Goal: Transaction & Acquisition: Purchase product/service

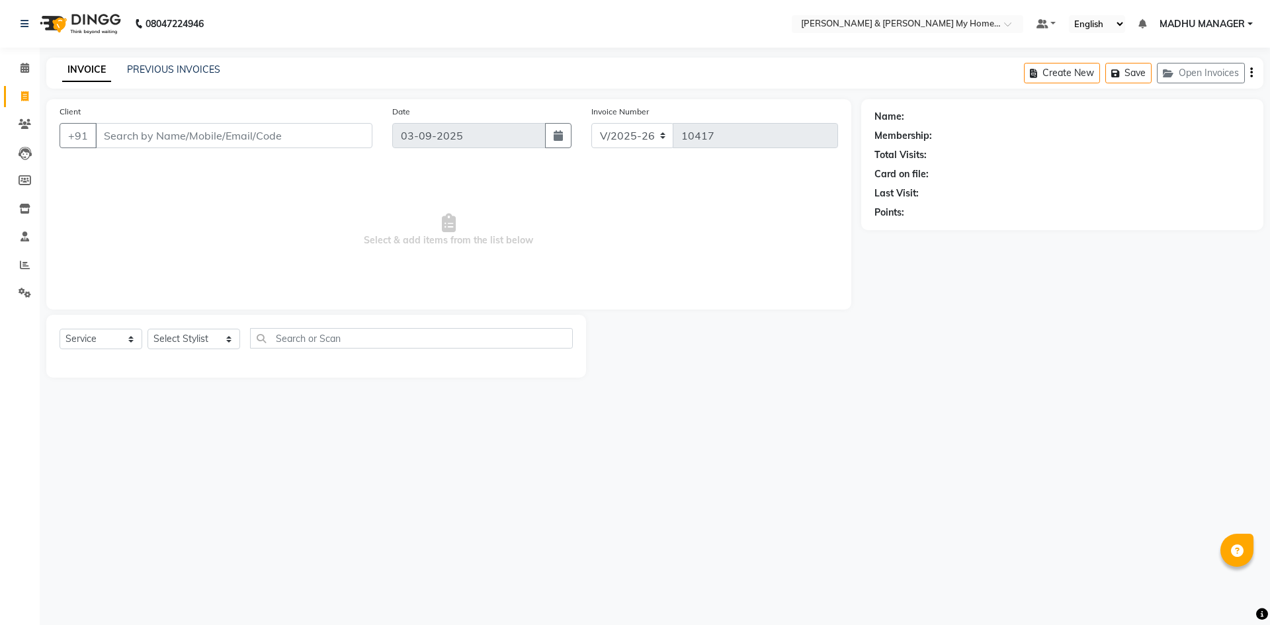
select select "8193"
select select "service"
click at [187, 337] on select "Select Stylist Aadil Aarti Aarti Beauty Akanksha Beauty akanksha Nail ALKA Anki…" at bounding box center [194, 339] width 93 height 21
select select "85313"
click at [148, 329] on select "Select Stylist Aadil Aarti Aarti Beauty Akanksha Beauty akanksha Nail ALKA Anki…" at bounding box center [194, 339] width 93 height 21
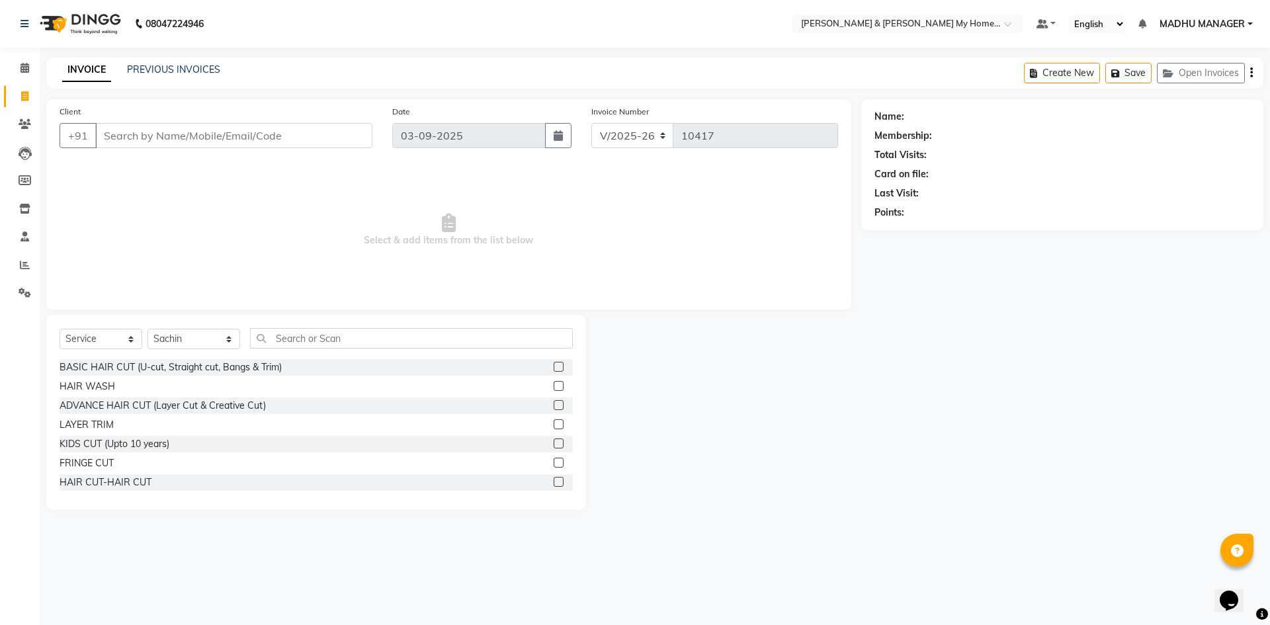
drag, startPoint x: 128, startPoint y: 480, endPoint x: 140, endPoint y: 463, distance: 20.4
click at [129, 480] on div "HAIR CUT-HAIR CUT" at bounding box center [106, 483] width 92 height 14
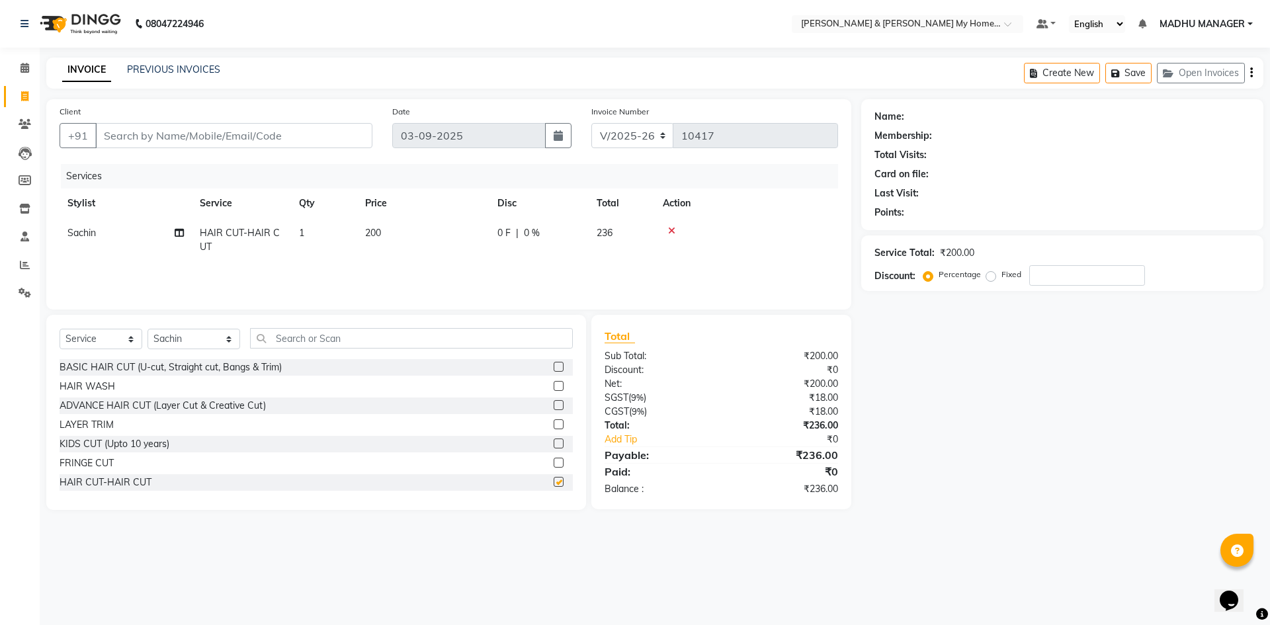
checkbox input "false"
click at [298, 335] on input "text" at bounding box center [411, 338] width 323 height 21
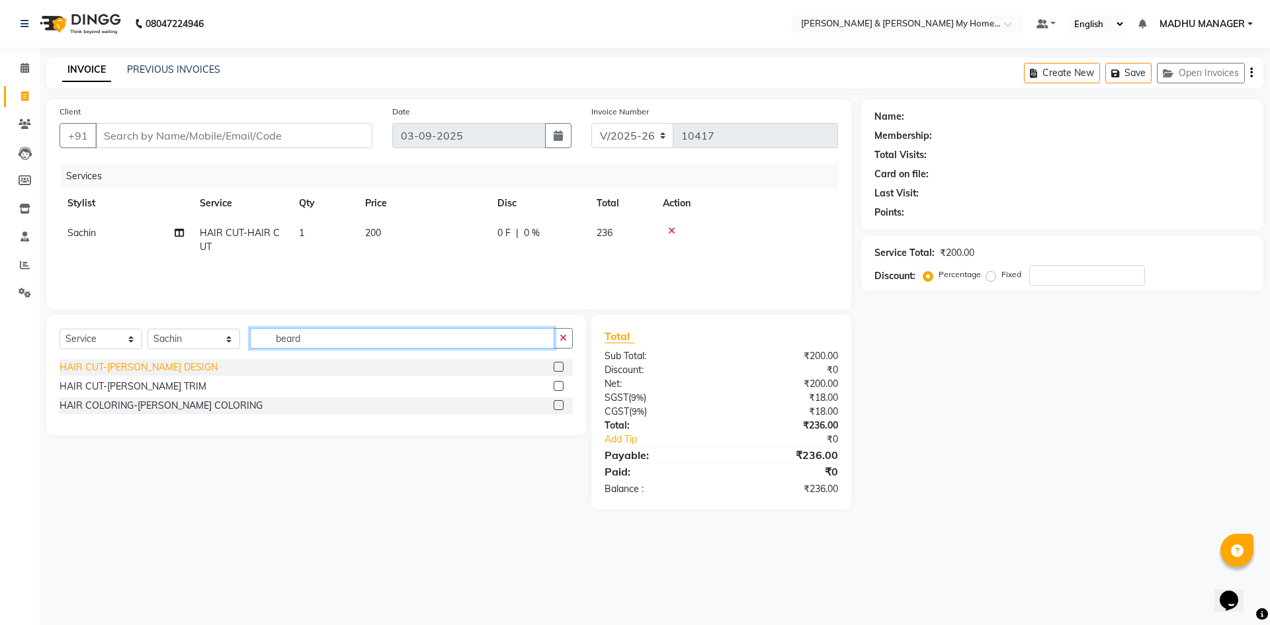
type input "beard"
click at [156, 366] on div "HAIR CUT-[PERSON_NAME] DESIGN" at bounding box center [139, 368] width 158 height 14
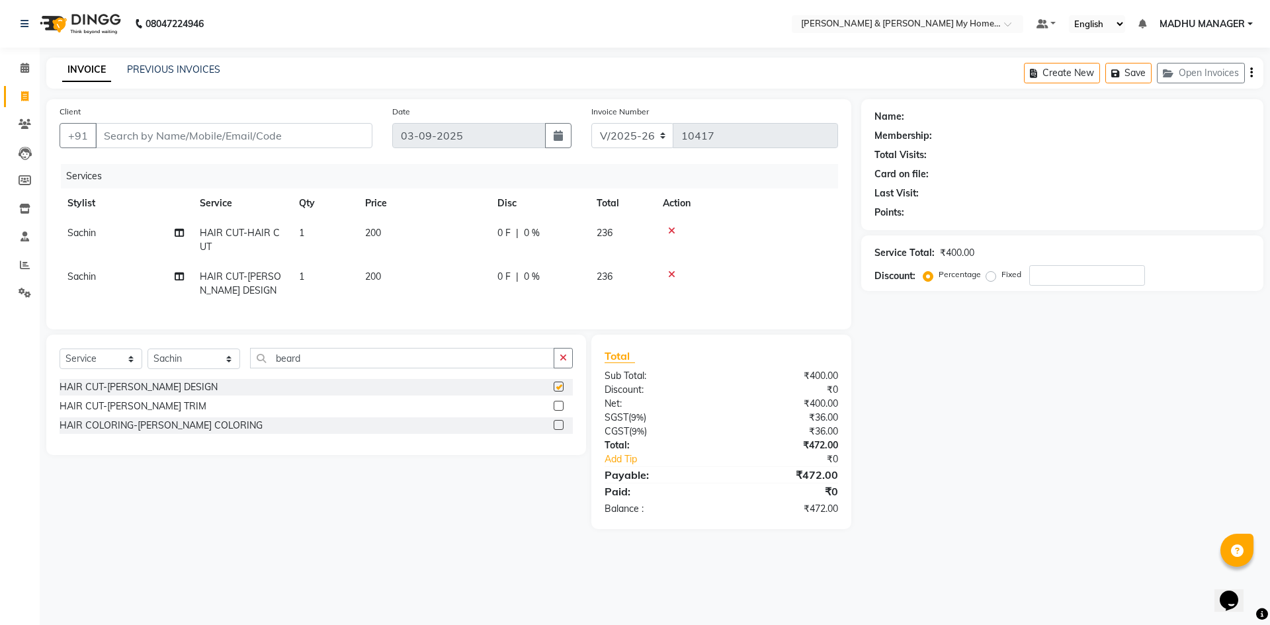
checkbox input "false"
click at [130, 134] on input "Client" at bounding box center [233, 135] width 277 height 25
type input "9"
type input "0"
type input "9840385082"
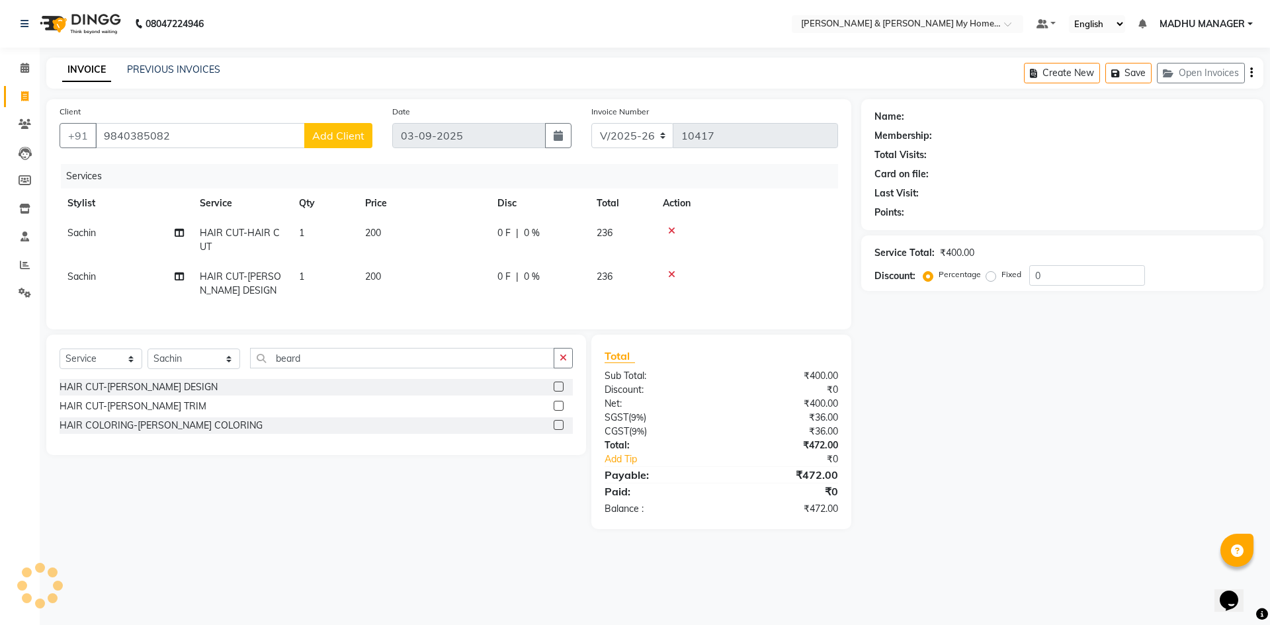
click at [355, 142] on span "Add Client" at bounding box center [338, 135] width 52 height 13
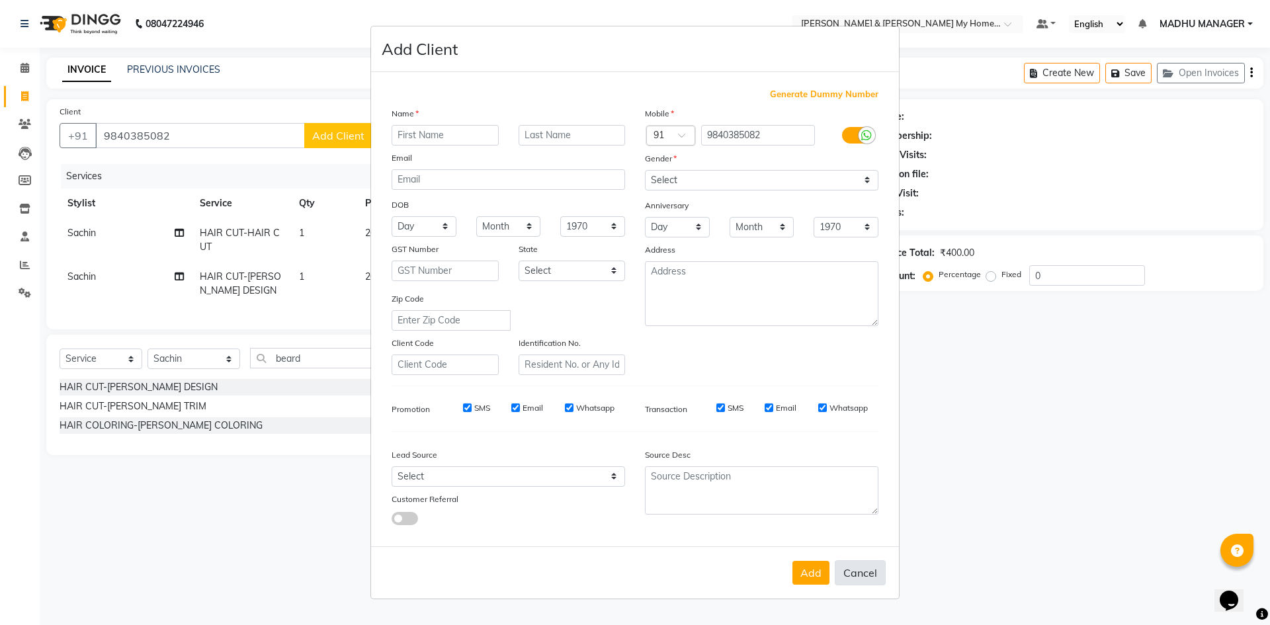
click at [863, 568] on button "Cancel" at bounding box center [860, 572] width 51 height 25
select select
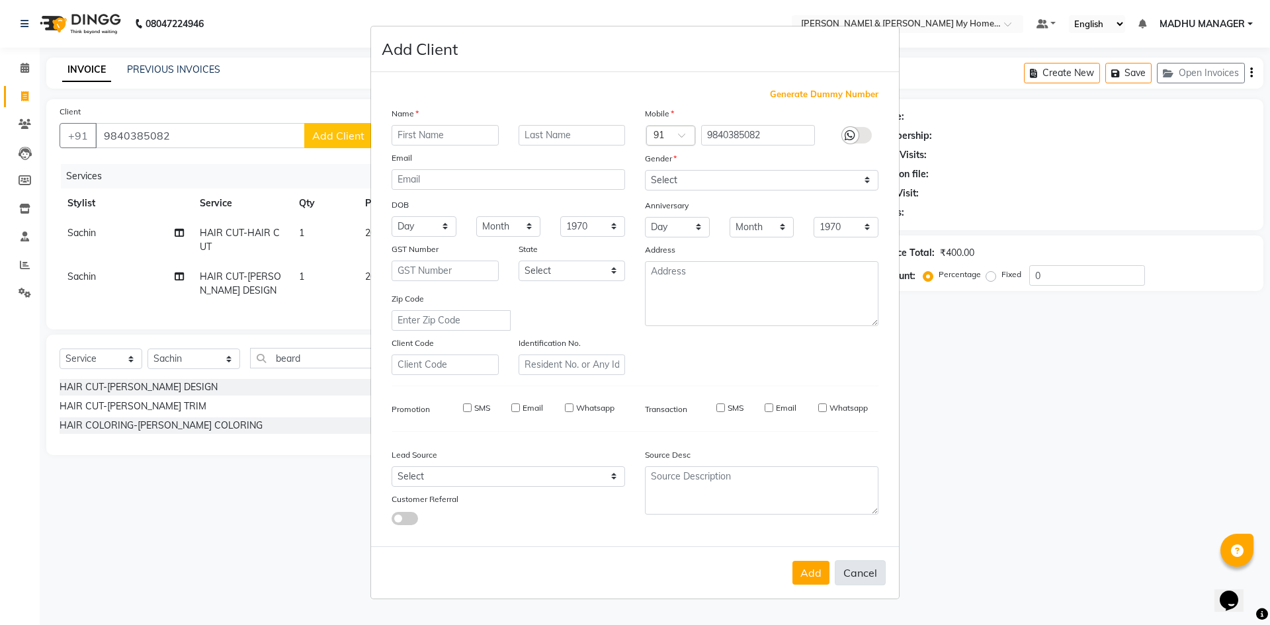
select select
checkbox input "false"
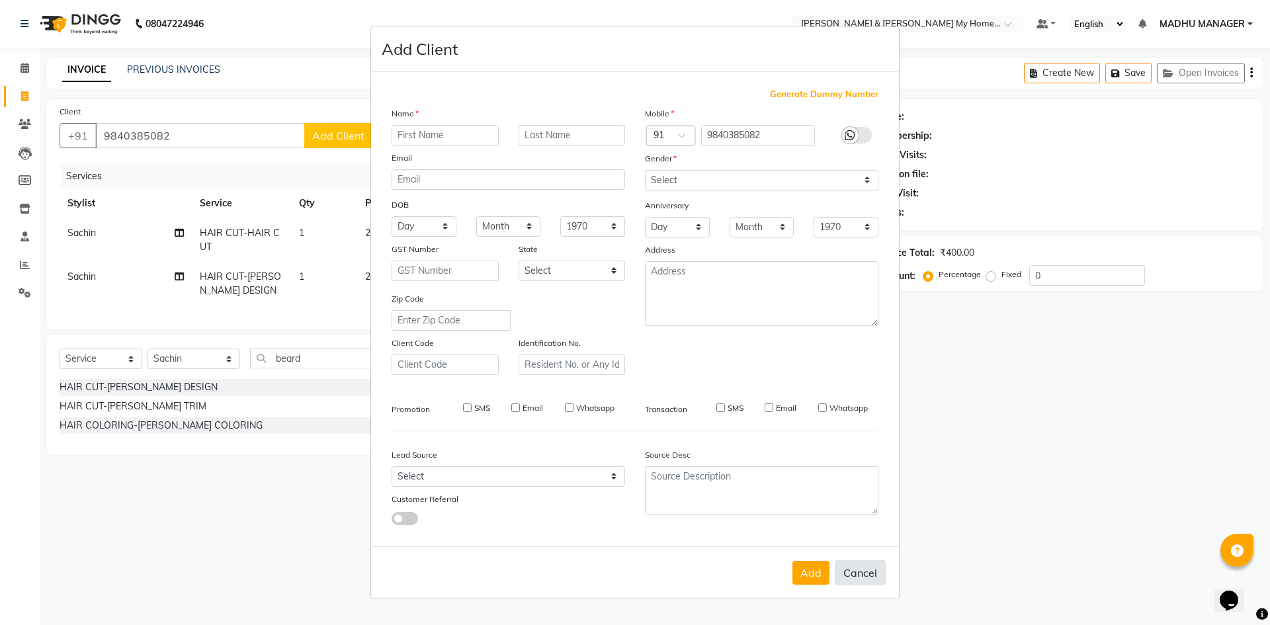
checkbox input "false"
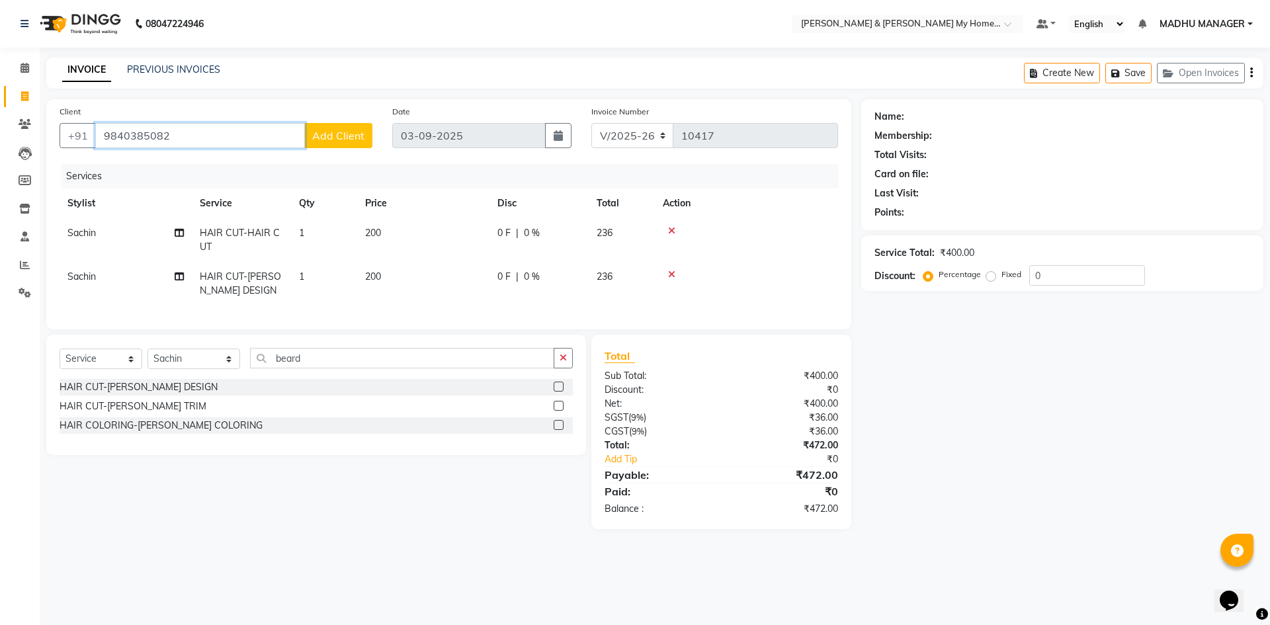
click at [171, 134] on input "9840385082" at bounding box center [200, 135] width 210 height 25
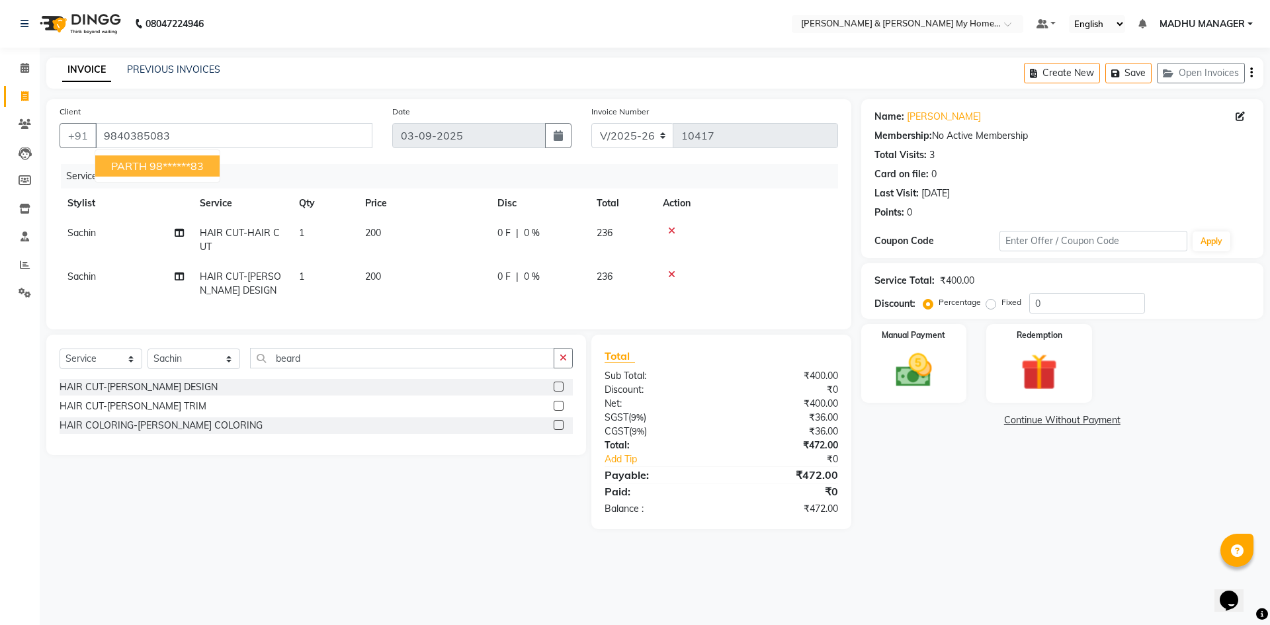
click at [183, 169] on ngb-highlight "98******83" at bounding box center [177, 165] width 54 height 13
type input "98******83"
click at [1240, 118] on icon at bounding box center [1240, 116] width 9 height 9
select select "male"
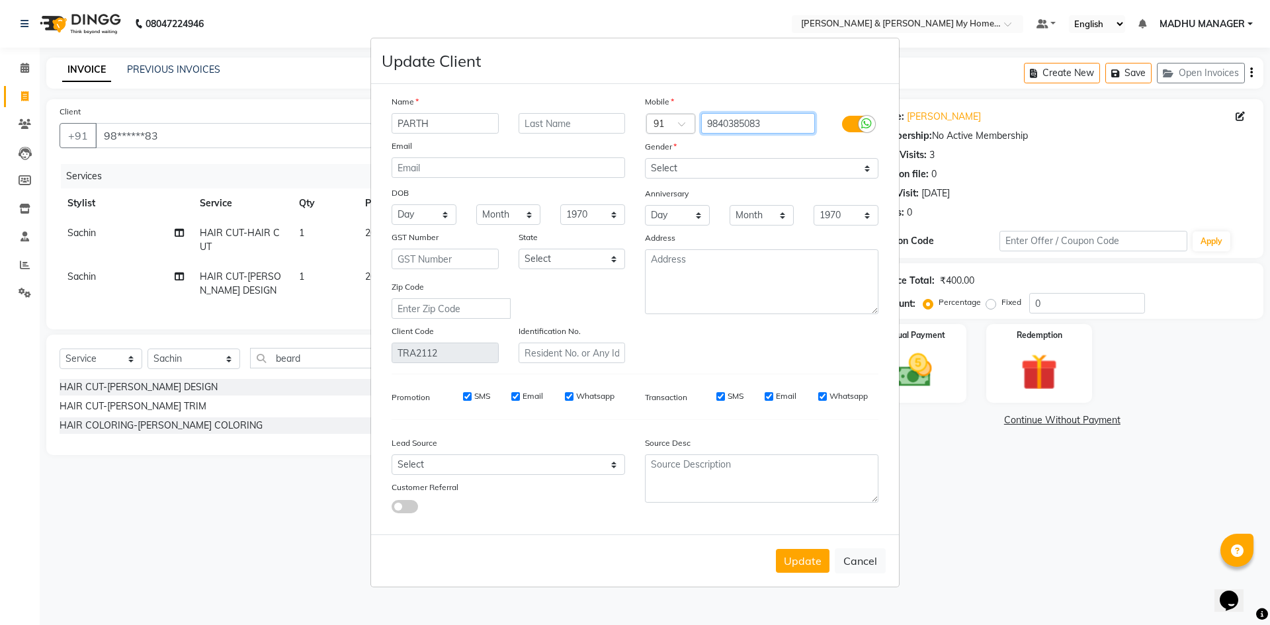
click at [775, 126] on input "9840385083" at bounding box center [758, 123] width 114 height 21
type input "9840385082"
click at [569, 120] on input "text" at bounding box center [572, 123] width 107 height 21
type input "5-1104"
click at [791, 558] on button "Update" at bounding box center [803, 561] width 54 height 24
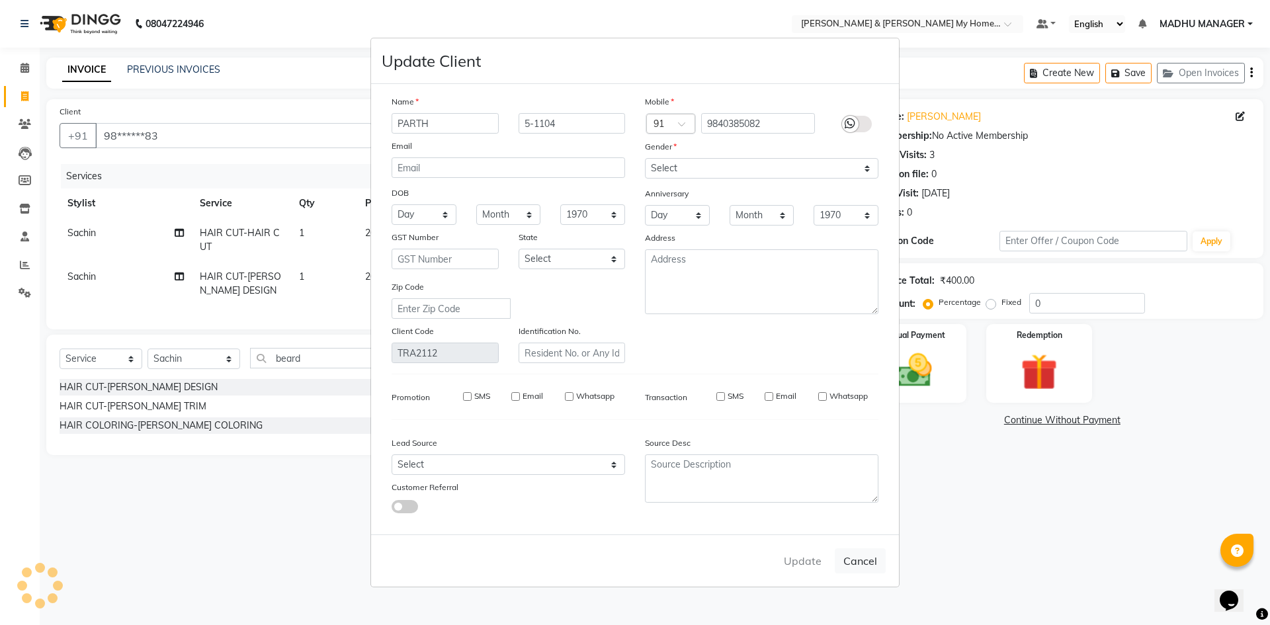
type input "98******82"
select select
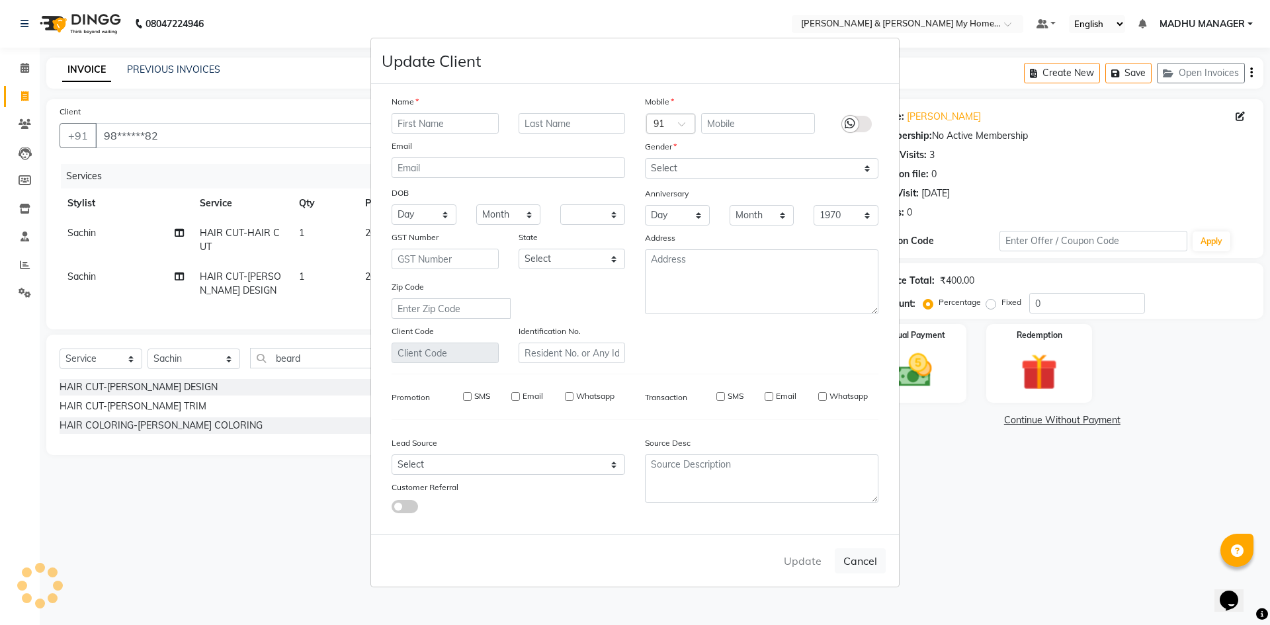
select select
checkbox input "false"
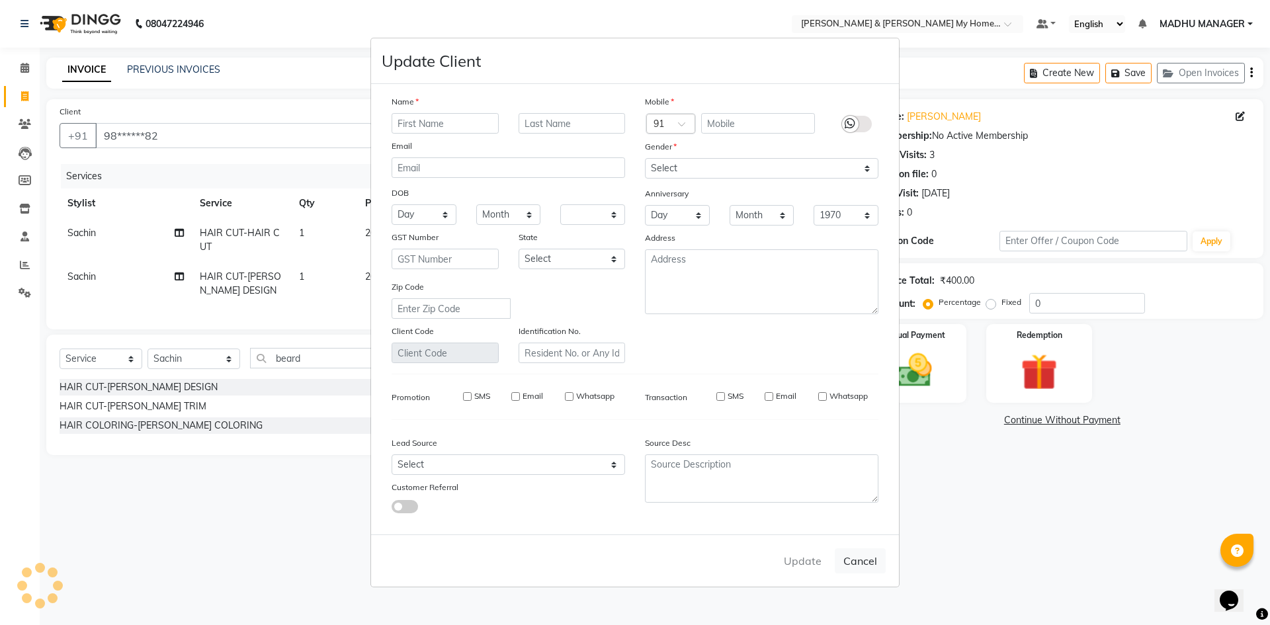
checkbox input "false"
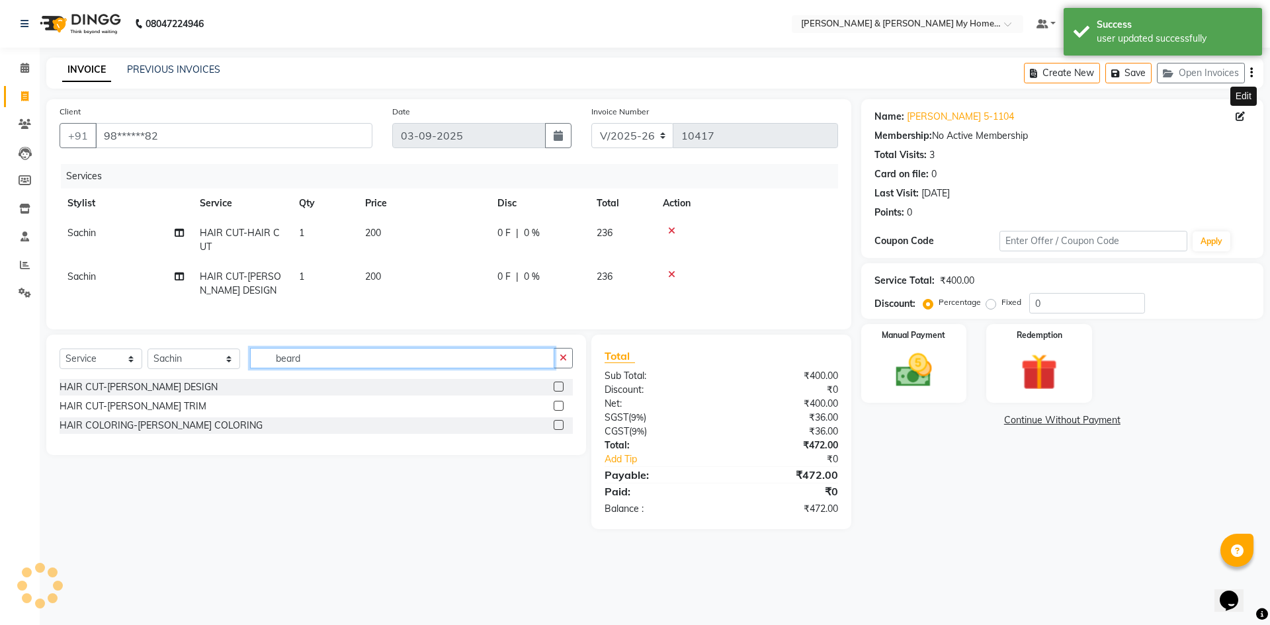
drag, startPoint x: 259, startPoint y: 365, endPoint x: 52, endPoint y: 330, distance: 210.7
click at [101, 343] on div "Client +91 98******82 Date 03-09-2025 Invoice Number V/2025 V/2025-26 10417 Ser…" at bounding box center [448, 314] width 825 height 430
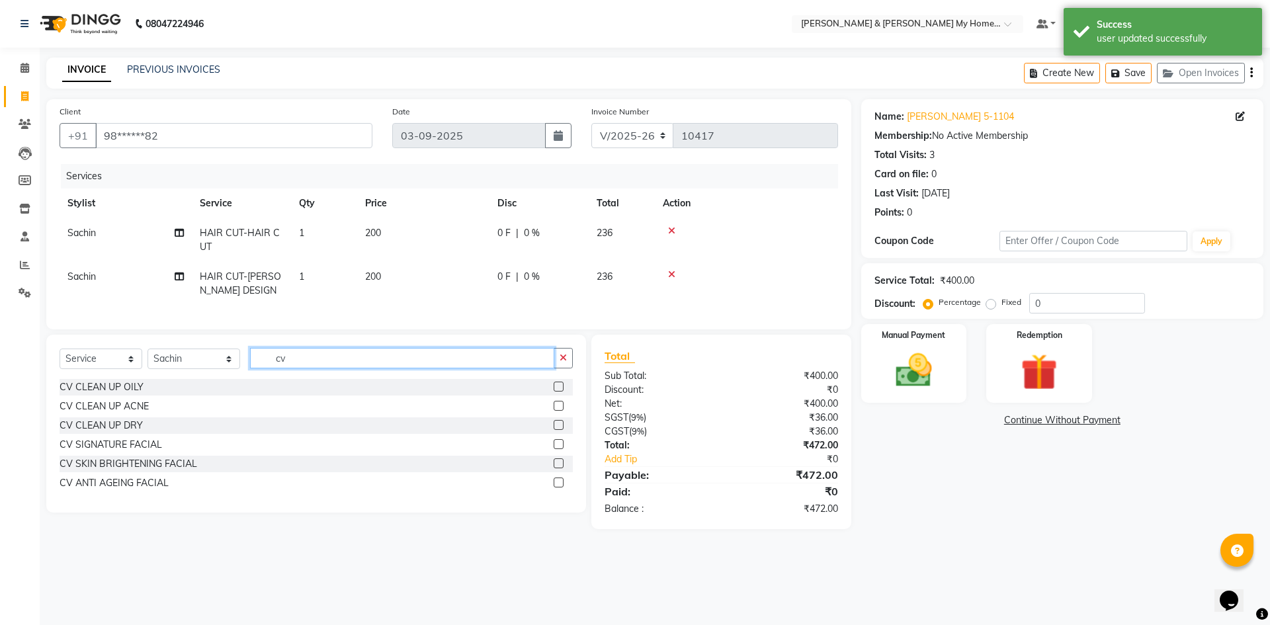
type input "cv"
click at [110, 415] on div "CV CLEAN UP ACNE" at bounding box center [316, 406] width 513 height 17
click at [114, 413] on div "CV CLEAN UP ACNE" at bounding box center [104, 407] width 89 height 14
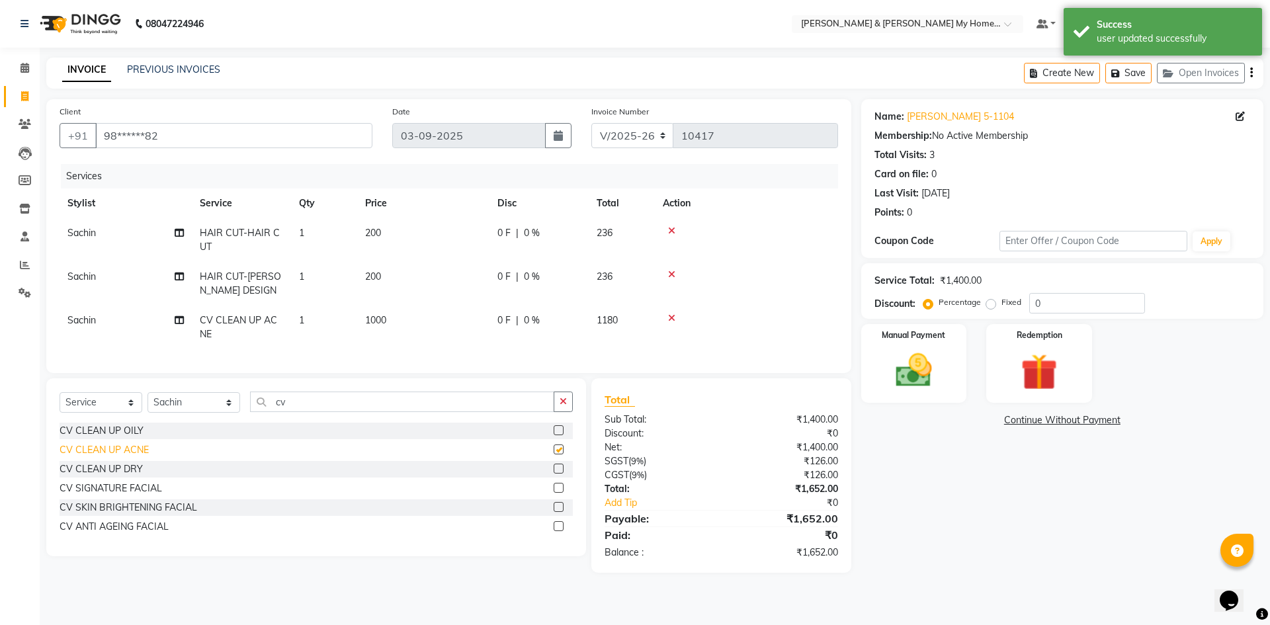
checkbox input "false"
click at [113, 438] on div "CV CLEAN UP OILY" at bounding box center [102, 431] width 84 height 14
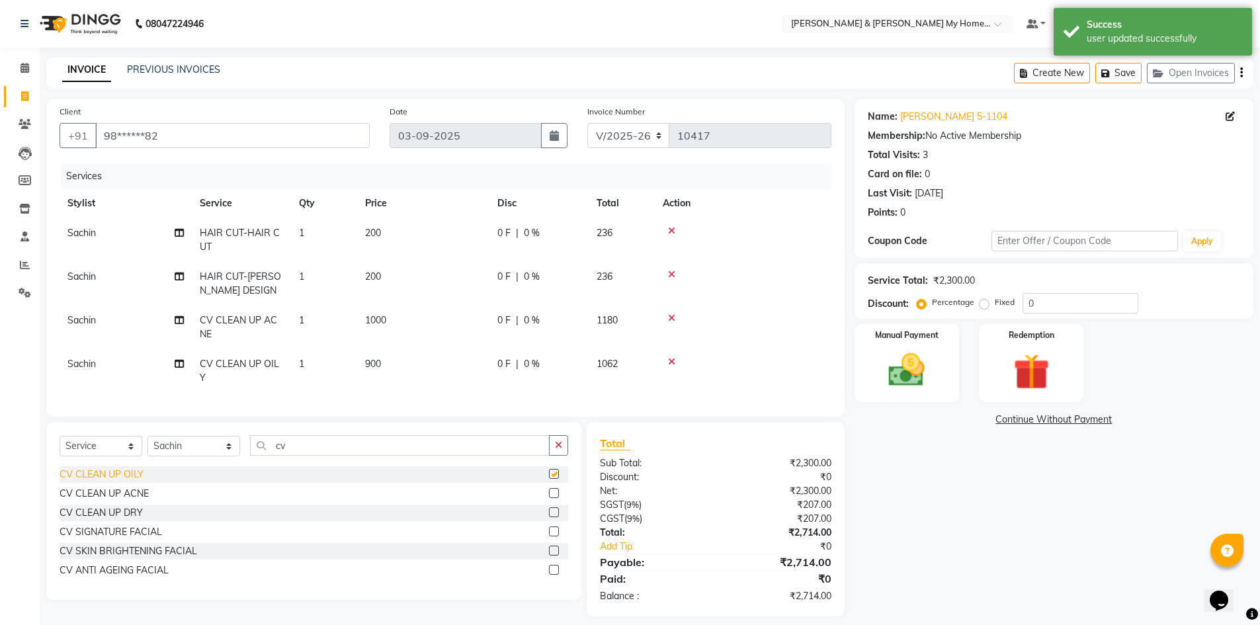
checkbox input "false"
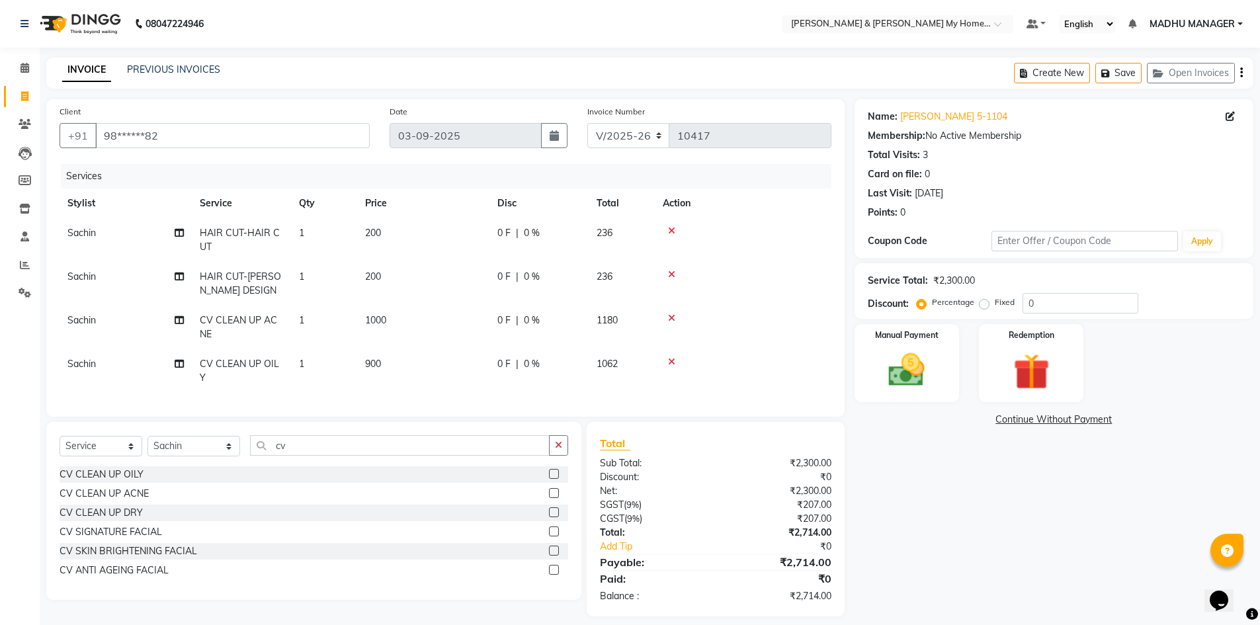
click at [675, 315] on div at bounding box center [743, 318] width 161 height 9
click at [671, 318] on icon at bounding box center [671, 318] width 7 height 9
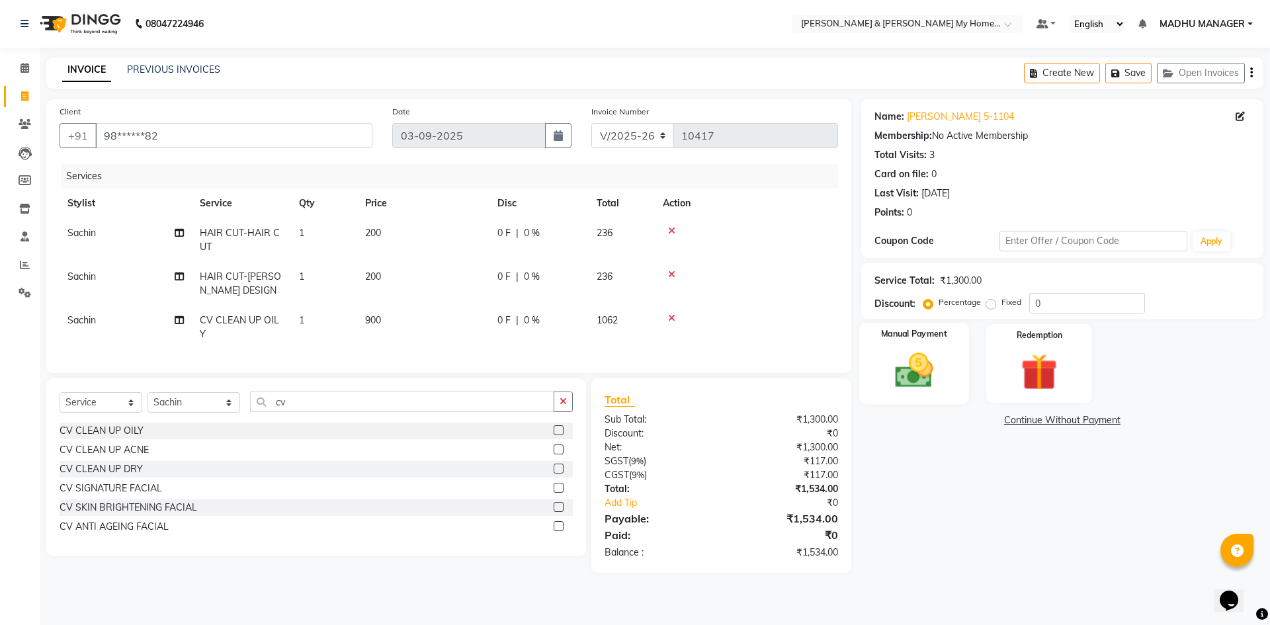
click at [917, 374] on img at bounding box center [914, 371] width 62 height 44
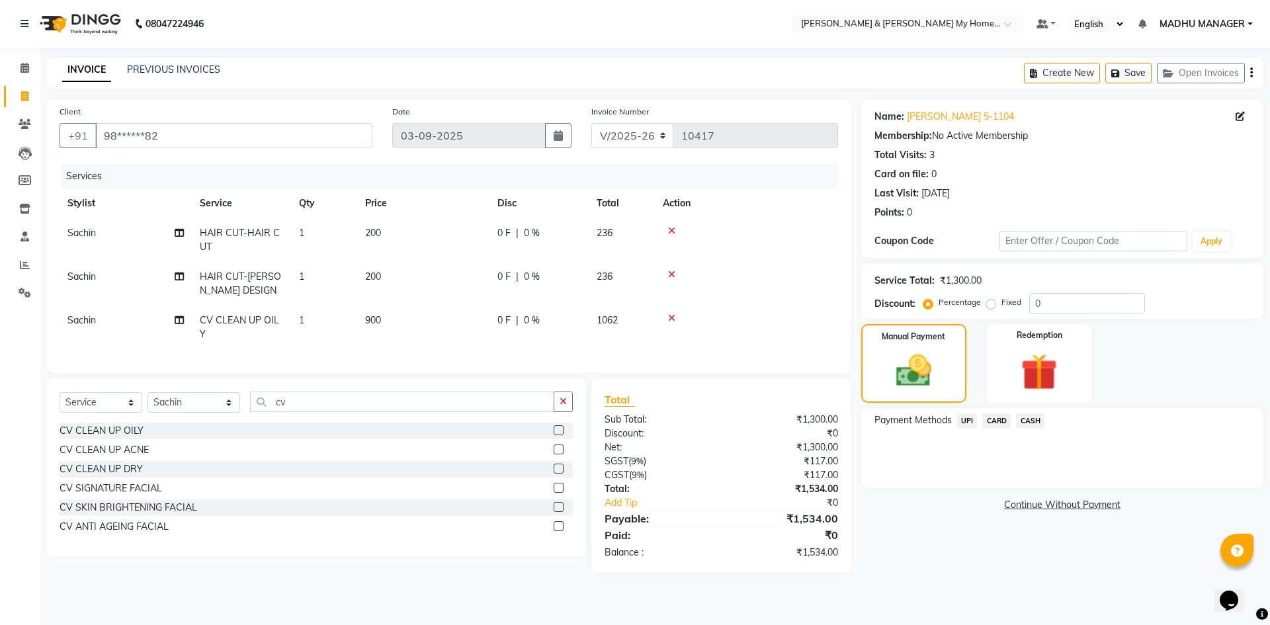
click at [966, 419] on span "UPI" at bounding box center [967, 420] width 21 height 15
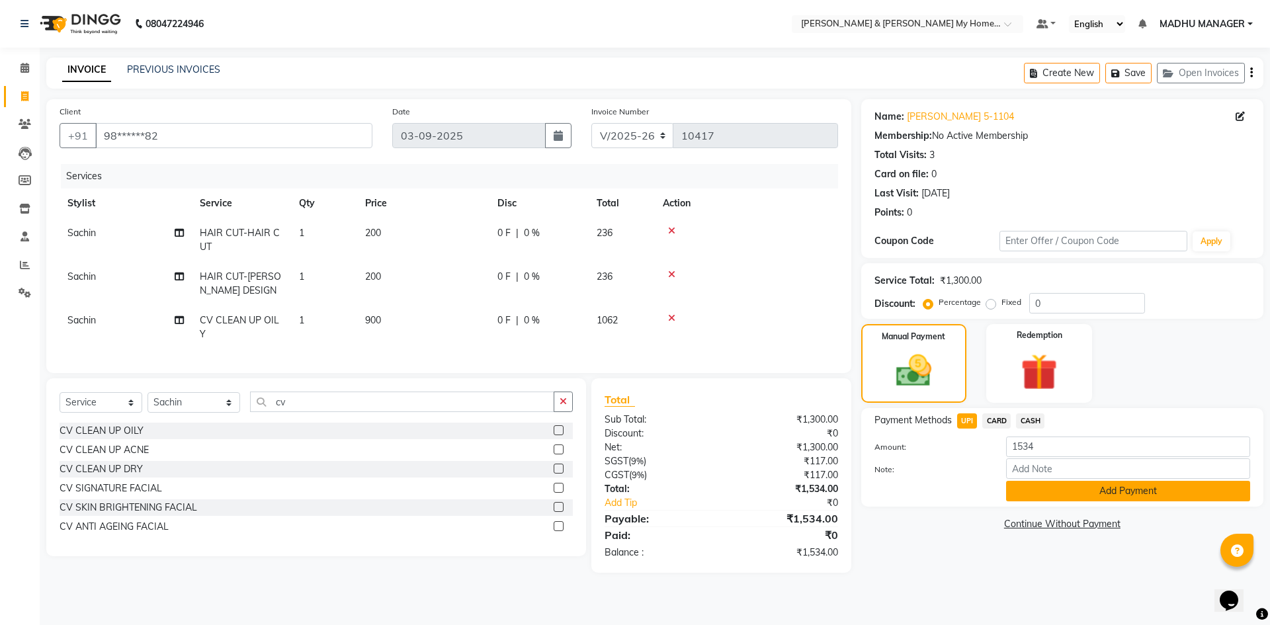
click at [1121, 488] on button "Add Payment" at bounding box center [1128, 491] width 244 height 21
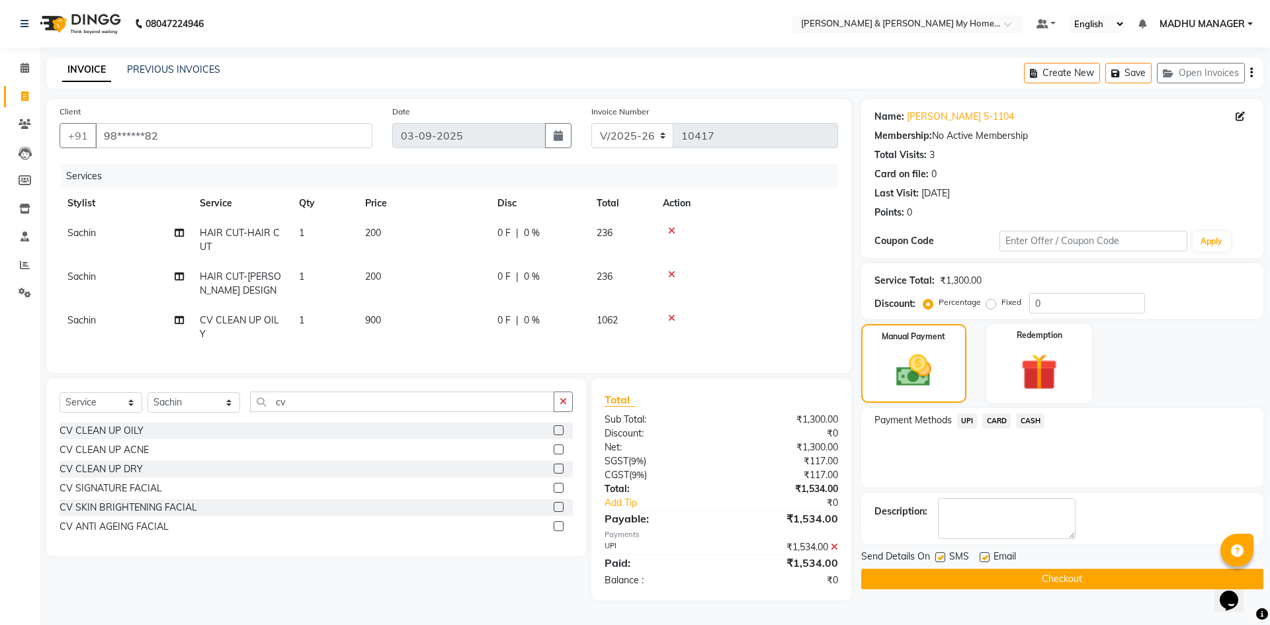
click at [1086, 585] on button "Checkout" at bounding box center [1062, 579] width 402 height 21
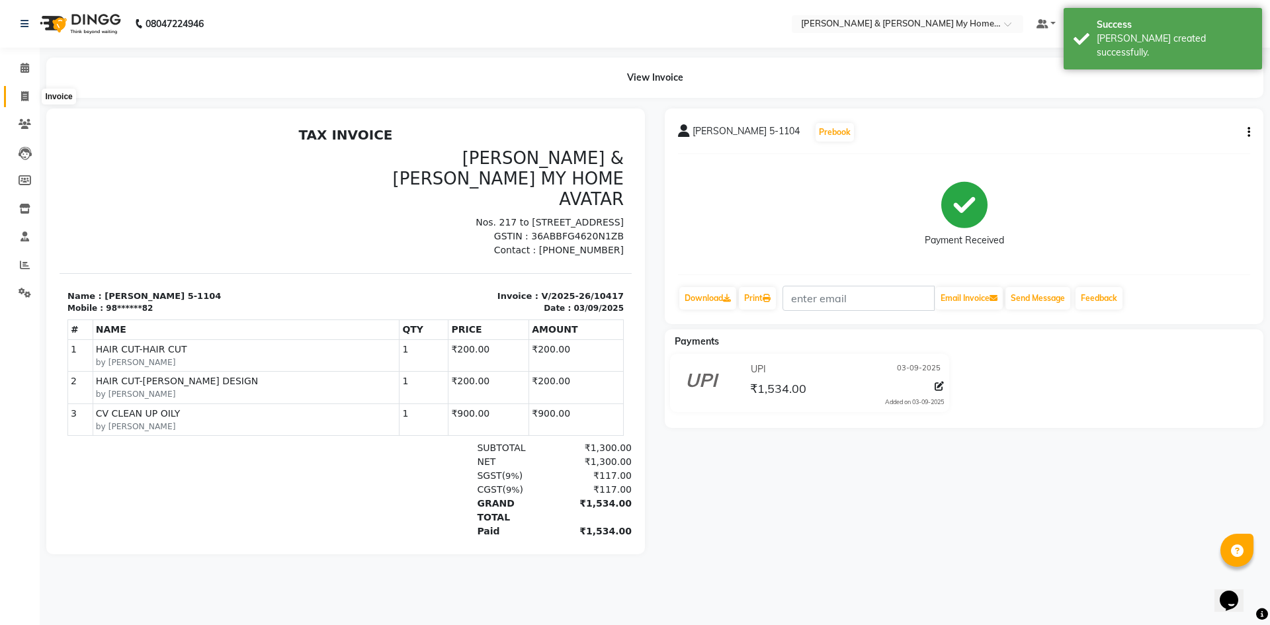
click at [18, 95] on span at bounding box center [24, 96] width 23 height 15
select select "8193"
select select "service"
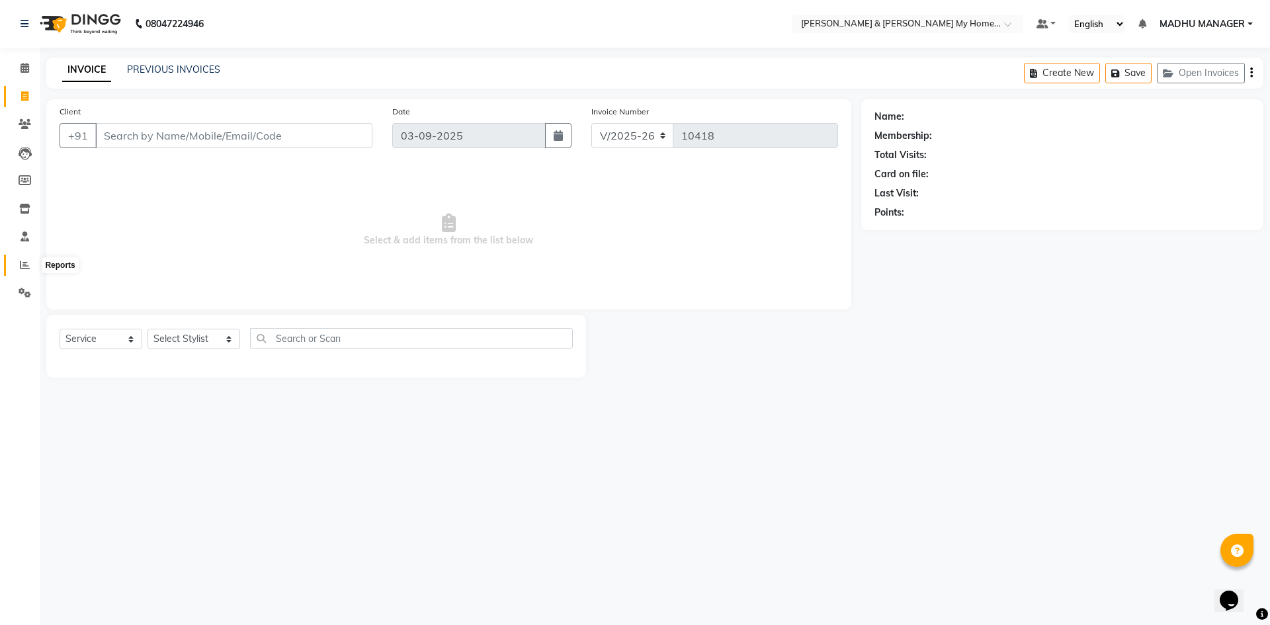
click at [22, 270] on span at bounding box center [24, 265] width 23 height 15
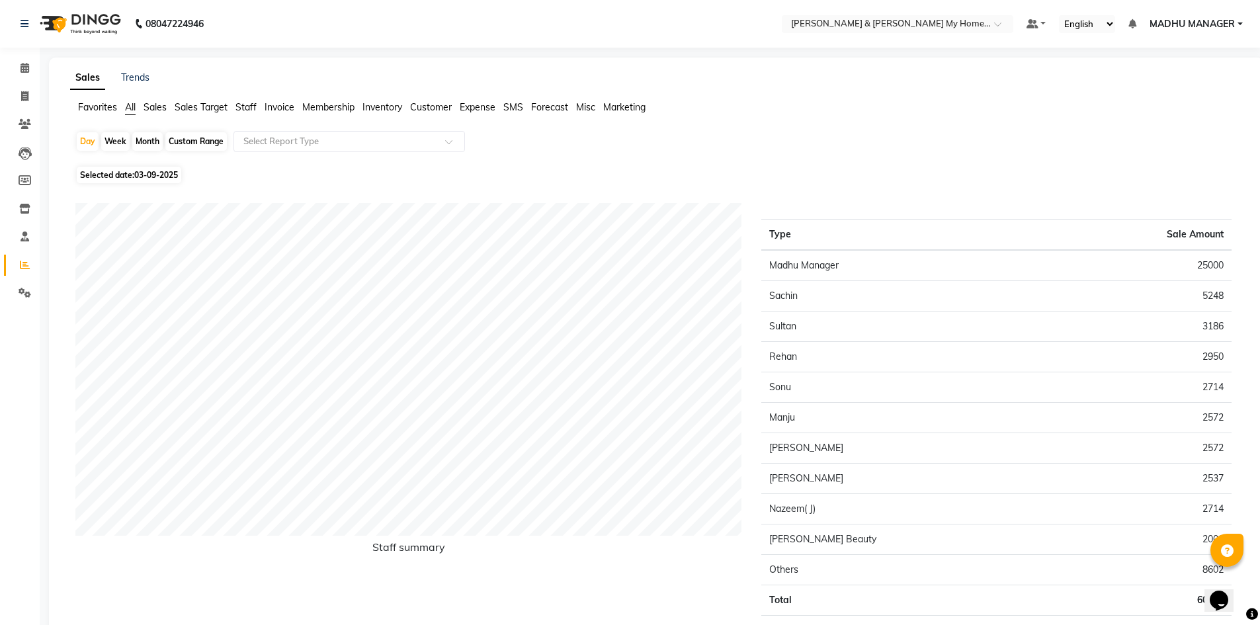
click at [250, 110] on span "Staff" at bounding box center [245, 107] width 21 height 12
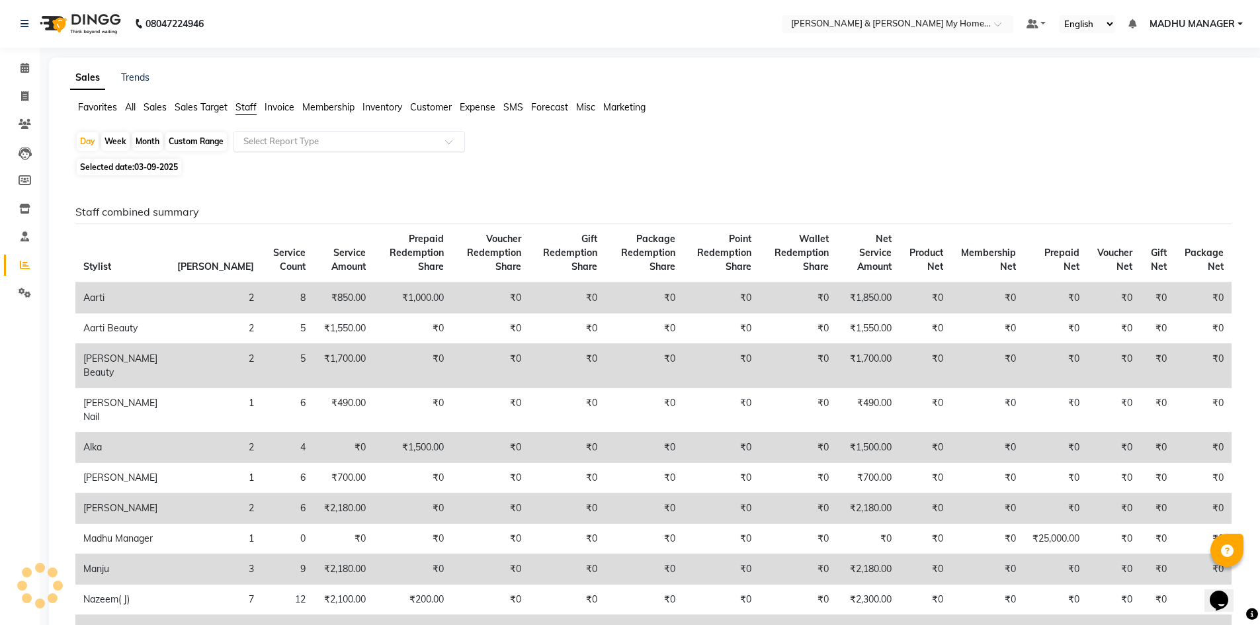
click at [288, 138] on input "text" at bounding box center [336, 141] width 191 height 13
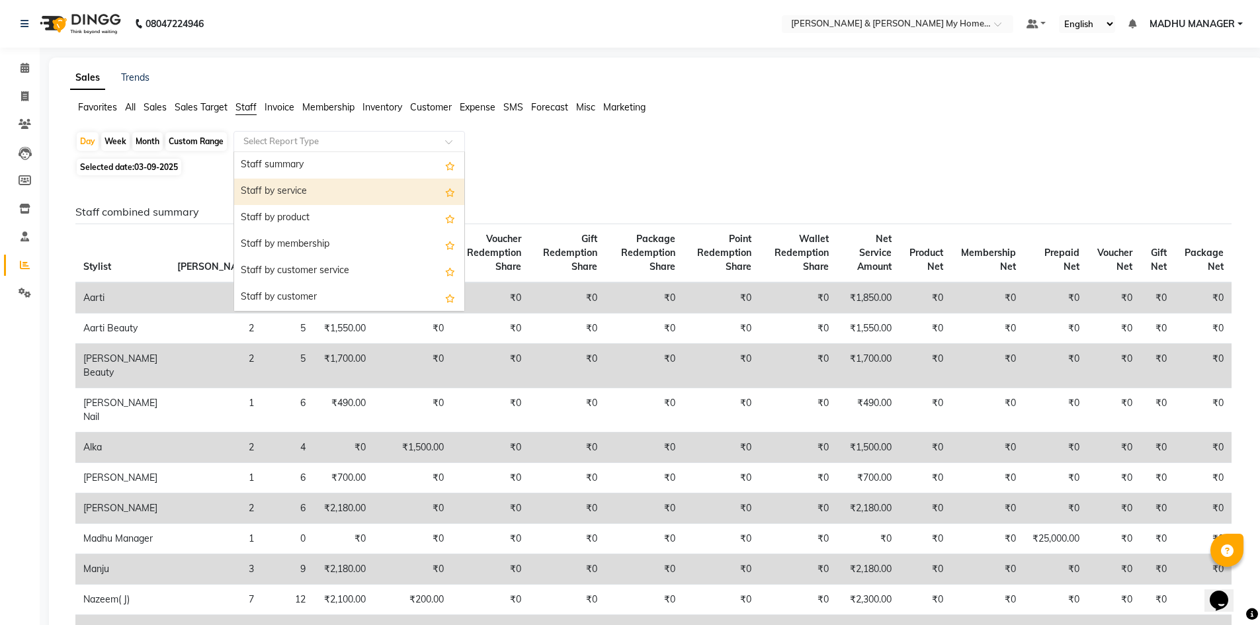
click at [292, 185] on div "Staff by service" at bounding box center [349, 192] width 230 height 26
select select "csv"
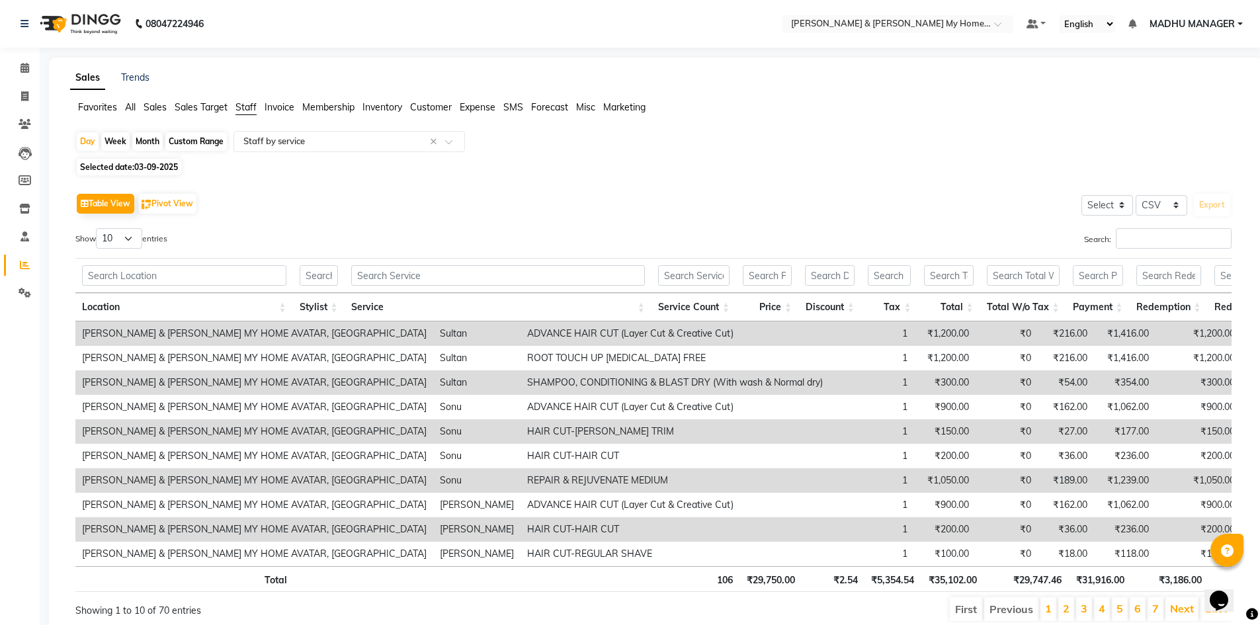
click at [1170, 226] on div "Table View Pivot View Select Select CSV PDF Export Show 10 25 50 100 entries Se…" at bounding box center [653, 406] width 1156 height 433
click at [1160, 241] on input "Search:" at bounding box center [1174, 238] width 116 height 21
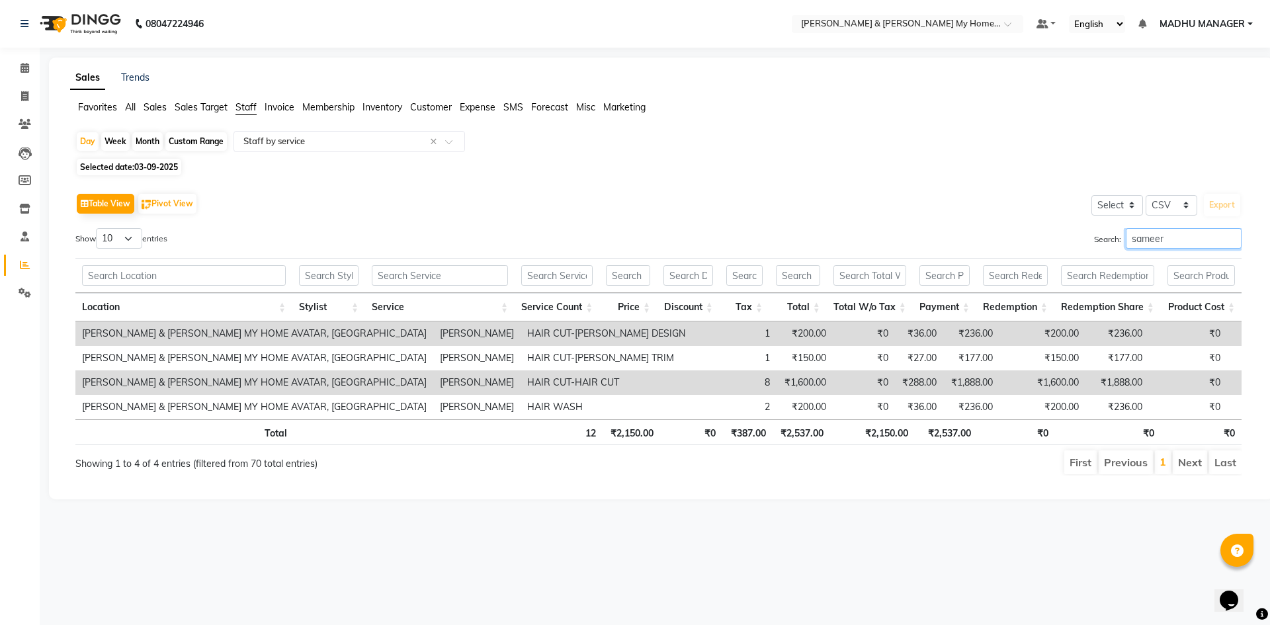
type input "sameer"
drag, startPoint x: 22, startPoint y: 96, endPoint x: 22, endPoint y: 116, distance: 19.9
click at [22, 96] on icon at bounding box center [24, 96] width 7 height 10
select select "service"
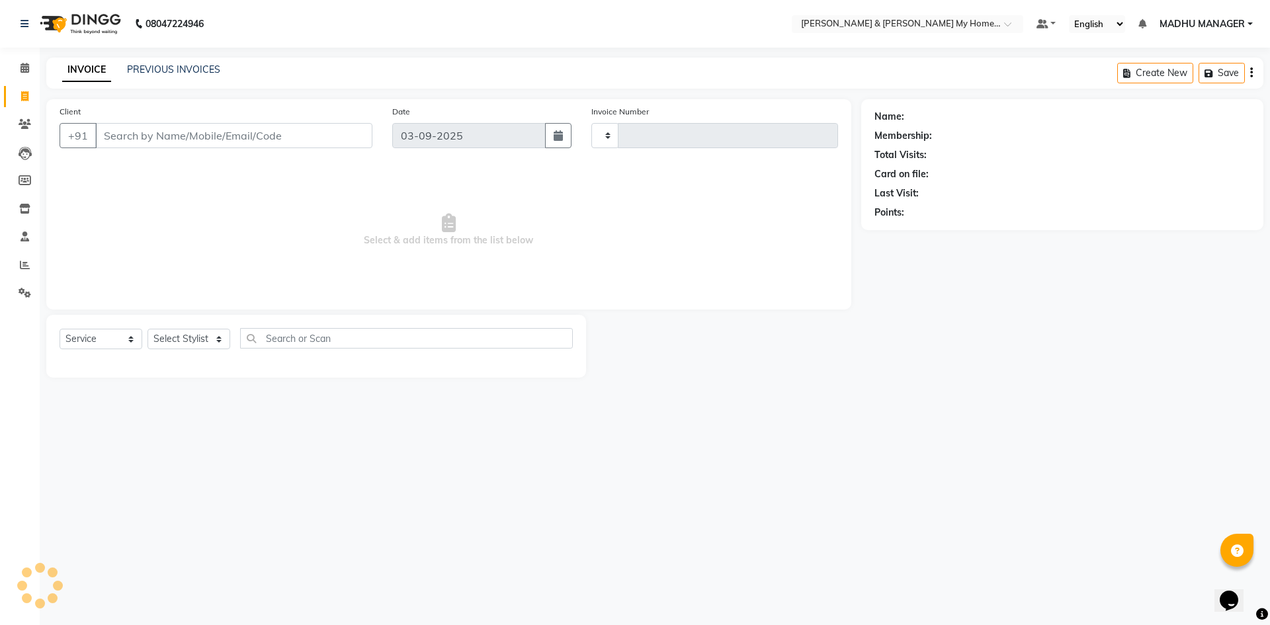
type input "10422"
select select "8193"
drag, startPoint x: 181, startPoint y: 354, endPoint x: 182, endPoint y: 345, distance: 9.4
click at [181, 354] on div "Select Service Product Membership Package Voucher Prepaid Gift Card Select Styl…" at bounding box center [316, 343] width 513 height 31
click at [183, 341] on select "Select Stylist [PERSON_NAME] Aarti [PERSON_NAME] Beauty [PERSON_NAME] Nail [PER…" at bounding box center [194, 339] width 93 height 21
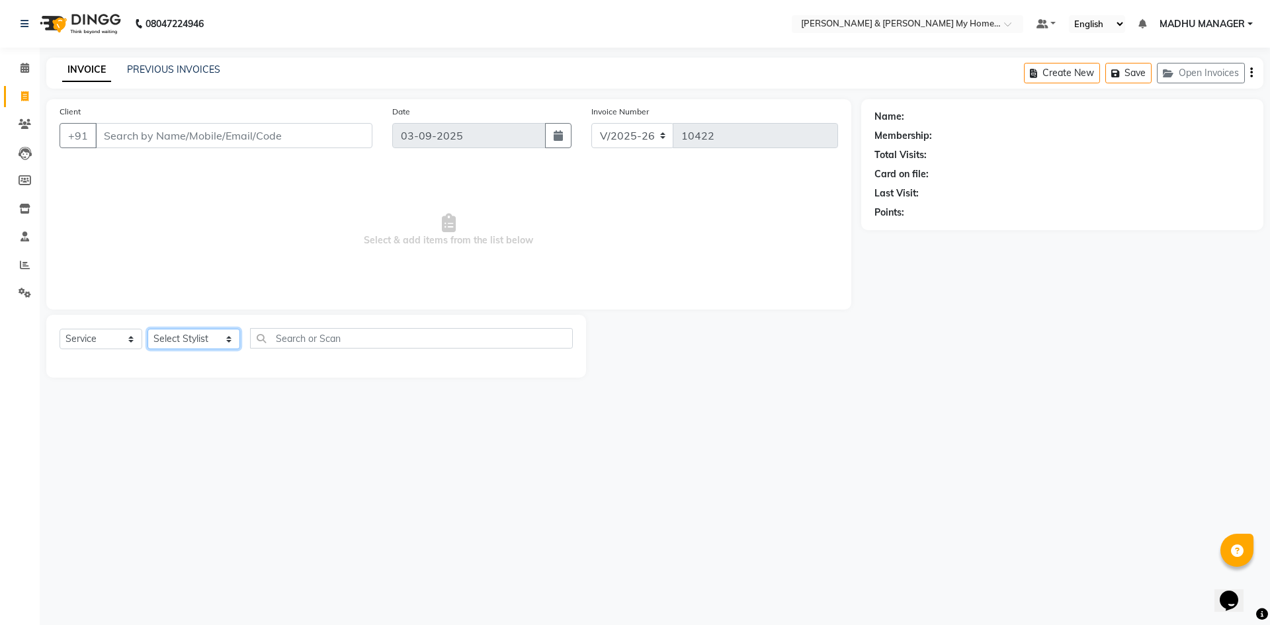
select select "85917"
click at [148, 329] on select "Select Stylist [PERSON_NAME] Aarti [PERSON_NAME] Beauty [PERSON_NAME] Nail [PER…" at bounding box center [194, 339] width 93 height 21
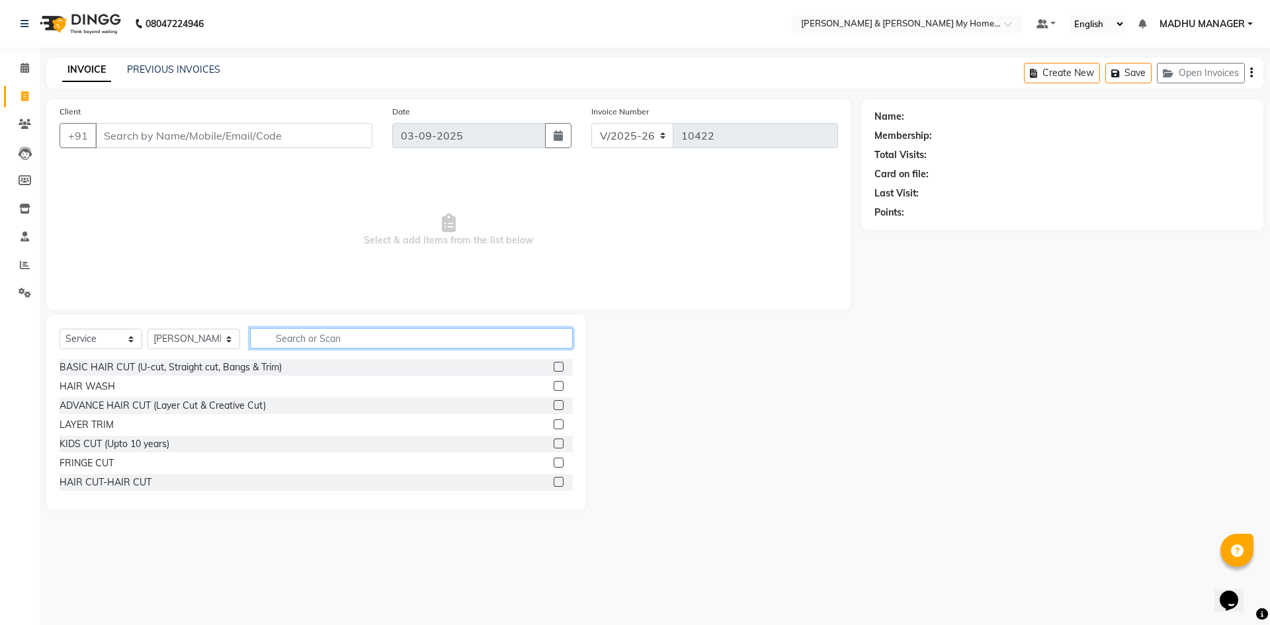
click at [310, 338] on input "text" at bounding box center [411, 338] width 323 height 21
type input "n"
type input "gel"
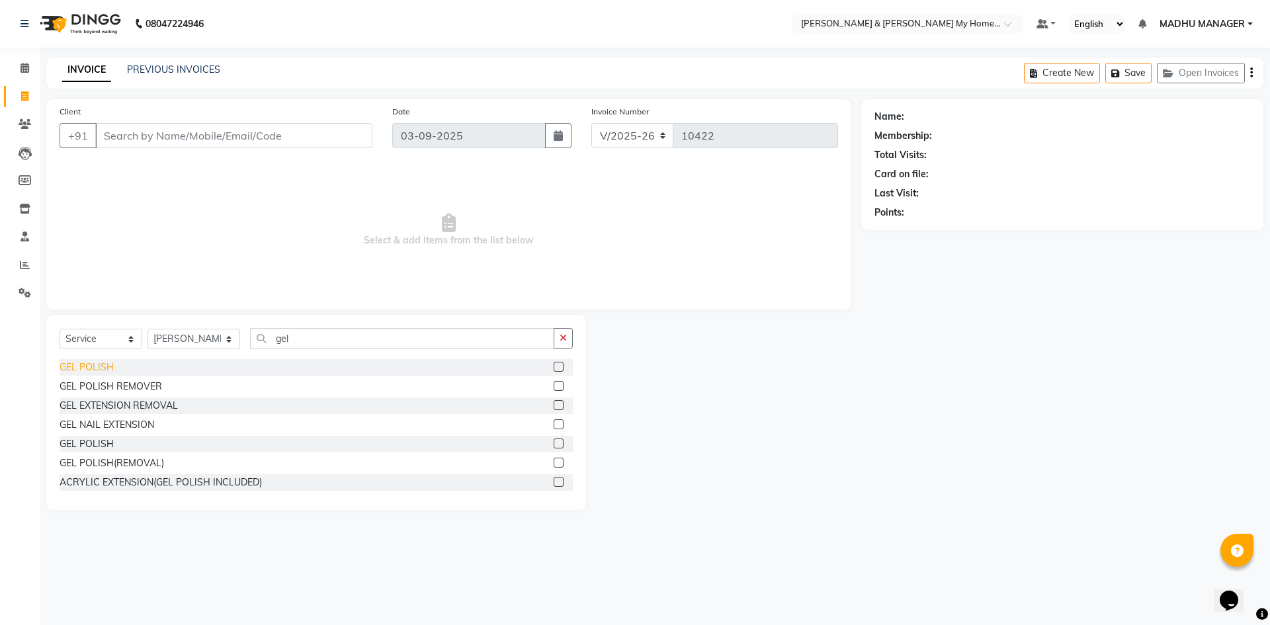
click at [106, 369] on div "GEL POLISH" at bounding box center [87, 368] width 54 height 14
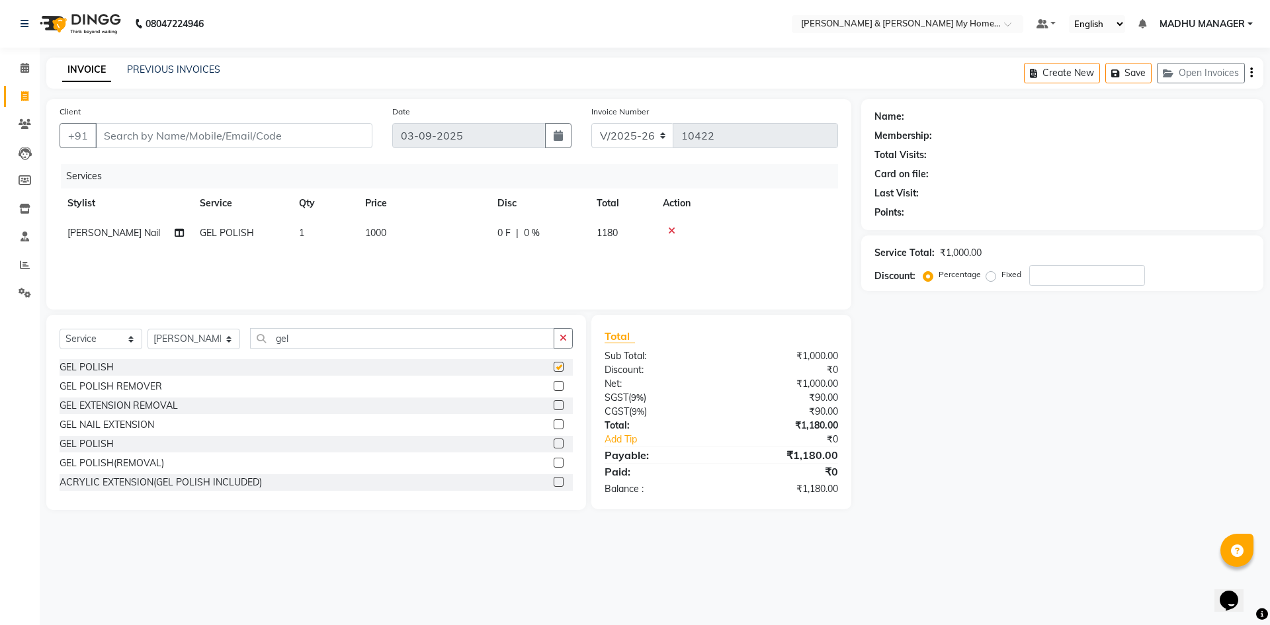
checkbox input "false"
click at [398, 235] on td "1000" at bounding box center [423, 233] width 132 height 30
select select "85917"
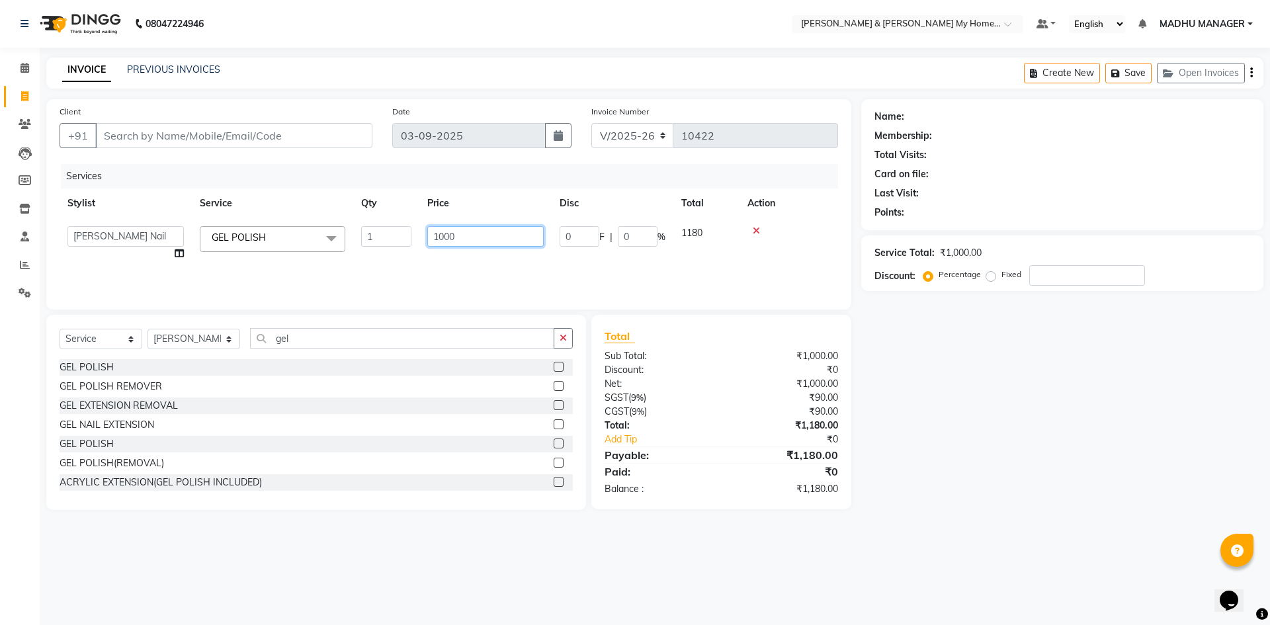
click at [478, 232] on input "1000" at bounding box center [485, 236] width 116 height 21
type input "1"
type input "1200"
click at [970, 462] on div "Name: Membership: Total Visits: Card on file: Last Visit: Points: Service Total…" at bounding box center [1067, 304] width 412 height 411
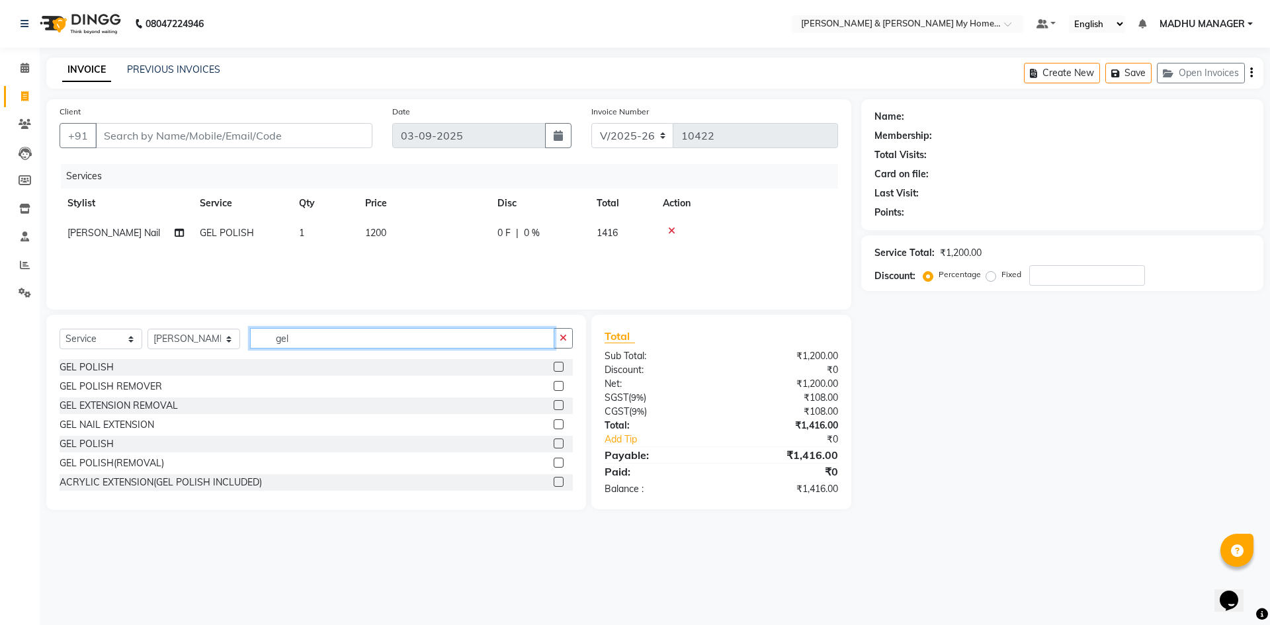
click at [343, 343] on input "gel" at bounding box center [402, 338] width 304 height 21
type input "g"
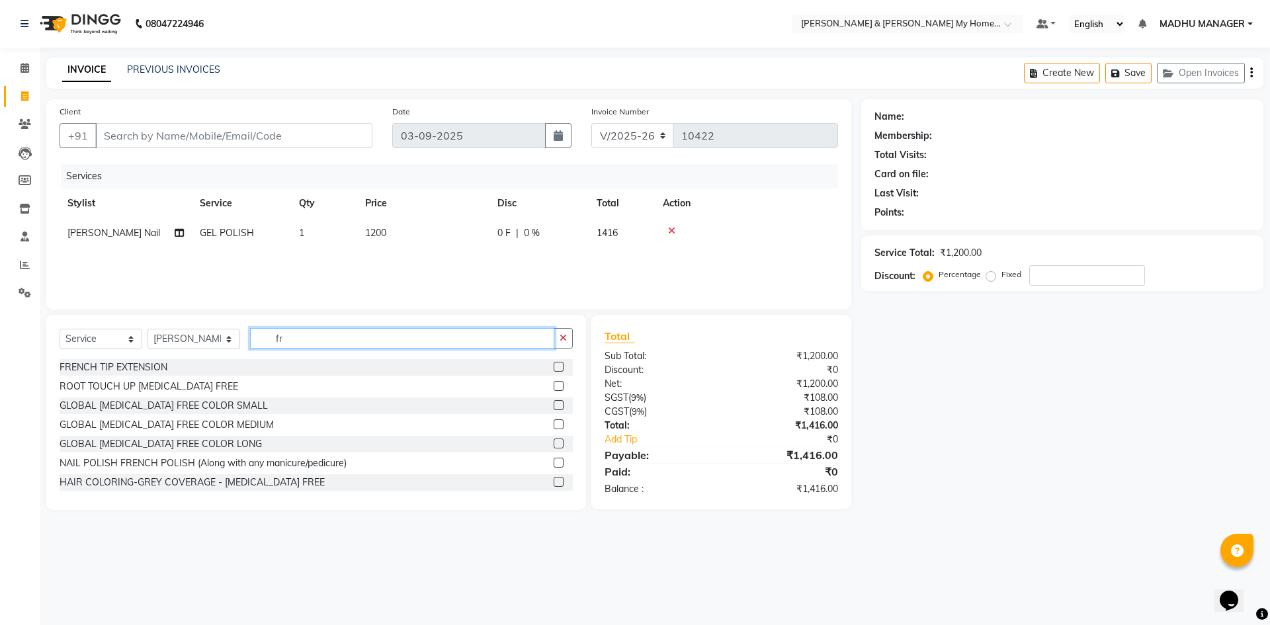
type input "f"
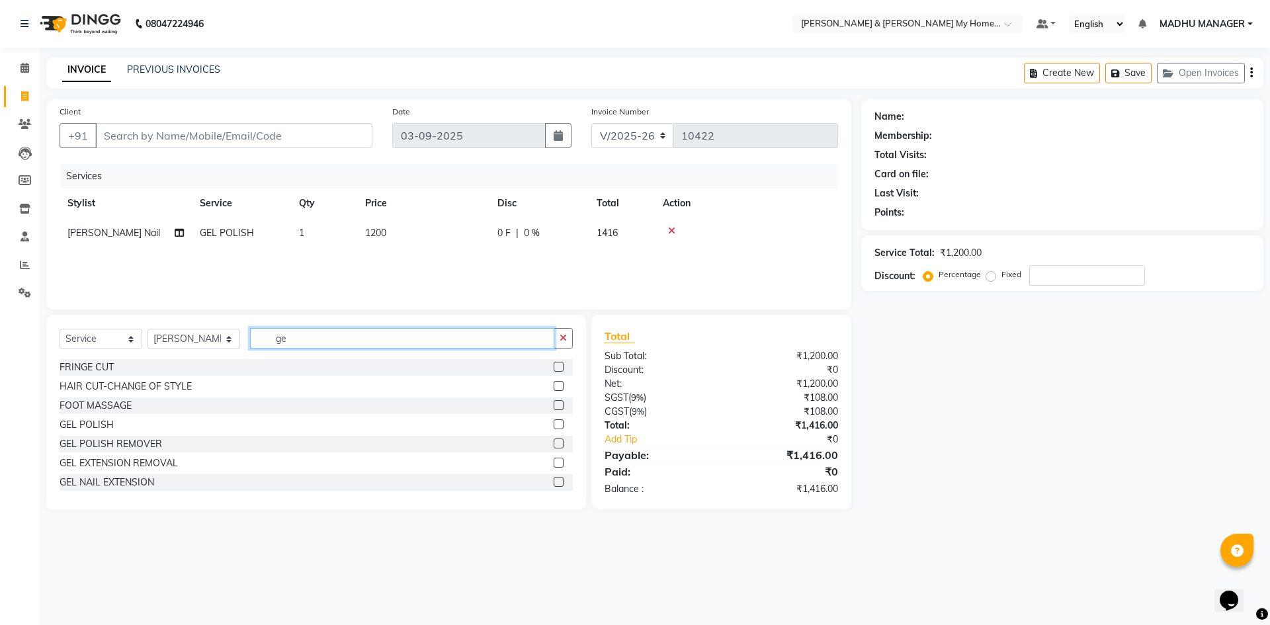
type input "gel"
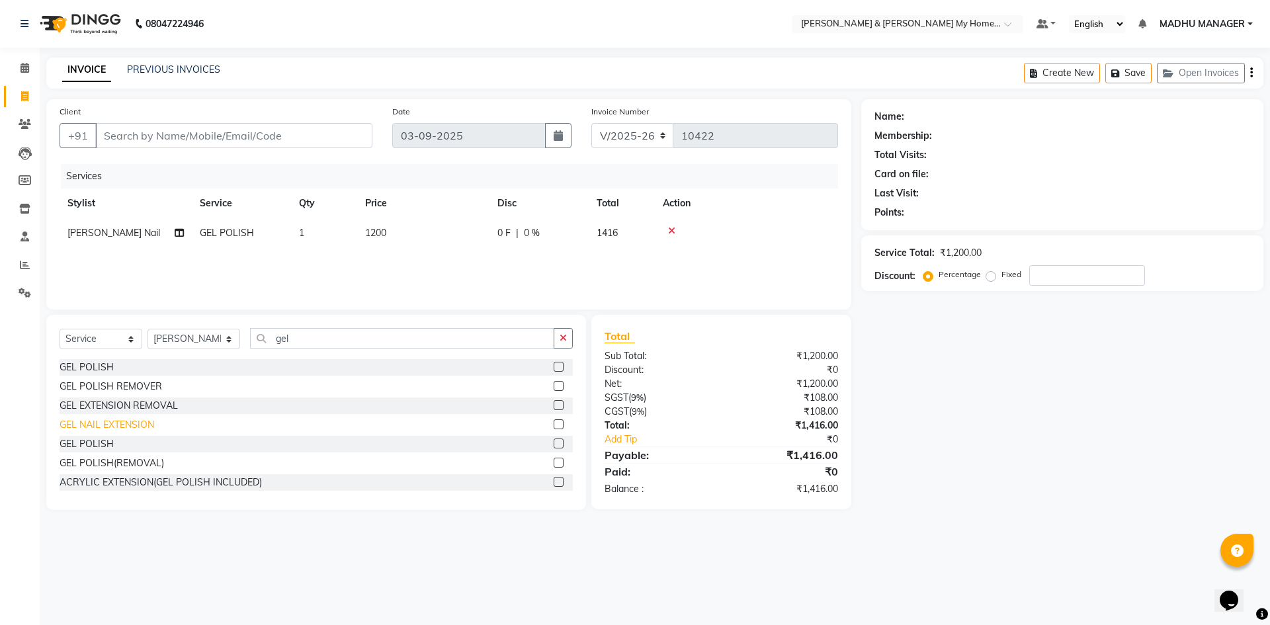
click at [139, 424] on div "GEL NAIL EXTENSION" at bounding box center [107, 425] width 95 height 14
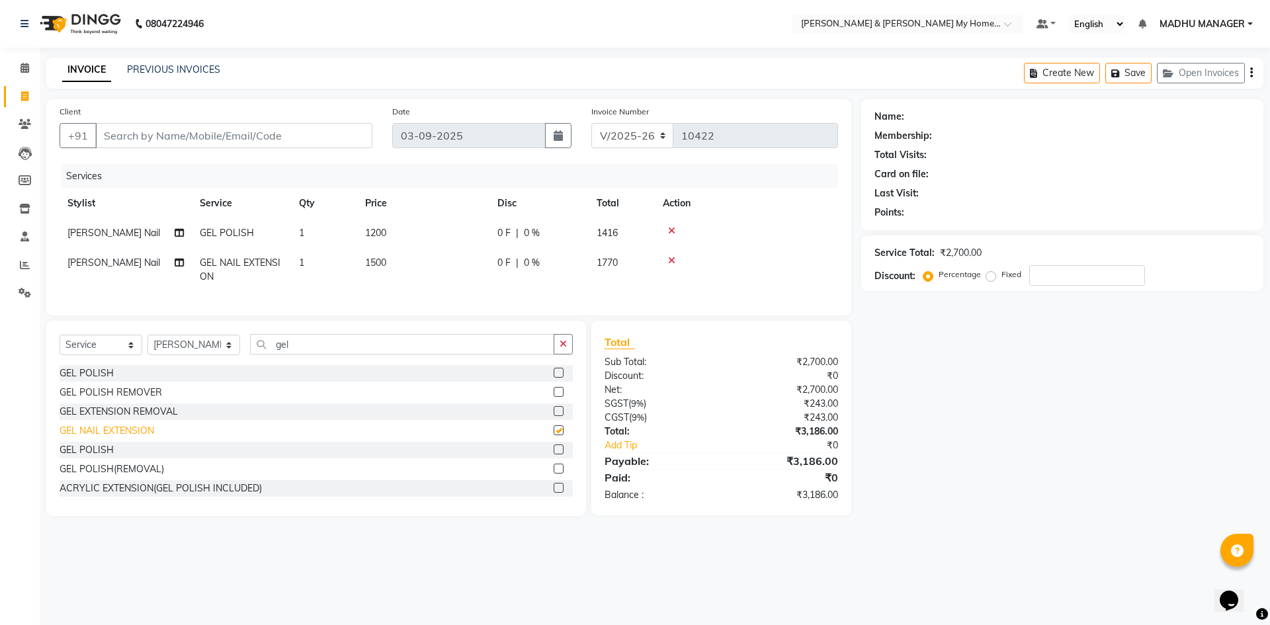
checkbox input "false"
click at [372, 269] on td "1500" at bounding box center [423, 270] width 132 height 44
select select "85917"
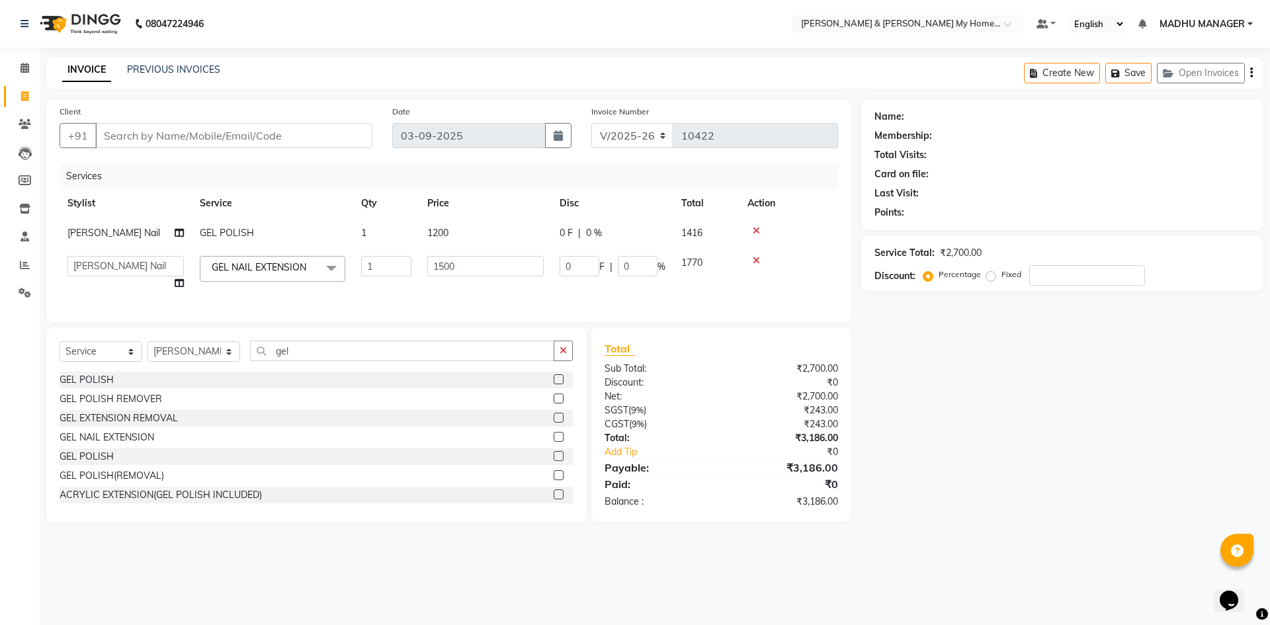
click at [459, 253] on td "1500" at bounding box center [485, 273] width 132 height 50
click at [459, 272] on input "1500" at bounding box center [485, 266] width 116 height 21
type input "1200"
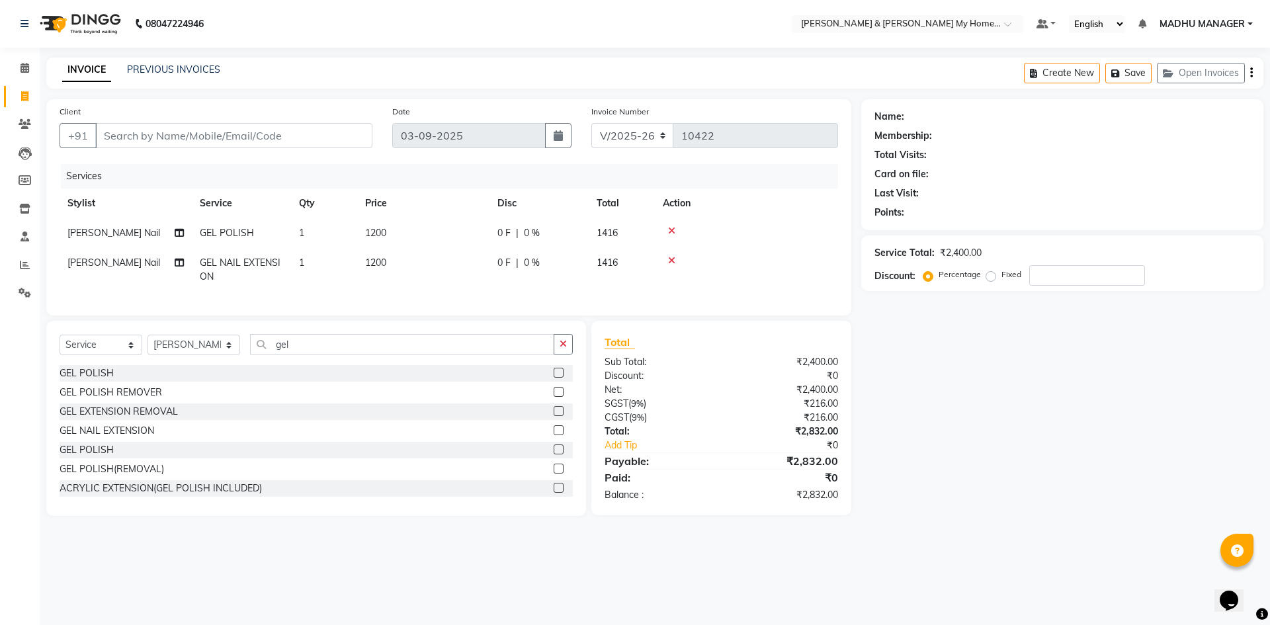
drag, startPoint x: 982, startPoint y: 369, endPoint x: 341, endPoint y: 132, distance: 683.6
click at [978, 363] on div "Name: Membership: Total Visits: Card on file: Last Visit: Points: Service Total…" at bounding box center [1067, 307] width 412 height 417
click at [122, 129] on input "Client" at bounding box center [233, 135] width 277 height 25
type input "8"
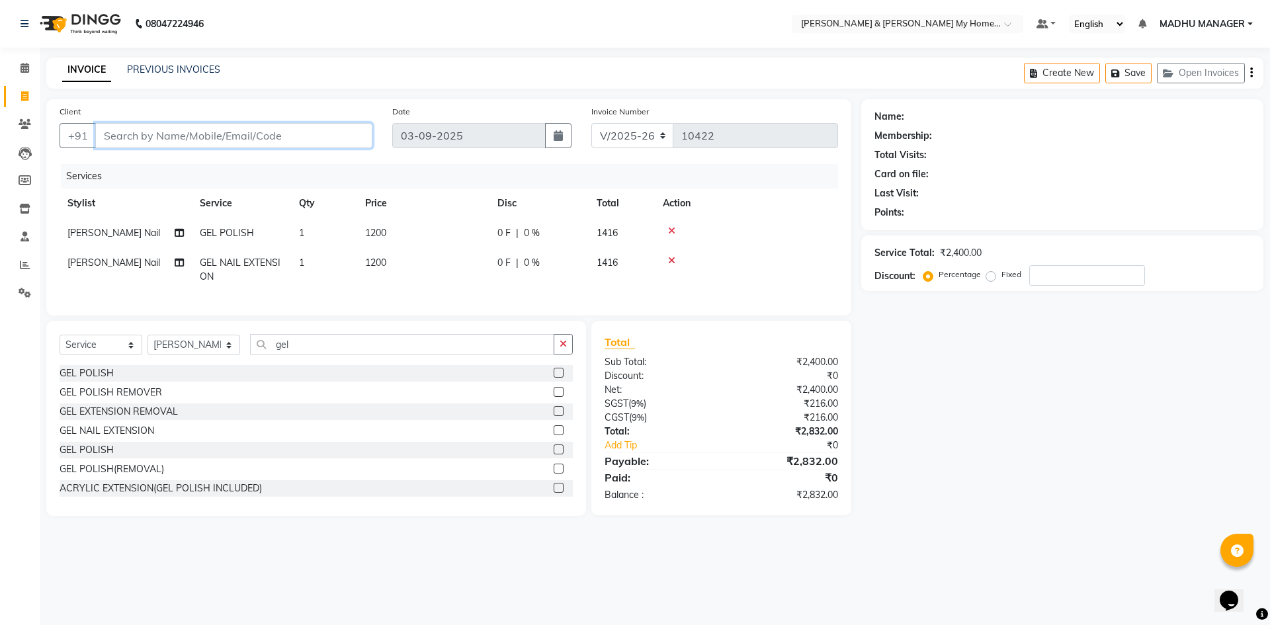
type input "0"
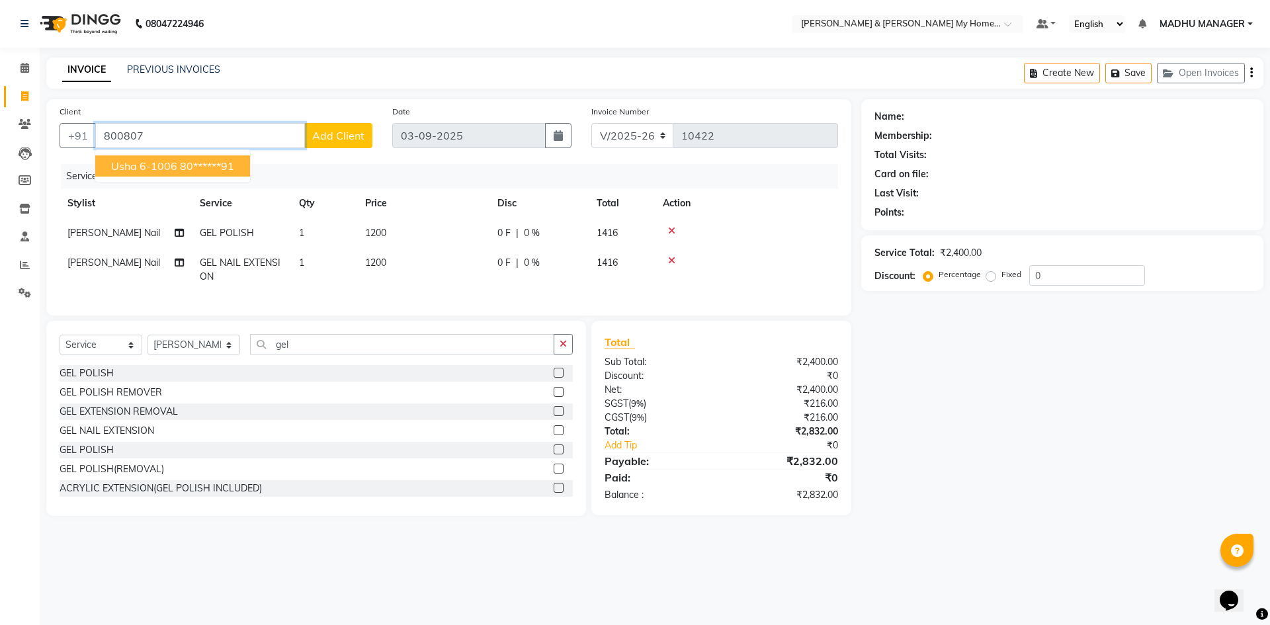
click at [158, 158] on button "Usha 6-1006 80******91" at bounding box center [172, 165] width 155 height 21
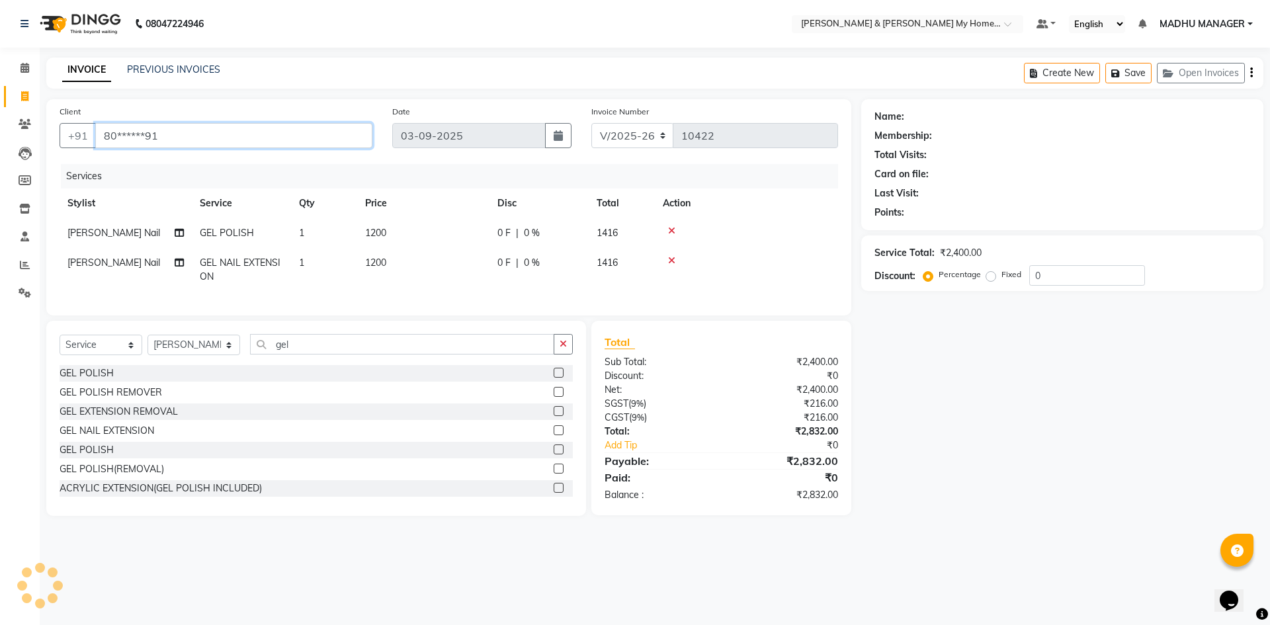
type input "80******91"
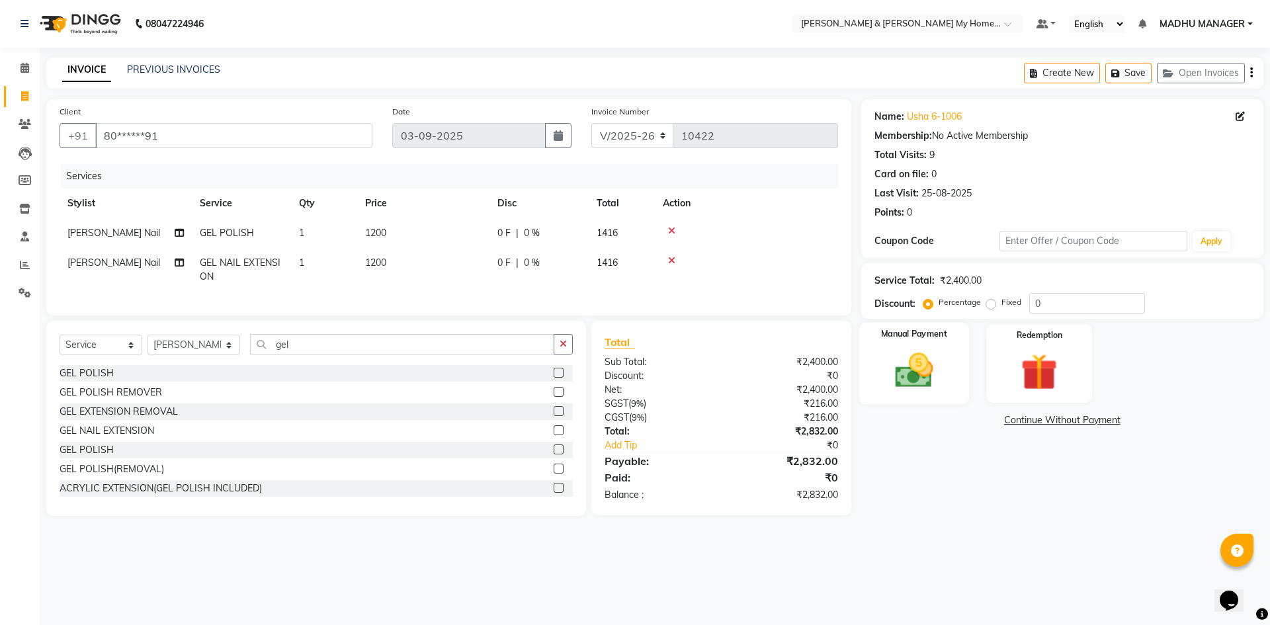
click at [927, 374] on img at bounding box center [914, 371] width 62 height 44
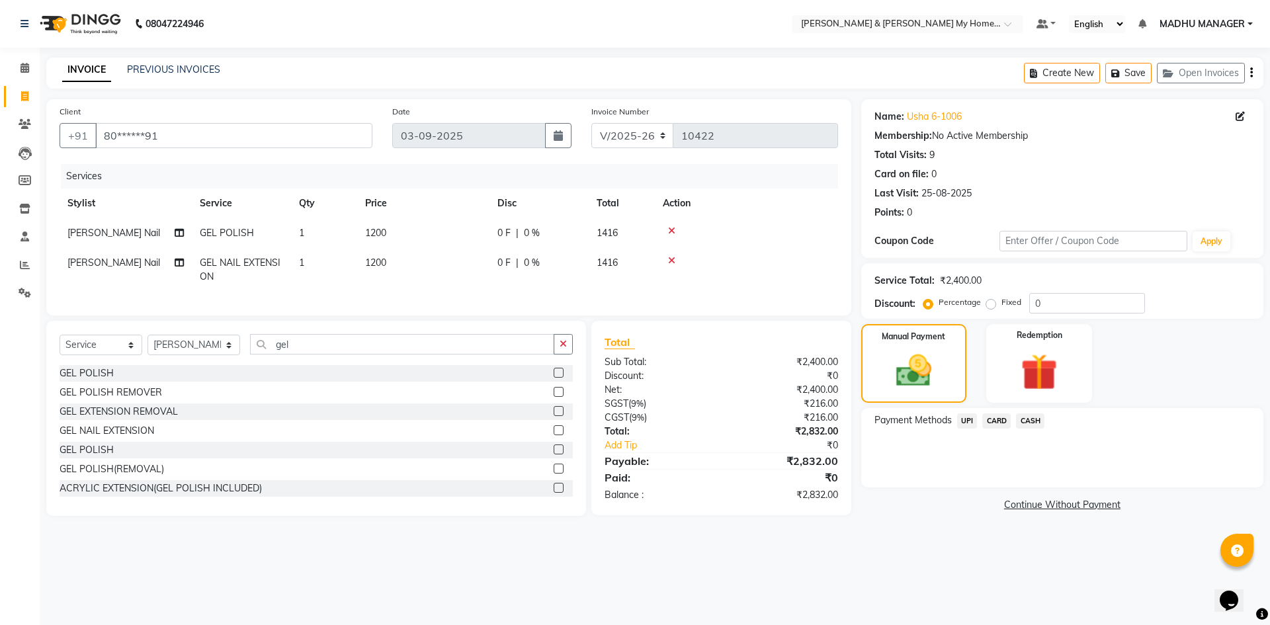
drag, startPoint x: 969, startPoint y: 423, endPoint x: 1047, endPoint y: 503, distance: 111.8
click at [969, 423] on span "UPI" at bounding box center [967, 420] width 21 height 15
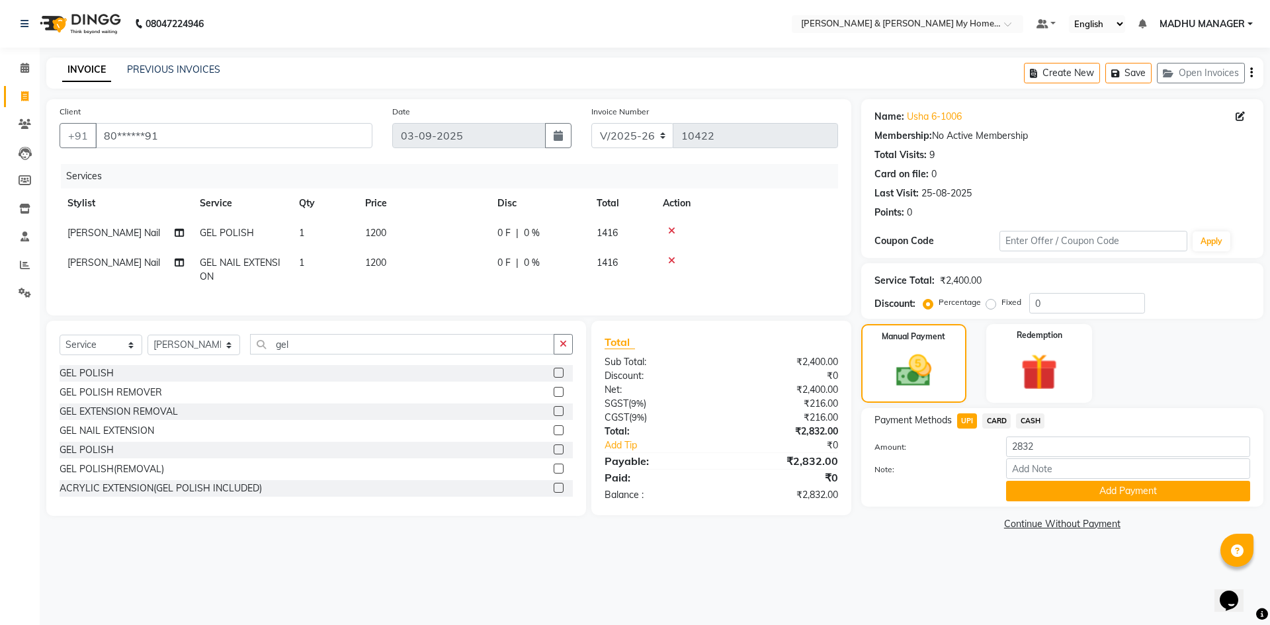
drag, startPoint x: 1101, startPoint y: 495, endPoint x: 1099, endPoint y: 567, distance: 72.1
click at [1101, 497] on button "Add Payment" at bounding box center [1128, 491] width 244 height 21
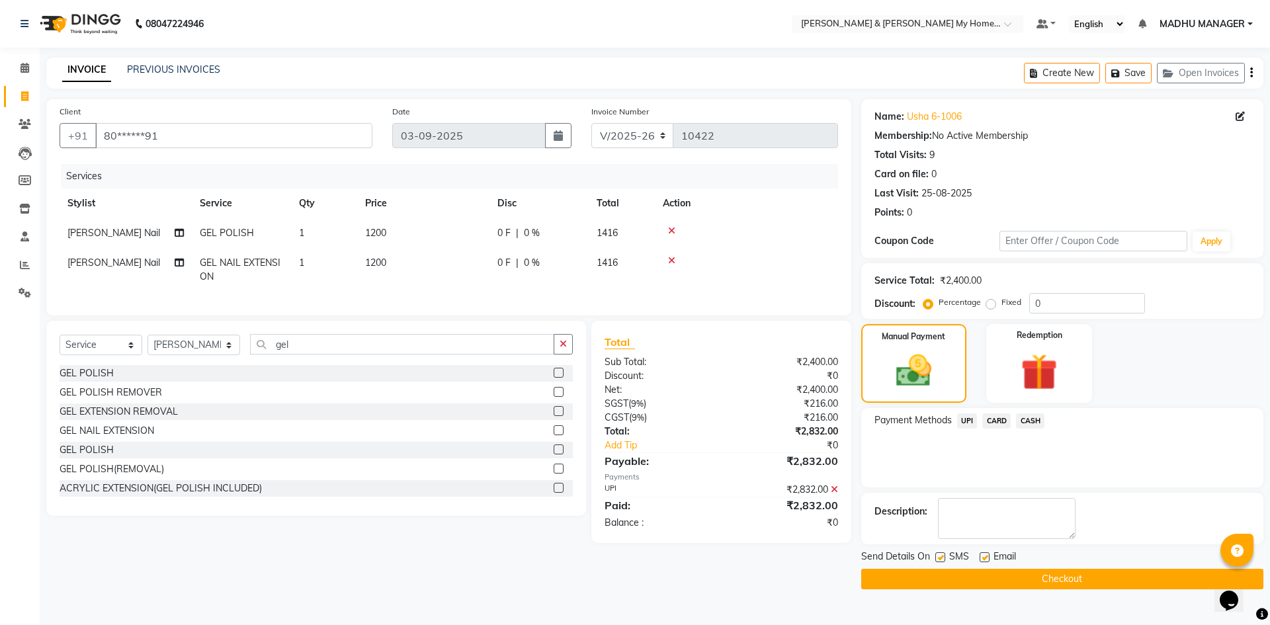
click at [1093, 574] on button "Checkout" at bounding box center [1062, 579] width 402 height 21
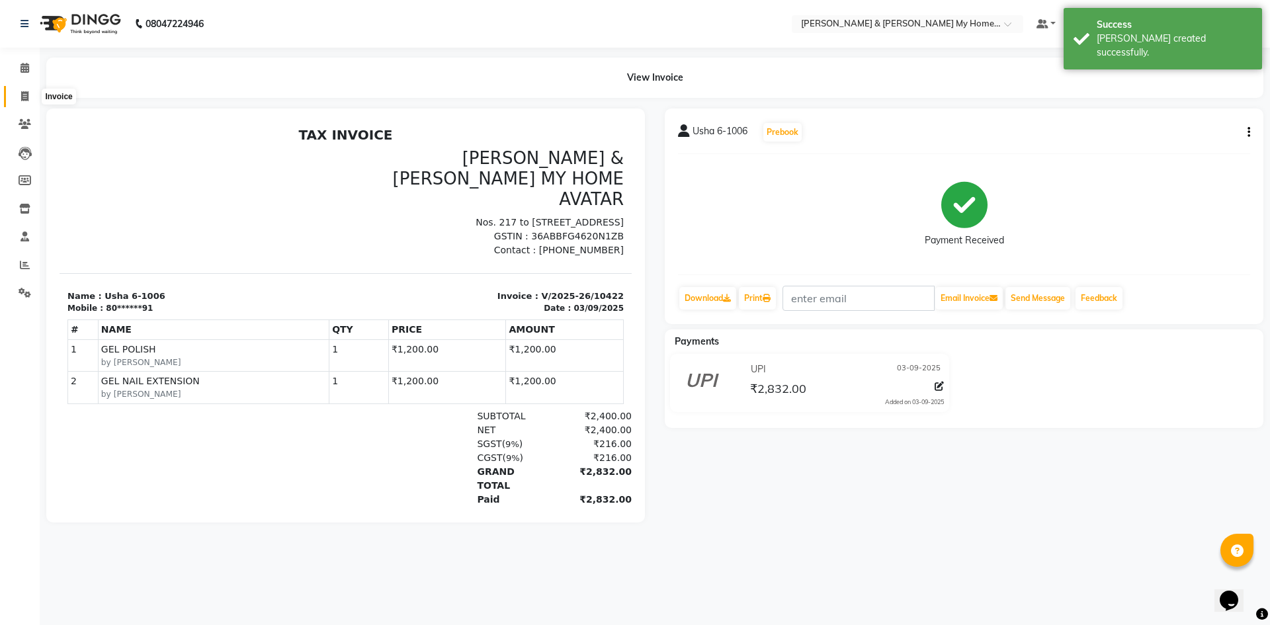
drag, startPoint x: 17, startPoint y: 93, endPoint x: 24, endPoint y: 101, distance: 10.3
click at [17, 93] on span at bounding box center [24, 96] width 23 height 15
select select "service"
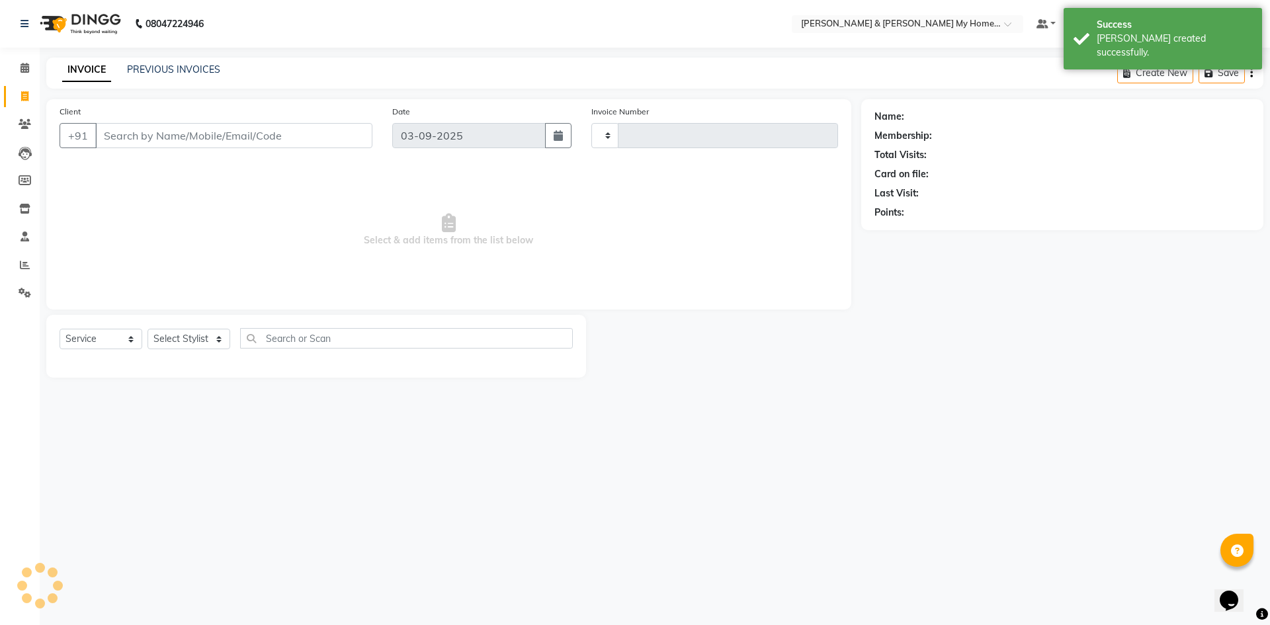
type input "10423"
select select "8193"
click at [200, 341] on select "Select Stylist" at bounding box center [189, 339] width 83 height 21
click at [201, 338] on select "Select Stylist" at bounding box center [189, 339] width 83 height 21
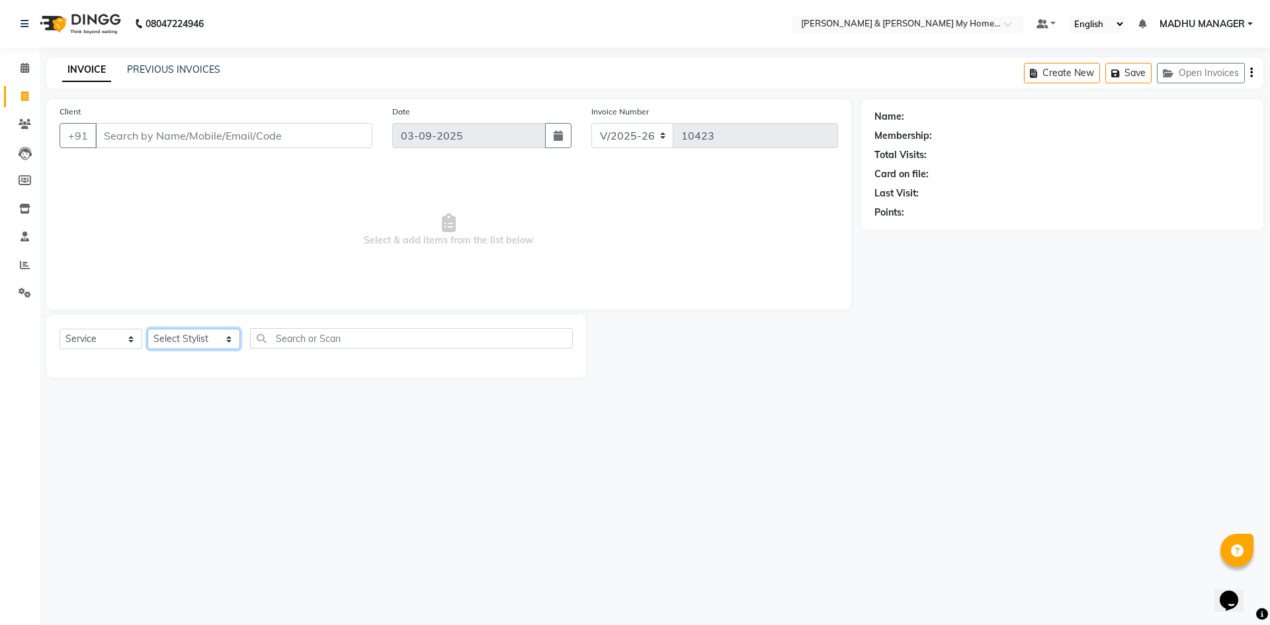
click at [179, 337] on select "Select Stylist Aadil Aarti Aarti Beauty Akanksha Beauty akanksha Nail ALKA Anki…" at bounding box center [194, 339] width 93 height 21
select select "88210"
click at [148, 329] on select "Select Stylist Aadil Aarti Aarti Beauty Akanksha Beauty akanksha Nail ALKA Anki…" at bounding box center [194, 339] width 93 height 21
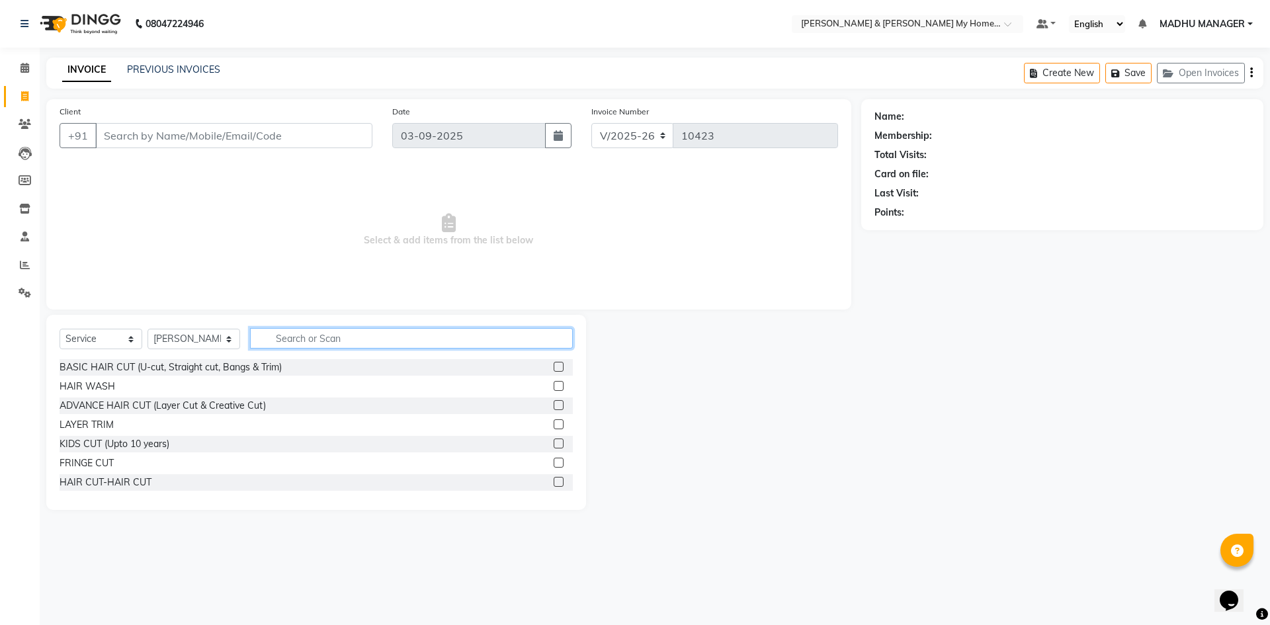
click at [288, 333] on input "text" at bounding box center [411, 338] width 323 height 21
type input "thre"
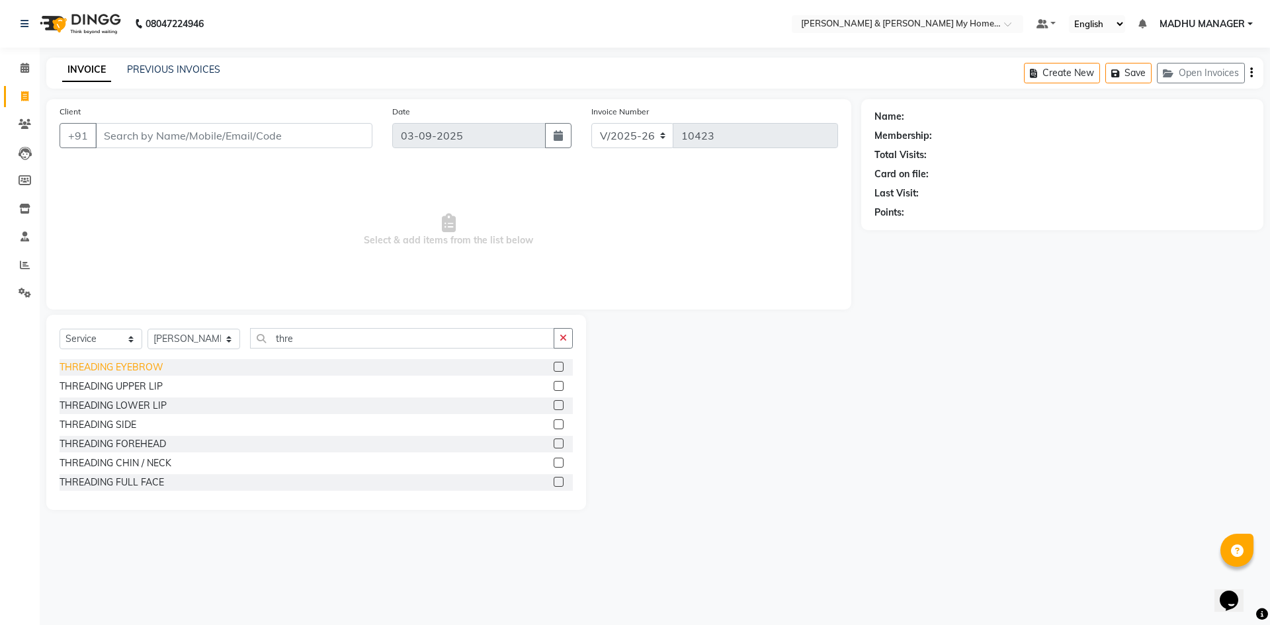
click at [144, 368] on div "THREADING EYEBROW" at bounding box center [112, 368] width 104 height 14
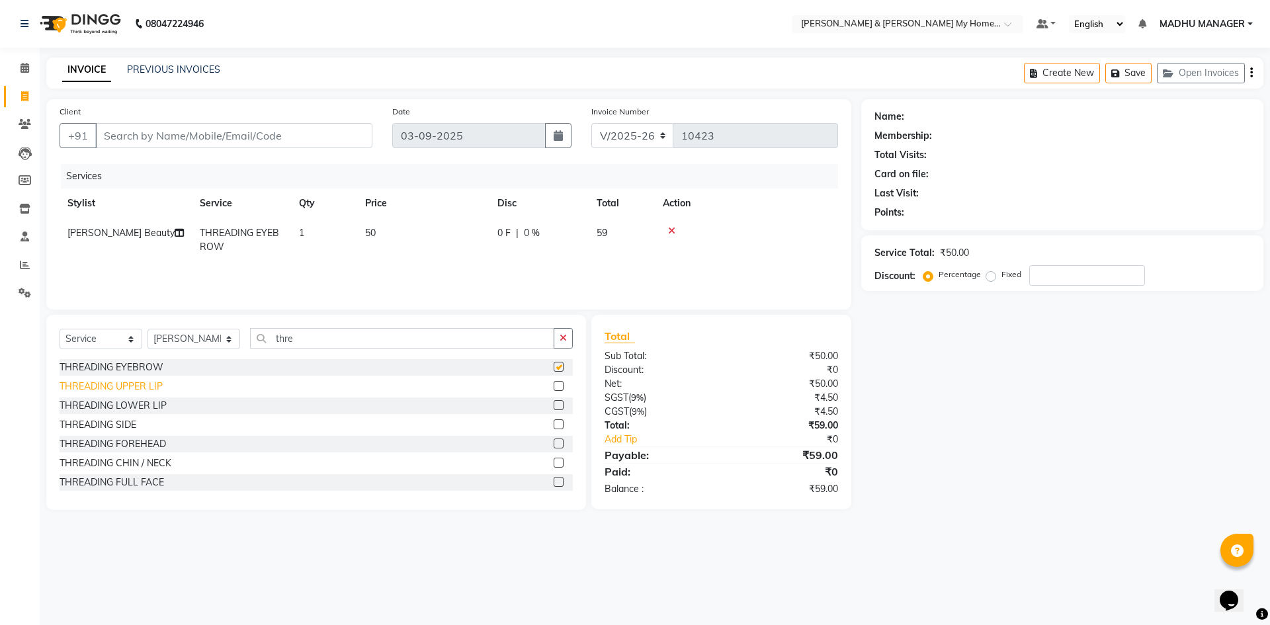
checkbox input "false"
click at [146, 386] on div "THREADING UPPER LIP" at bounding box center [111, 387] width 103 height 14
checkbox input "false"
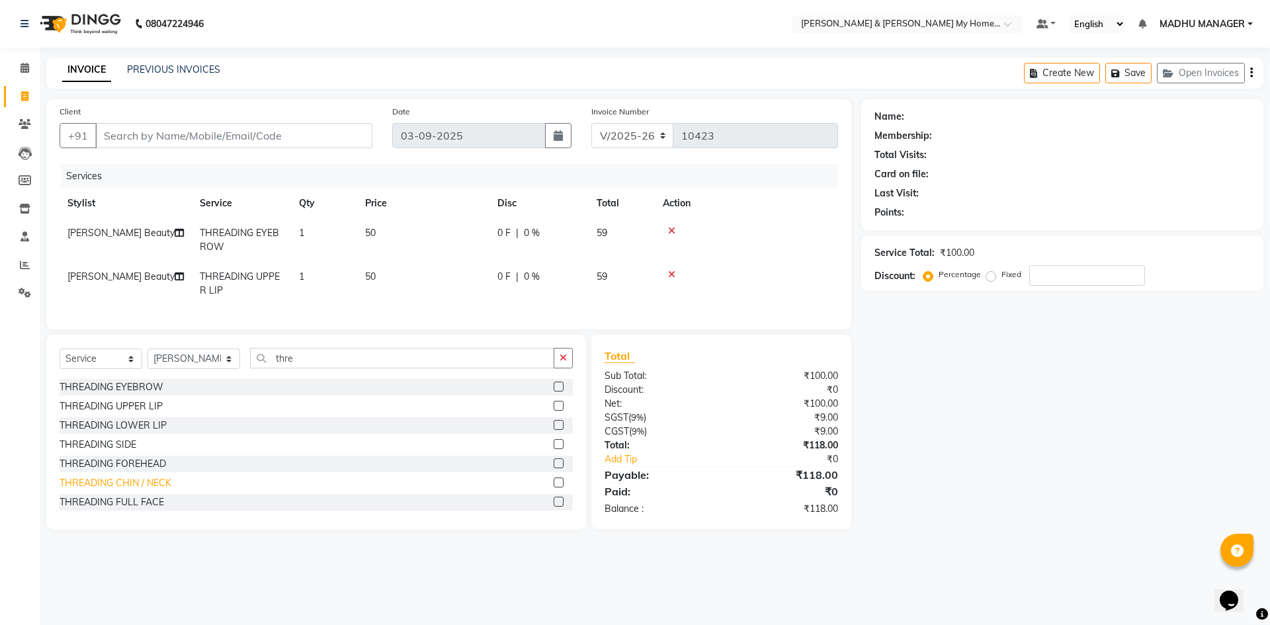
click at [153, 490] on div "THREADING CHIN / NECK" at bounding box center [116, 483] width 112 height 14
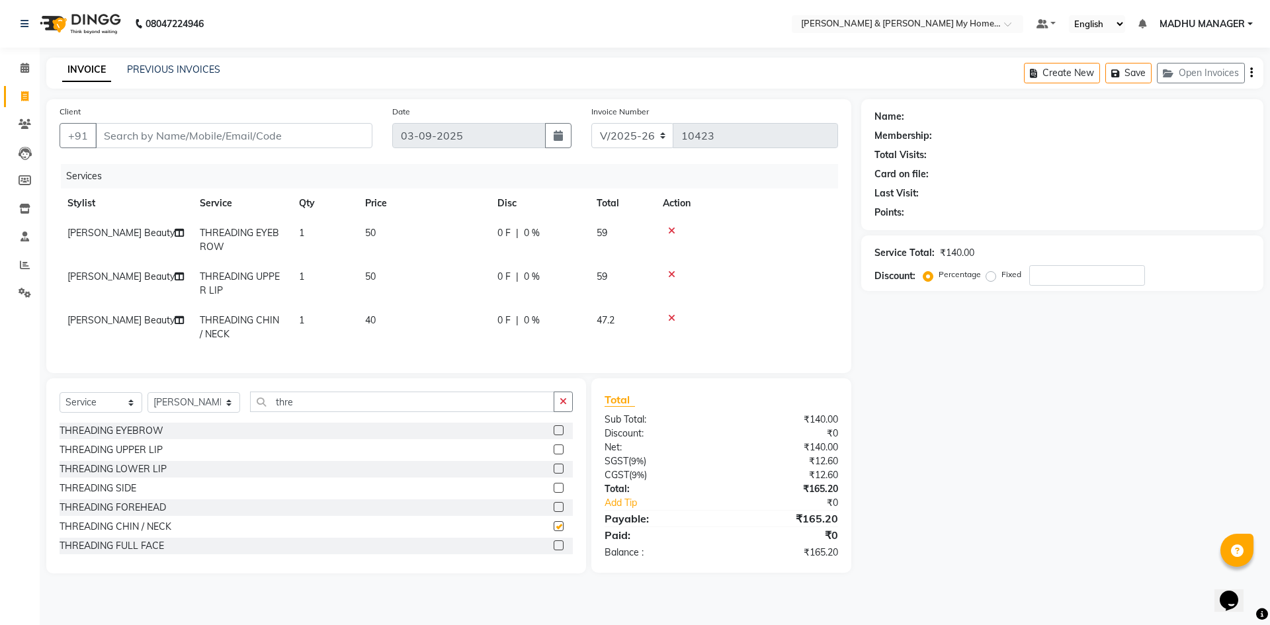
checkbox input "false"
click at [171, 136] on input "Client" at bounding box center [233, 135] width 277 height 25
type input "9"
type input "0"
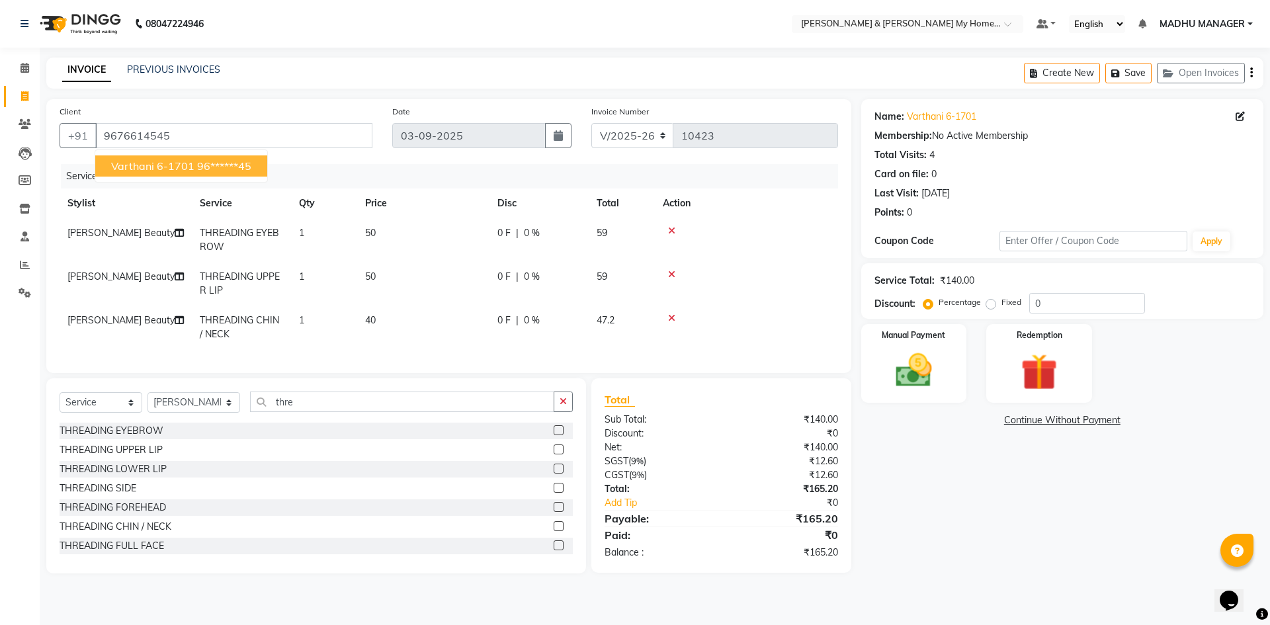
click at [177, 165] on span "Varthani 6-1701" at bounding box center [152, 165] width 83 height 13
type input "96******45"
drag, startPoint x: 921, startPoint y: 372, endPoint x: 924, endPoint y: 382, distance: 10.3
click at [921, 372] on img at bounding box center [914, 371] width 62 height 44
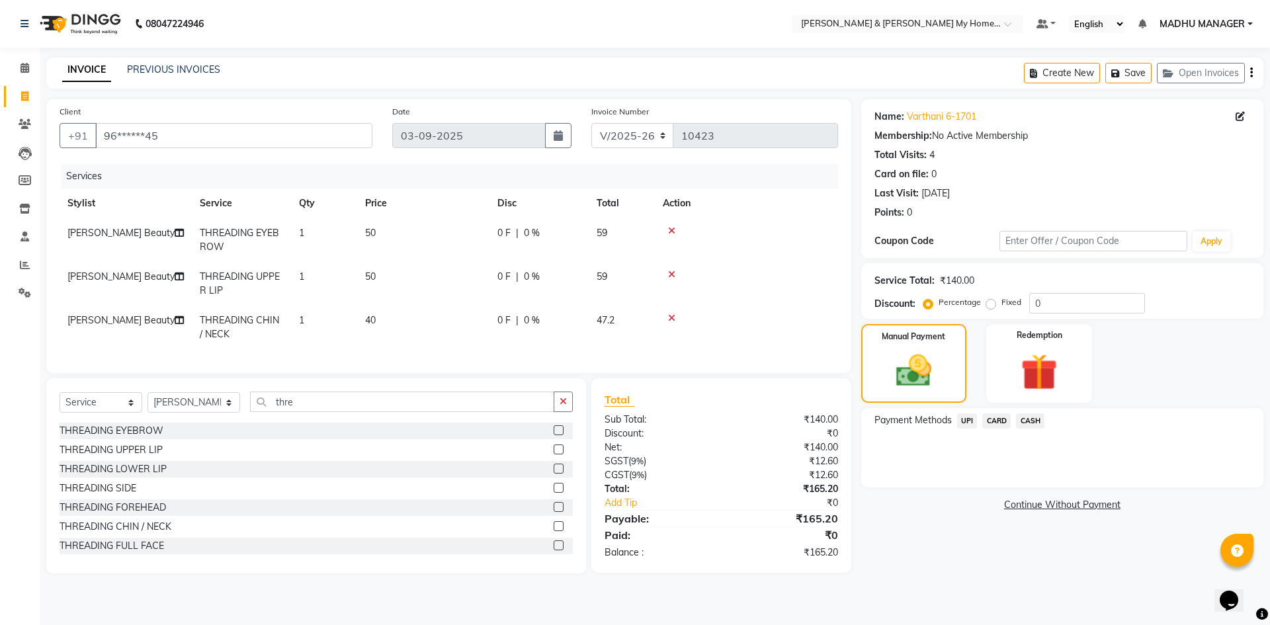
click at [966, 423] on span "UPI" at bounding box center [967, 420] width 21 height 15
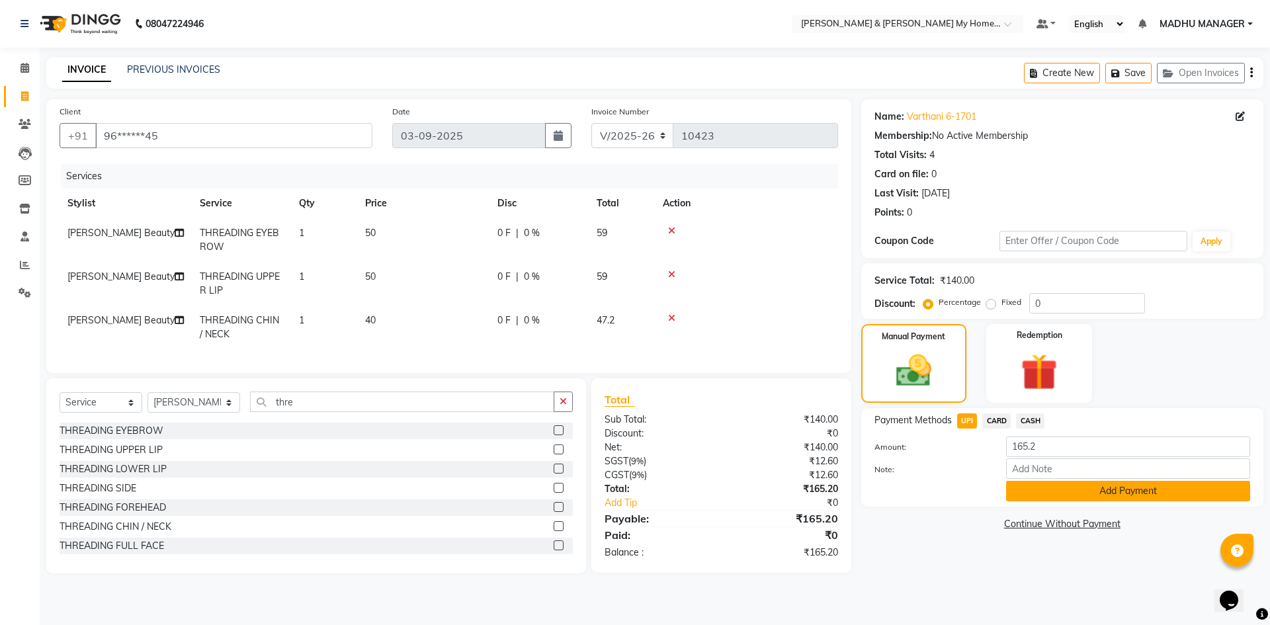
drag, startPoint x: 1009, startPoint y: 491, endPoint x: 1017, endPoint y: 494, distance: 9.2
click at [1017, 494] on button "Add Payment" at bounding box center [1128, 491] width 244 height 21
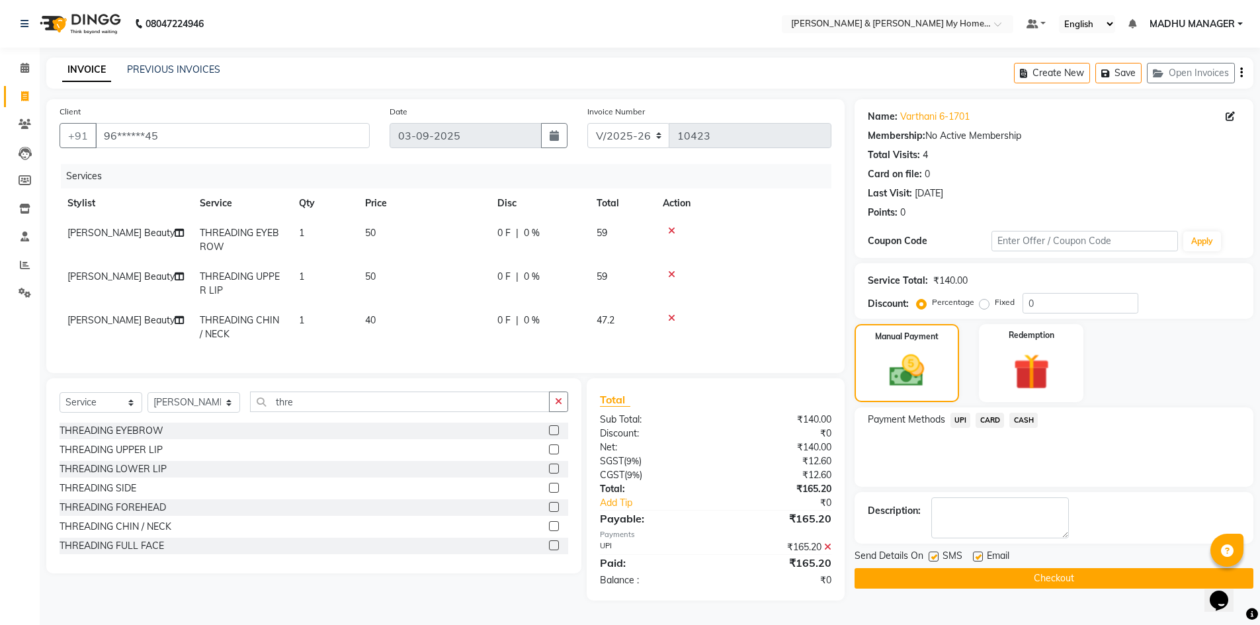
click at [942, 591] on div "Name: Varthani 6-1701 Membership: No Active Membership Total Visits: 4 Card on …" at bounding box center [1059, 349] width 409 height 501
click at [942, 577] on button "Checkout" at bounding box center [1054, 578] width 399 height 21
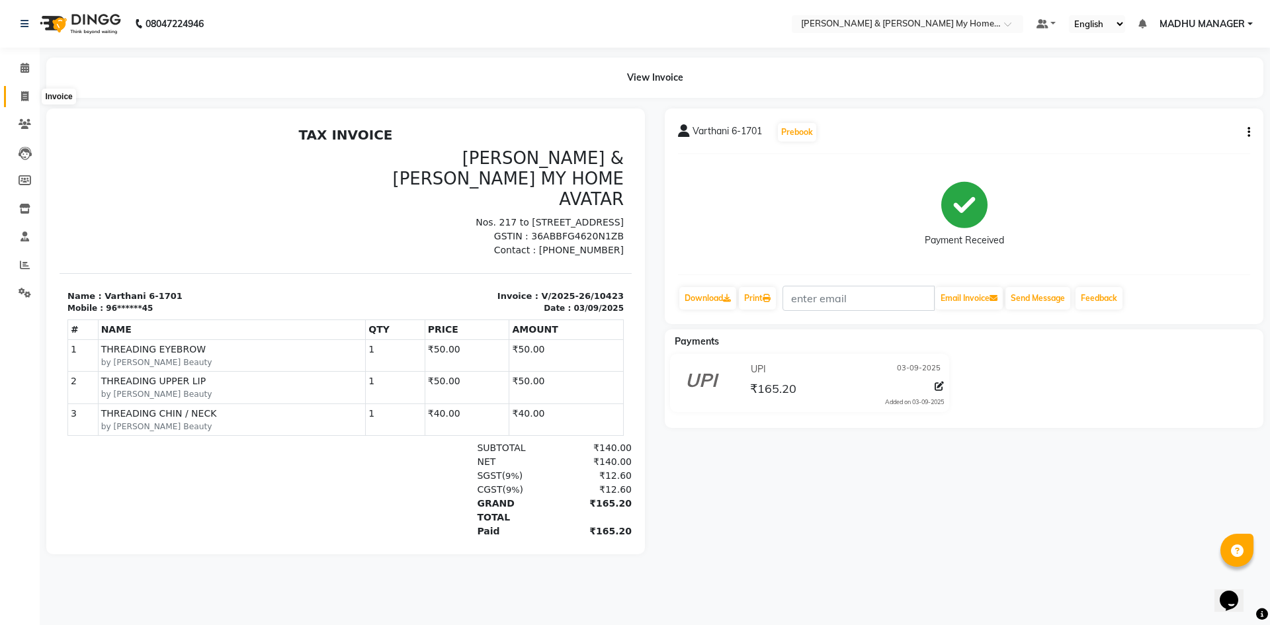
click at [22, 97] on icon at bounding box center [24, 96] width 7 height 10
select select "8193"
select select "service"
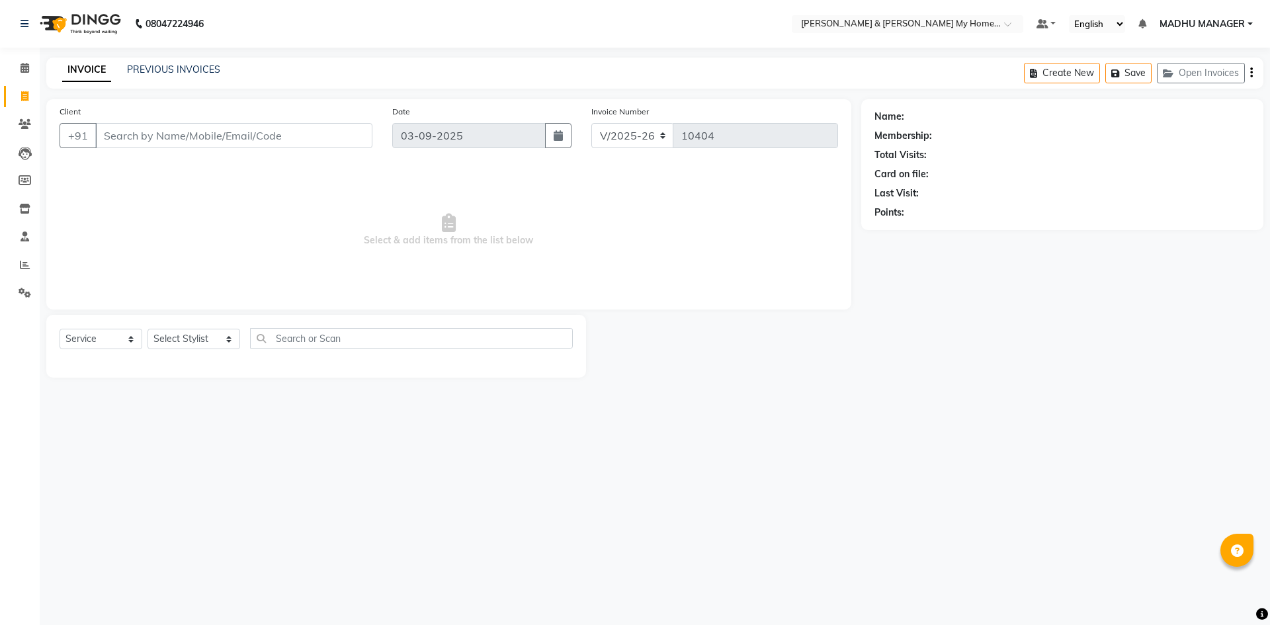
select select "8193"
select select "service"
drag, startPoint x: 200, startPoint y: 337, endPoint x: 204, endPoint y: 330, distance: 8.1
click at [201, 336] on select "Select Stylist [PERSON_NAME] Aarti [PERSON_NAME] Beauty [PERSON_NAME] Nail [PER…" at bounding box center [194, 339] width 93 height 21
select select "77263"
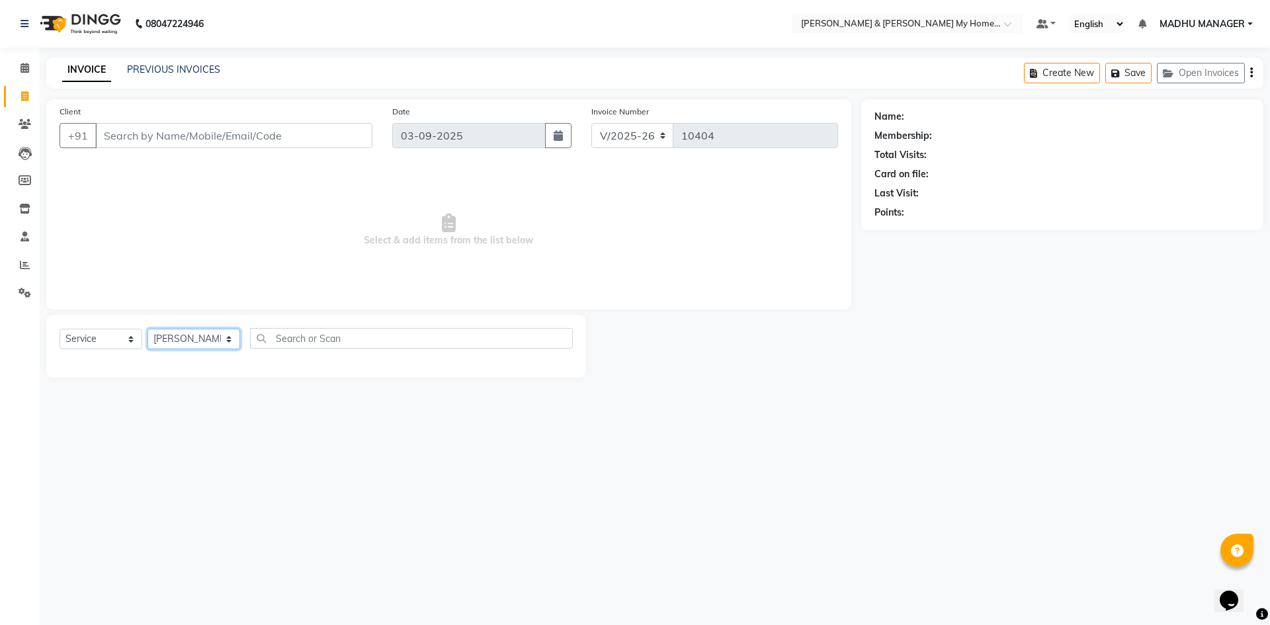
click at [148, 329] on select "Select Stylist [PERSON_NAME] Aarti [PERSON_NAME] Beauty [PERSON_NAME] Nail [PER…" at bounding box center [194, 339] width 93 height 21
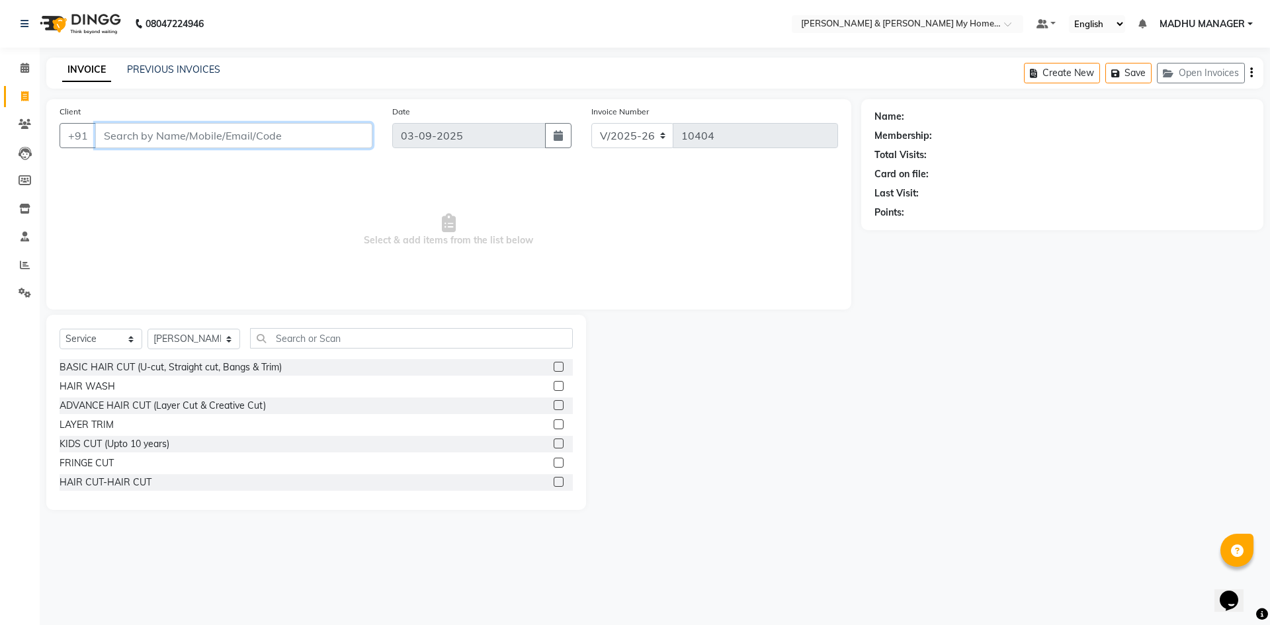
click at [218, 135] on input "Client" at bounding box center [233, 135] width 277 height 25
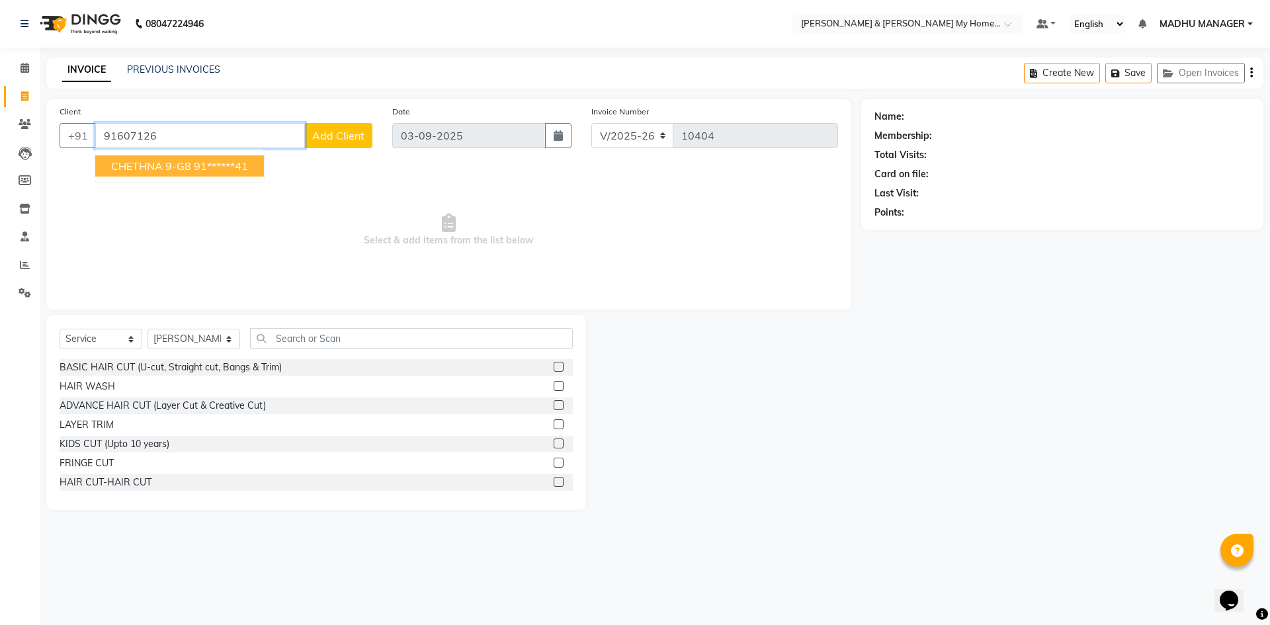
click at [212, 165] on ngb-highlight "91******41" at bounding box center [221, 165] width 54 height 13
type input "91******41"
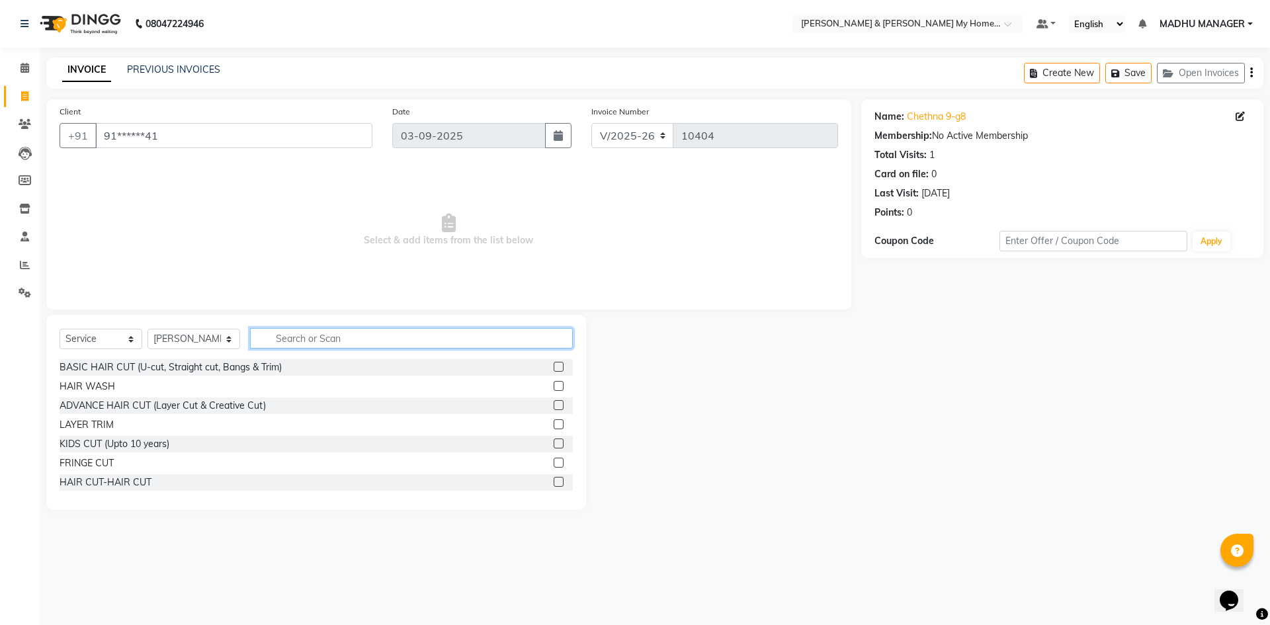
click at [284, 341] on input "text" at bounding box center [411, 338] width 323 height 21
type input "thr"
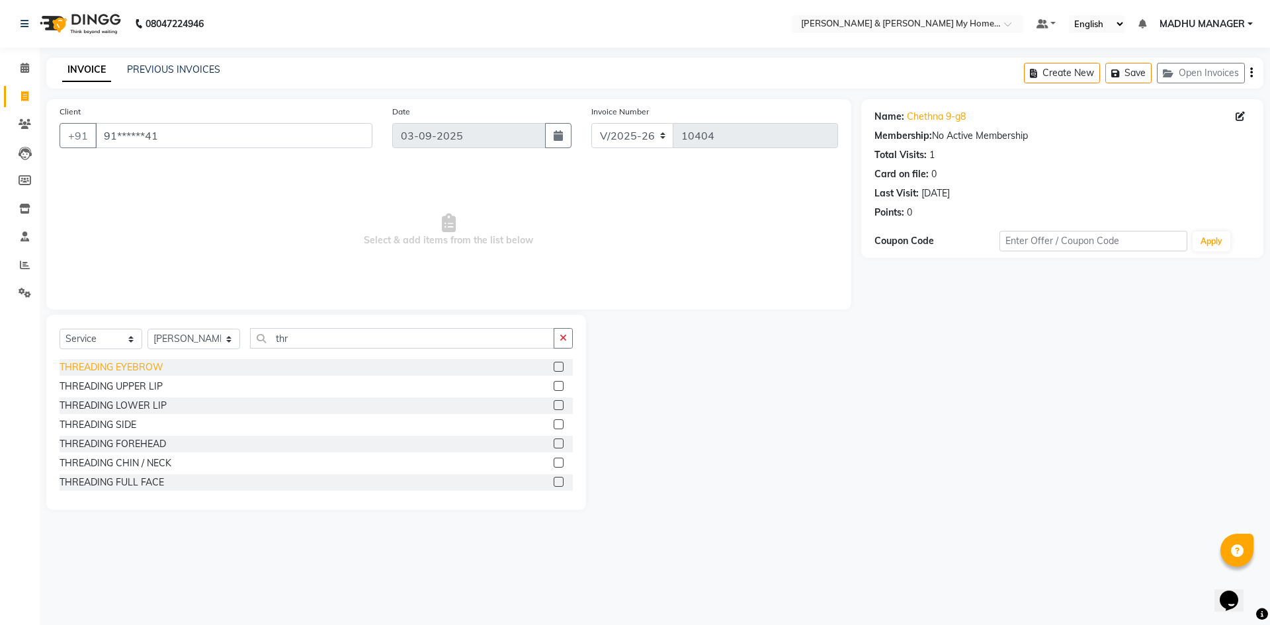
click at [151, 370] on div "THREADING EYEBROW" at bounding box center [112, 368] width 104 height 14
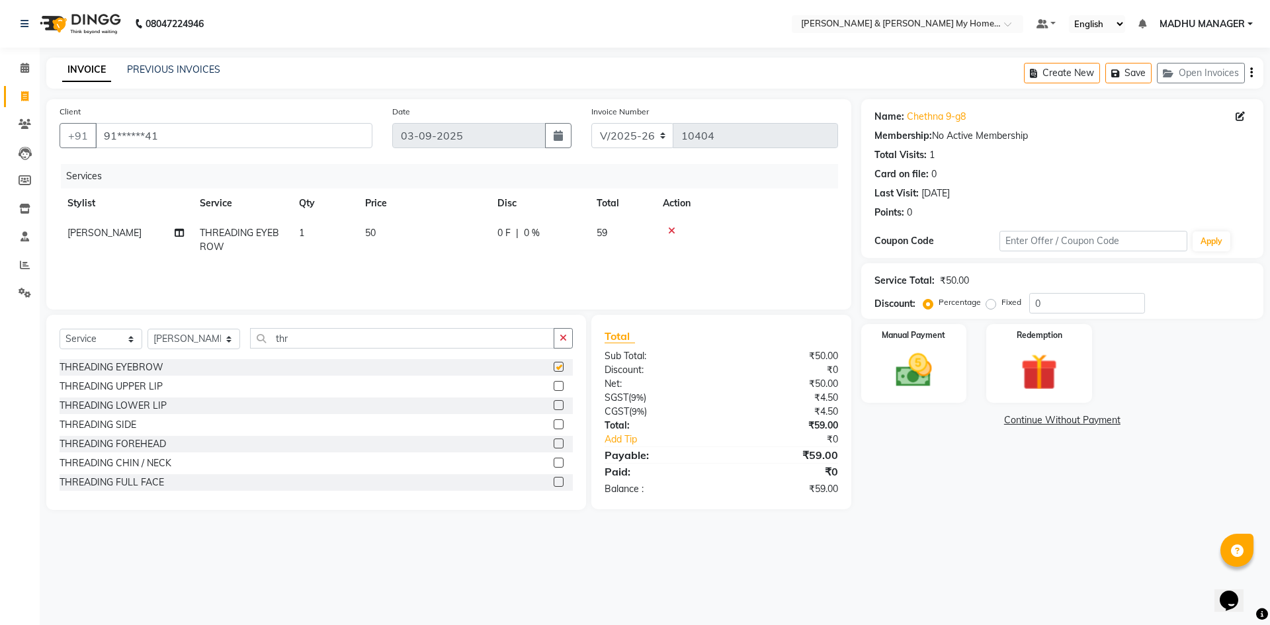
checkbox input "false"
click at [931, 376] on img at bounding box center [914, 371] width 62 height 44
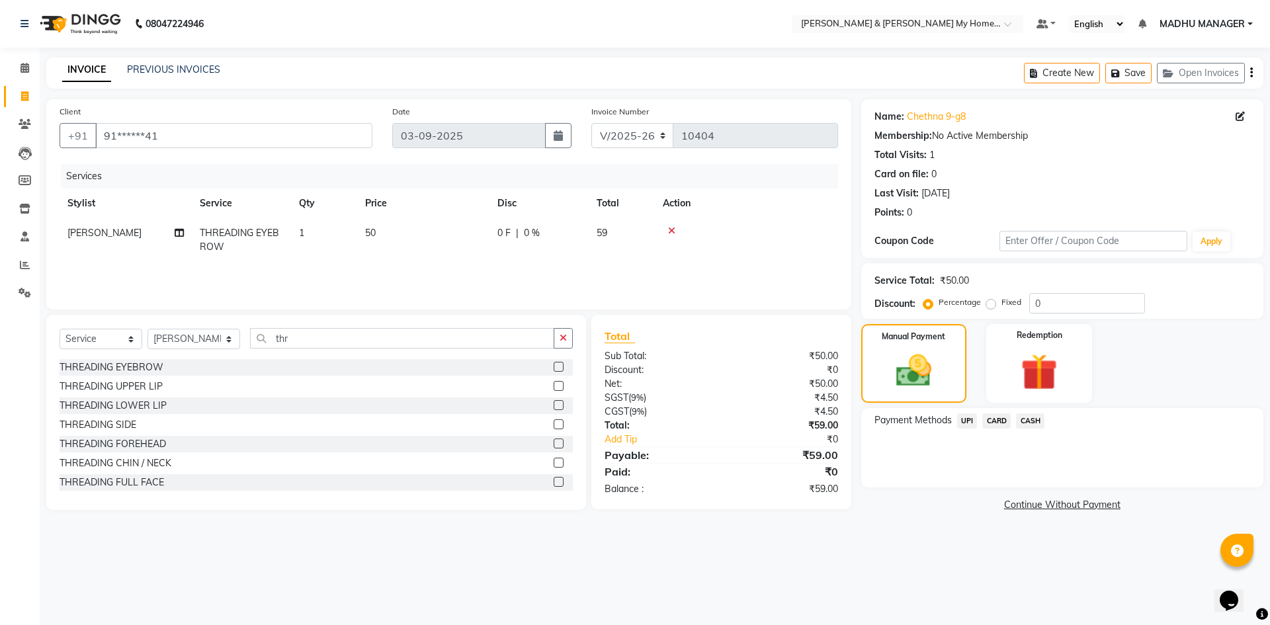
click at [968, 417] on span "UPI" at bounding box center [967, 420] width 21 height 15
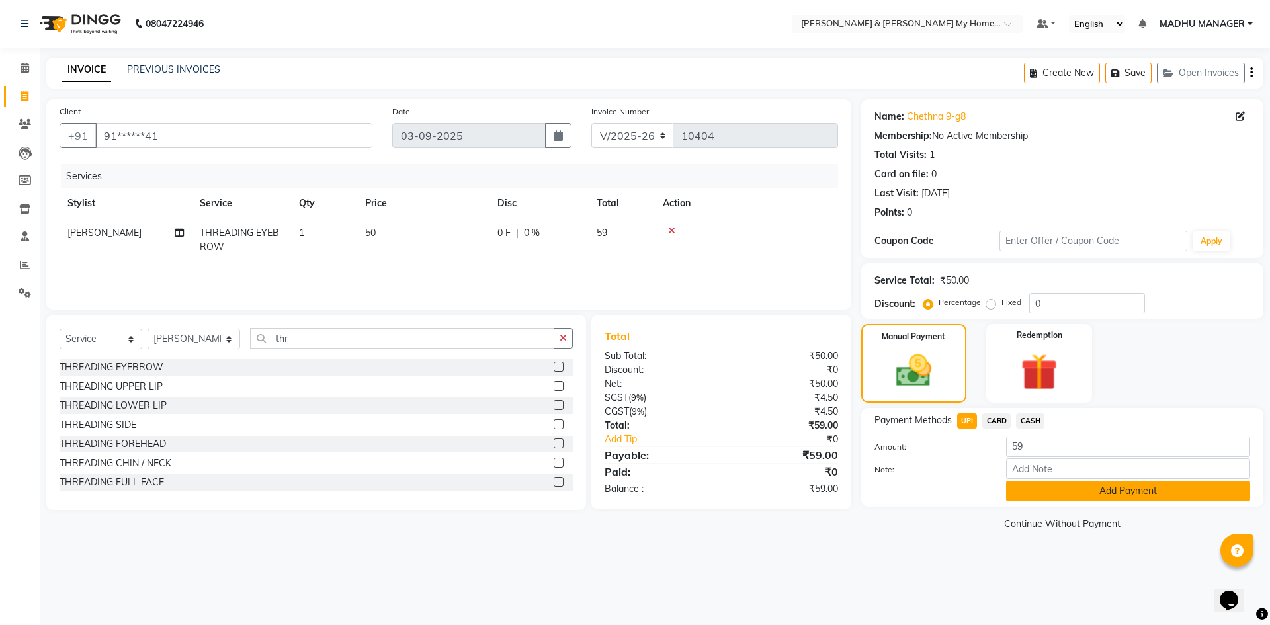
click at [1050, 490] on button "Add Payment" at bounding box center [1128, 491] width 244 height 21
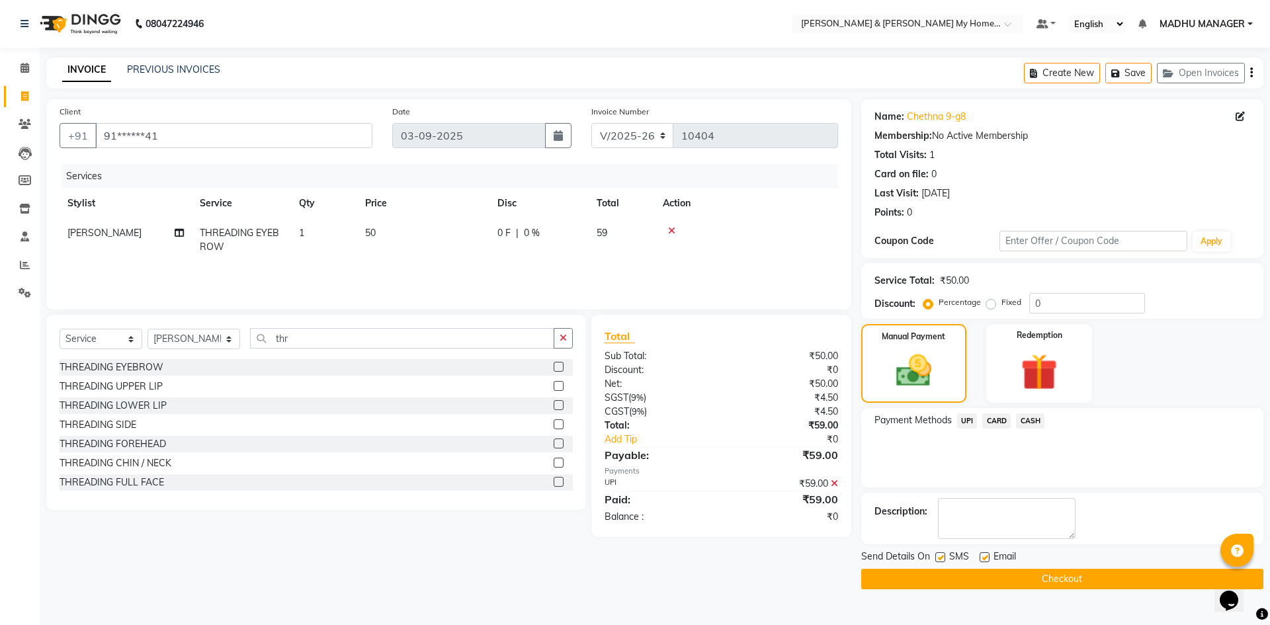
click at [1024, 579] on button "Checkout" at bounding box center [1062, 579] width 402 height 21
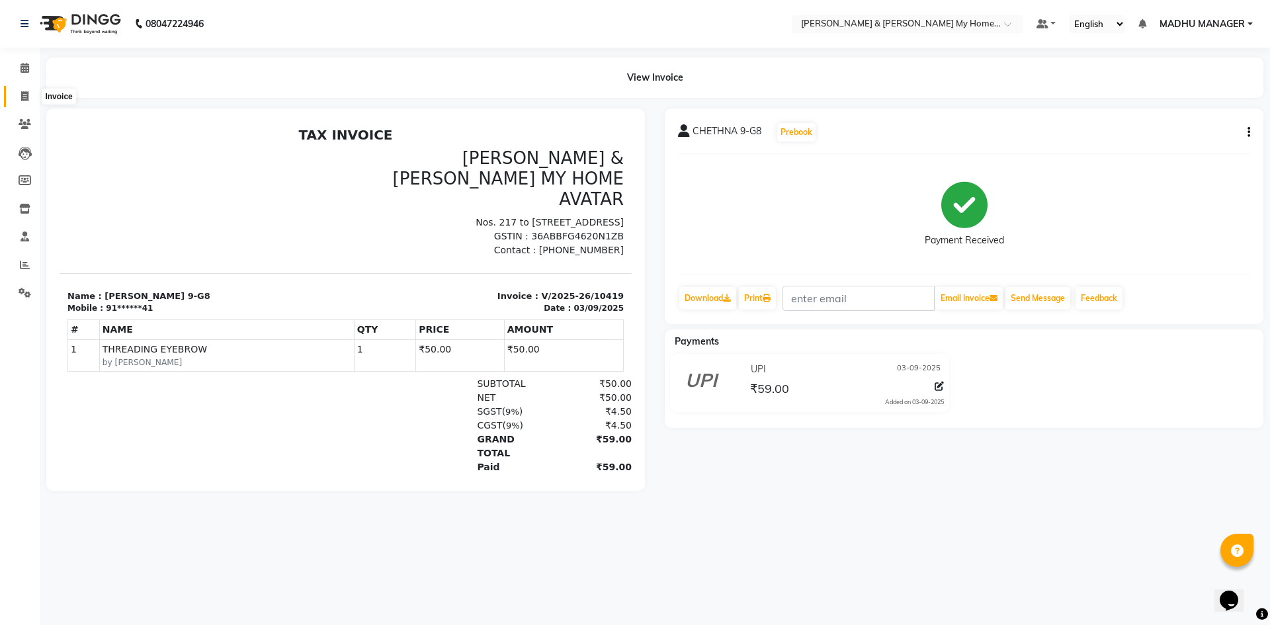
click at [21, 99] on icon at bounding box center [24, 96] width 7 height 10
select select "8193"
select select "service"
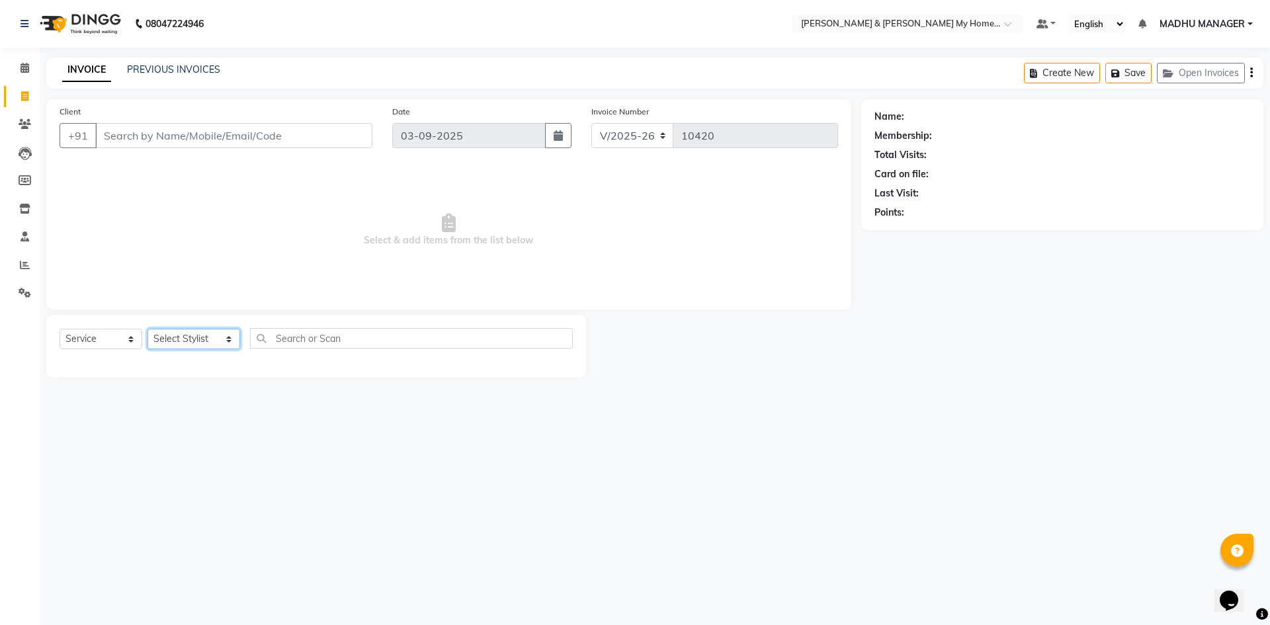
click at [204, 339] on select "Select Stylist [PERSON_NAME] Aarti [PERSON_NAME] Beauty [PERSON_NAME] Nail [PER…" at bounding box center [194, 339] width 93 height 21
select select "89818"
click at [148, 329] on select "Select Stylist [PERSON_NAME] Aarti [PERSON_NAME] Beauty [PERSON_NAME] Nail [PER…" at bounding box center [194, 339] width 93 height 21
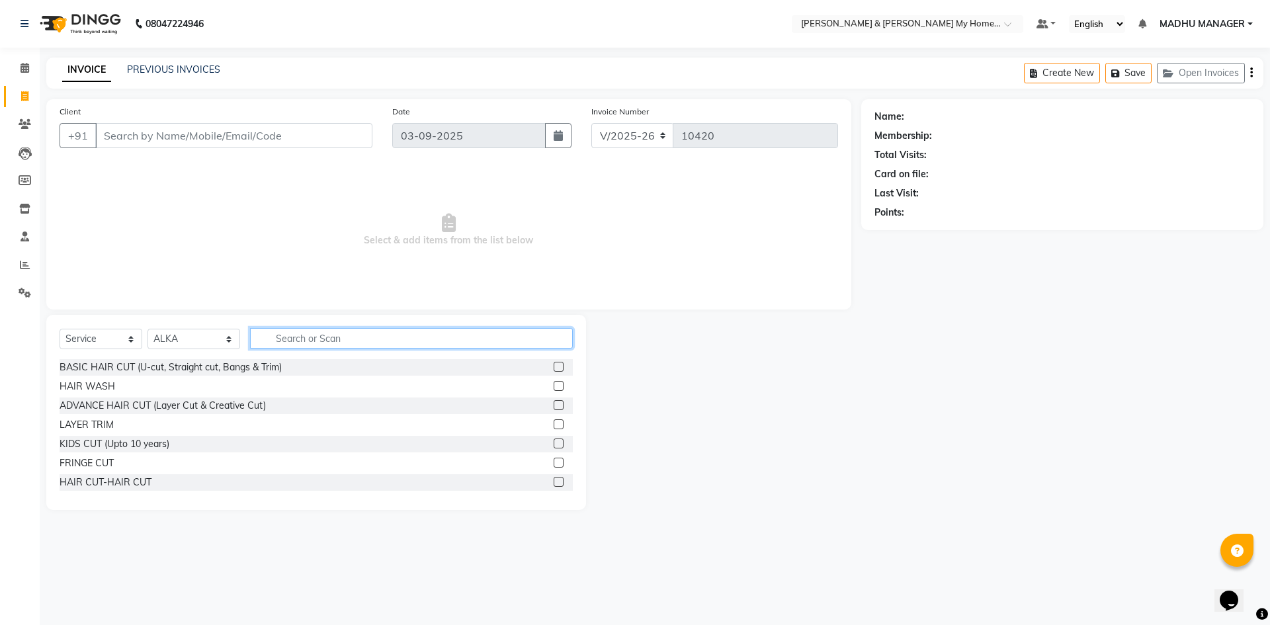
click at [290, 332] on input "text" at bounding box center [411, 338] width 323 height 21
click input "text"
type input "thre"
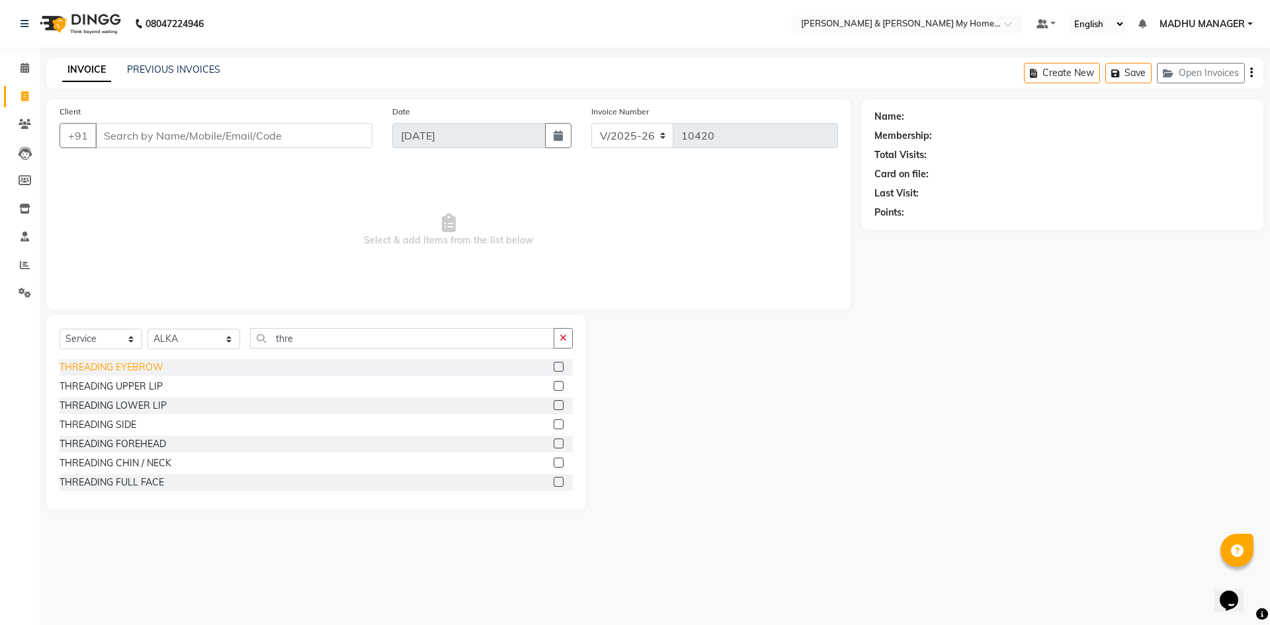
click div "THREADING EYEBROW"
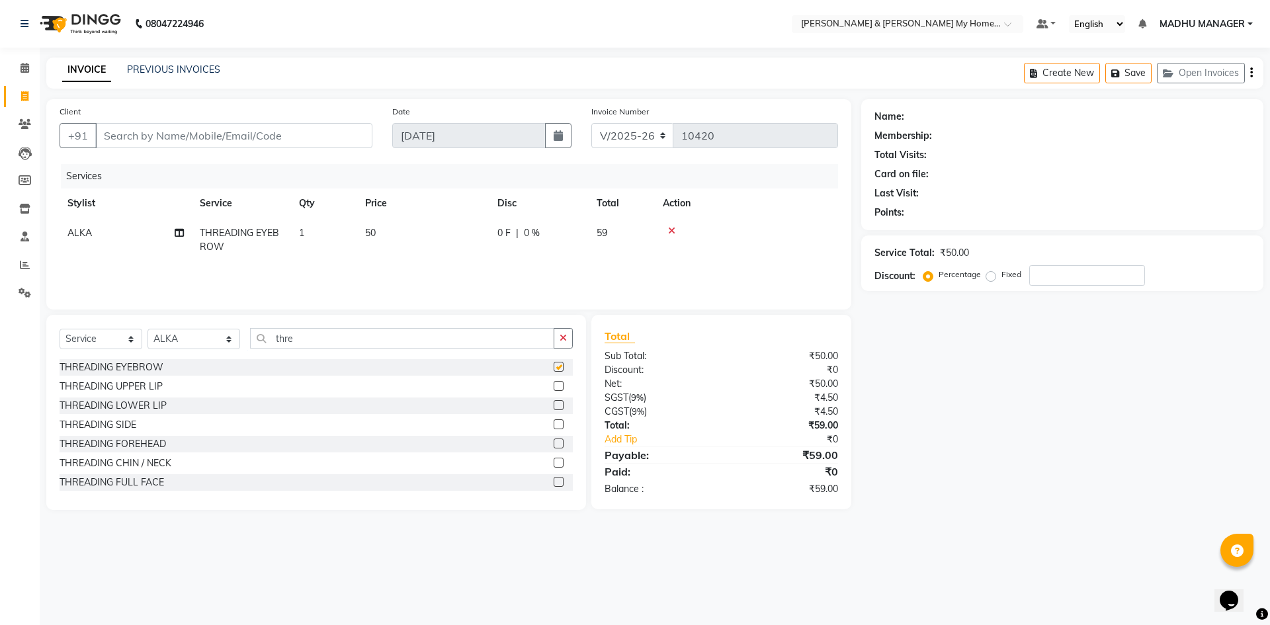
checkbox input "false"
click input "Client"
type input "7"
type input "0"
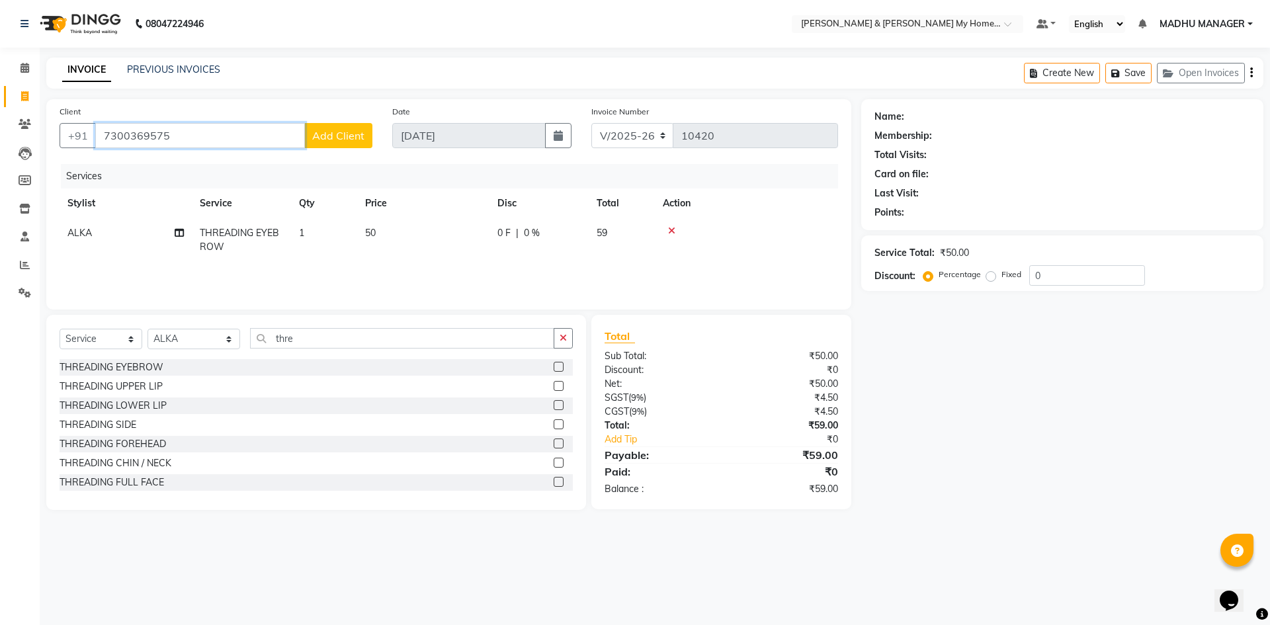
type input "7300369575"
click span "Add Client"
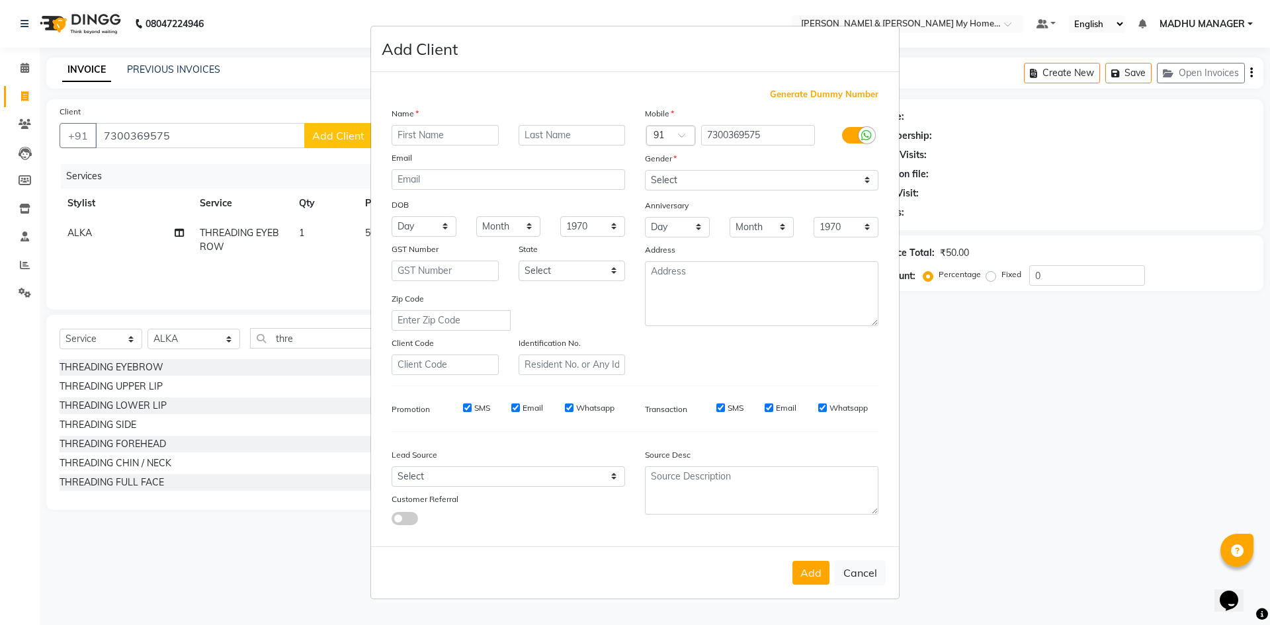
click input "text"
type input "[PERSON_NAME]"
drag, startPoint x: 754, startPoint y: 177, endPoint x: 751, endPoint y: 189, distance: 11.6
click select "Select Male Female Other Prefer Not To Say"
select select "female"
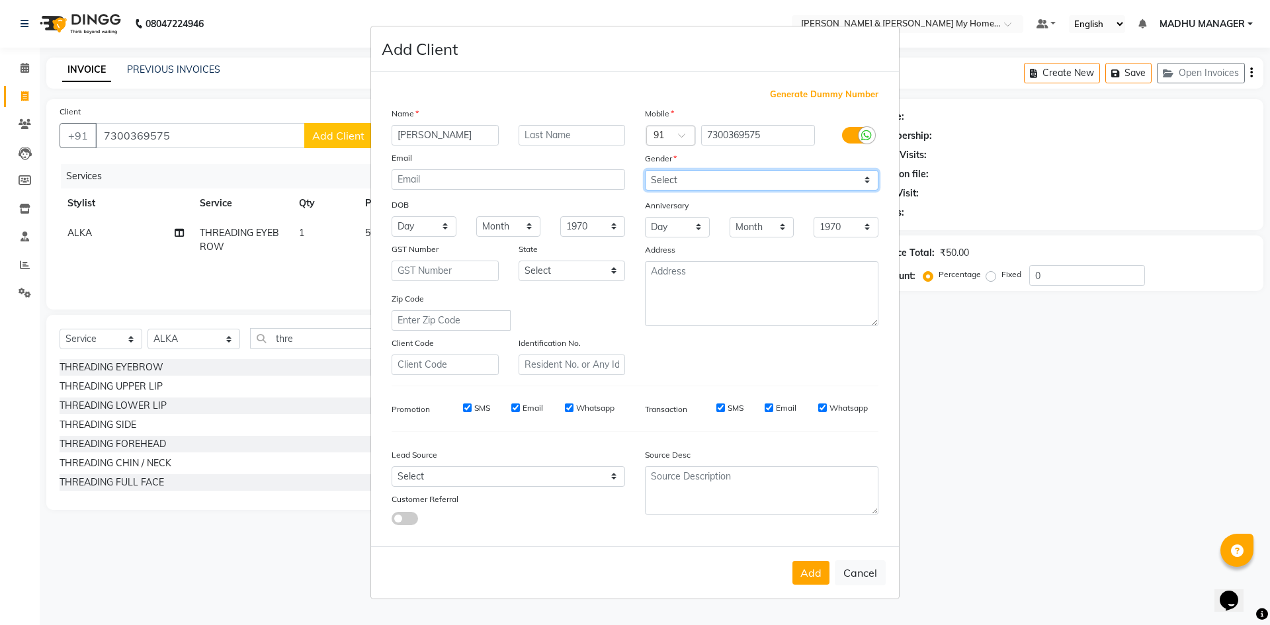
click select "Select Male Female Other Prefer Not To Say"
click button "Add"
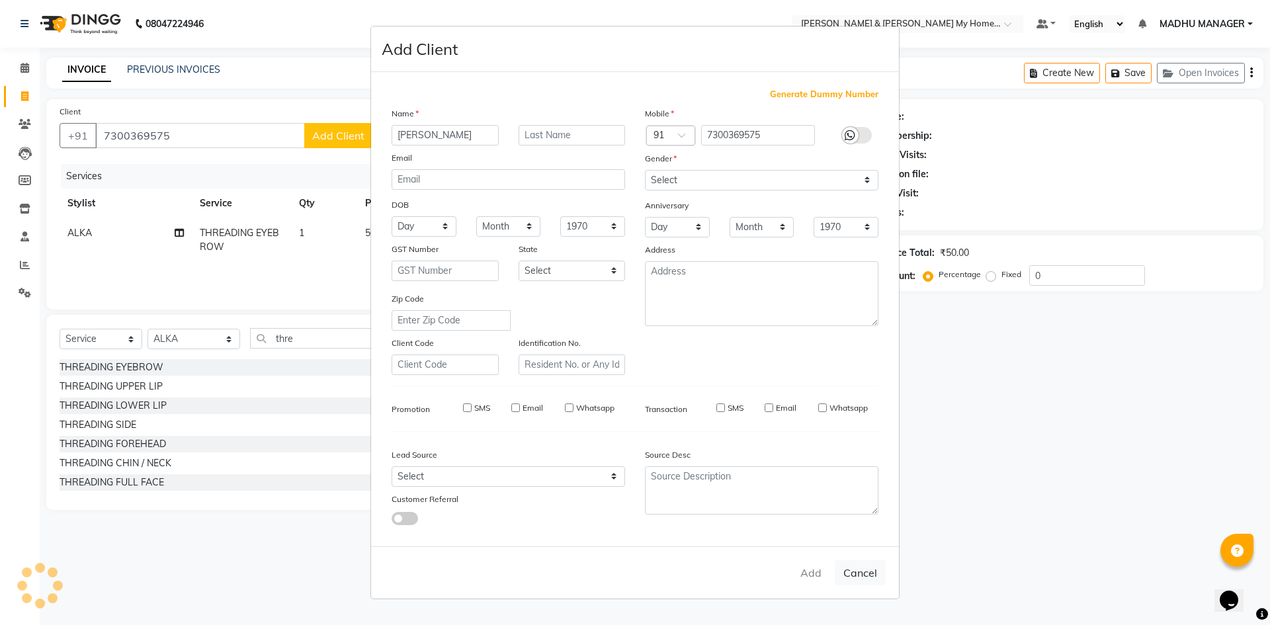
type input "73******75"
select select
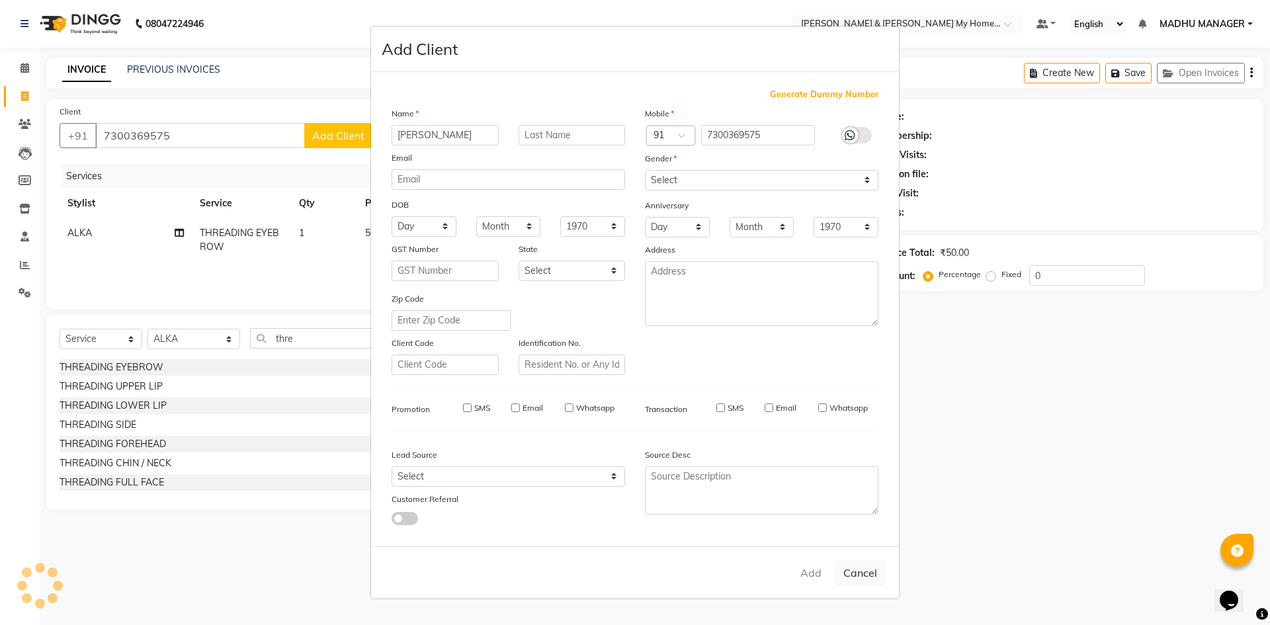
select select
checkbox input "false"
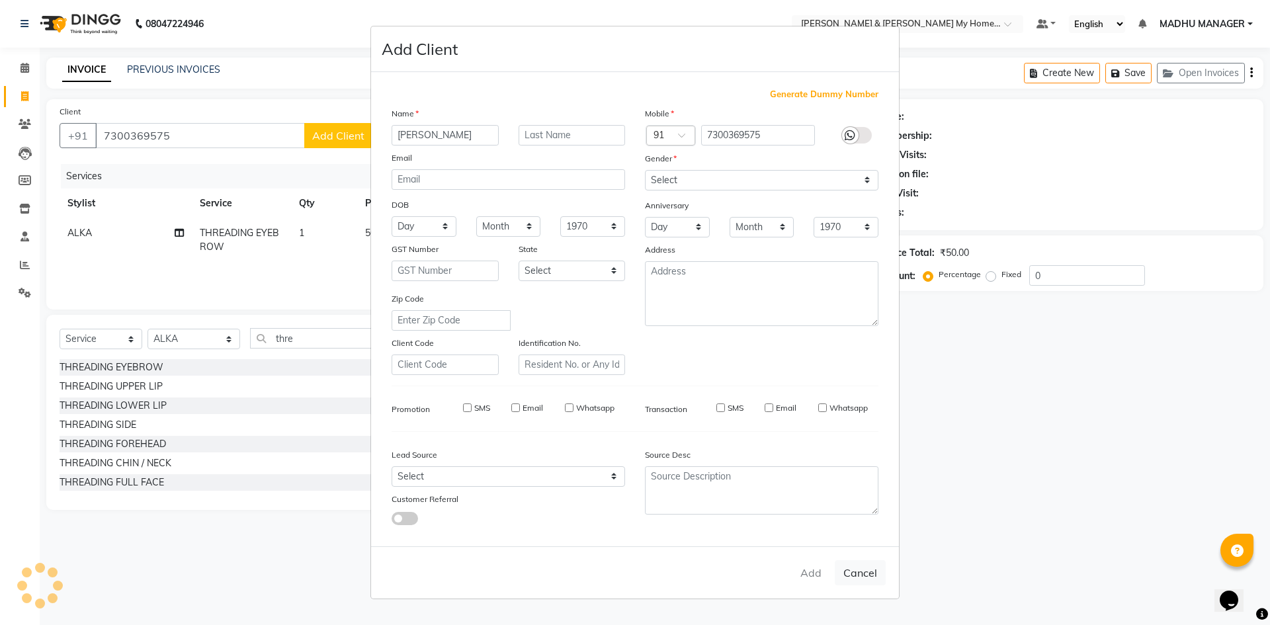
checkbox input "false"
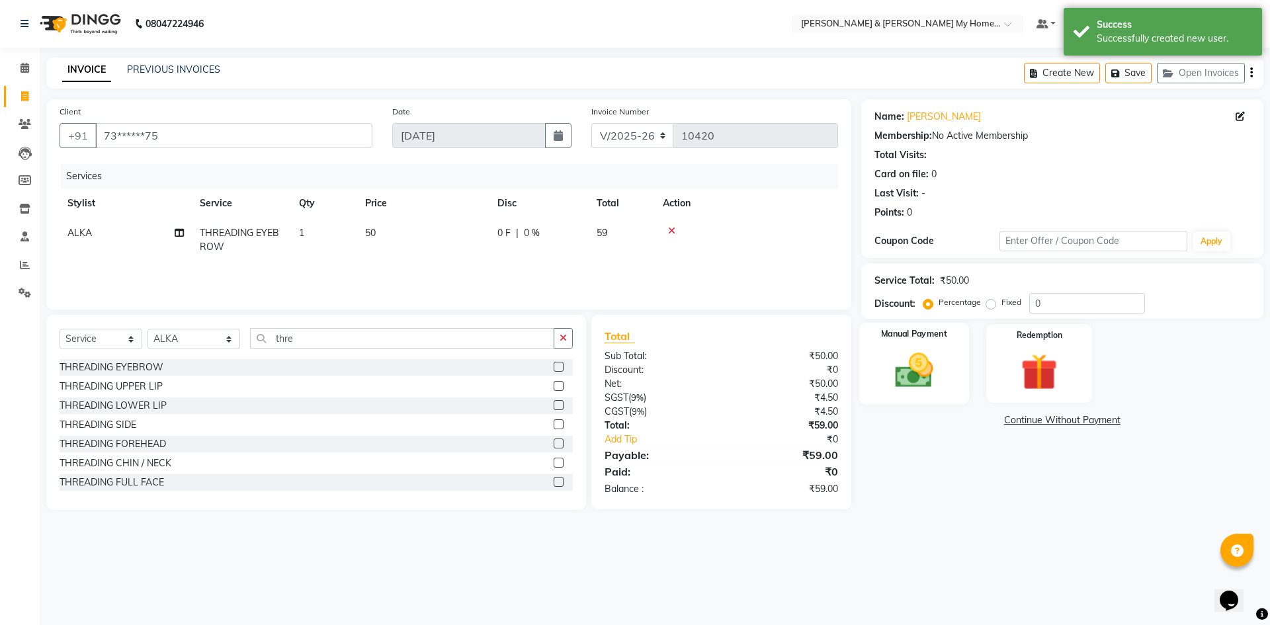
click div "Manual Payment"
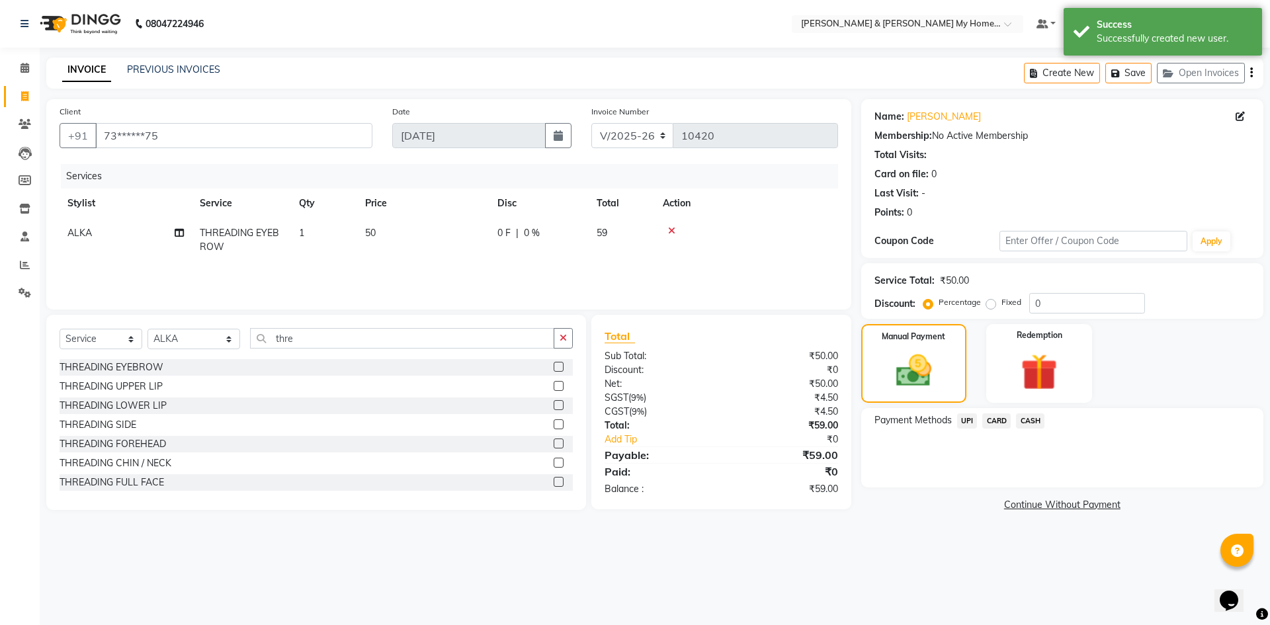
click span "CASH"
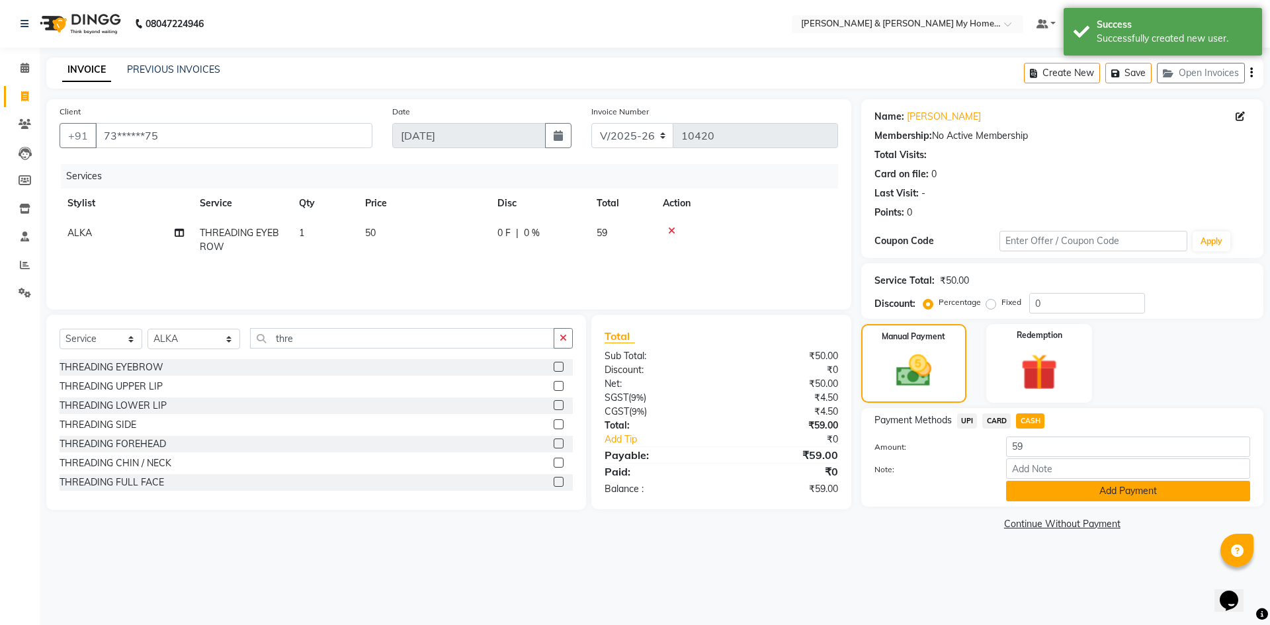
click button "Add Payment"
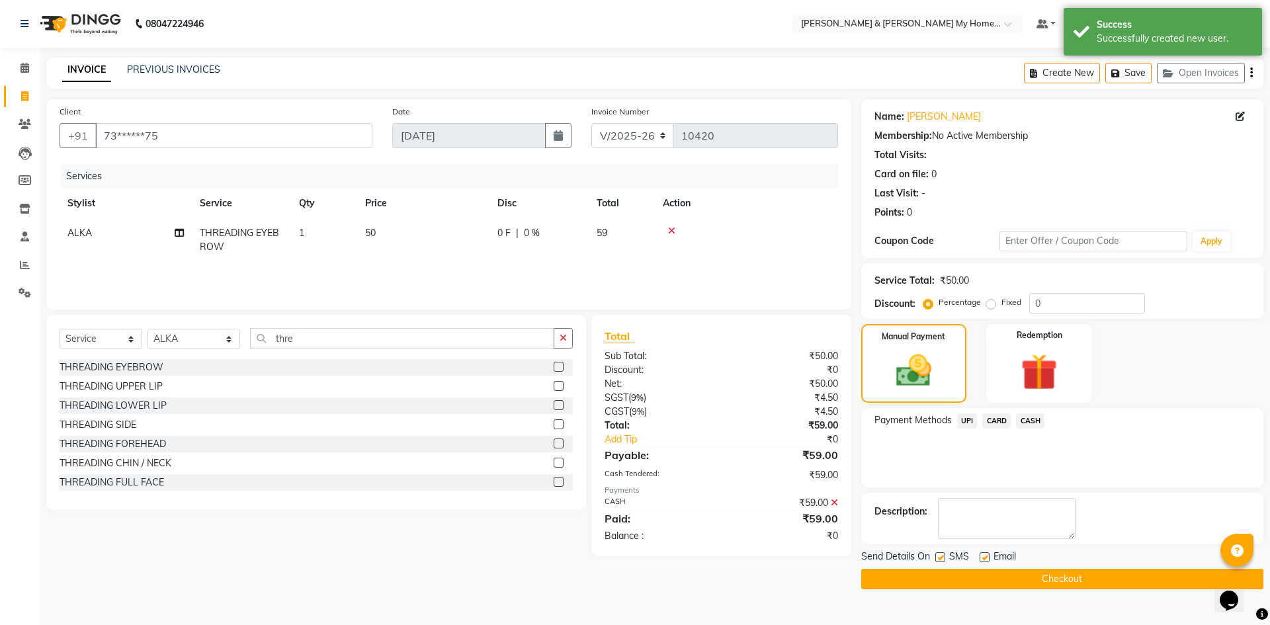
click button "Checkout"
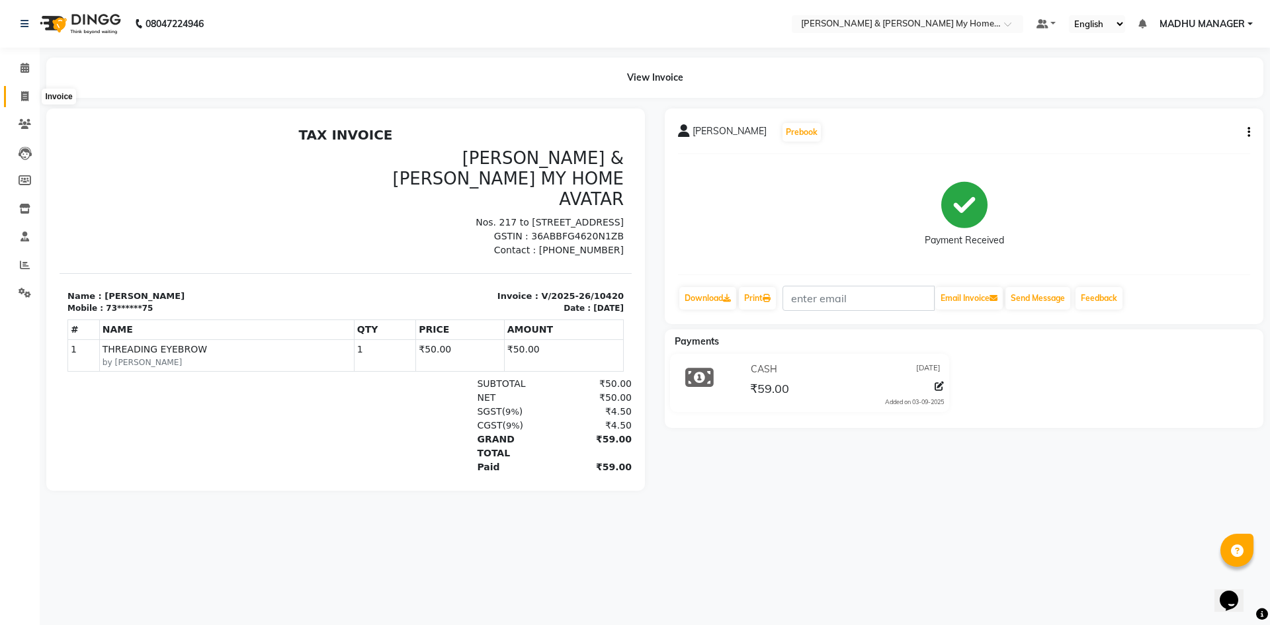
click icon
select select "8193"
select select "service"
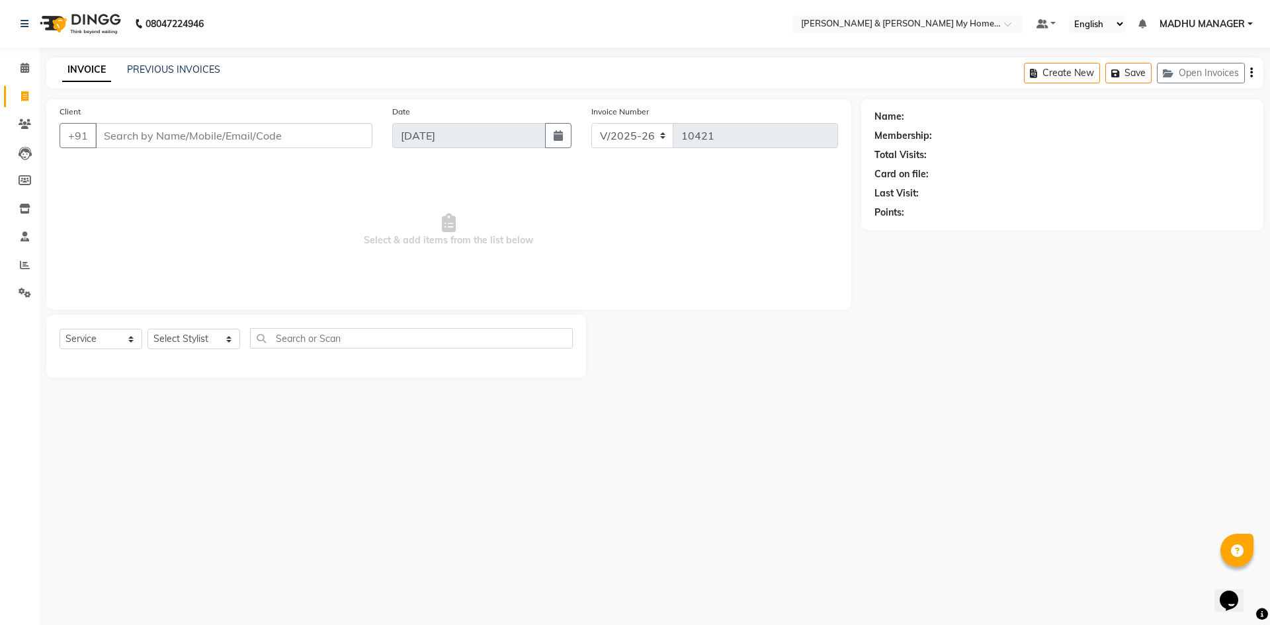
click input "Client"
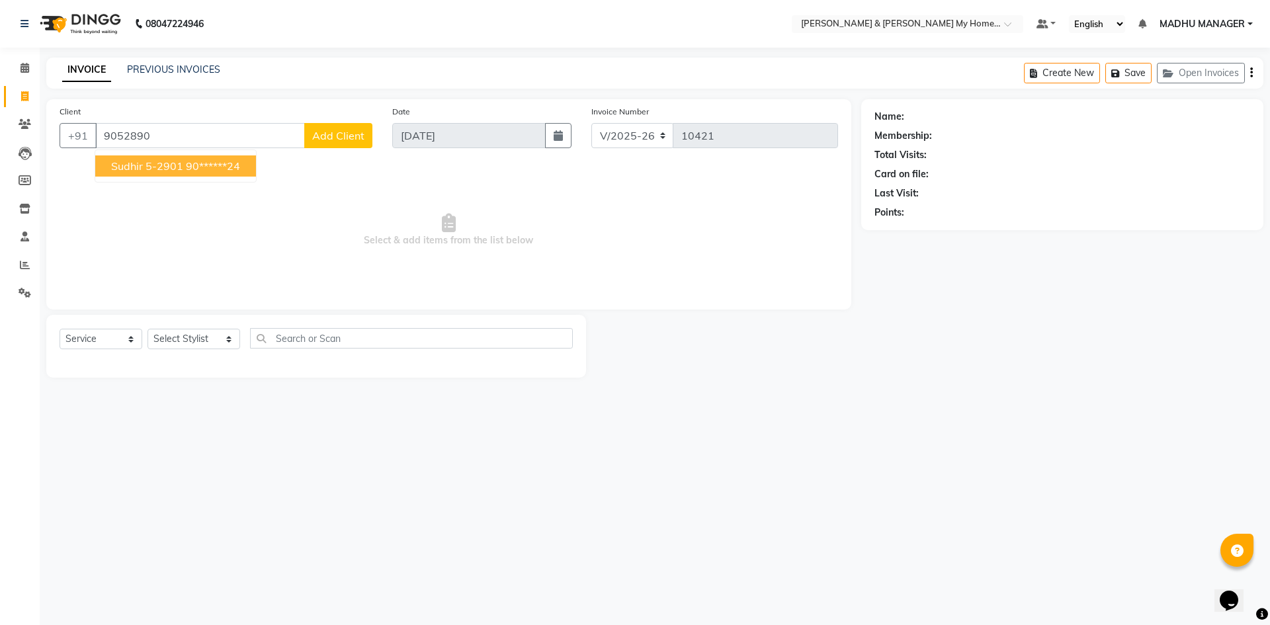
click button "Sudhir 5-2901 90******24"
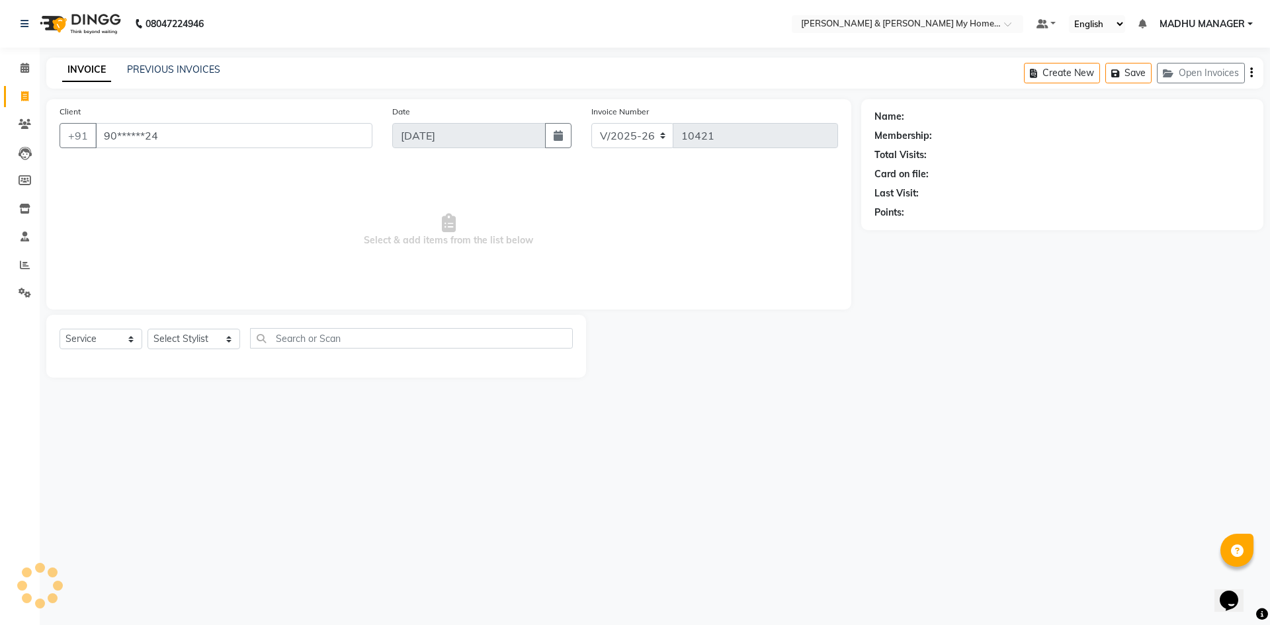
type input "90******24"
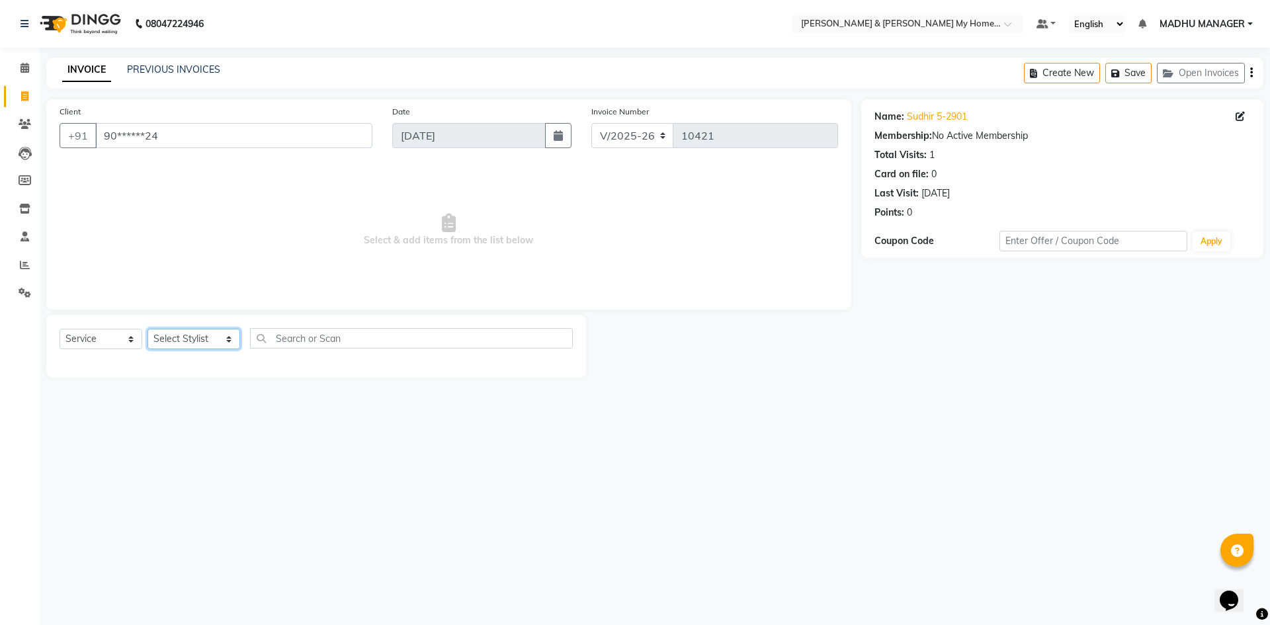
click select "Select Stylist [PERSON_NAME] Aarti [PERSON_NAME] Beauty [PERSON_NAME] Nail [PER…"
select select "83966"
click select "Select Stylist [PERSON_NAME] Aarti [PERSON_NAME] Beauty [PERSON_NAME] Nail [PER…"
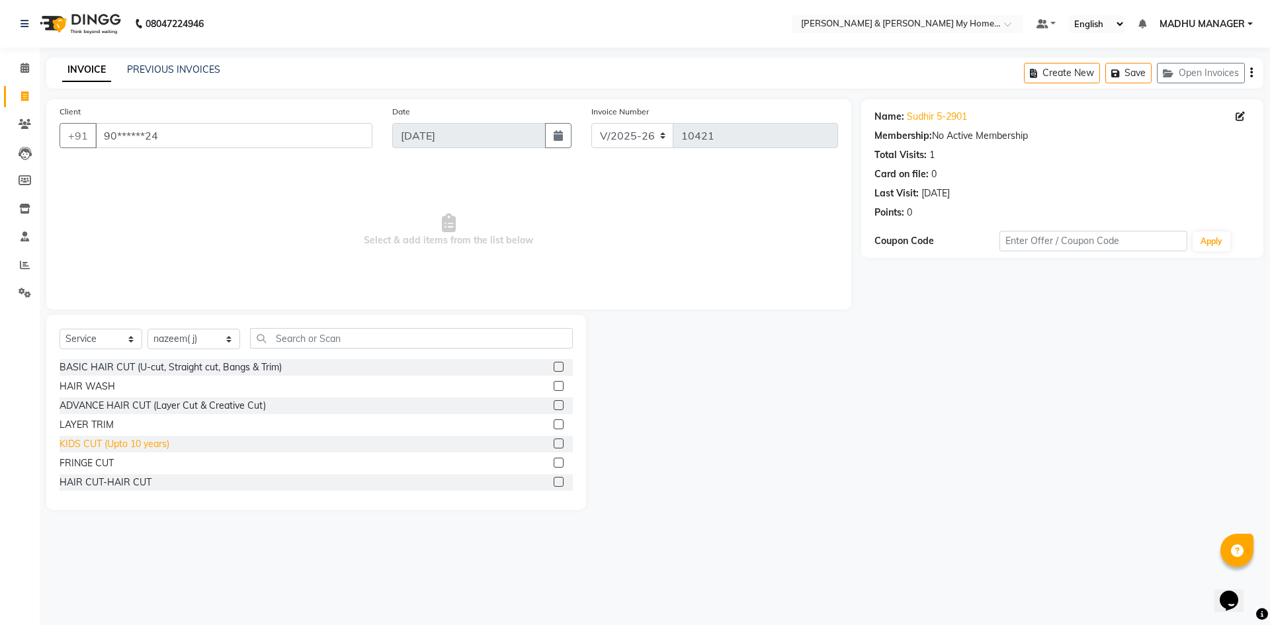
drag, startPoint x: 151, startPoint y: 480, endPoint x: 160, endPoint y: 437, distance: 44.0
click div "HAIR CUT-HAIR CUT"
click div "BASIC HAIR CUT (U-cut, Straight cut, Bangs & Trim) HAIR WASH ADVANCE HAIR CUT (…"
click div "HAIR CUT-HAIR CUT"
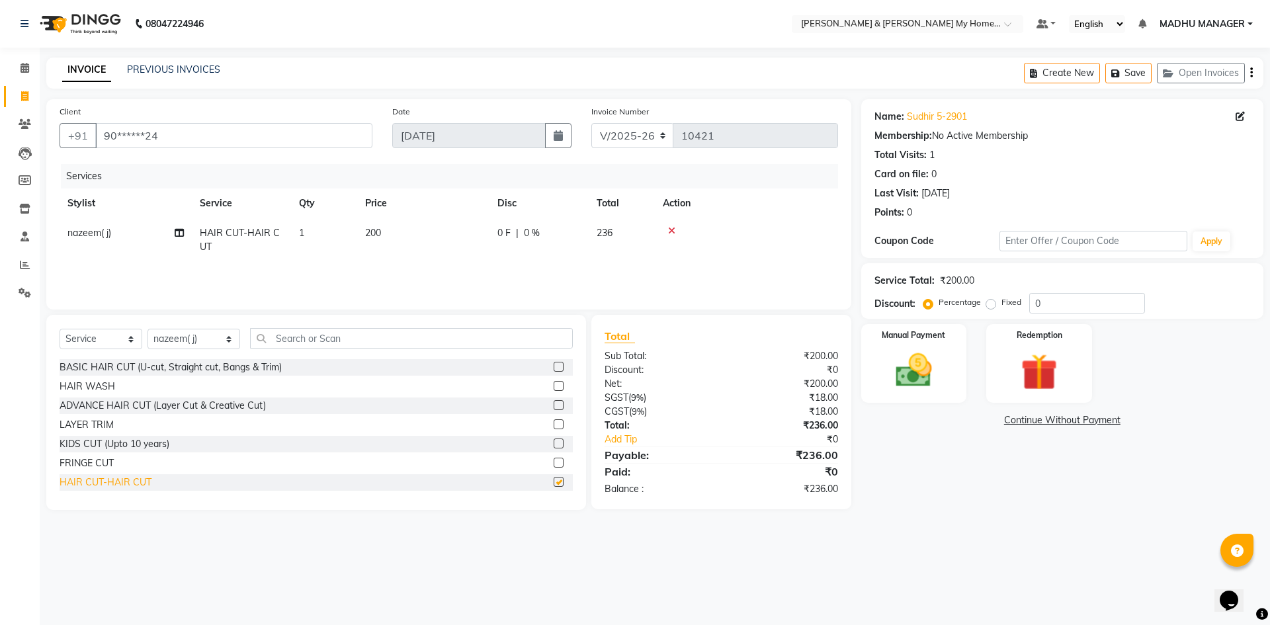
checkbox input "false"
click input "text"
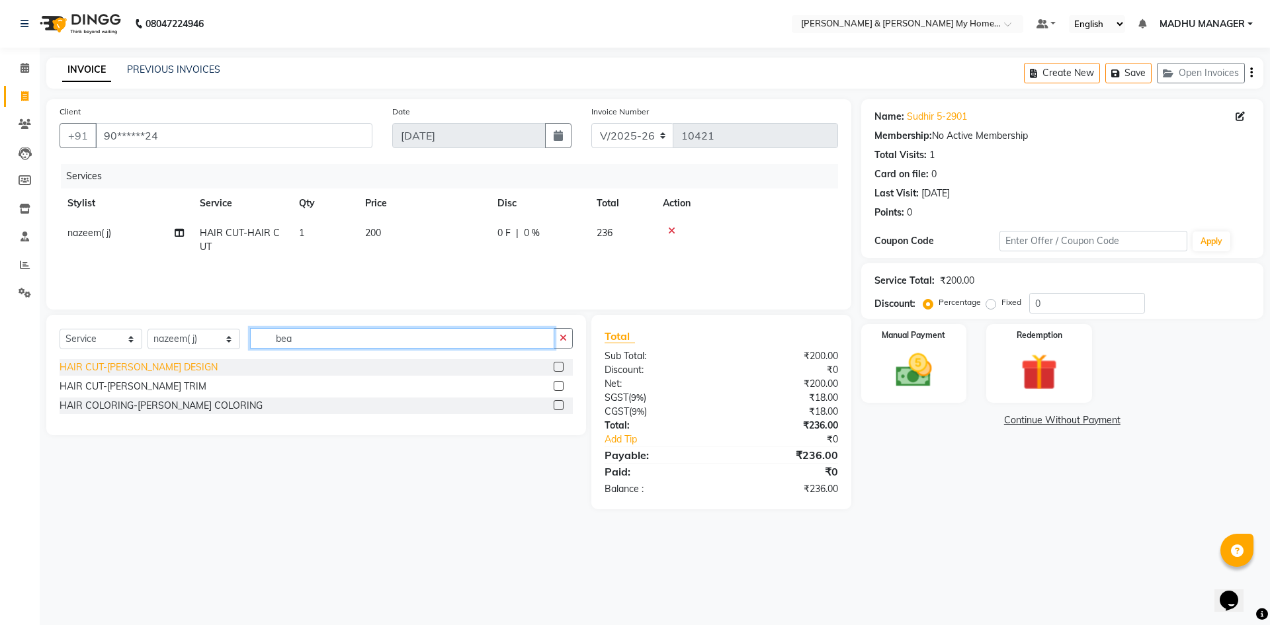
type input "bea"
click div "HAIR CUT-[PERSON_NAME] DESIGN"
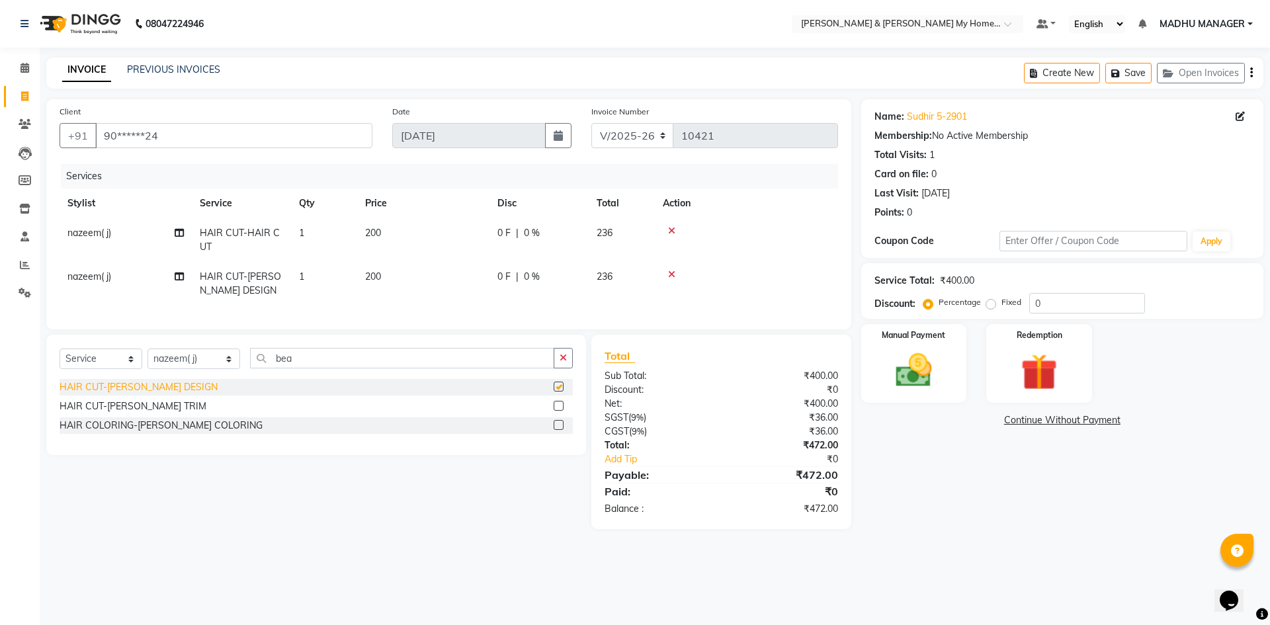
checkbox input "false"
click img
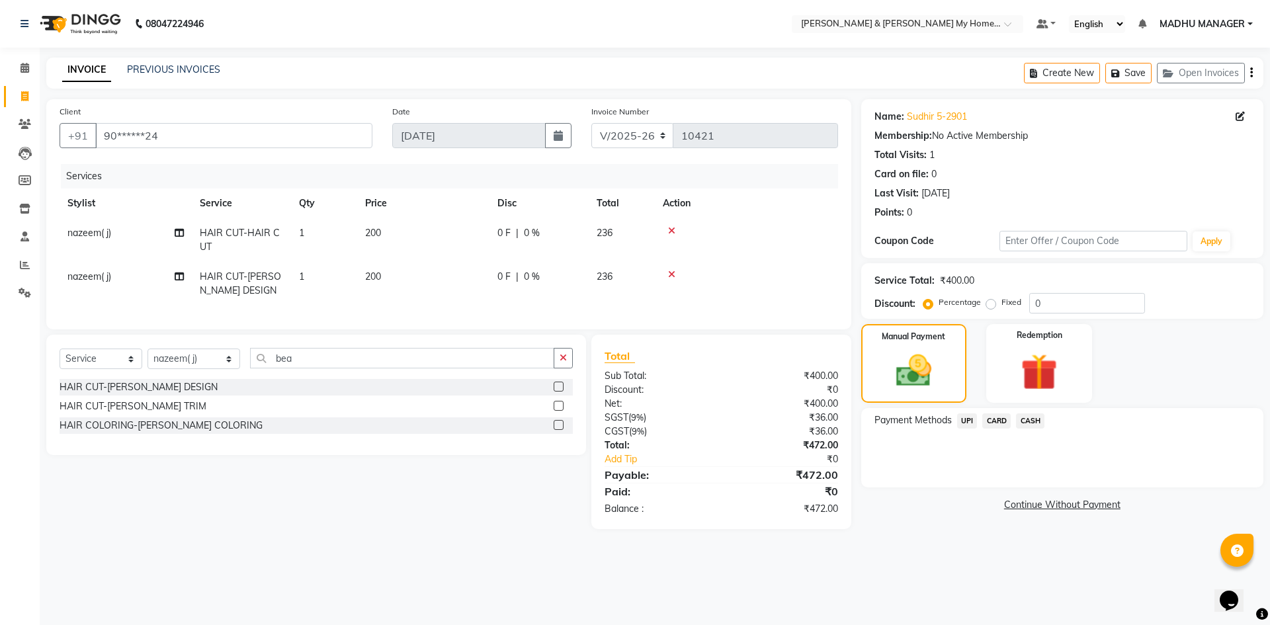
click span "UPI"
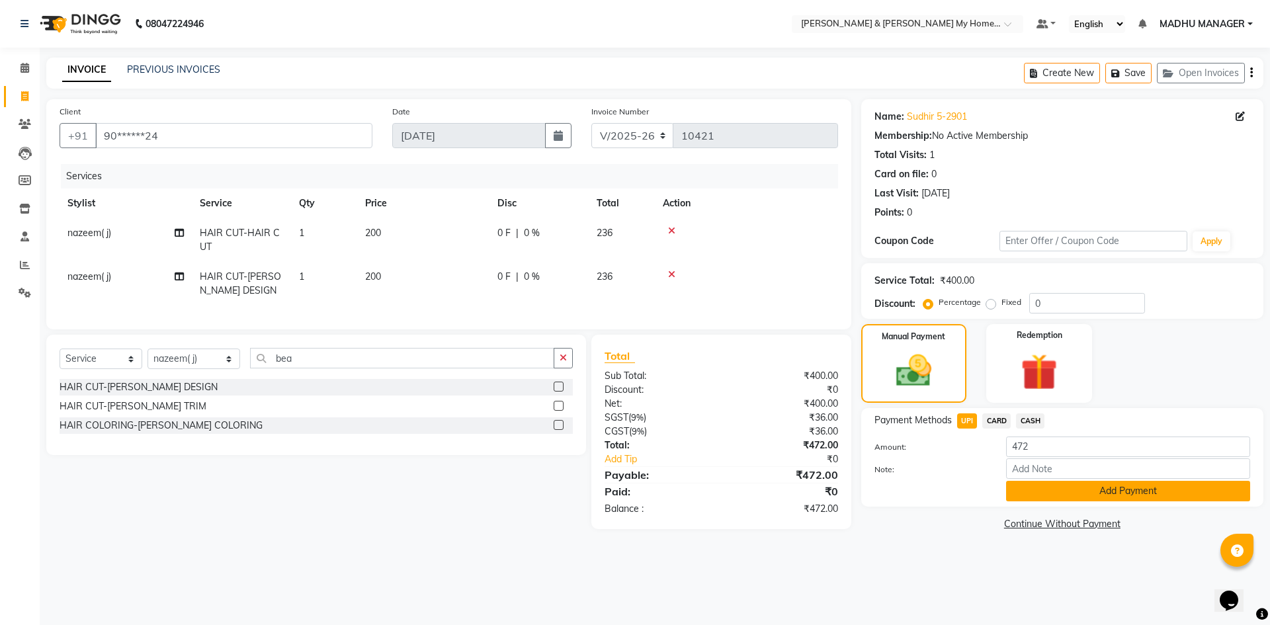
click button "Add Payment"
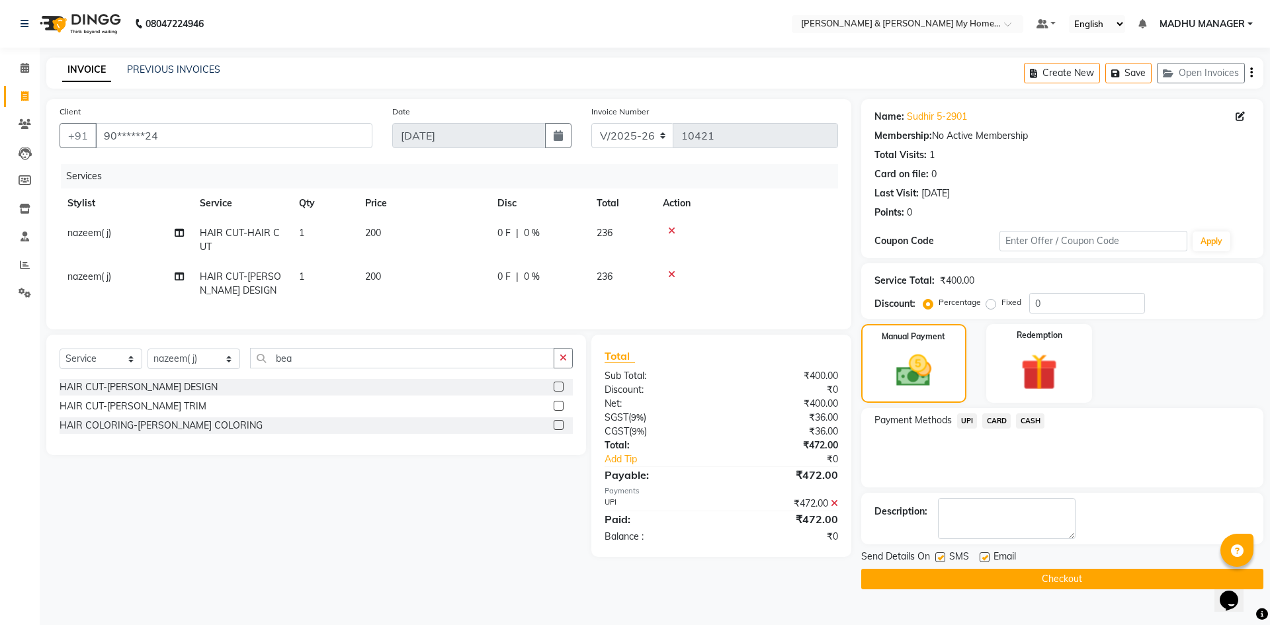
click button "Checkout"
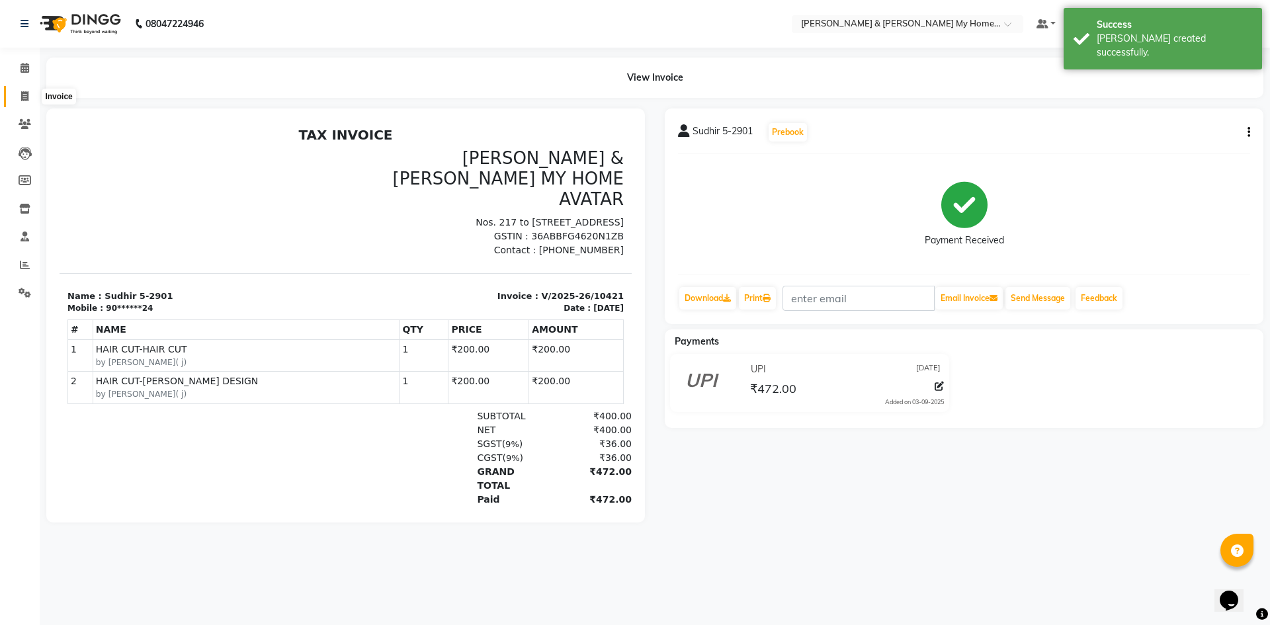
click span
select select "service"
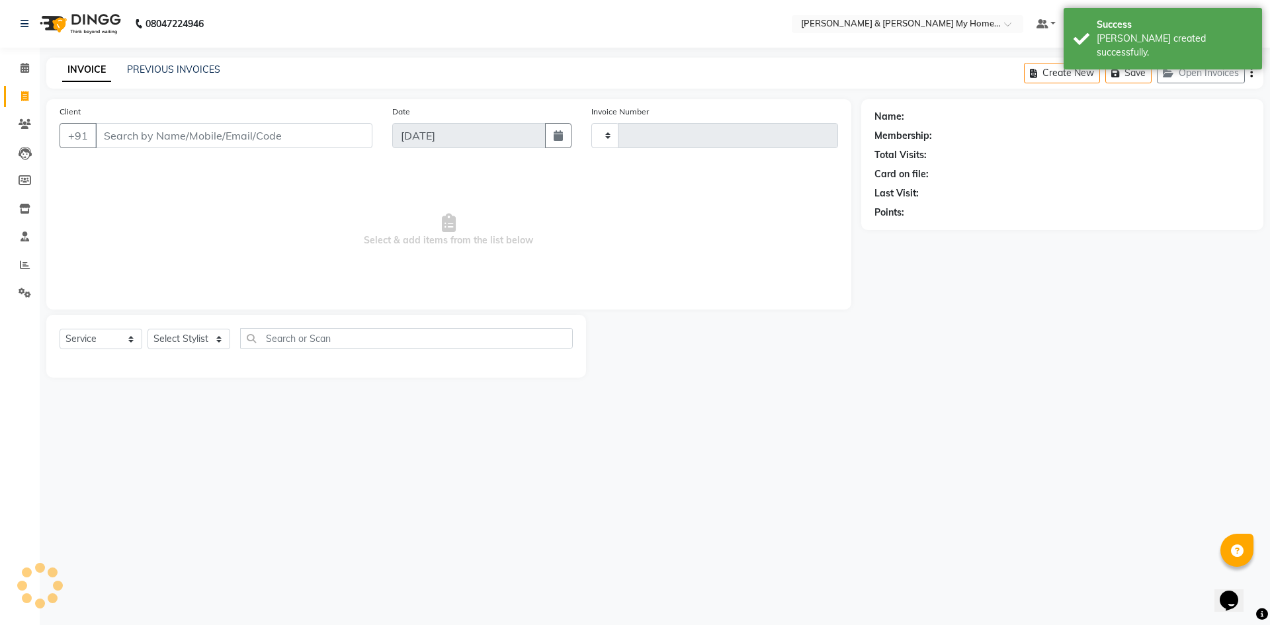
type input "10422"
select select "8193"
click icon
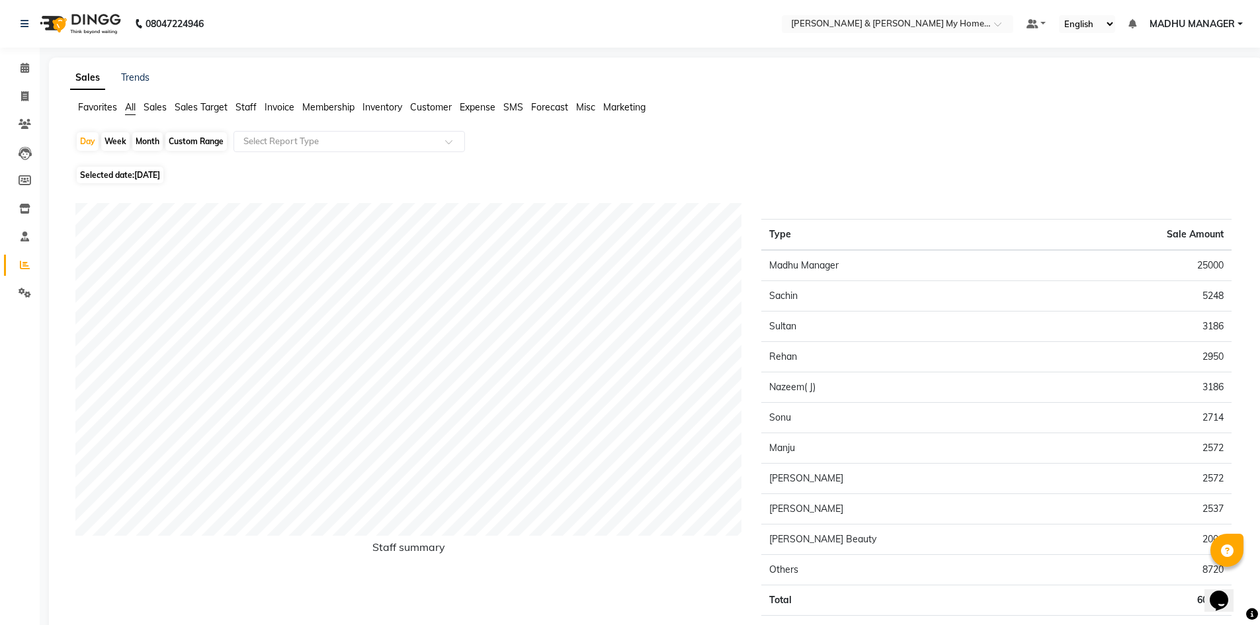
click span "Staff"
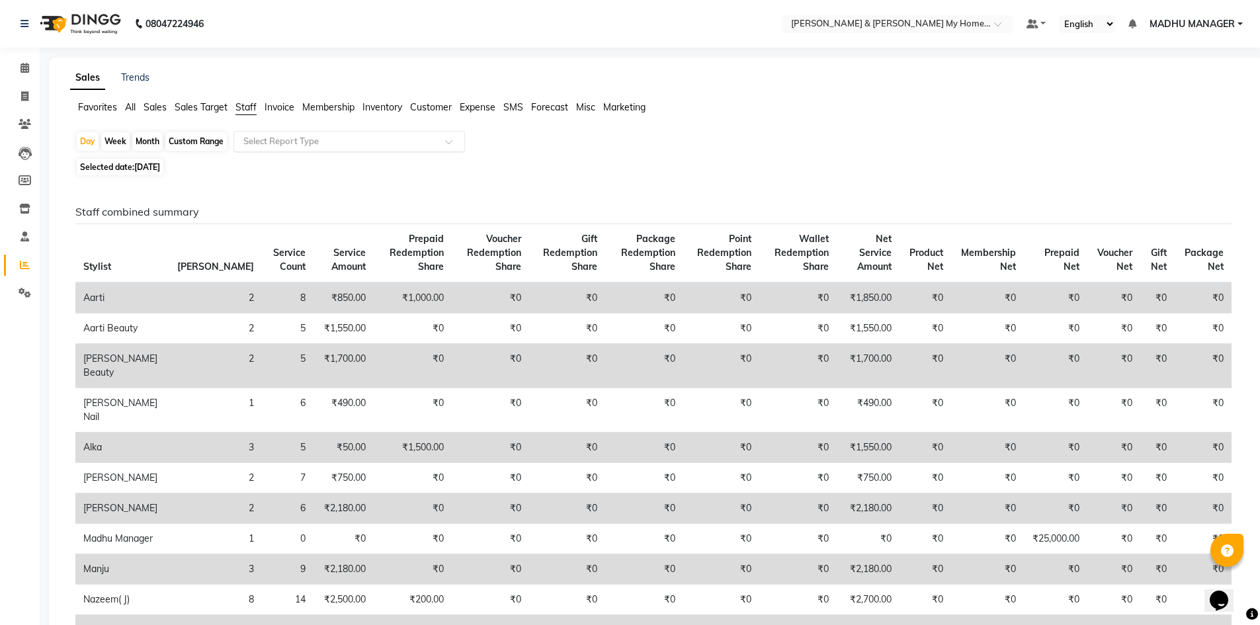
click input "text"
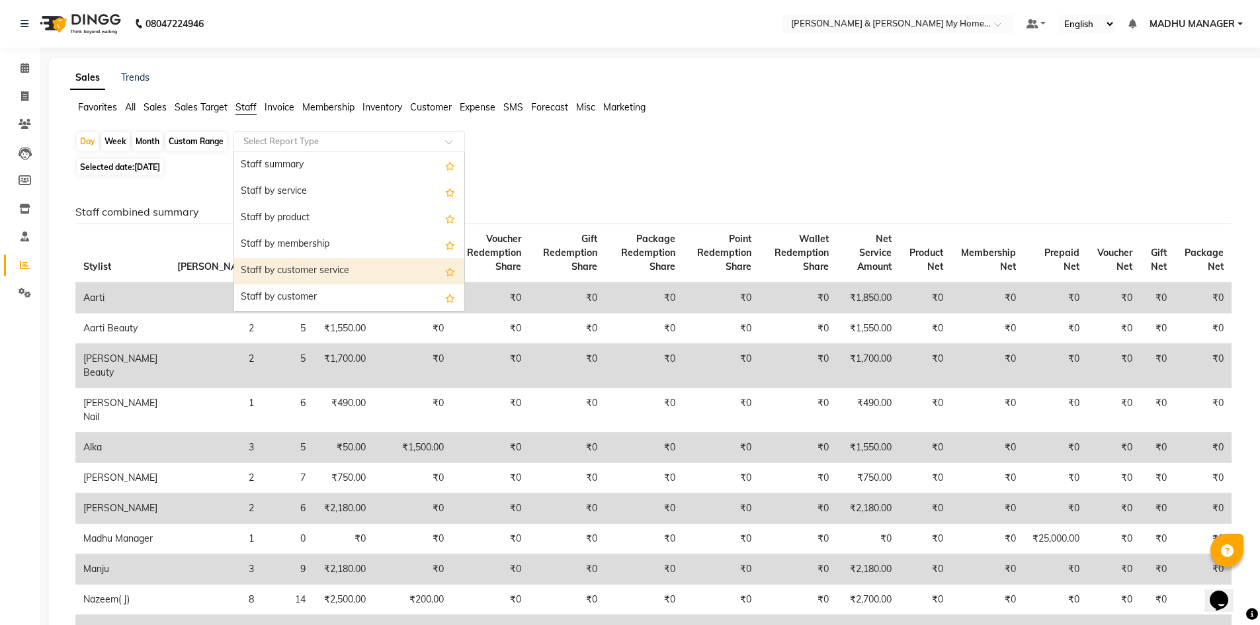
click div "Staff by customer service"
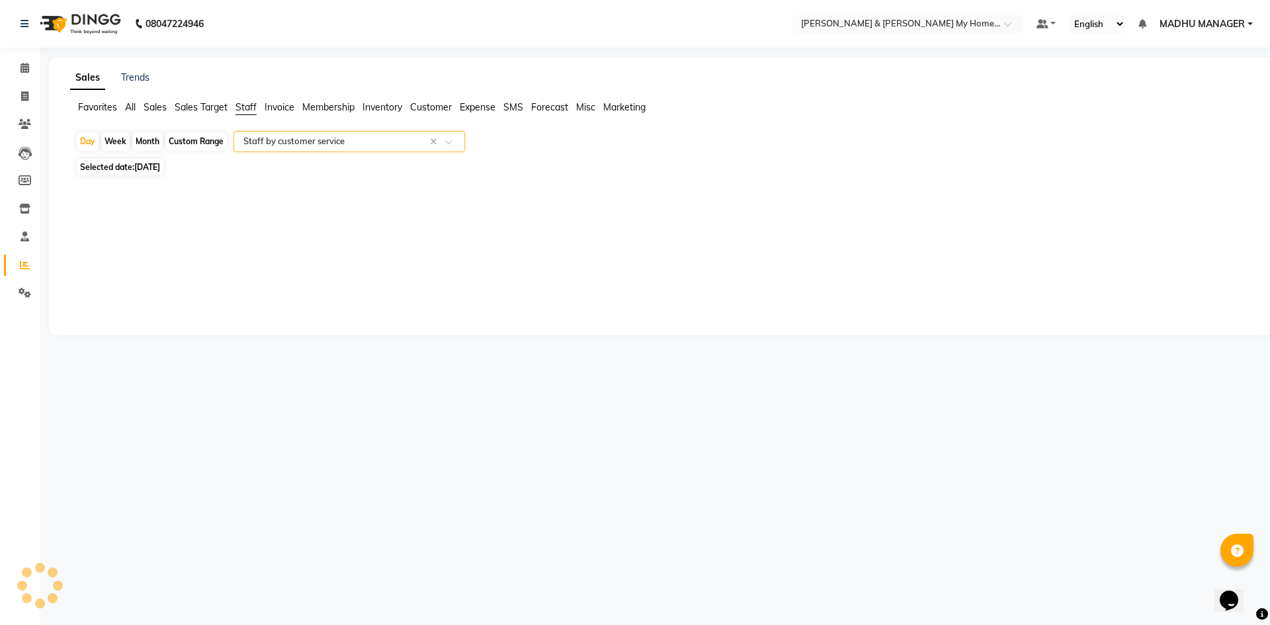
select select "csv"
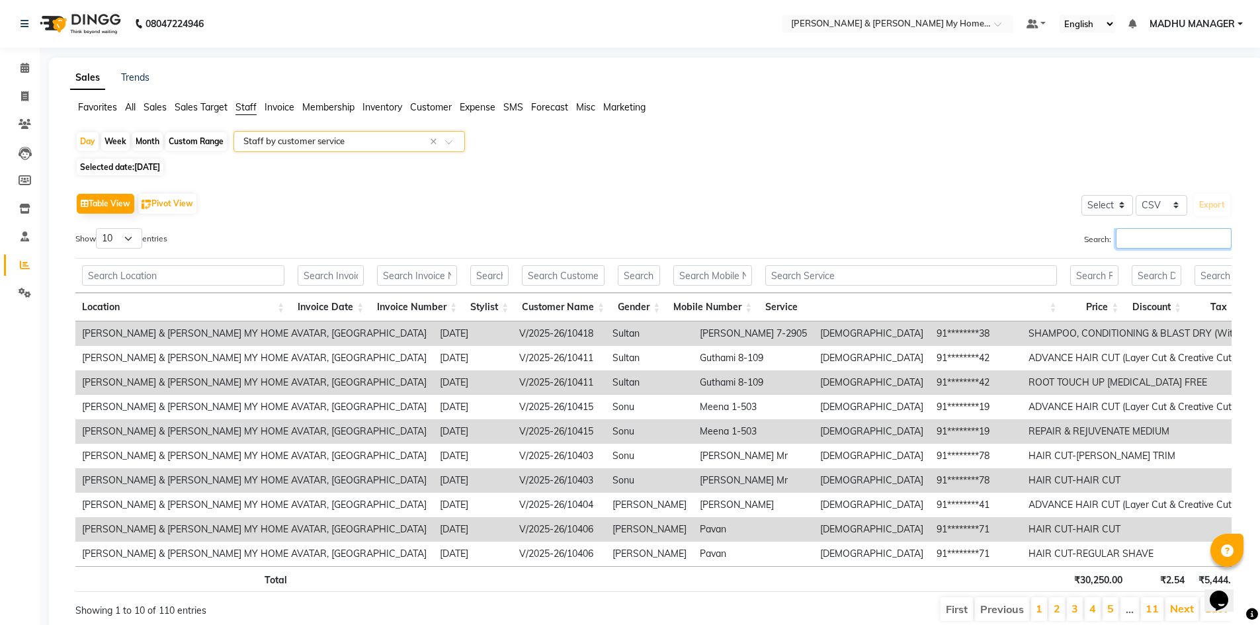
click input "Search:"
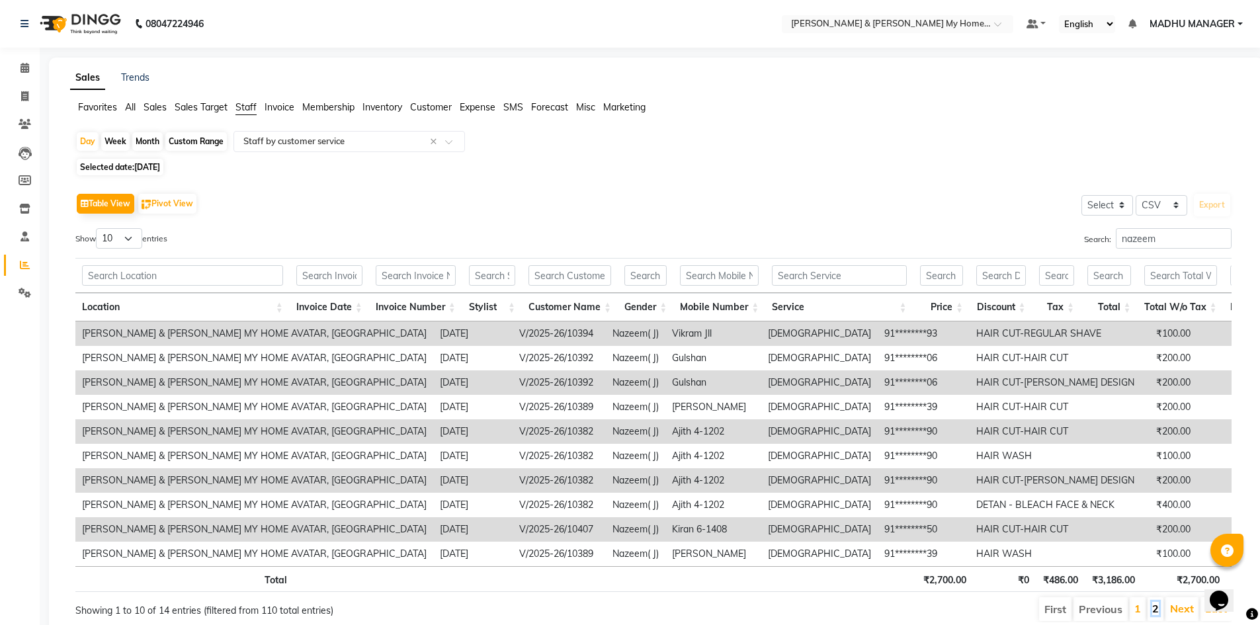
click link "2"
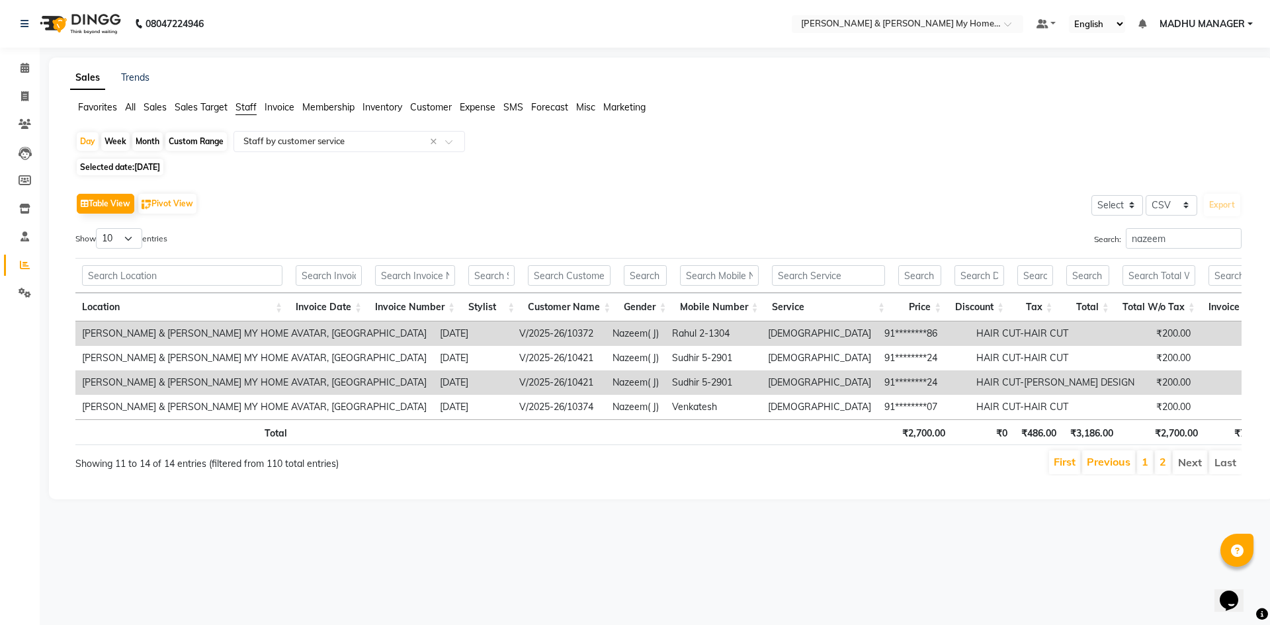
click li "1"
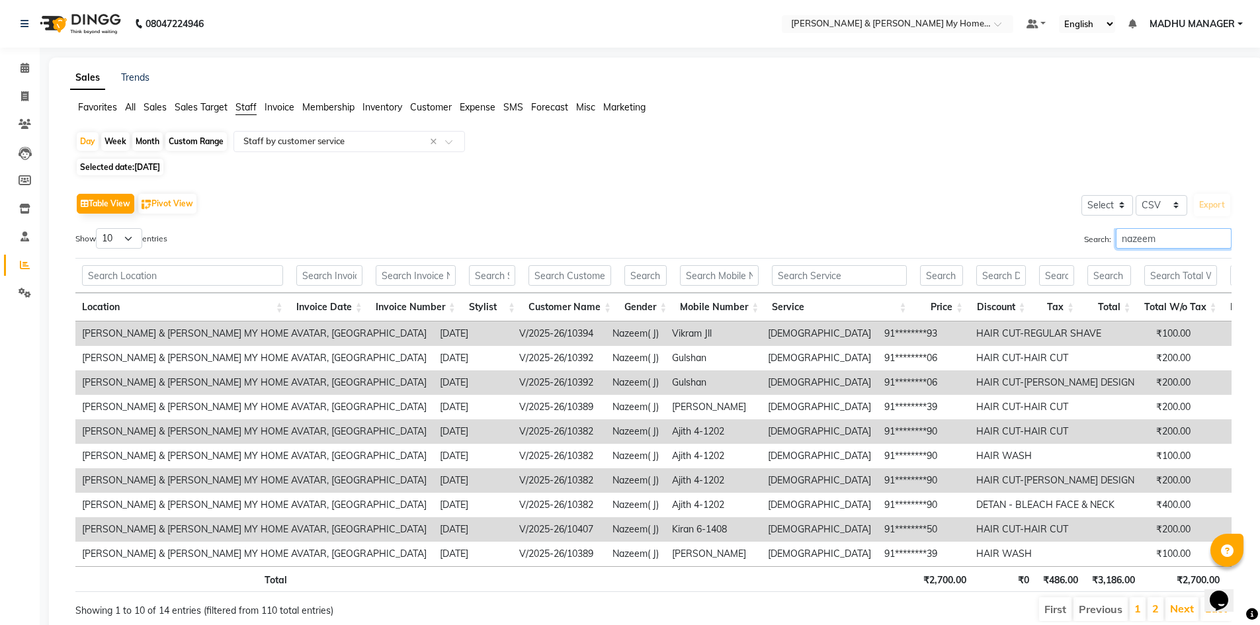
click input "nazeem"
type input "n"
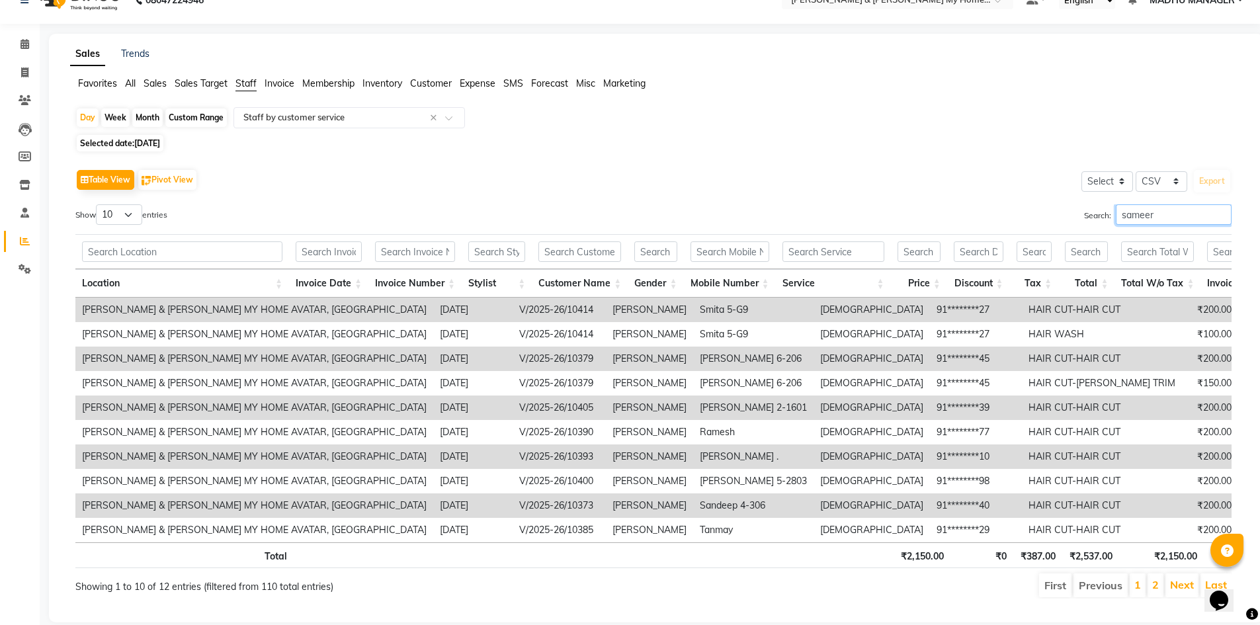
scroll to position [61, 0]
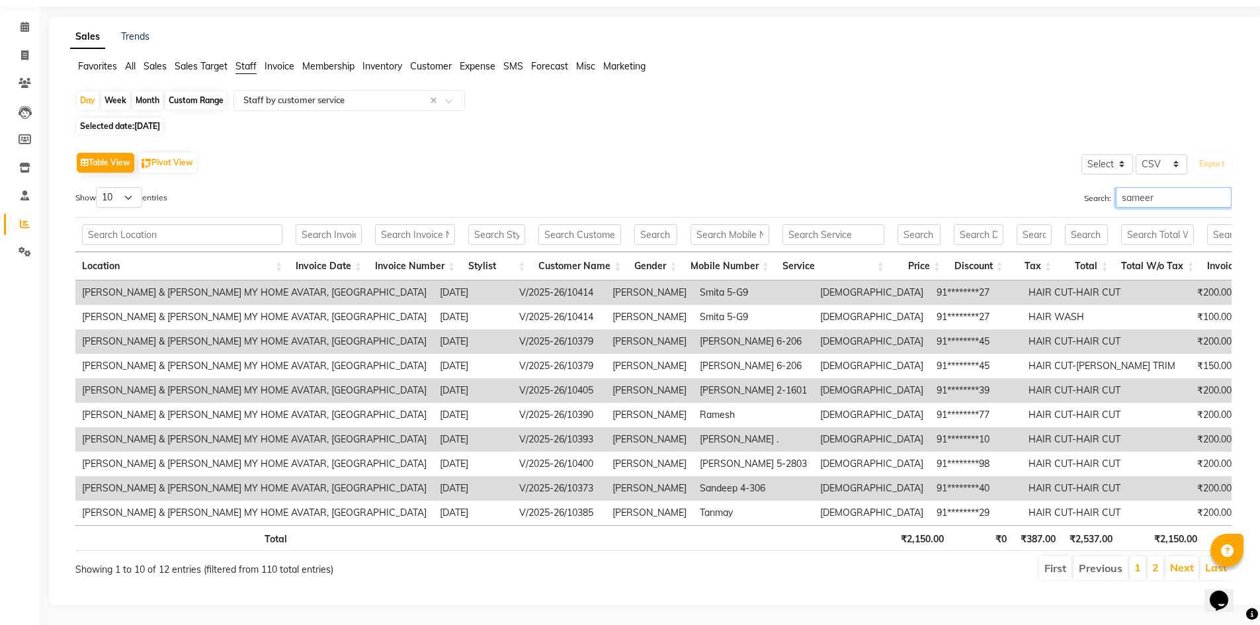
type input "sameer"
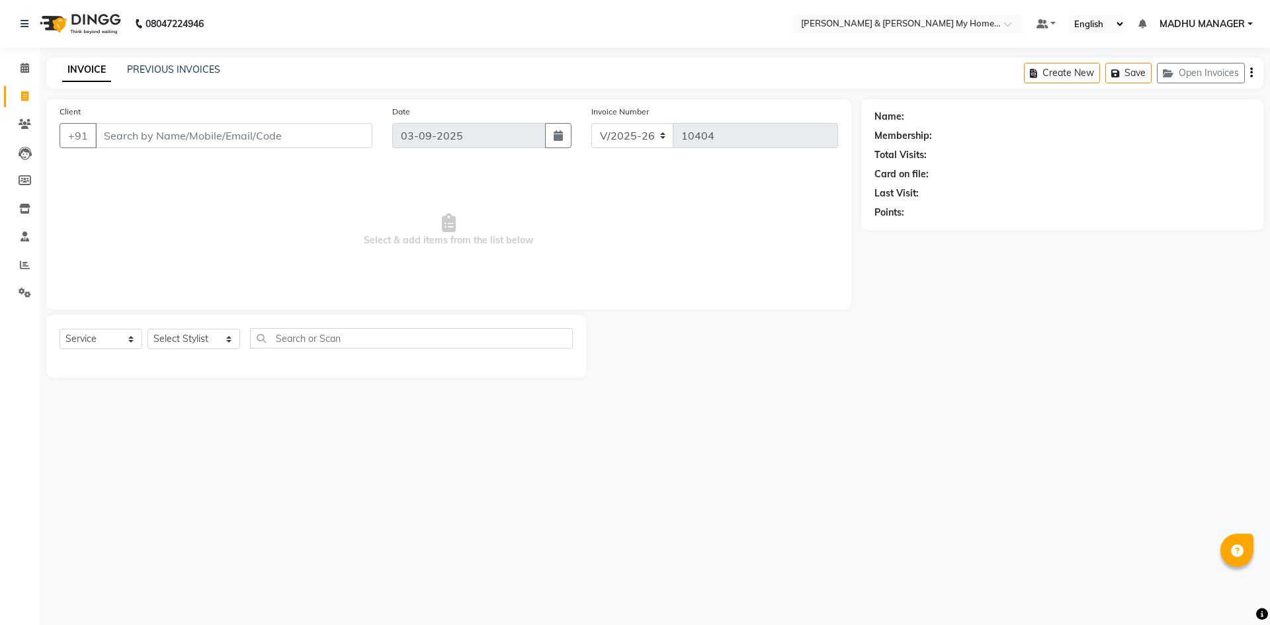
select select "8193"
select select "service"
click at [193, 74] on link "PREVIOUS INVOICES" at bounding box center [173, 70] width 93 height 12
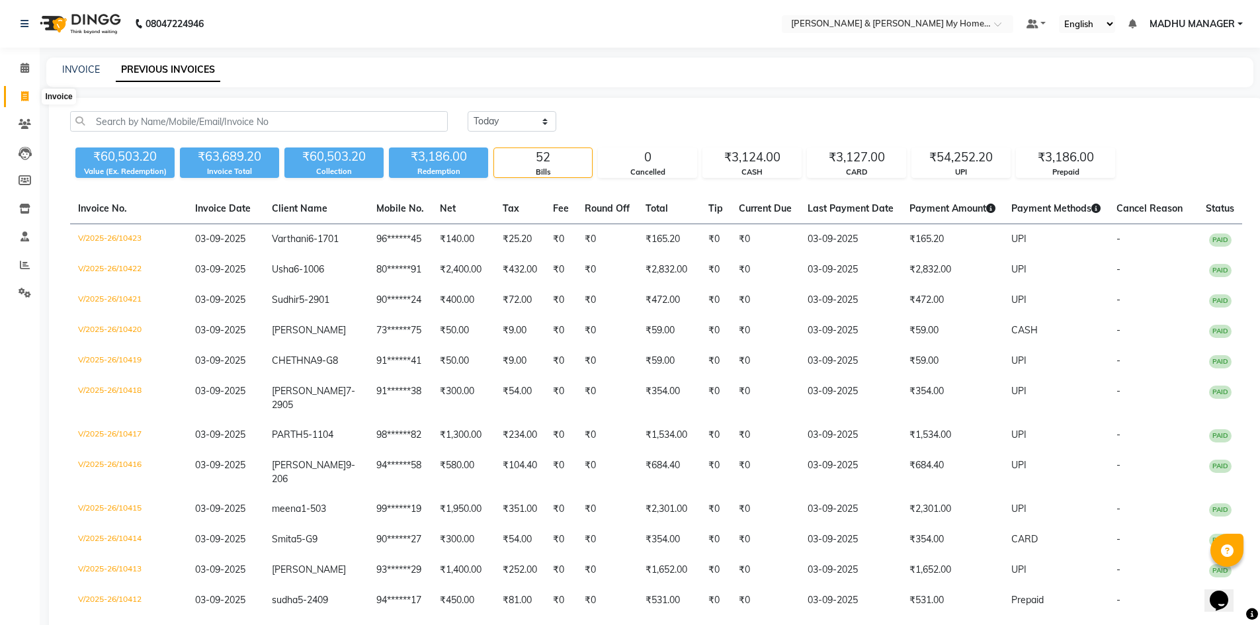
click at [19, 97] on span at bounding box center [24, 96] width 23 height 15
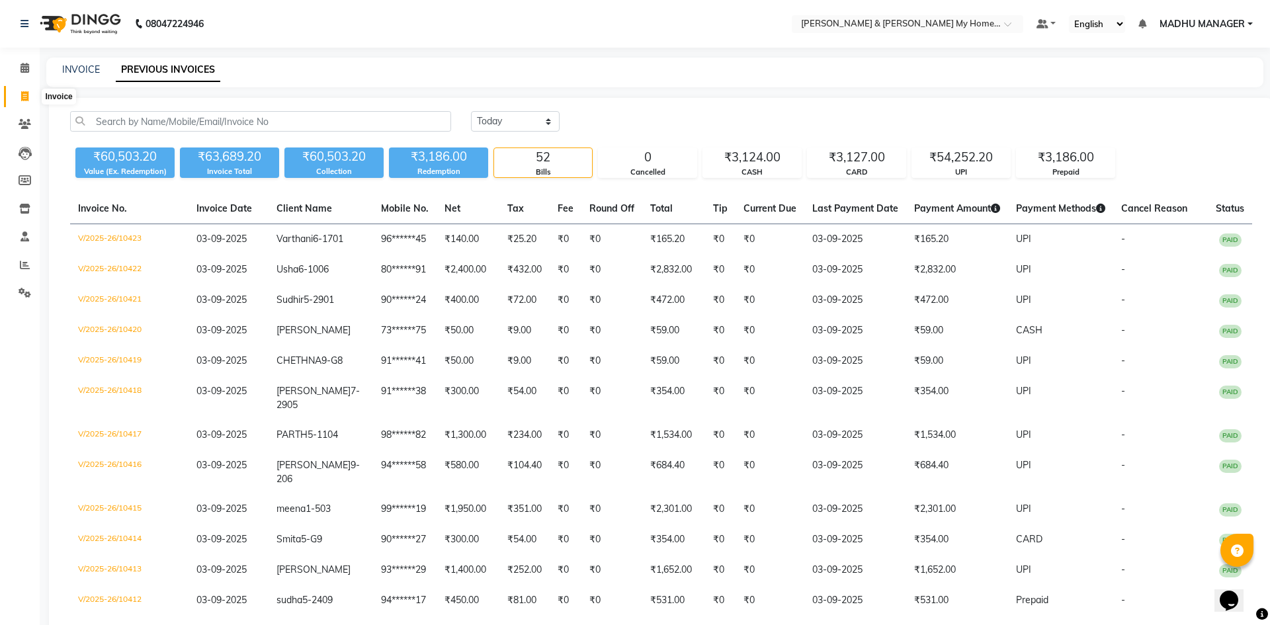
select select "8193"
select select "service"
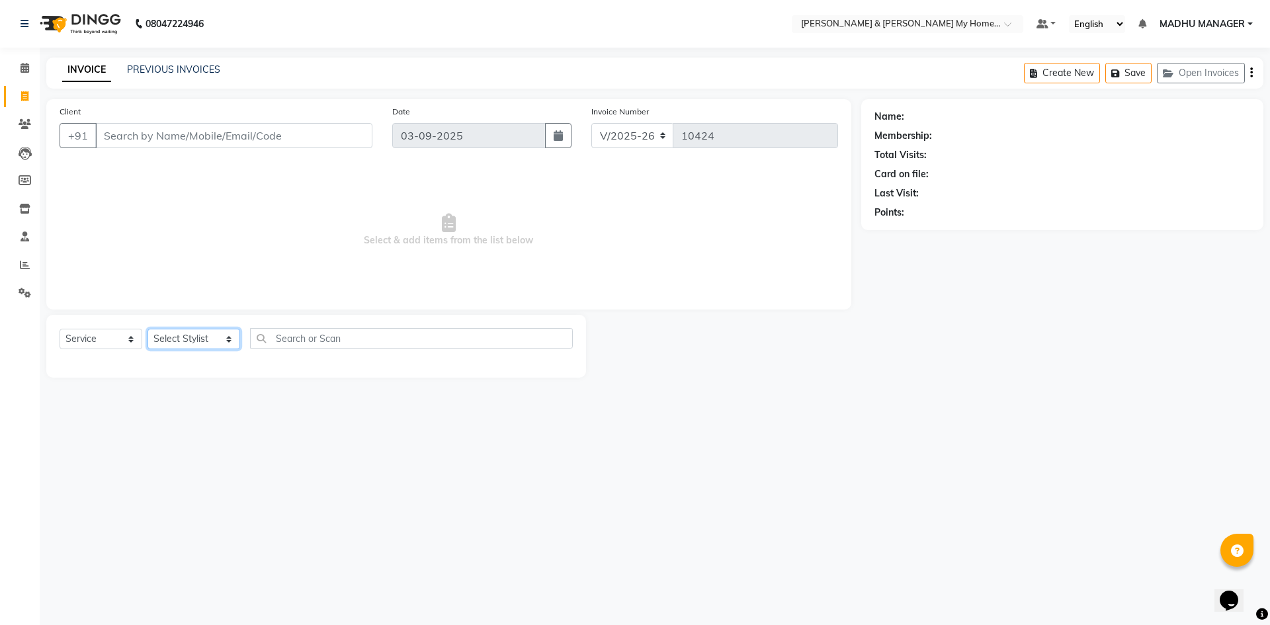
click at [167, 332] on select "Select Stylist [PERSON_NAME] Aarti [PERSON_NAME] Beauty [PERSON_NAME] Nail [PER…" at bounding box center [194, 339] width 93 height 21
select select "85861"
click at [148, 329] on select "Select Stylist [PERSON_NAME] Aarti [PERSON_NAME] Beauty [PERSON_NAME] Nail [PER…" at bounding box center [194, 339] width 93 height 21
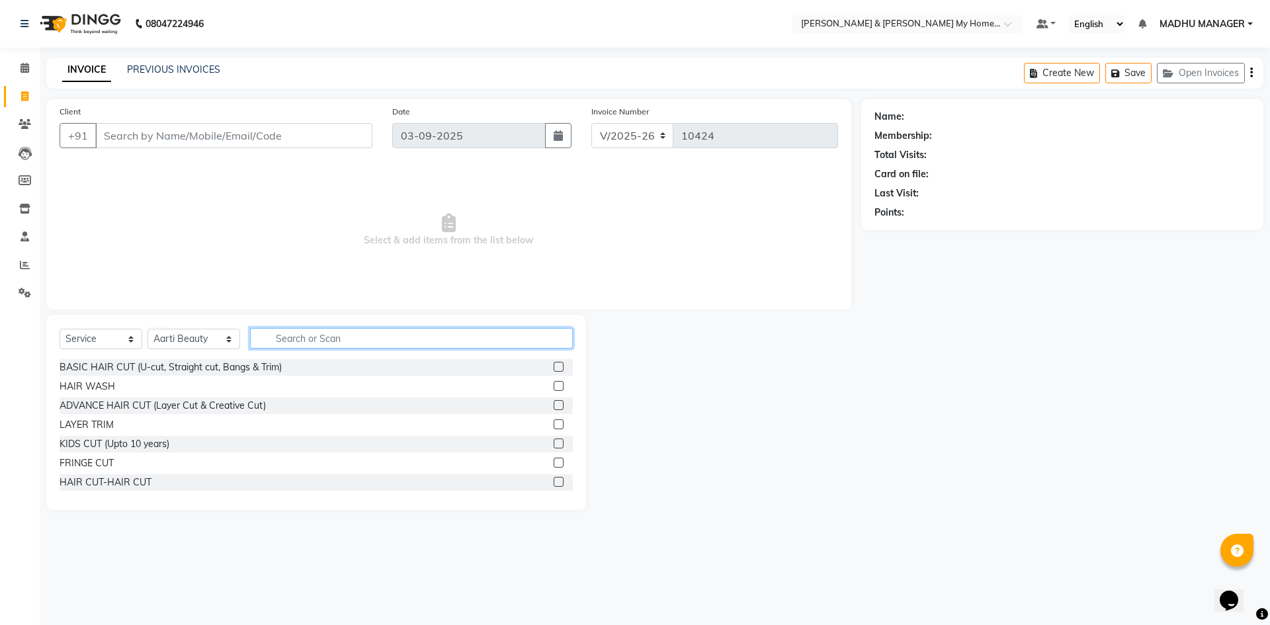
click at [310, 331] on input "text" at bounding box center [411, 338] width 323 height 21
type input "thr"
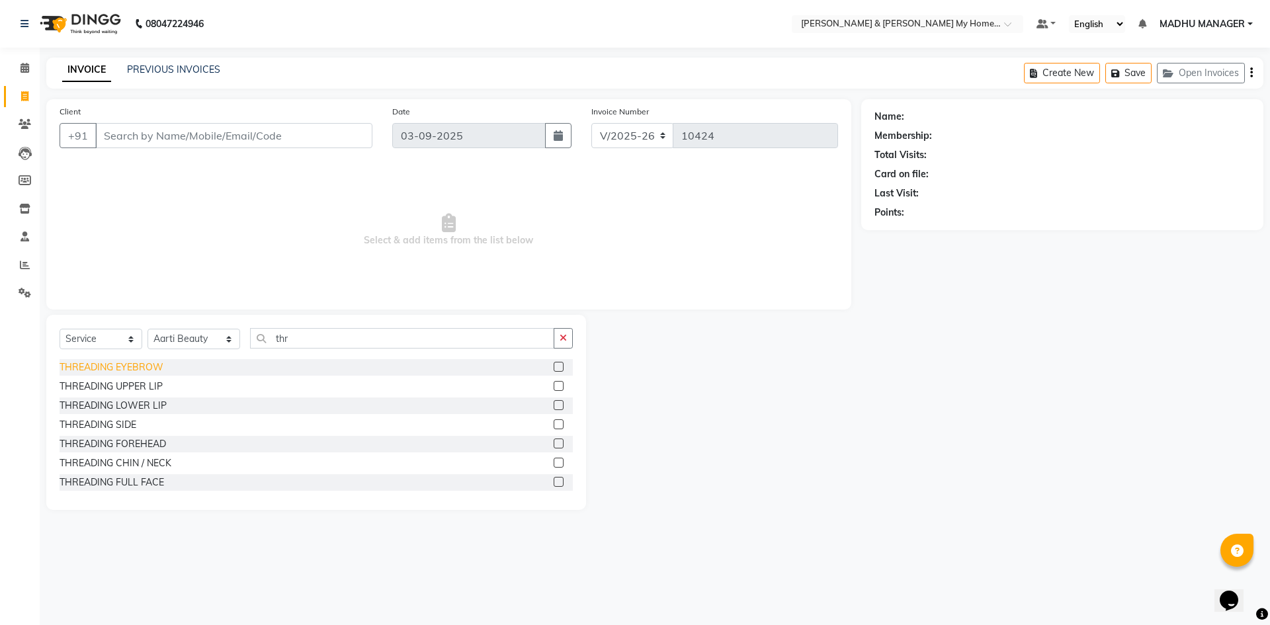
click at [143, 364] on div "THREADING EYEBROW" at bounding box center [112, 368] width 104 height 14
checkbox input "false"
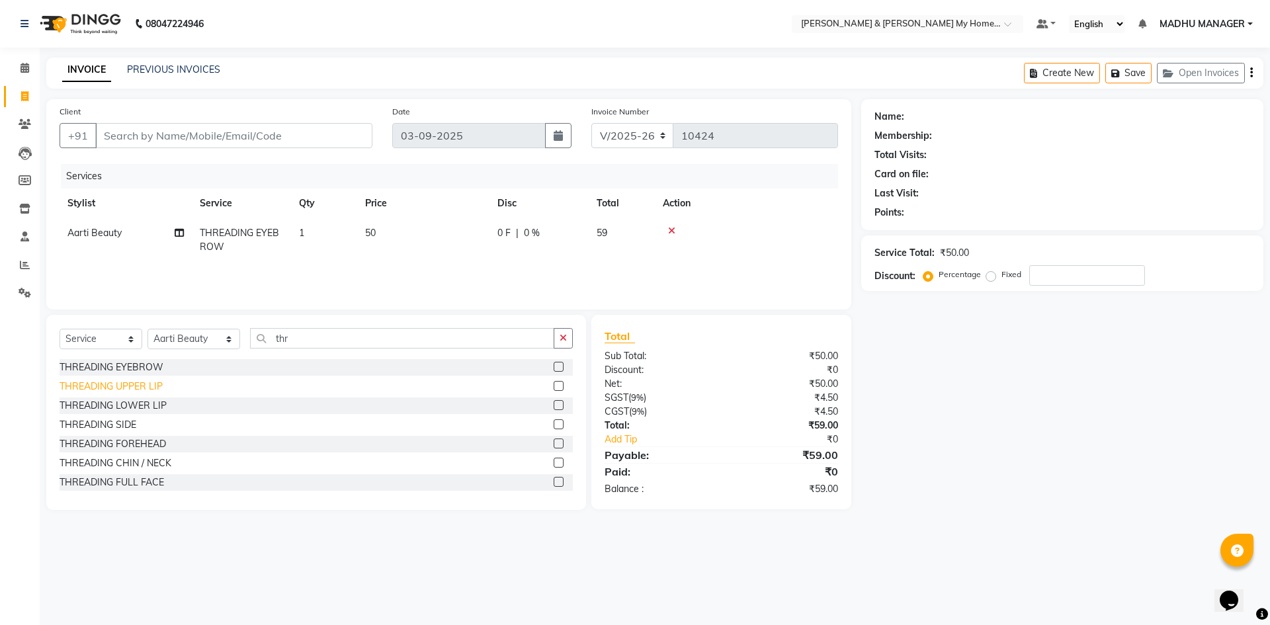
click at [145, 384] on div "THREADING UPPER LIP" at bounding box center [111, 387] width 103 height 14
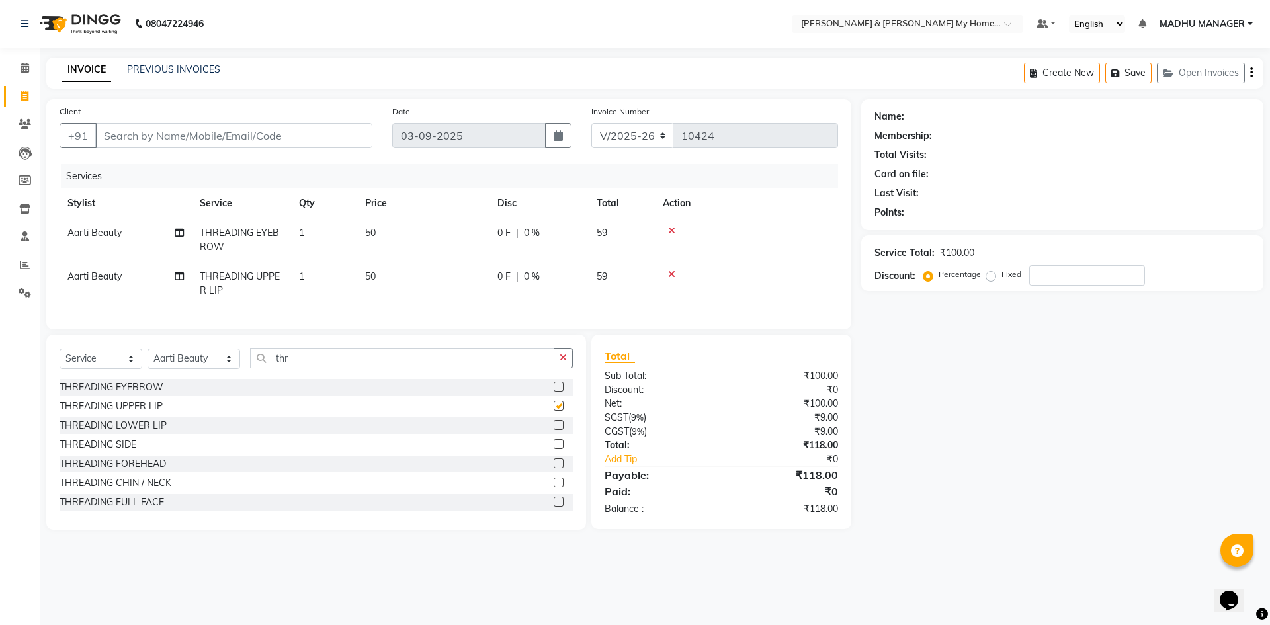
checkbox input "false"
click at [172, 136] on input "Client" at bounding box center [233, 135] width 277 height 25
click at [171, 136] on input "Client" at bounding box center [233, 135] width 277 height 25
type input "8"
type input "0"
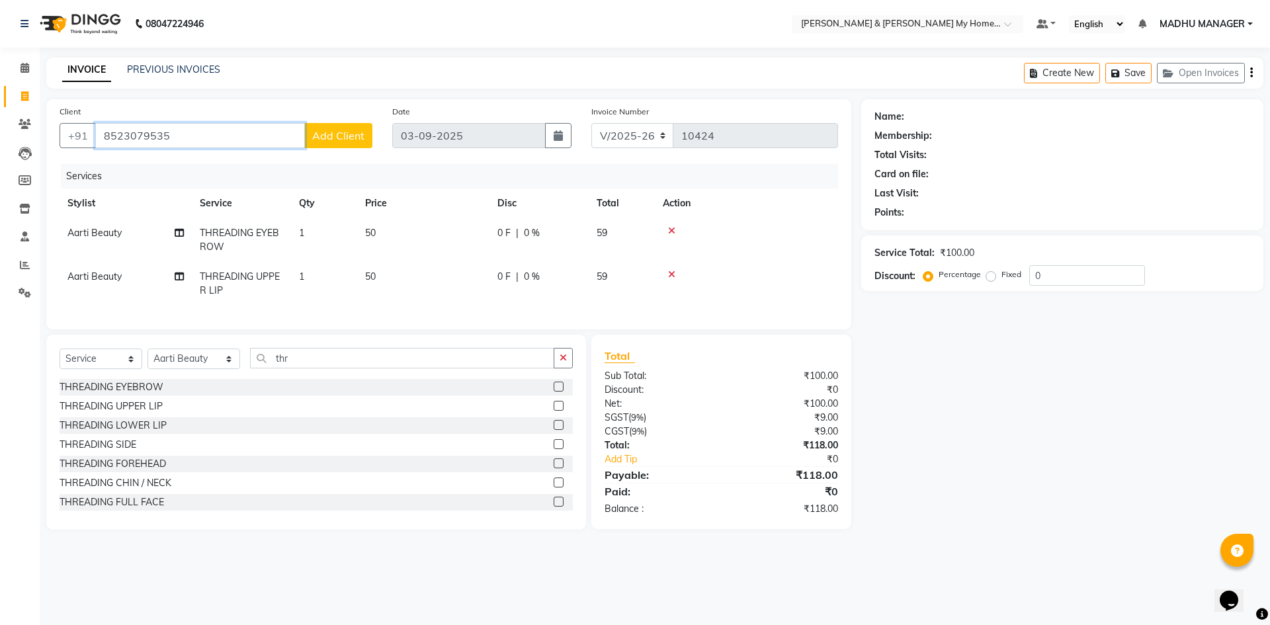
type input "8523079535"
click at [349, 140] on span "Add Client" at bounding box center [338, 135] width 52 height 13
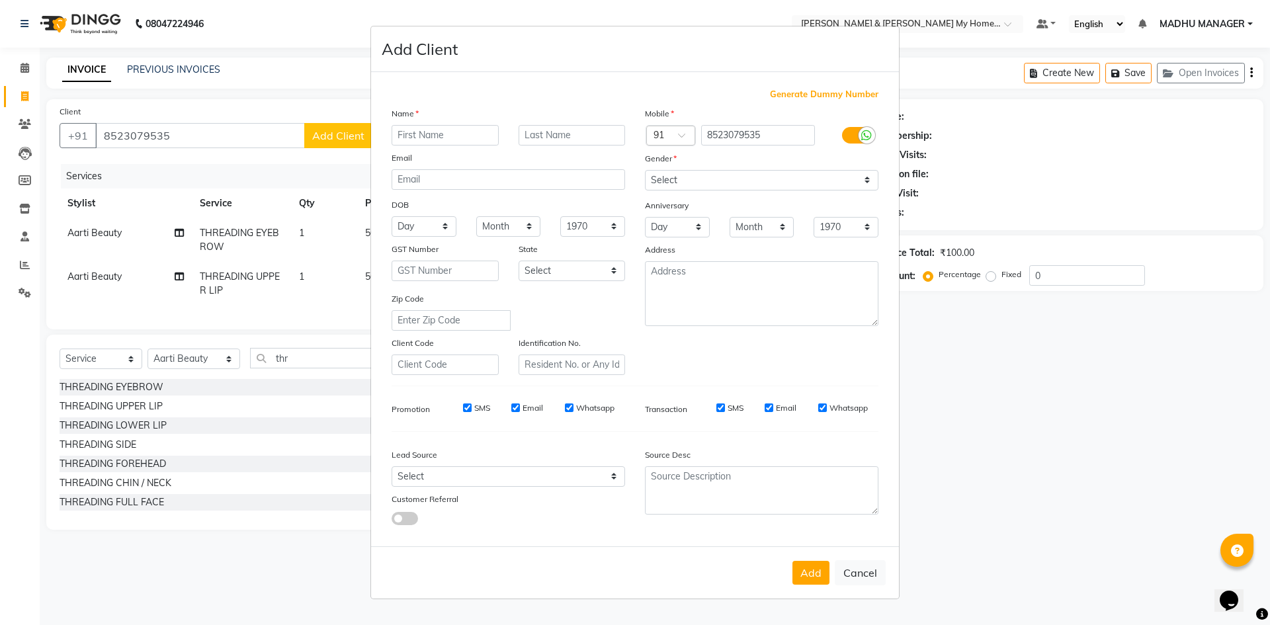
click at [450, 136] on input "text" at bounding box center [445, 135] width 107 height 21
type input "[PERSON_NAME]"
click at [559, 125] on input "text" at bounding box center [572, 135] width 107 height 21
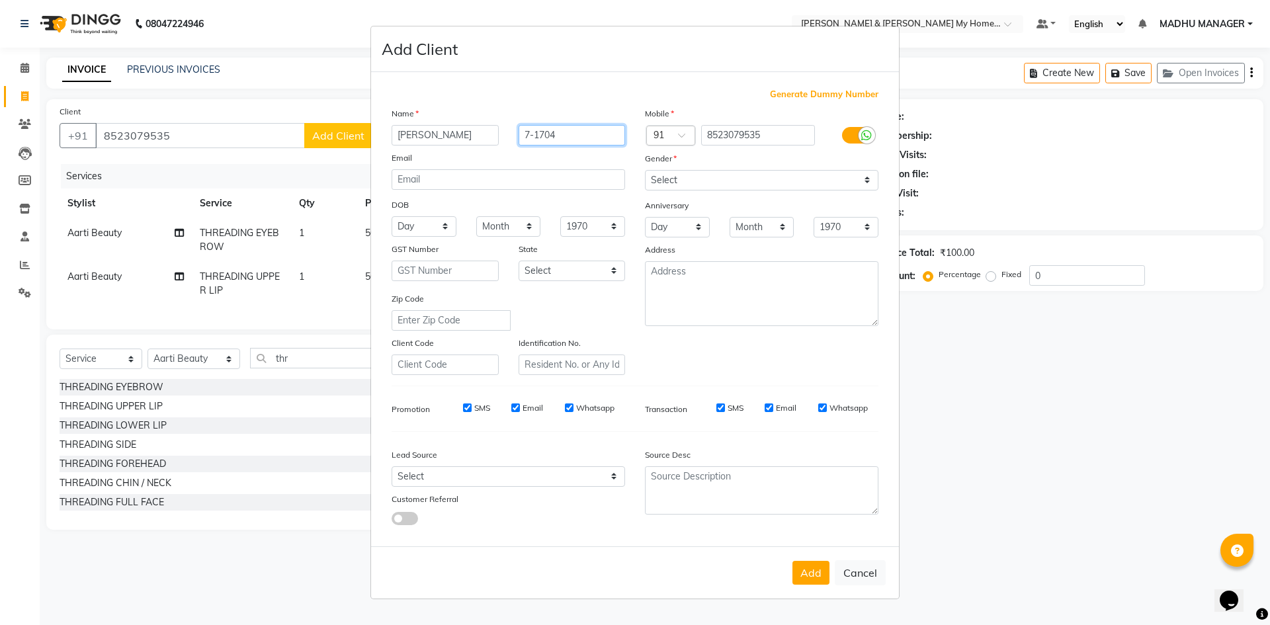
type input "7-1704"
click at [661, 168] on div "Gender" at bounding box center [656, 160] width 42 height 19
drag, startPoint x: 677, startPoint y: 178, endPoint x: 677, endPoint y: 186, distance: 7.9
click at [677, 178] on select "Select Male Female Other Prefer Not To Say" at bounding box center [762, 180] width 234 height 21
select select "female"
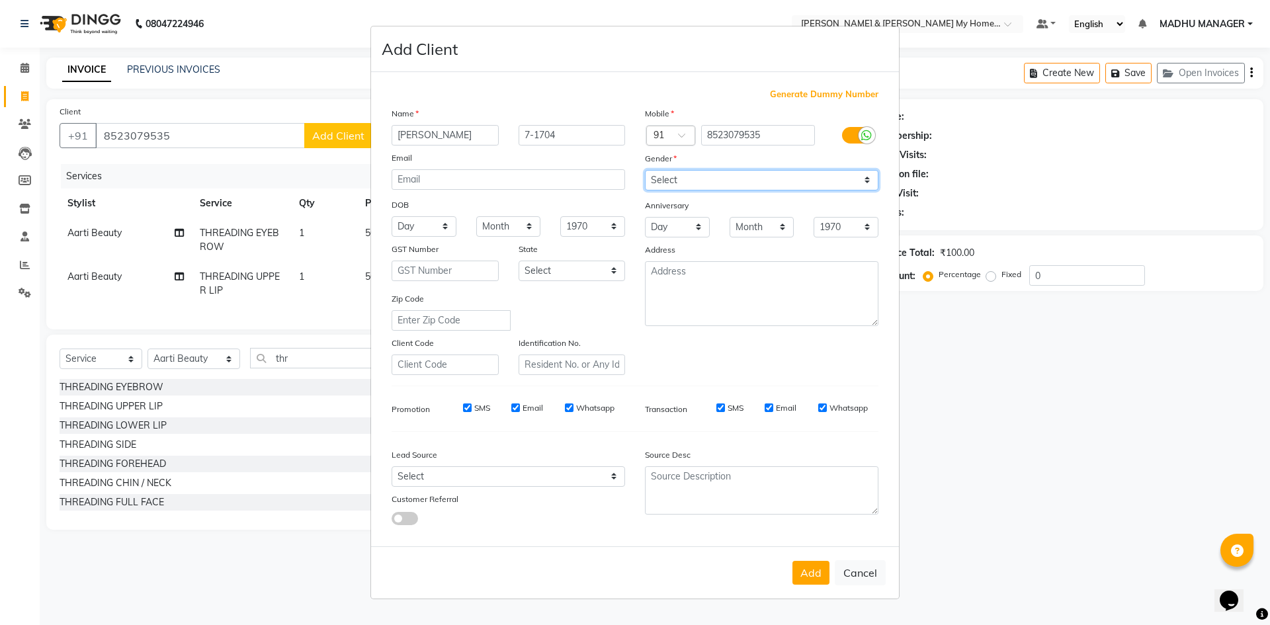
click at [645, 170] on select "Select Male Female Other Prefer Not To Say" at bounding box center [762, 180] width 234 height 21
click at [798, 569] on button "Add" at bounding box center [810, 573] width 37 height 24
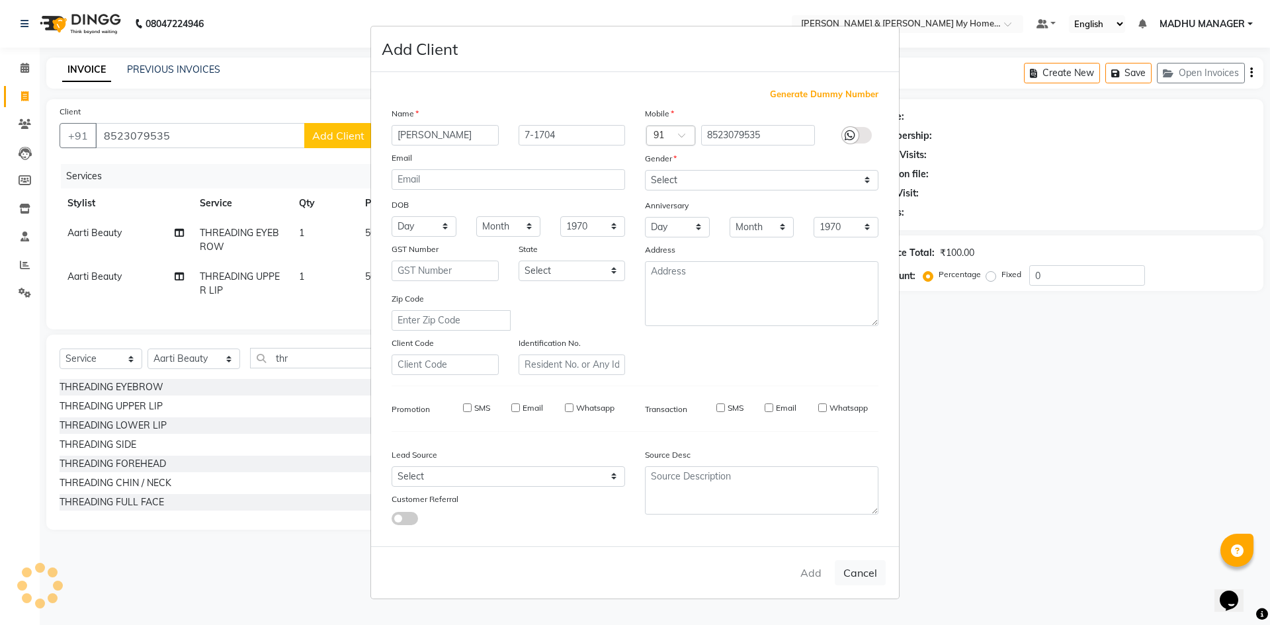
type input "85******35"
select select
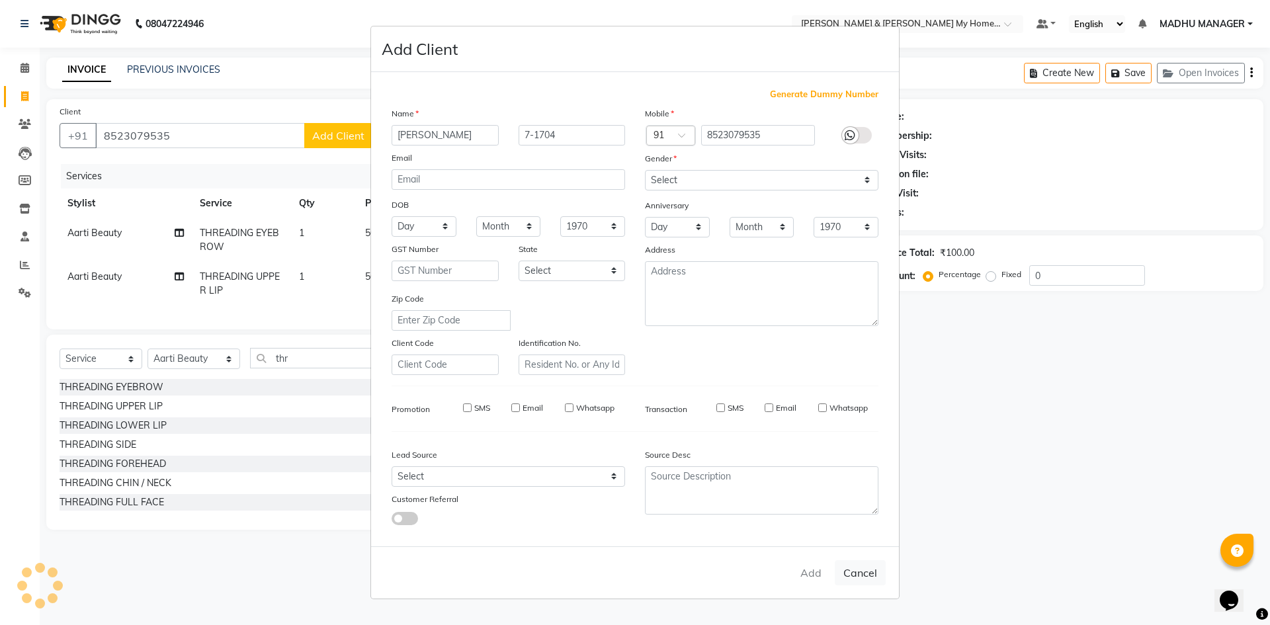
select select
checkbox input "false"
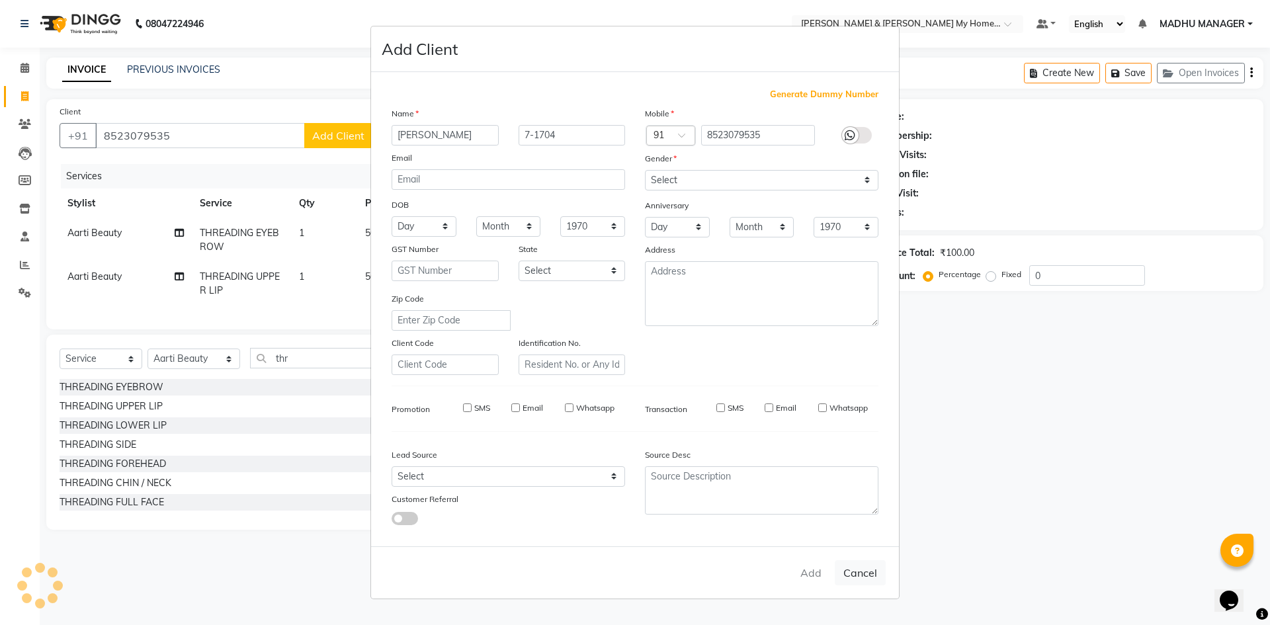
checkbox input "false"
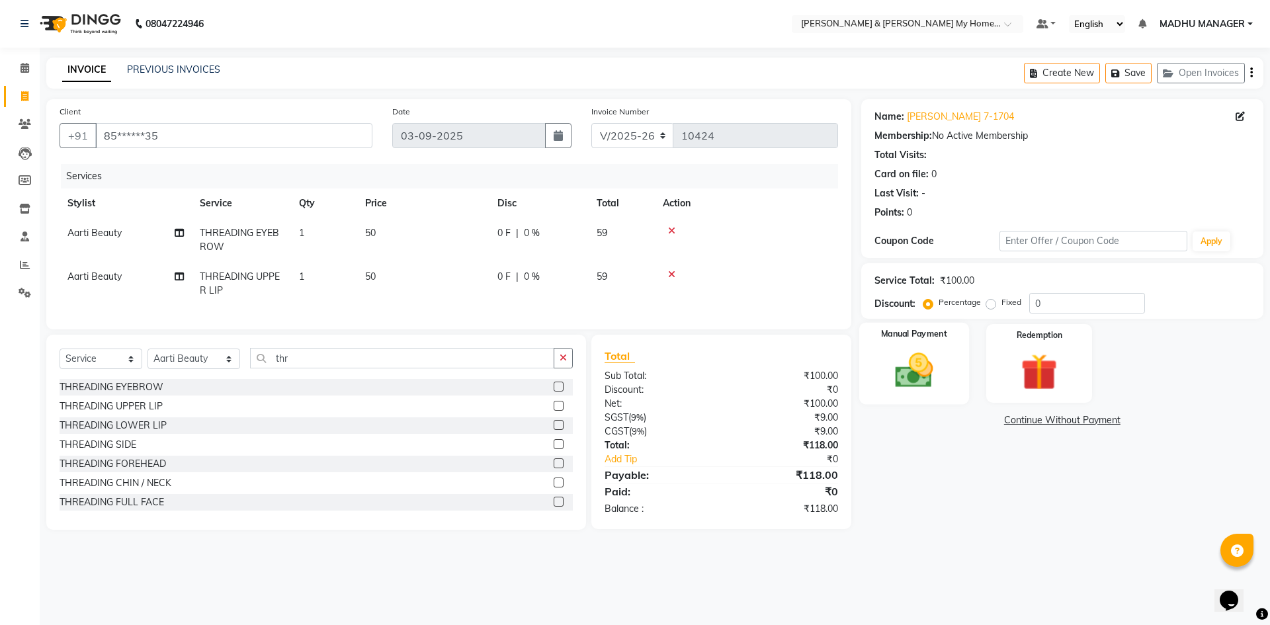
drag, startPoint x: 941, startPoint y: 394, endPoint x: 940, endPoint y: 404, distance: 9.3
click at [940, 396] on div "Manual Payment" at bounding box center [914, 363] width 110 height 81
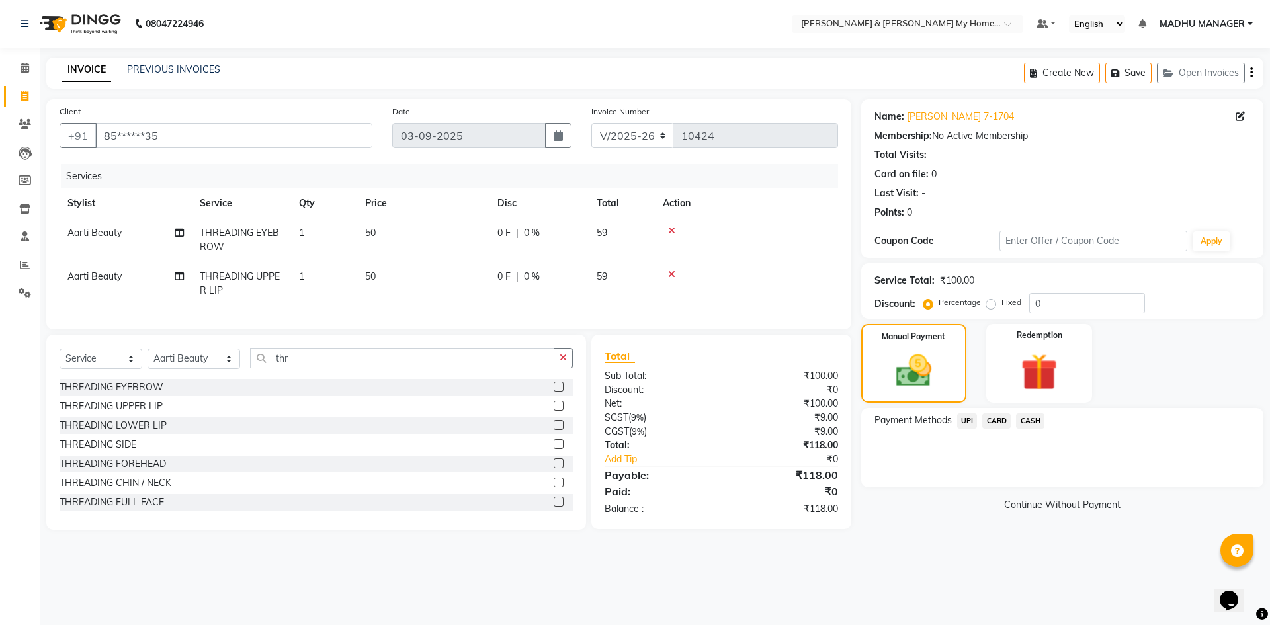
drag, startPoint x: 968, startPoint y: 423, endPoint x: 969, endPoint y: 431, distance: 8.0
click at [968, 428] on span "UPI" at bounding box center [967, 420] width 21 height 15
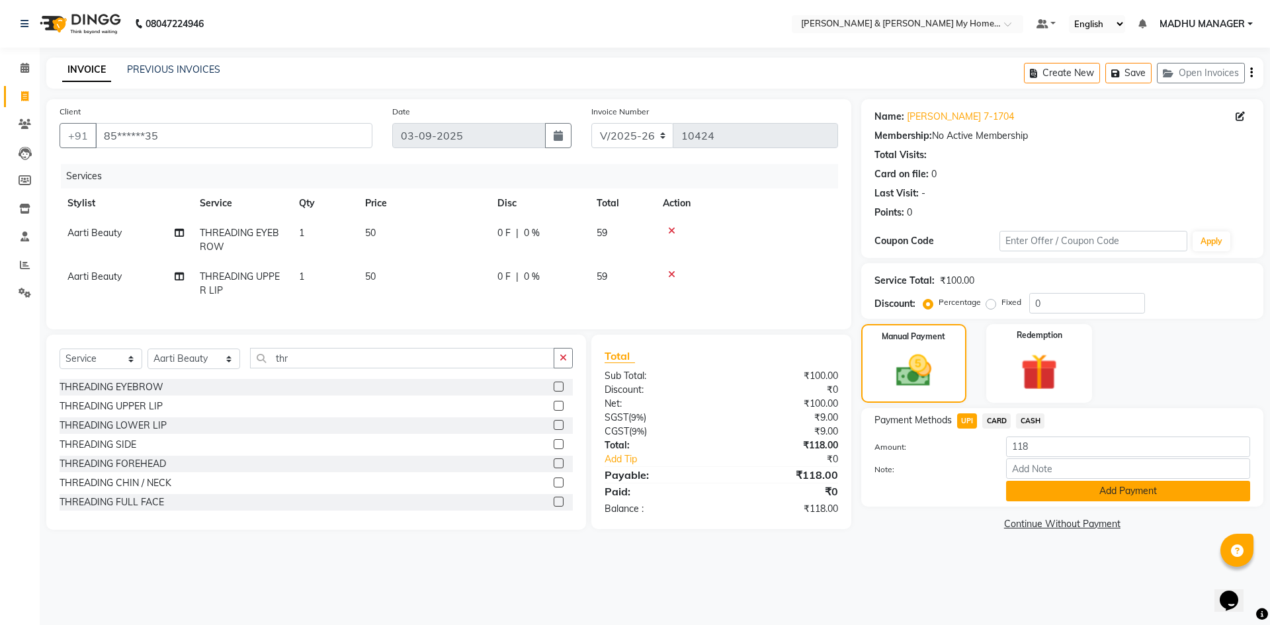
click at [1063, 497] on button "Add Payment" at bounding box center [1128, 491] width 244 height 21
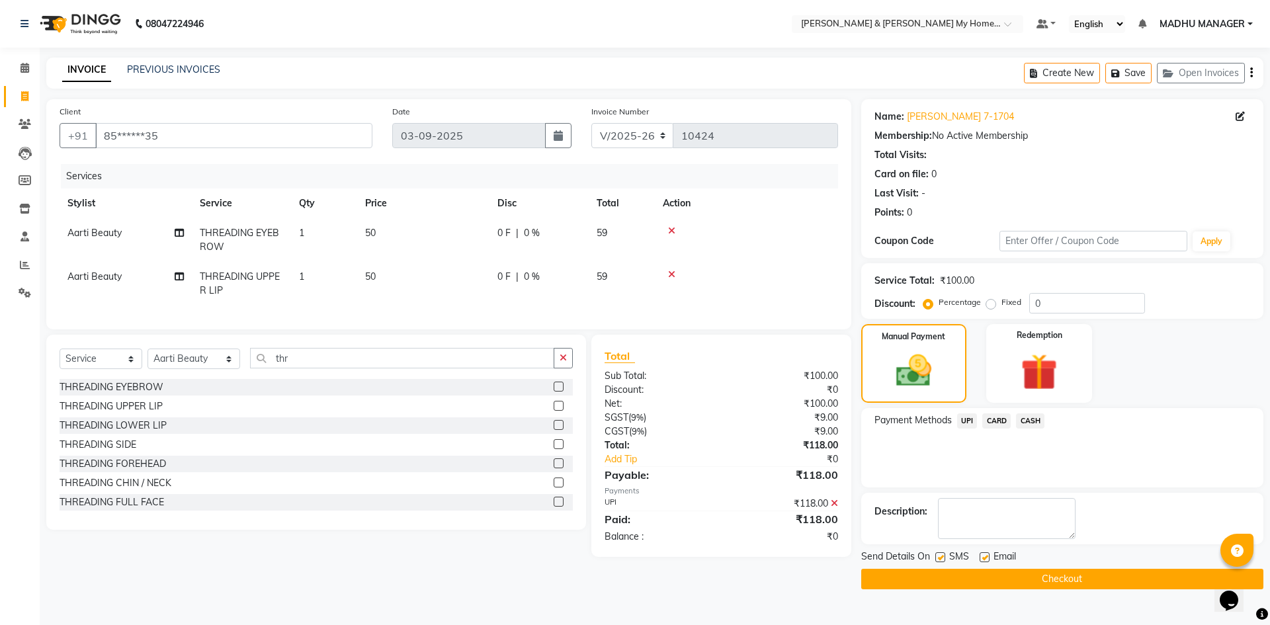
click at [1054, 574] on button "Checkout" at bounding box center [1062, 579] width 402 height 21
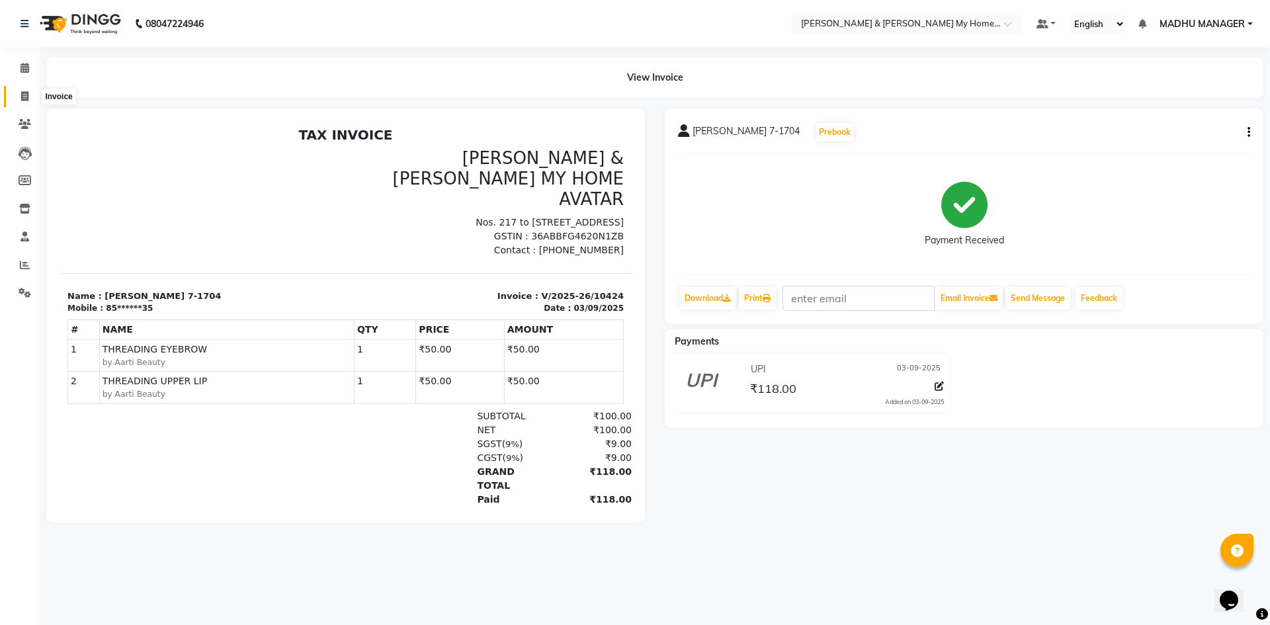
click at [21, 95] on icon at bounding box center [24, 96] width 7 height 10
select select "8193"
select select "service"
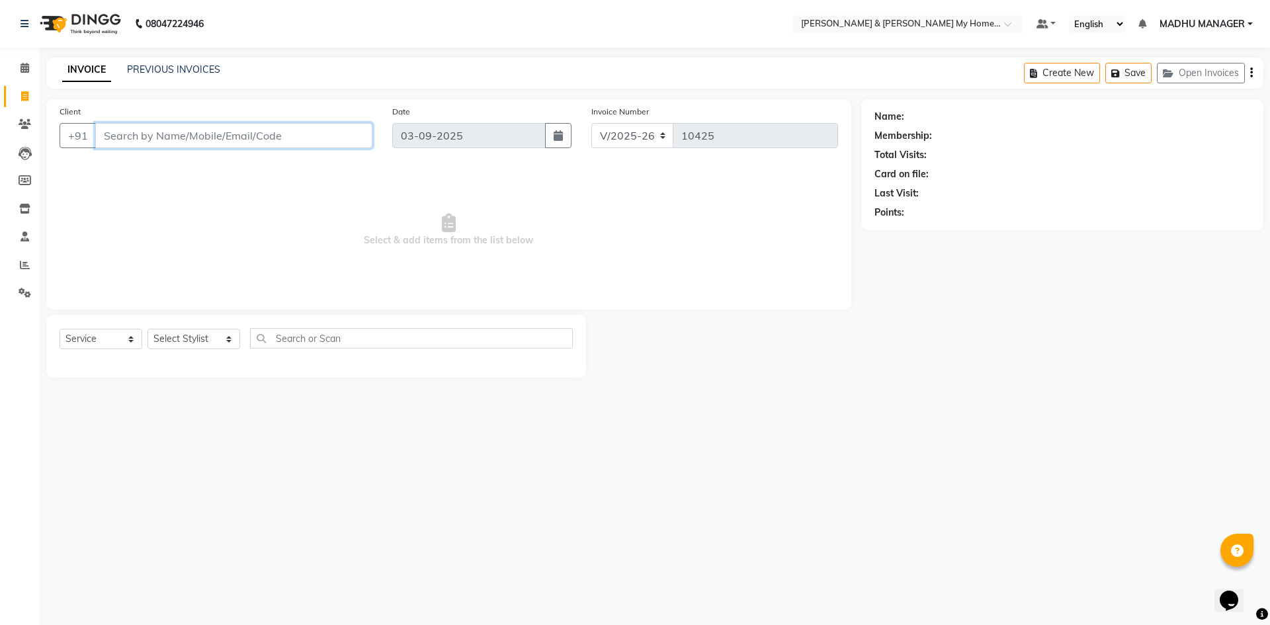
click at [183, 130] on input "Client" at bounding box center [233, 135] width 277 height 25
click at [180, 125] on input "Client" at bounding box center [233, 135] width 277 height 25
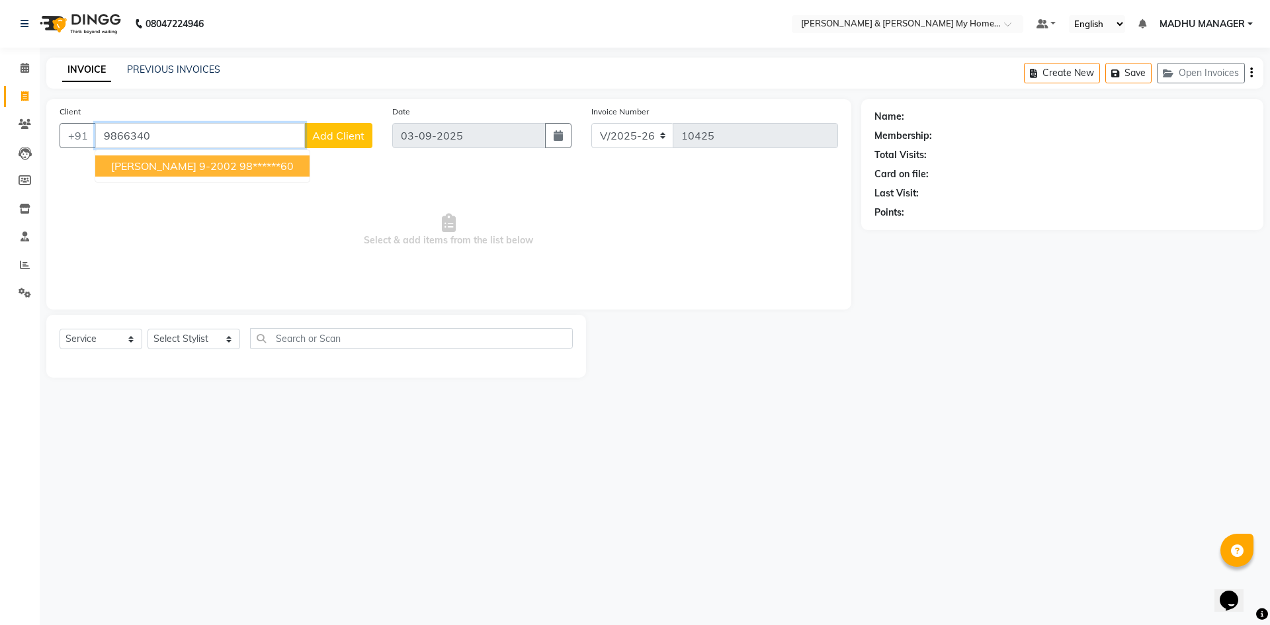
click at [153, 167] on span "[PERSON_NAME] 9-2002" at bounding box center [174, 165] width 126 height 13
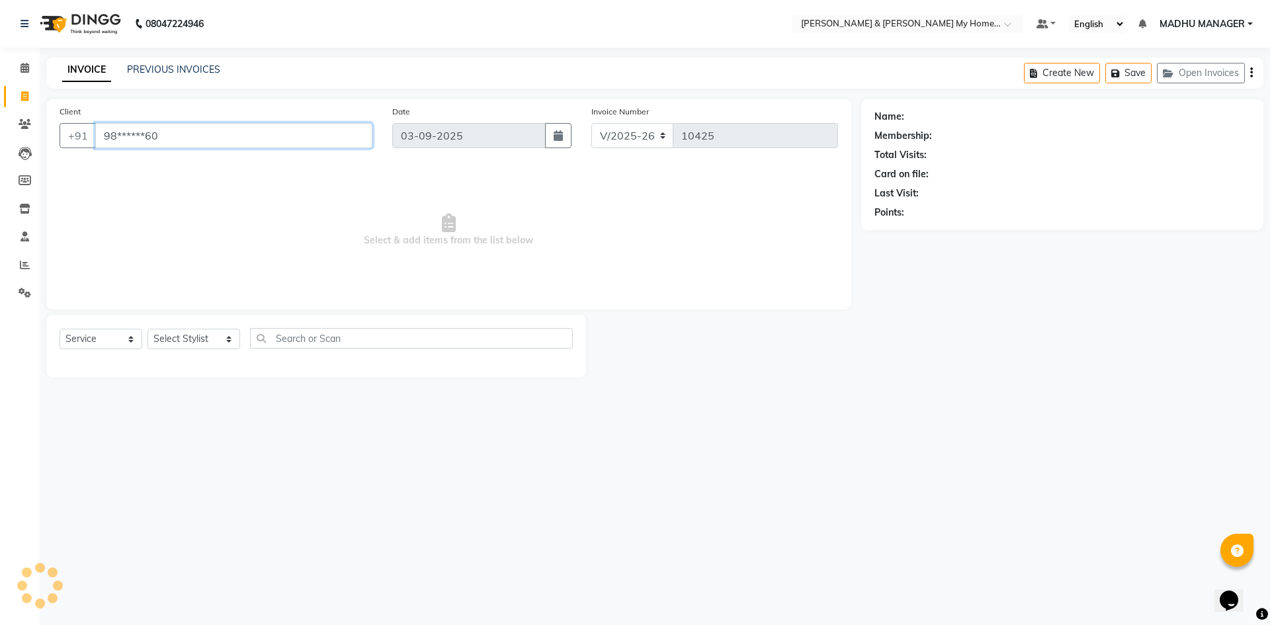
type input "98******60"
click at [941, 120] on link "[PERSON_NAME] 9-2002" at bounding box center [960, 117] width 107 height 14
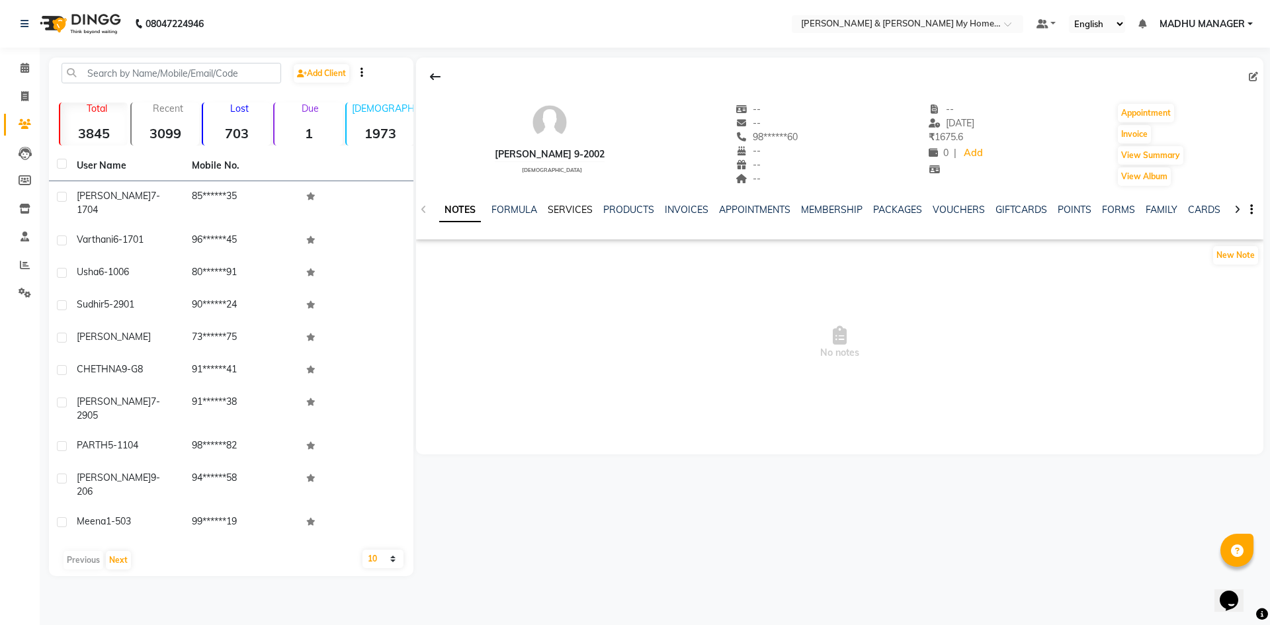
click at [570, 209] on link "SERVICES" at bounding box center [570, 210] width 45 height 12
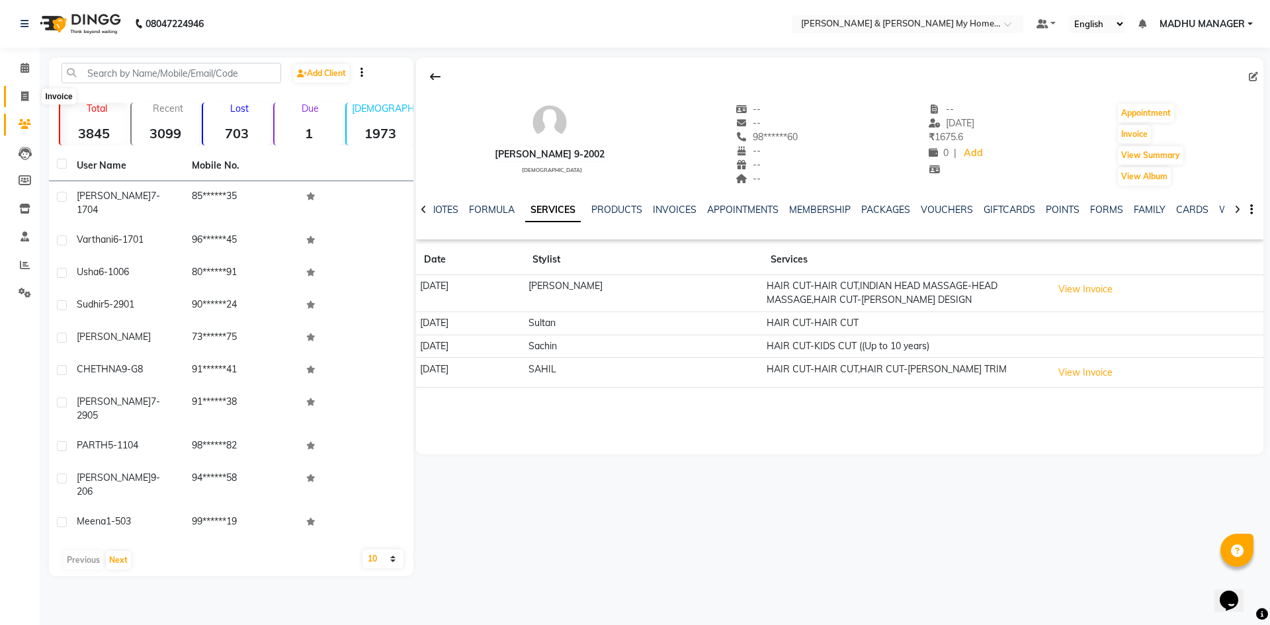
click at [15, 89] on span at bounding box center [24, 96] width 23 height 15
select select "service"
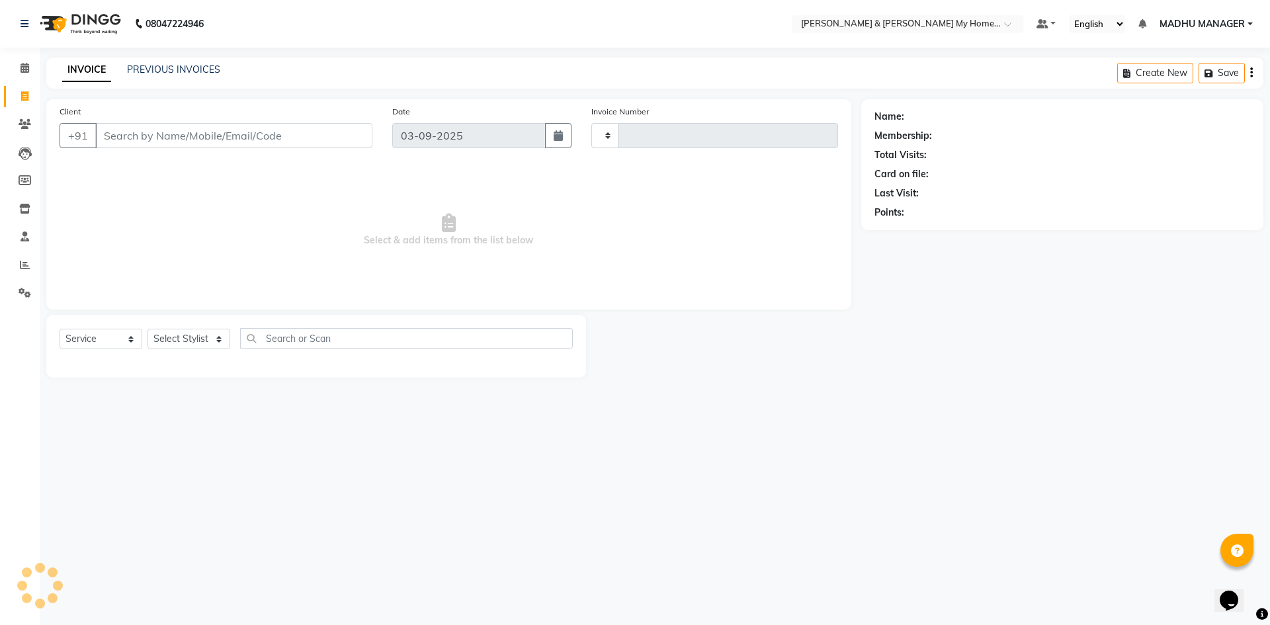
type input "10425"
select select "8193"
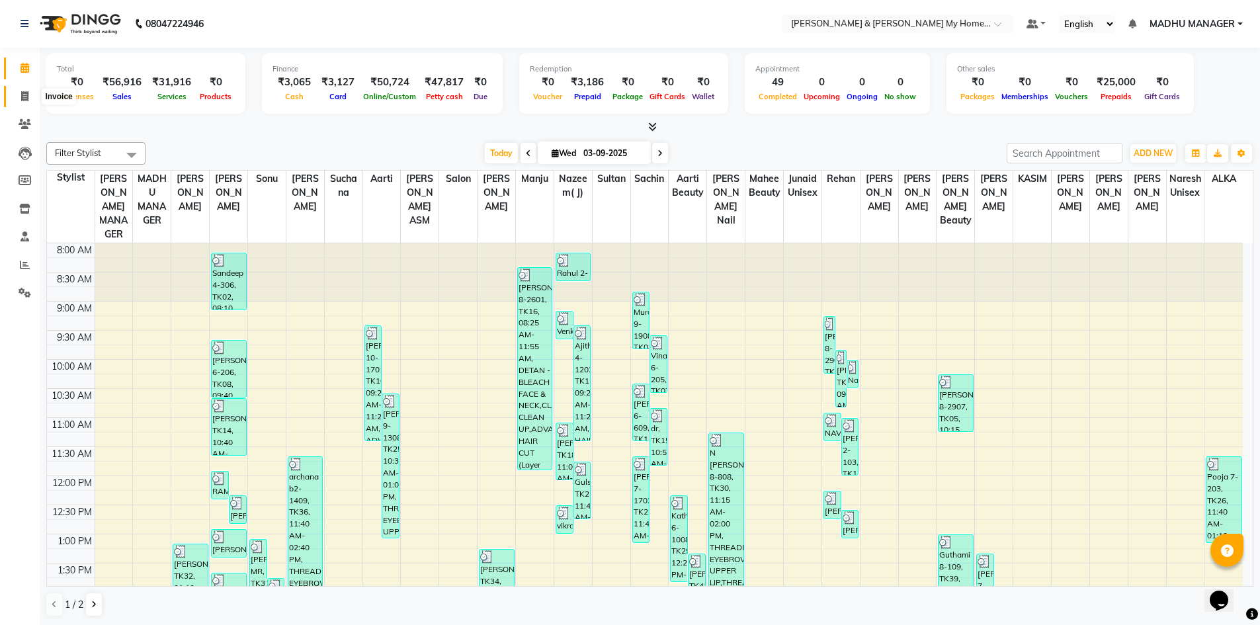
click at [22, 101] on span at bounding box center [24, 96] width 23 height 15
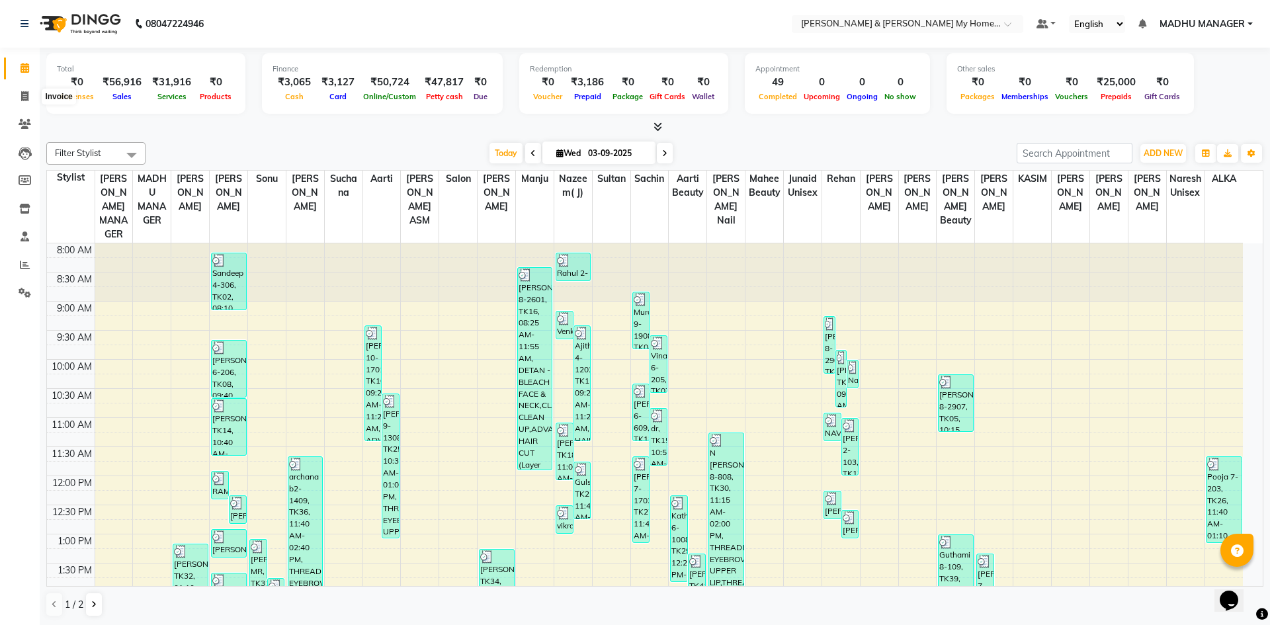
select select "8193"
select select "service"
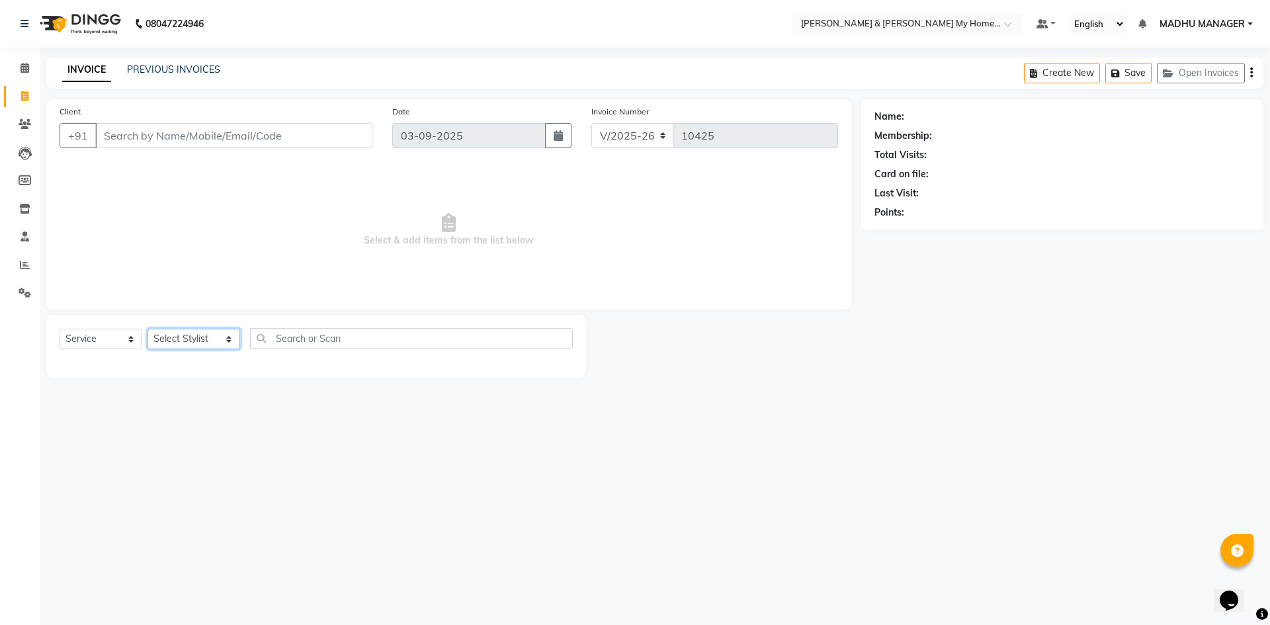
click at [194, 335] on select "Select Stylist [PERSON_NAME] Aarti [PERSON_NAME] Beauty [PERSON_NAME] Nail [PER…" at bounding box center [194, 339] width 93 height 21
select select "85861"
click at [148, 329] on select "Select Stylist [PERSON_NAME] Aarti [PERSON_NAME] Beauty [PERSON_NAME] Nail [PER…" at bounding box center [194, 339] width 93 height 21
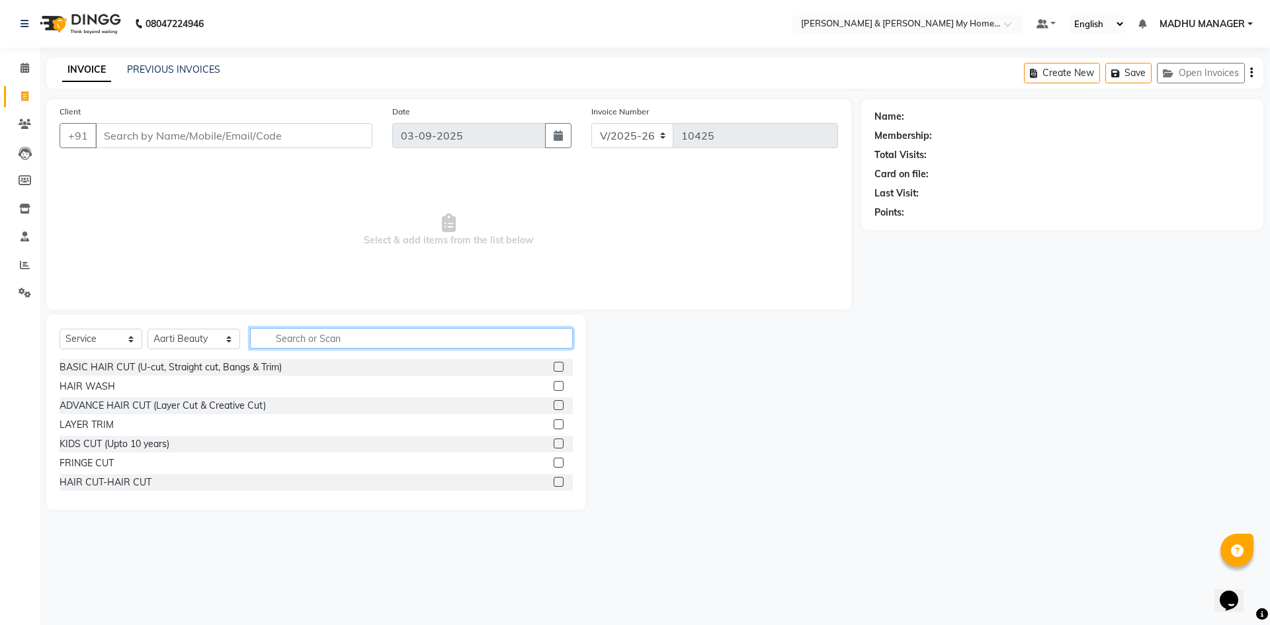
click at [304, 339] on input "text" at bounding box center [411, 338] width 323 height 21
type input "thre"
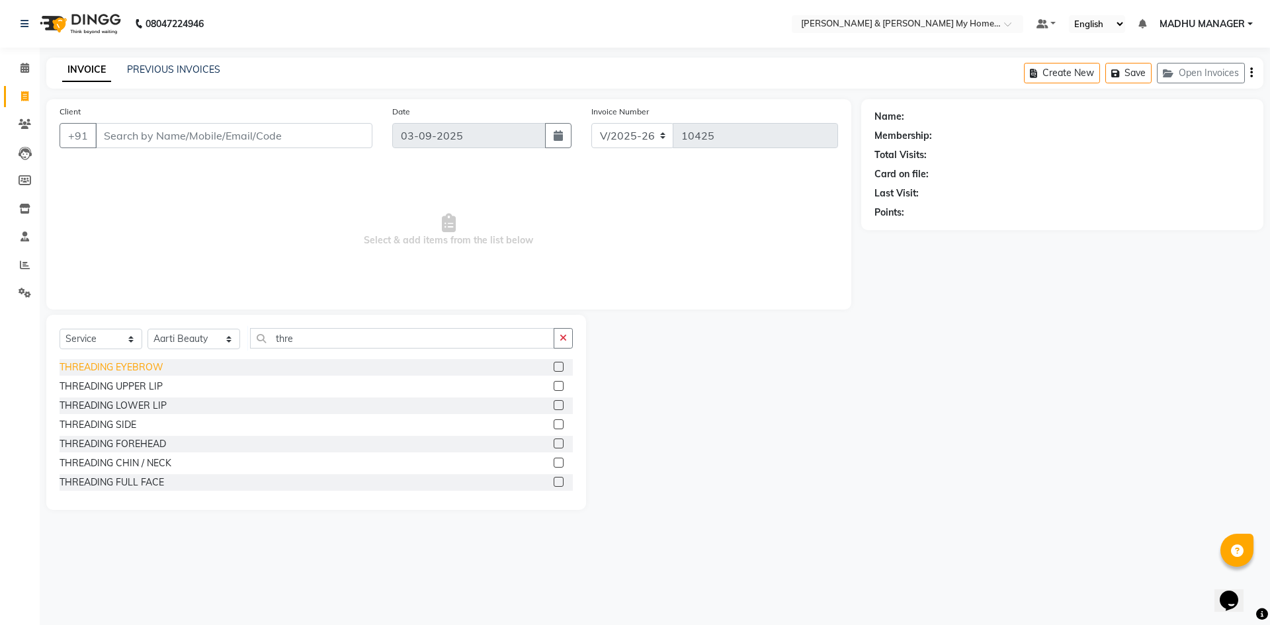
click at [146, 370] on div "THREADING EYEBROW" at bounding box center [112, 368] width 104 height 14
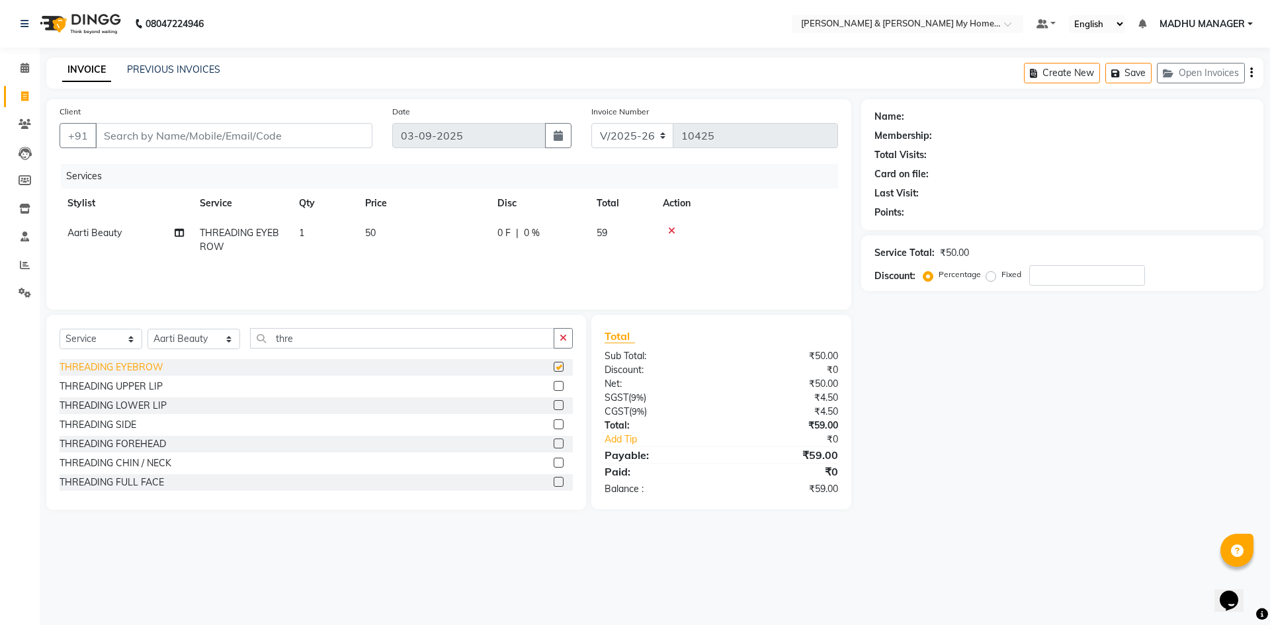
checkbox input "false"
drag, startPoint x: 309, startPoint y: 336, endPoint x: 206, endPoint y: 336, distance: 102.5
click at [206, 336] on div "Select Service Product Membership Package Voucher Prepaid Gift Card Select Styl…" at bounding box center [316, 343] width 513 height 31
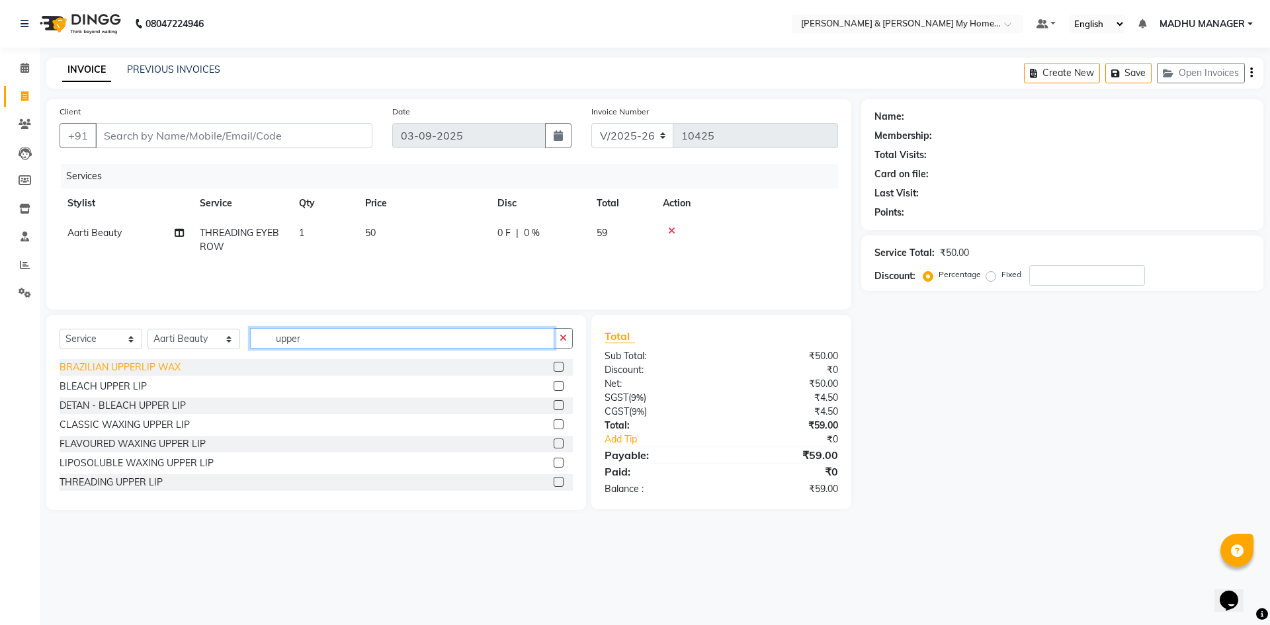
type input "upper"
click at [147, 369] on div "BRAZILIAN UPPERLIP WAX" at bounding box center [120, 368] width 121 height 14
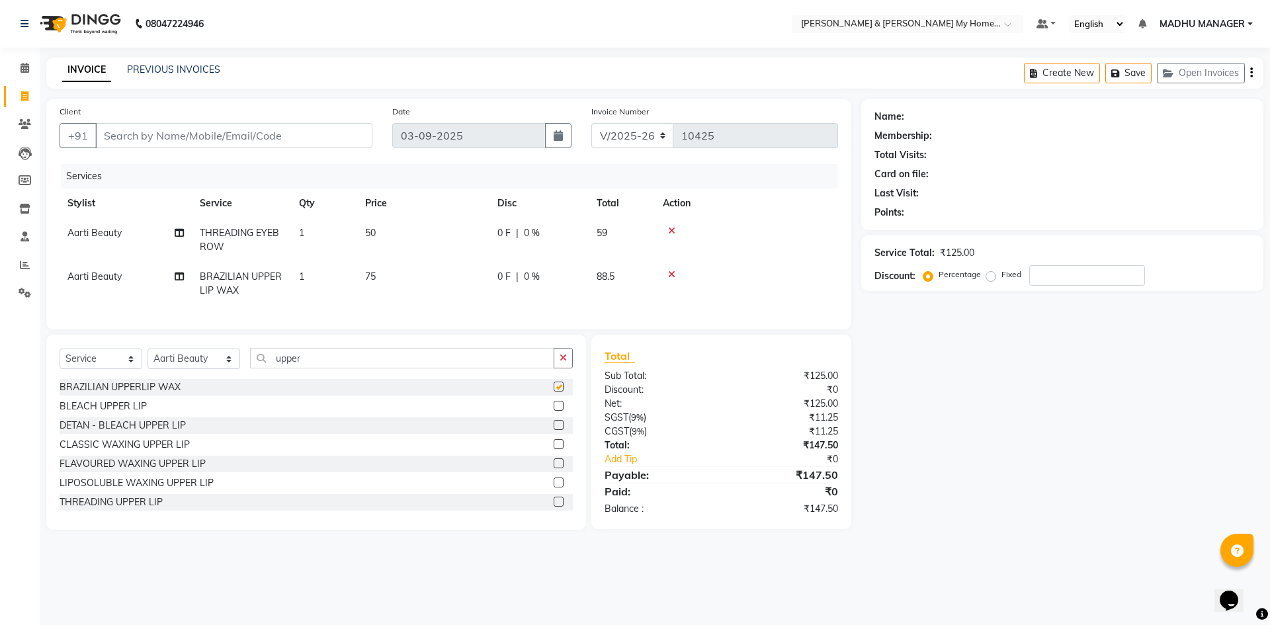
checkbox input "false"
click at [129, 144] on input "Client" at bounding box center [233, 135] width 277 height 25
type input "9"
type input "0"
type input "9827473111"
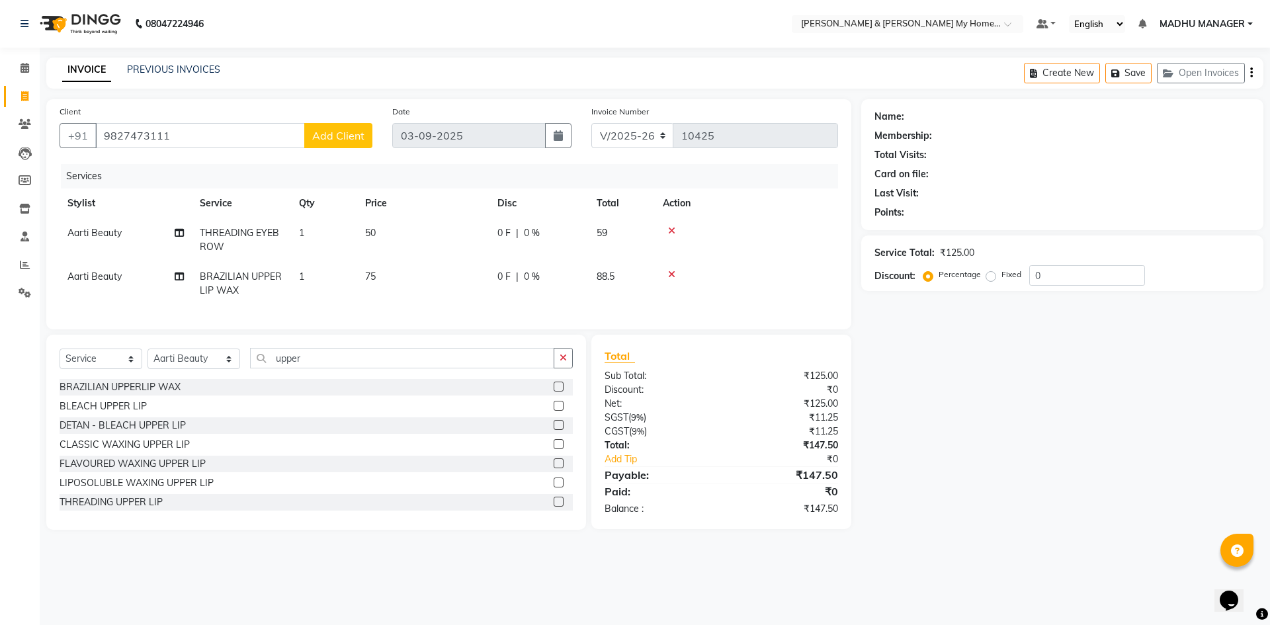
click at [380, 146] on div "Client [PHONE_NUMBER] Add Client" at bounding box center [216, 132] width 333 height 54
click at [361, 133] on span "Add Client" at bounding box center [338, 135] width 52 height 13
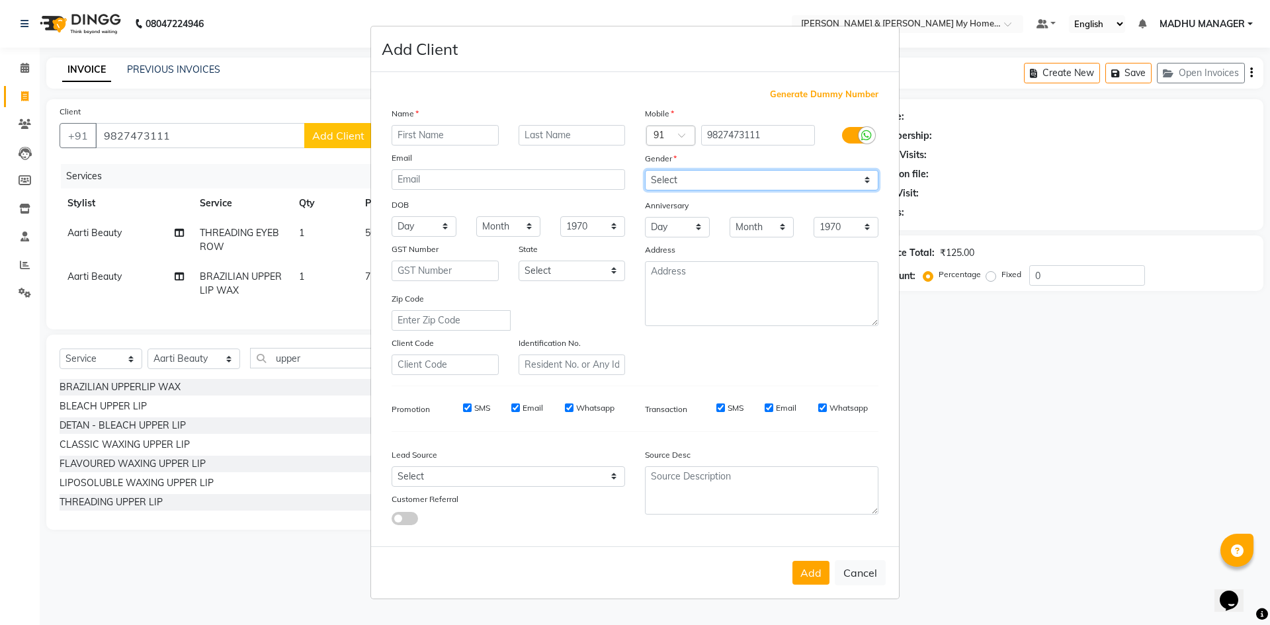
click at [667, 179] on select "Select [DEMOGRAPHIC_DATA] [DEMOGRAPHIC_DATA] Other Prefer Not To Say" at bounding box center [762, 180] width 234 height 21
click at [645, 170] on select "Select [DEMOGRAPHIC_DATA] [DEMOGRAPHIC_DATA] Other Prefer Not To Say" at bounding box center [762, 180] width 234 height 21
select select "[DEMOGRAPHIC_DATA]"
click at [456, 140] on input "text" at bounding box center [445, 135] width 107 height 21
type input "[PERSON_NAME]"
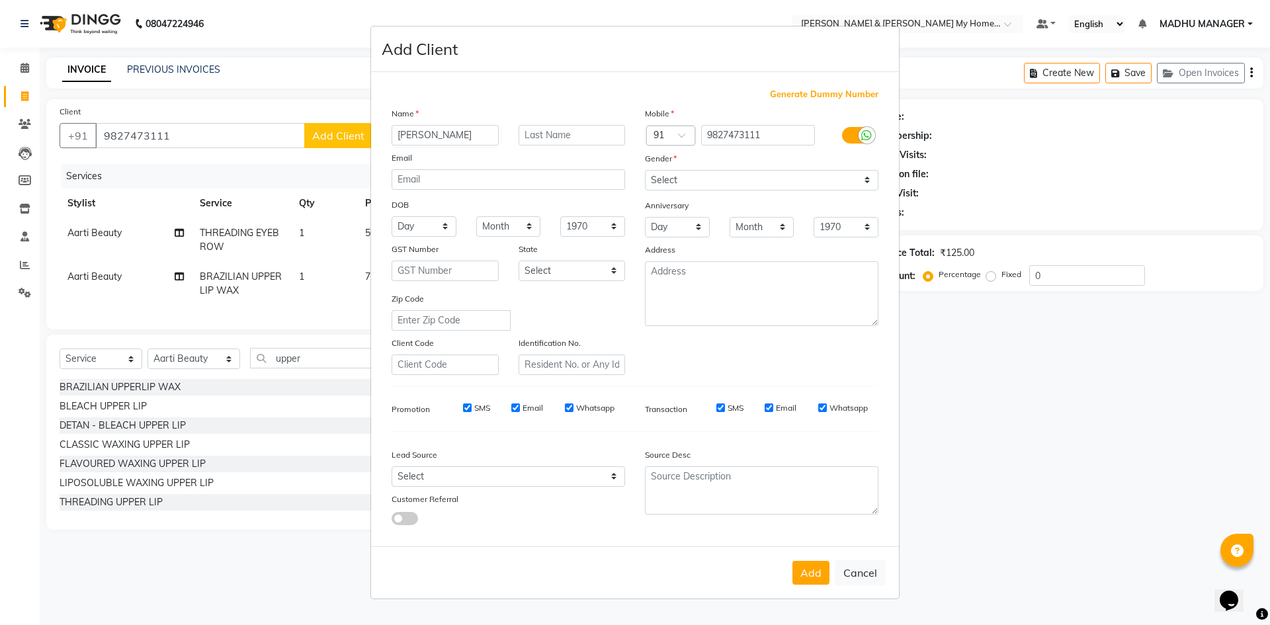
click at [803, 583] on button "Add" at bounding box center [810, 573] width 37 height 24
type input "98******11"
select select
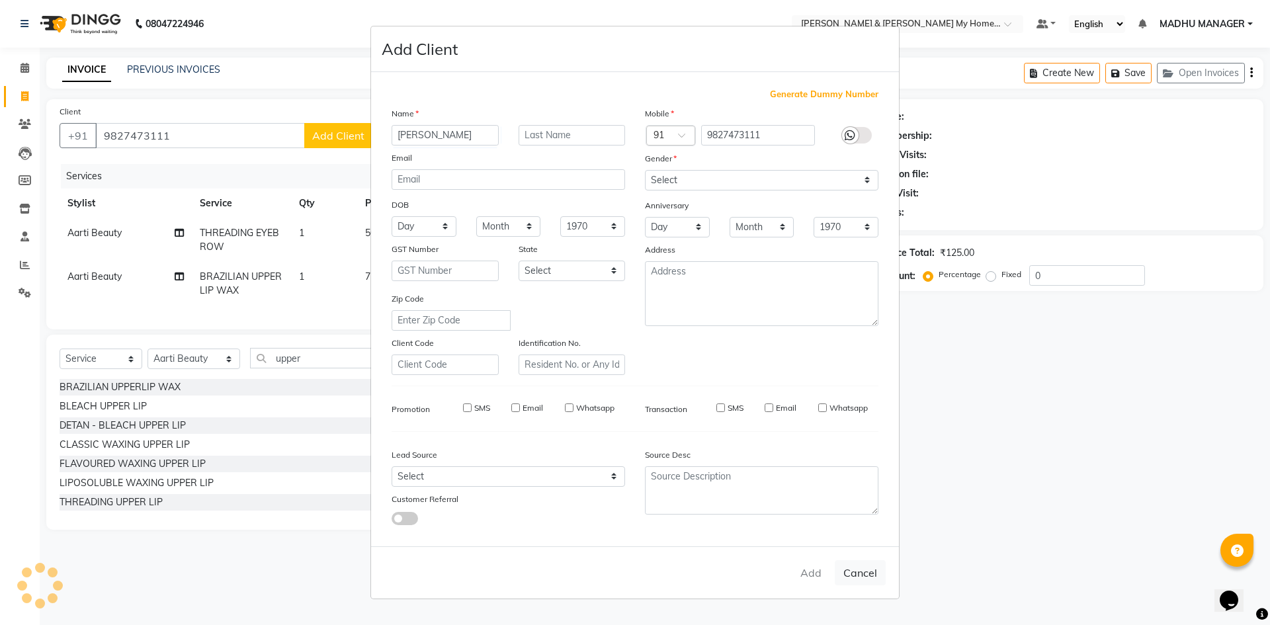
select select
checkbox input "false"
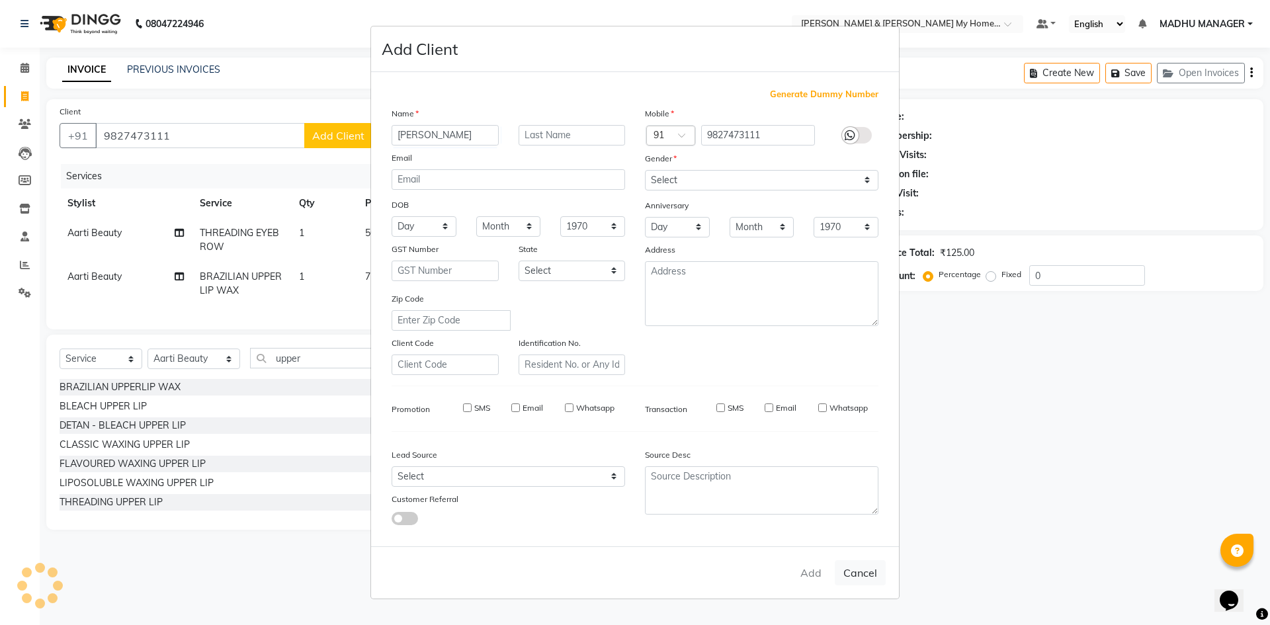
checkbox input "false"
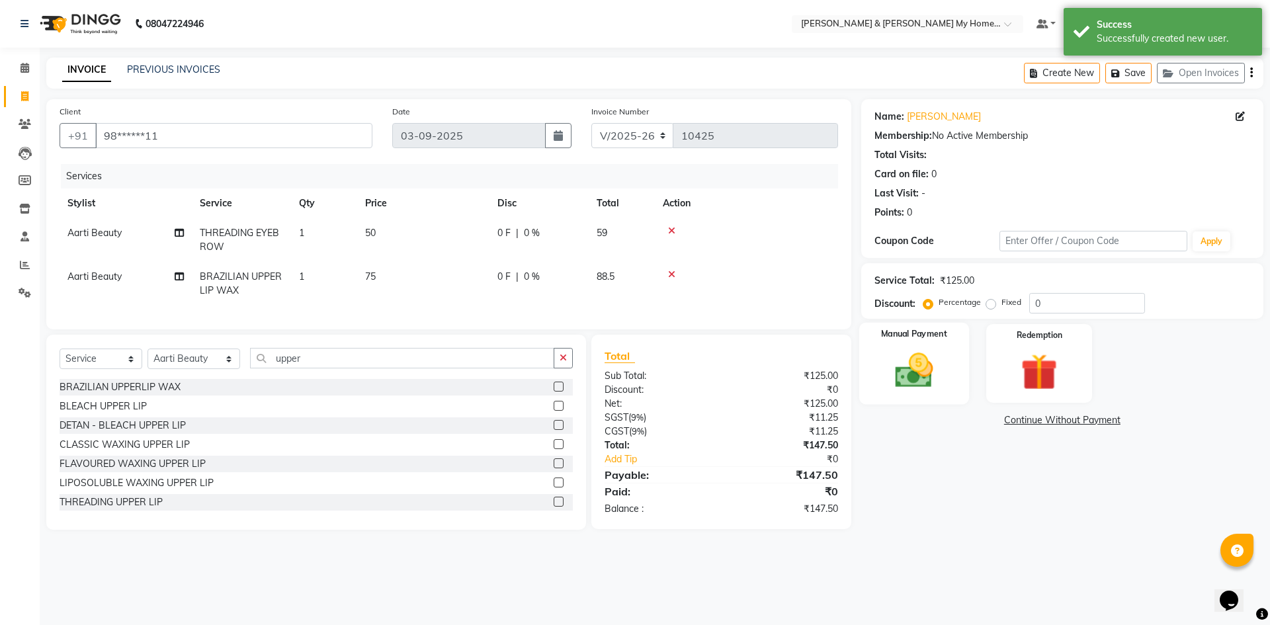
click at [908, 368] on img at bounding box center [914, 371] width 62 height 44
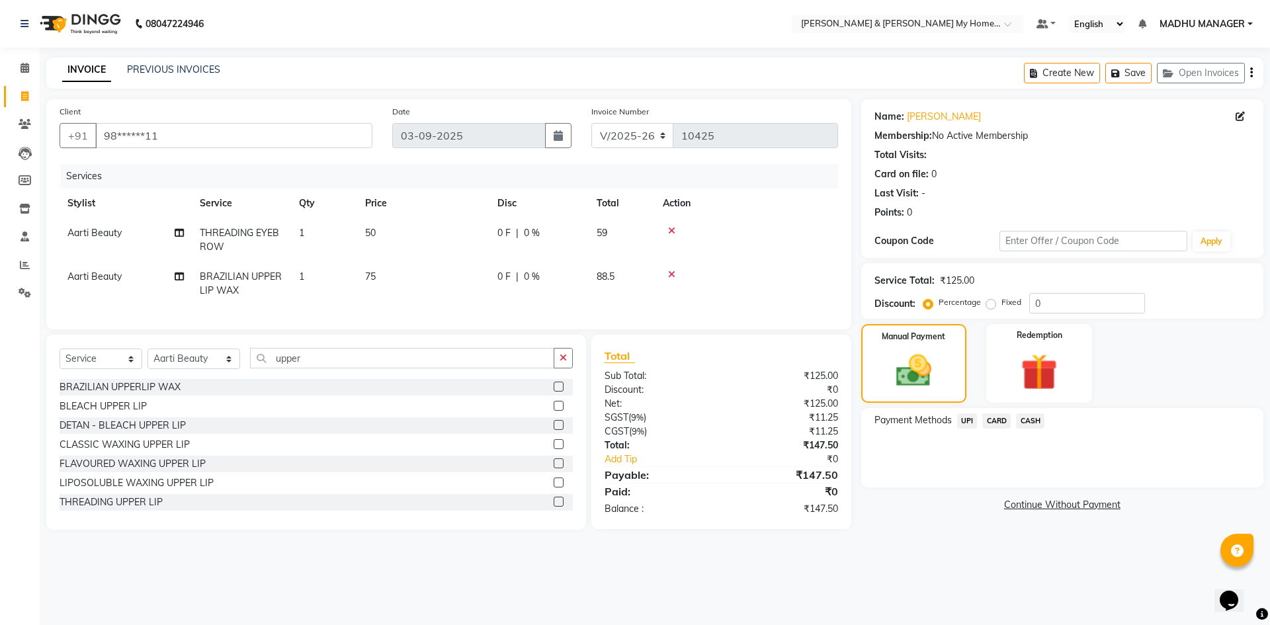
click at [968, 421] on span "UPI" at bounding box center [967, 420] width 21 height 15
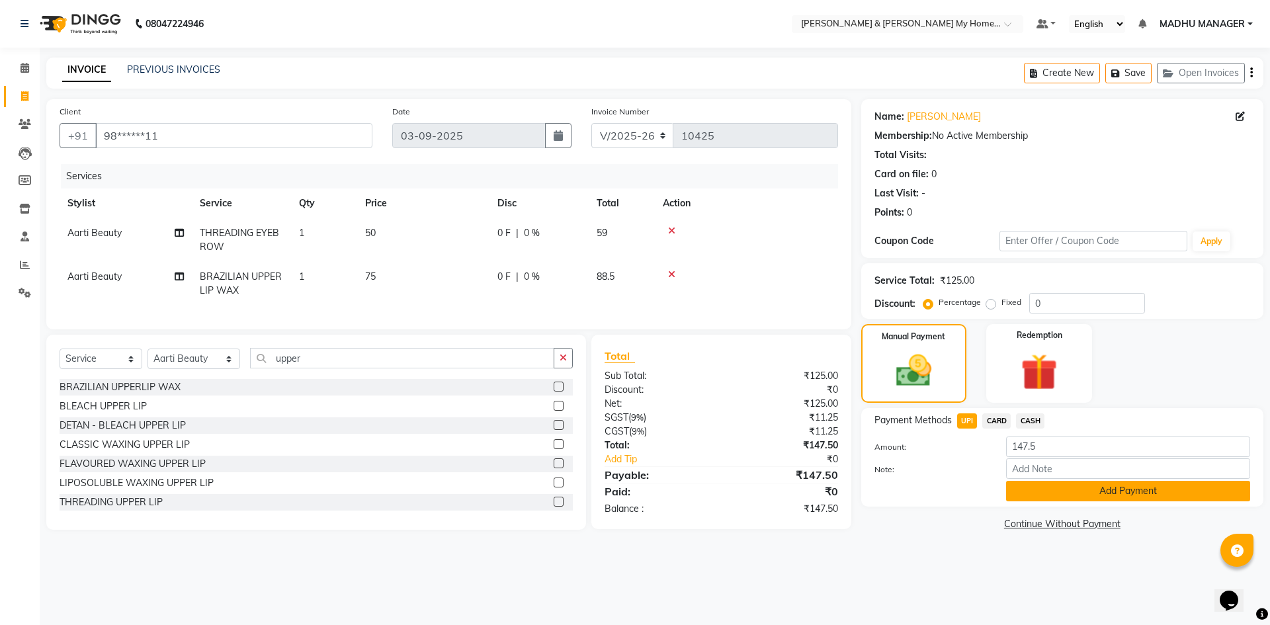
click at [1110, 495] on button "Add Payment" at bounding box center [1128, 491] width 244 height 21
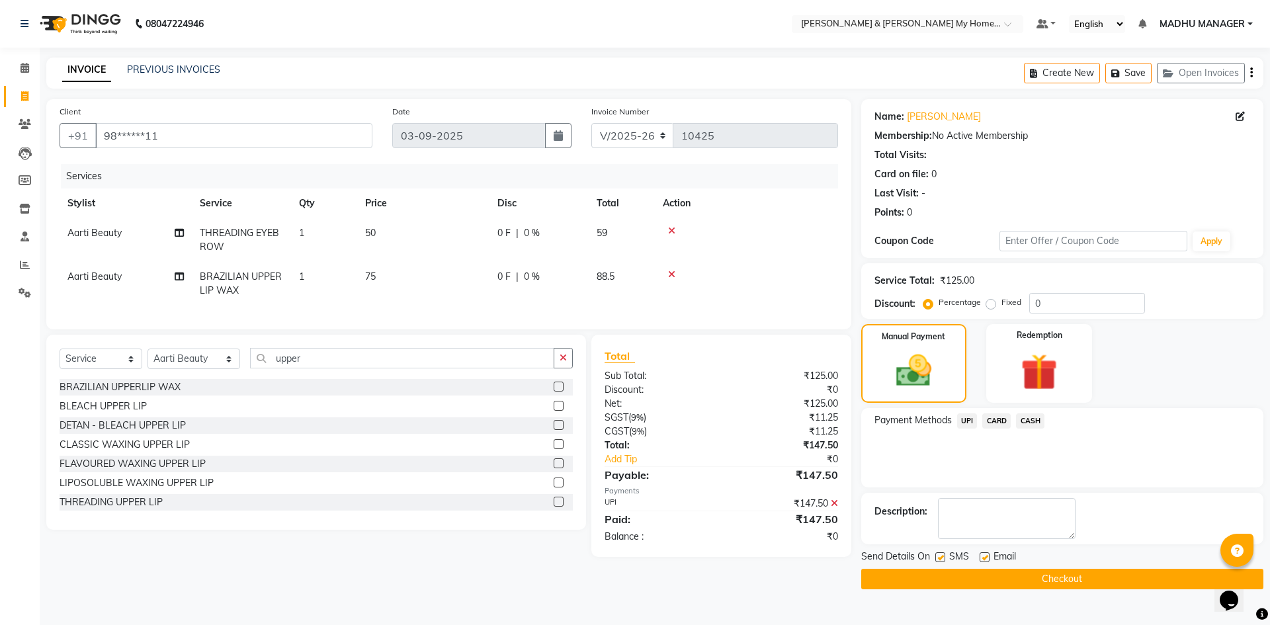
click at [1075, 571] on button "Checkout" at bounding box center [1062, 579] width 402 height 21
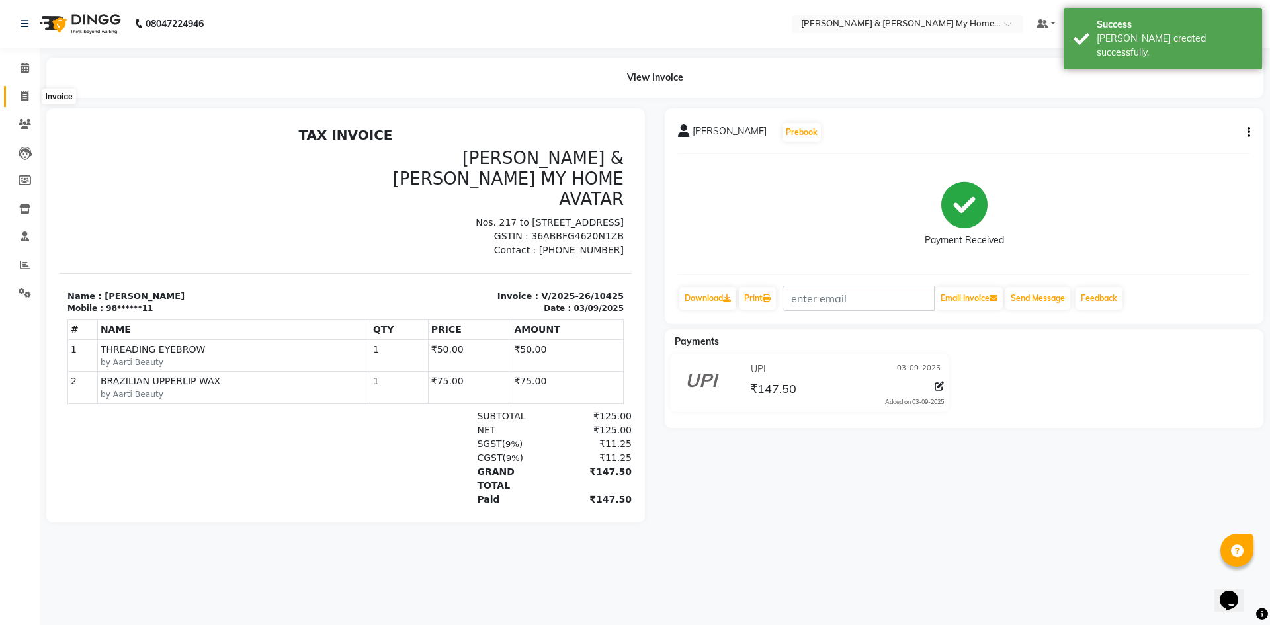
click at [28, 95] on icon at bounding box center [24, 96] width 7 height 10
select select "8193"
select select "service"
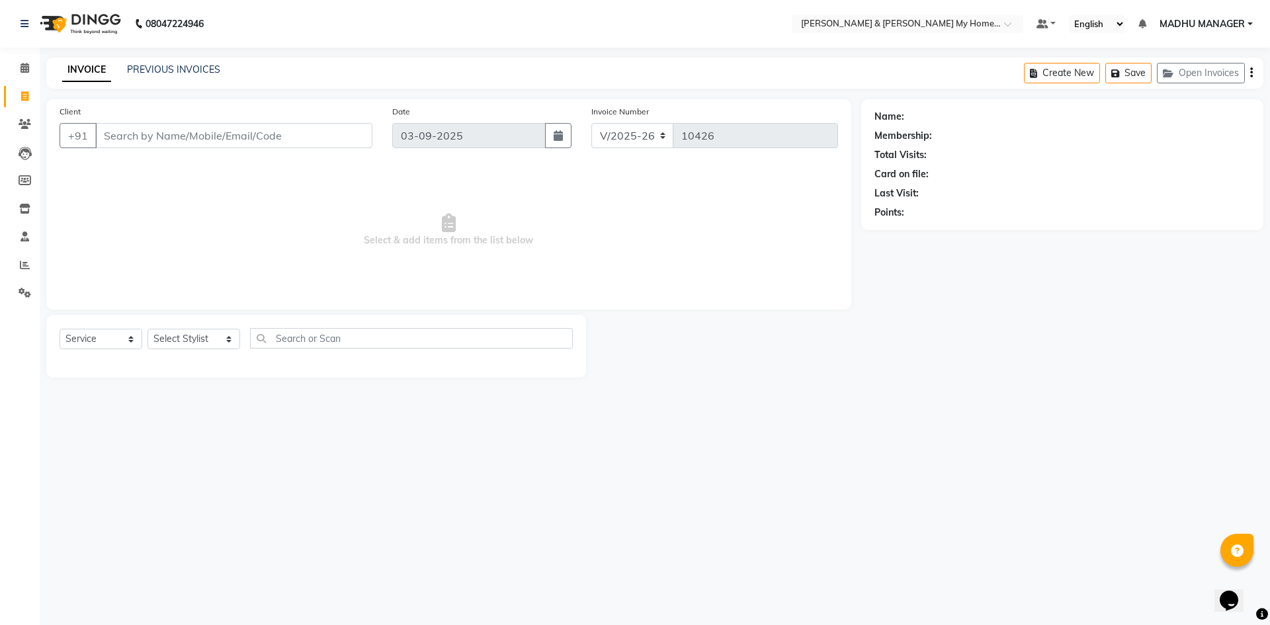
click at [605, 267] on span "Select & add items from the list below" at bounding box center [449, 230] width 779 height 132
click at [26, 101] on span at bounding box center [24, 96] width 23 height 15
select select "service"
type input "10426"
select select "8193"
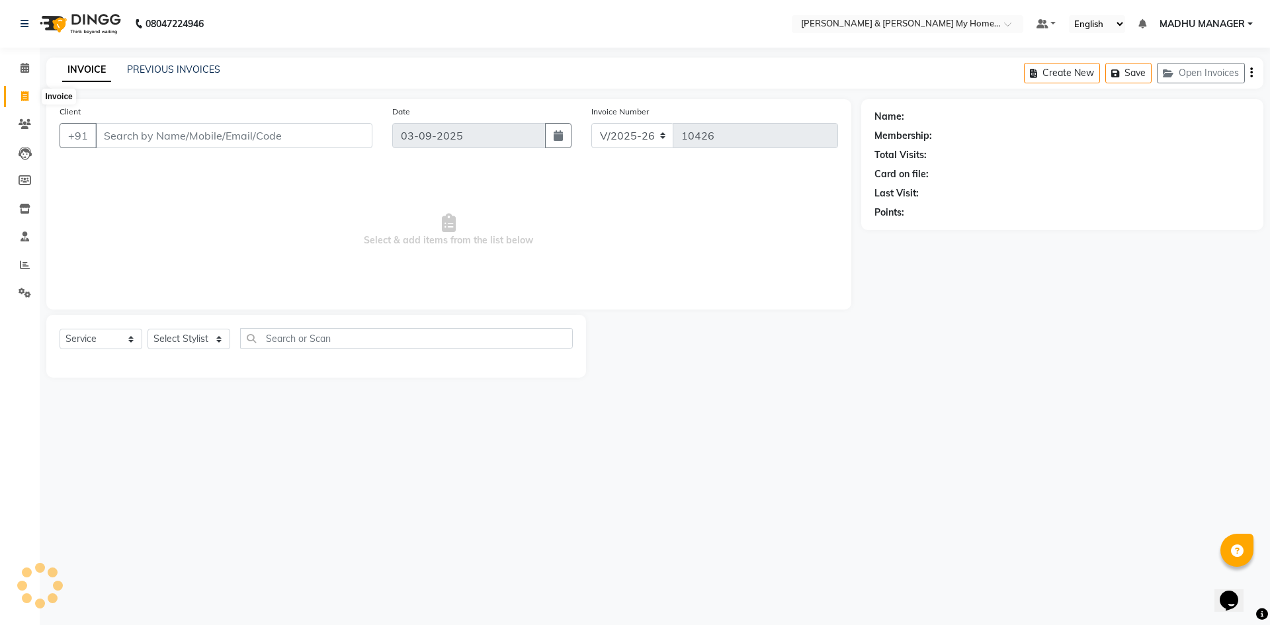
click at [26, 94] on icon at bounding box center [24, 96] width 7 height 10
select select "service"
type input "10426"
select select "8193"
click at [786, 121] on div "Invoice Number V/2025 V/[PHONE_NUMBER]" at bounding box center [714, 132] width 266 height 54
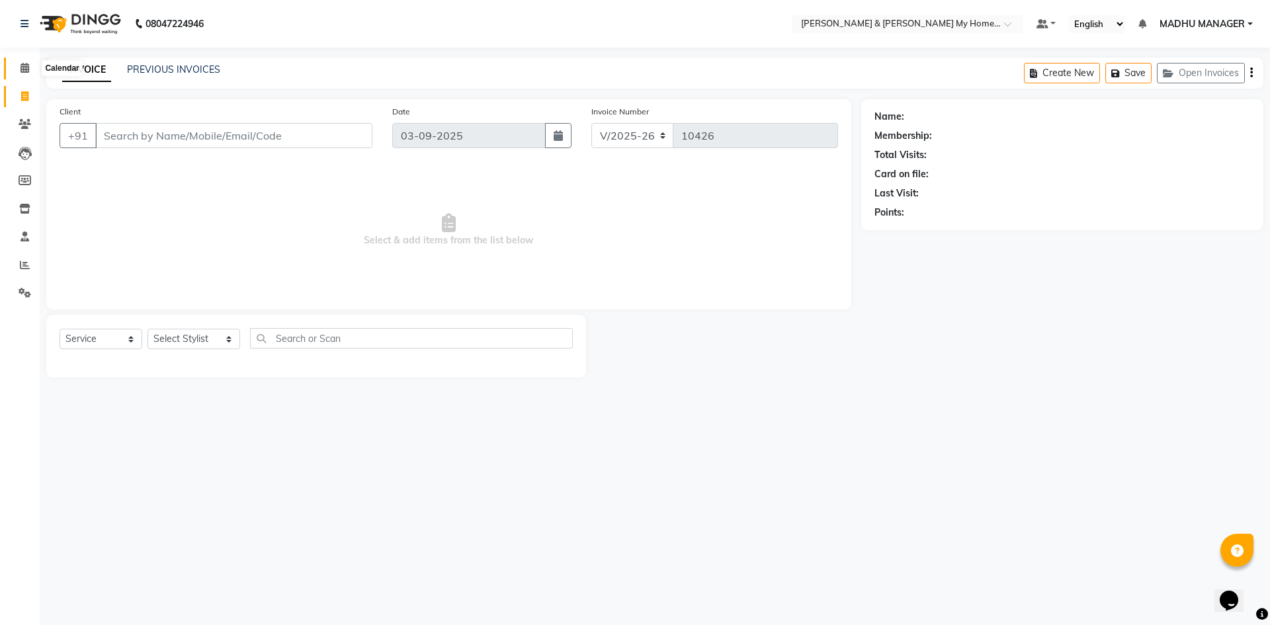
click at [24, 67] on icon at bounding box center [25, 68] width 9 height 10
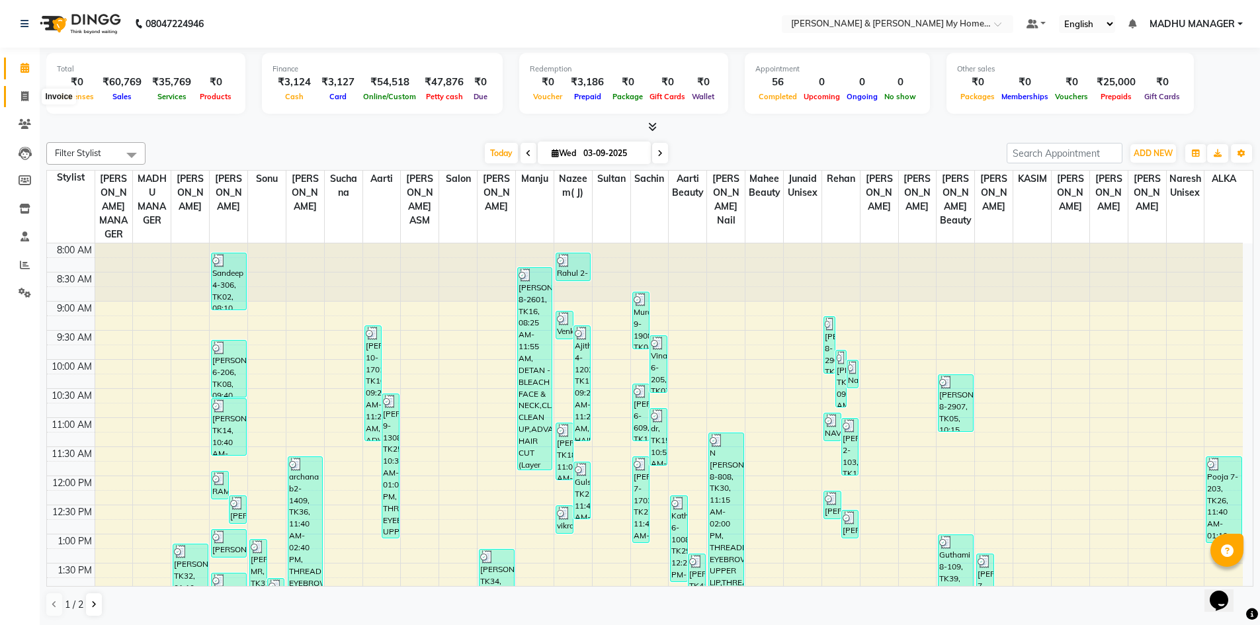
click at [24, 95] on icon at bounding box center [24, 96] width 7 height 10
select select "service"
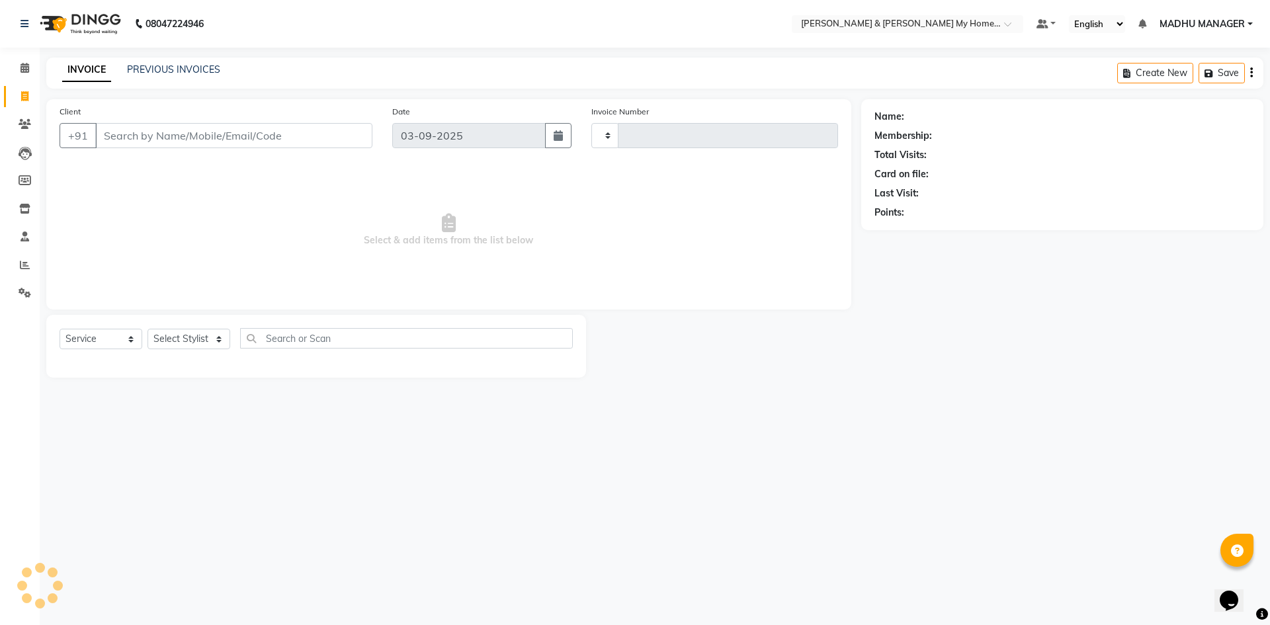
type input "10426"
select select "8193"
drag, startPoint x: 172, startPoint y: 61, endPoint x: 161, endPoint y: 75, distance: 18.0
click at [161, 75] on div "INVOICE PREVIOUS INVOICES Create New Save Open Invoices" at bounding box center [654, 73] width 1217 height 31
click at [169, 67] on link "PREVIOUS INVOICES" at bounding box center [173, 70] width 93 height 12
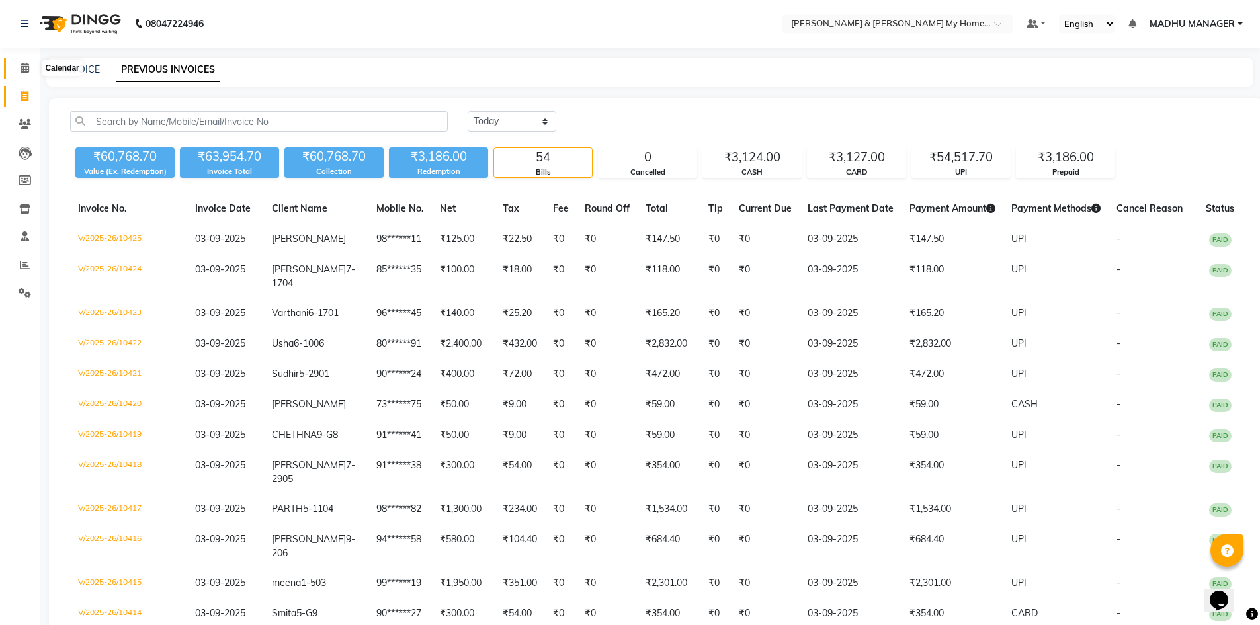
click at [21, 67] on icon at bounding box center [25, 68] width 9 height 10
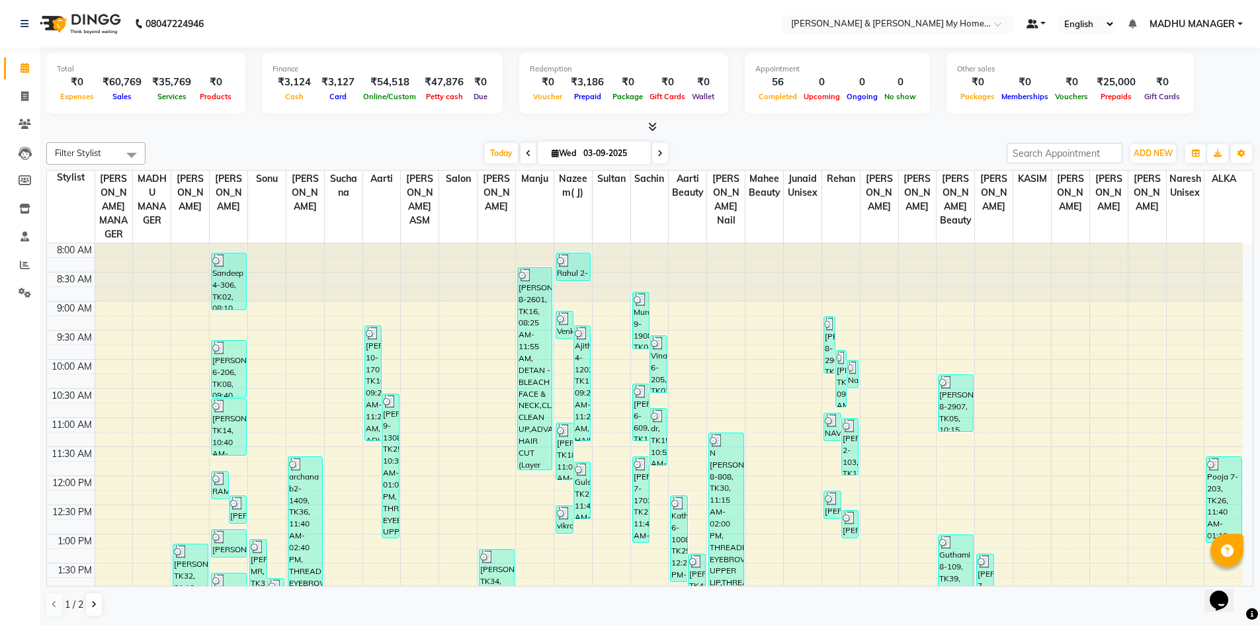
click at [1041, 20] on link at bounding box center [1037, 24] width 20 height 14
click at [21, 270] on span at bounding box center [24, 265] width 23 height 15
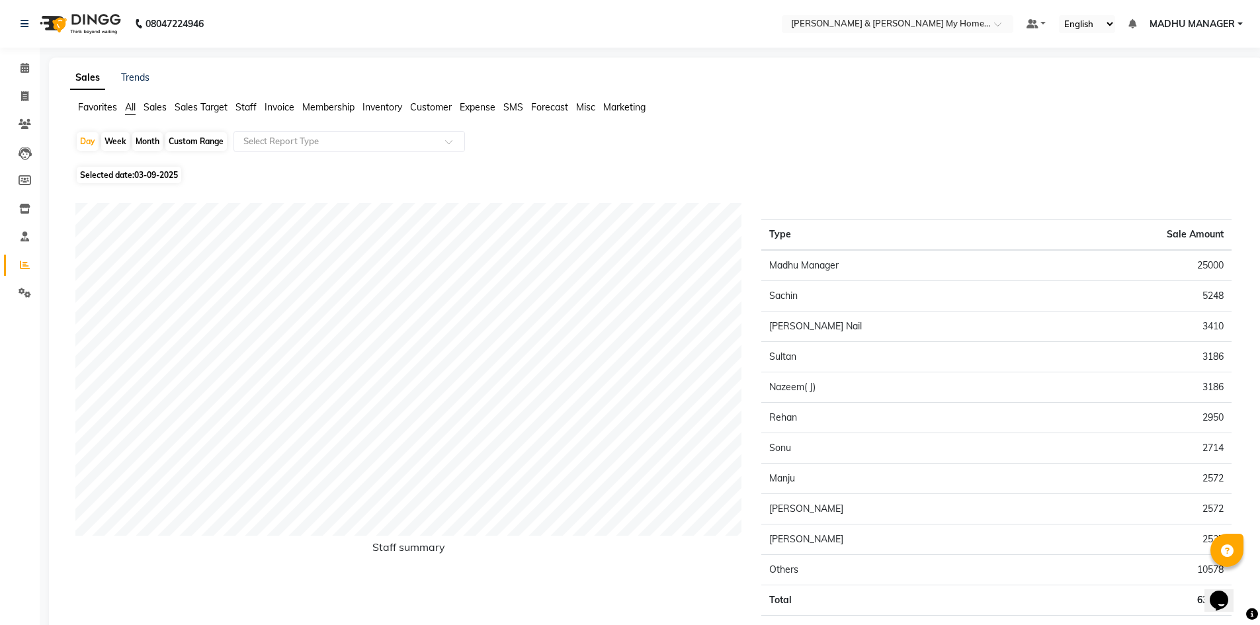
click at [247, 108] on span "Staff" at bounding box center [245, 107] width 21 height 12
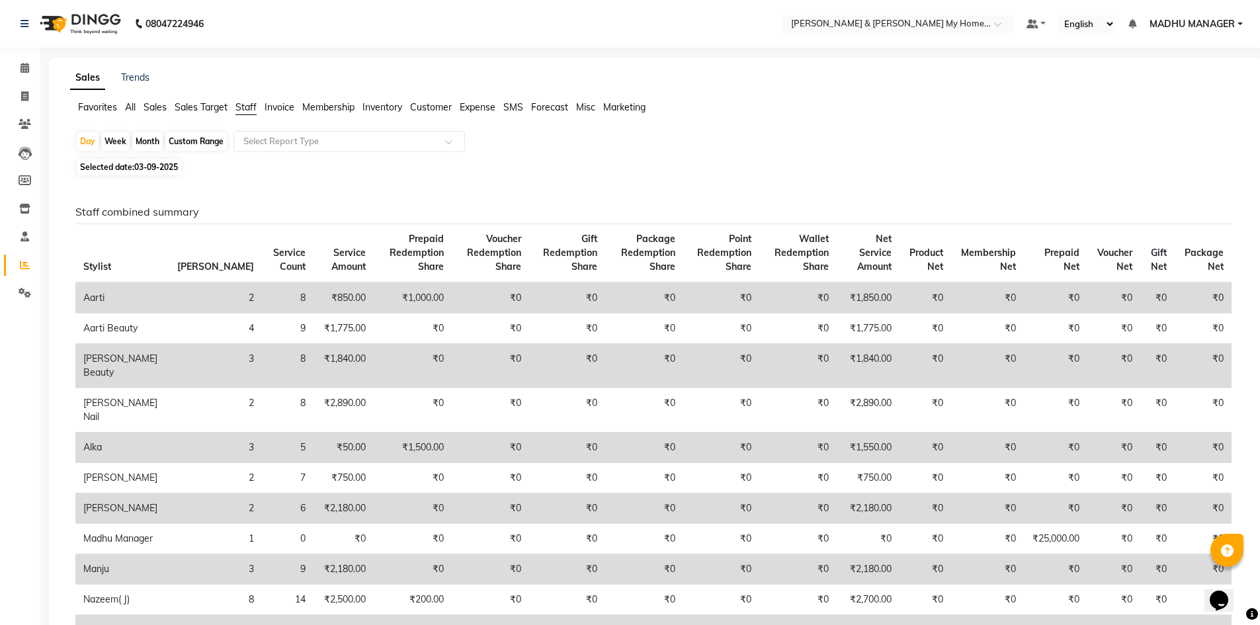
click at [208, 141] on div "Custom Range" at bounding box center [196, 141] width 62 height 19
select select "9"
select select "2025"
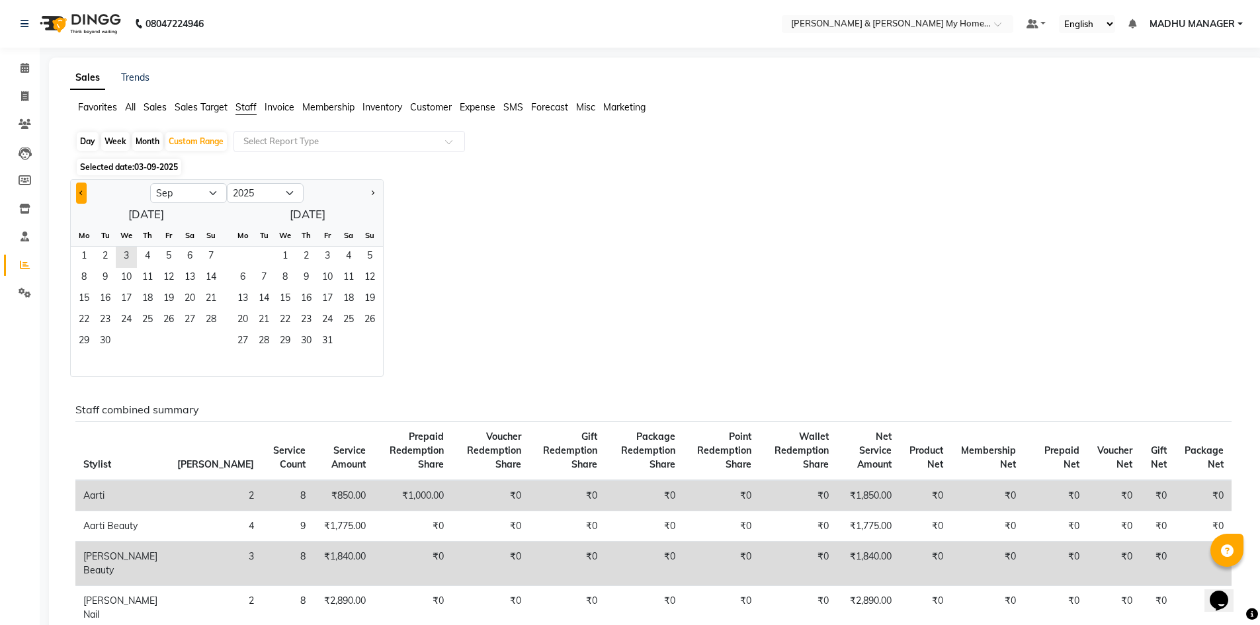
click at [77, 194] on button "Previous month" at bounding box center [81, 193] width 11 height 21
select select "8"
click at [167, 258] on span "1" at bounding box center [168, 257] width 21 height 21
click at [216, 338] on span "31" at bounding box center [210, 341] width 21 height 21
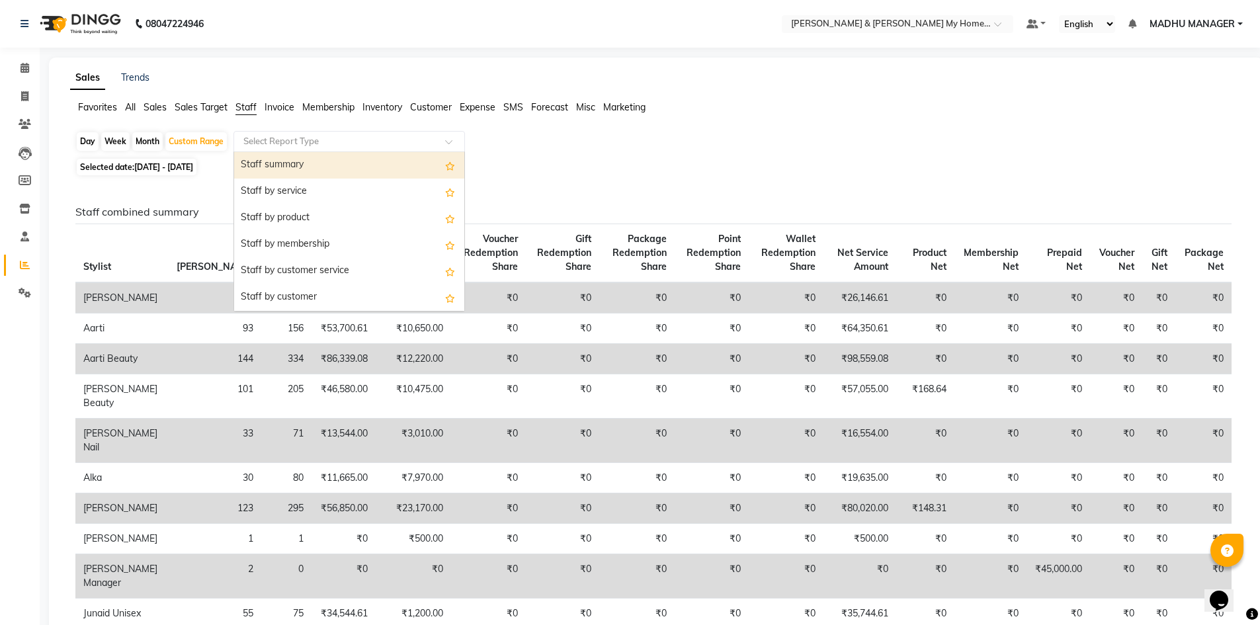
click at [339, 148] on div "Select Report Type" at bounding box center [350, 141] width 232 height 21
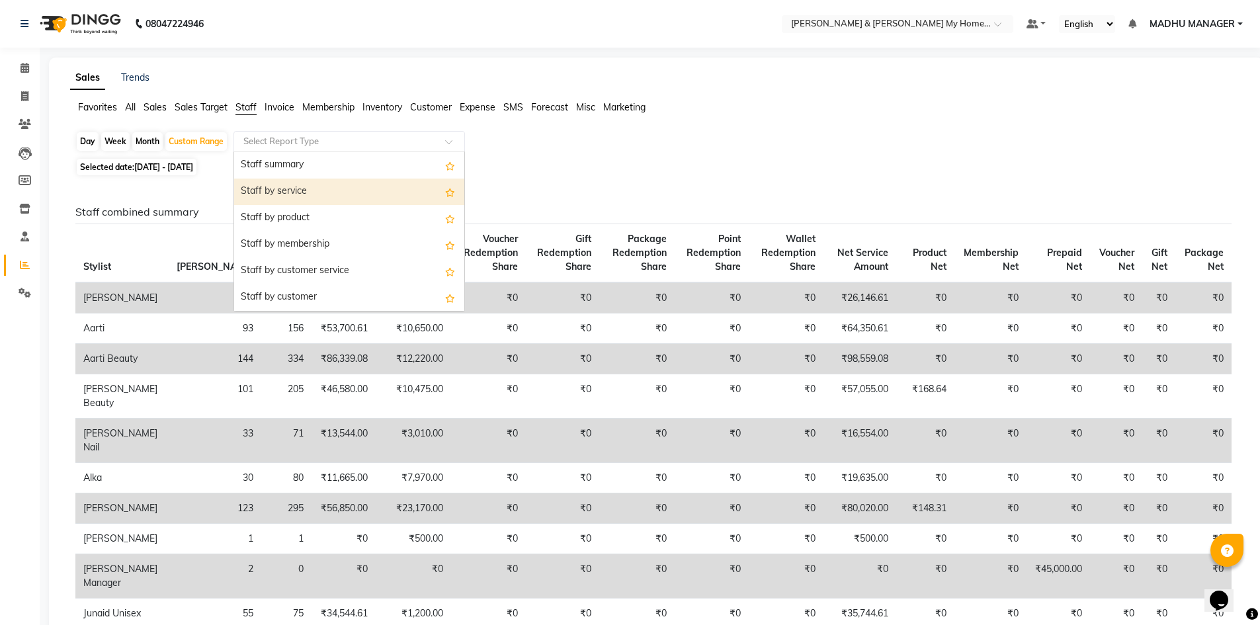
click at [331, 185] on div "Staff by service" at bounding box center [349, 192] width 230 height 26
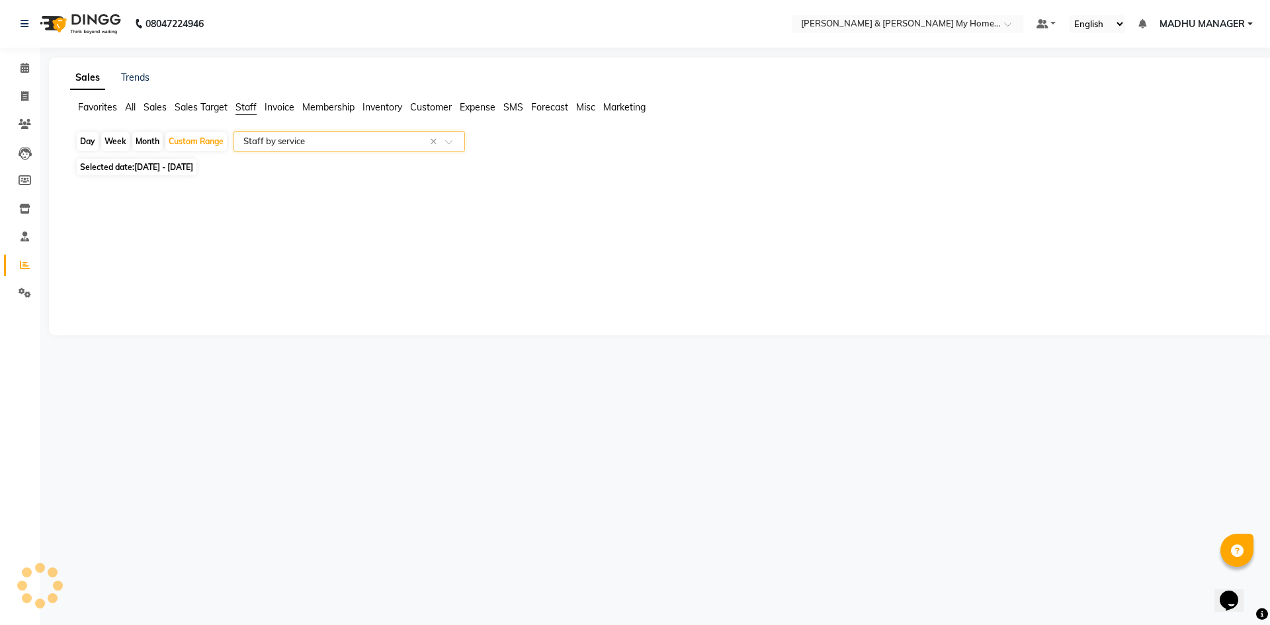
select select "csv"
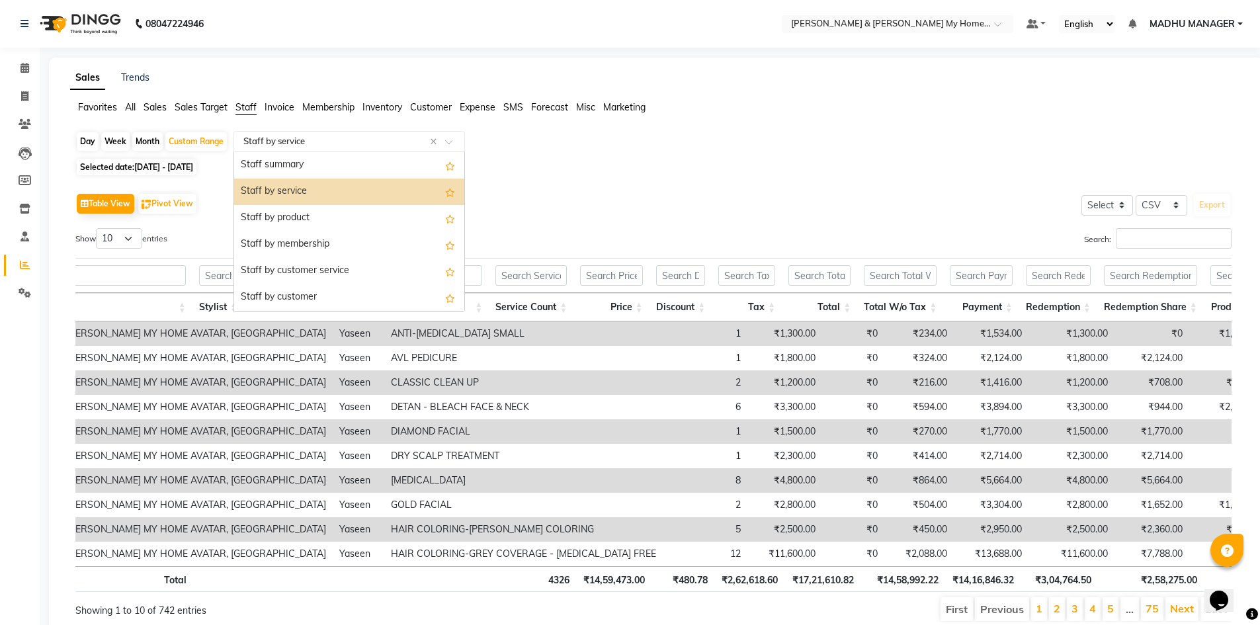
click at [424, 136] on input "text" at bounding box center [336, 141] width 191 height 13
click at [347, 161] on div "Staff summary" at bounding box center [349, 165] width 230 height 26
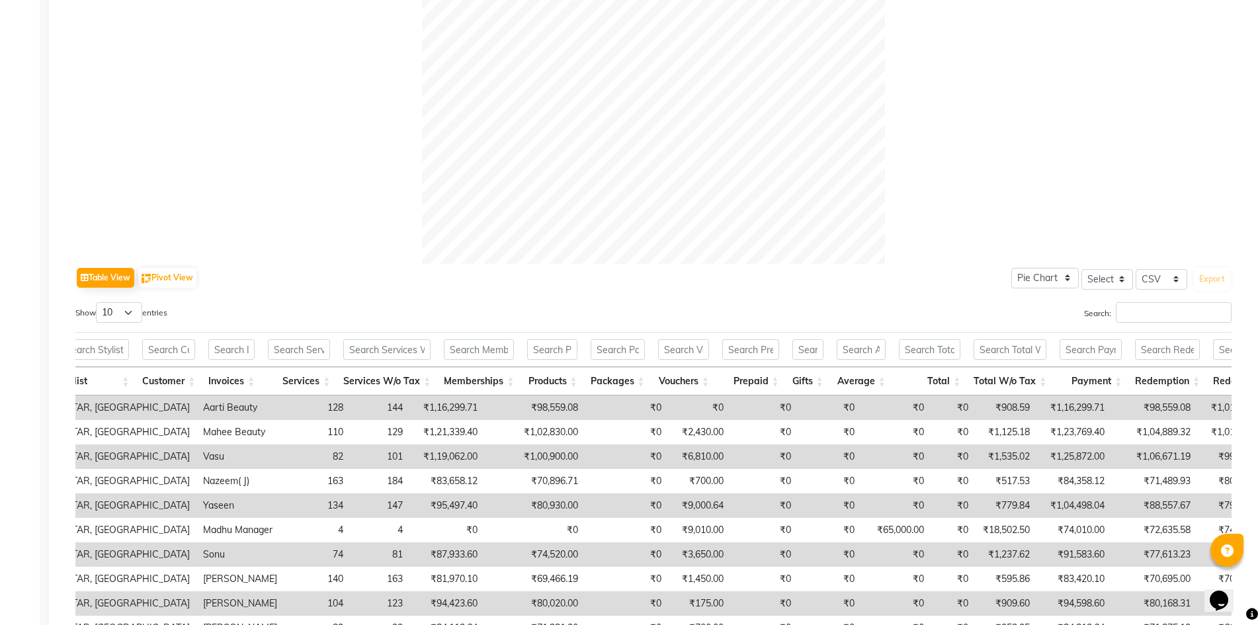
scroll to position [0, 26]
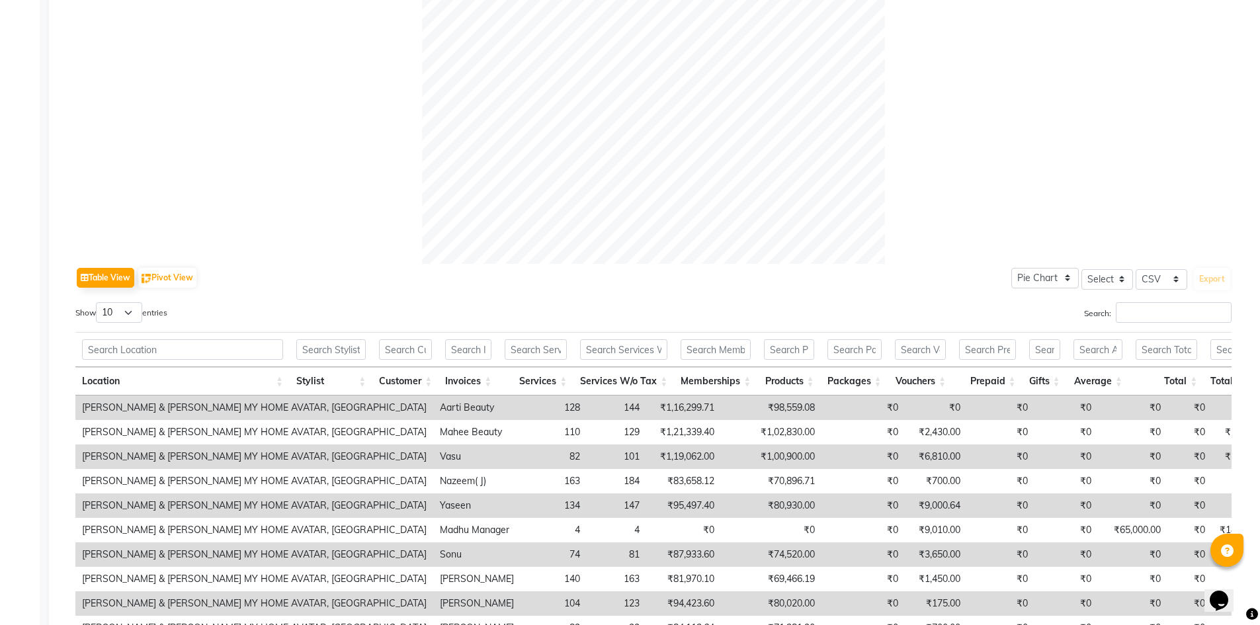
click at [646, 407] on td "₹1,16,299.71" at bounding box center [683, 408] width 75 height 24
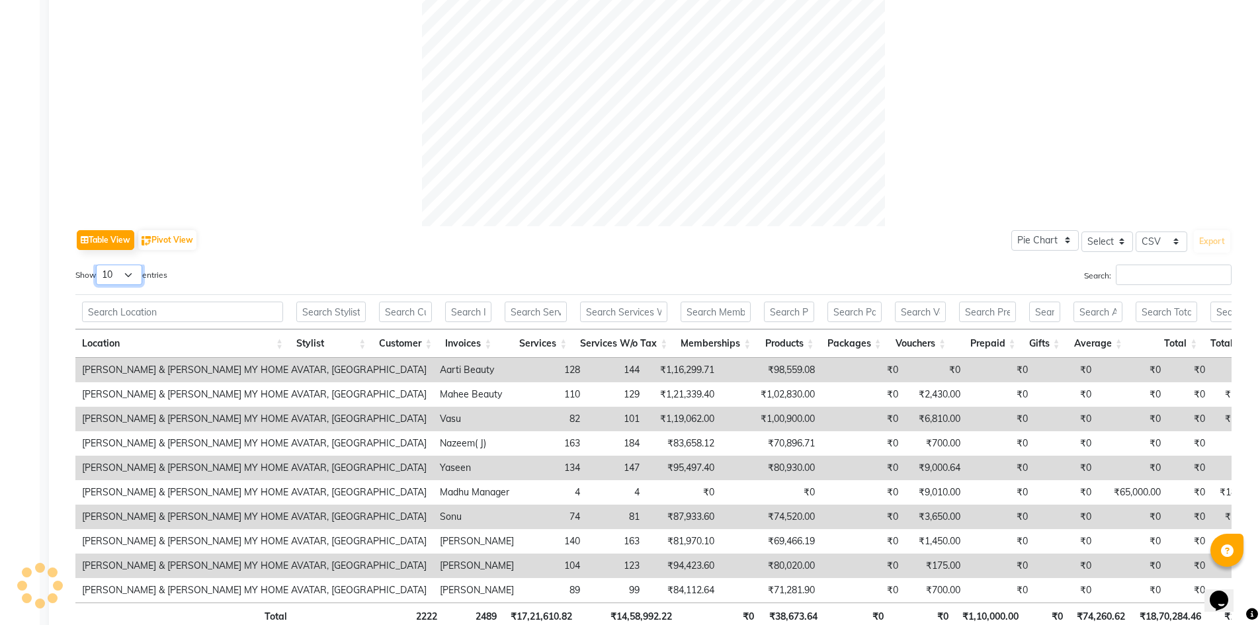
click at [130, 276] on select "10 25 50 100" at bounding box center [119, 275] width 46 height 21
select select "25"
click at [98, 265] on select "10 25 50 100" at bounding box center [119, 275] width 46 height 21
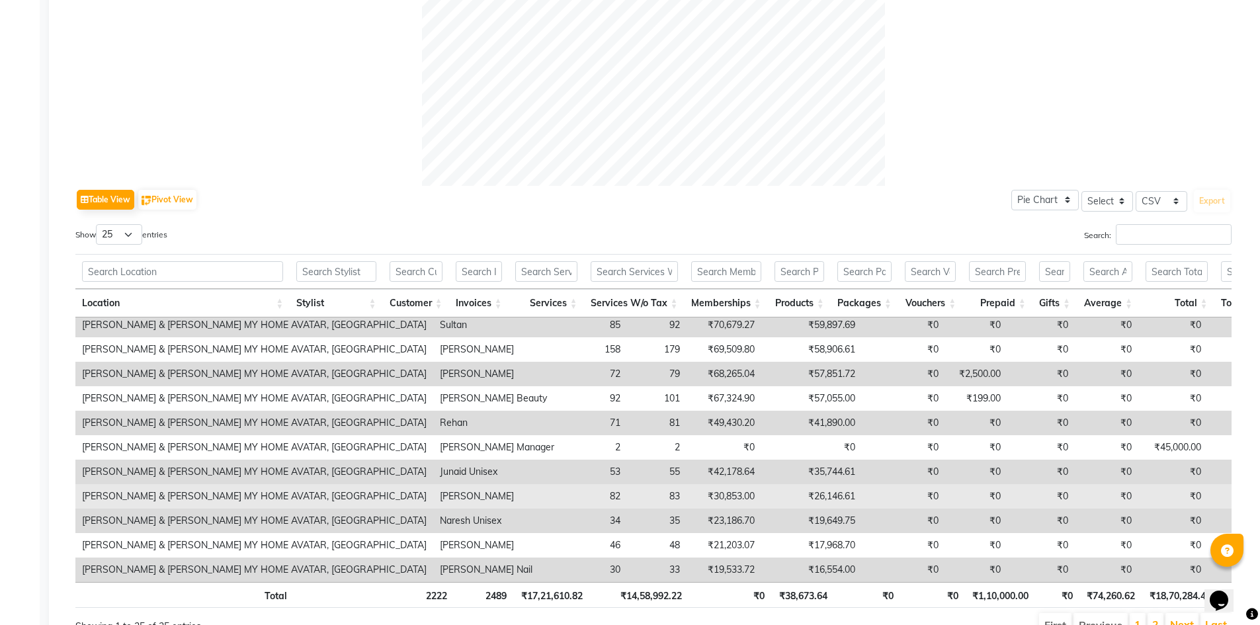
click at [687, 484] on td "₹30,853.00" at bounding box center [724, 496] width 75 height 24
click at [761, 484] on td "₹26,146.61" at bounding box center [811, 496] width 101 height 24
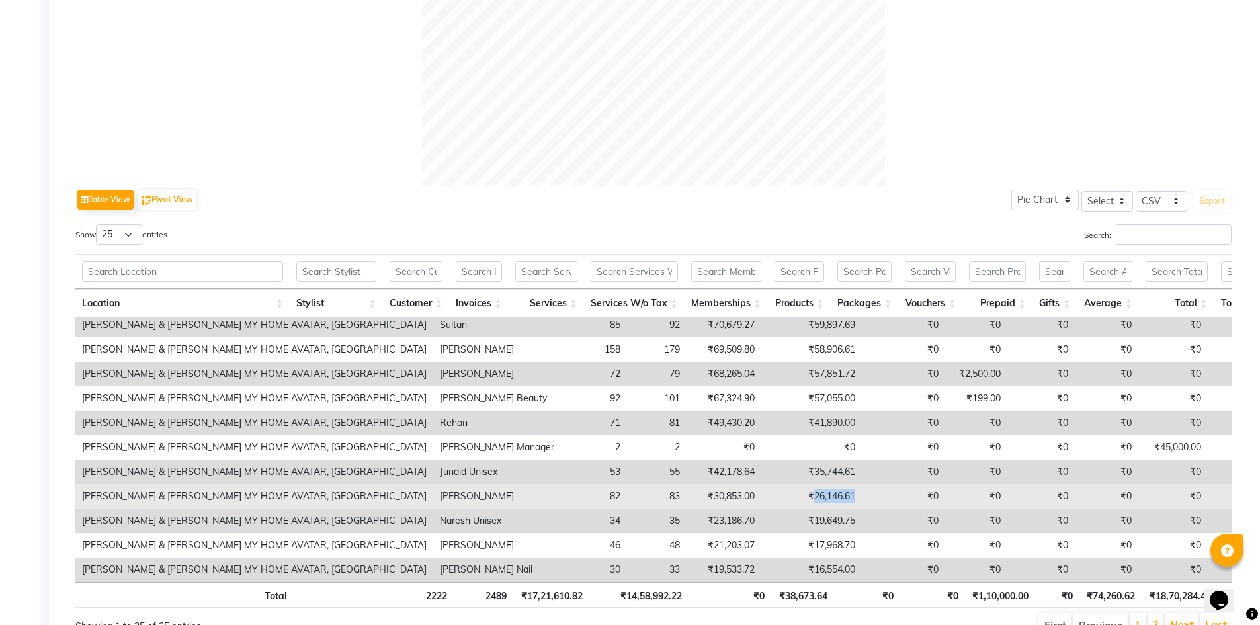
click at [761, 484] on td "₹26,146.61" at bounding box center [811, 496] width 101 height 24
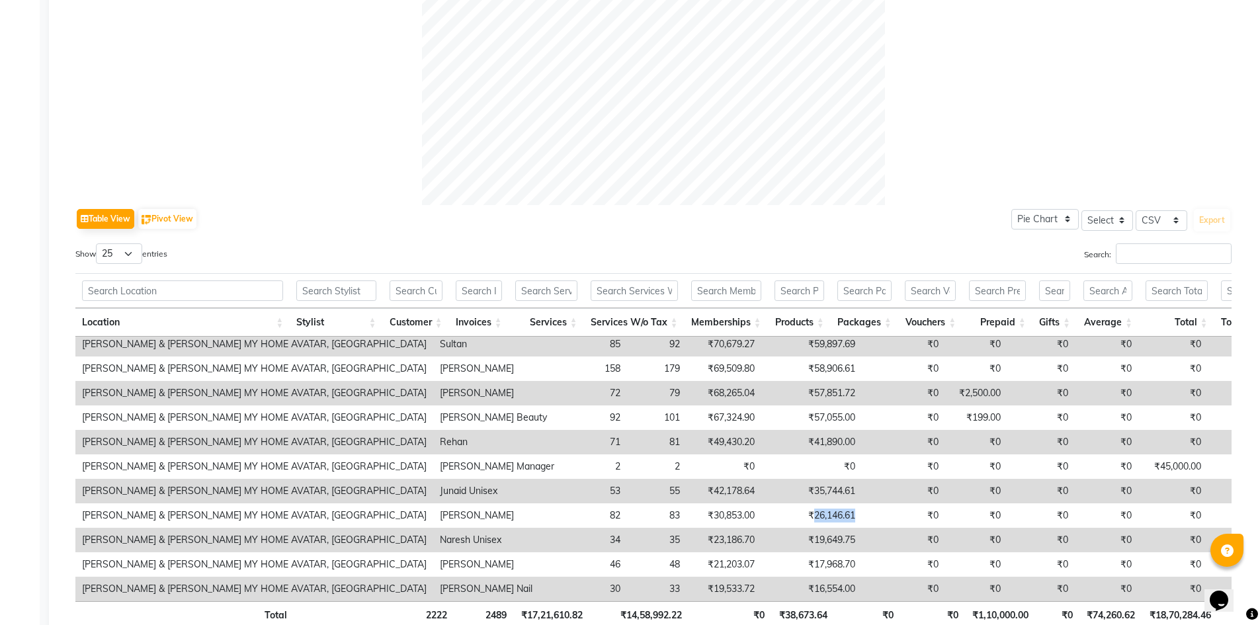
scroll to position [357, 0]
click at [761, 528] on td "₹19,649.75" at bounding box center [811, 540] width 101 height 24
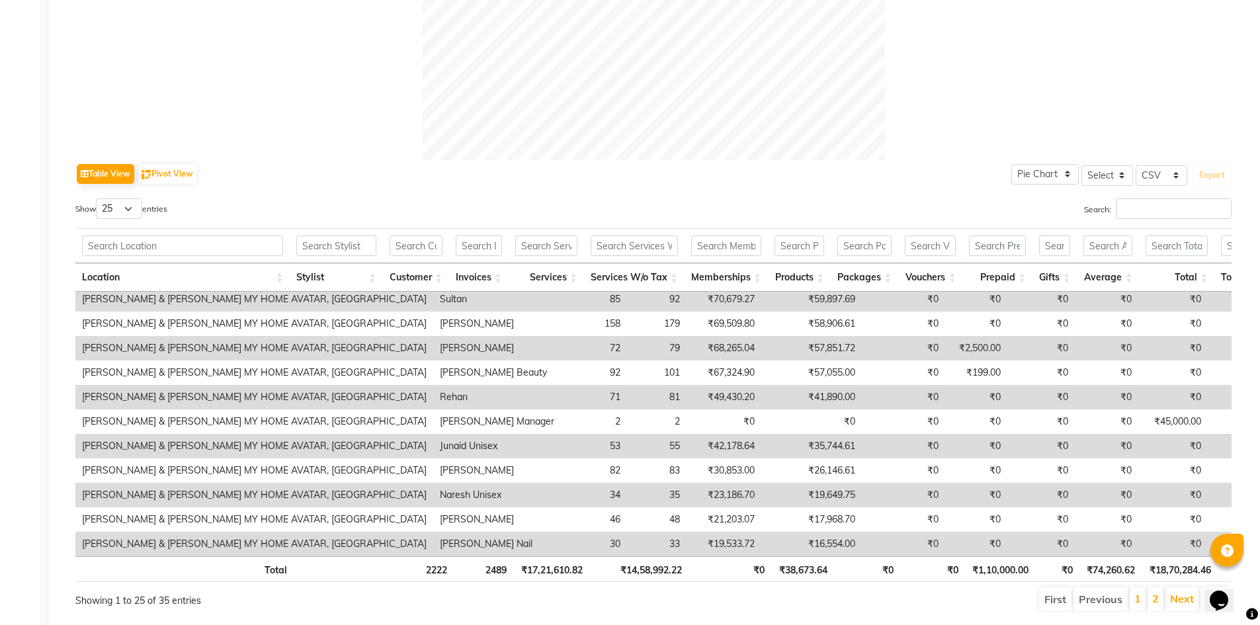
scroll to position [510, 0]
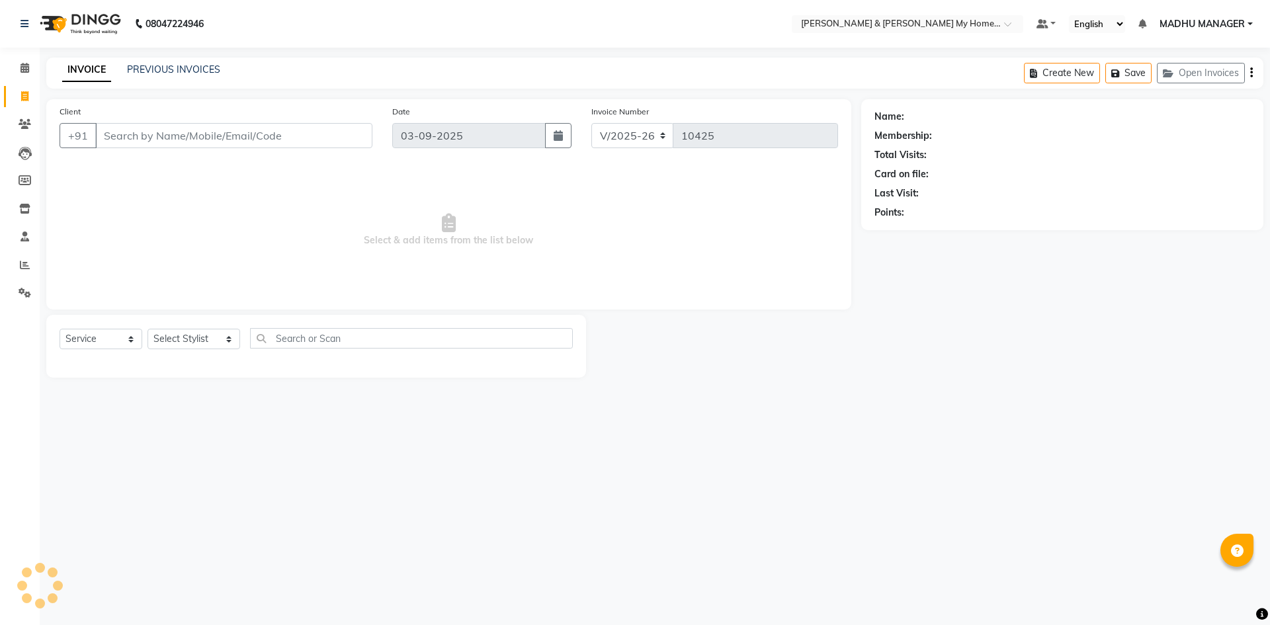
select select "8193"
select select "service"
click at [239, 131] on input "Client" at bounding box center [233, 135] width 277 height 25
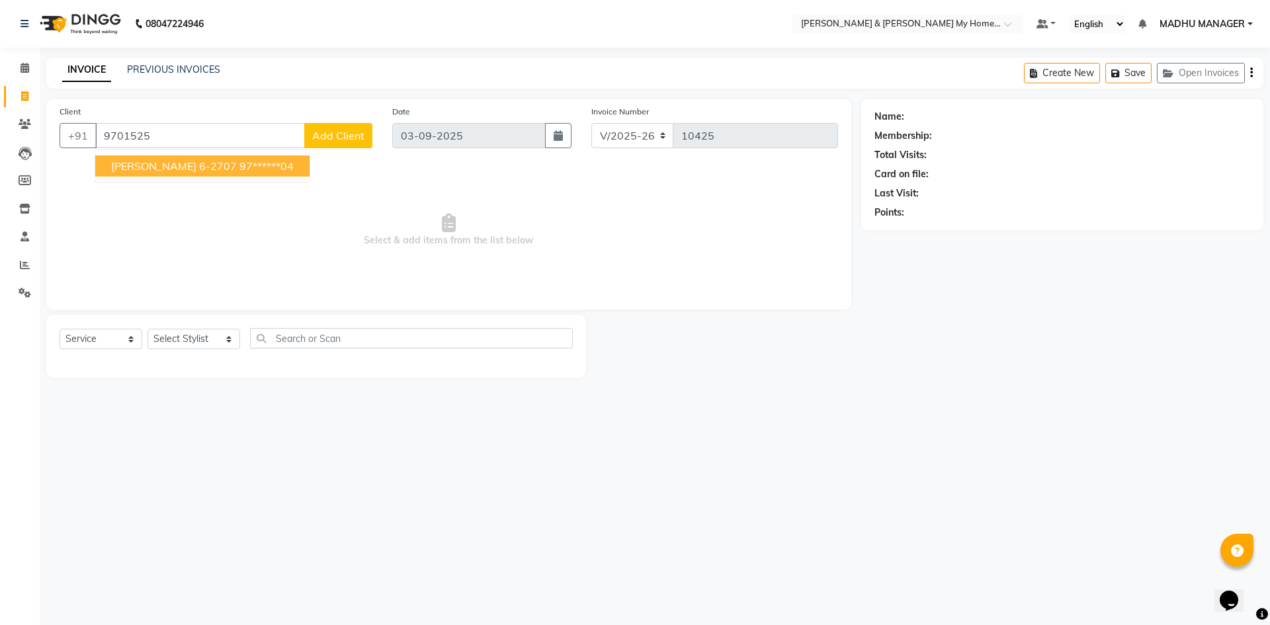
click at [243, 168] on ngb-highlight "97******04" at bounding box center [266, 165] width 54 height 13
type input "97******04"
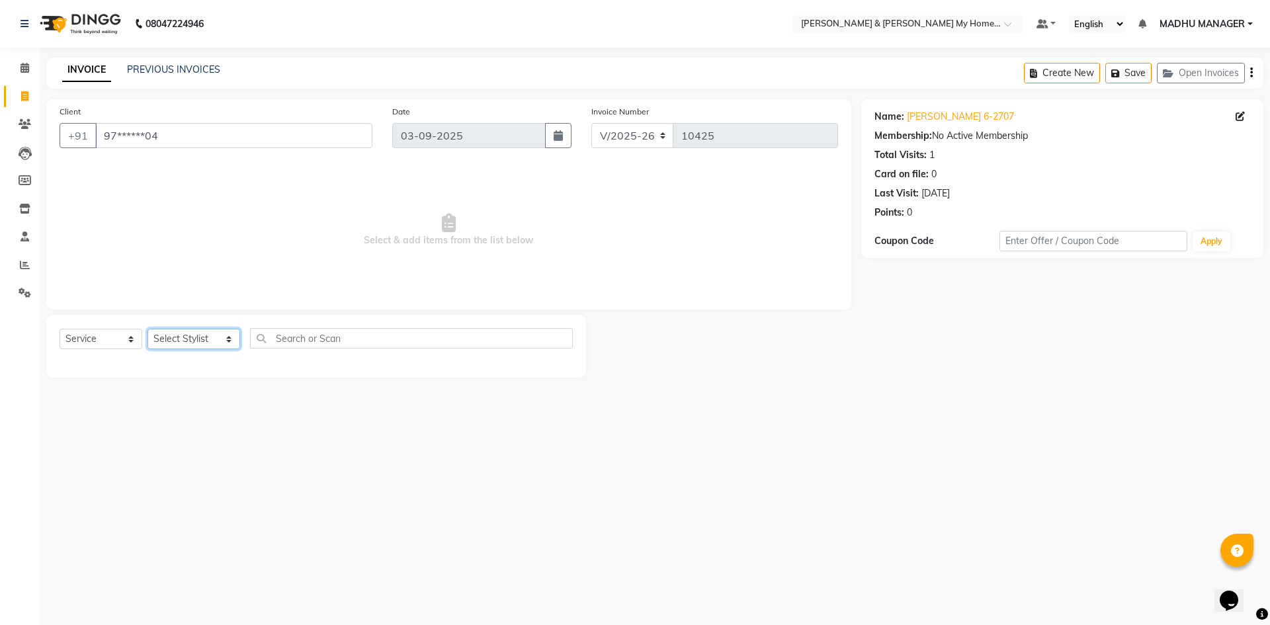
click at [169, 338] on select "Select Stylist [PERSON_NAME] Aarti [PERSON_NAME] Beauty [PERSON_NAME] Nail [PER…" at bounding box center [194, 339] width 93 height 21
select select "85861"
click at [148, 329] on select "Select Stylist [PERSON_NAME] Aarti [PERSON_NAME] Beauty [PERSON_NAME] Nail [PER…" at bounding box center [194, 339] width 93 height 21
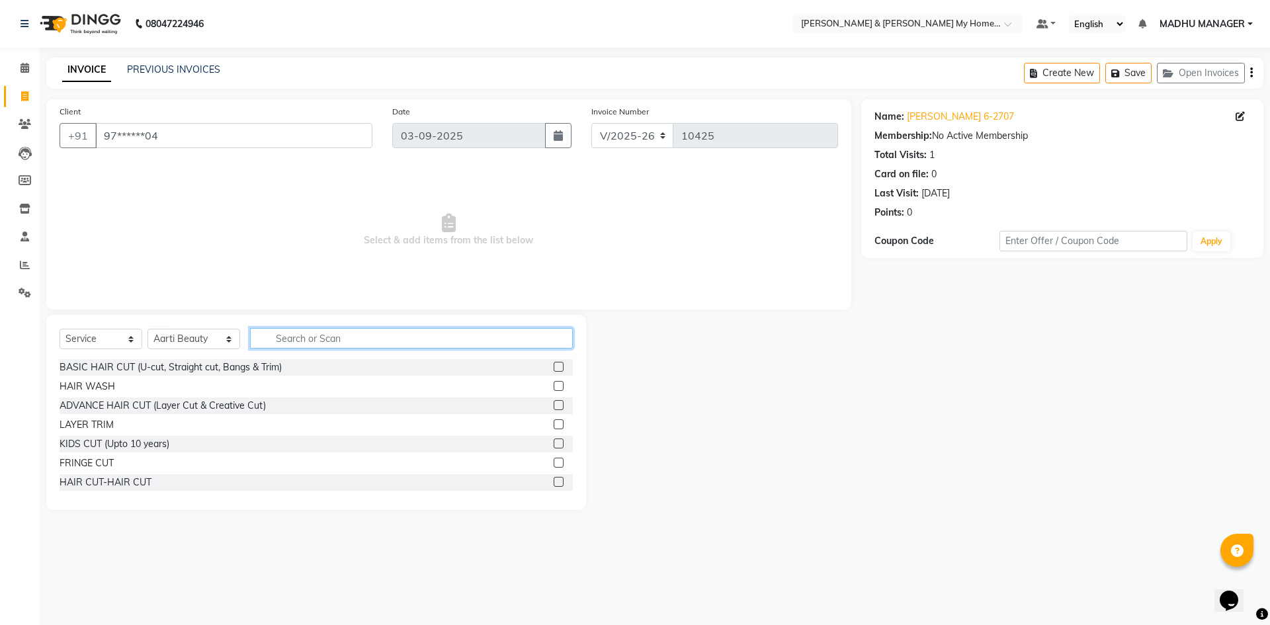
click at [325, 334] on input "text" at bounding box center [411, 338] width 323 height 21
type input "thre"
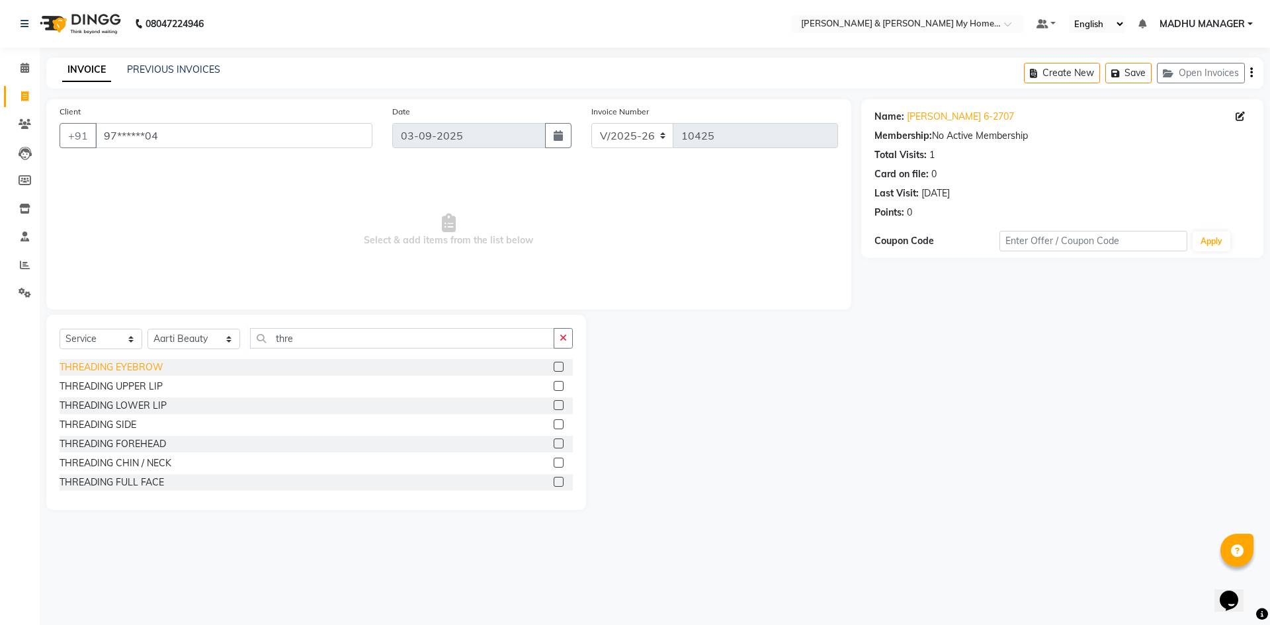
click at [147, 367] on div "THREADING EYEBROW" at bounding box center [112, 368] width 104 height 14
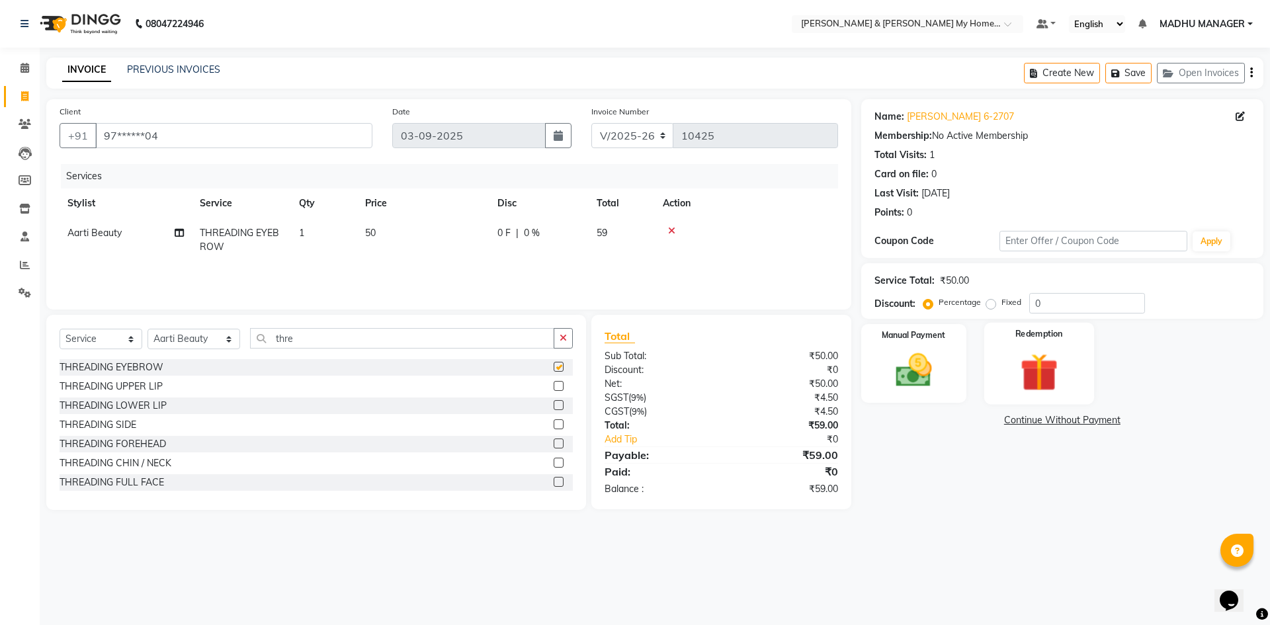
checkbox input "false"
click at [914, 371] on img at bounding box center [914, 371] width 62 height 44
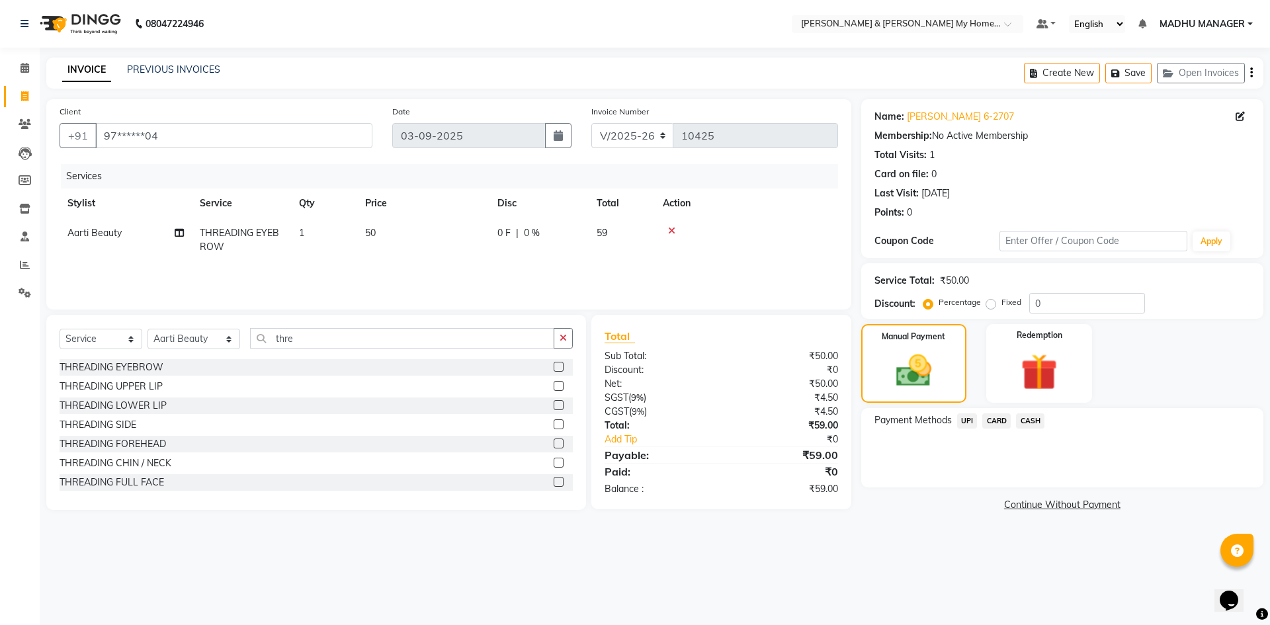
click at [964, 416] on span "UPI" at bounding box center [967, 420] width 21 height 15
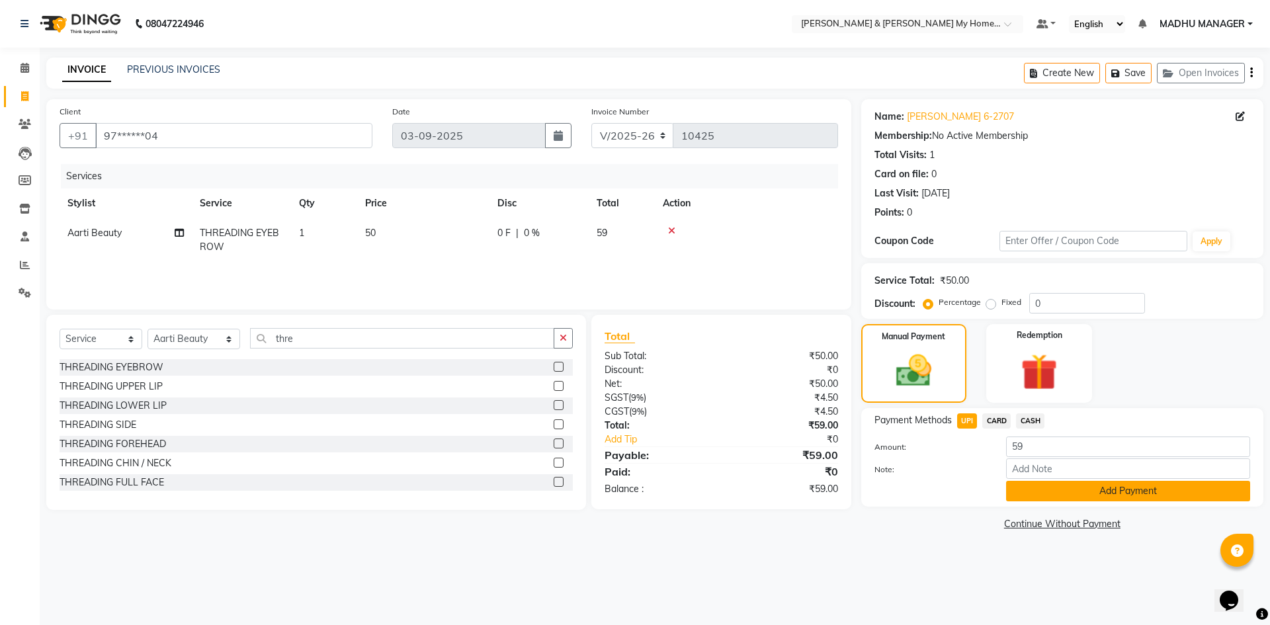
click at [1054, 500] on button "Add Payment" at bounding box center [1128, 491] width 244 height 21
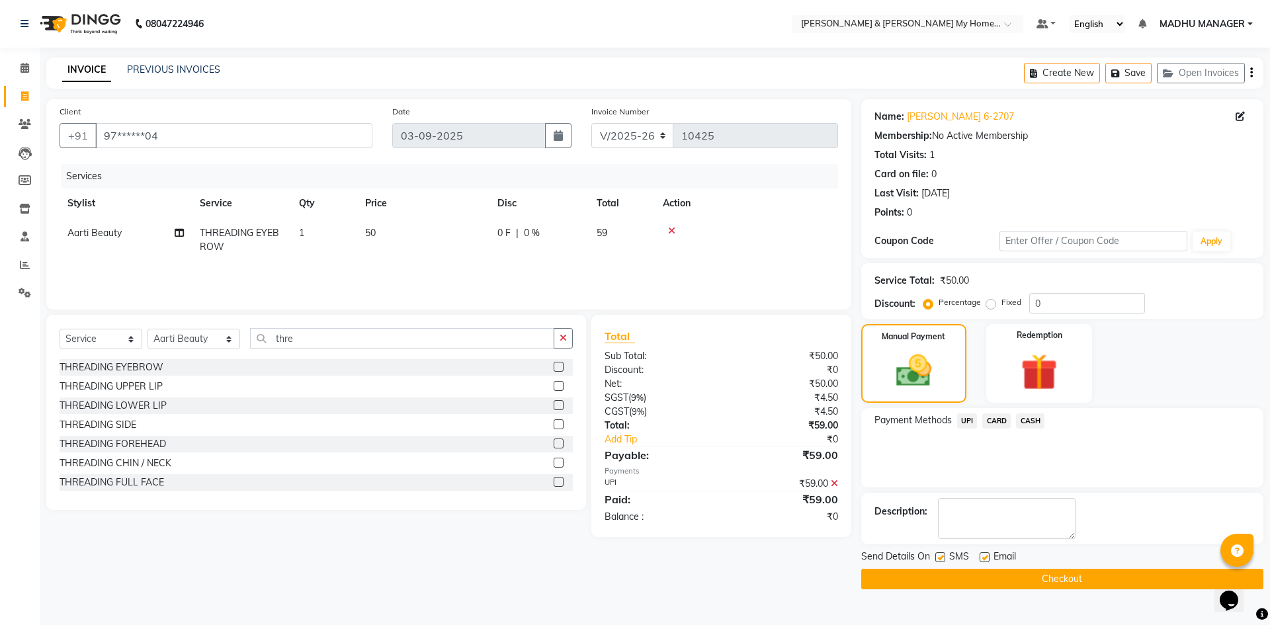
click at [1021, 579] on button "Checkout" at bounding box center [1062, 579] width 402 height 21
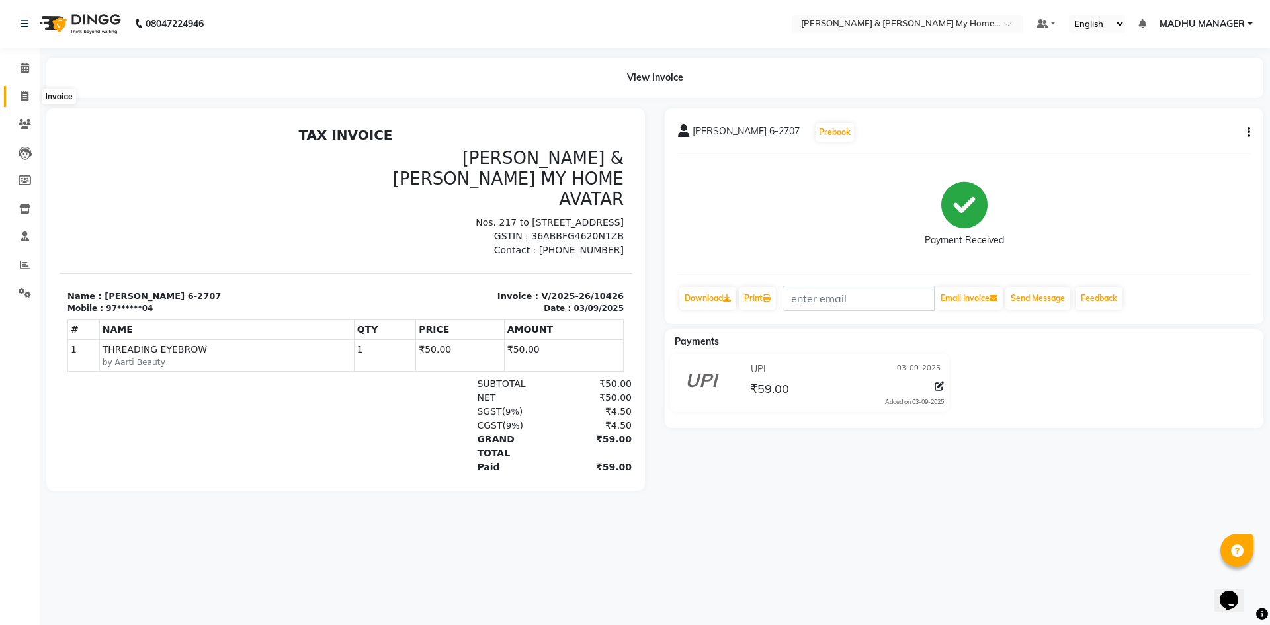
click at [24, 97] on icon at bounding box center [24, 96] width 7 height 10
select select "service"
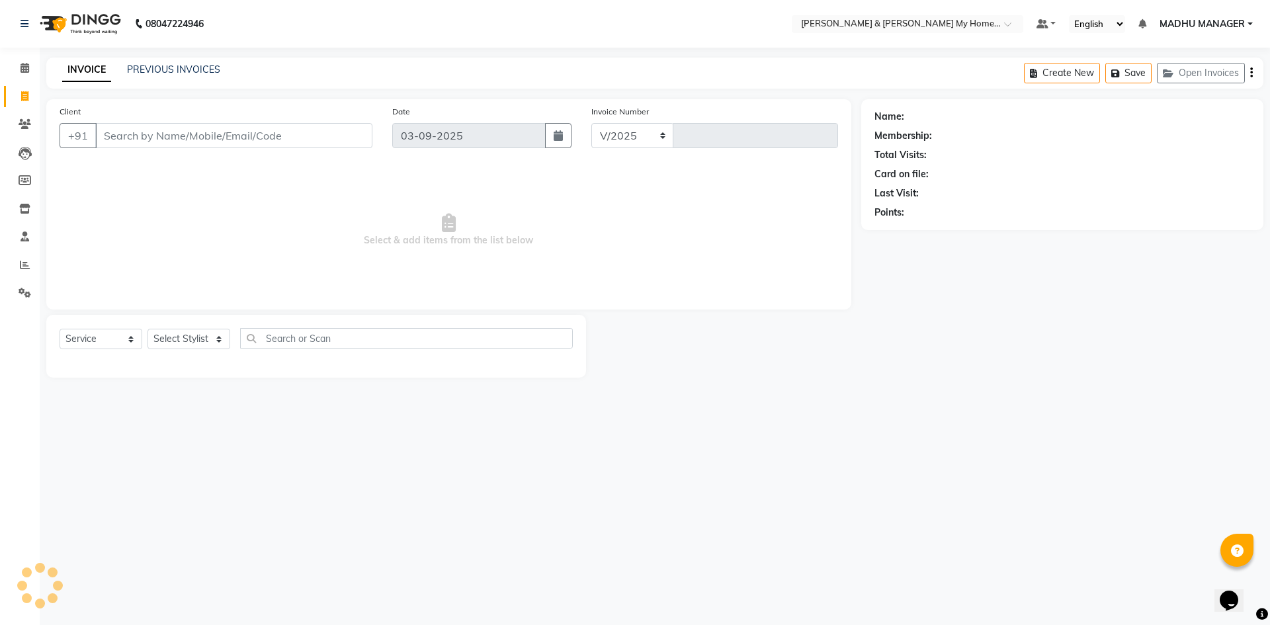
select select "8193"
type input "10427"
click at [164, 141] on input "Client" at bounding box center [233, 135] width 277 height 25
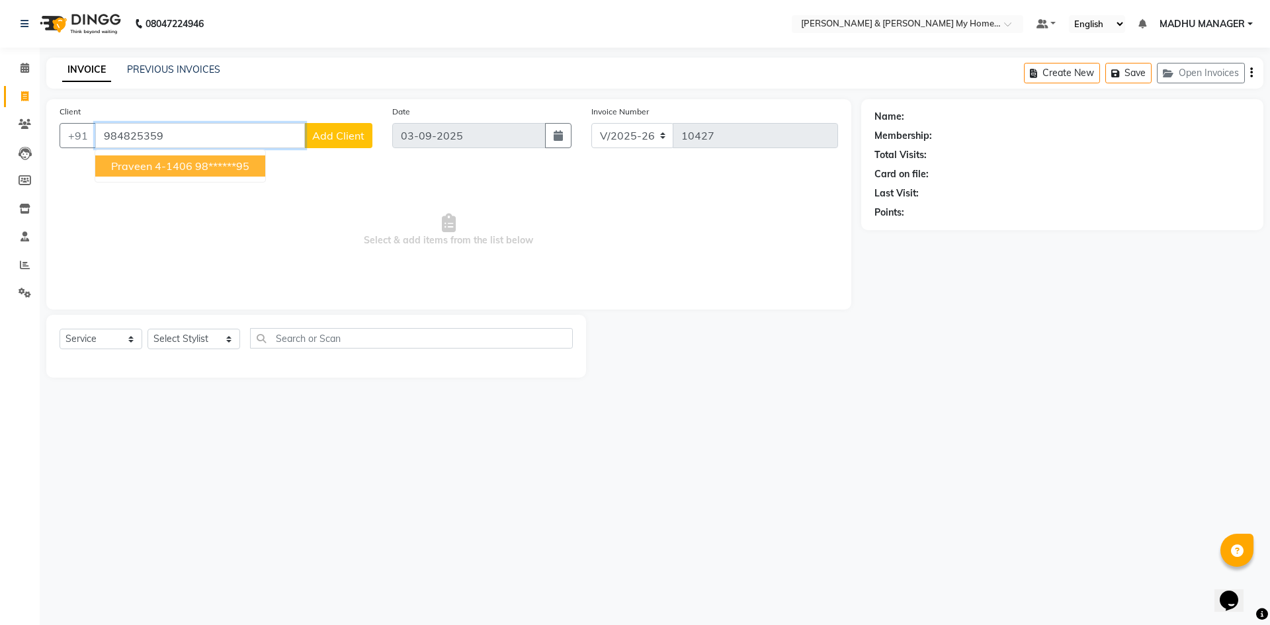
click at [171, 171] on span "Praveen 4-1406" at bounding box center [151, 165] width 81 height 13
type input "98******95"
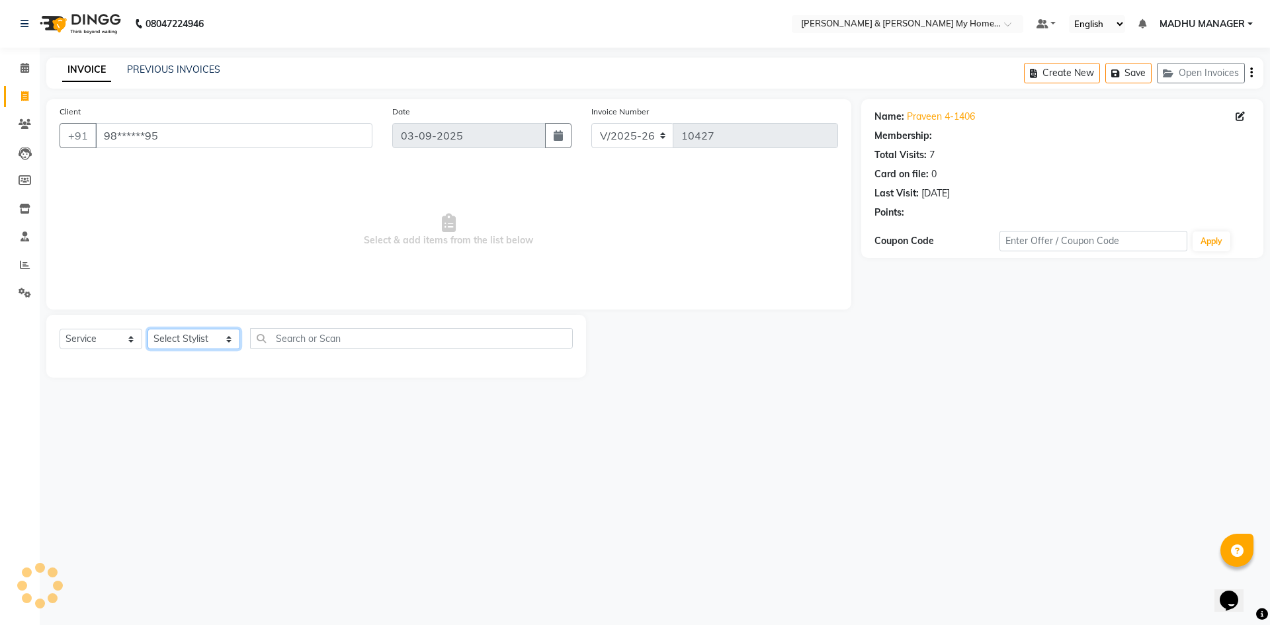
click at [173, 339] on select "Select Stylist [PERSON_NAME] Aarti [PERSON_NAME] Beauty [PERSON_NAME] Nail [PER…" at bounding box center [194, 339] width 93 height 21
select select "77258"
click at [148, 329] on select "Select Stylist [PERSON_NAME] Aarti [PERSON_NAME] Beauty [PERSON_NAME] Nail [PER…" at bounding box center [194, 339] width 93 height 21
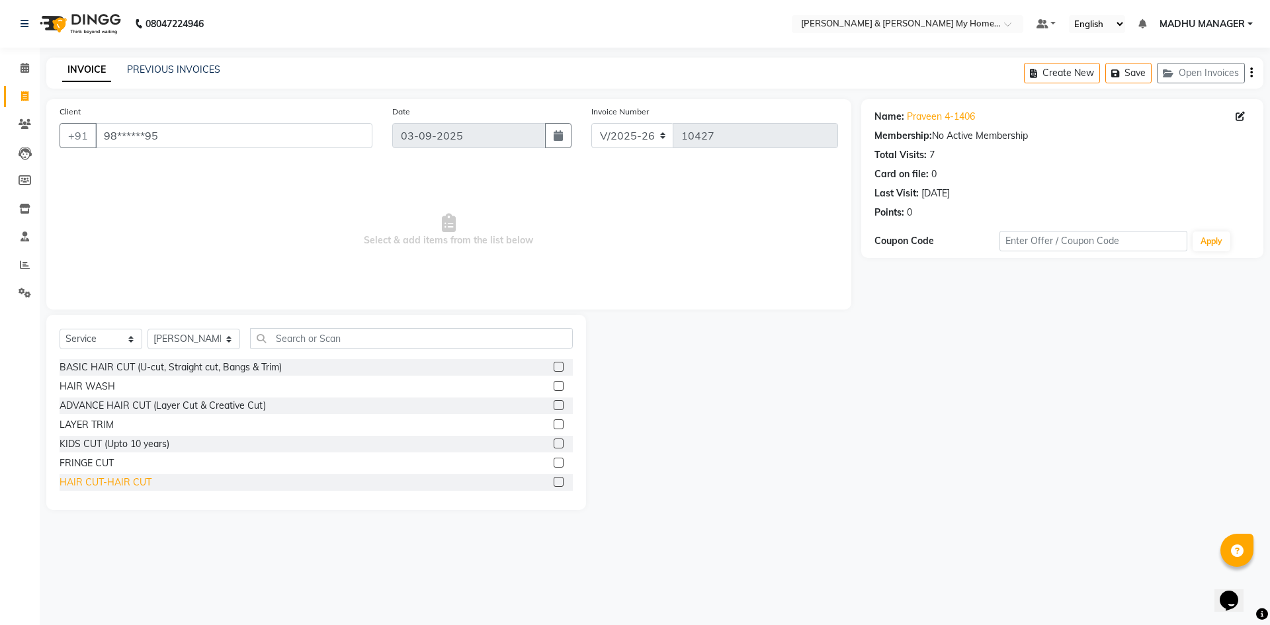
click at [132, 480] on div "HAIR CUT-HAIR CUT" at bounding box center [106, 483] width 92 height 14
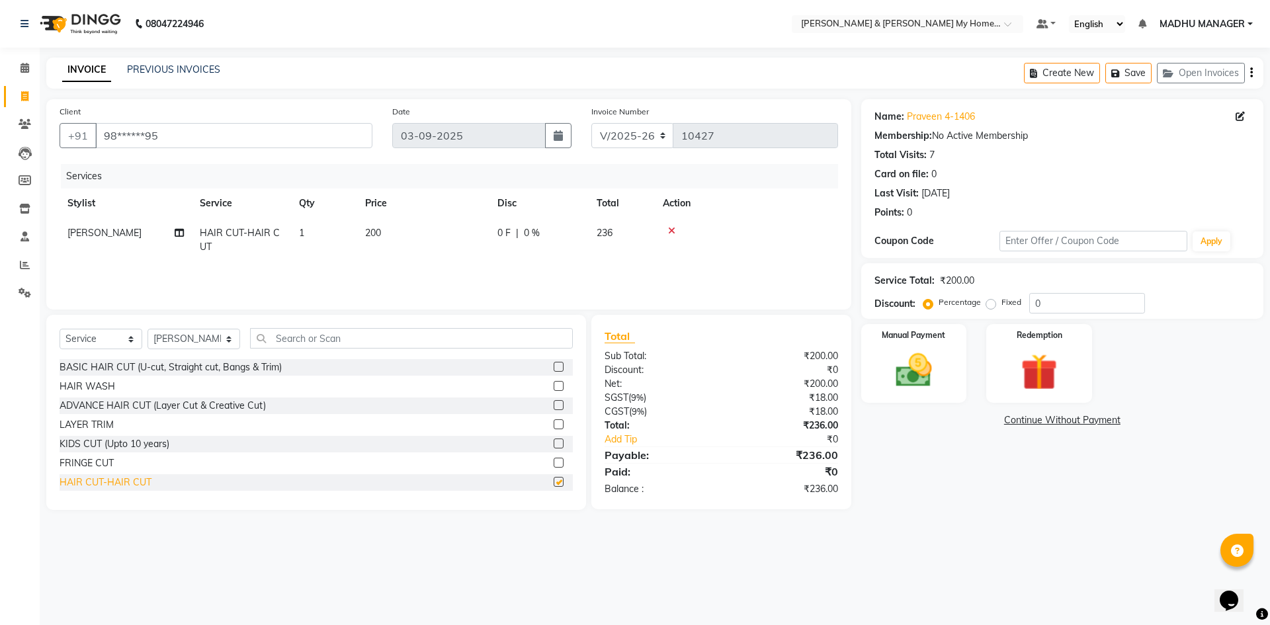
checkbox input "false"
click at [930, 382] on img at bounding box center [914, 371] width 62 height 44
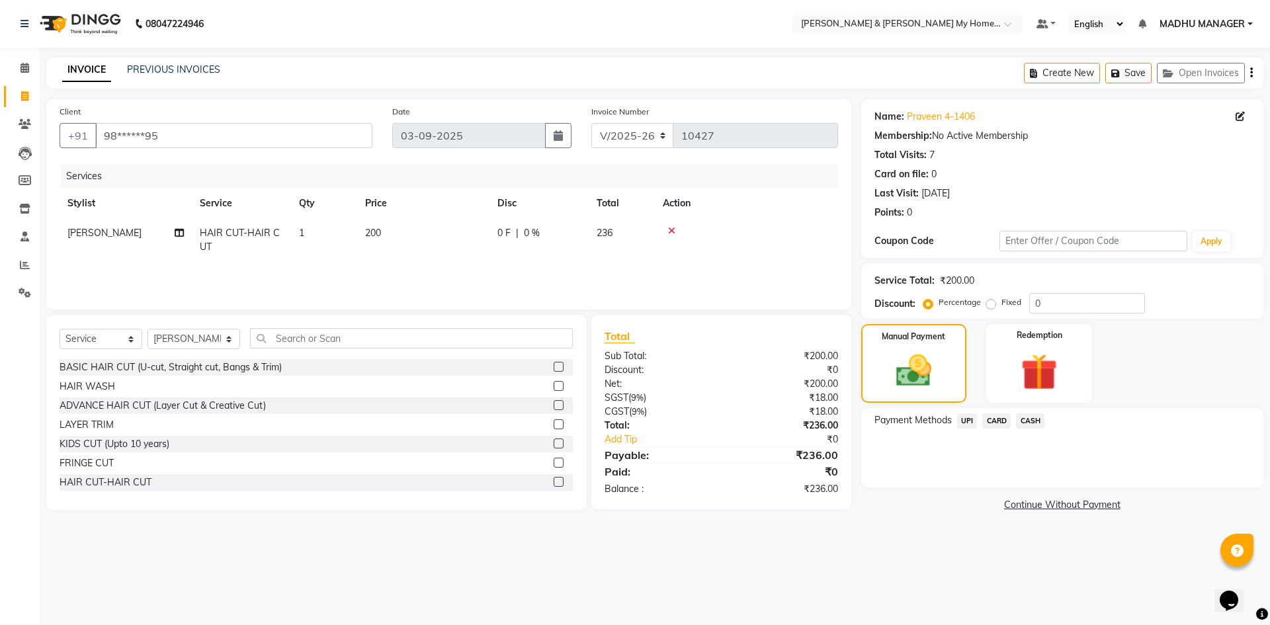
click at [970, 421] on span "UPI" at bounding box center [967, 420] width 21 height 15
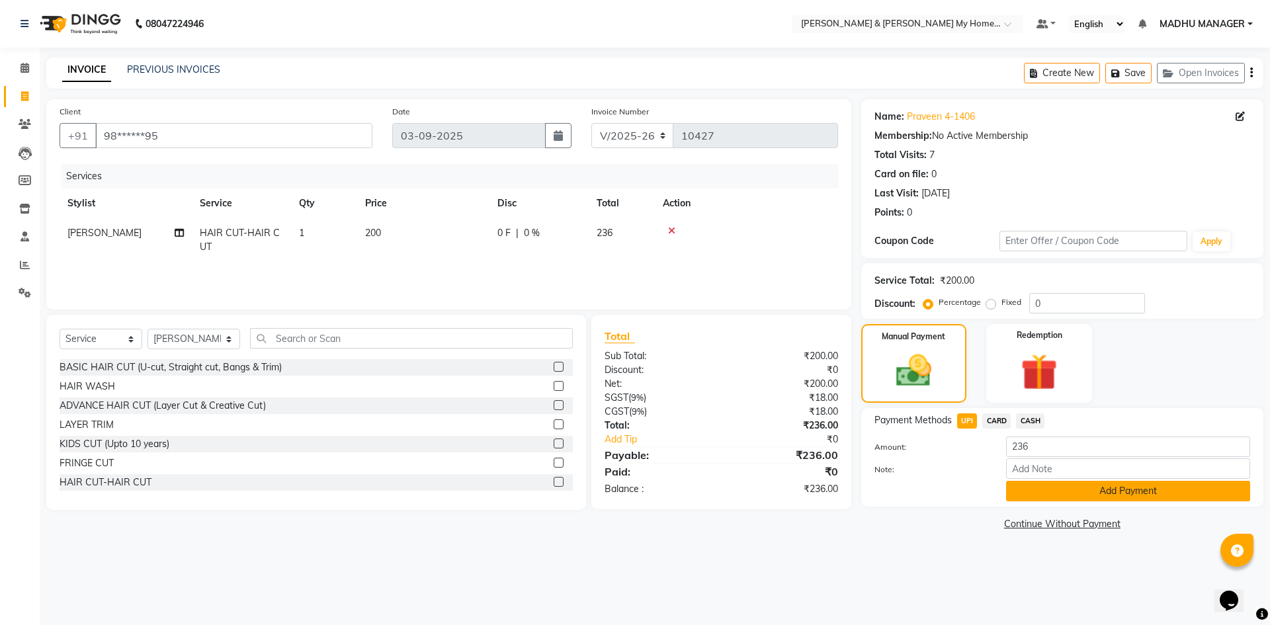
click at [1036, 495] on button "Add Payment" at bounding box center [1128, 491] width 244 height 21
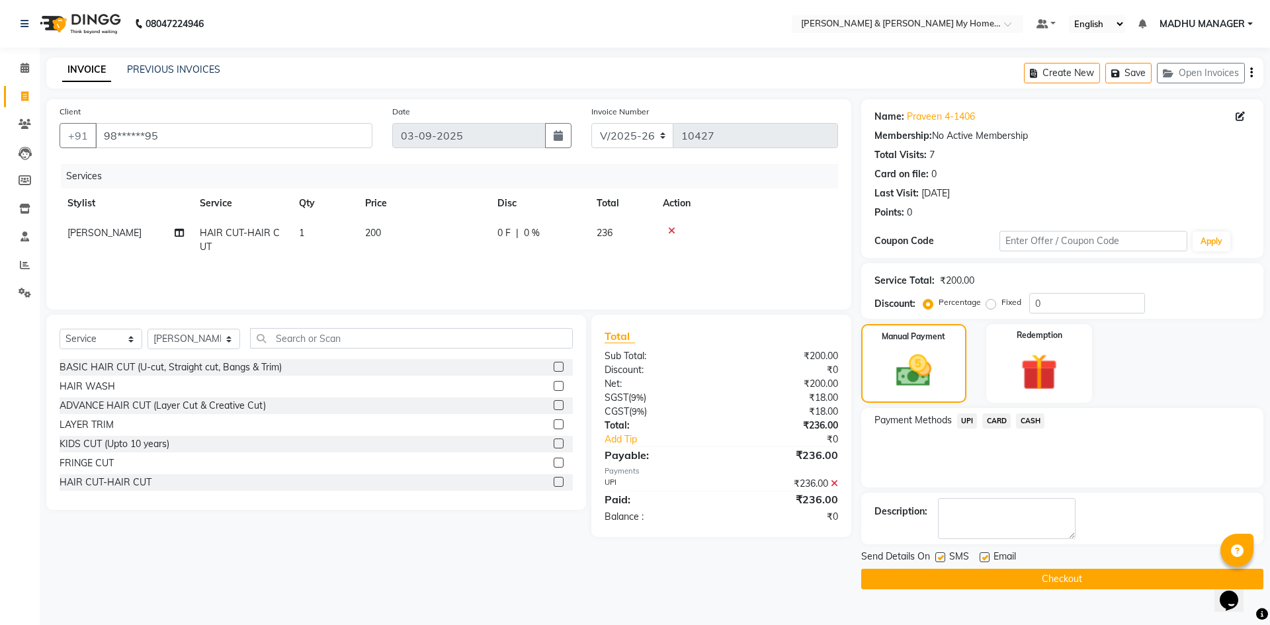
click at [977, 580] on button "Checkout" at bounding box center [1062, 579] width 402 height 21
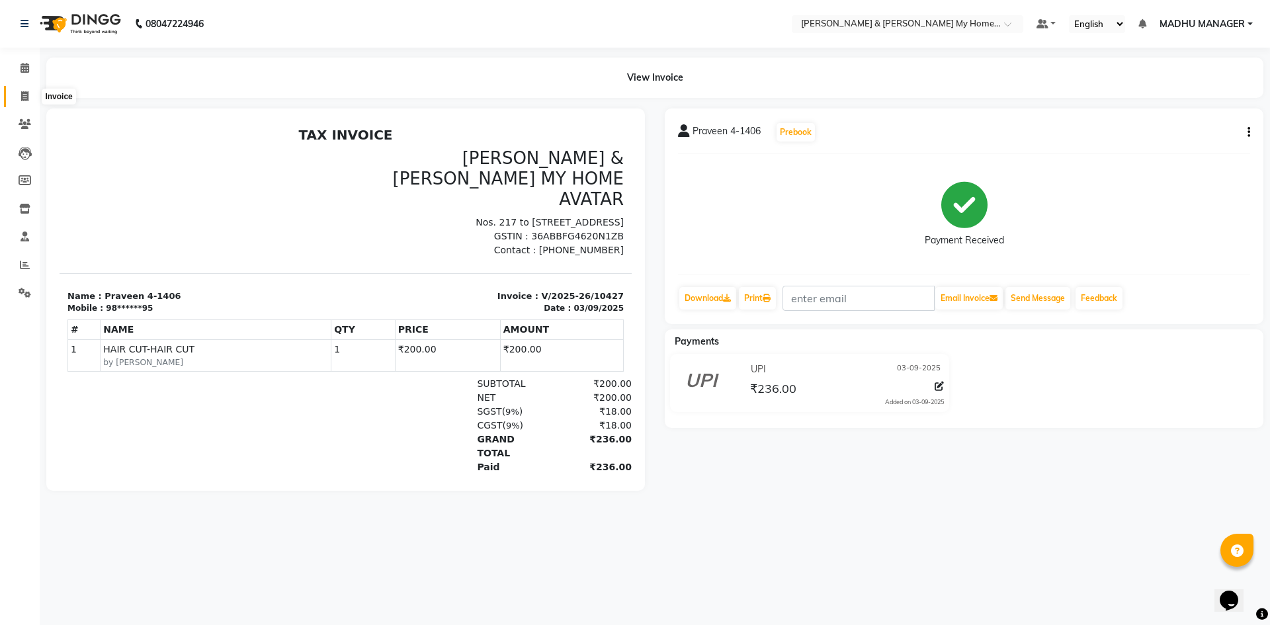
click at [28, 97] on icon at bounding box center [24, 96] width 7 height 10
select select "service"
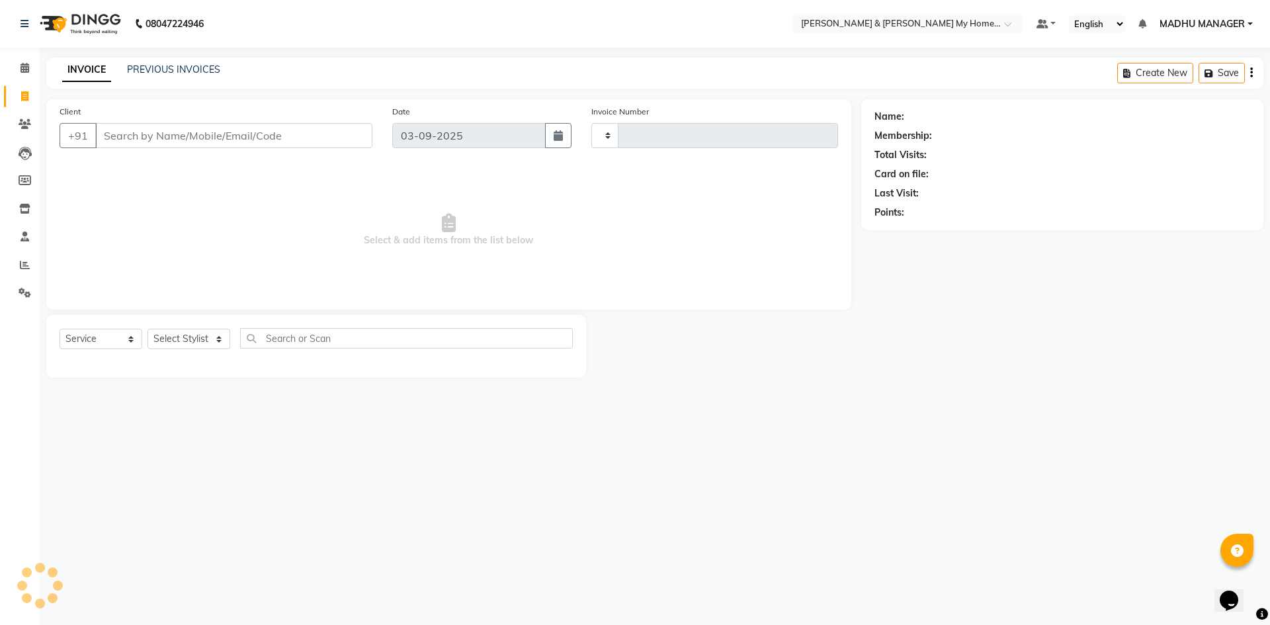
type input "10428"
select select "8193"
click at [199, 345] on select "Select Stylist" at bounding box center [189, 339] width 83 height 21
drag, startPoint x: 209, startPoint y: 333, endPoint x: 210, endPoint y: 325, distance: 8.0
click at [208, 333] on select "Select Stylist" at bounding box center [189, 339] width 83 height 21
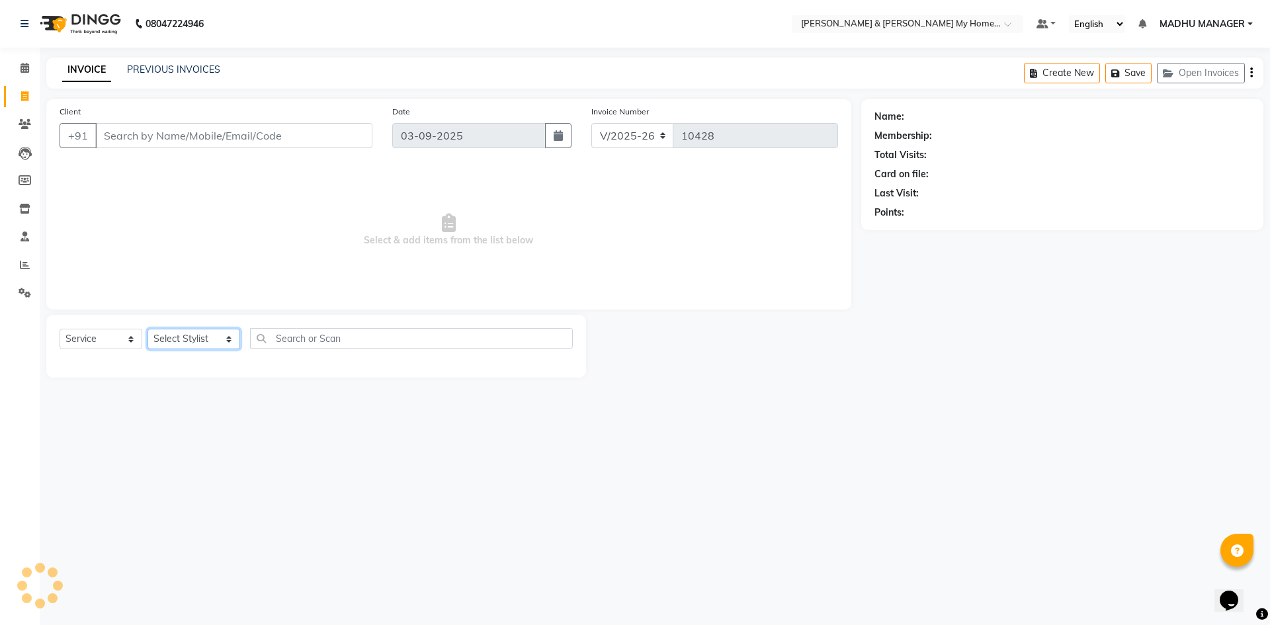
click at [216, 336] on select "Select Stylist [PERSON_NAME] Aarti [PERSON_NAME] Beauty [PERSON_NAME] Nail [PER…" at bounding box center [194, 339] width 93 height 21
select select "85861"
click at [148, 329] on select "Select Stylist [PERSON_NAME] Aarti [PERSON_NAME] Beauty [PERSON_NAME] Nail [PER…" at bounding box center [194, 339] width 93 height 21
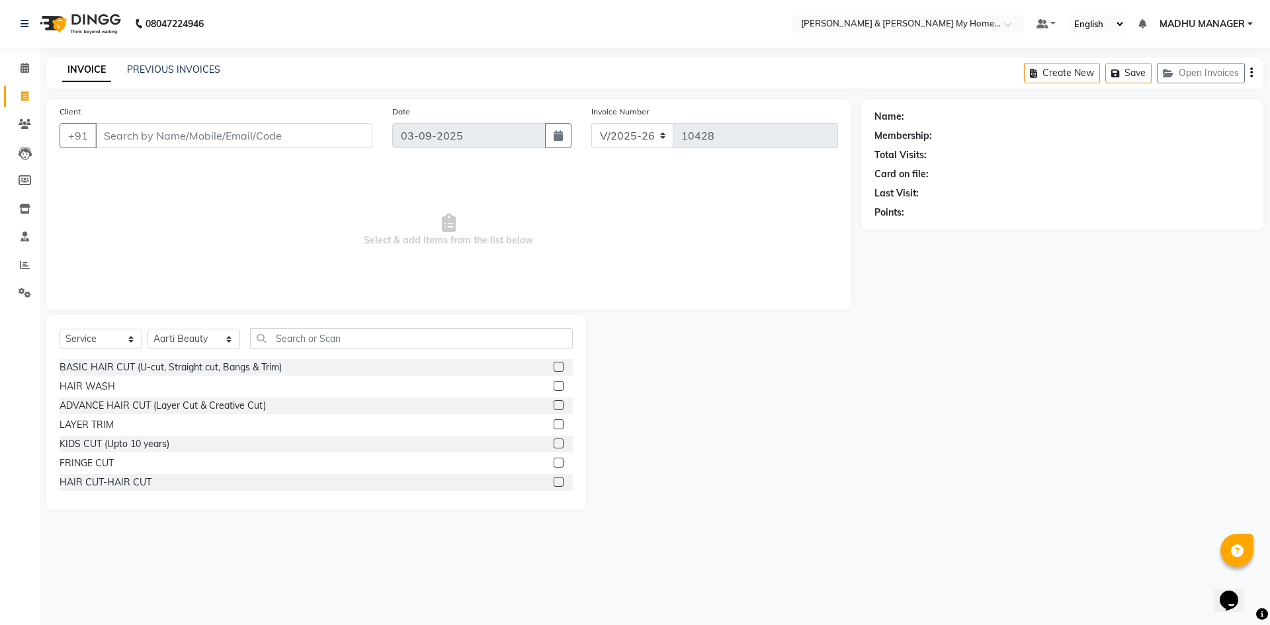
click at [344, 320] on div "Select Service Product Membership Package Voucher Prepaid Gift Card Select Styl…" at bounding box center [316, 412] width 540 height 195
click at [341, 333] on input "text" at bounding box center [411, 338] width 323 height 21
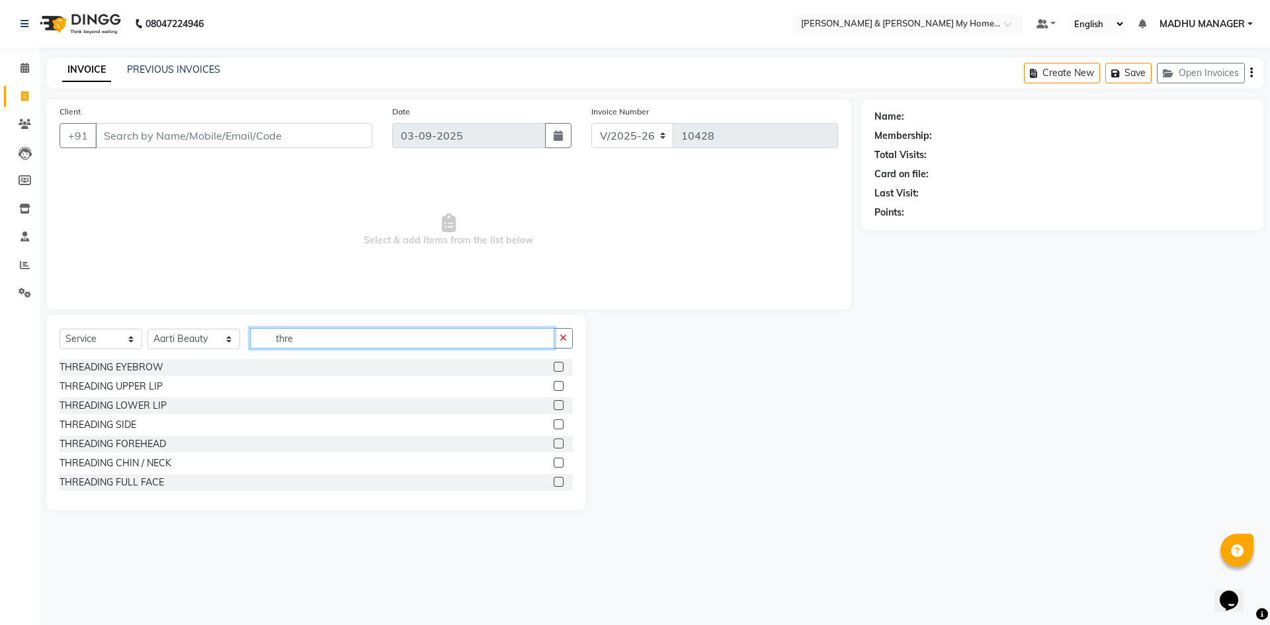
type input "thre"
click at [150, 359] on div "Select Service Product Membership Package Voucher Prepaid Gift Card Select Styl…" at bounding box center [316, 343] width 513 height 31
click at [150, 366] on div "THREADING EYEBROW" at bounding box center [112, 368] width 104 height 14
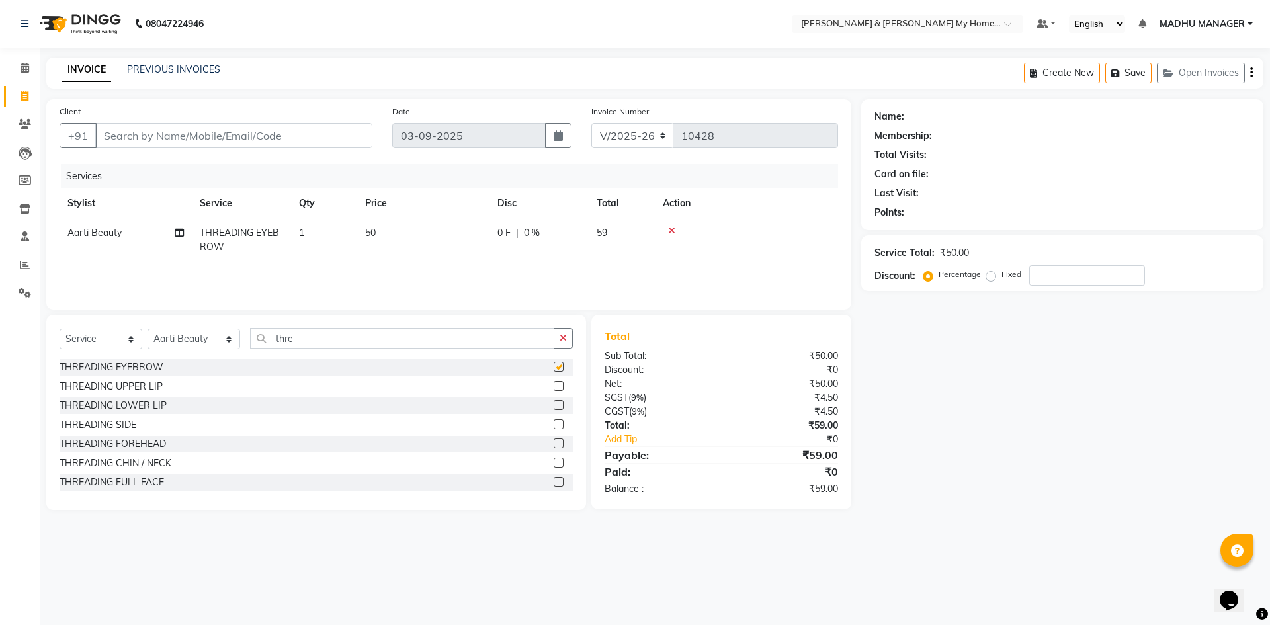
checkbox input "false"
click at [114, 445] on div "THREADING FOREHEAD" at bounding box center [113, 444] width 107 height 14
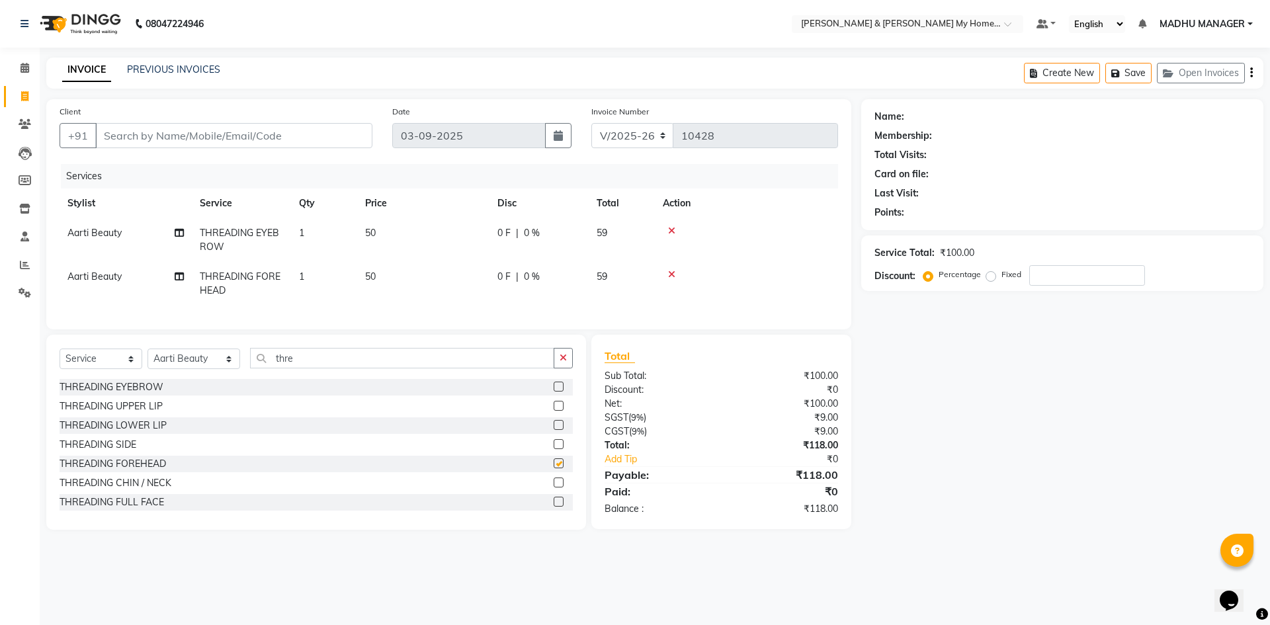
checkbox input "false"
click at [202, 144] on input "Client" at bounding box center [233, 135] width 277 height 25
type input "9"
type input "0"
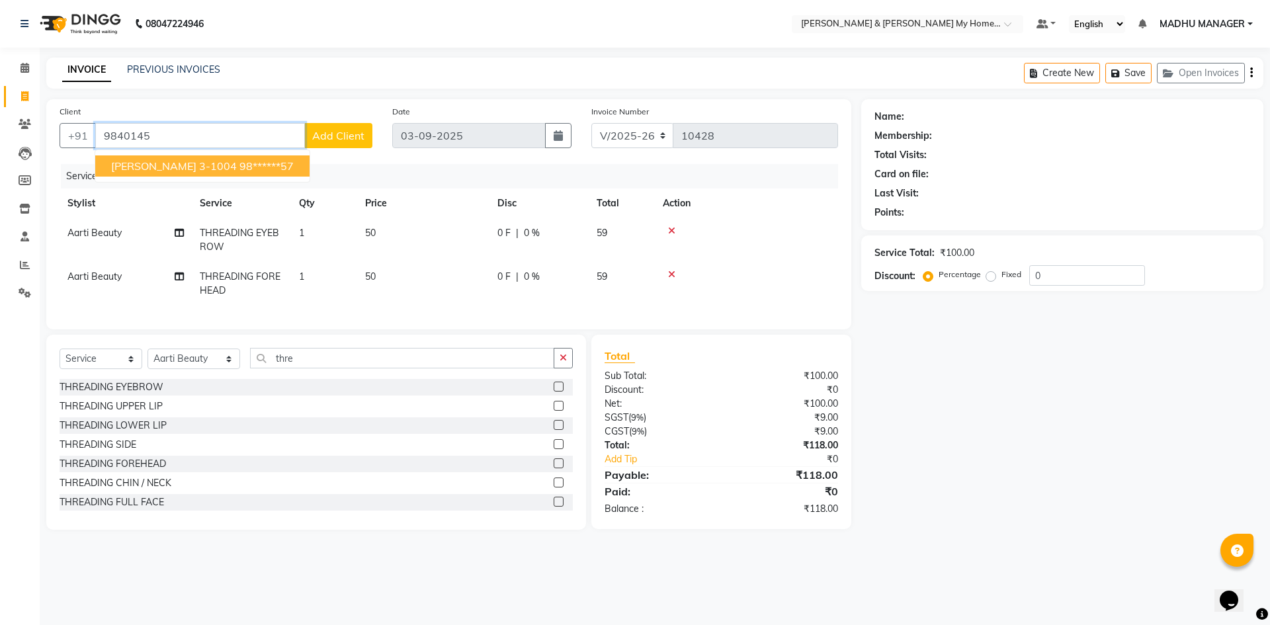
click at [239, 159] on ngb-highlight "98******57" at bounding box center [266, 165] width 54 height 13
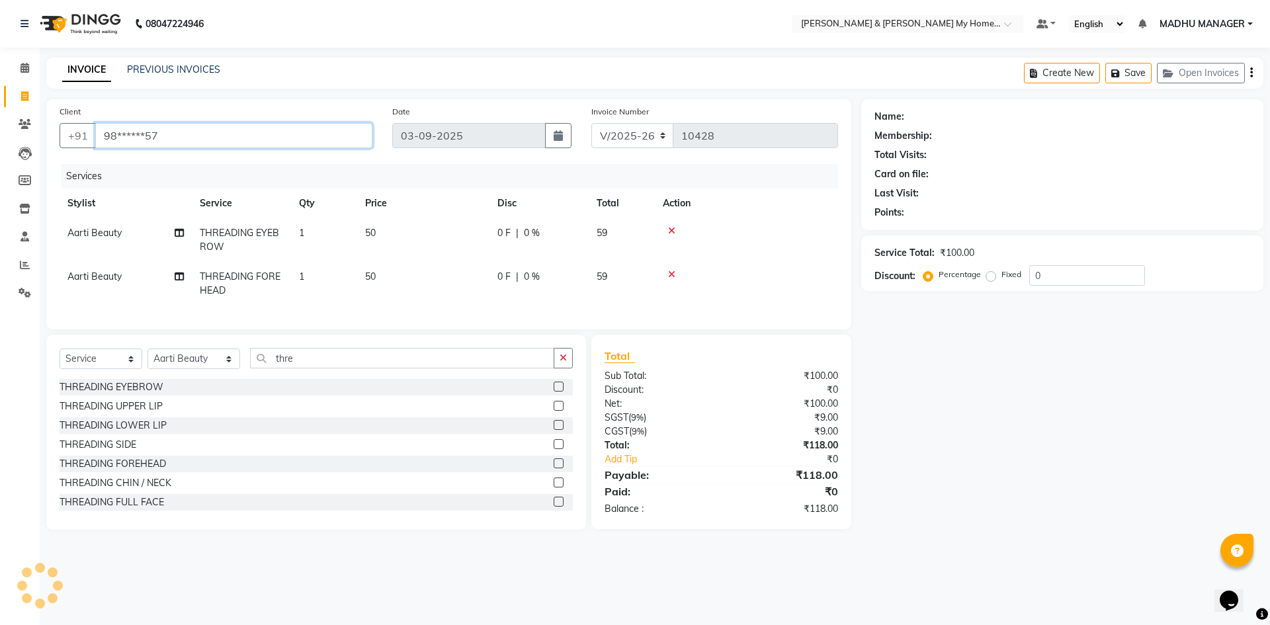
type input "98******57"
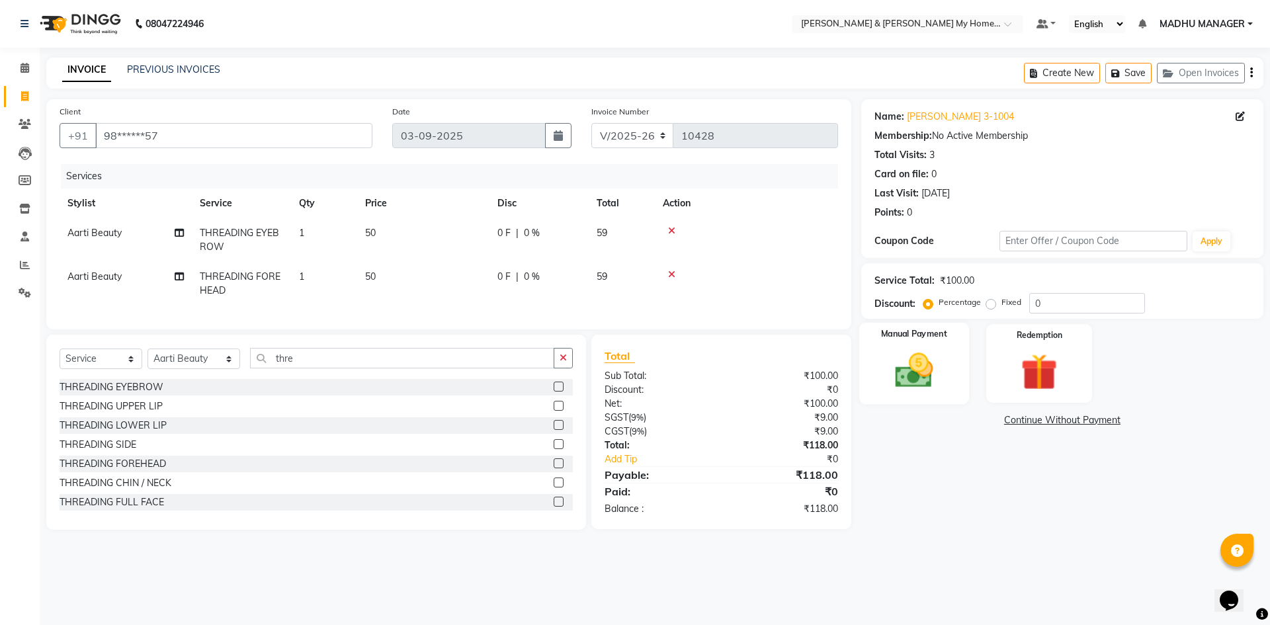
click at [925, 368] on img at bounding box center [914, 371] width 62 height 44
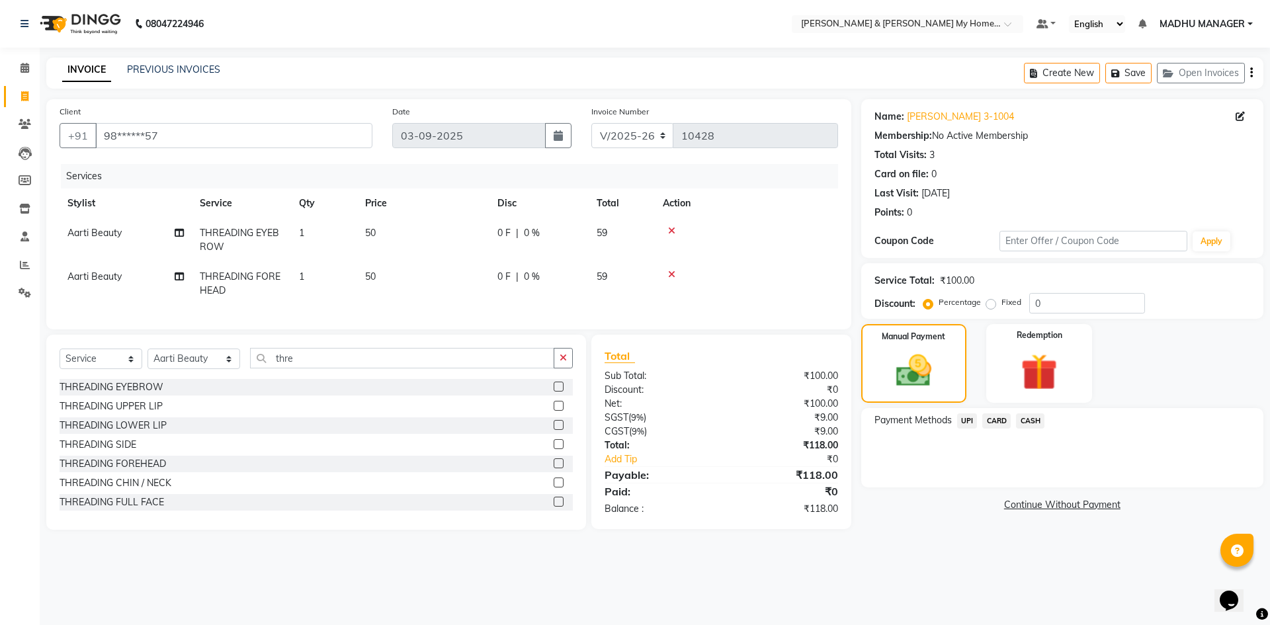
click at [961, 422] on span "UPI" at bounding box center [967, 420] width 21 height 15
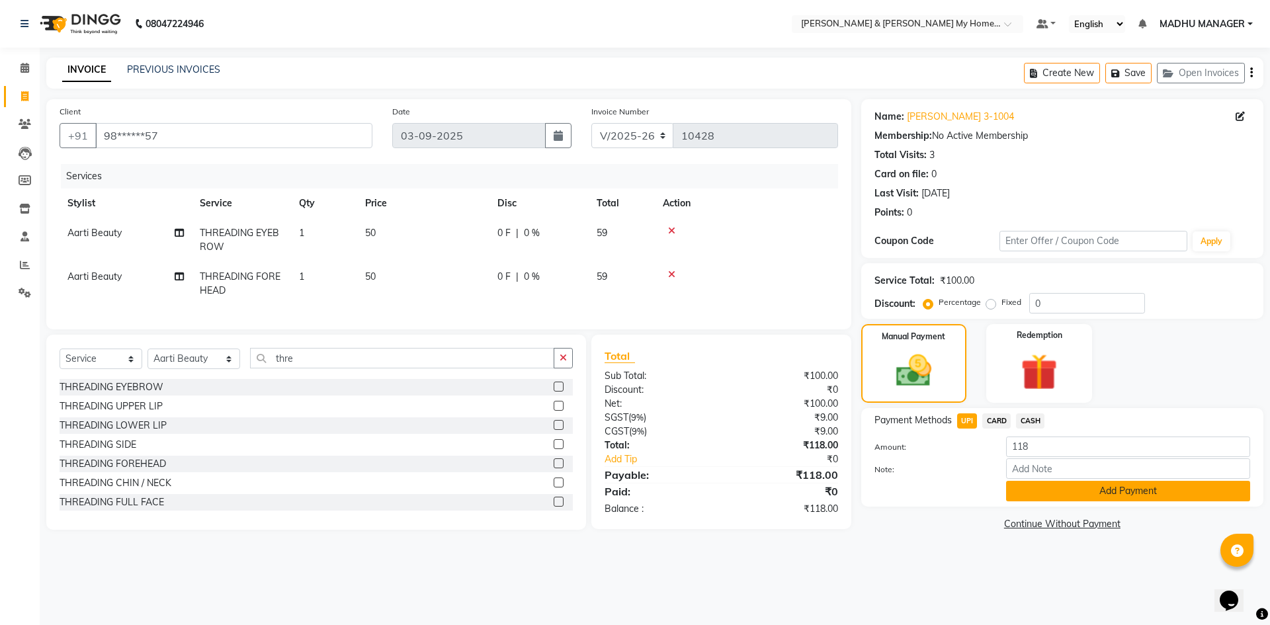
click at [1085, 491] on button "Add Payment" at bounding box center [1128, 491] width 244 height 21
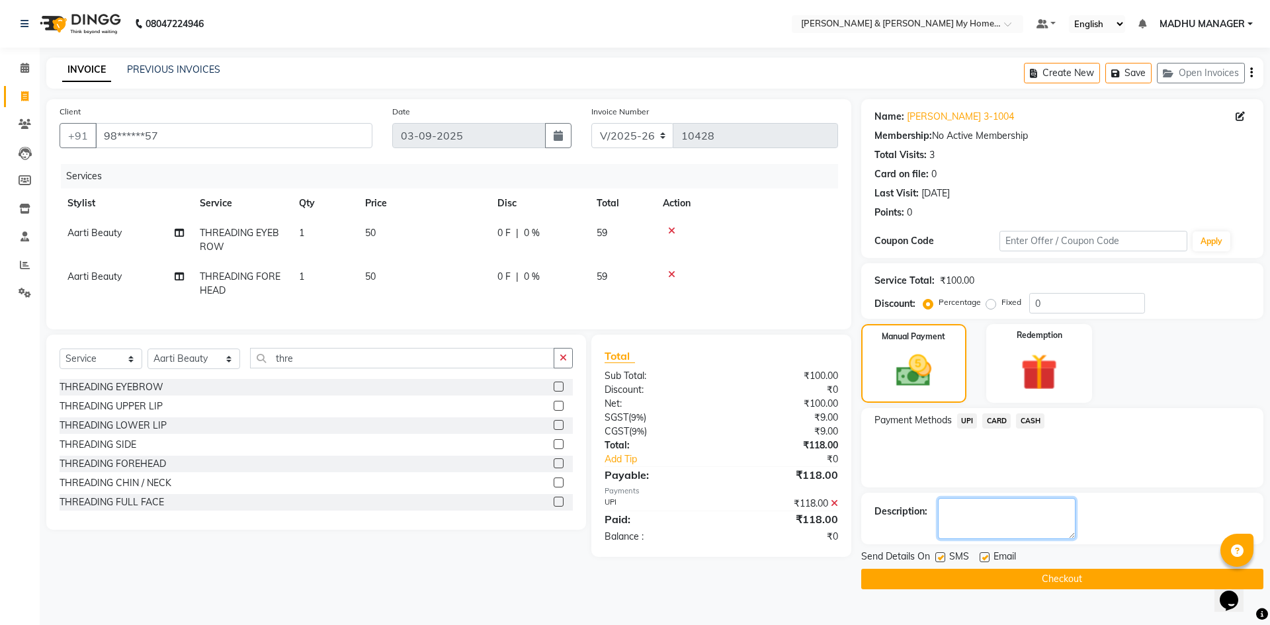
drag, startPoint x: 1074, startPoint y: 525, endPoint x: 1063, endPoint y: 554, distance: 30.6
click at [1063, 554] on div "Name: Sinduja 3-1004 Membership: No Active Membership Total Visits: 3 Card on f…" at bounding box center [1067, 344] width 412 height 490
click at [1140, 572] on button "Checkout" at bounding box center [1062, 579] width 402 height 21
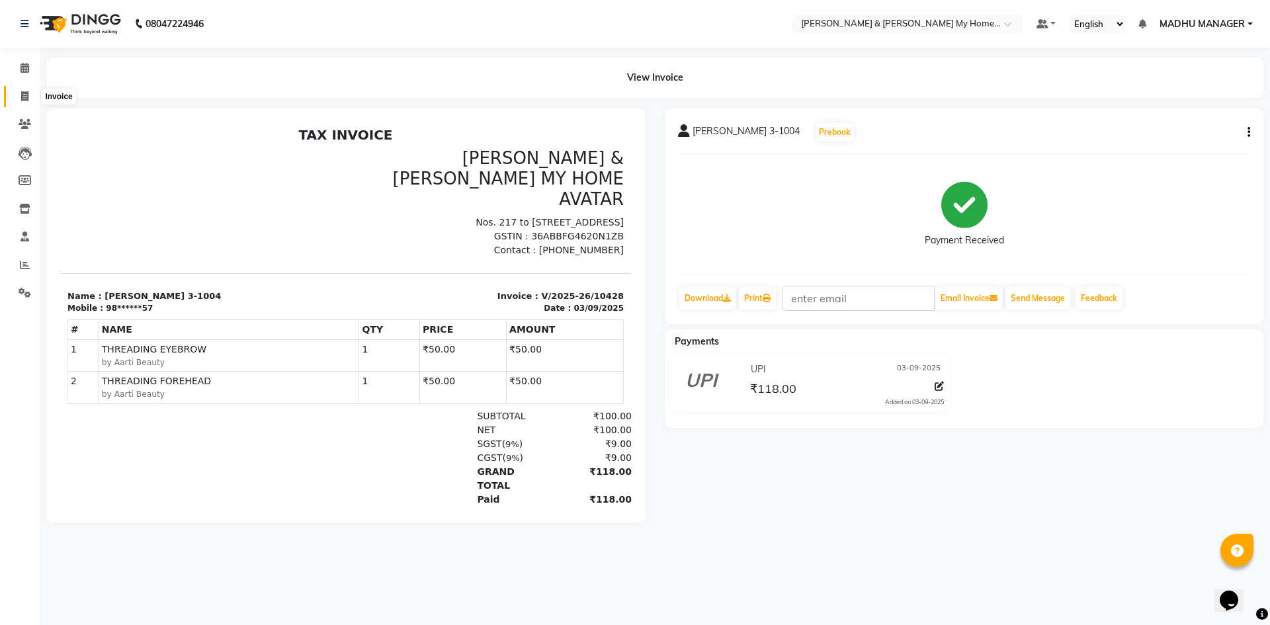
click at [28, 95] on icon at bounding box center [24, 96] width 7 height 10
select select "service"
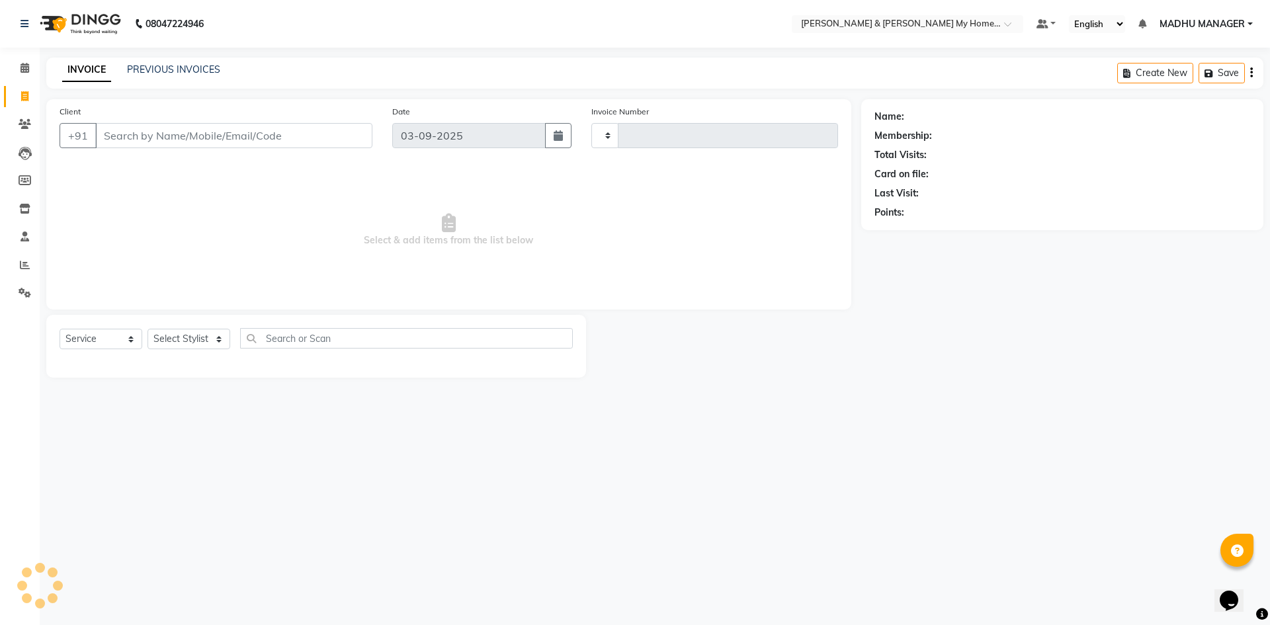
type input "10429"
select select "8193"
click at [18, 94] on span at bounding box center [24, 96] width 23 height 15
select select "8193"
select select "service"
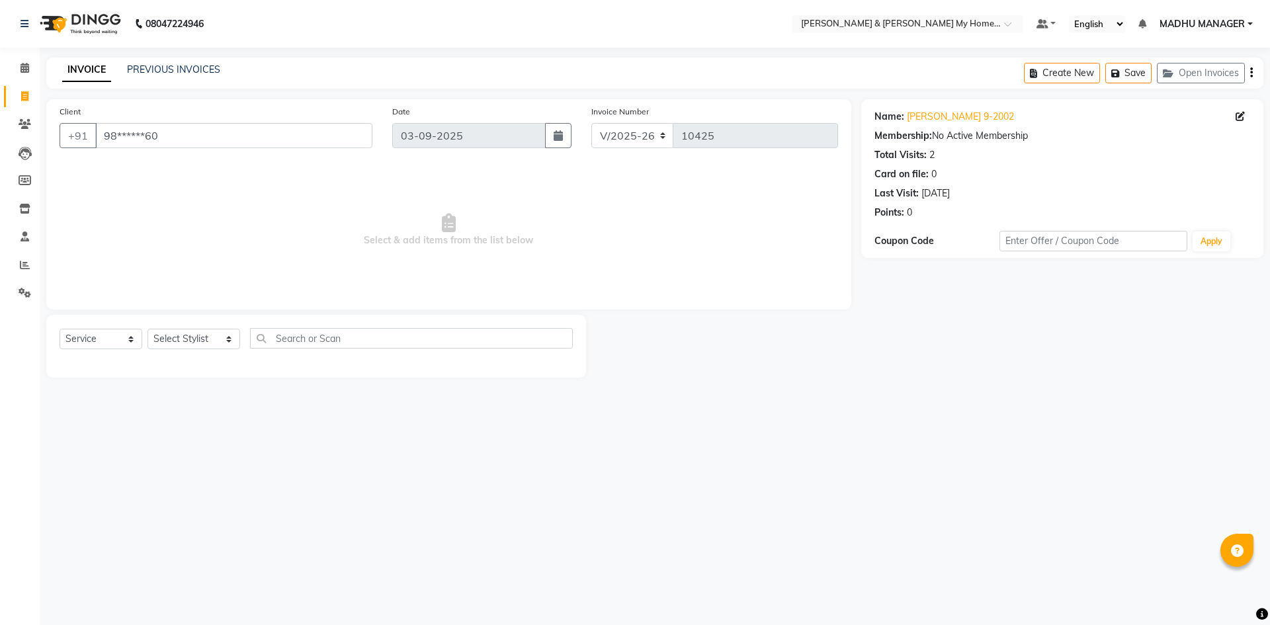
select select "8193"
select select "service"
click at [175, 138] on input "98******60" at bounding box center [233, 135] width 277 height 25
type input "9"
click at [135, 128] on input "Client" at bounding box center [233, 135] width 277 height 25
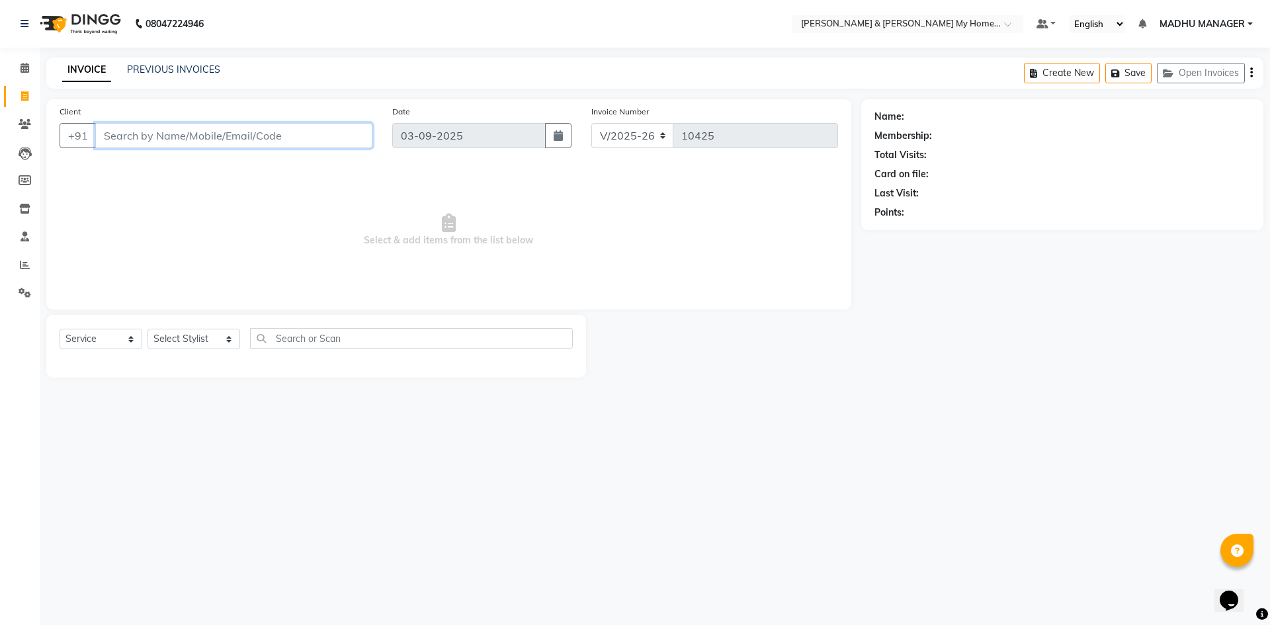
click at [135, 128] on input "Client" at bounding box center [233, 135] width 277 height 25
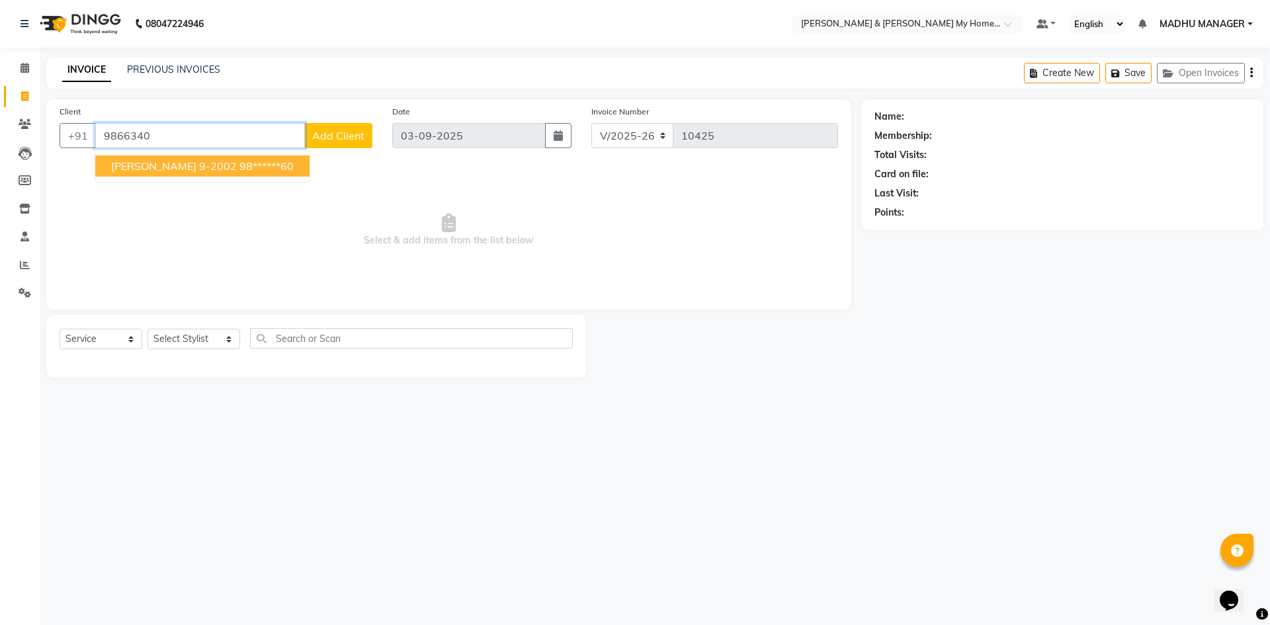
click at [179, 167] on span "[PERSON_NAME] 9-2002" at bounding box center [174, 165] width 126 height 13
type input "98******60"
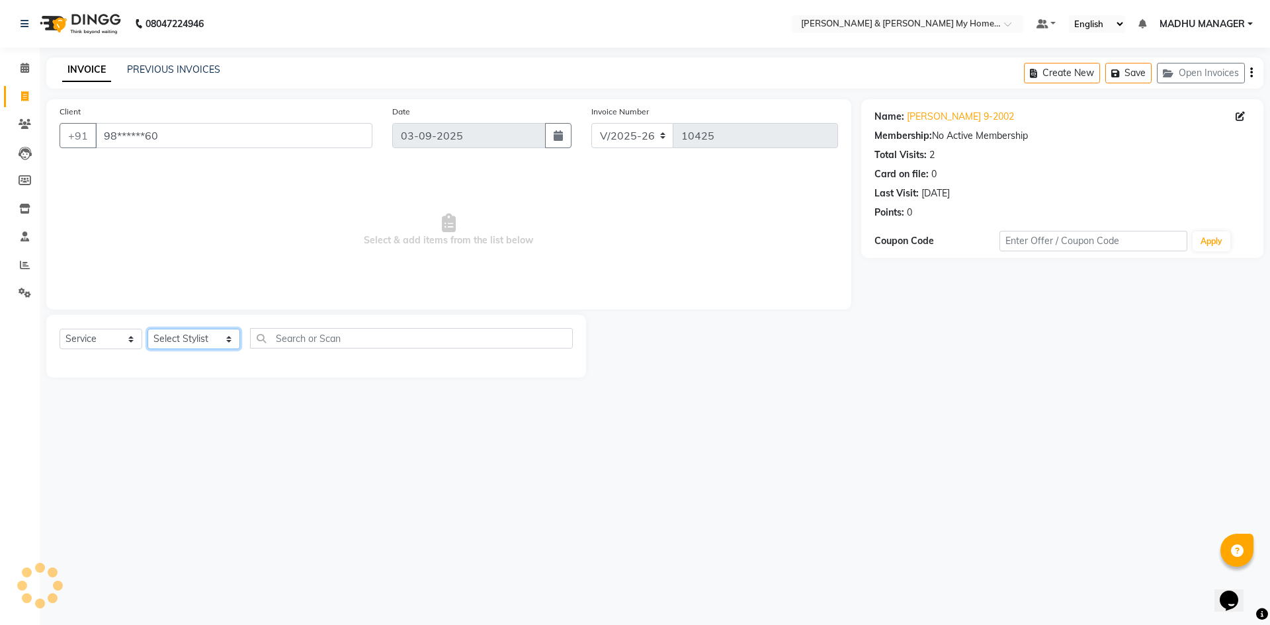
click at [191, 336] on select "Select Stylist [PERSON_NAME] Aarti [PERSON_NAME] Beauty [PERSON_NAME] Nail [PER…" at bounding box center [194, 339] width 93 height 21
click at [148, 329] on select "Select Stylist [PERSON_NAME] Aarti [PERSON_NAME] Beauty [PERSON_NAME] Nail [PER…" at bounding box center [194, 339] width 93 height 21
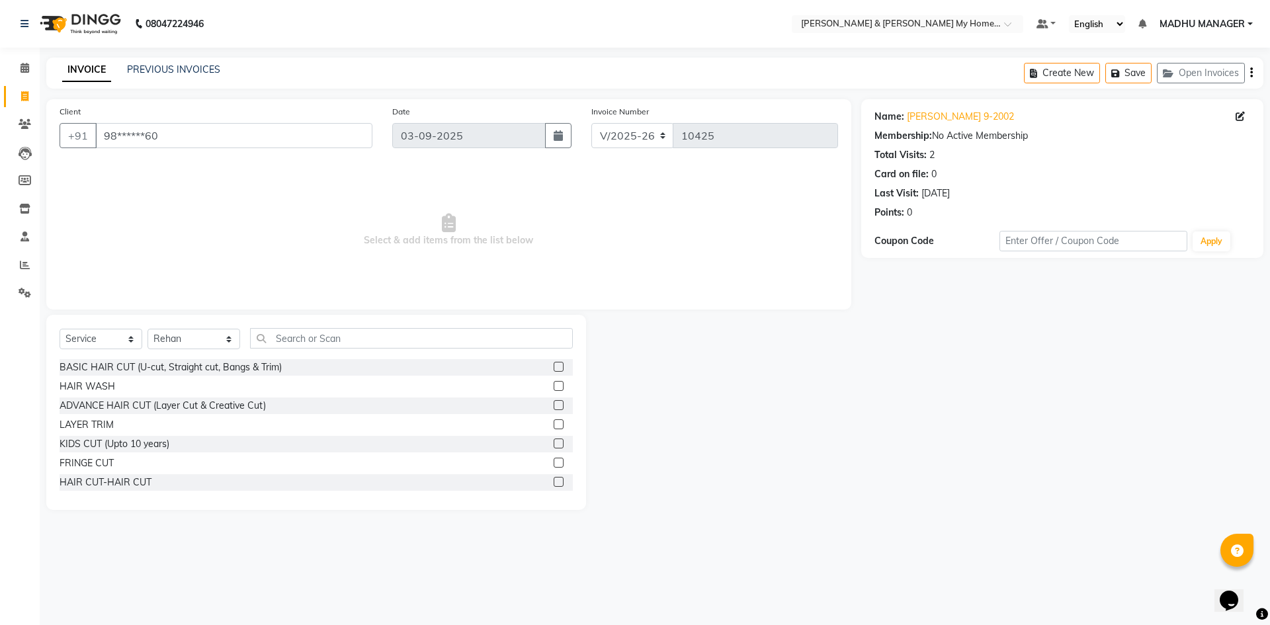
click at [185, 328] on div "Select Service Product Membership Package Voucher Prepaid Gift Card Select Styl…" at bounding box center [316, 343] width 513 height 31
click at [196, 343] on select "Select Stylist [PERSON_NAME] Aarti [PERSON_NAME] Beauty [PERSON_NAME] Nail [PER…" at bounding box center [194, 339] width 93 height 21
select select "83966"
click at [148, 329] on select "Select Stylist [PERSON_NAME] Aarti [PERSON_NAME] Beauty [PERSON_NAME] Nail [PER…" at bounding box center [194, 339] width 93 height 21
click at [138, 487] on div "HAIR CUT-HAIR CUT" at bounding box center [106, 483] width 92 height 14
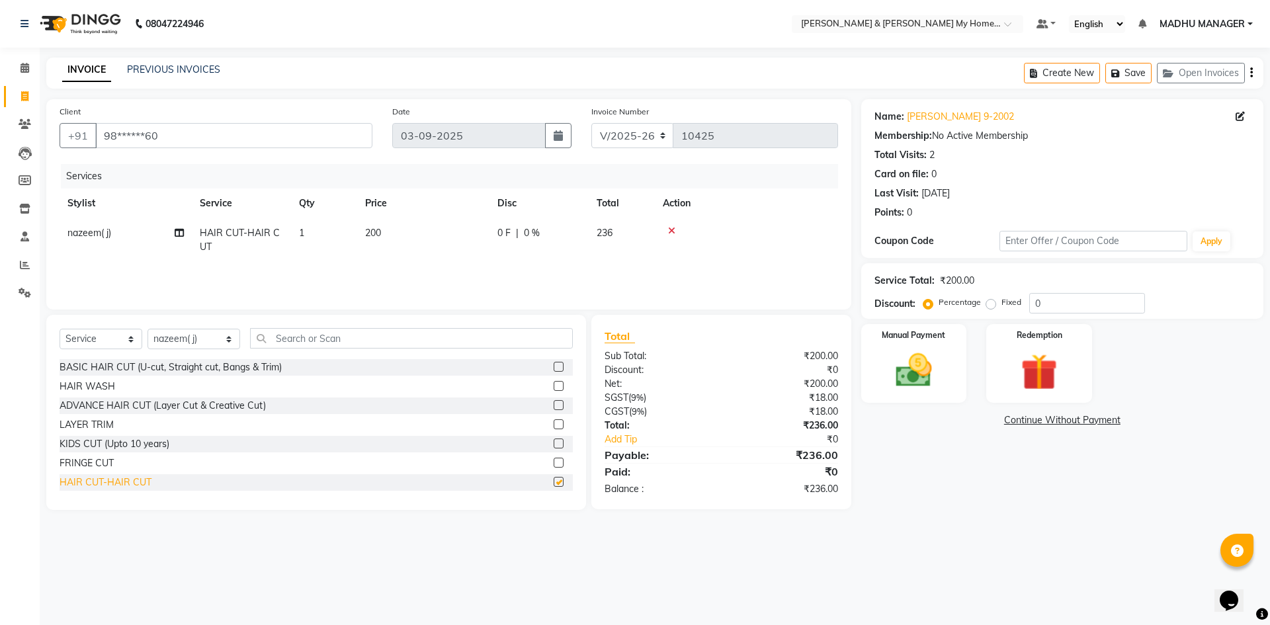
checkbox input "false"
click at [314, 326] on div "Select Service Product Membership Package Voucher Prepaid Gift Card Select Styl…" at bounding box center [316, 412] width 540 height 195
click at [365, 337] on input "text" at bounding box center [411, 338] width 323 height 21
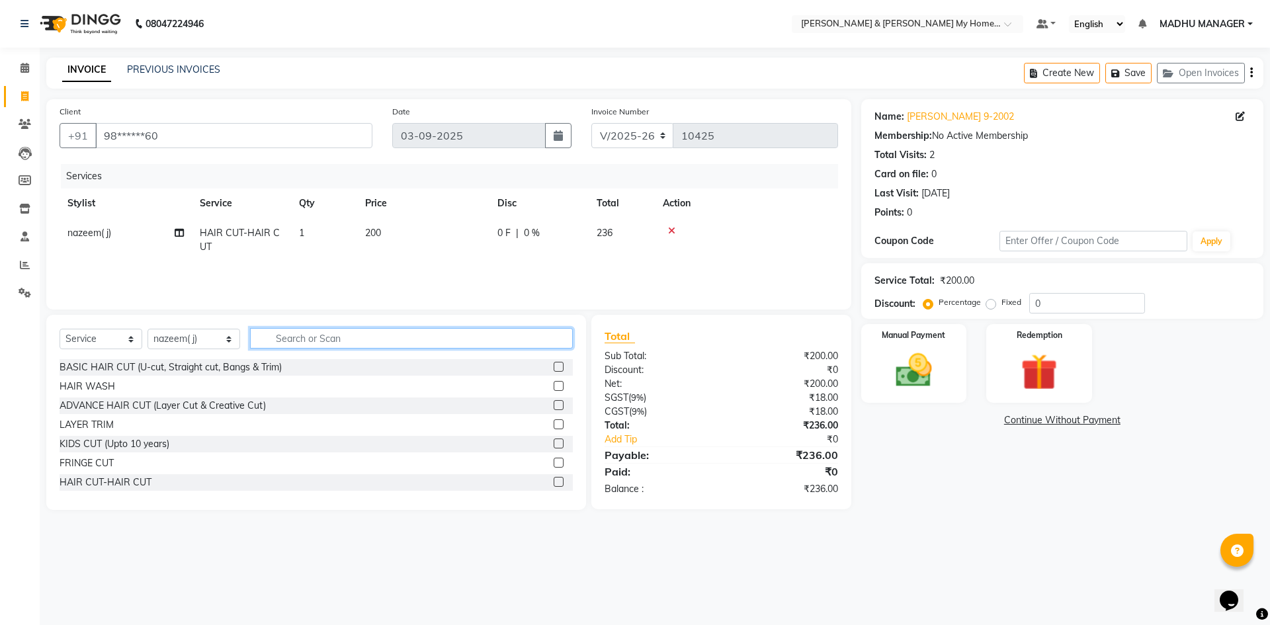
click at [365, 337] on input "text" at bounding box center [411, 338] width 323 height 21
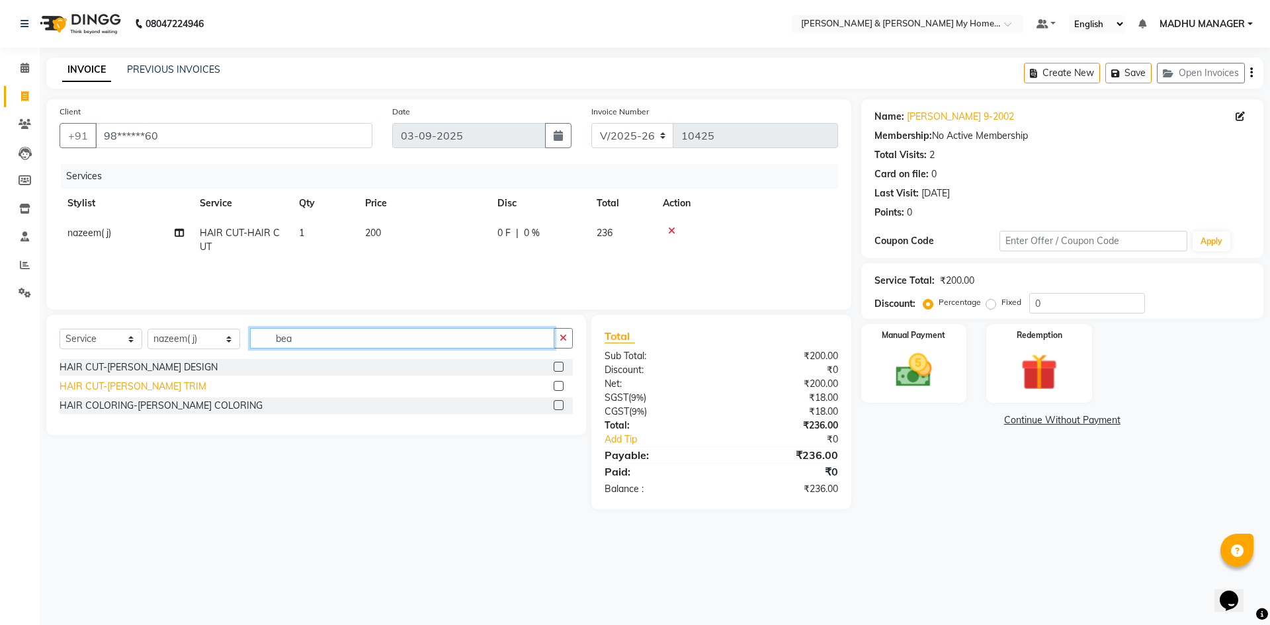
type input "bea"
click at [154, 382] on div "HAIR CUT-[PERSON_NAME] TRIM" at bounding box center [133, 387] width 147 height 14
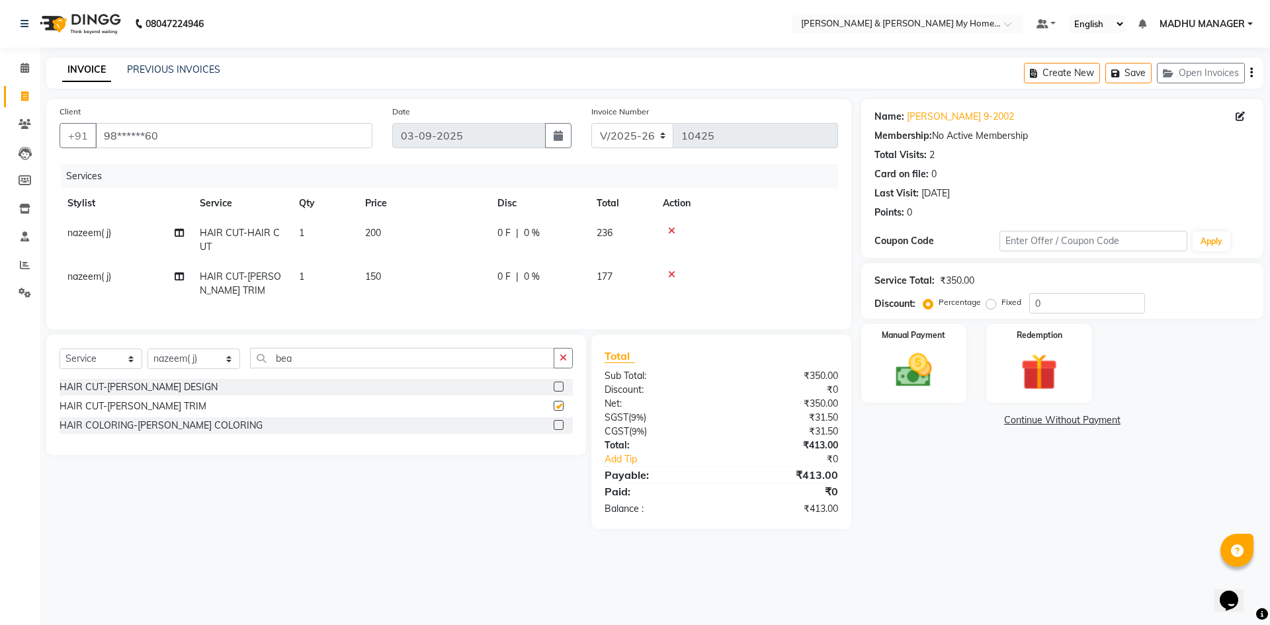
checkbox input "false"
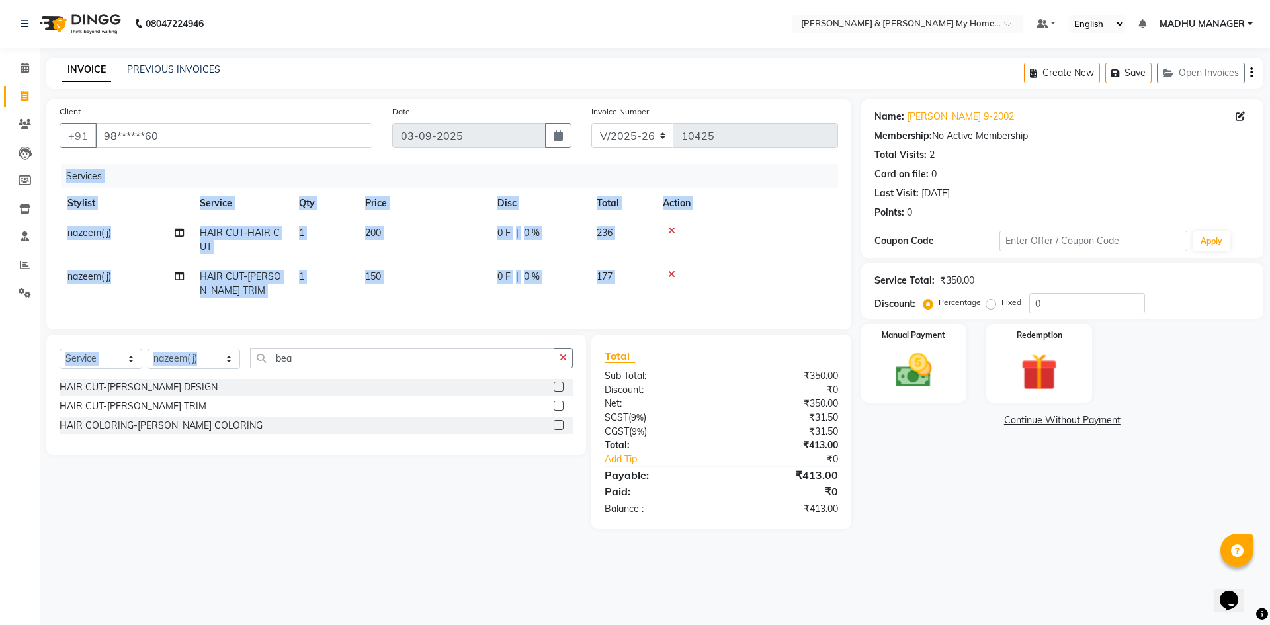
drag, startPoint x: 311, startPoint y: 338, endPoint x: 298, endPoint y: 352, distance: 19.2
click at [312, 346] on div "Client +91 98******60 Date [DATE] Invoice Number V/2025 V/[PHONE_NUMBER] Servic…" at bounding box center [448, 314] width 825 height 430
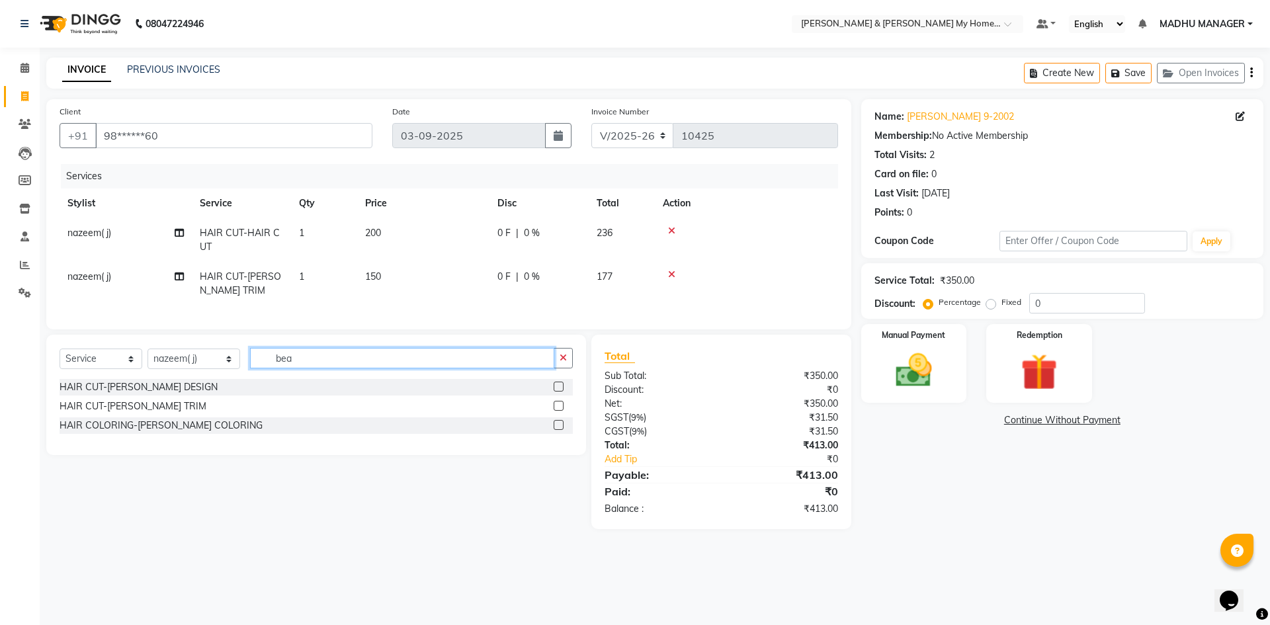
click at [300, 368] on input "bea" at bounding box center [402, 358] width 304 height 21
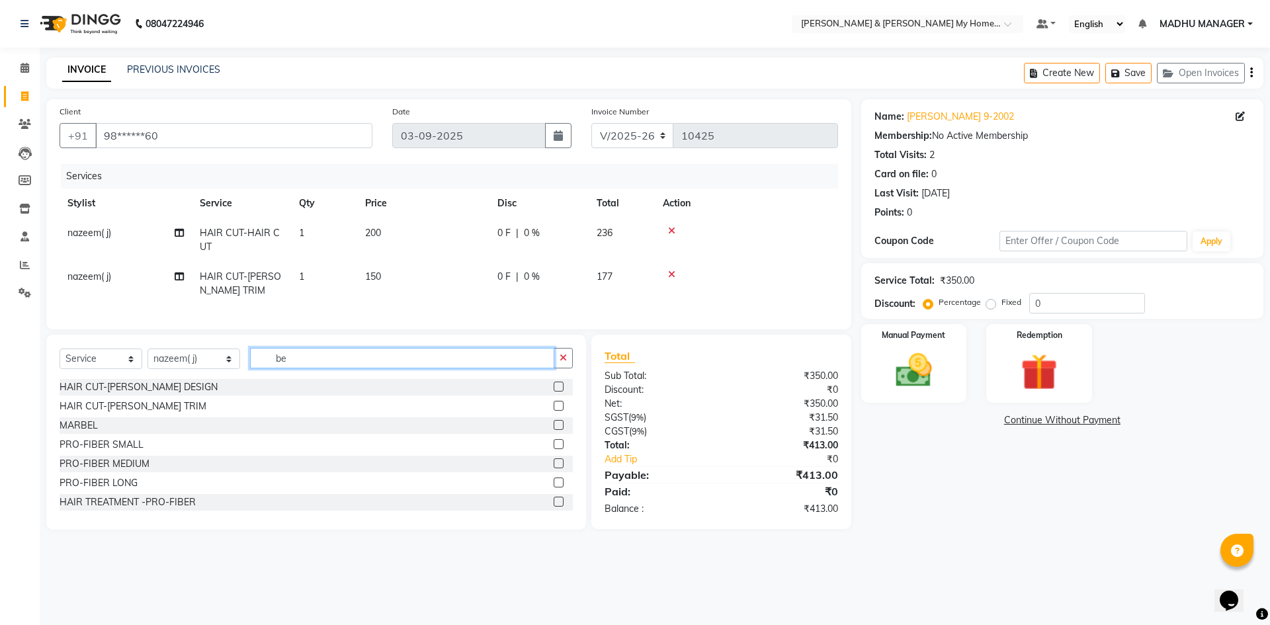
type input "b"
type input "s"
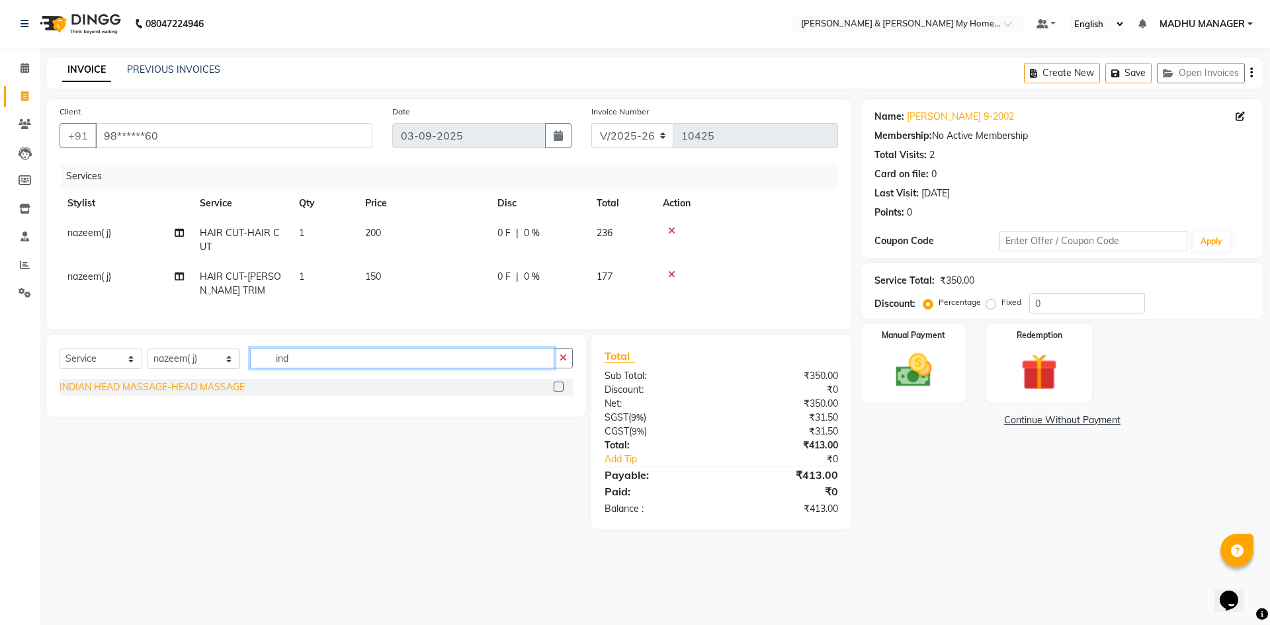
type input "ind"
click at [222, 391] on div "INDIAN HEAD MASSAGE-HEAD MASSAGE" at bounding box center [152, 387] width 185 height 14
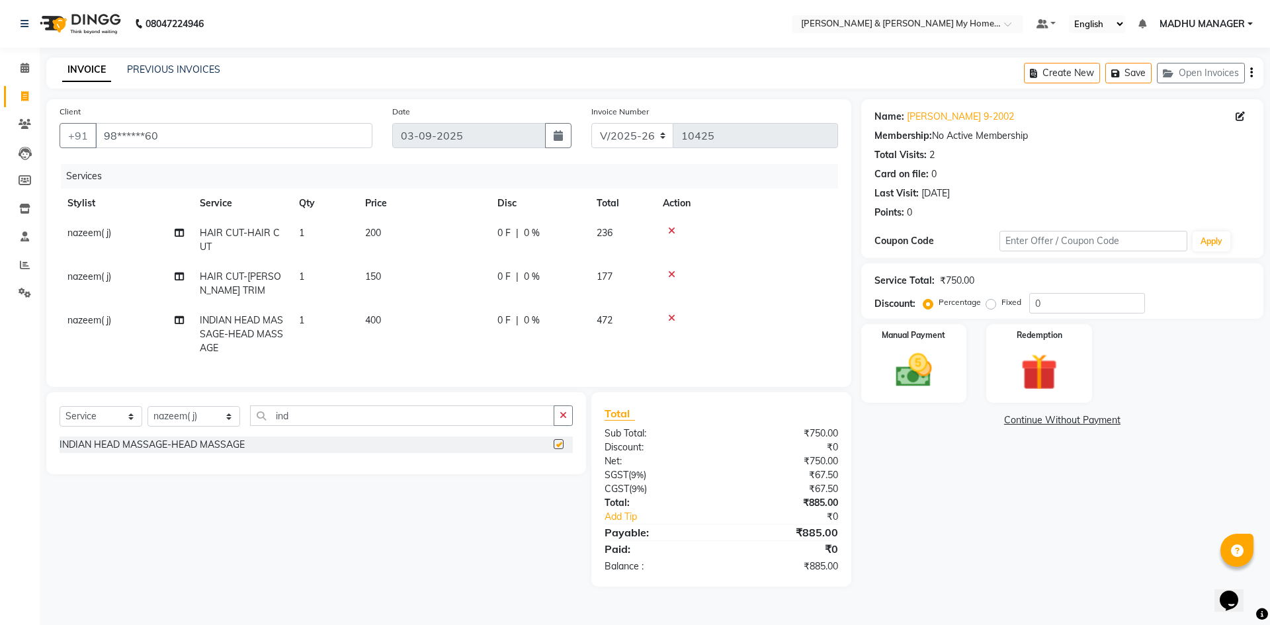
checkbox input "false"
click at [372, 317] on span "400" at bounding box center [373, 320] width 16 height 12
select select "83966"
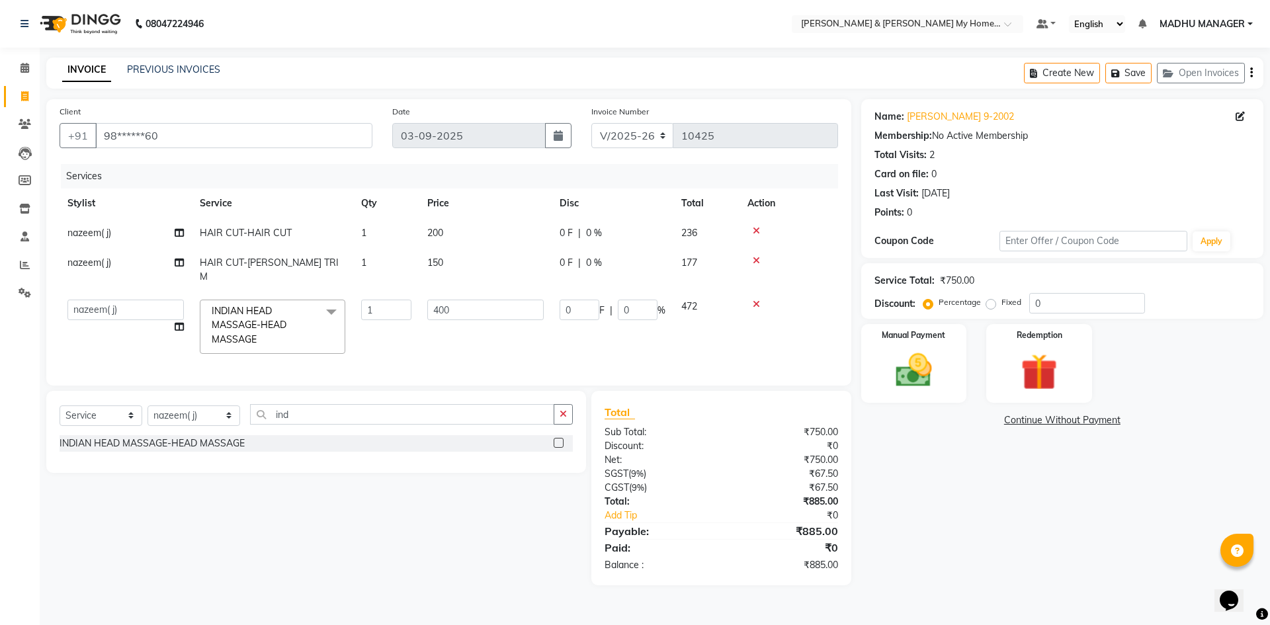
click at [471, 292] on td "400" at bounding box center [485, 327] width 132 height 70
click at [482, 300] on input "400" at bounding box center [485, 310] width 116 height 21
type input "4"
type input "300"
click at [490, 517] on div "Select Service Product Membership Package Voucher Prepaid Gift Card Select Styl…" at bounding box center [311, 488] width 550 height 194
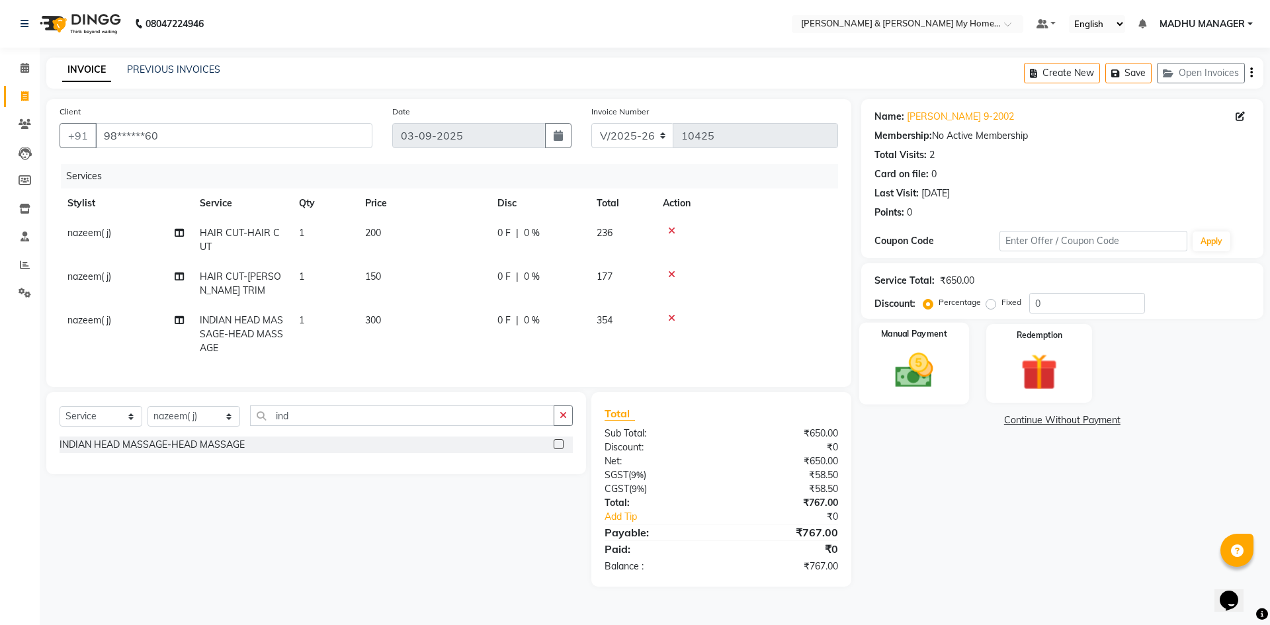
click at [912, 365] on img at bounding box center [914, 371] width 62 height 44
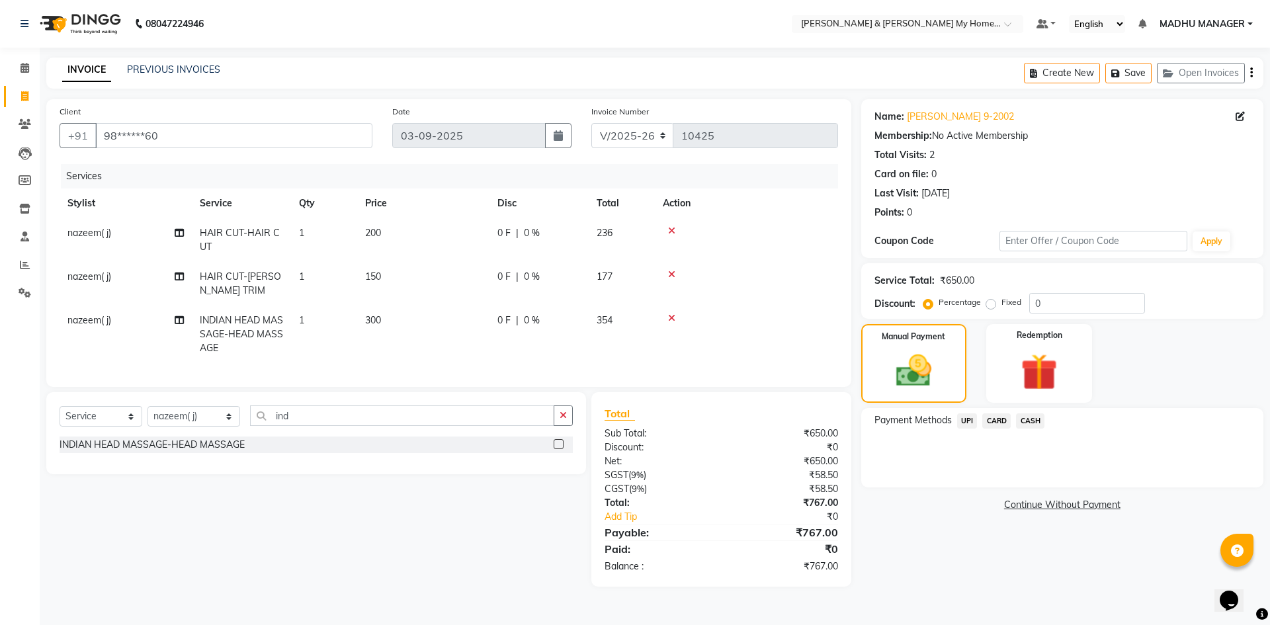
drag, startPoint x: 968, startPoint y: 419, endPoint x: 965, endPoint y: 431, distance: 11.6
click at [967, 422] on span "UPI" at bounding box center [967, 420] width 21 height 15
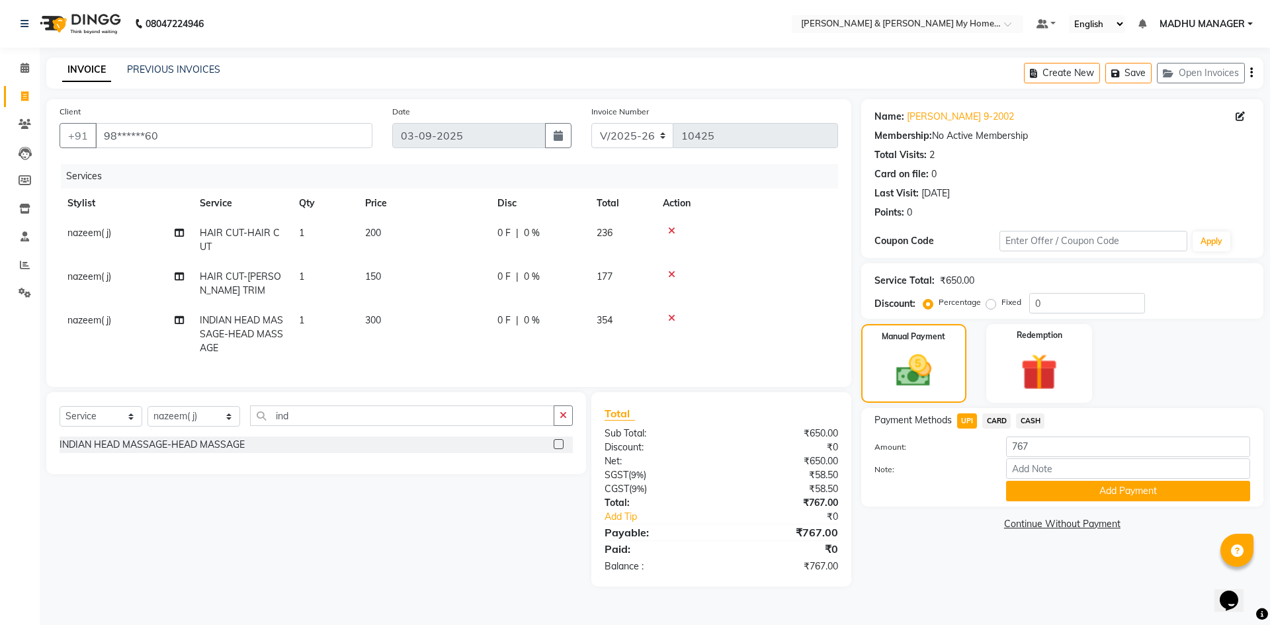
click at [1042, 506] on div "Payment Methods UPI CARD CASH Amount: 767 Note: Add Payment" at bounding box center [1062, 457] width 402 height 99
click at [1047, 494] on button "Add Payment" at bounding box center [1128, 491] width 244 height 21
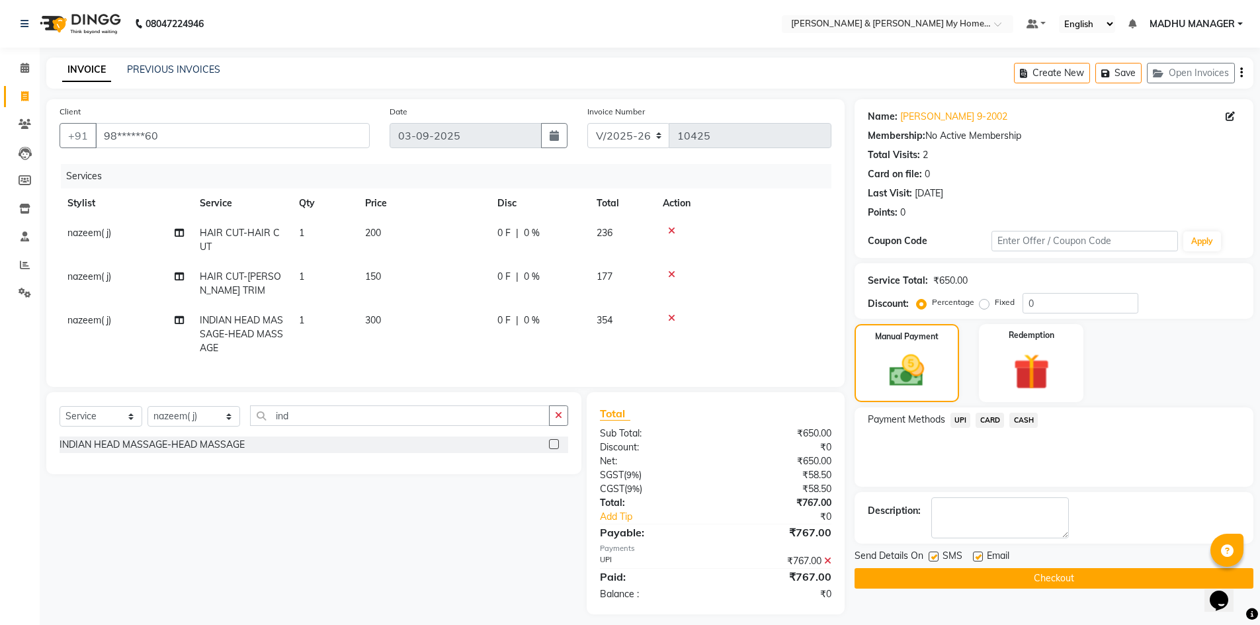
click at [1027, 570] on button "Checkout" at bounding box center [1054, 578] width 399 height 21
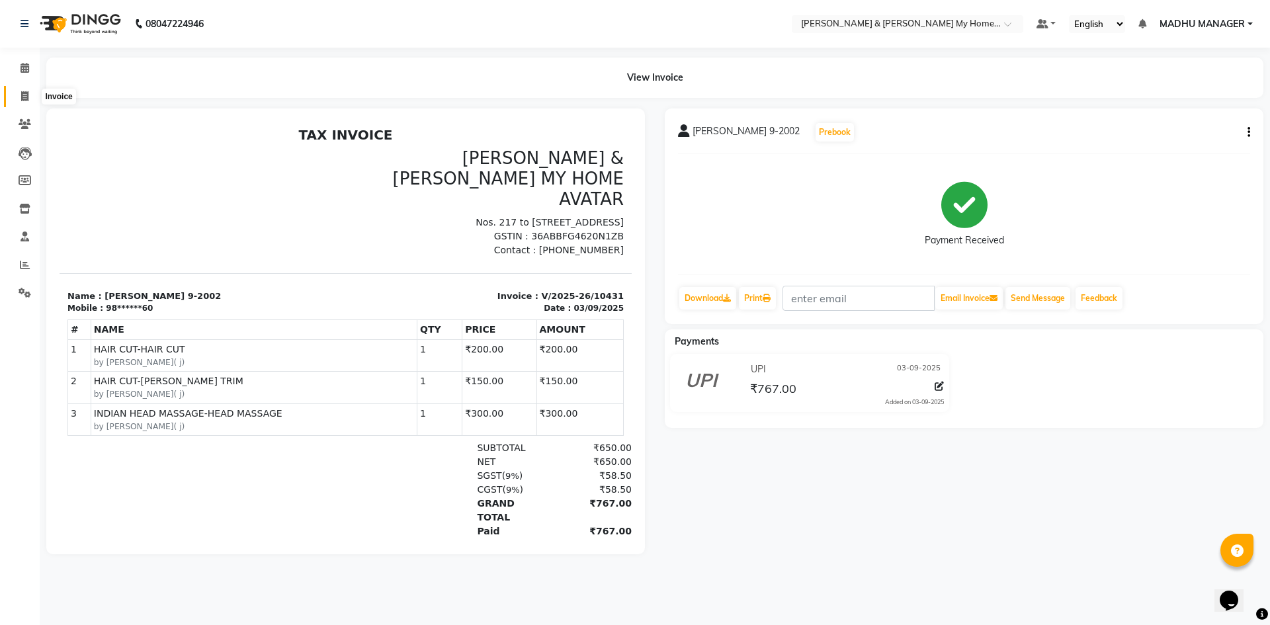
click at [19, 93] on span at bounding box center [24, 96] width 23 height 15
select select "8193"
select select "service"
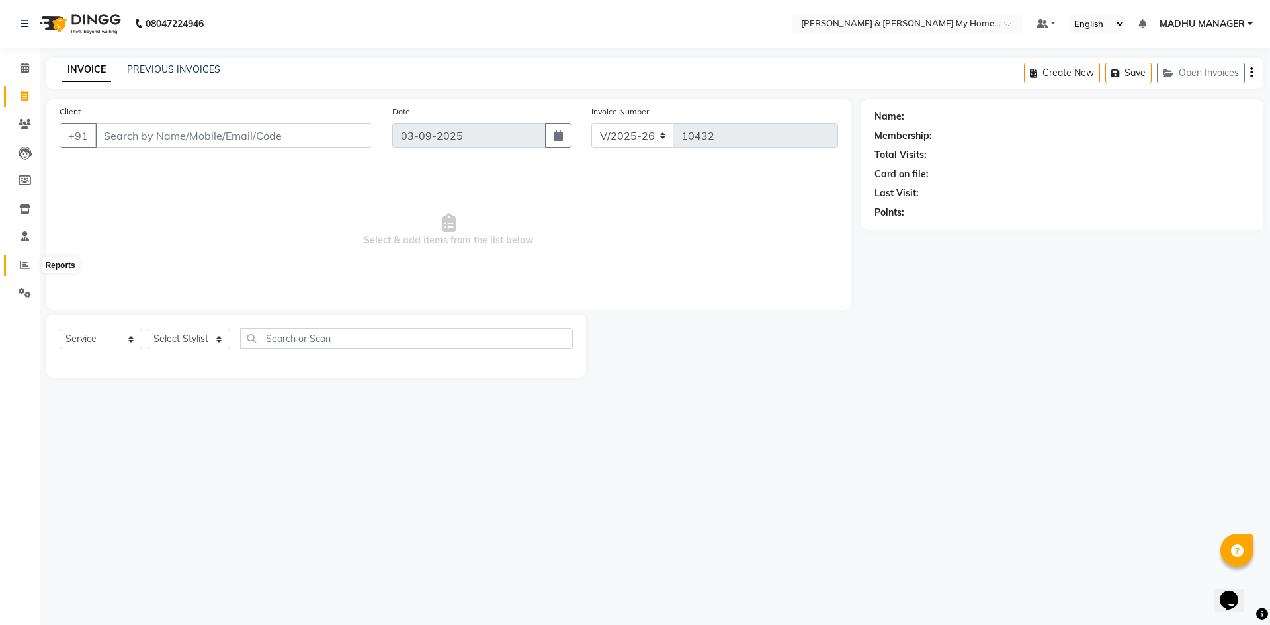
click at [26, 260] on icon at bounding box center [25, 265] width 10 height 10
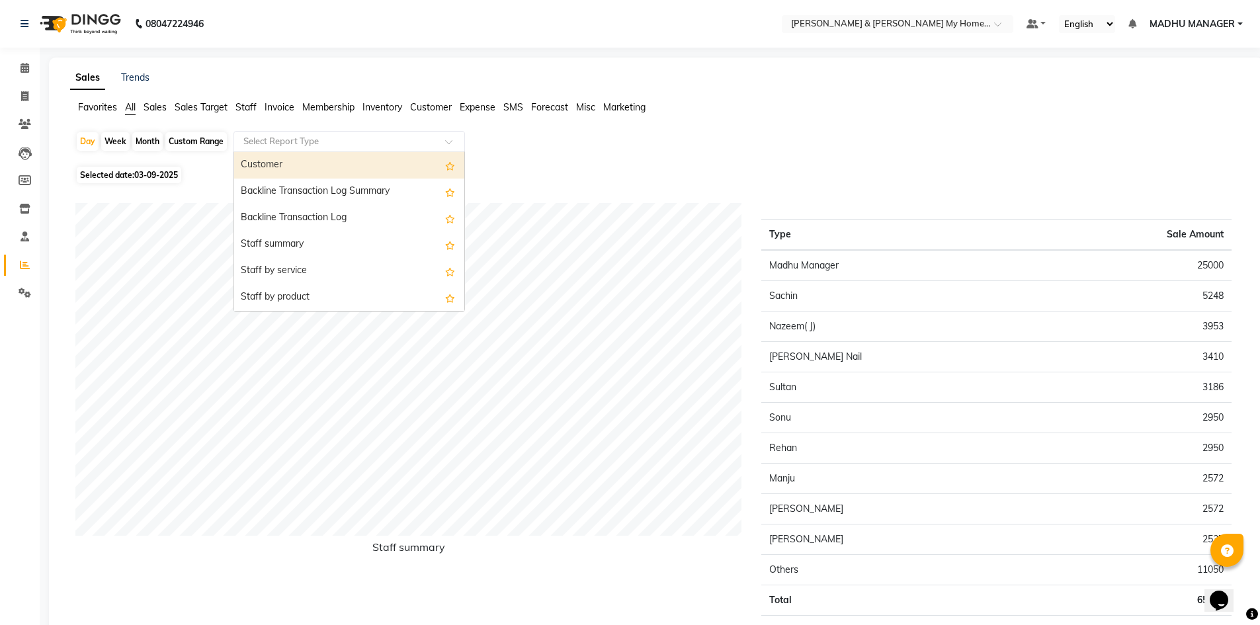
click at [312, 139] on input "text" at bounding box center [336, 141] width 191 height 13
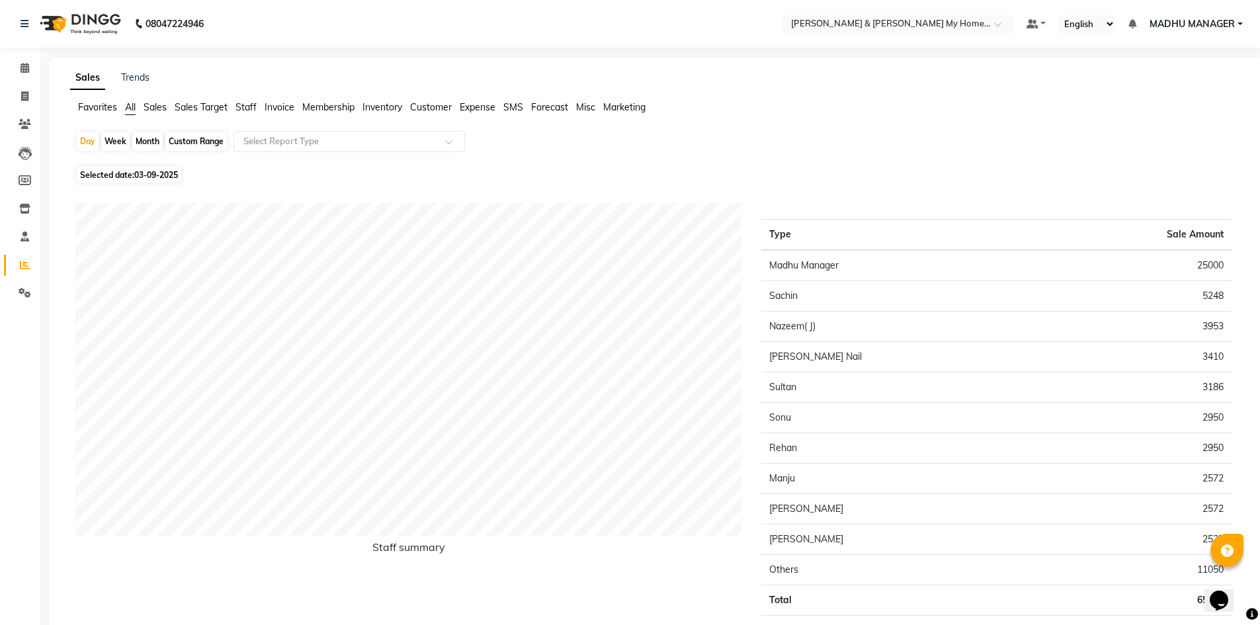
click at [248, 105] on span "Staff" at bounding box center [245, 107] width 21 height 12
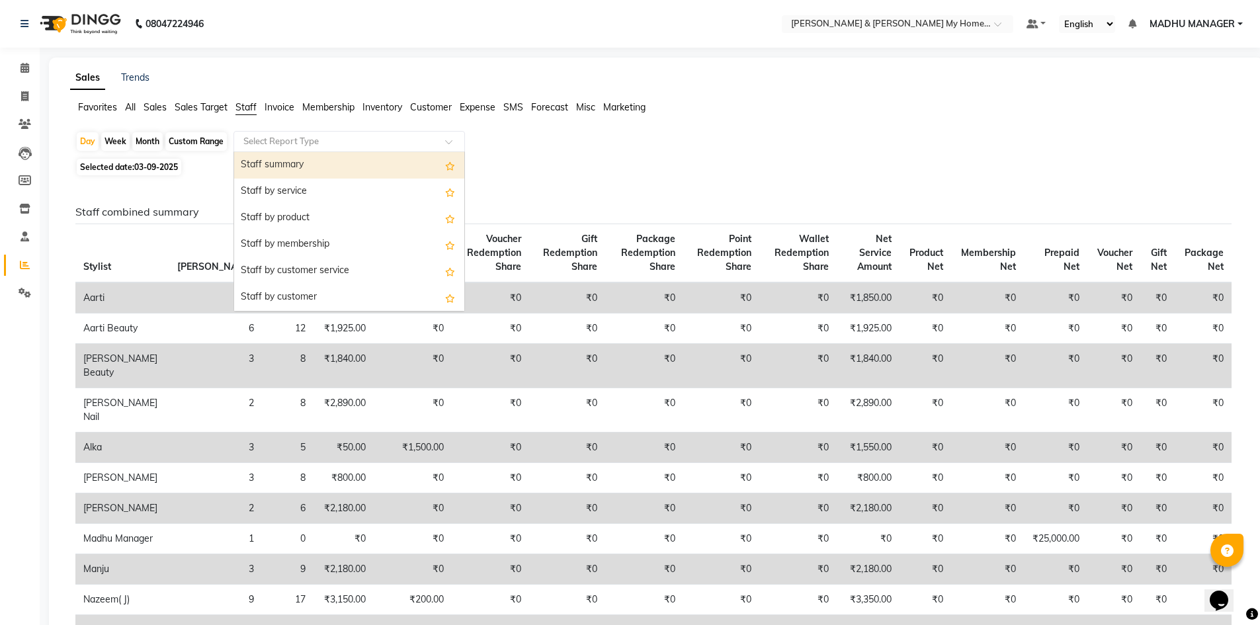
click at [371, 134] on div "Select Report Type" at bounding box center [350, 141] width 232 height 21
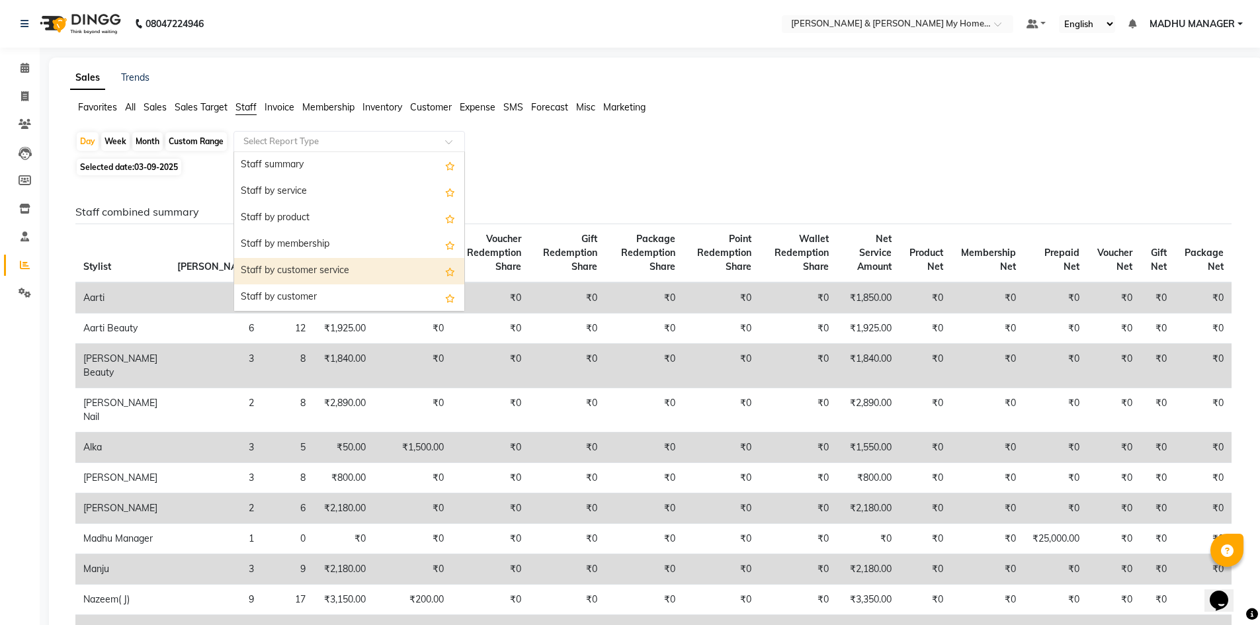
click at [352, 267] on div "Staff by customer service" at bounding box center [349, 271] width 230 height 26
select select "csv"
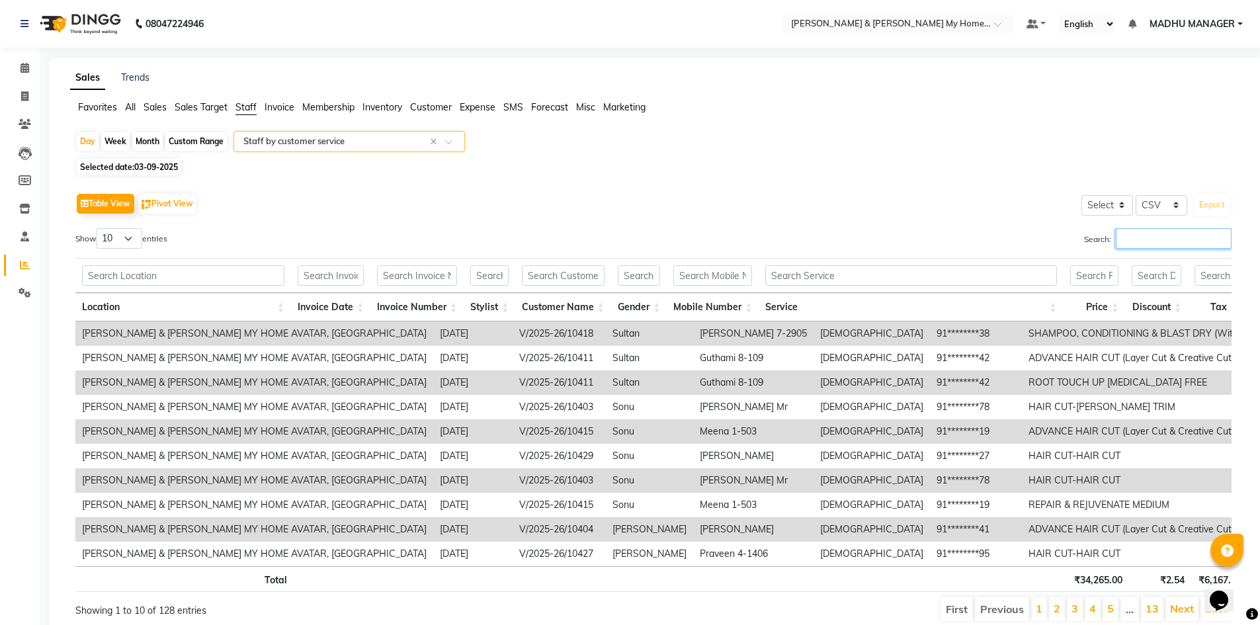
click at [1148, 238] on input "Search:" at bounding box center [1174, 238] width 116 height 21
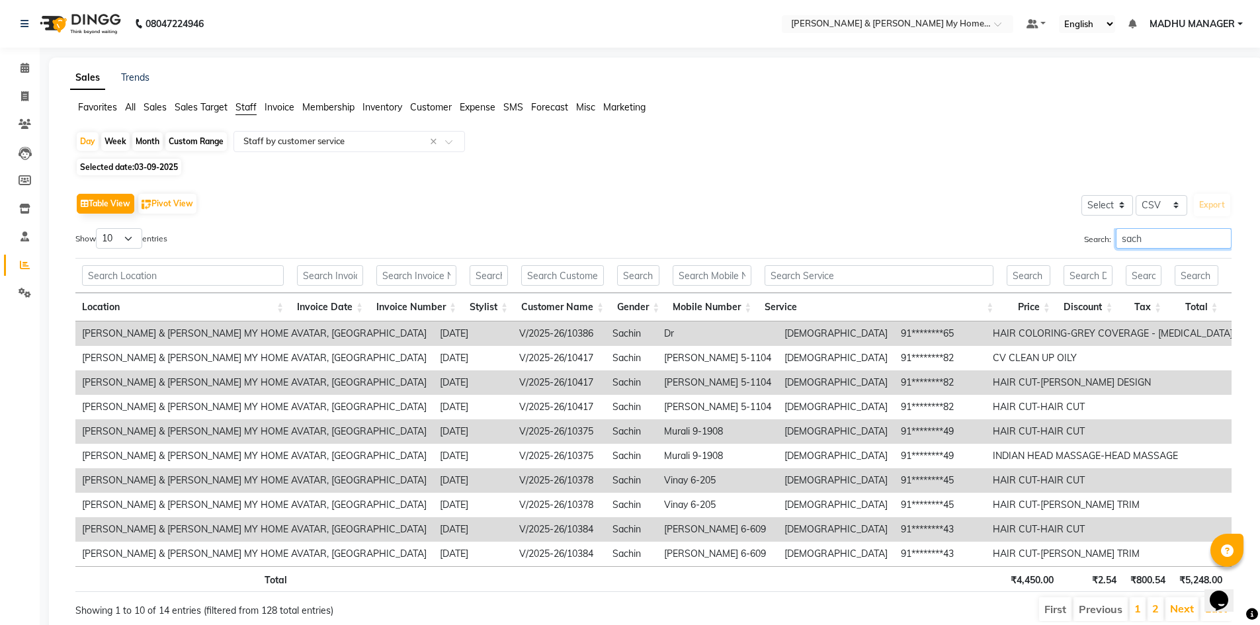
type input "sach"
click at [1154, 615] on link "2" at bounding box center [1155, 608] width 7 height 13
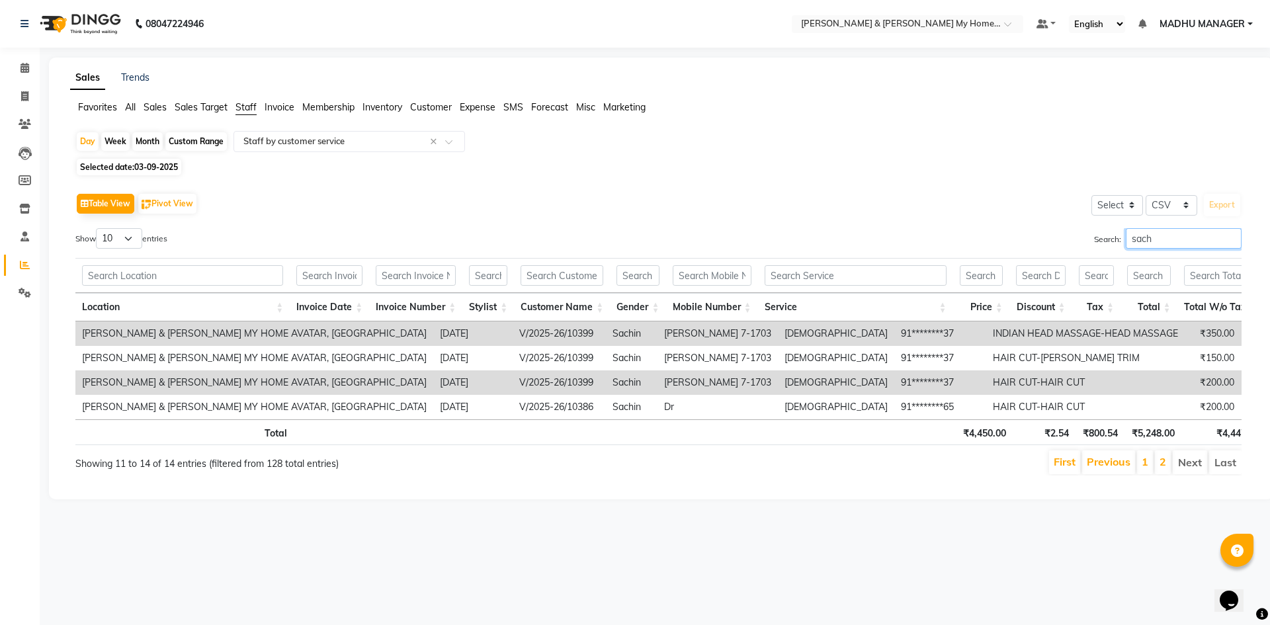
click at [1149, 242] on input "sach" at bounding box center [1184, 238] width 116 height 21
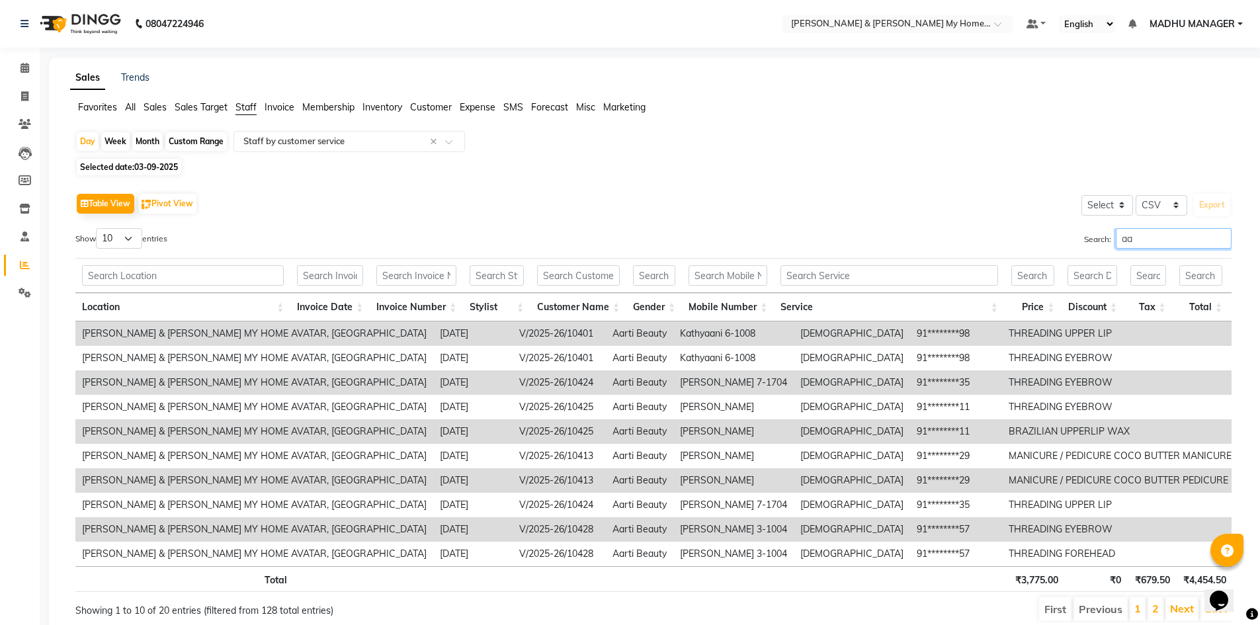
type input "a"
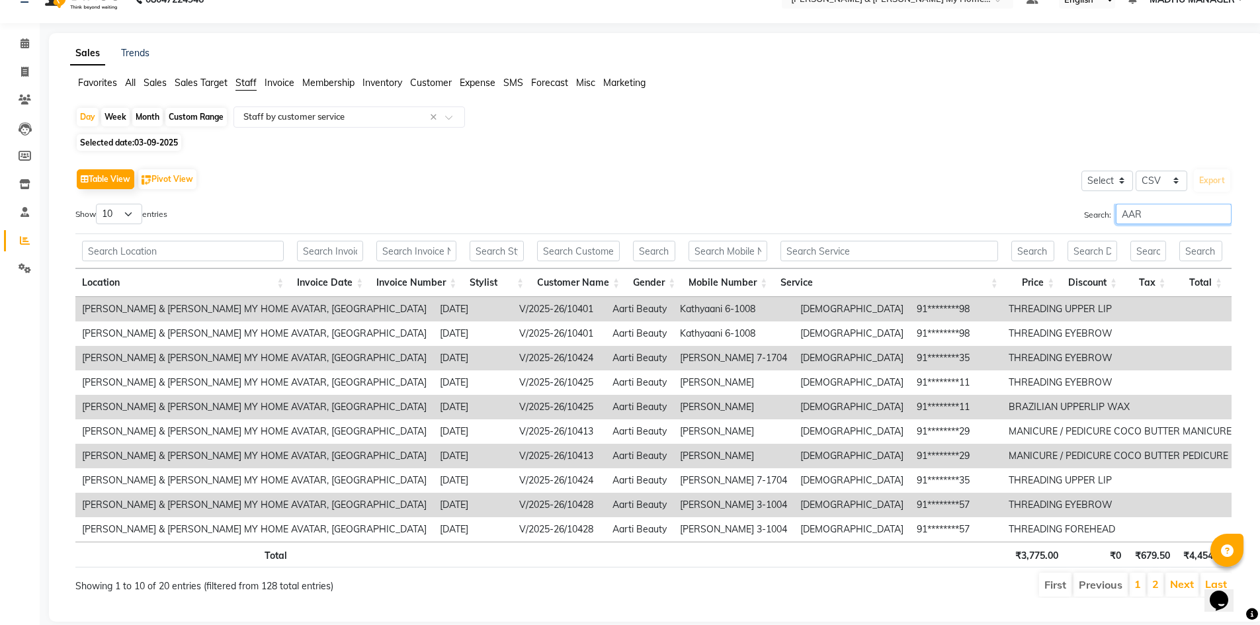
scroll to position [61, 0]
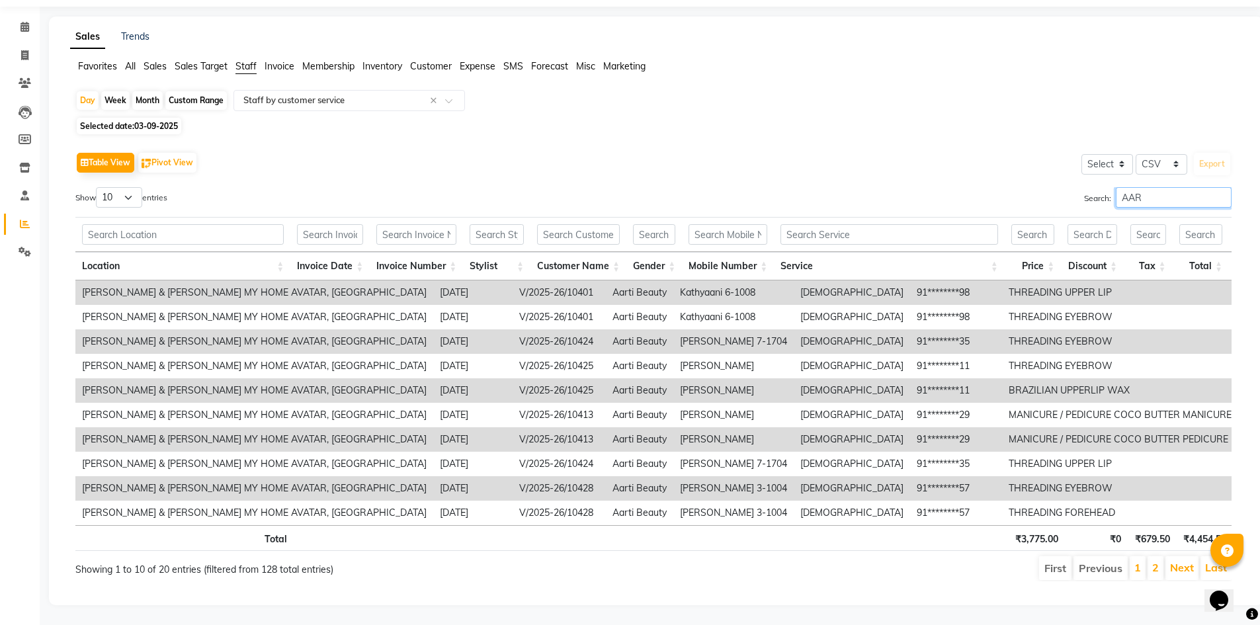
type input "AAR"
click at [1164, 556] on li "2" at bounding box center [1156, 568] width 16 height 24
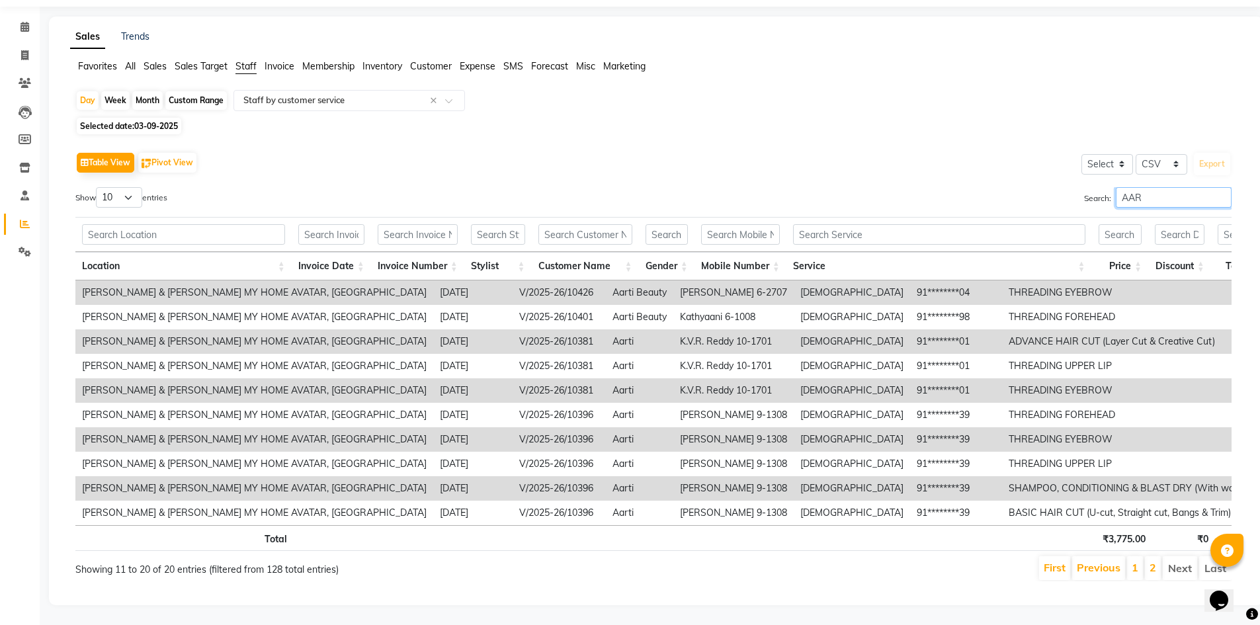
click at [1145, 187] on input "AAR" at bounding box center [1174, 197] width 116 height 21
click at [1151, 187] on input "AAR" at bounding box center [1174, 197] width 116 height 21
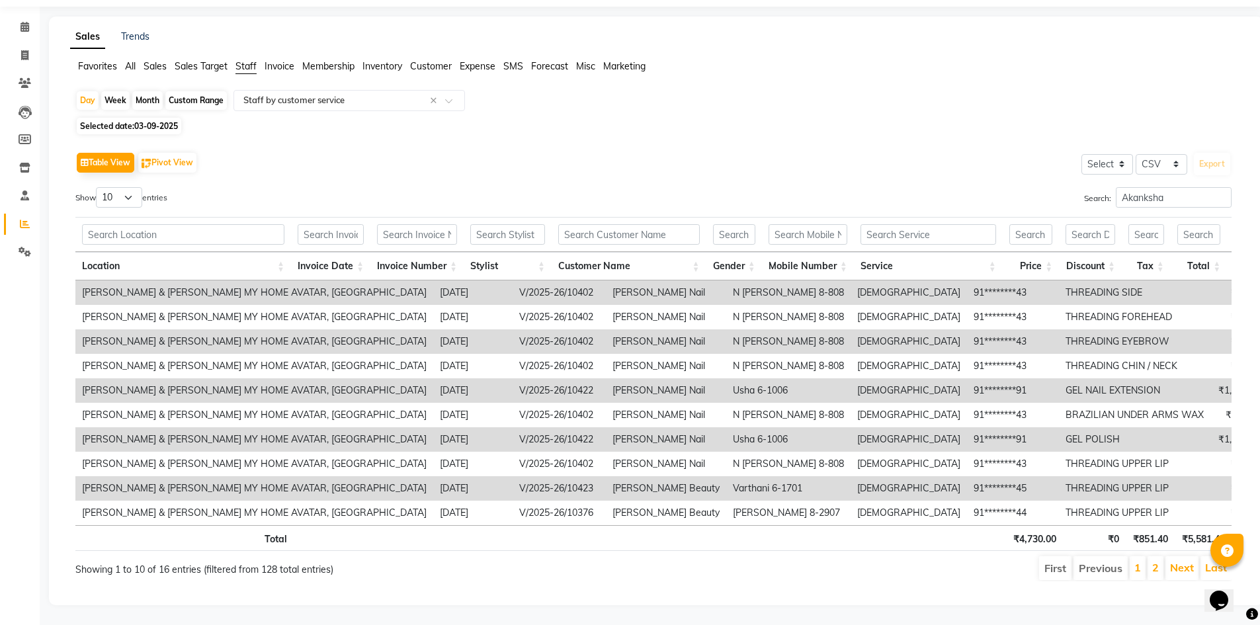
click at [1157, 566] on li "2" at bounding box center [1156, 568] width 16 height 24
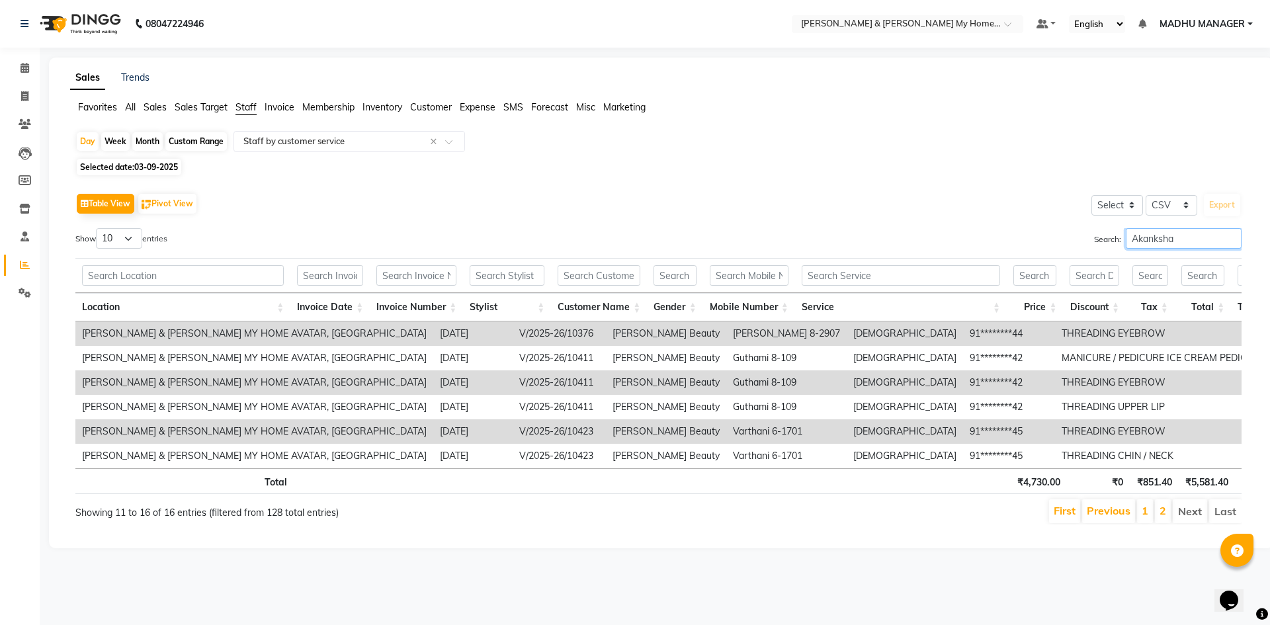
click at [1169, 240] on input "Akanksha" at bounding box center [1184, 238] width 116 height 21
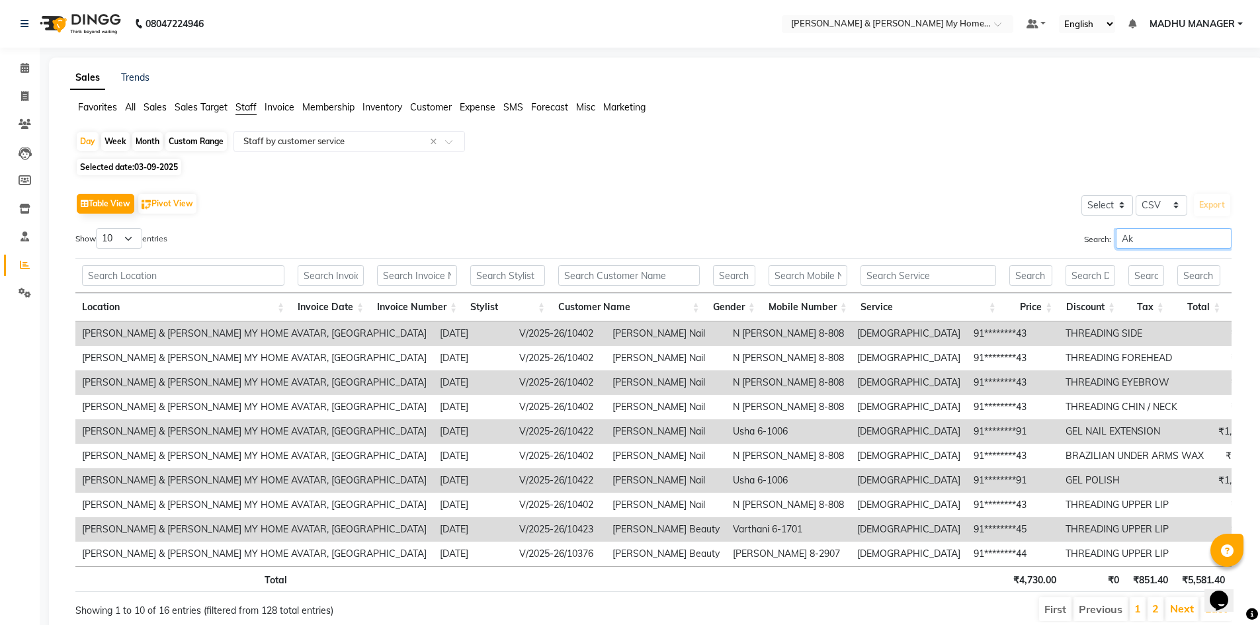
type input "A"
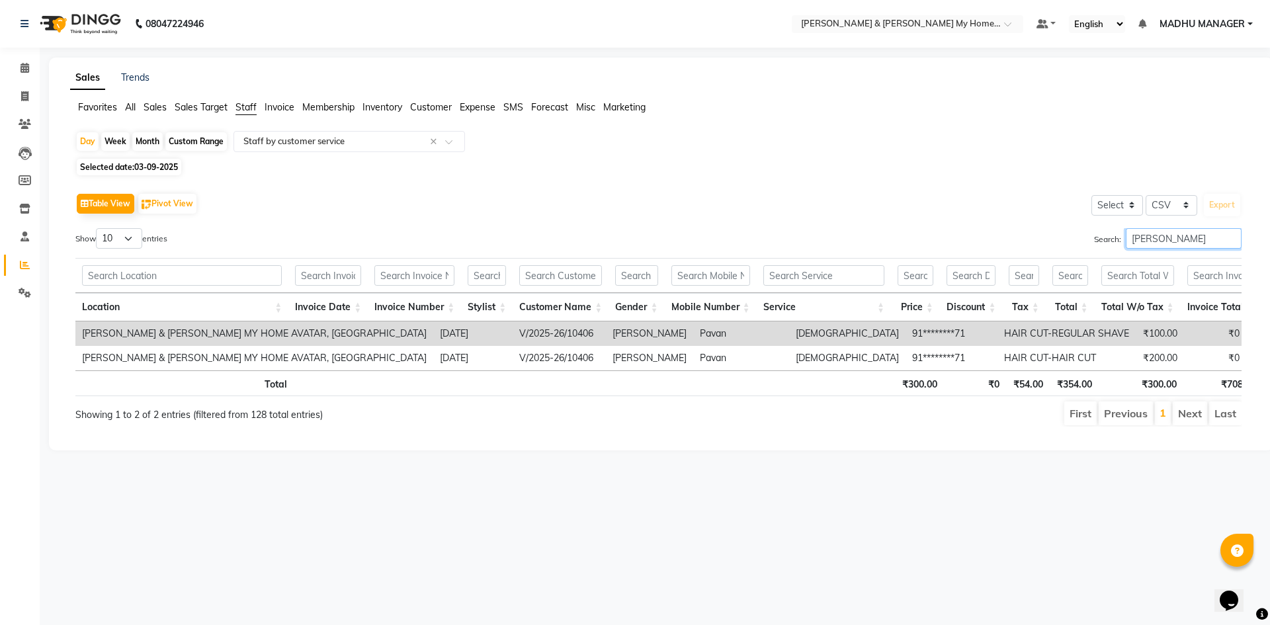
type input "[PERSON_NAME]"
click at [1159, 230] on input "[PERSON_NAME]" at bounding box center [1184, 238] width 116 height 21
click at [1158, 235] on input "[PERSON_NAME]" at bounding box center [1184, 238] width 116 height 21
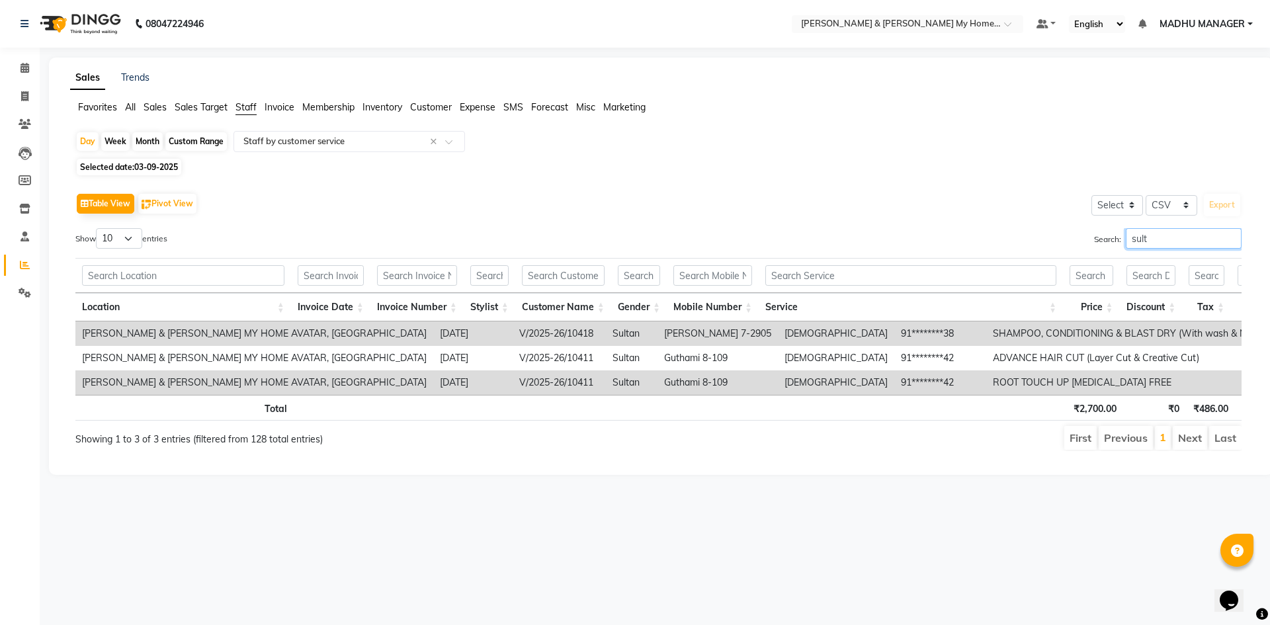
type input "sulta"
click at [1158, 241] on input "sulta" at bounding box center [1184, 238] width 116 height 21
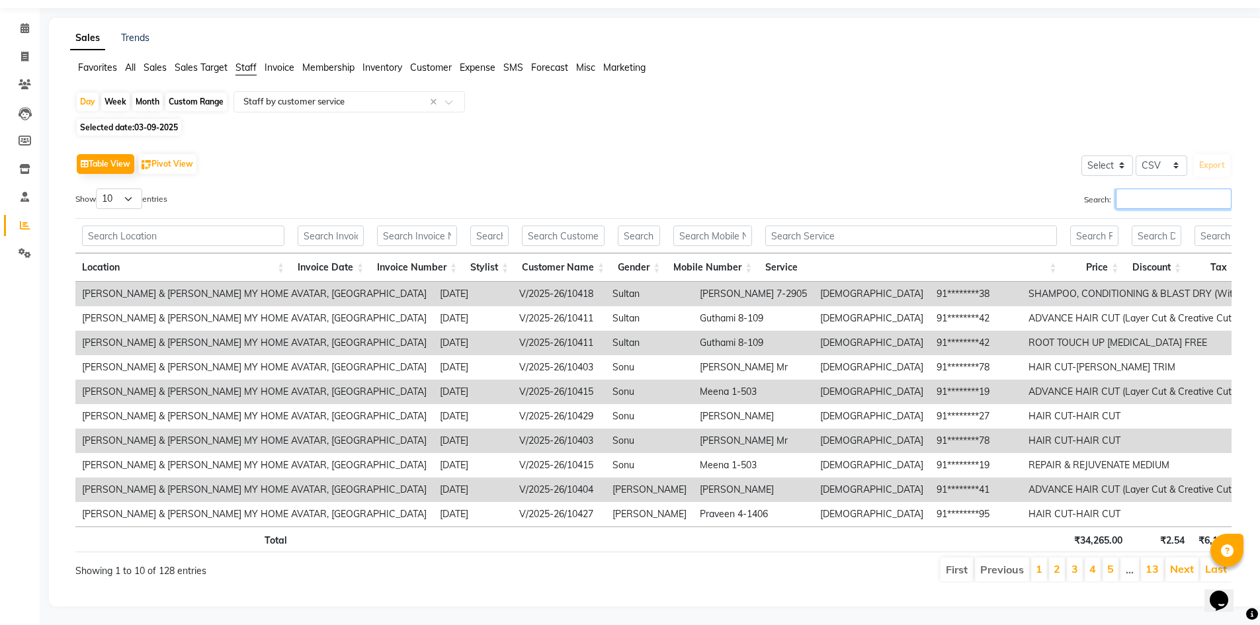
scroll to position [61, 0]
click at [1056, 561] on link "2" at bounding box center [1057, 567] width 7 height 13
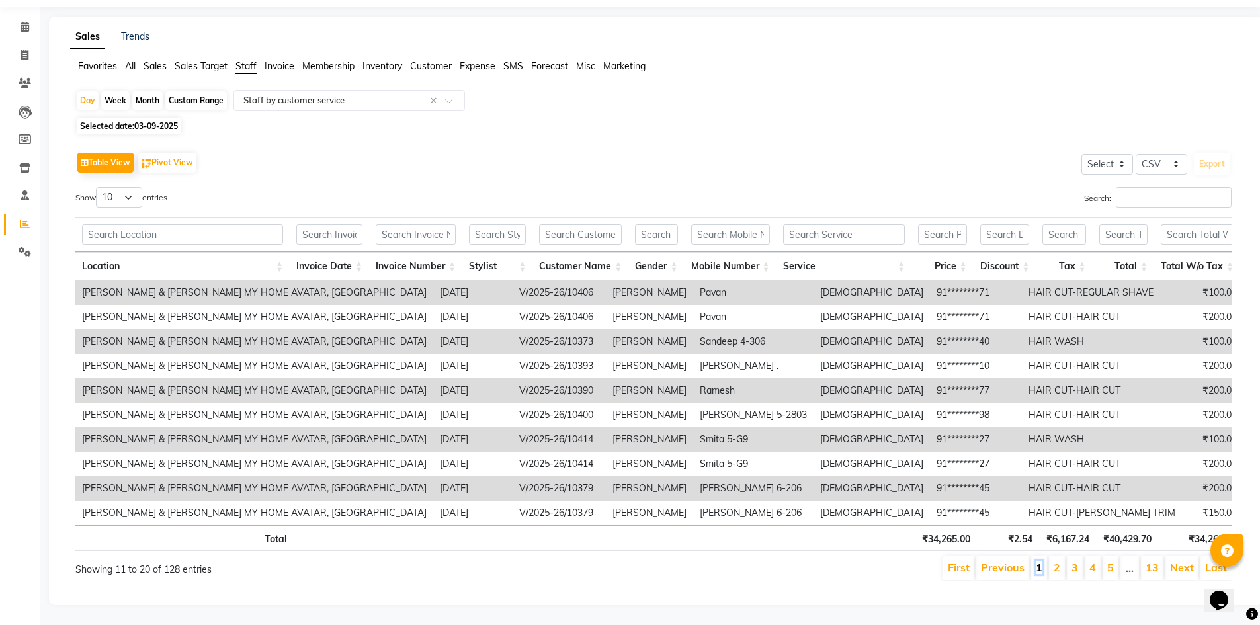
click at [1038, 561] on link "1" at bounding box center [1039, 567] width 7 height 13
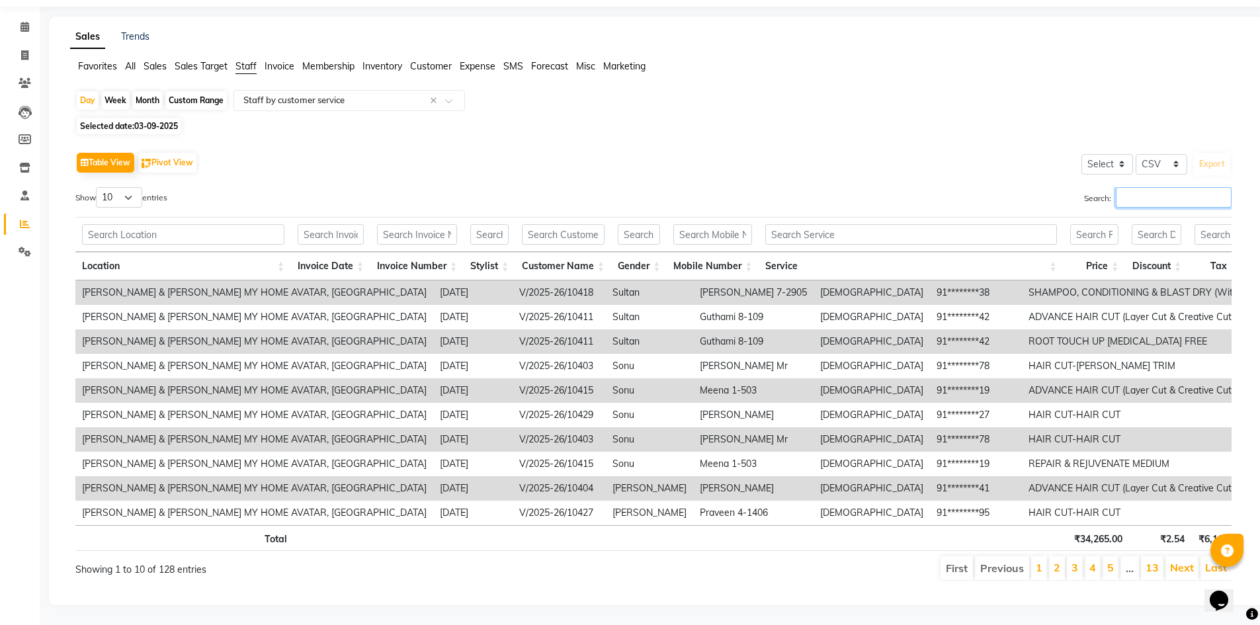
click at [1131, 187] on input "Search:" at bounding box center [1174, 197] width 116 height 21
click at [1129, 187] on input "Search:" at bounding box center [1174, 197] width 116 height 21
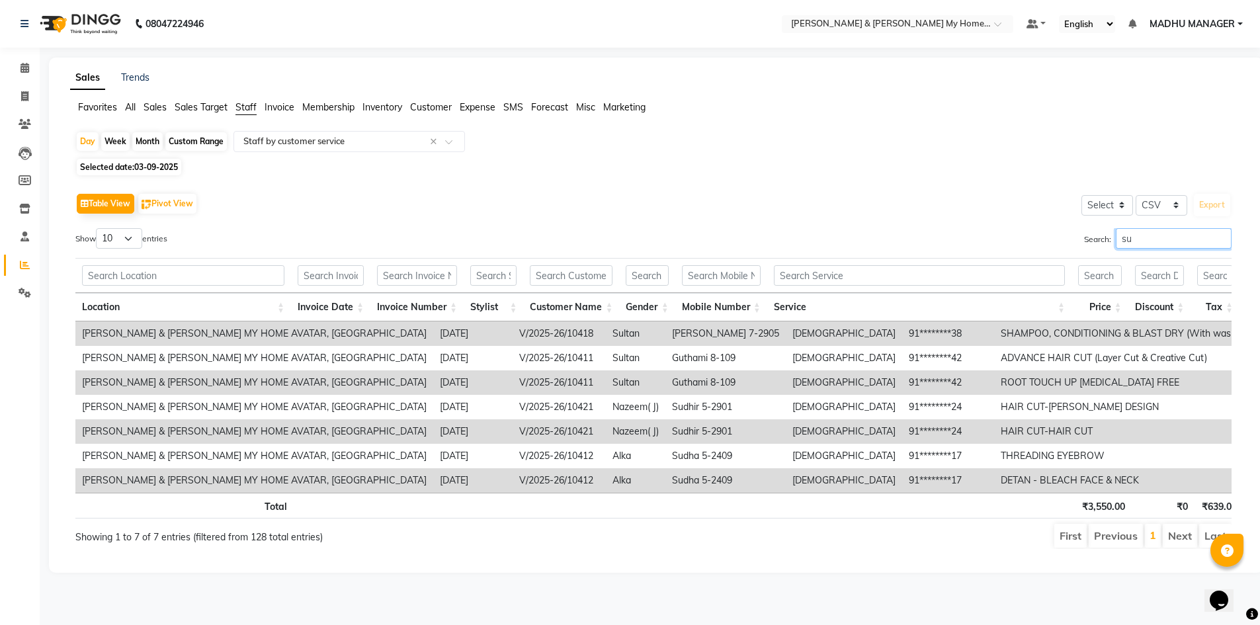
scroll to position [0, 0]
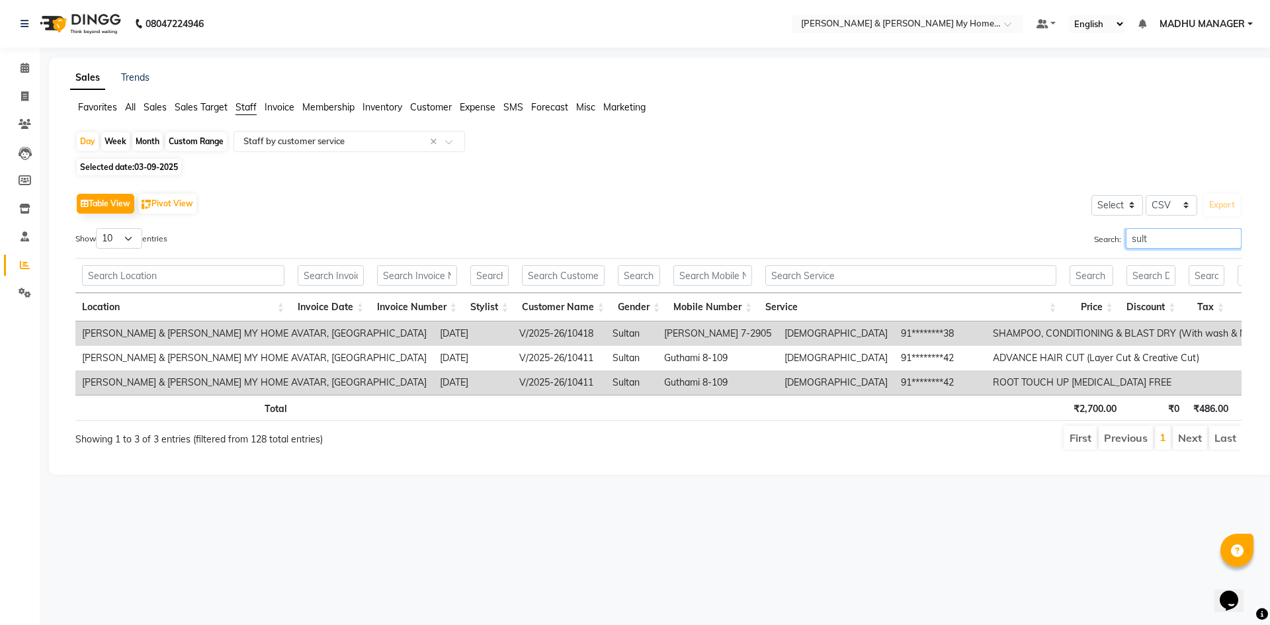
click at [1147, 233] on input "sult" at bounding box center [1184, 238] width 116 height 21
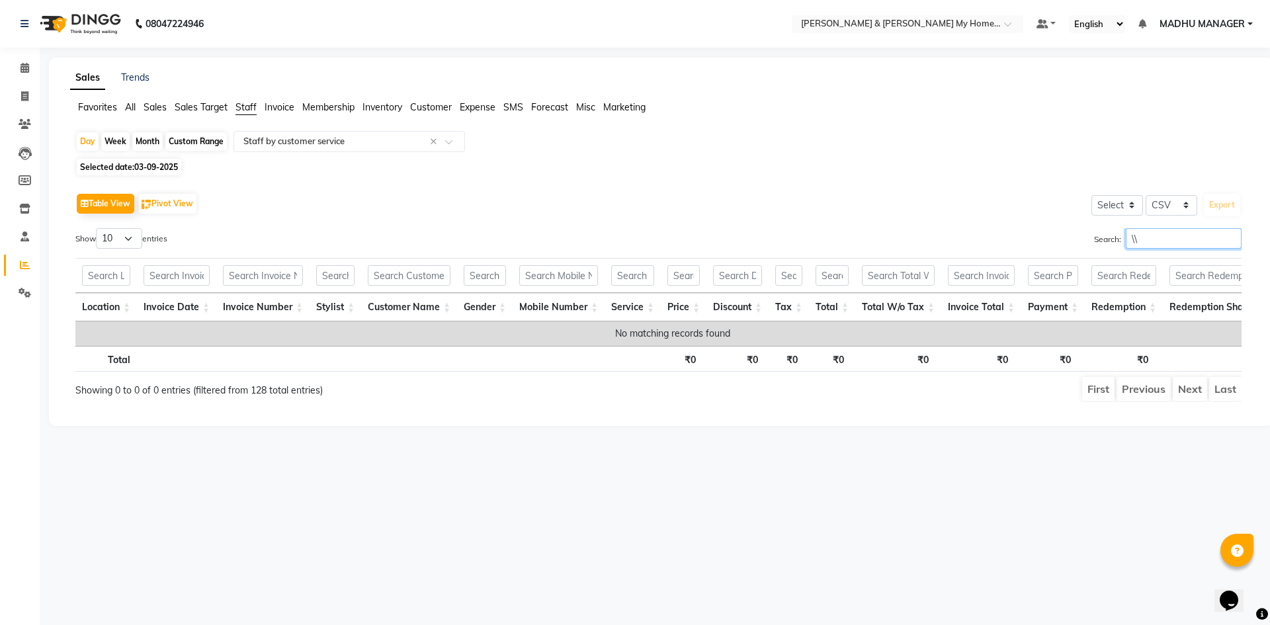
type input "\"
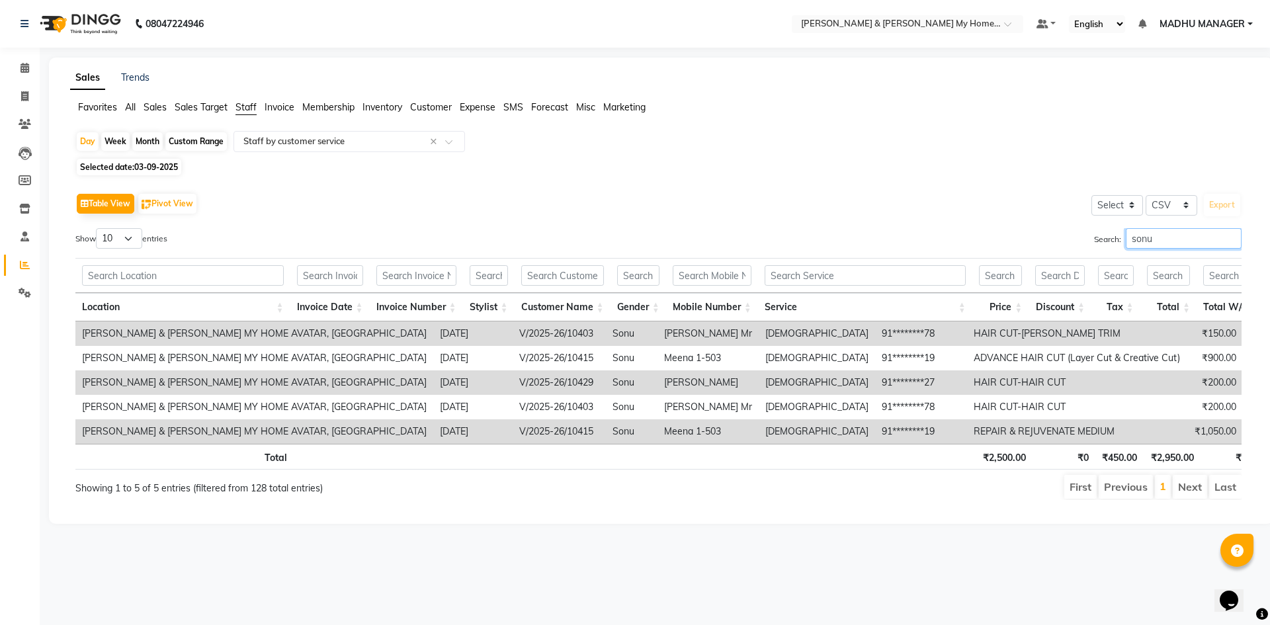
type input "sonu"
click at [1150, 238] on input "sonu" at bounding box center [1184, 238] width 116 height 21
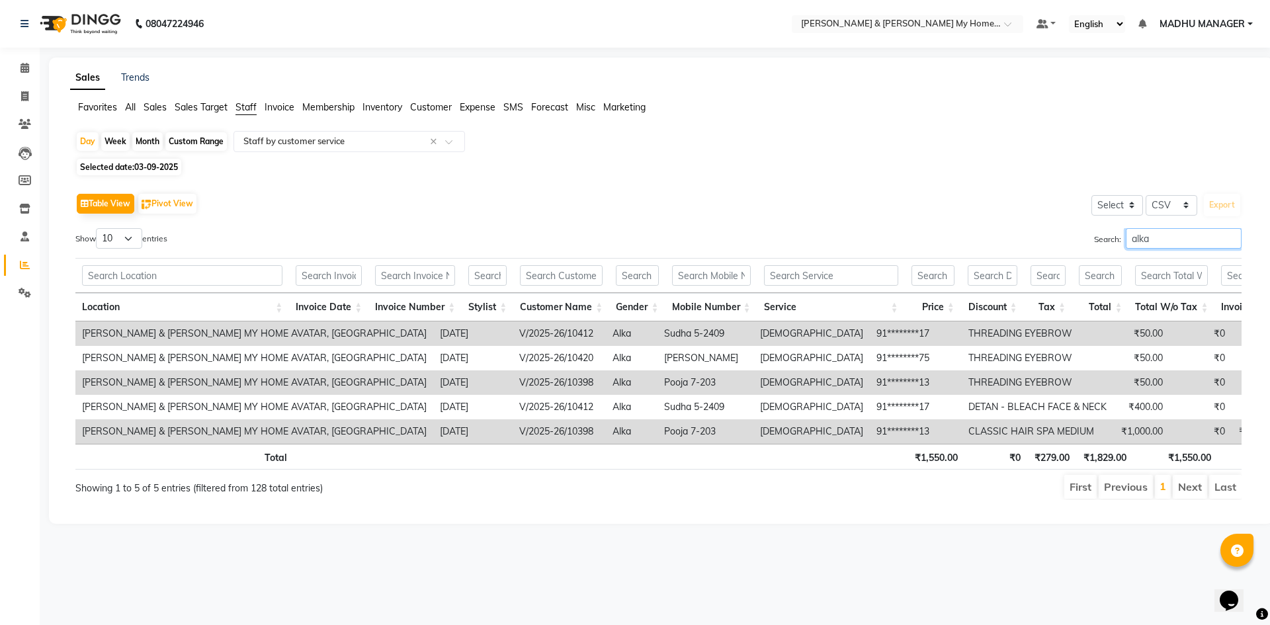
type input "alka"
click at [1146, 237] on input "alka" at bounding box center [1184, 238] width 116 height 21
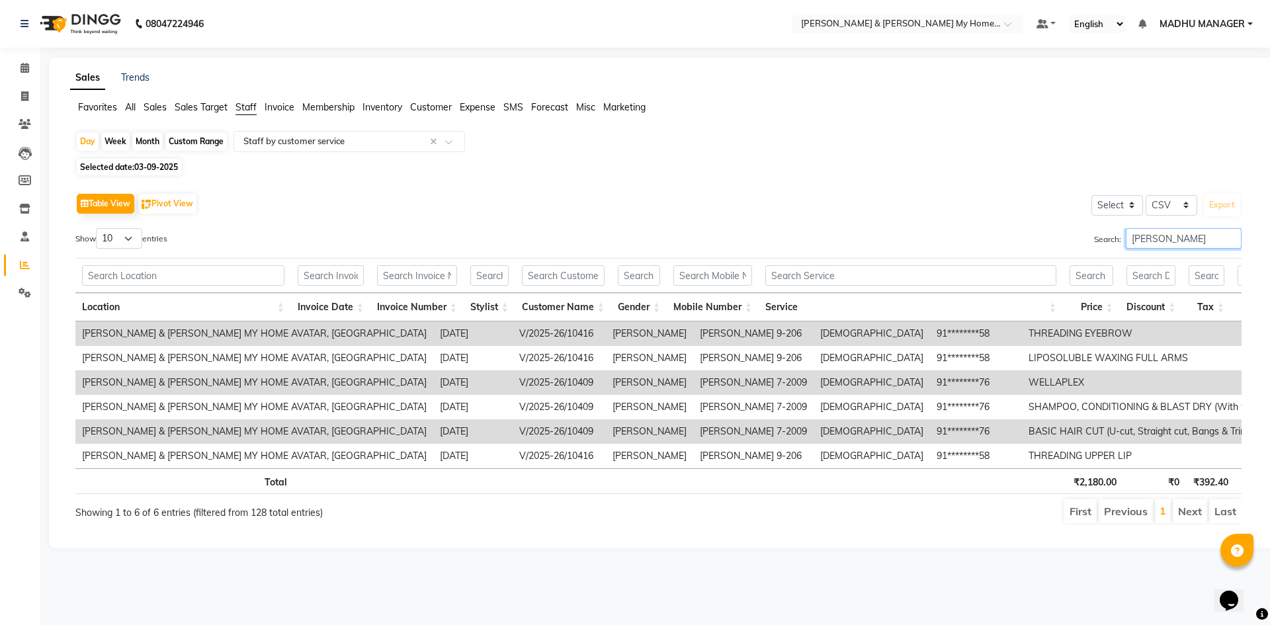
click at [1154, 236] on input "jyothi" at bounding box center [1184, 238] width 116 height 21
type input "j"
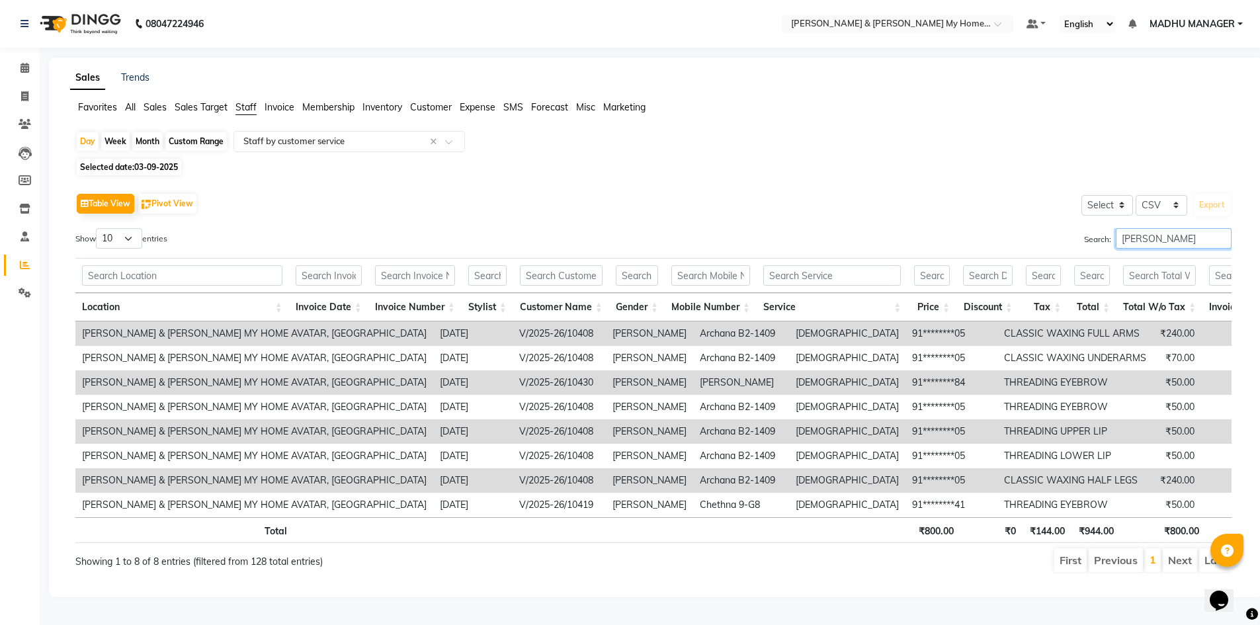
type input "ankitha"
click at [1165, 228] on input "ankitha" at bounding box center [1174, 238] width 116 height 21
click at [1164, 239] on input "ankitha" at bounding box center [1174, 238] width 116 height 21
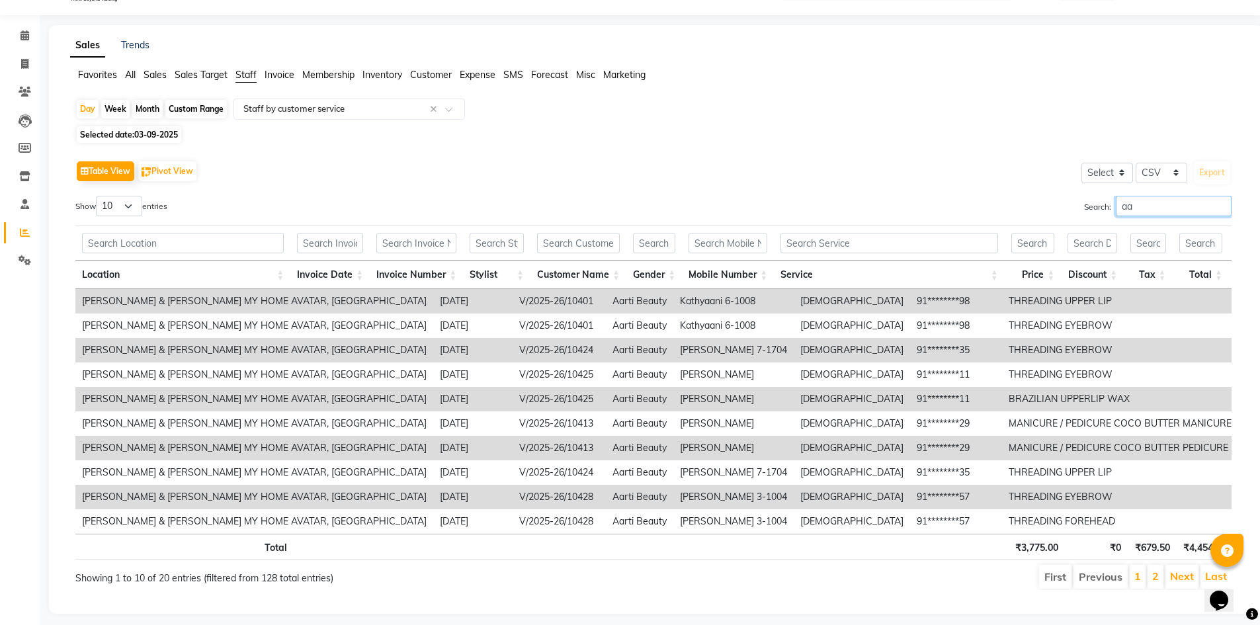
scroll to position [61, 0]
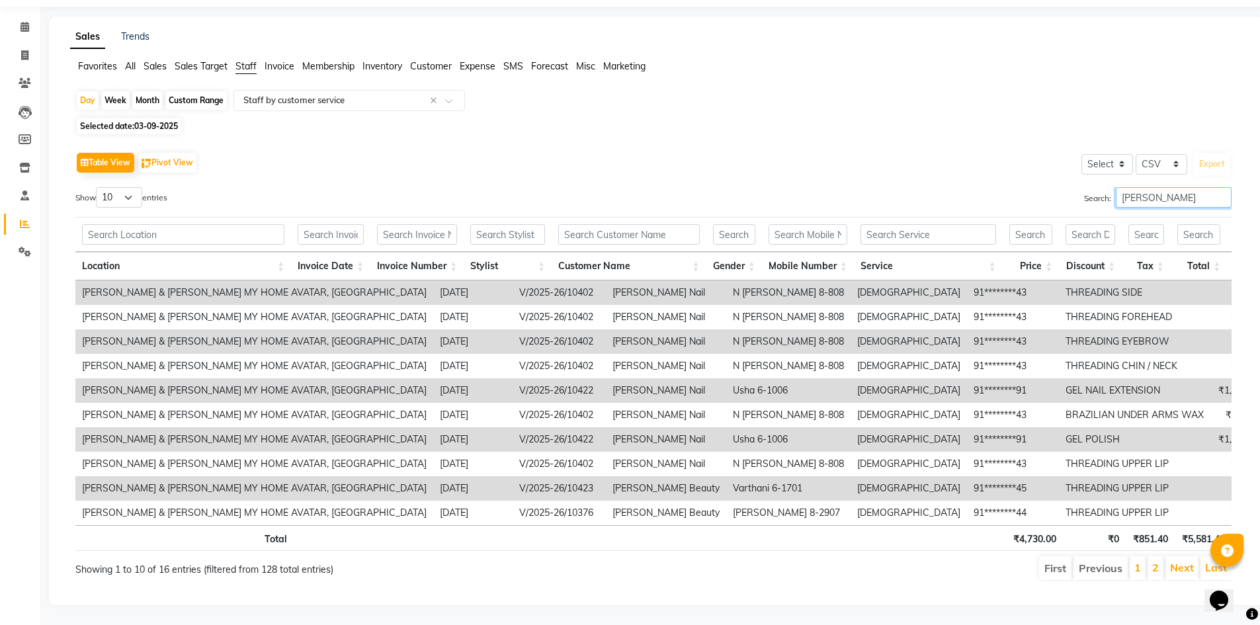
type input "akanksha"
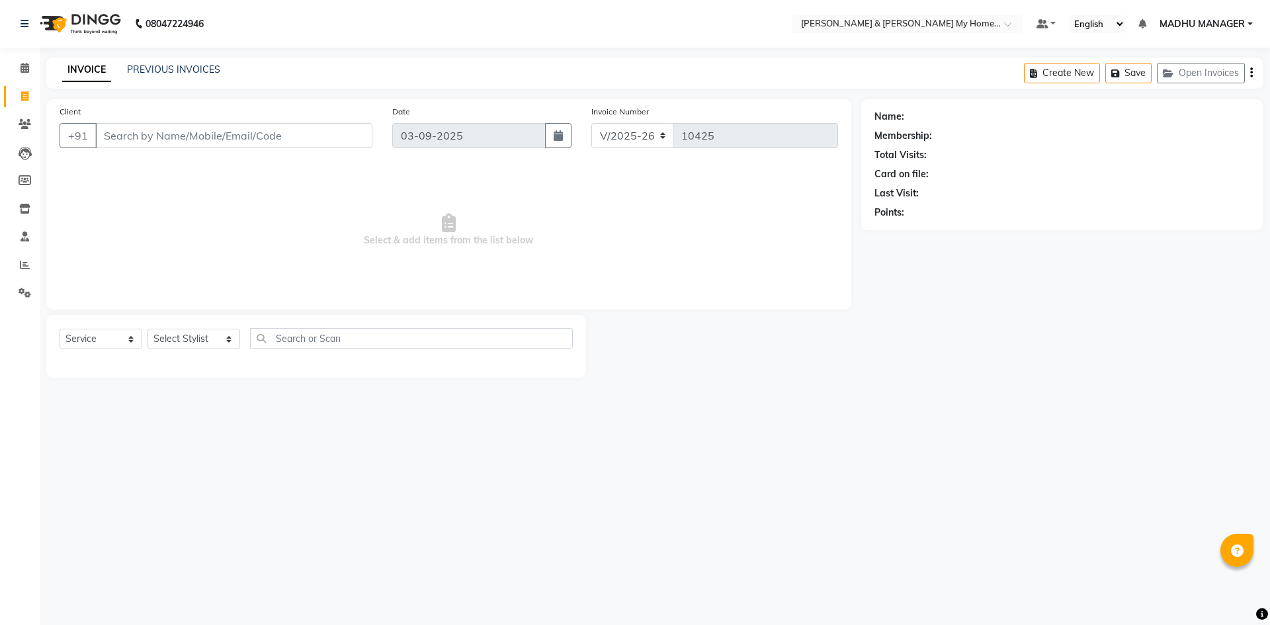
select select "8193"
select select "service"
drag, startPoint x: 185, startPoint y: 344, endPoint x: 183, endPoint y: 335, distance: 9.6
click at [185, 344] on select "Select Stylist [PERSON_NAME] Aarti [PERSON_NAME] Beauty [PERSON_NAME] Nail [PER…" at bounding box center [194, 339] width 93 height 21
select select "77261"
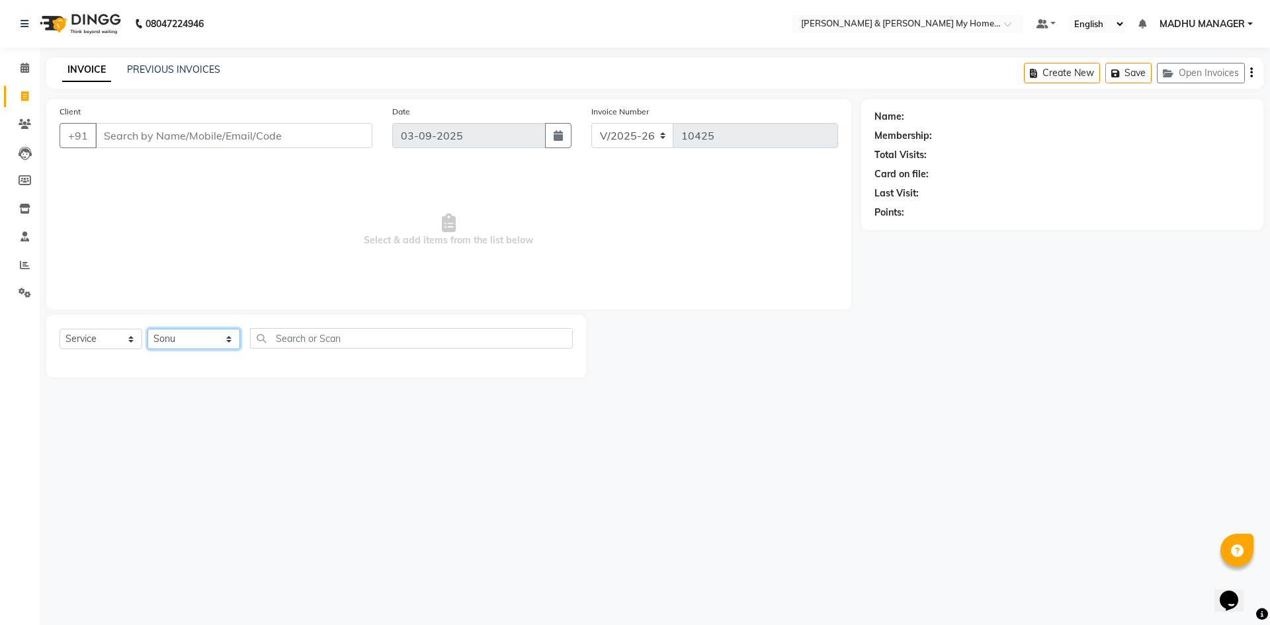
click at [148, 329] on select "Select Stylist [PERSON_NAME] Aarti [PERSON_NAME] Beauty [PERSON_NAME] Nail [PER…" at bounding box center [194, 339] width 93 height 21
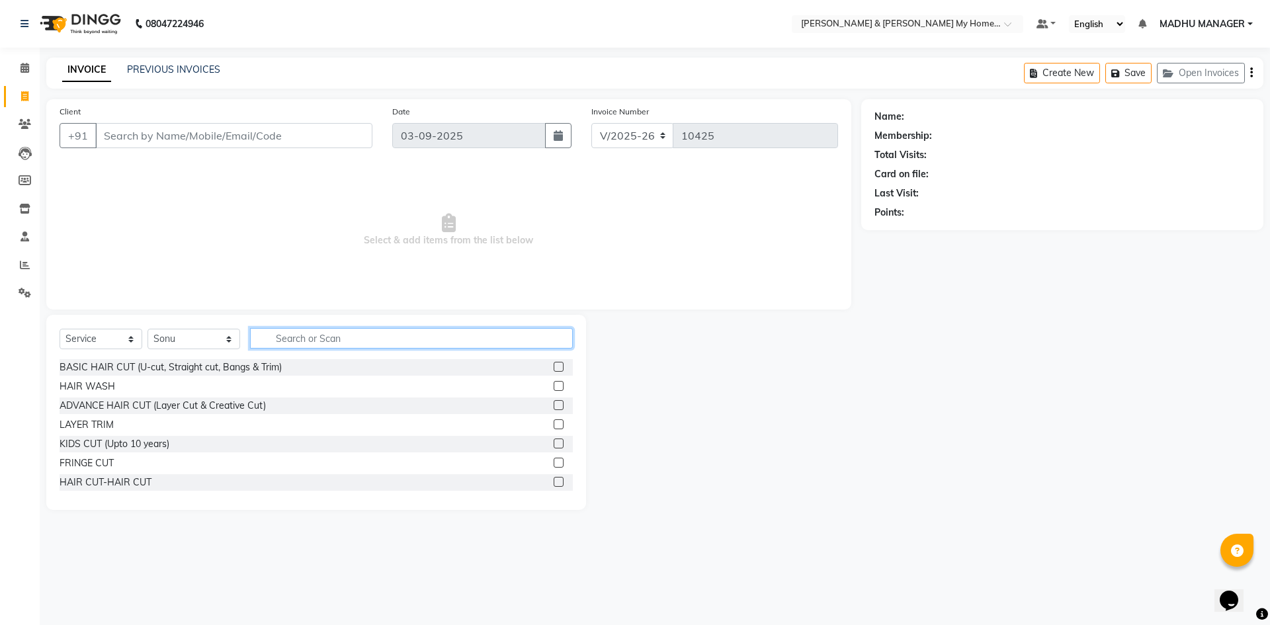
click at [329, 331] on input "text" at bounding box center [411, 338] width 323 height 21
click at [124, 485] on div "HAIR CUT-HAIR CUT" at bounding box center [106, 483] width 92 height 14
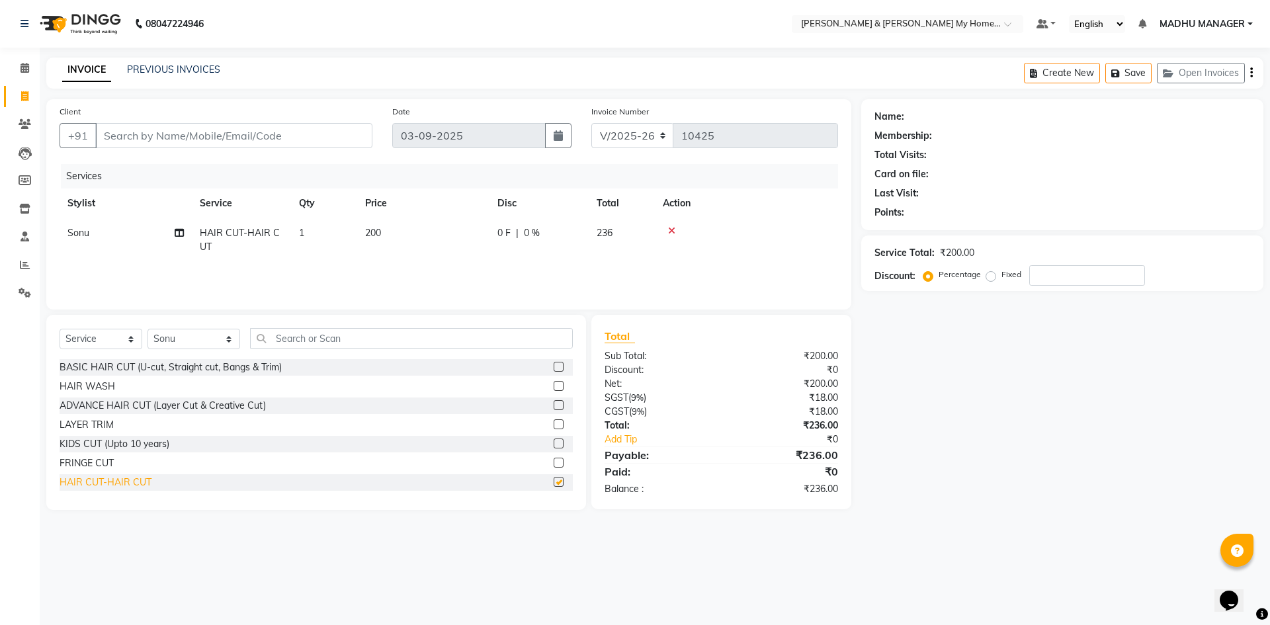
checkbox input "false"
click at [198, 138] on input "Client" at bounding box center [233, 135] width 277 height 25
type input "9"
type input "0"
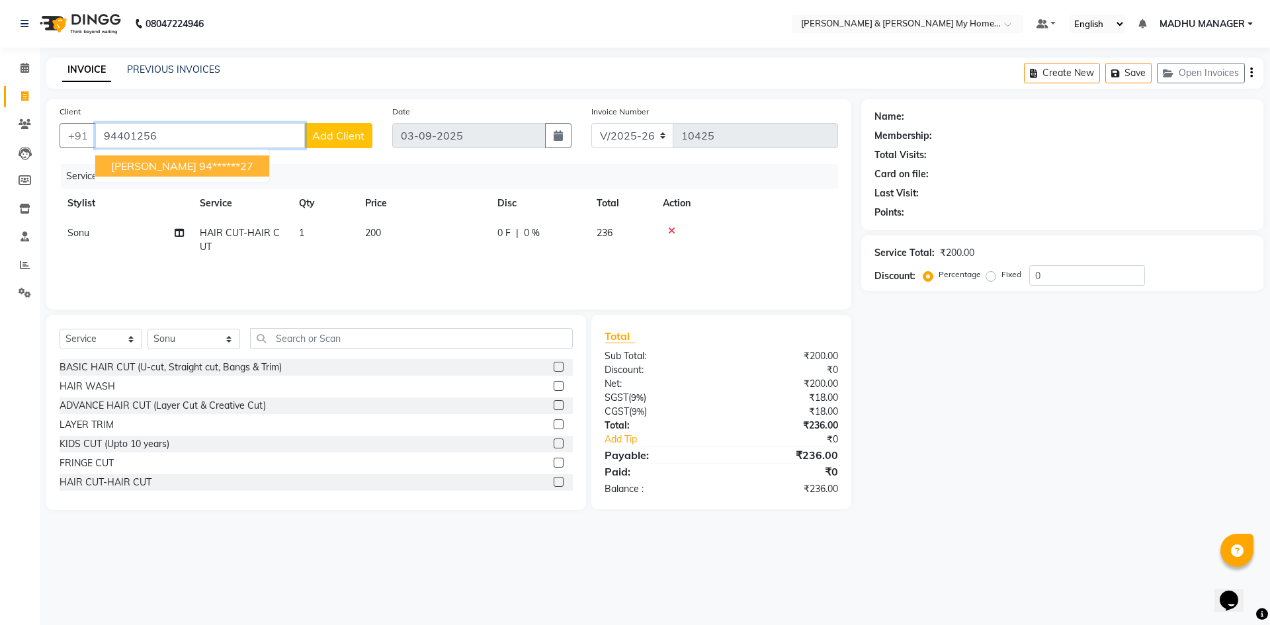
click at [164, 161] on span "Gopal reddy" at bounding box center [153, 165] width 85 height 13
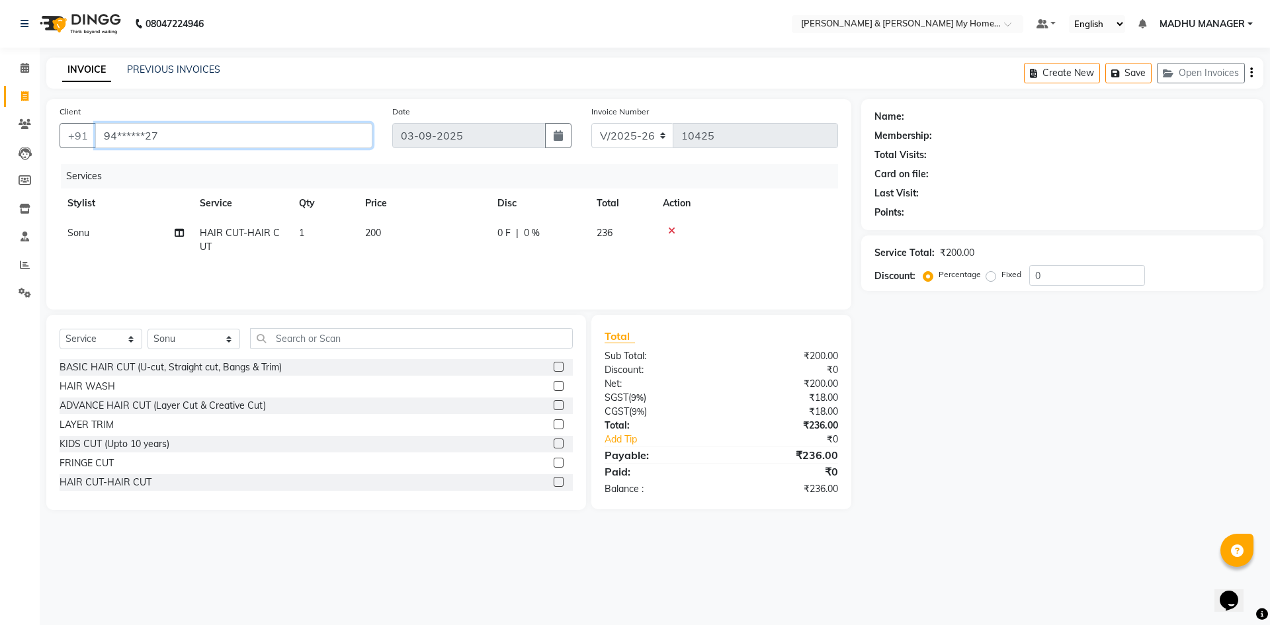
type input "94******27"
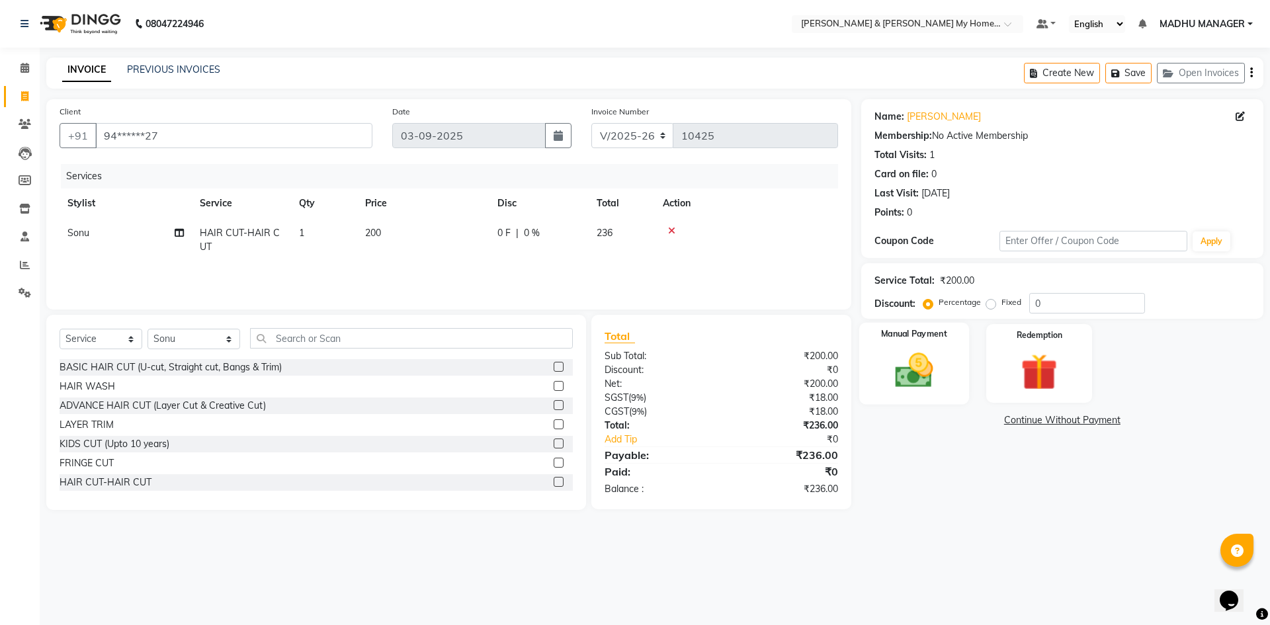
click at [940, 374] on img at bounding box center [914, 371] width 62 height 44
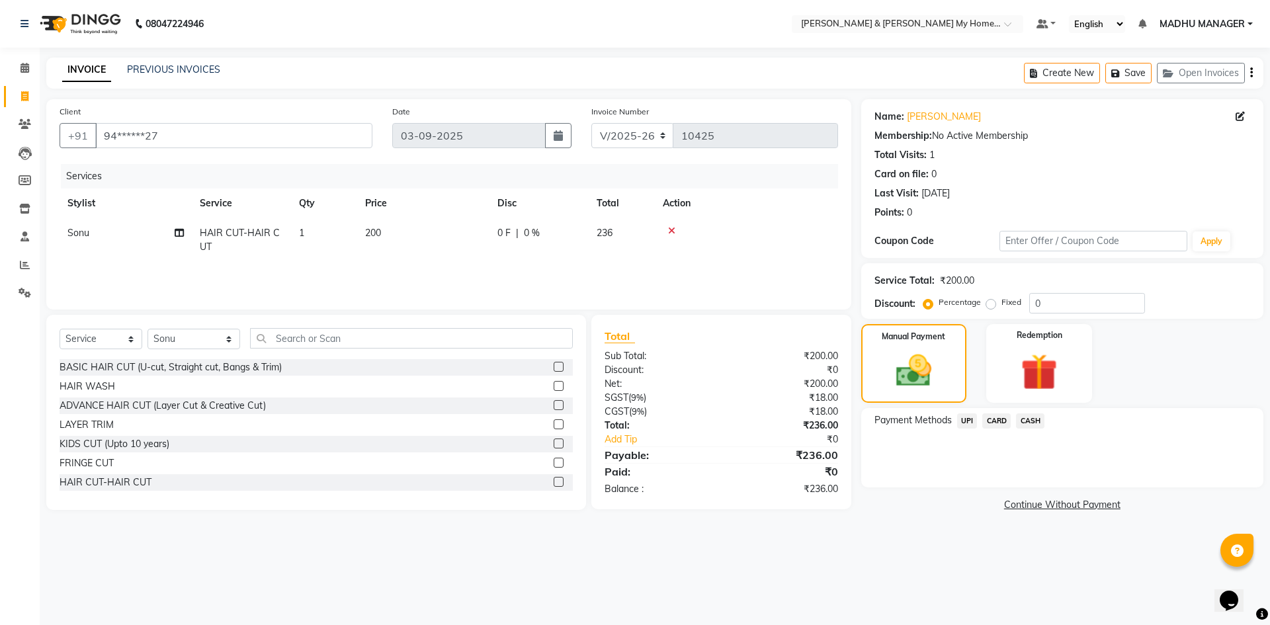
drag, startPoint x: 968, startPoint y: 416, endPoint x: 968, endPoint y: 435, distance: 19.2
click at [968, 421] on span "UPI" at bounding box center [967, 420] width 21 height 15
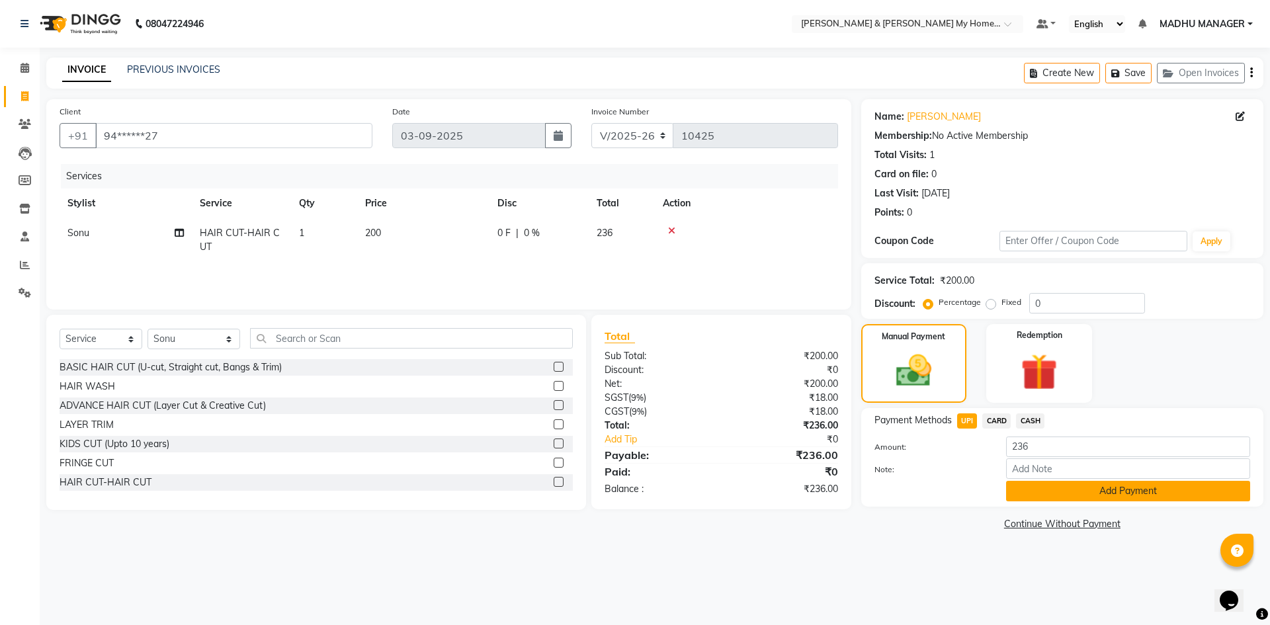
click at [1186, 496] on button "Add Payment" at bounding box center [1128, 491] width 244 height 21
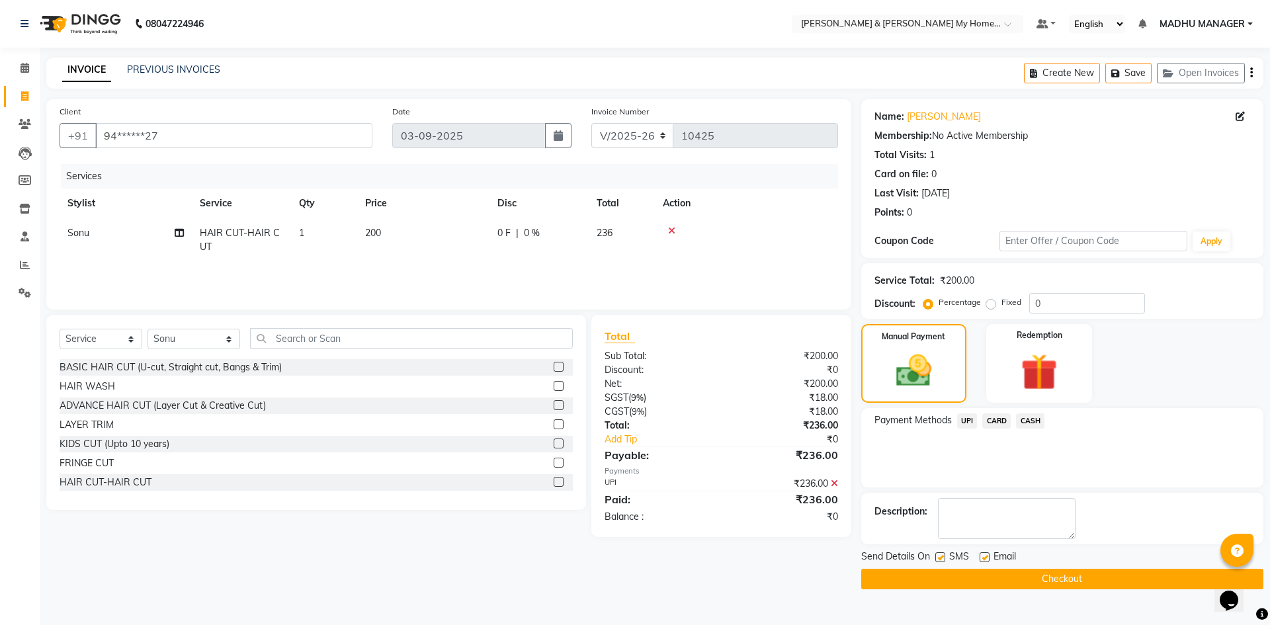
click at [1098, 585] on button "Checkout" at bounding box center [1062, 579] width 402 height 21
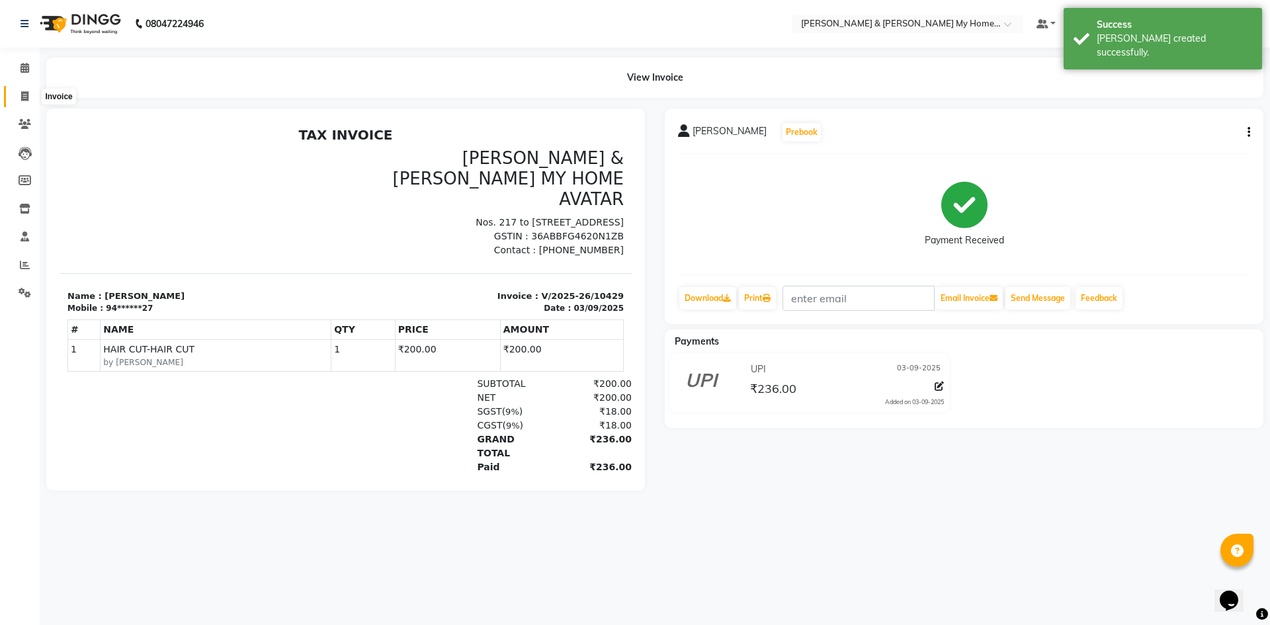
drag, startPoint x: 23, startPoint y: 95, endPoint x: 37, endPoint y: 95, distance: 13.9
click at [24, 95] on icon at bounding box center [24, 96] width 7 height 10
select select "service"
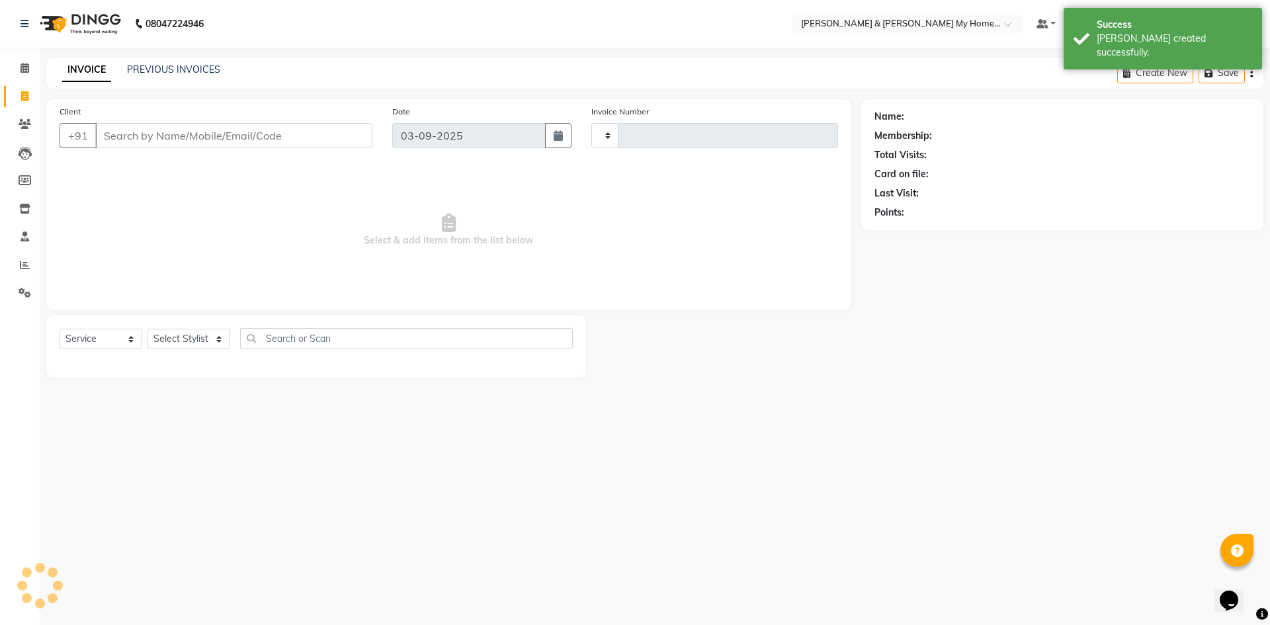
type input "10430"
select select "8193"
click at [175, 68] on link "PREVIOUS INVOICES" at bounding box center [173, 70] width 93 height 12
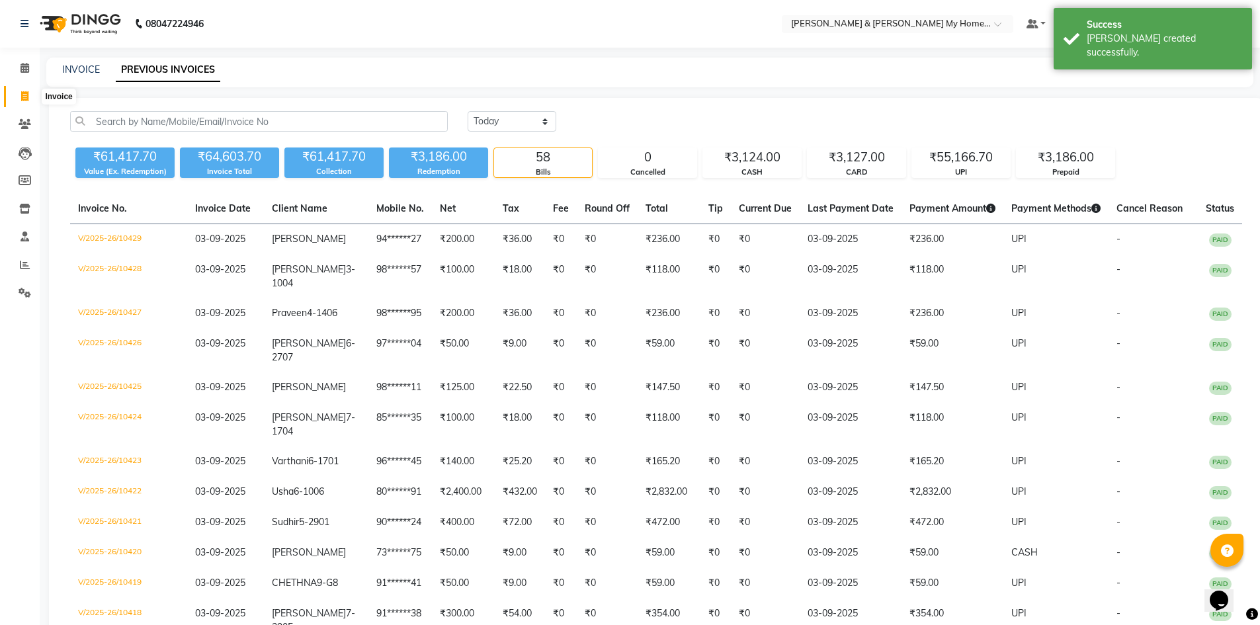
click at [17, 94] on span at bounding box center [24, 96] width 23 height 15
select select "service"
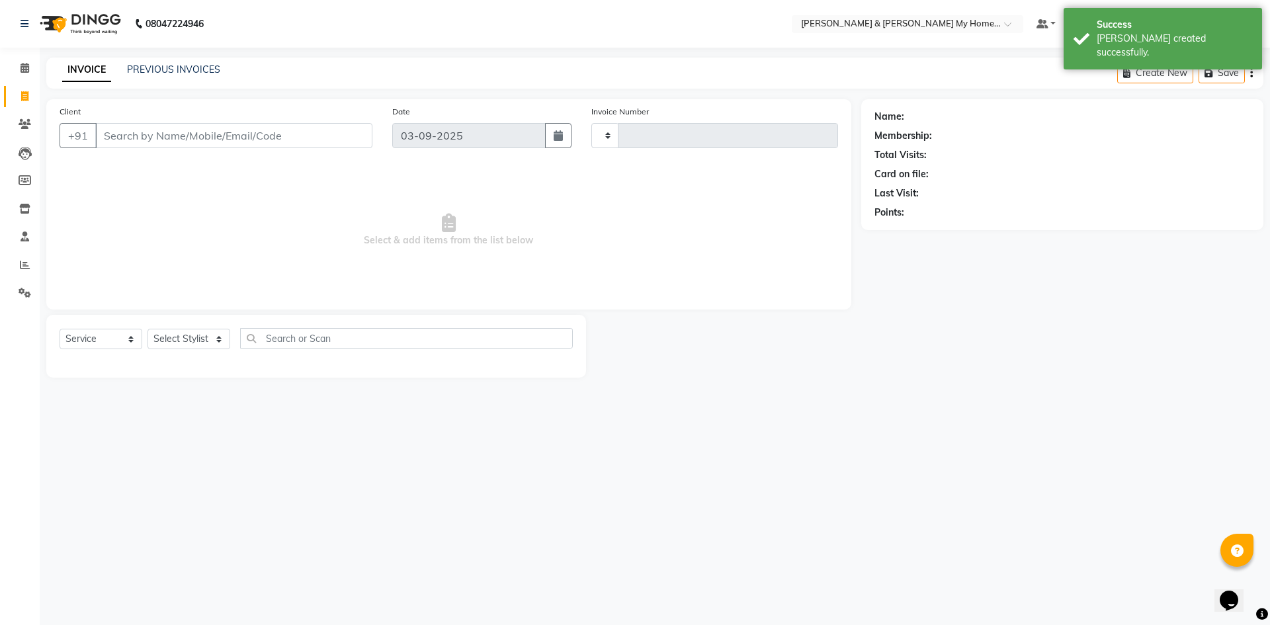
type input "10430"
select select "8193"
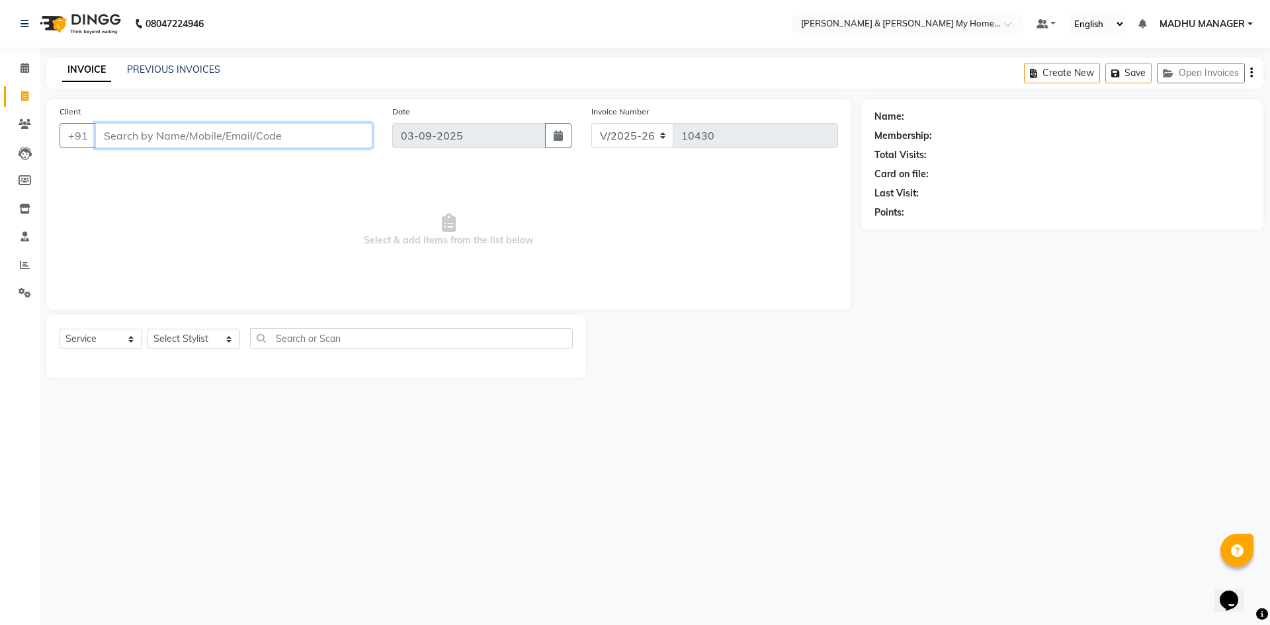
click at [174, 128] on input "Client" at bounding box center [233, 135] width 277 height 25
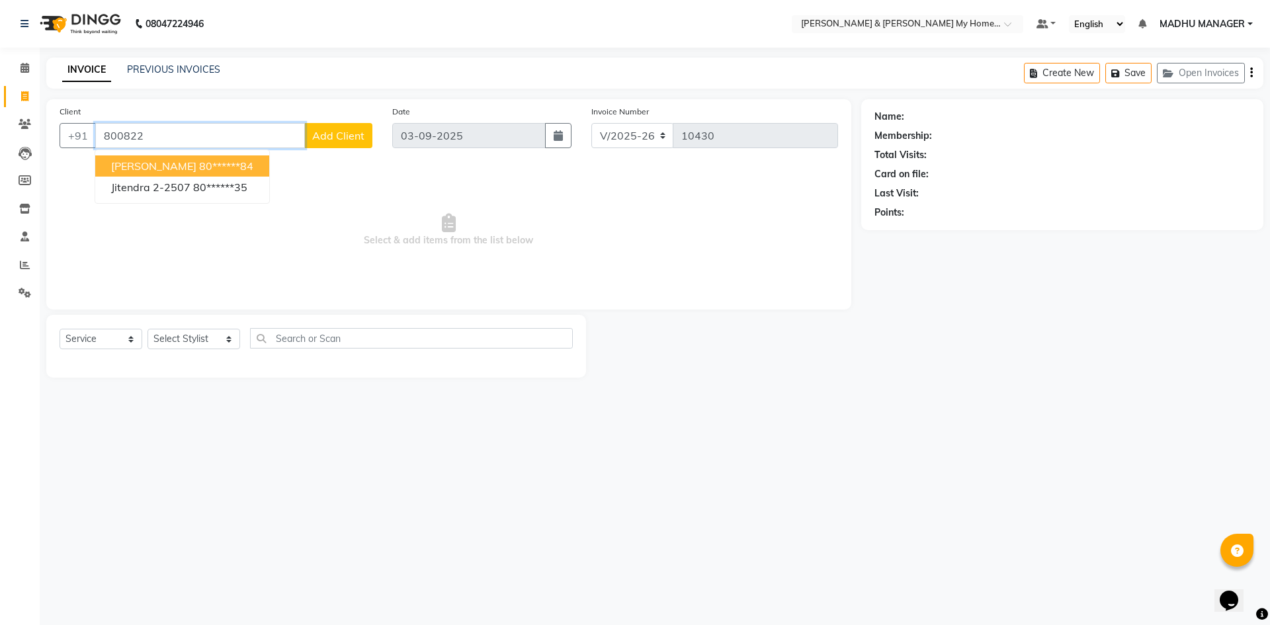
click at [199, 165] on ngb-highlight "80******84" at bounding box center [226, 165] width 54 height 13
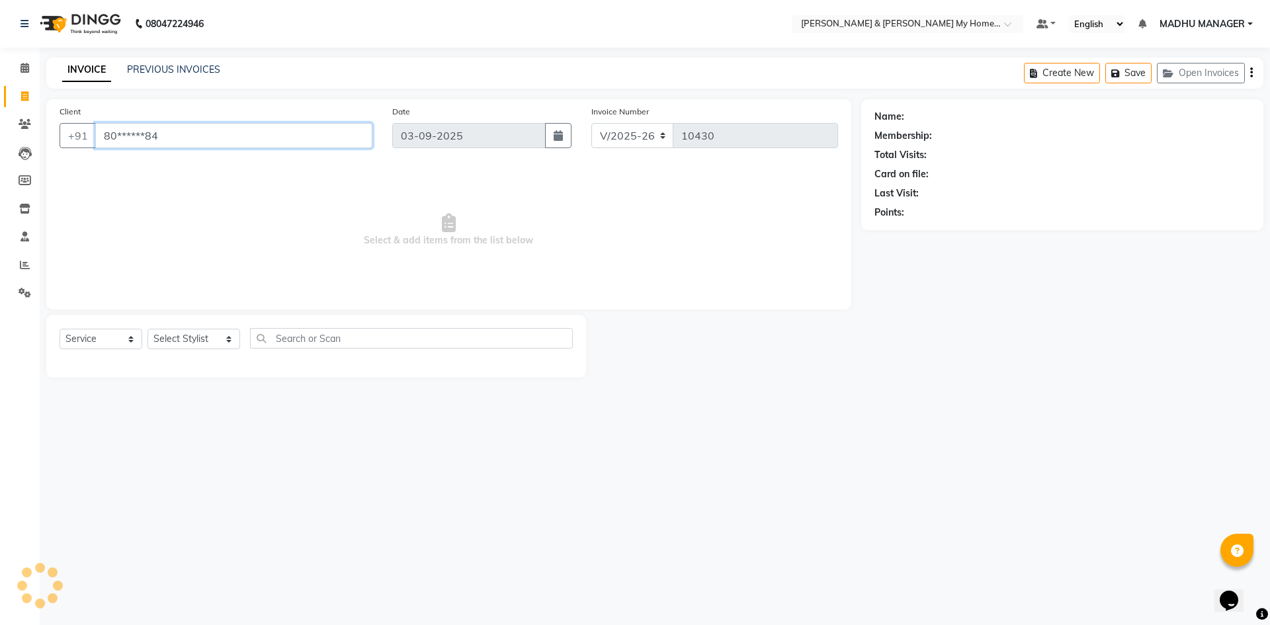
type input "80******84"
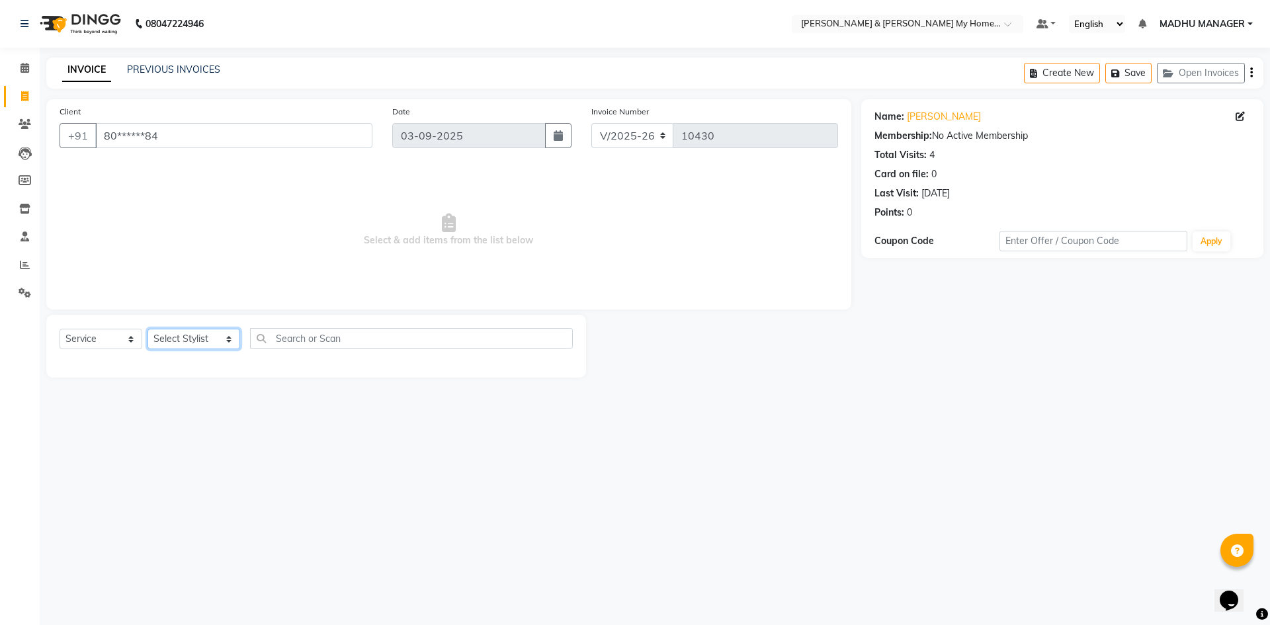
click at [173, 333] on select "Select Stylist Aadil Aarti Aarti Beauty Akanksha Beauty akanksha Nail ALKA Anki…" at bounding box center [194, 339] width 93 height 21
select select "77263"
click at [148, 329] on select "Select Stylist Aadil Aarti Aarti Beauty Akanksha Beauty akanksha Nail ALKA Anki…" at bounding box center [194, 339] width 93 height 21
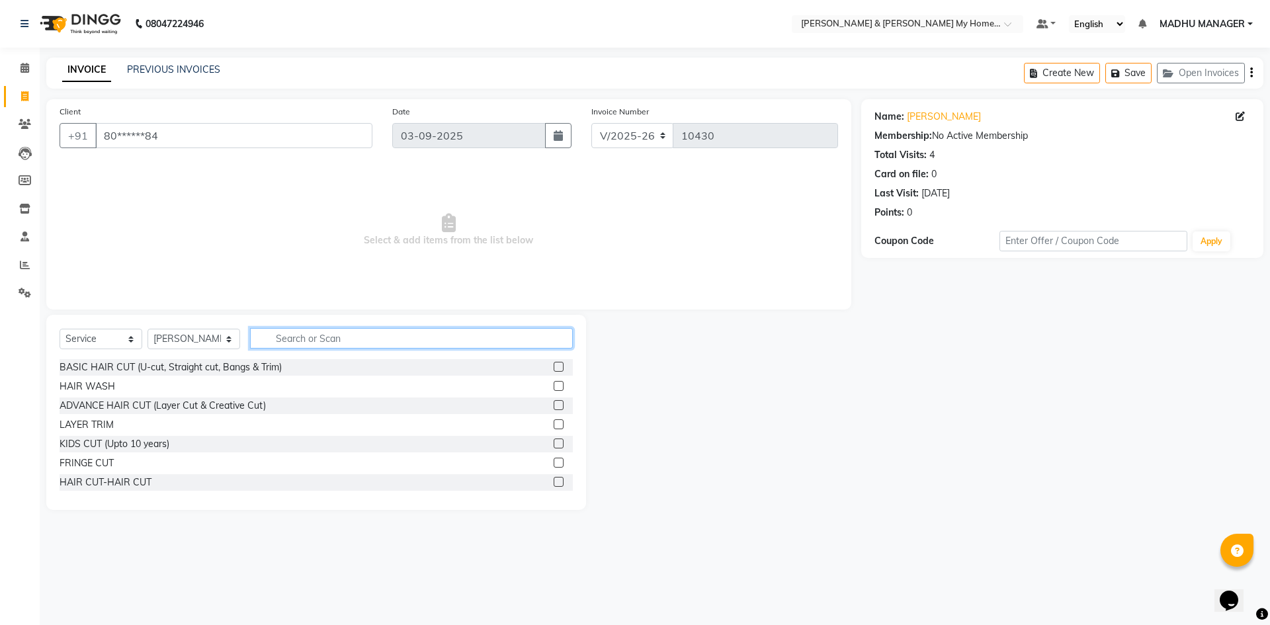
click at [314, 335] on input "text" at bounding box center [411, 338] width 323 height 21
type input "thre"
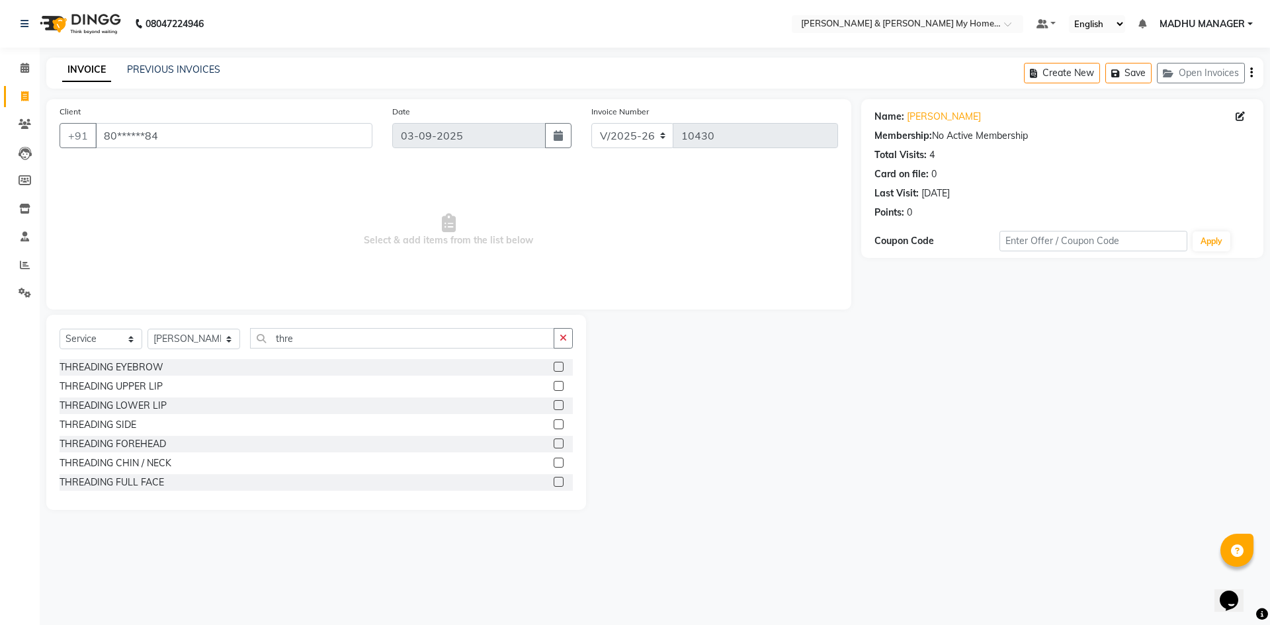
click at [145, 360] on div "THREADING EYEBROW" at bounding box center [316, 367] width 513 height 17
click at [148, 363] on div "THREADING EYEBROW" at bounding box center [112, 368] width 104 height 14
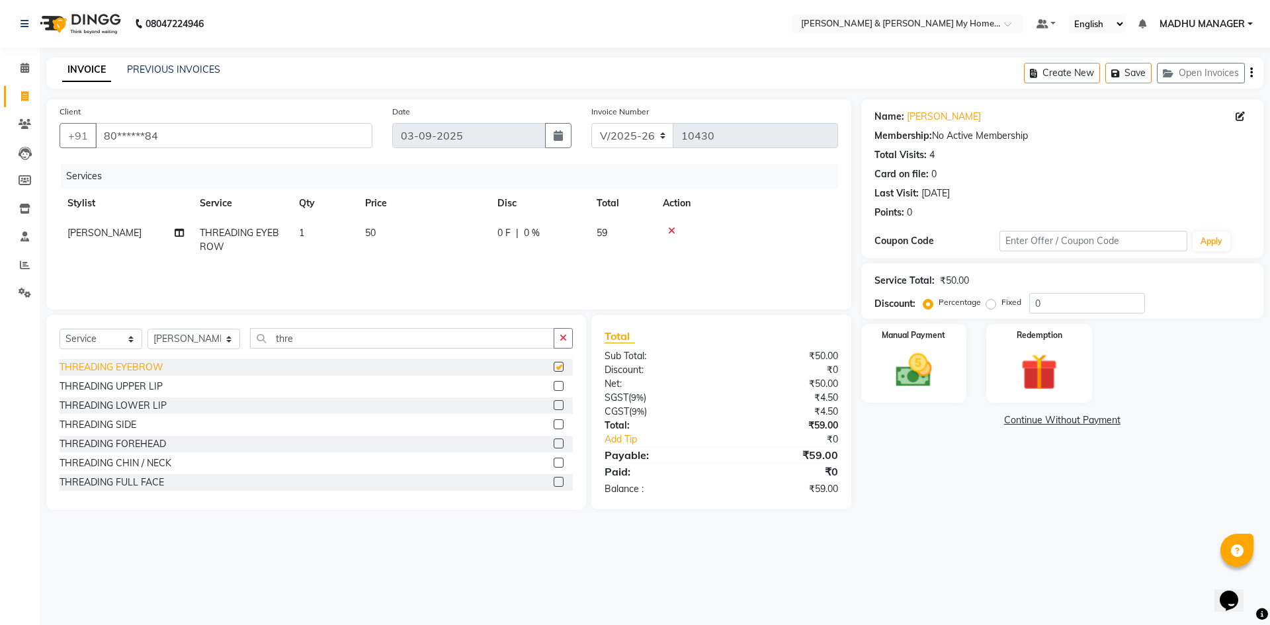
checkbox input "false"
click at [903, 369] on img at bounding box center [914, 371] width 62 height 44
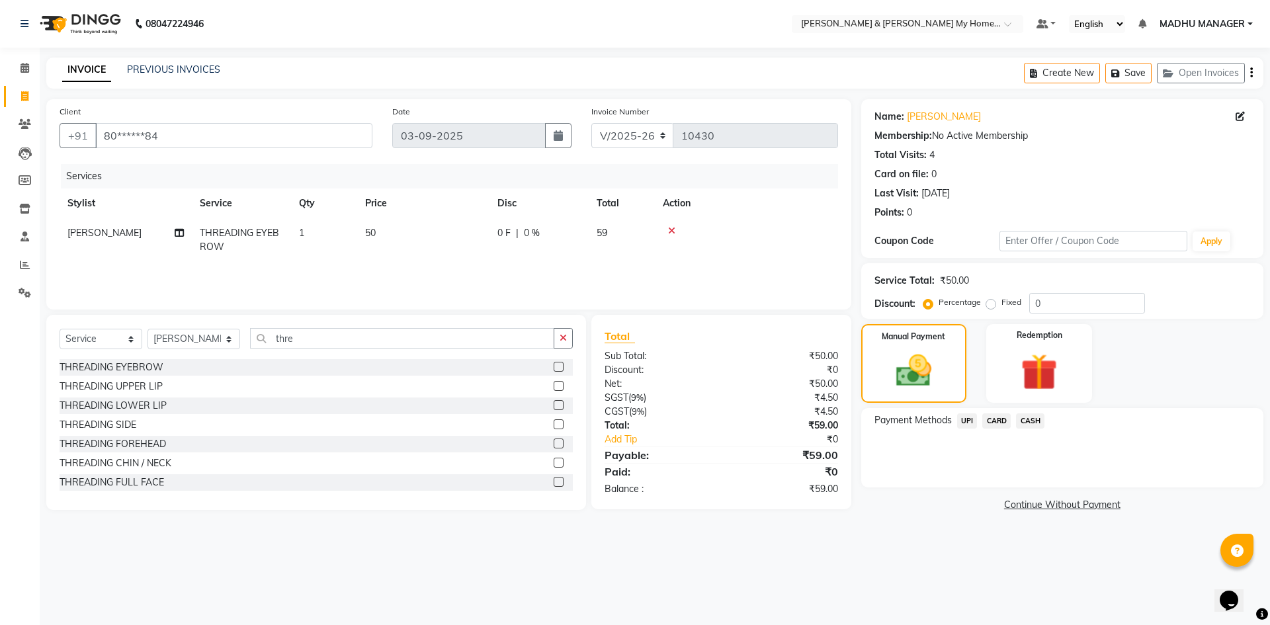
click at [963, 423] on span "UPI" at bounding box center [967, 420] width 21 height 15
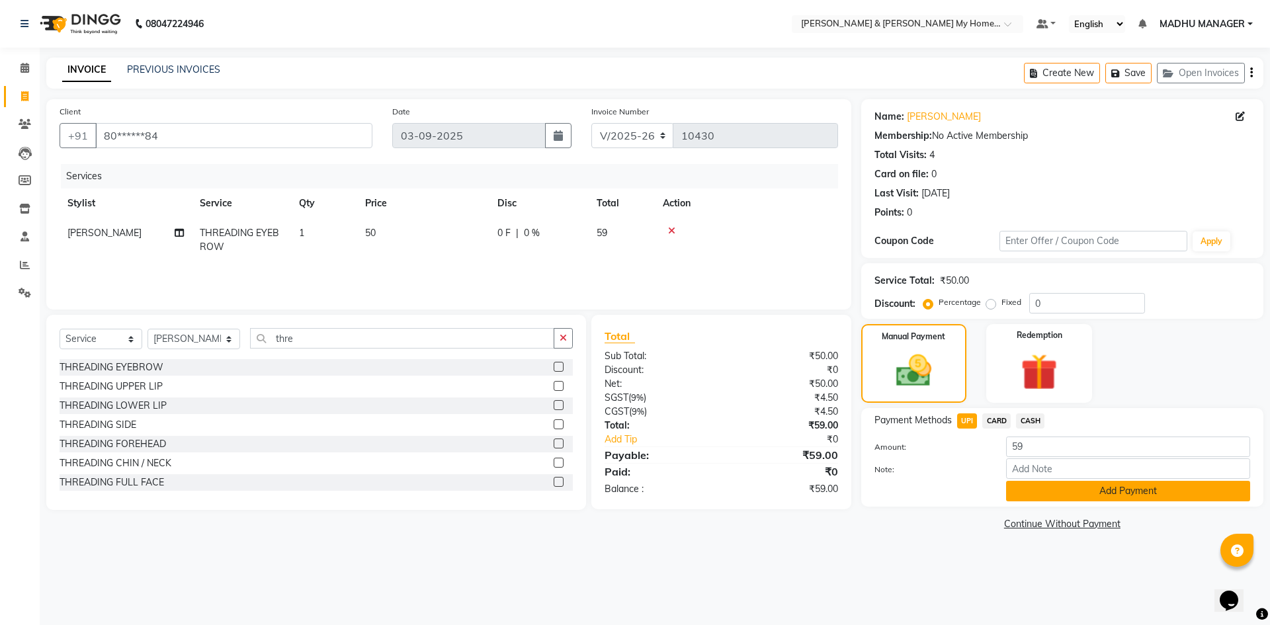
drag, startPoint x: 1007, startPoint y: 486, endPoint x: 1015, endPoint y: 493, distance: 11.2
click at [1015, 493] on button "Add Payment" at bounding box center [1128, 491] width 244 height 21
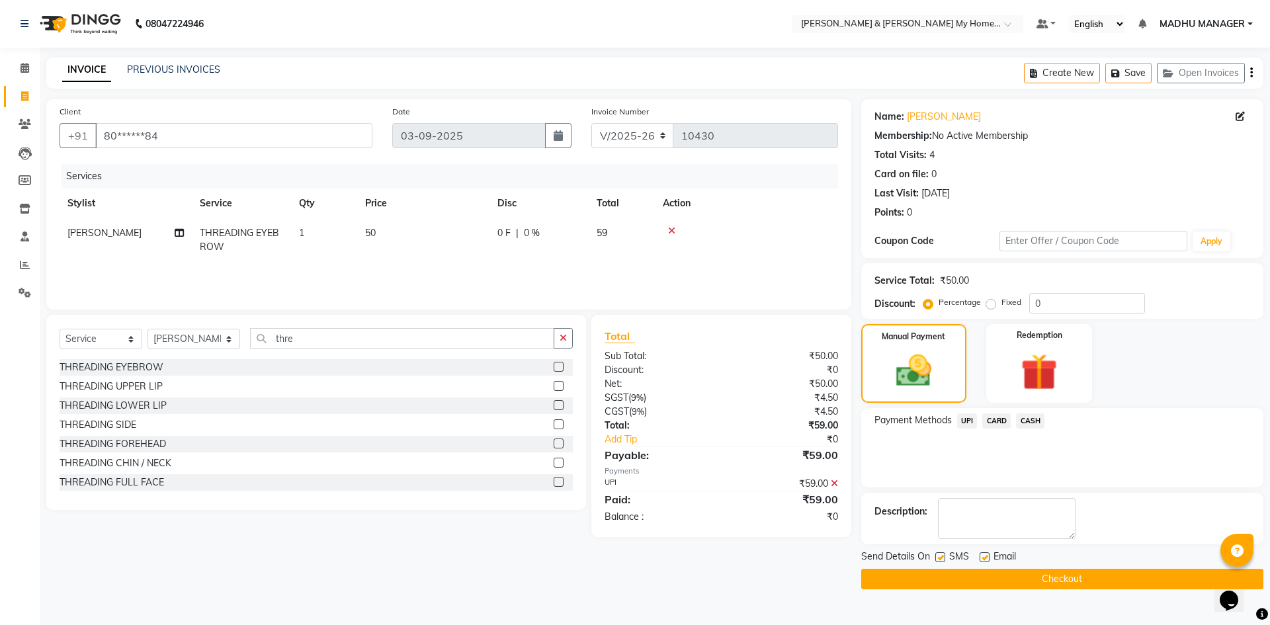
click at [1066, 576] on button "Checkout" at bounding box center [1062, 579] width 402 height 21
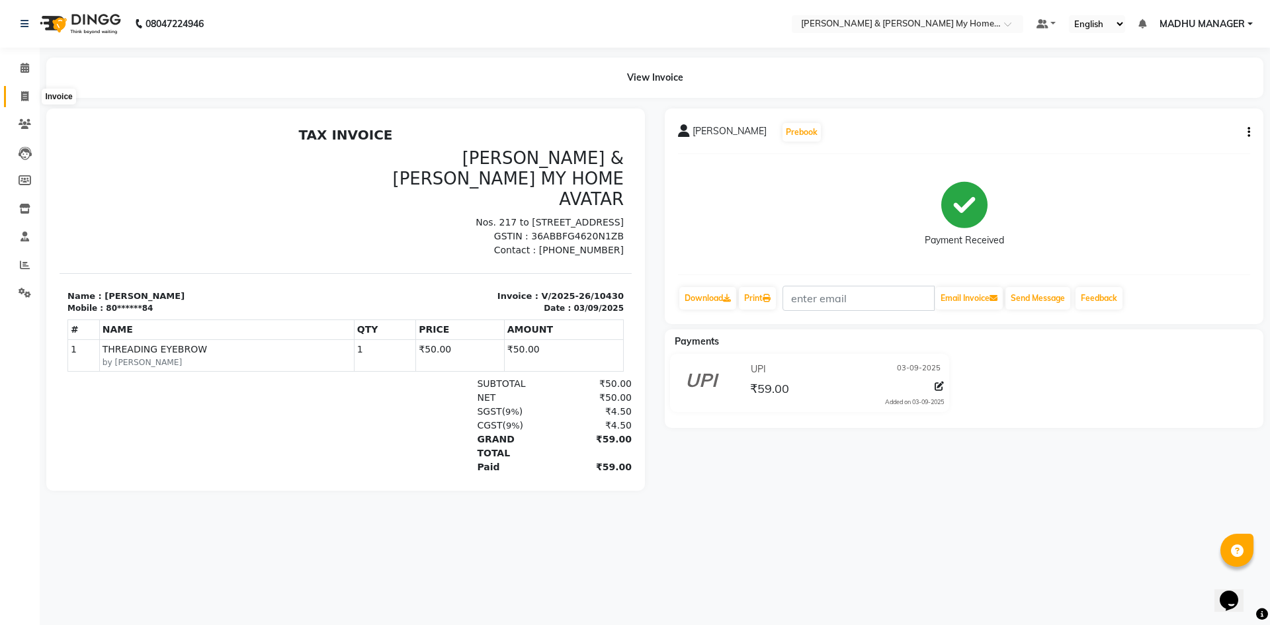
drag, startPoint x: 26, startPoint y: 97, endPoint x: 33, endPoint y: 105, distance: 10.8
click at [26, 97] on icon at bounding box center [24, 96] width 7 height 10
select select "service"
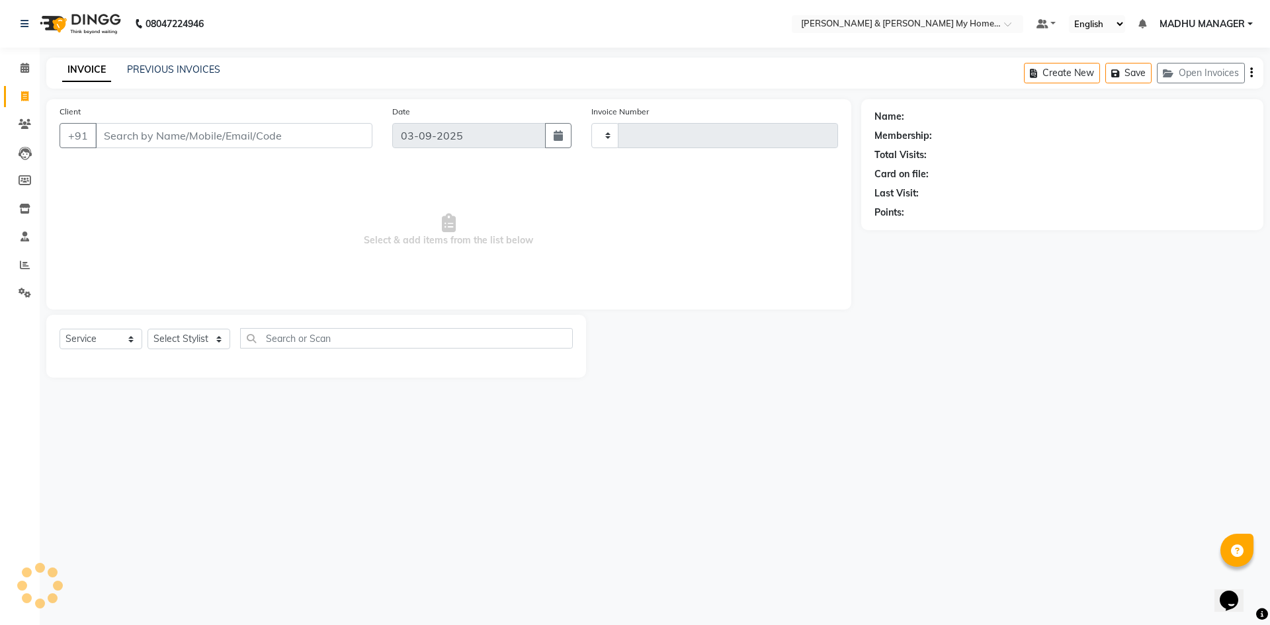
click at [144, 132] on input "Client" at bounding box center [233, 135] width 277 height 25
type input "10432"
click at [282, 261] on div "Client +91 Date 03-09-2025 Invoice Number 10432 Select & add items from the lis…" at bounding box center [448, 204] width 805 height 210
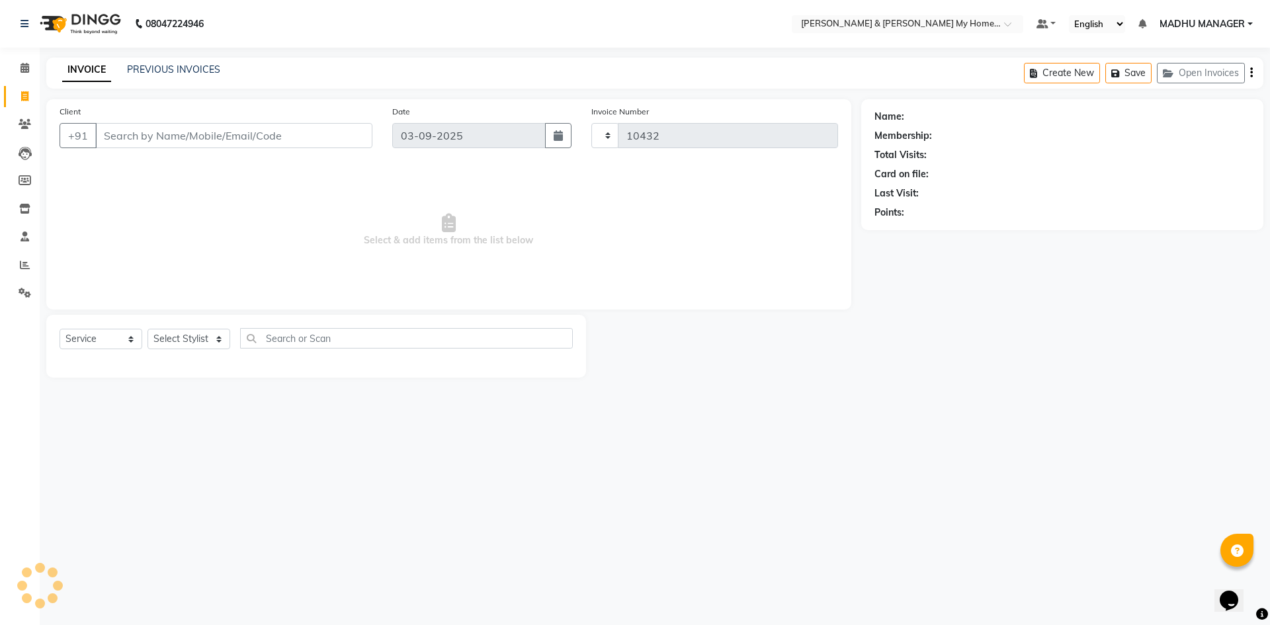
select select "8193"
type input "9867159821"
click at [327, 142] on span "Add Client" at bounding box center [338, 135] width 52 height 13
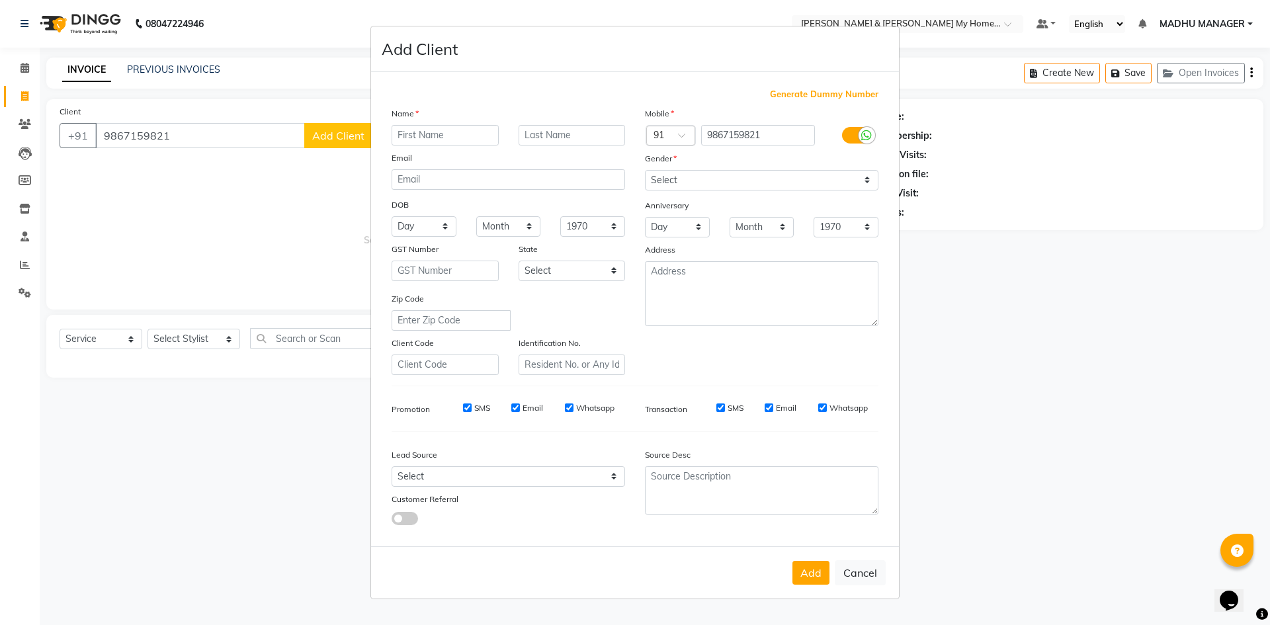
click at [413, 142] on input "text" at bounding box center [445, 135] width 107 height 21
type input "sravika"
click at [675, 172] on select "Select Male Female Other Prefer Not To Say" at bounding box center [762, 180] width 234 height 21
select select "female"
click at [645, 170] on select "Select Male Female Other Prefer Not To Say" at bounding box center [762, 180] width 234 height 21
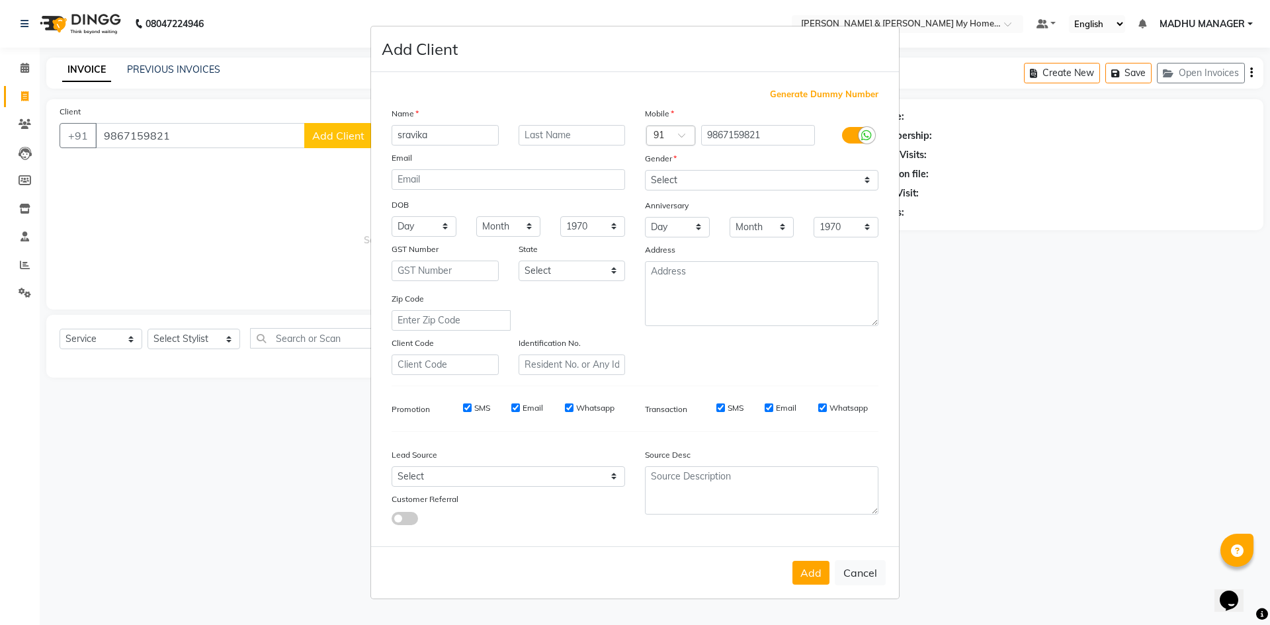
click at [814, 580] on button "Add" at bounding box center [810, 573] width 37 height 24
type input "98******21"
select select
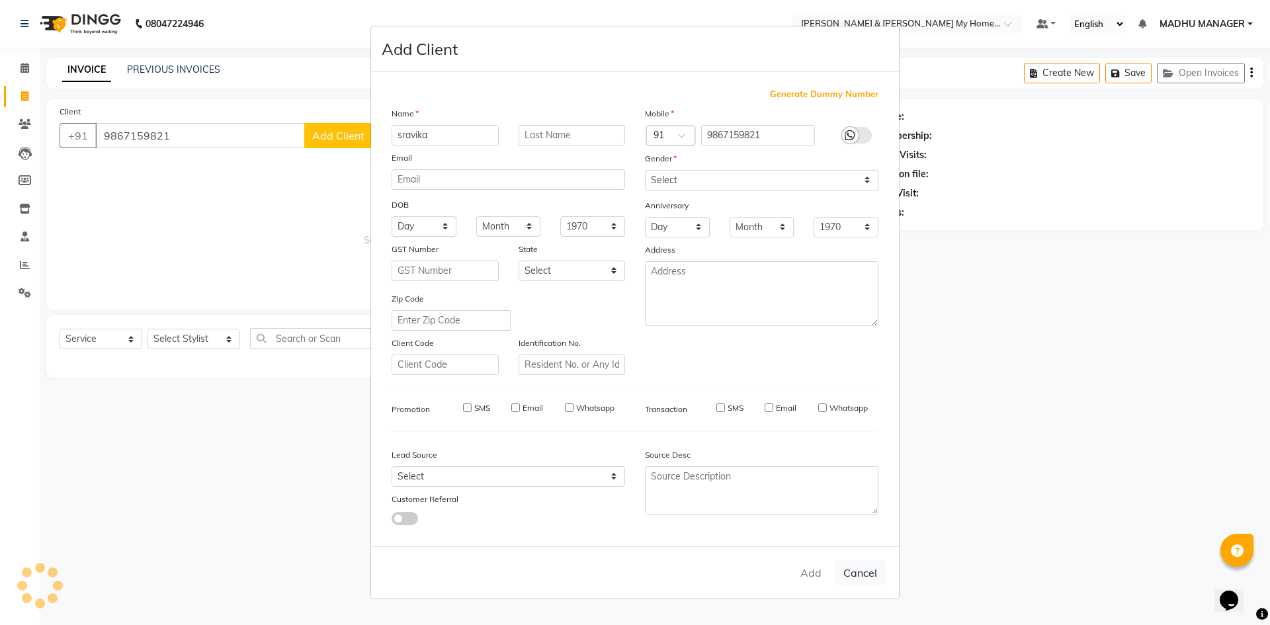
select select
checkbox input "false"
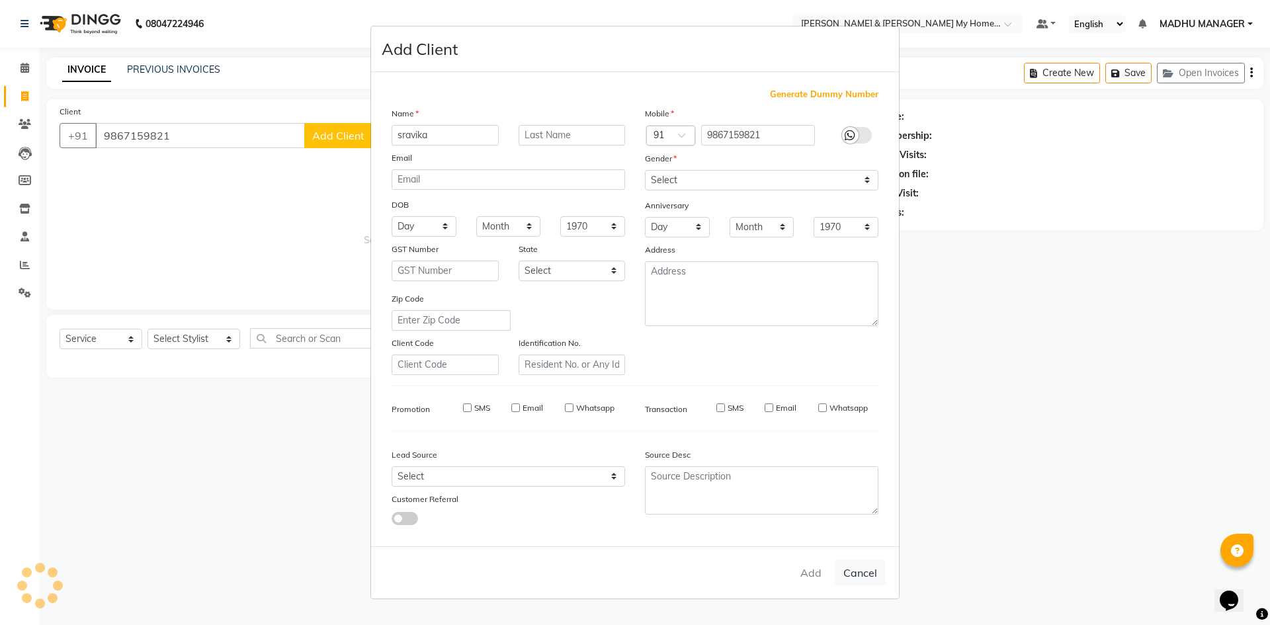
checkbox input "false"
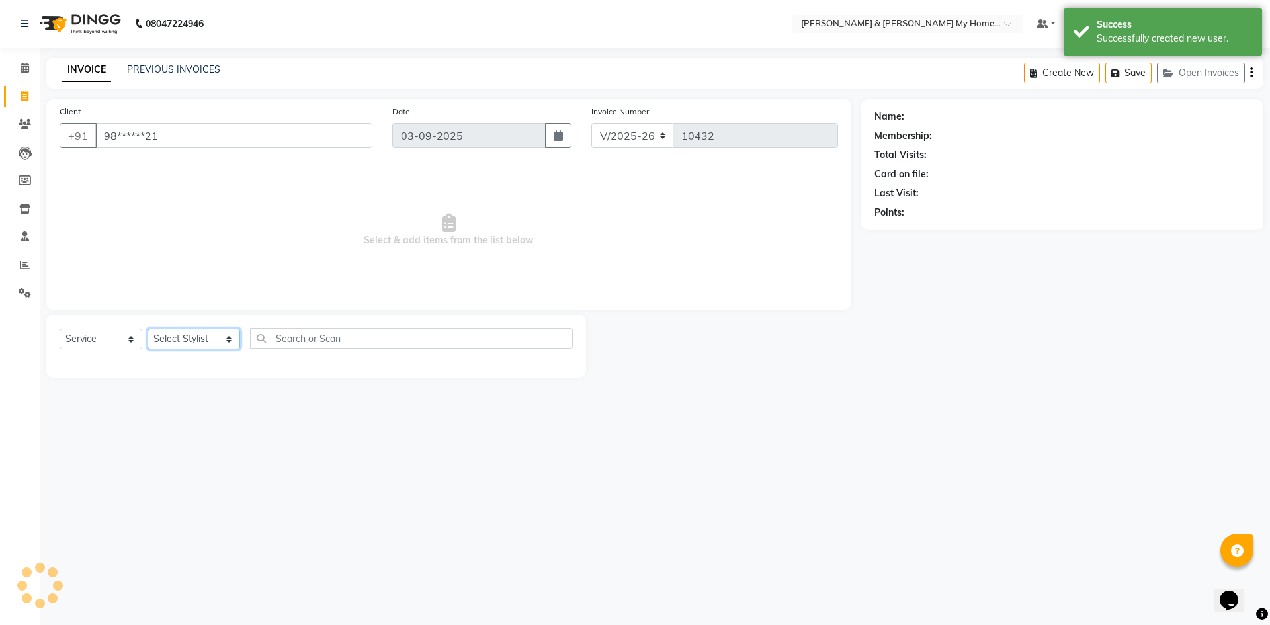
click at [208, 333] on select "Select Stylist Aadil Aarti Aarti Beauty Akanksha Beauty akanksha Nail ALKA Anki…" at bounding box center [194, 339] width 93 height 21
select select "77263"
click at [148, 329] on select "Select Stylist Aadil Aarti Aarti Beauty Akanksha Beauty akanksha Nail ALKA Anki…" at bounding box center [194, 339] width 93 height 21
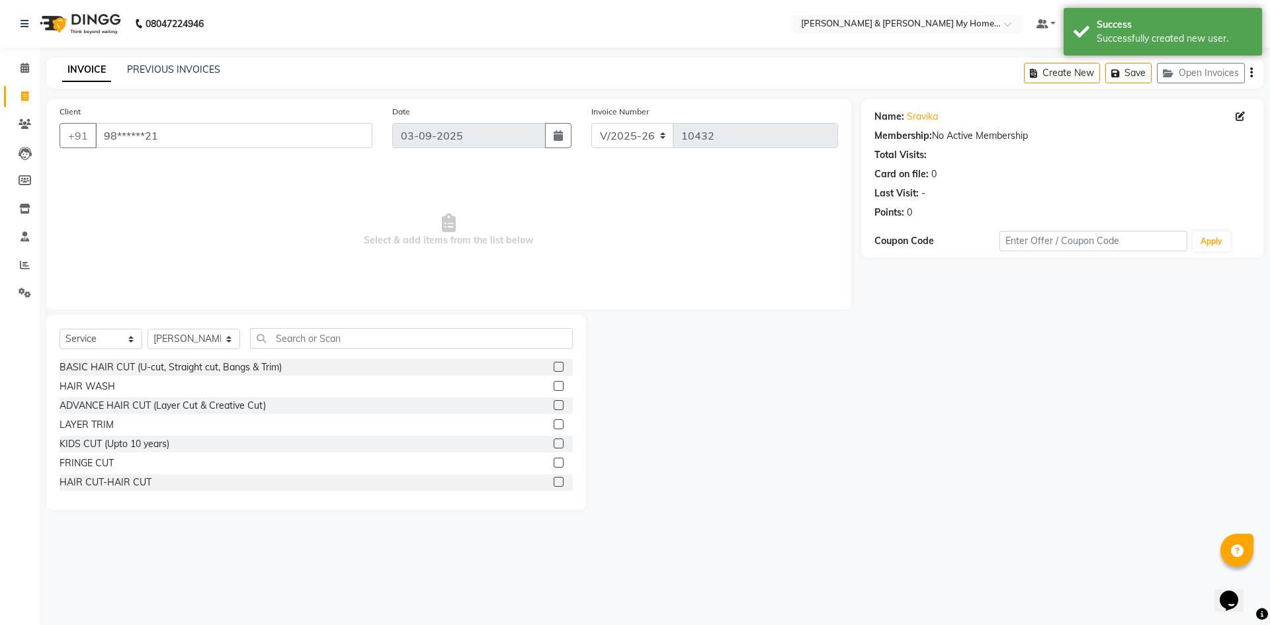
click at [335, 327] on div "Select Service Product Membership Package Voucher Prepaid Gift Card Select Styl…" at bounding box center [316, 412] width 540 height 195
click at [347, 331] on input "text" at bounding box center [411, 338] width 323 height 21
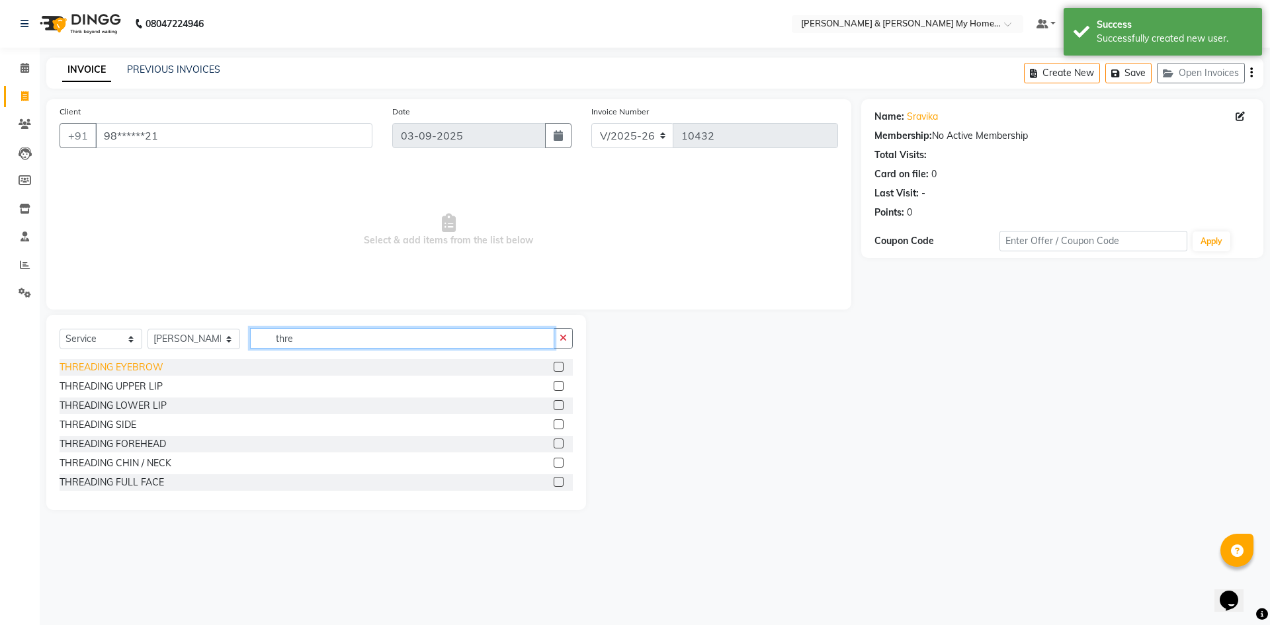
type input "thre"
click at [150, 368] on div "THREADING EYEBROW" at bounding box center [112, 368] width 104 height 14
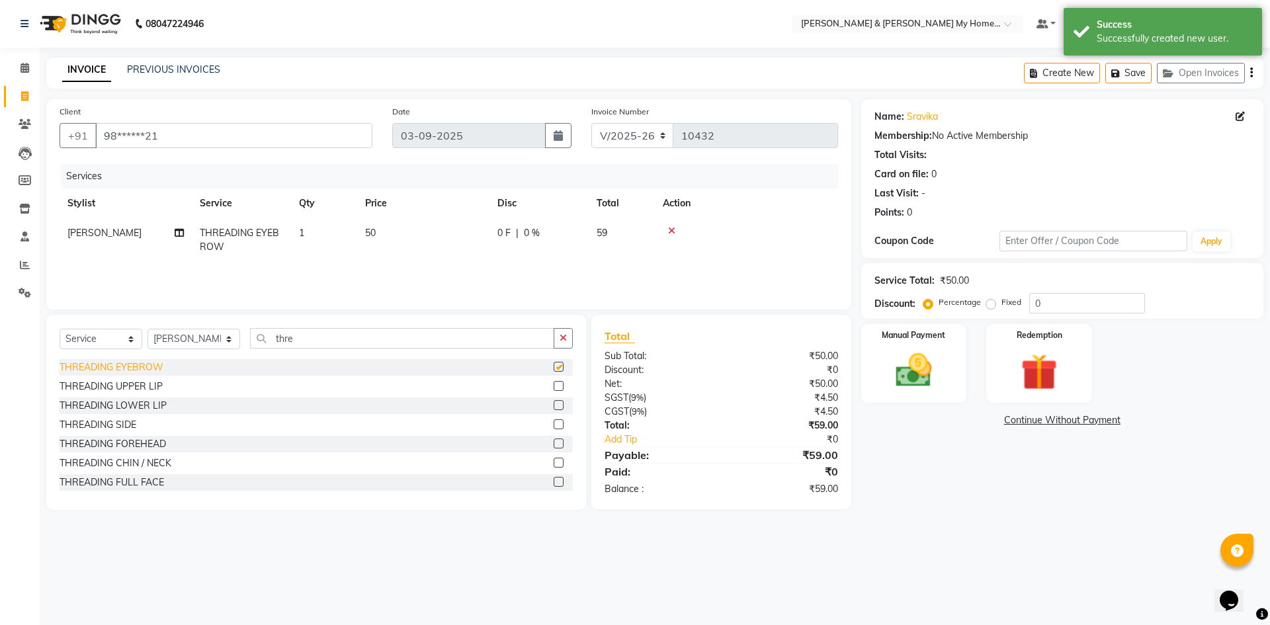
checkbox input "false"
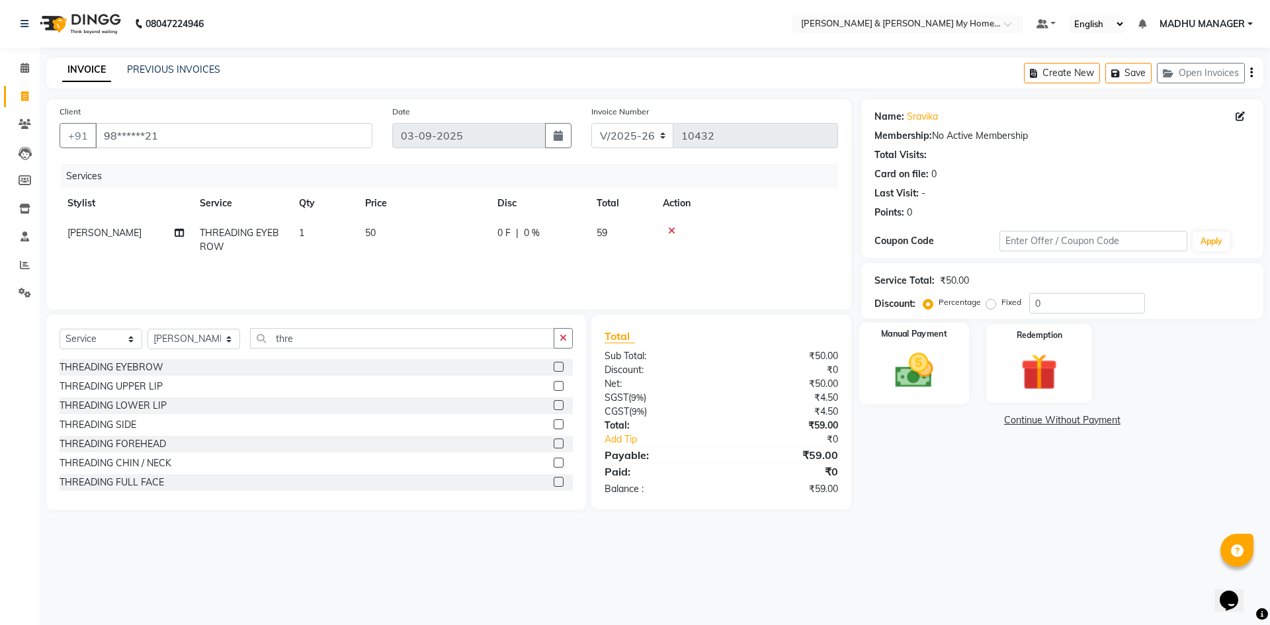
click at [916, 396] on div "Manual Payment" at bounding box center [914, 363] width 110 height 81
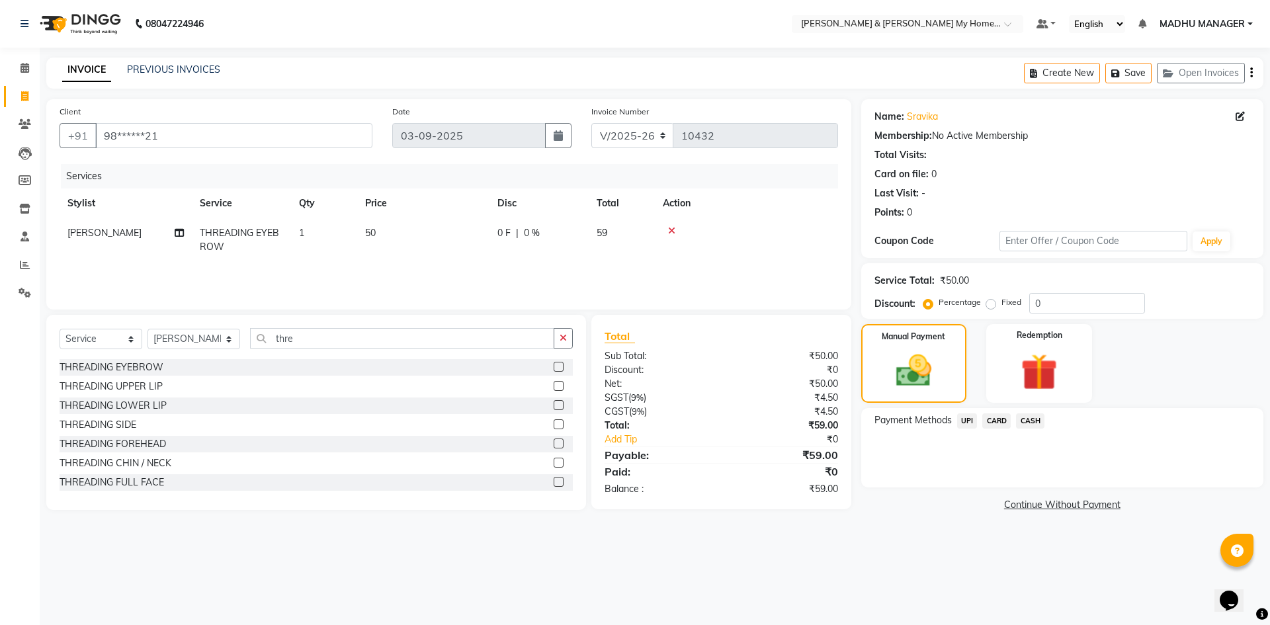
click at [972, 424] on span "UPI" at bounding box center [967, 420] width 21 height 15
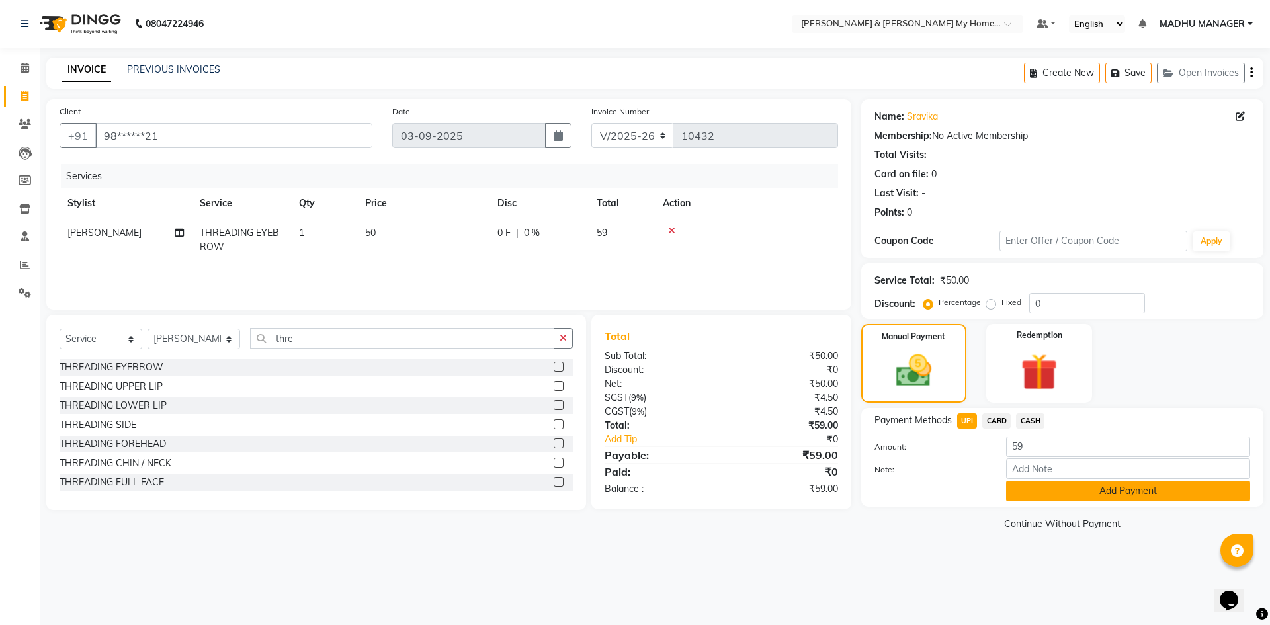
click at [1080, 490] on button "Add Payment" at bounding box center [1128, 491] width 244 height 21
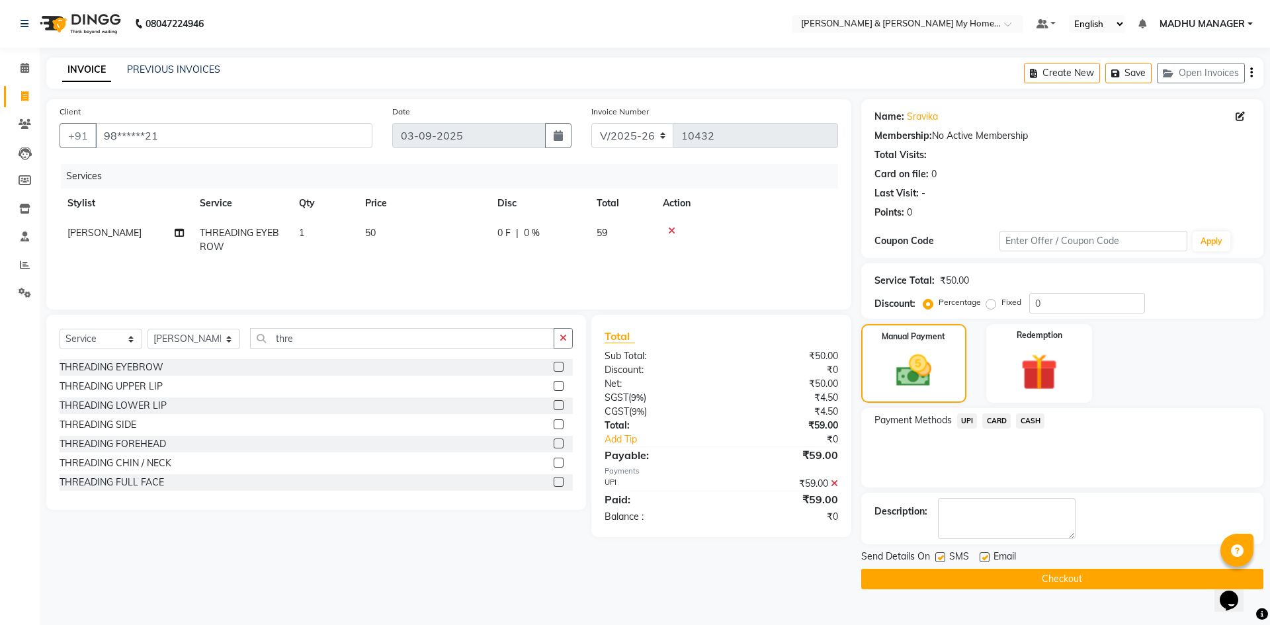
click at [1168, 585] on button "Checkout" at bounding box center [1062, 579] width 402 height 21
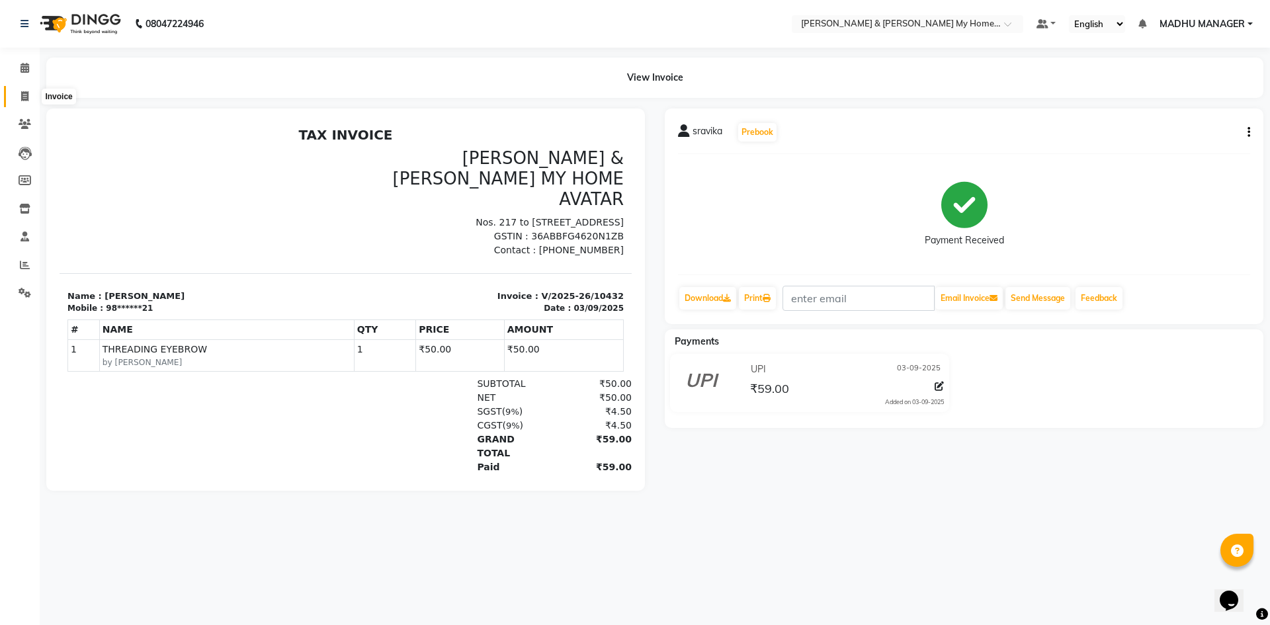
click at [26, 96] on icon at bounding box center [24, 96] width 7 height 10
select select "8193"
select select "service"
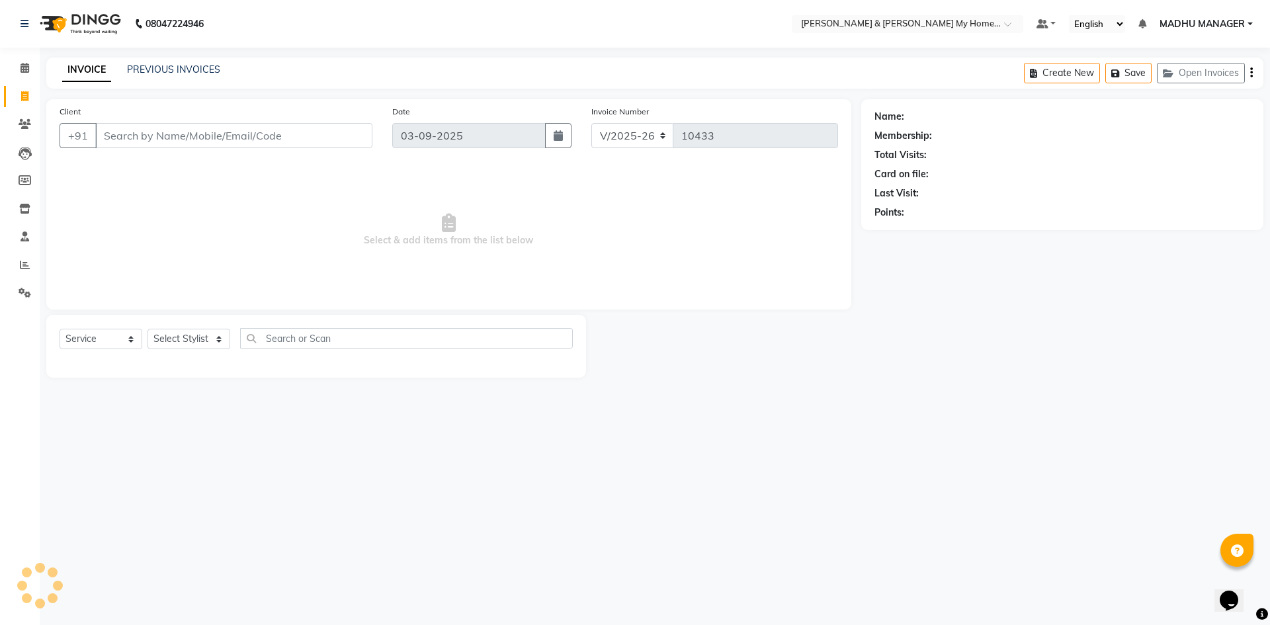
click at [157, 132] on input "Client" at bounding box center [233, 135] width 277 height 25
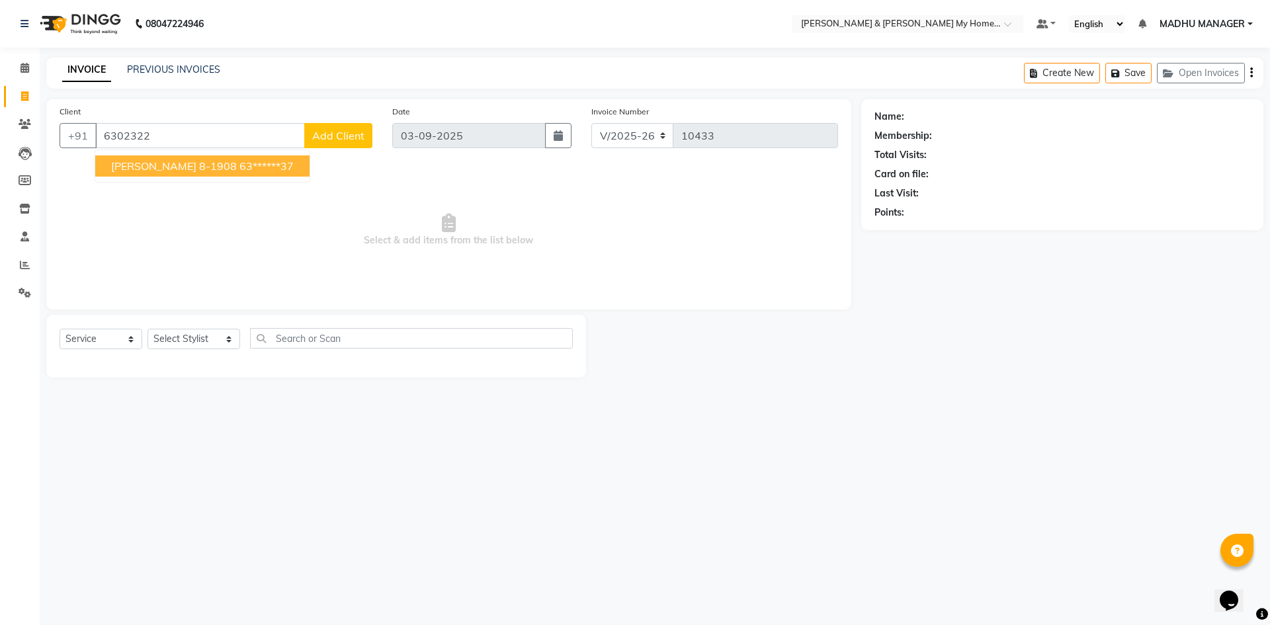
click at [159, 166] on span "Dhanunjay 8-1908" at bounding box center [174, 165] width 126 height 13
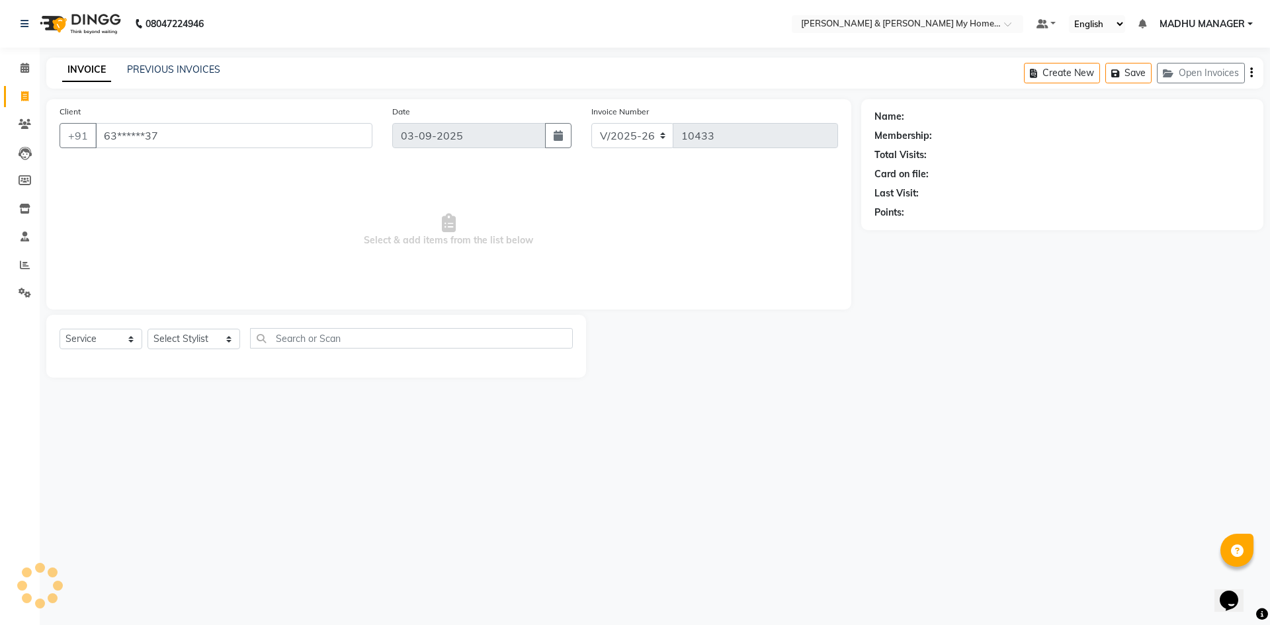
type input "63******37"
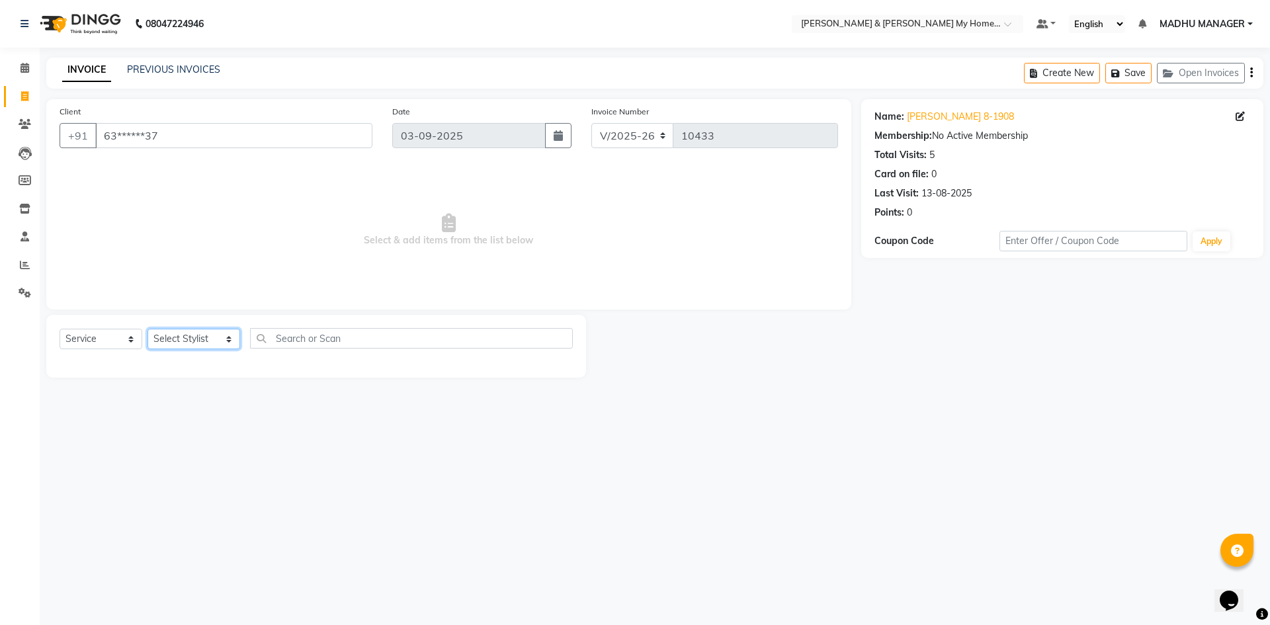
click at [194, 329] on select "Select Stylist Aadil Aarti Aarti Beauty Akanksha Beauty akanksha Nail ALKA Anki…" at bounding box center [194, 339] width 93 height 21
select select "77261"
click at [148, 329] on select "Select Stylist Aadil Aarti Aarti Beauty Akanksha Beauty akanksha Nail ALKA Anki…" at bounding box center [194, 339] width 93 height 21
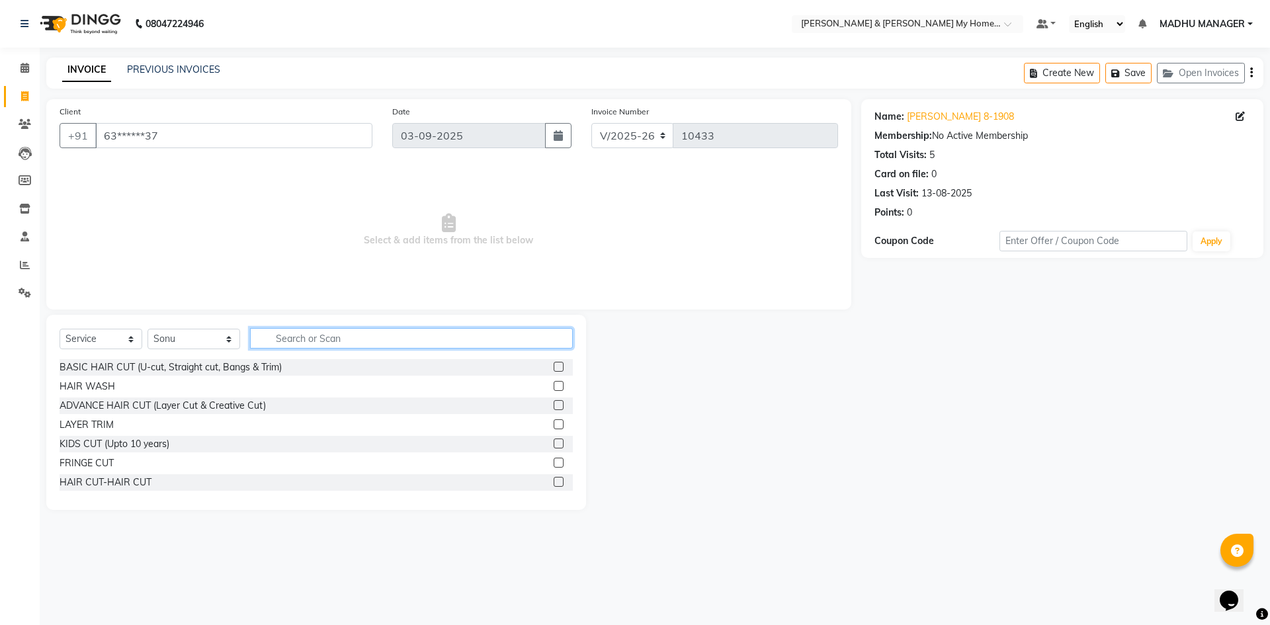
click at [327, 334] on input "text" at bounding box center [411, 338] width 323 height 21
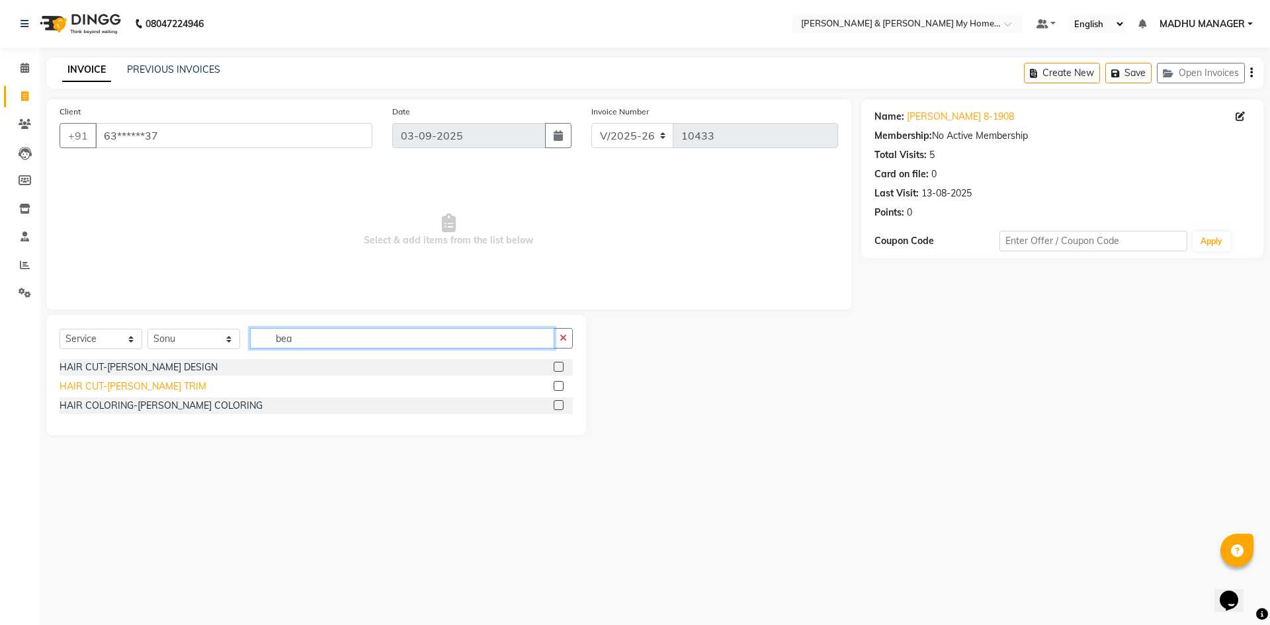
type input "bea"
drag, startPoint x: 146, startPoint y: 388, endPoint x: 376, endPoint y: 294, distance: 247.8
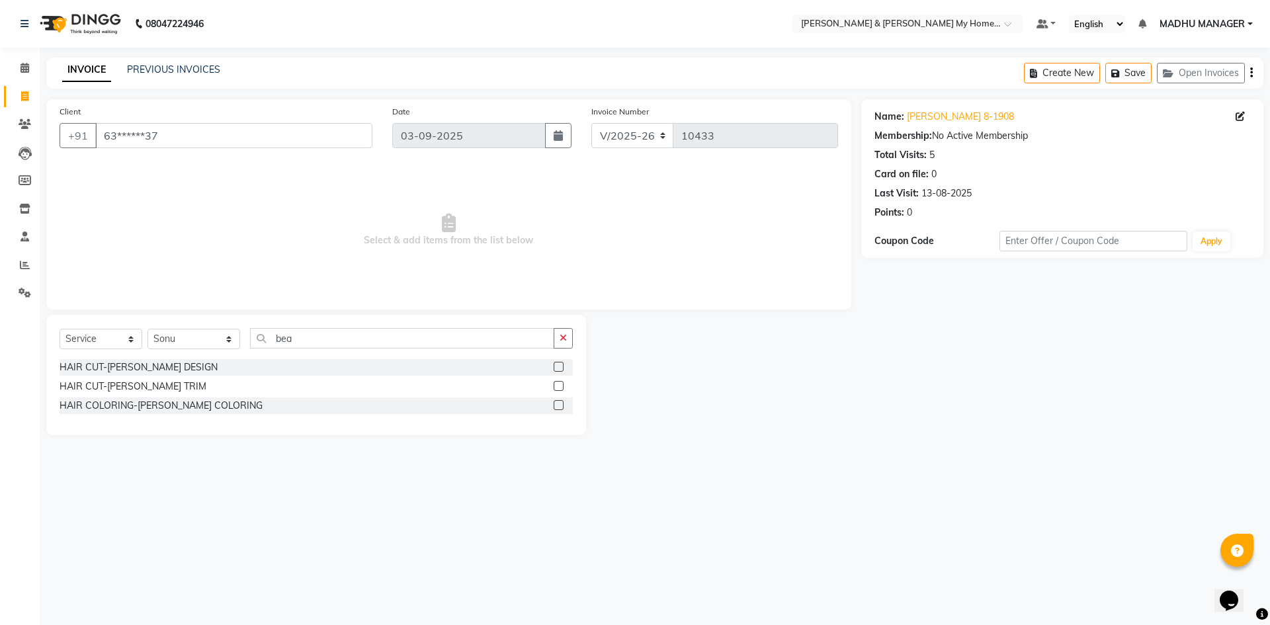
click at [147, 388] on div "HAIR CUT-BEARD TRIM" at bounding box center [133, 387] width 147 height 14
checkbox input "false"
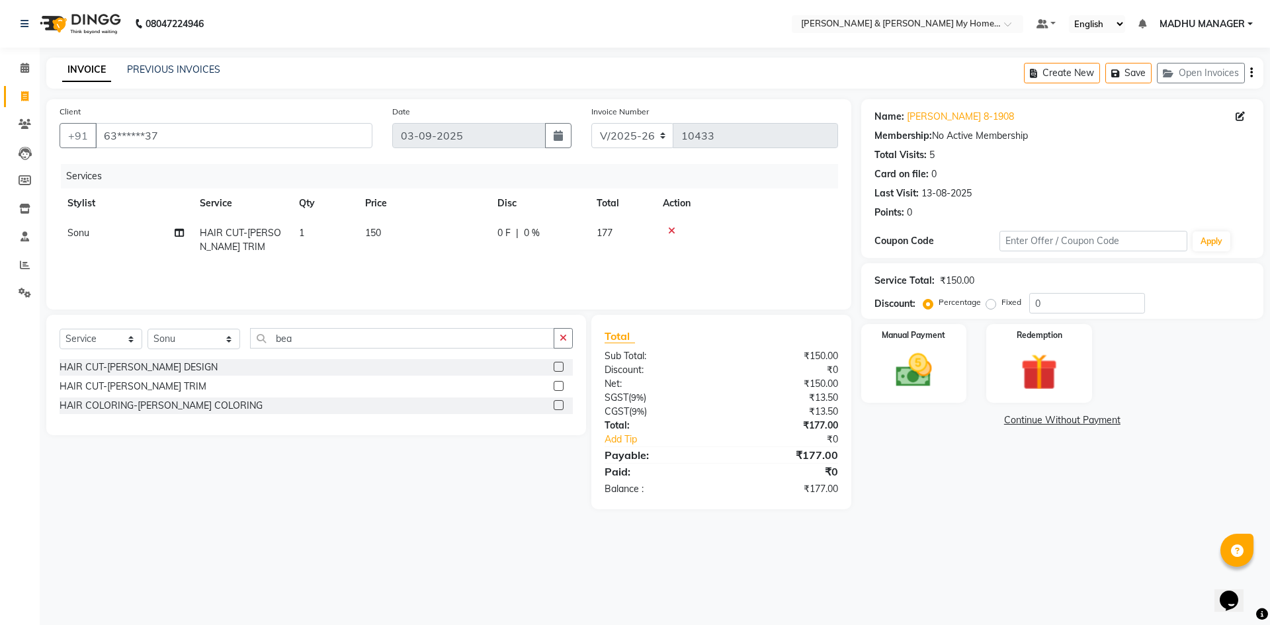
drag, startPoint x: 379, startPoint y: 225, endPoint x: 386, endPoint y: 226, distance: 6.7
click at [386, 226] on td "150" at bounding box center [423, 240] width 132 height 44
select select "77261"
click at [561, 225] on td "0 F | 0 %" at bounding box center [613, 246] width 122 height 56
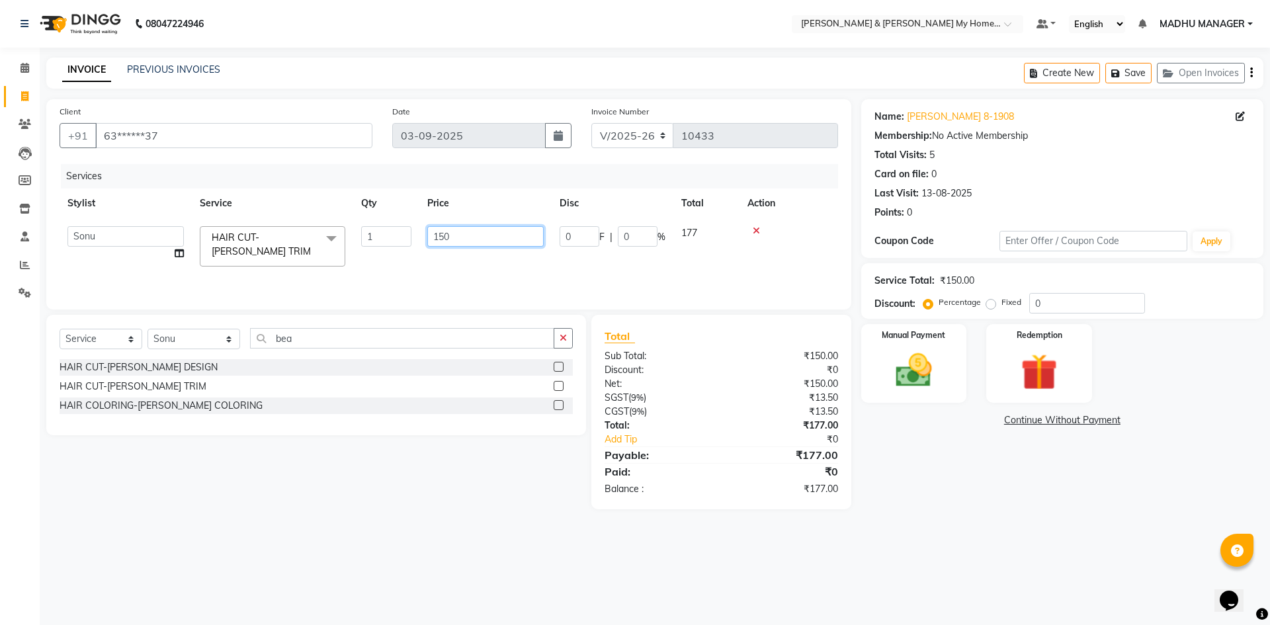
click at [458, 238] on input "150" at bounding box center [485, 236] width 116 height 21
type input "1"
type input "100"
click at [948, 477] on div "Name: Dhanunjay 8-1908 Membership: No Active Membership Total Visits: 5 Card on…" at bounding box center [1067, 304] width 412 height 410
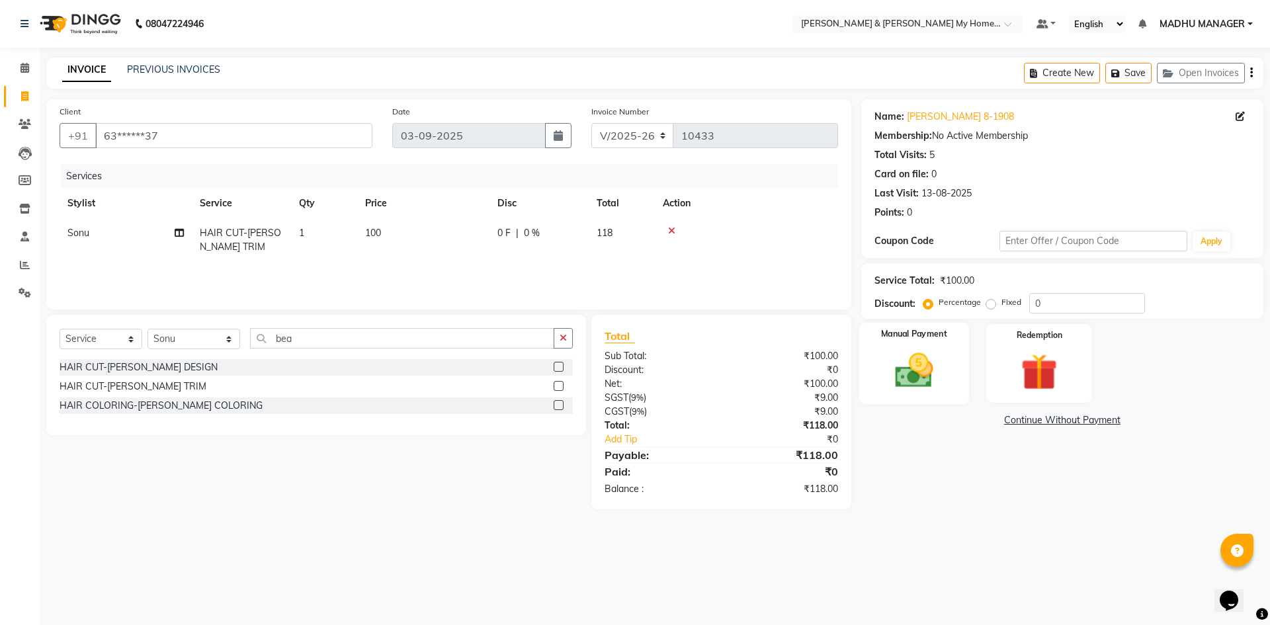
click at [926, 360] on img at bounding box center [914, 371] width 62 height 44
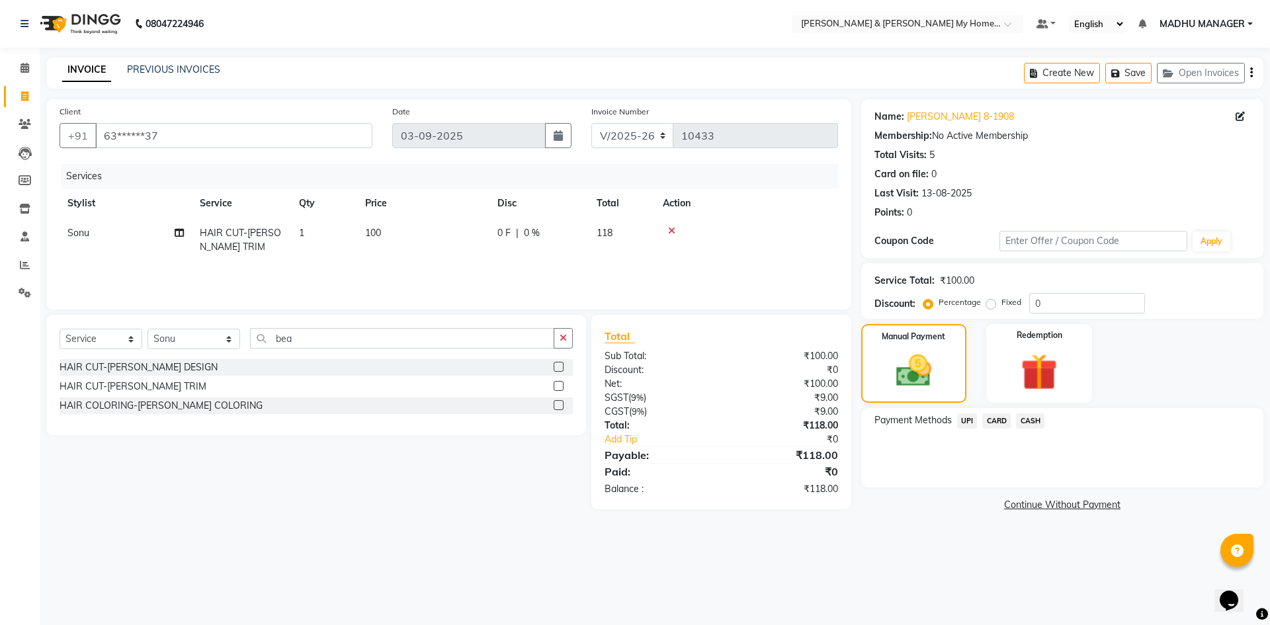
click at [963, 423] on span "UPI" at bounding box center [967, 420] width 21 height 15
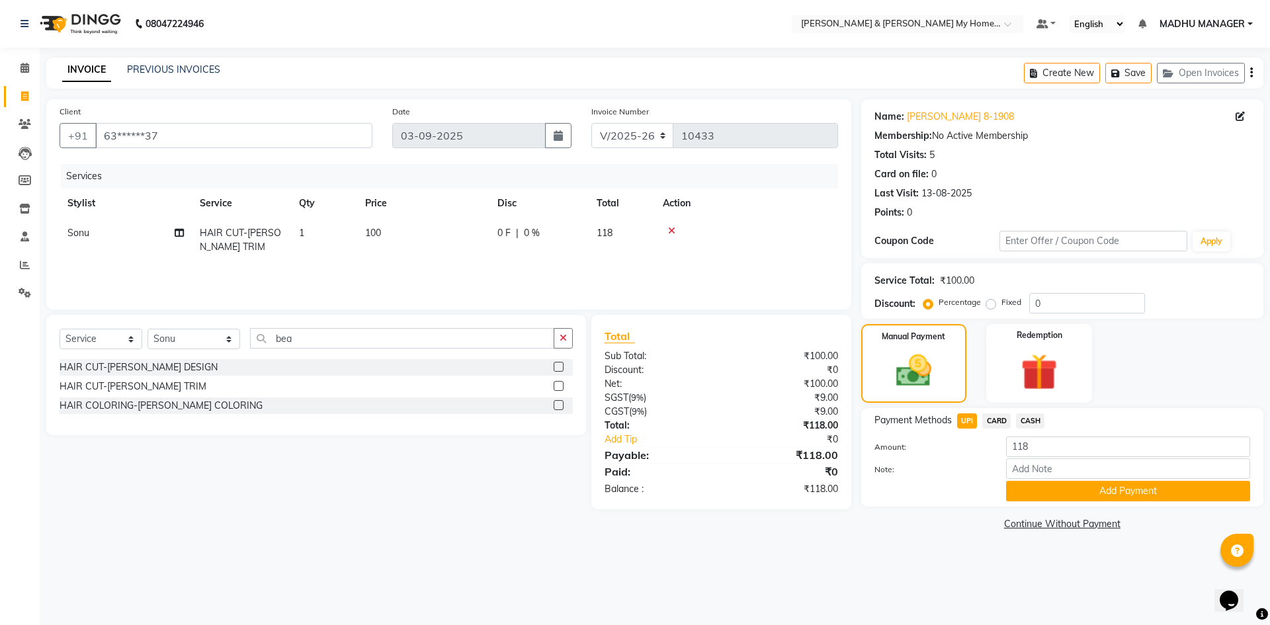
click at [1117, 503] on div "Payment Methods UPI CARD CASH Amount: 118 Note: Add Payment" at bounding box center [1062, 457] width 402 height 99
click at [1121, 502] on div "Payment Methods UPI CARD CASH Amount: 118 Note: Add Payment" at bounding box center [1062, 457] width 402 height 99
click at [1121, 497] on button "Add Payment" at bounding box center [1128, 491] width 244 height 21
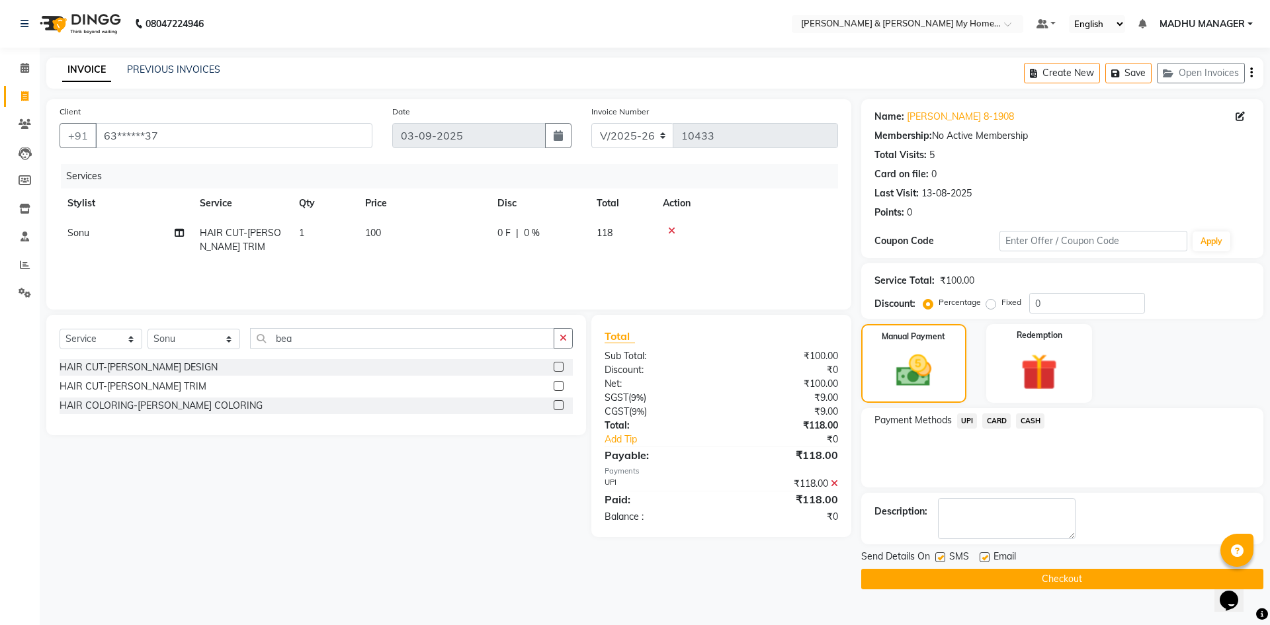
click at [1105, 580] on button "Checkout" at bounding box center [1062, 579] width 402 height 21
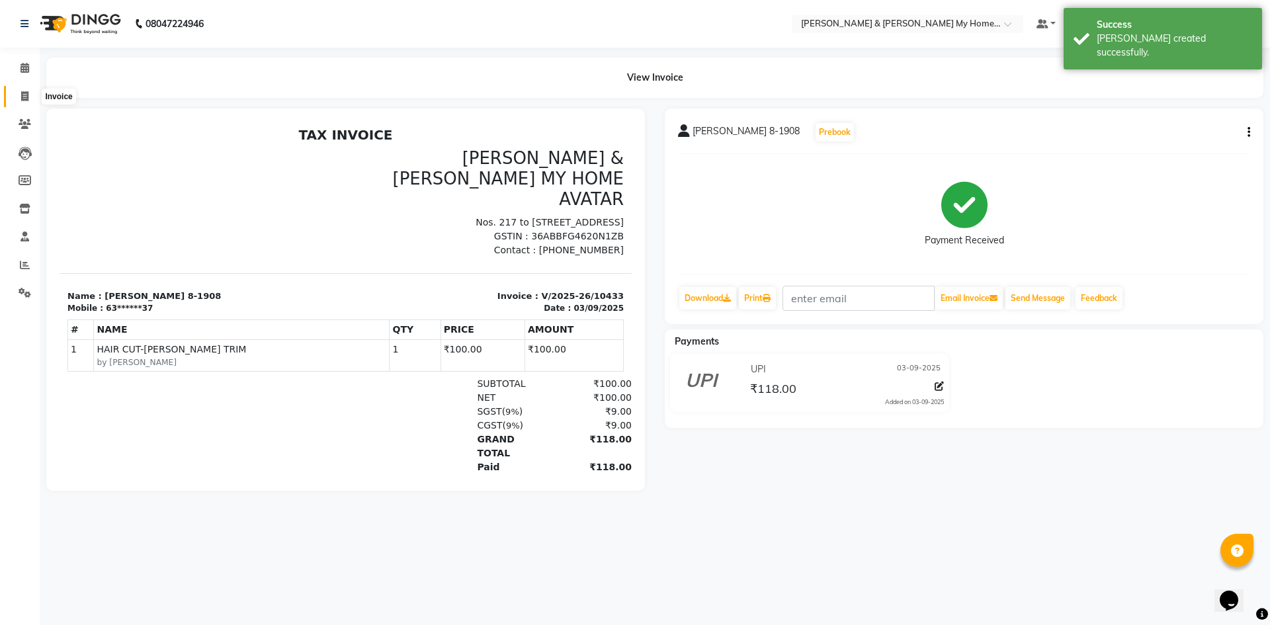
click at [19, 95] on span at bounding box center [24, 96] width 23 height 15
select select "8193"
select select "service"
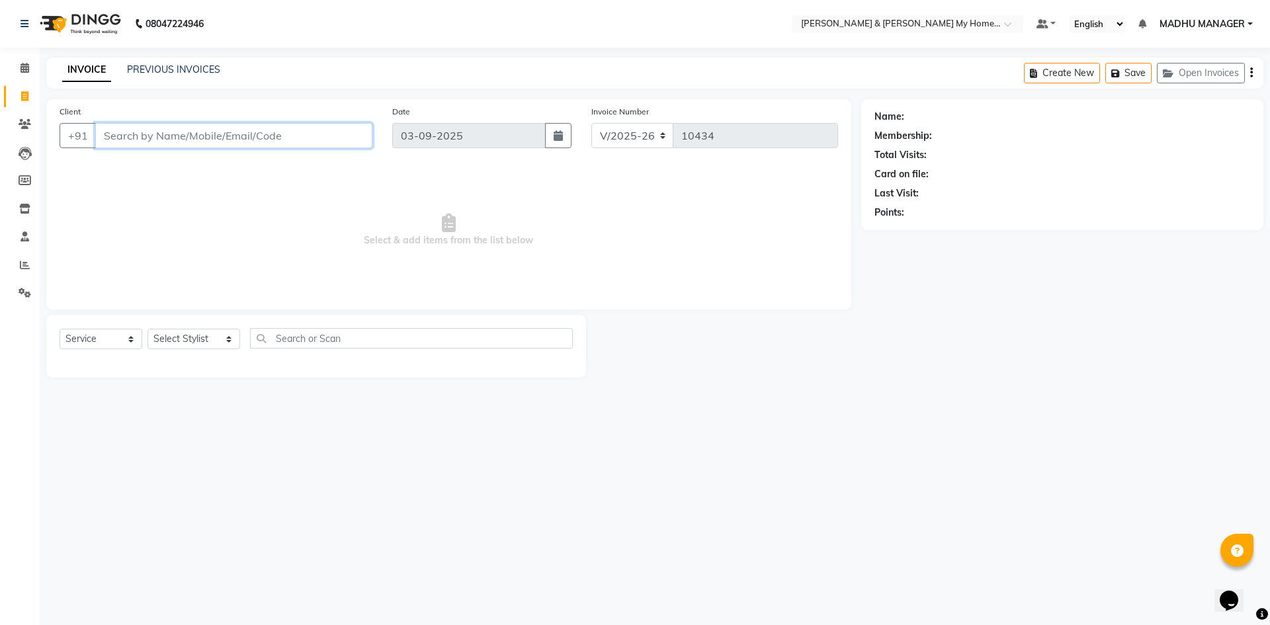
click at [153, 130] on input "Client" at bounding box center [233, 135] width 277 height 25
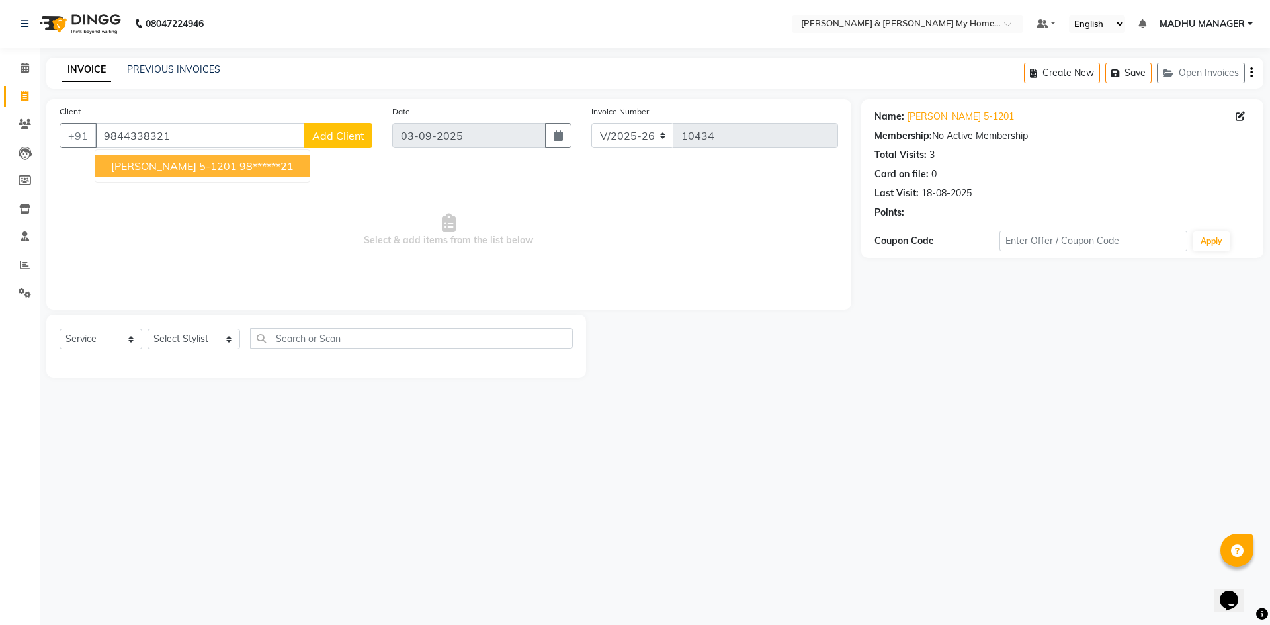
click at [172, 161] on span "Mehul 5-1201" at bounding box center [174, 165] width 126 height 13
type input "98******21"
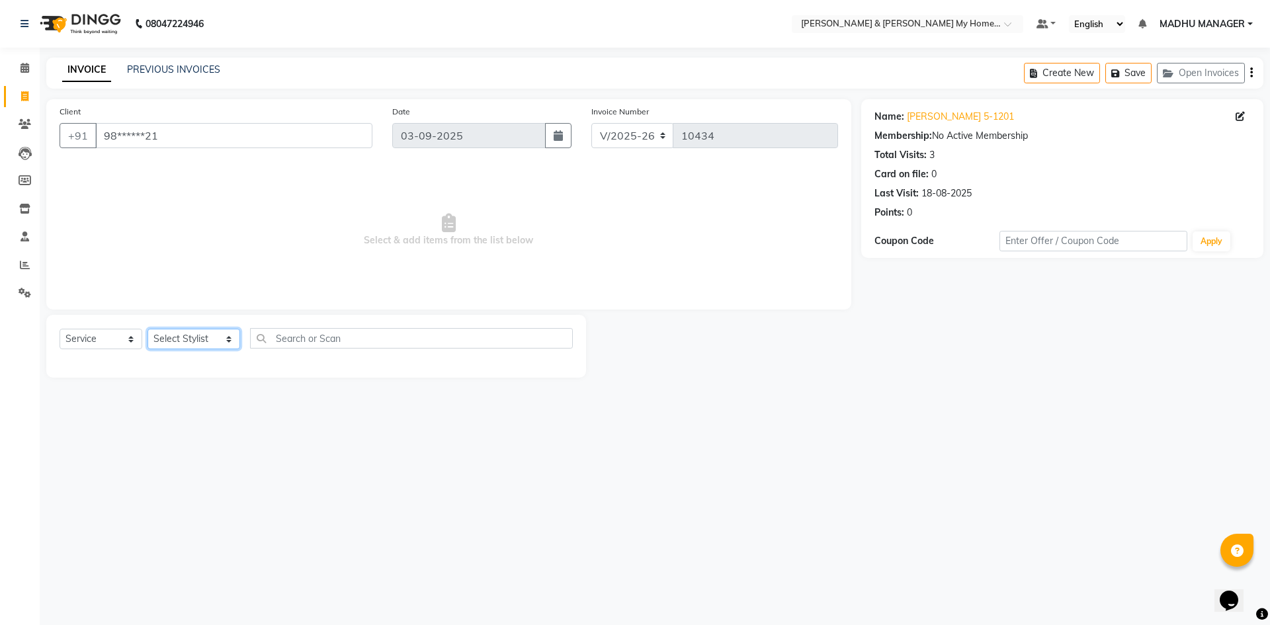
click at [175, 335] on select "Select Stylist Aadil Aarti Aarti Beauty Akanksha Beauty akanksha Nail ALKA Anki…" at bounding box center [194, 339] width 93 height 21
select select "77258"
click at [148, 329] on select "Select Stylist Aadil Aarti Aarti Beauty Akanksha Beauty akanksha Nail ALKA Anki…" at bounding box center [194, 339] width 93 height 21
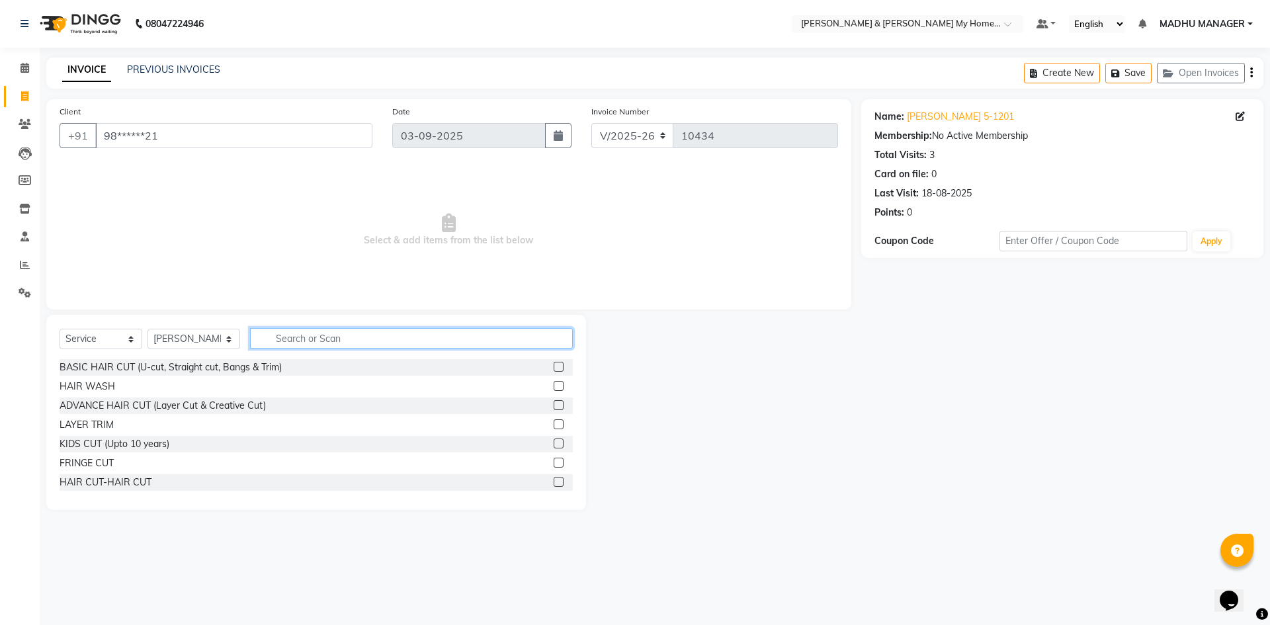
click at [290, 335] on input "text" at bounding box center [411, 338] width 323 height 21
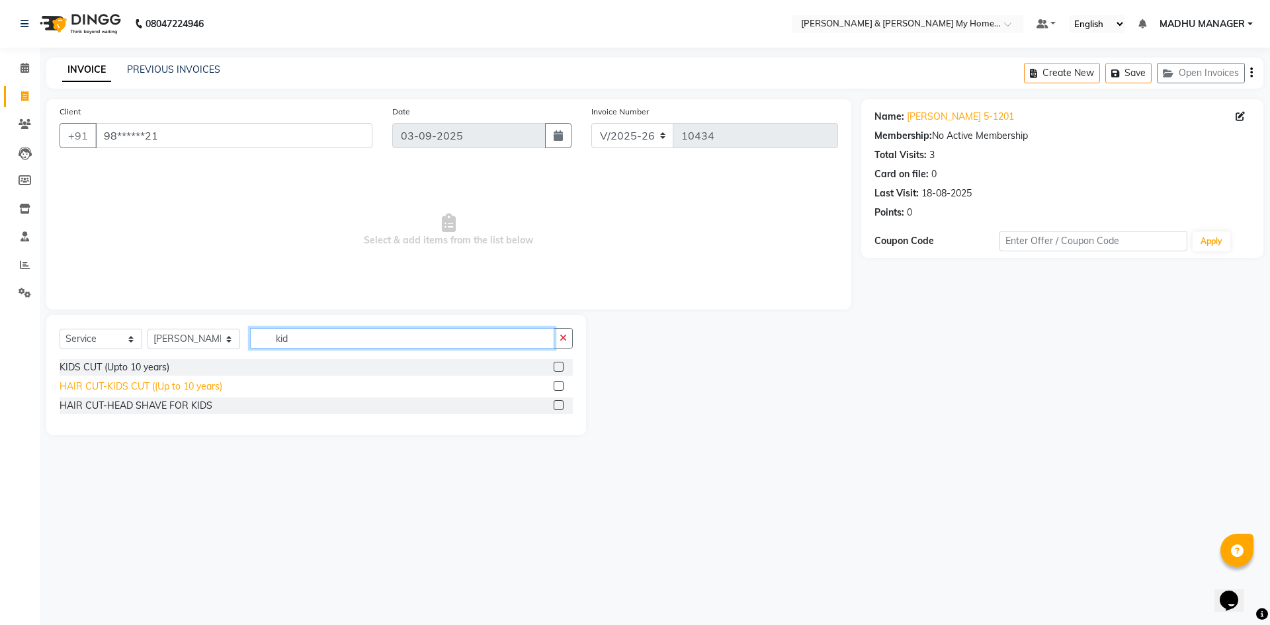
type input "kid"
click at [208, 385] on div "HAIR CUT-KIDS CUT ((Up to 10 years)" at bounding box center [141, 387] width 163 height 14
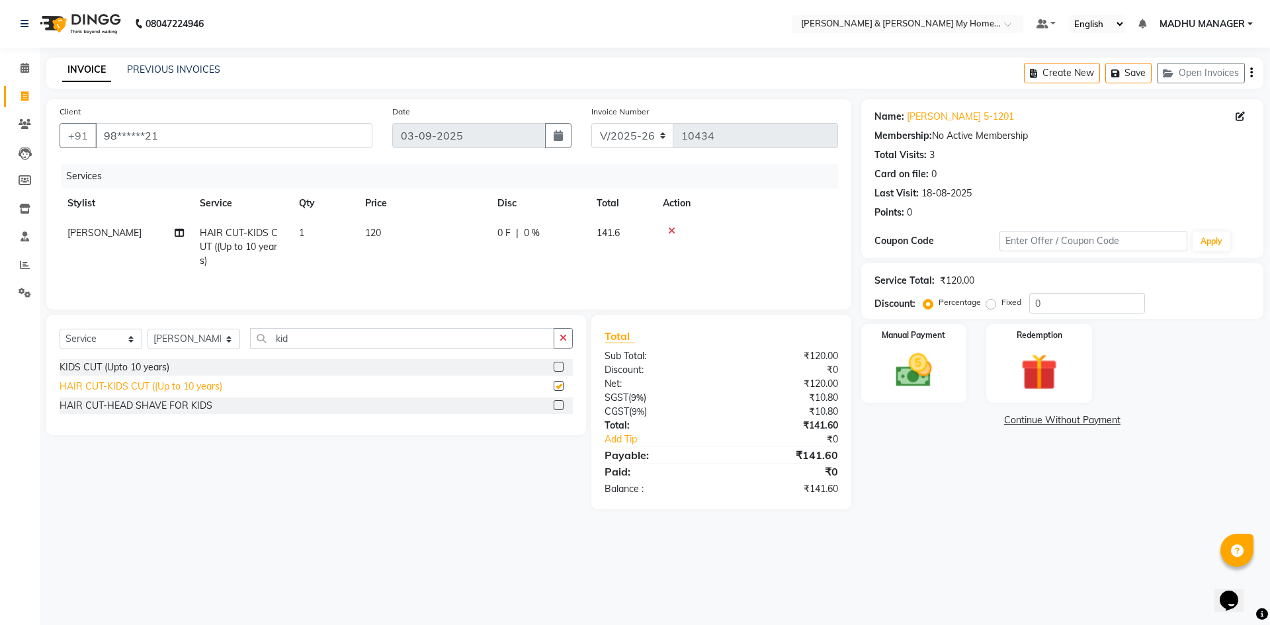
checkbox input "false"
drag, startPoint x: 208, startPoint y: 385, endPoint x: 460, endPoint y: 656, distance: 369.8
click at [460, 624] on html "08047224946 Select Location × Toni & Guy My Home Avatar, Rajendranagar Default …" at bounding box center [635, 312] width 1270 height 625
click at [936, 364] on img at bounding box center [914, 371] width 62 height 44
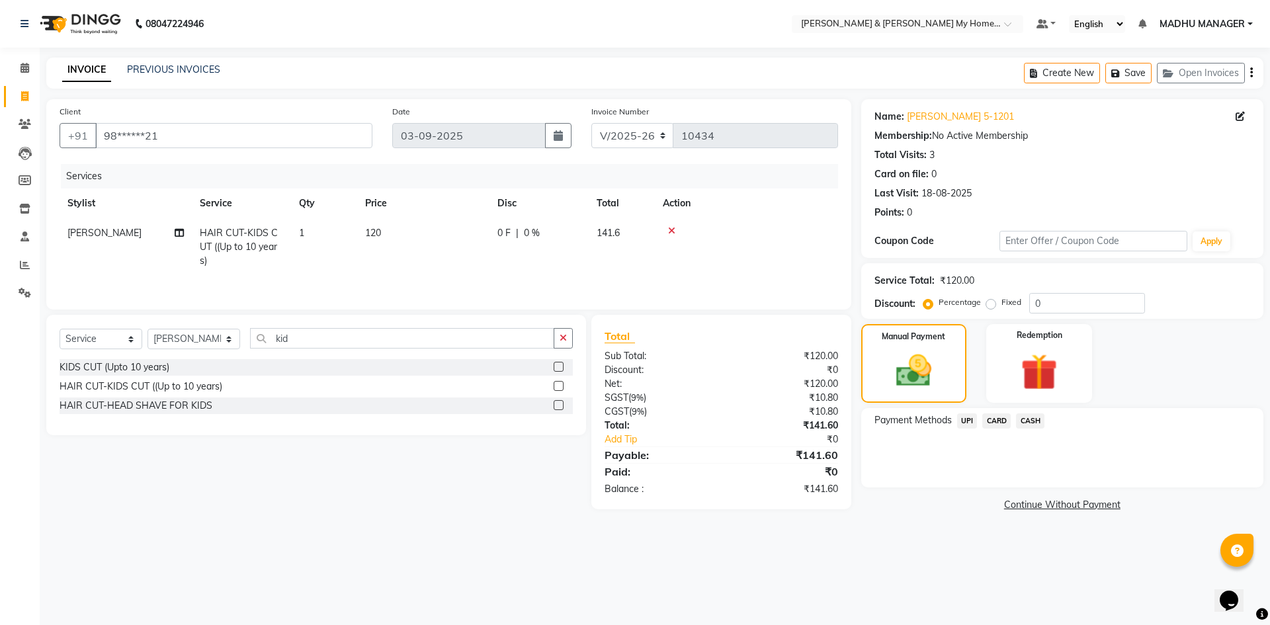
click at [965, 423] on span "UPI" at bounding box center [967, 420] width 21 height 15
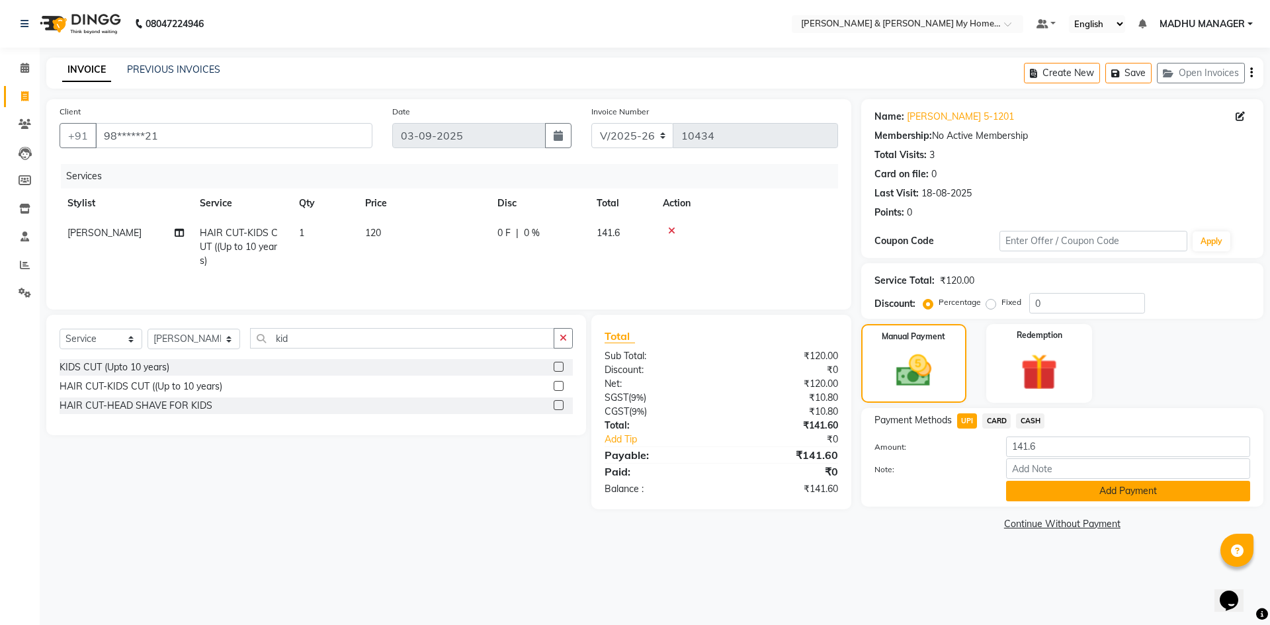
click at [1064, 499] on button "Add Payment" at bounding box center [1128, 491] width 244 height 21
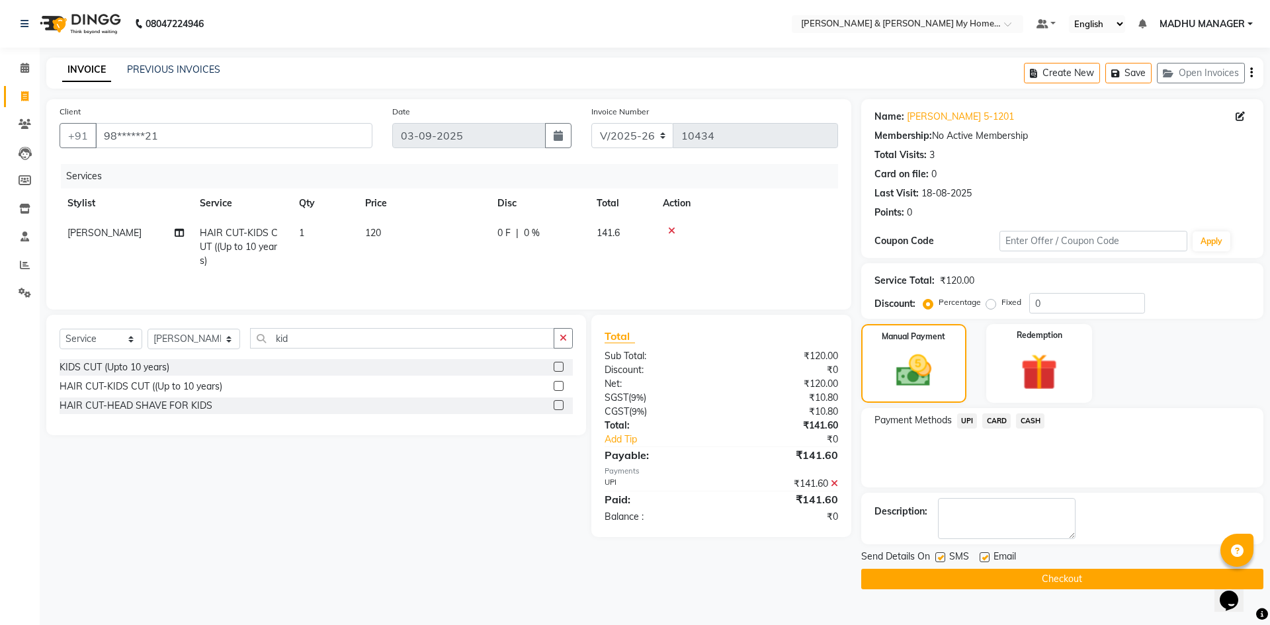
click at [1068, 582] on button "Checkout" at bounding box center [1062, 579] width 402 height 21
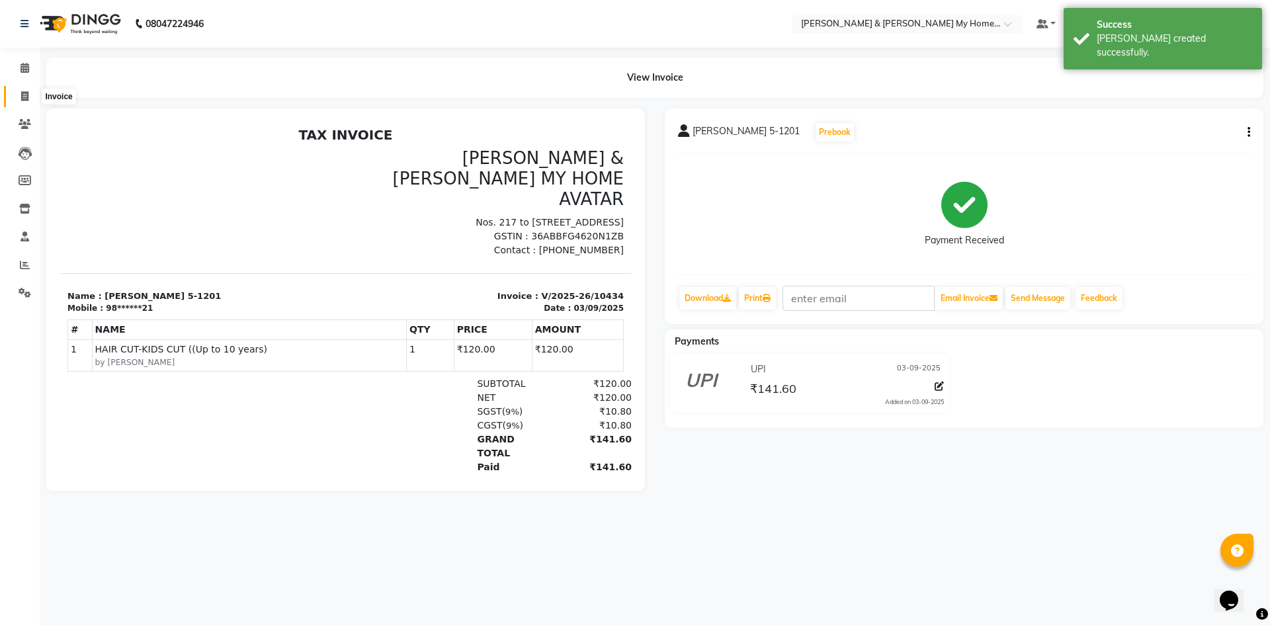
click at [17, 95] on span at bounding box center [24, 96] width 23 height 15
select select "service"
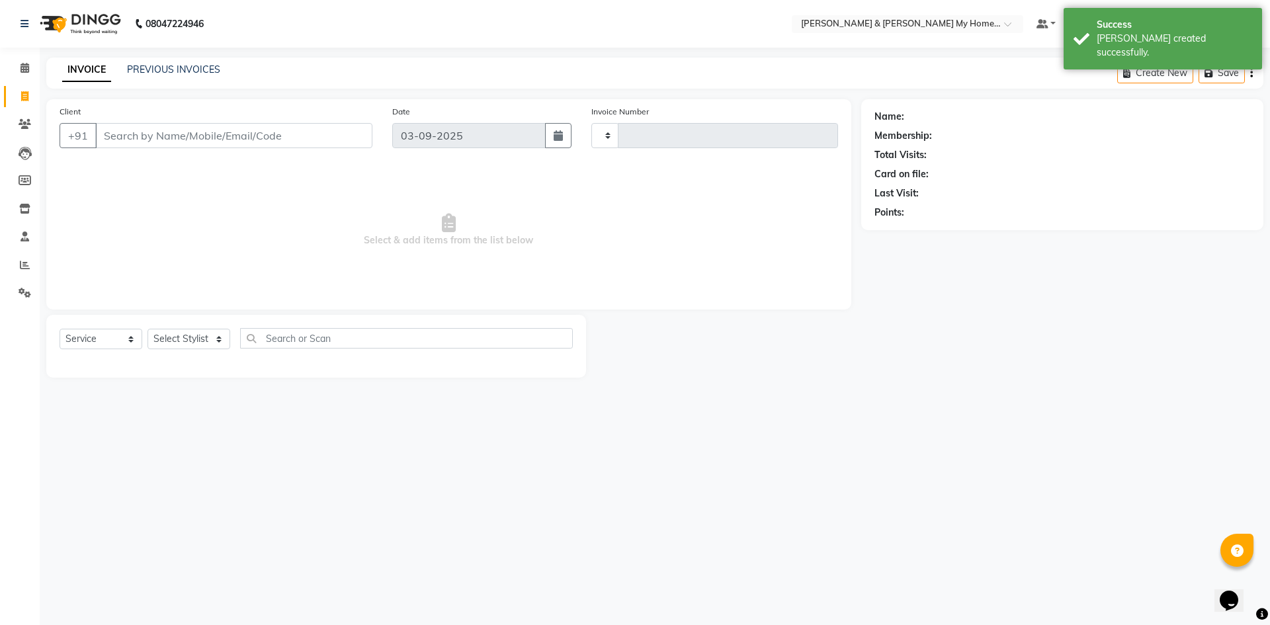
type input "10435"
select select "8193"
click at [179, 134] on input "Client" at bounding box center [233, 135] width 277 height 25
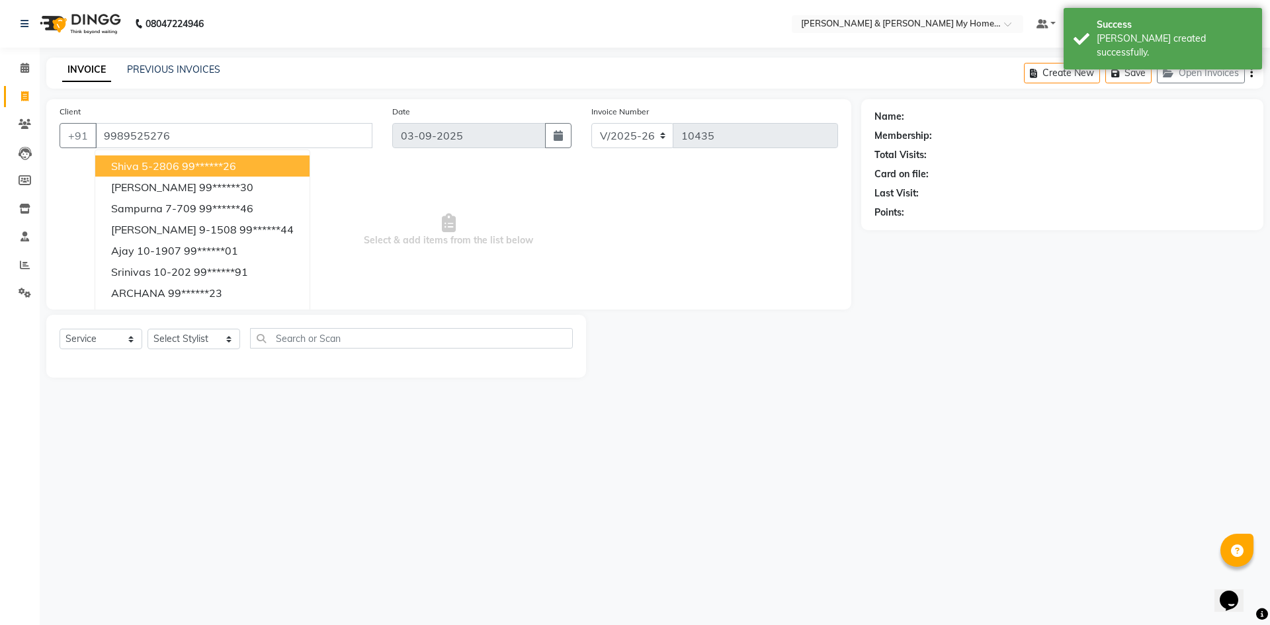
type input "9989525276"
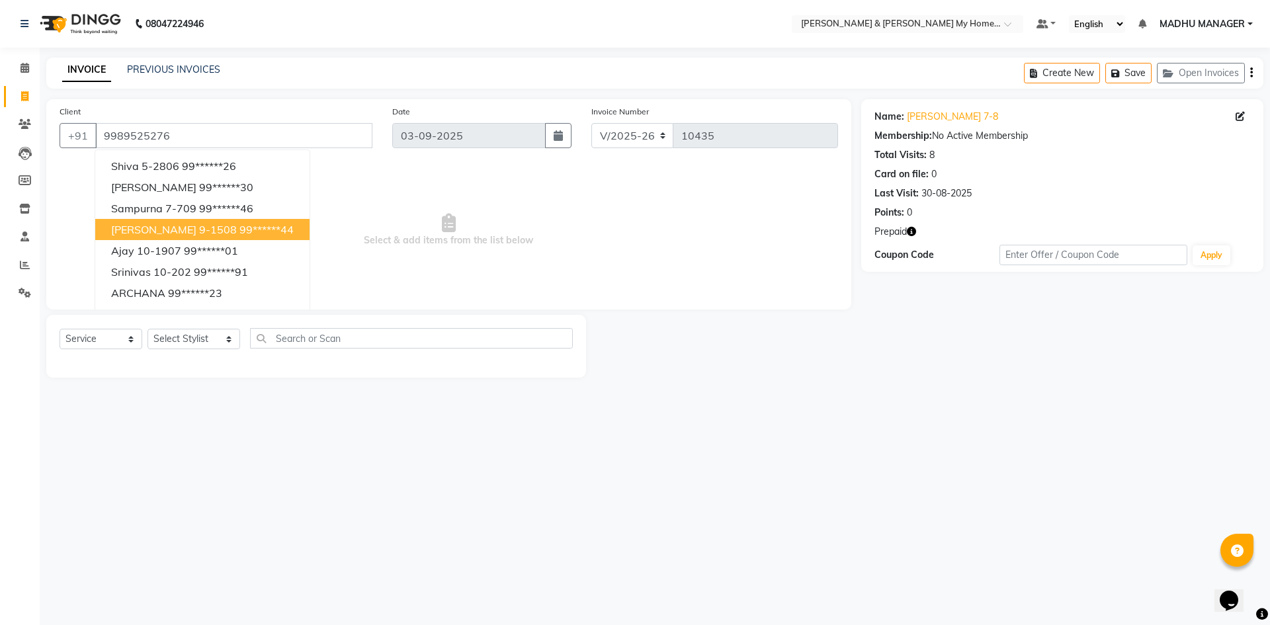
click at [579, 447] on div "08047224946 Select Location × Toni & Guy My Home Avatar, Rajendranagar Default …" at bounding box center [635, 312] width 1270 height 625
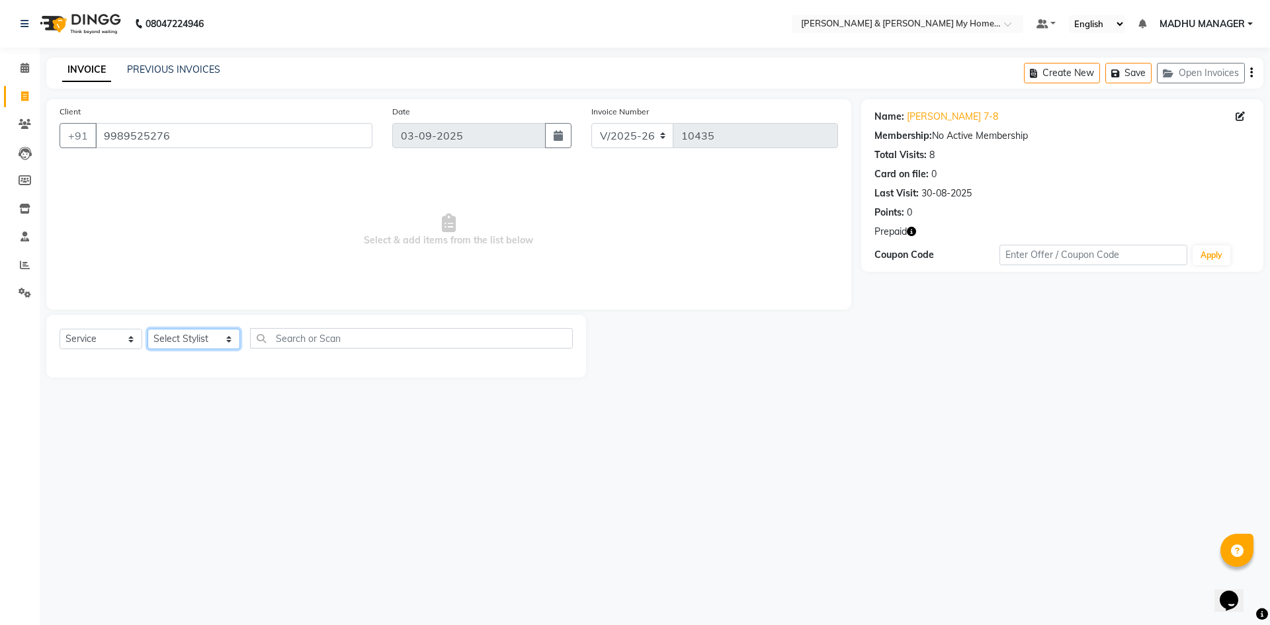
click at [177, 338] on select "Select Stylist Aadil Aarti Aarti Beauty Akanksha Beauty akanksha Nail ALKA Anki…" at bounding box center [194, 339] width 93 height 21
select select "84140"
click at [148, 329] on select "Select Stylist Aadil Aarti Aarti Beauty Akanksha Beauty akanksha Nail ALKA Anki…" at bounding box center [194, 339] width 93 height 21
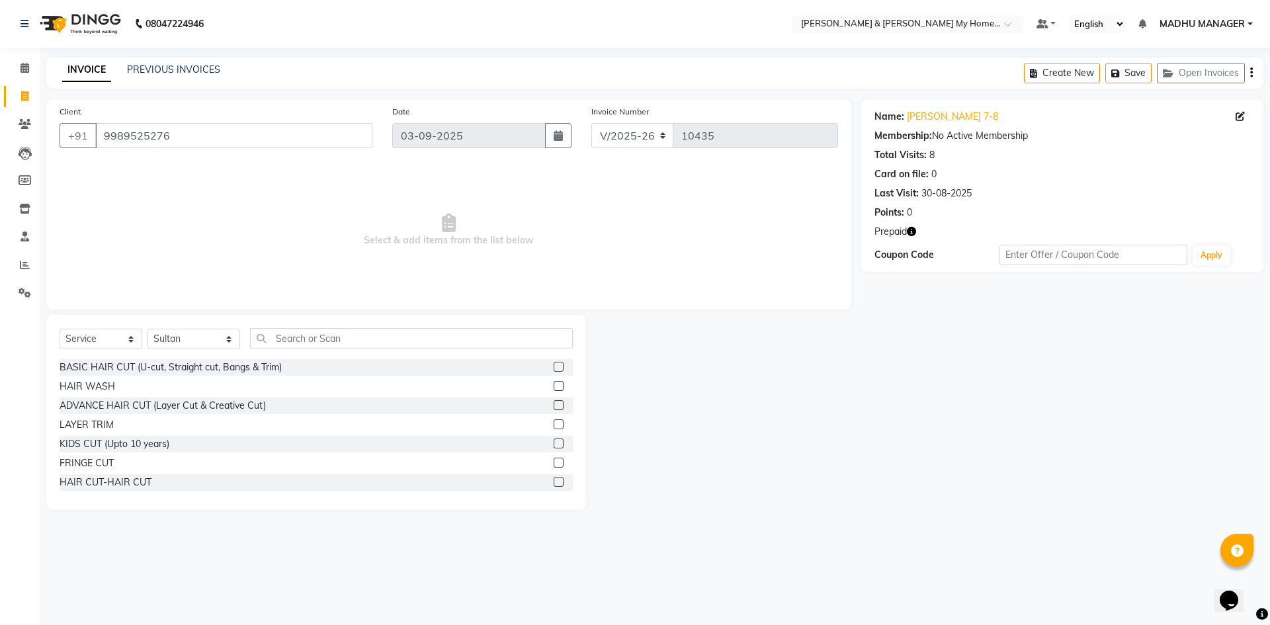
click at [359, 325] on div "Select Service Product Membership Package Voucher Prepaid Gift Card Select Styl…" at bounding box center [316, 412] width 540 height 195
click at [347, 331] on input "text" at bounding box center [411, 338] width 323 height 21
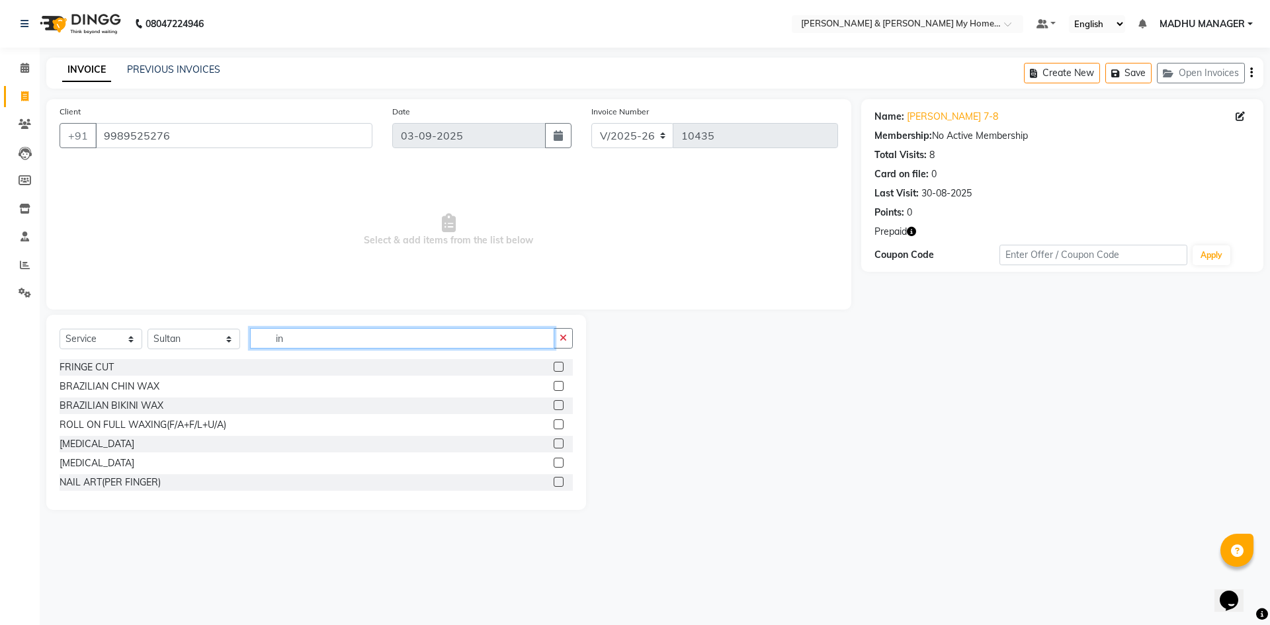
type input "i"
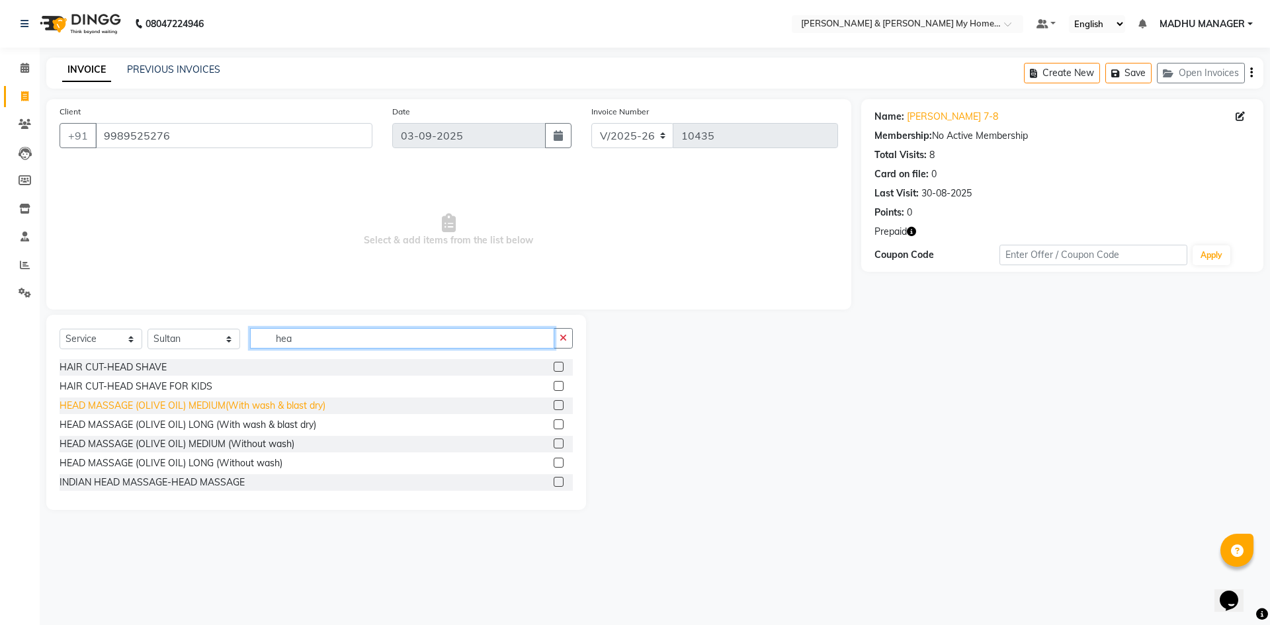
type input "hea"
drag, startPoint x: 303, startPoint y: 404, endPoint x: 349, endPoint y: 331, distance: 85.7
click at [302, 404] on div "HEAD MASSAGE (OLIVE OIL) MEDIUM(With wash & blast dry)" at bounding box center [193, 406] width 266 height 14
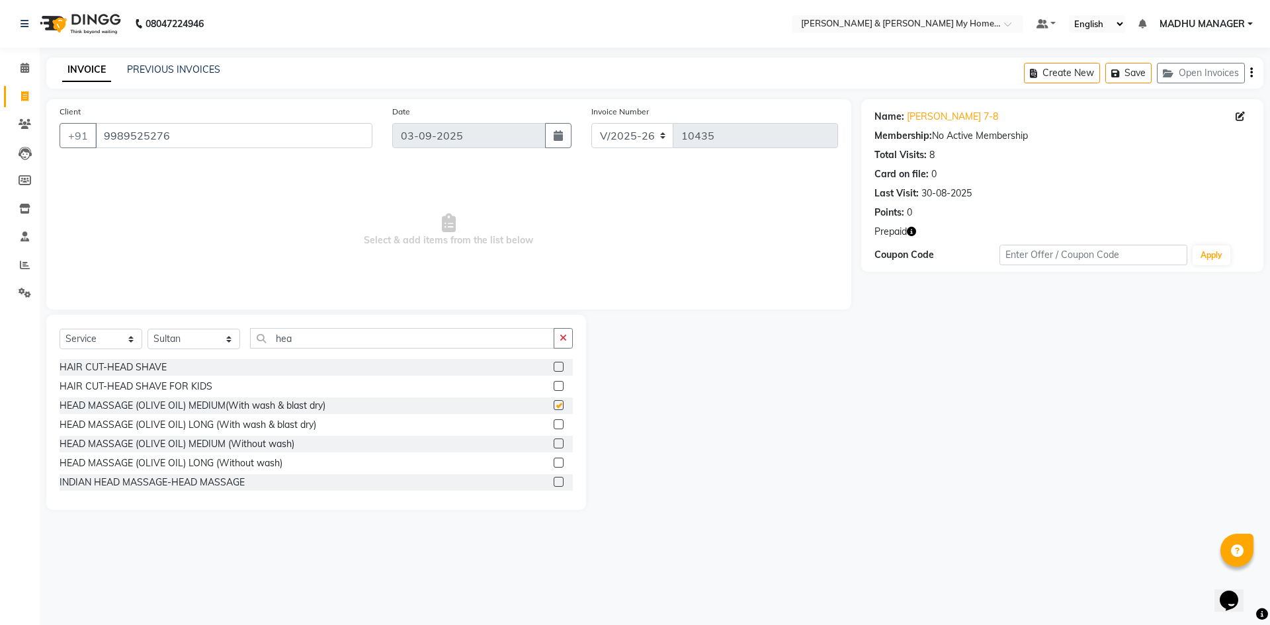
checkbox input "false"
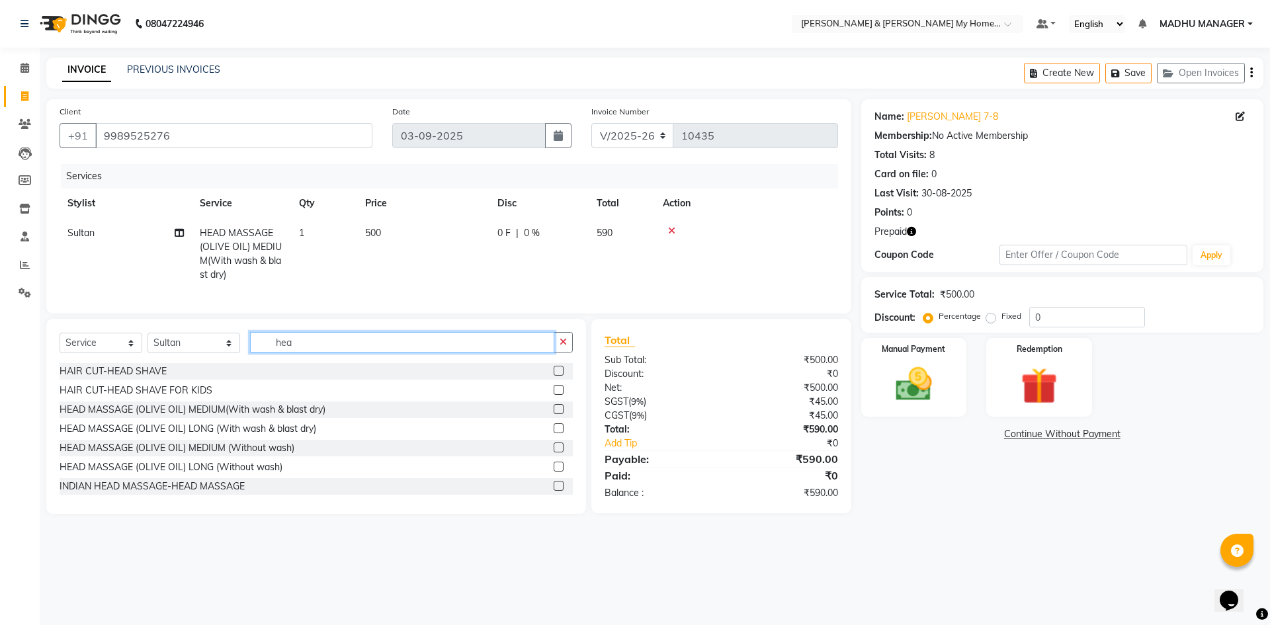
click at [300, 353] on input "hea" at bounding box center [402, 342] width 304 height 21
type input "h"
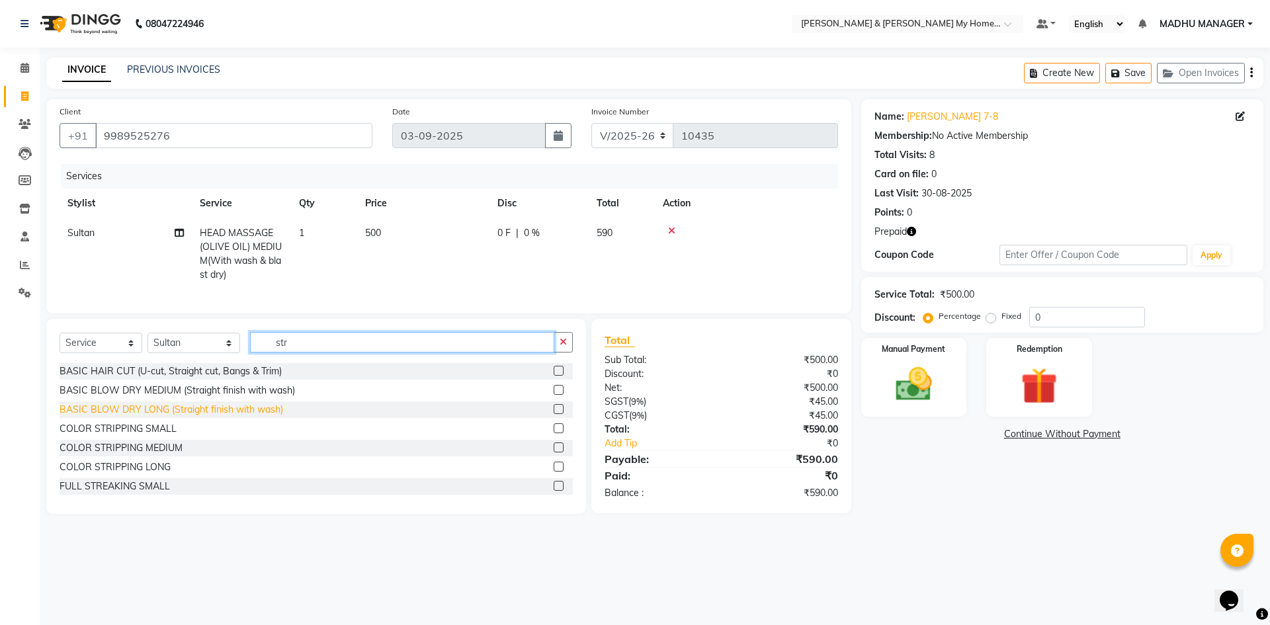
type input "str"
click at [239, 417] on div "BASIC BLOW DRY LONG (Straight finish with wash)" at bounding box center [172, 410] width 224 height 14
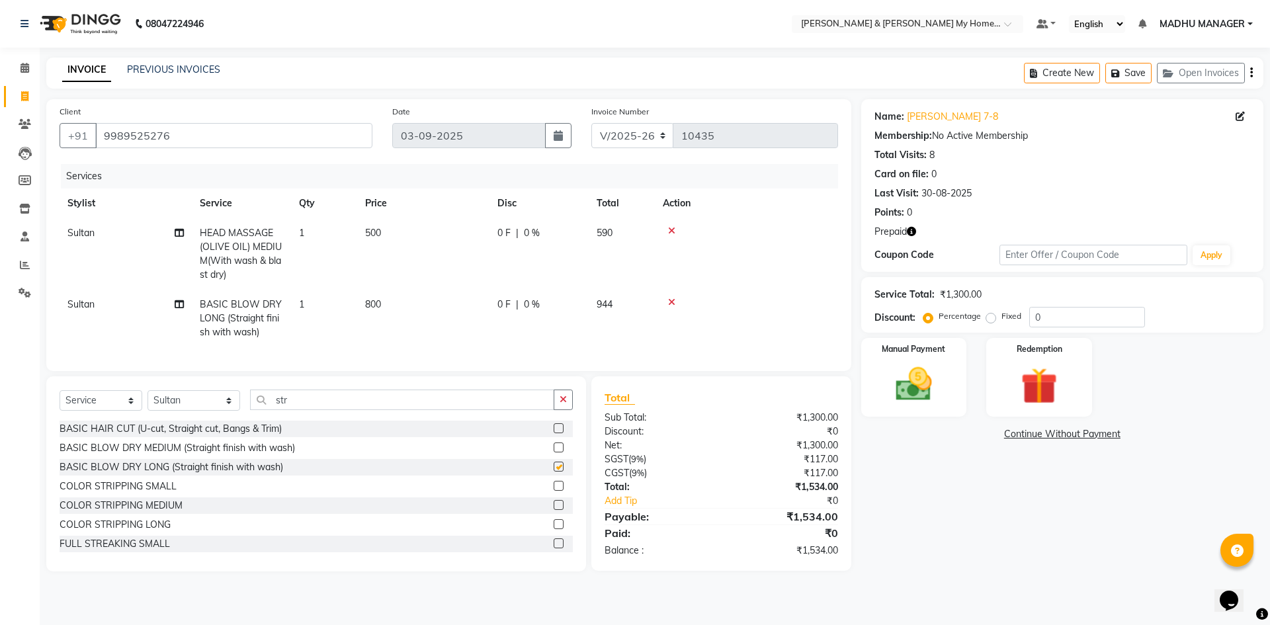
checkbox input "false"
click at [1048, 384] on img at bounding box center [1039, 386] width 62 height 47
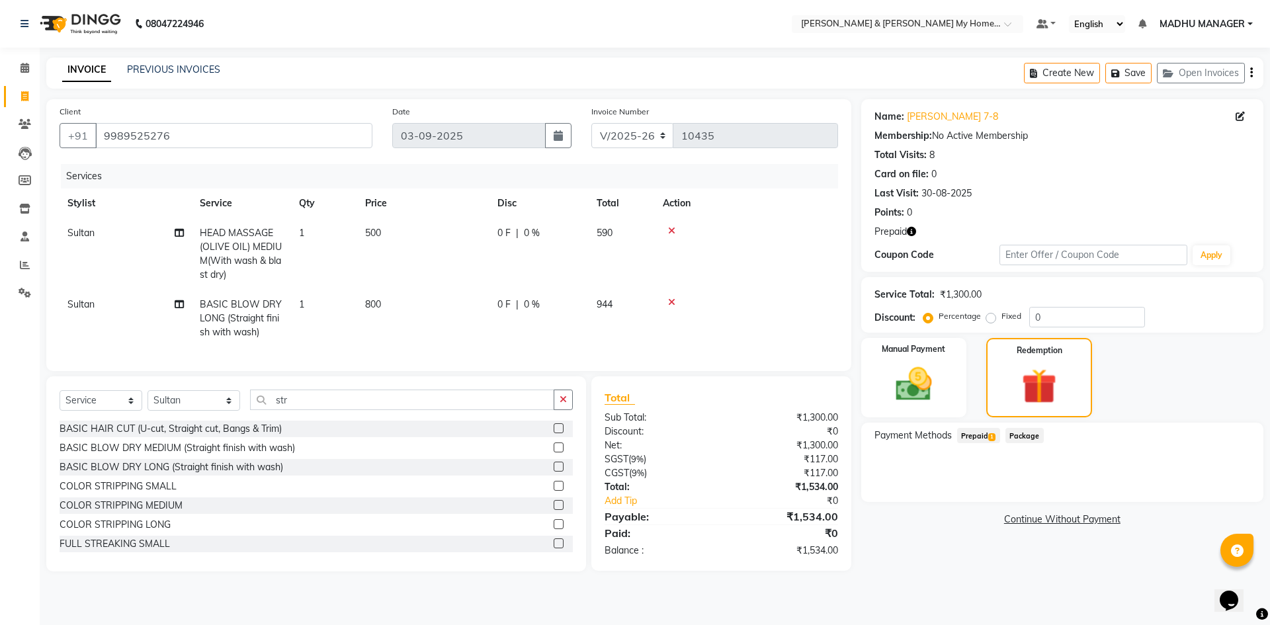
click at [966, 431] on span "Prepaid 1" at bounding box center [978, 435] width 43 height 15
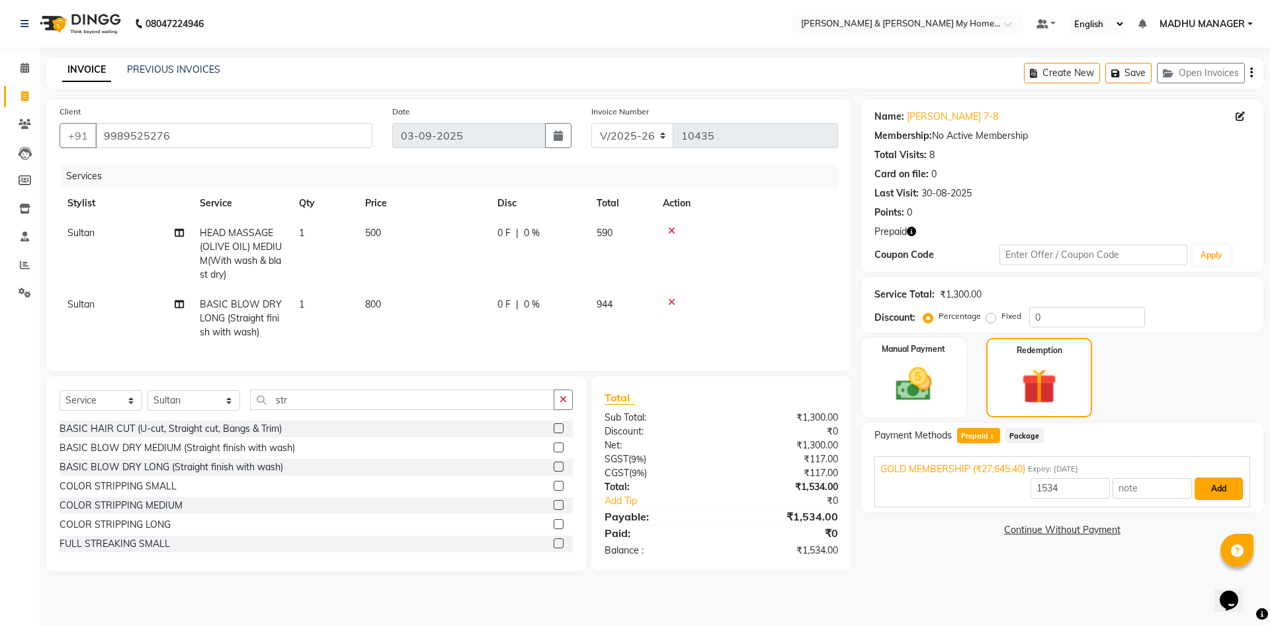
click at [1215, 482] on button "Add" at bounding box center [1219, 489] width 48 height 22
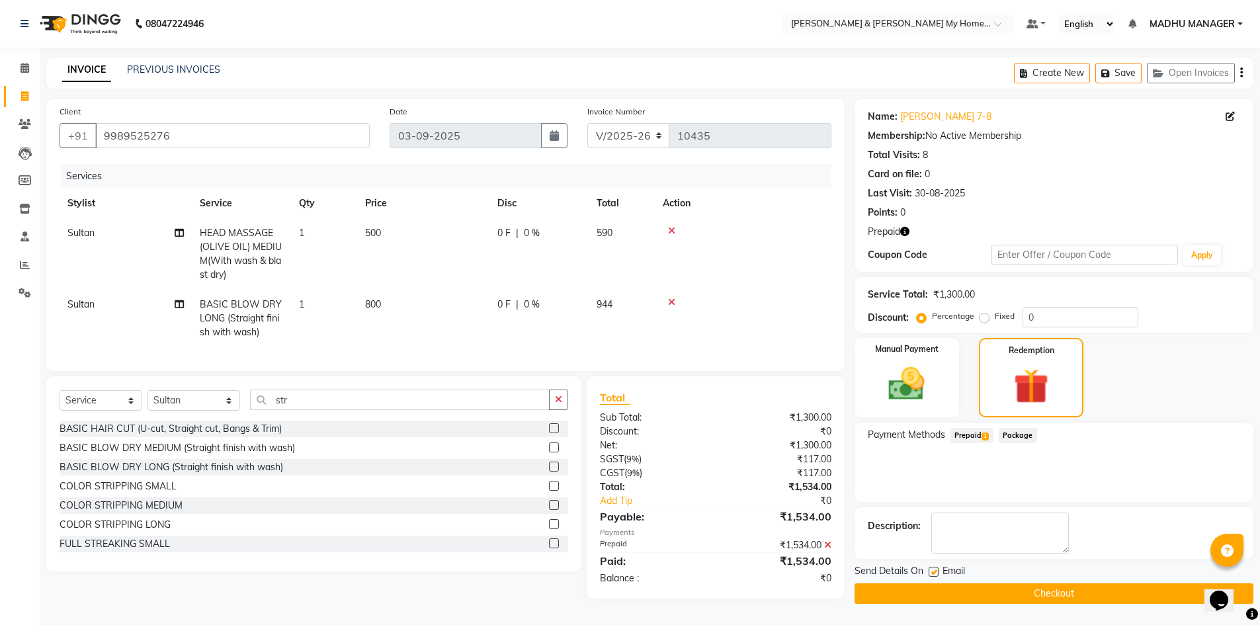
click at [984, 601] on button "Checkout" at bounding box center [1054, 593] width 399 height 21
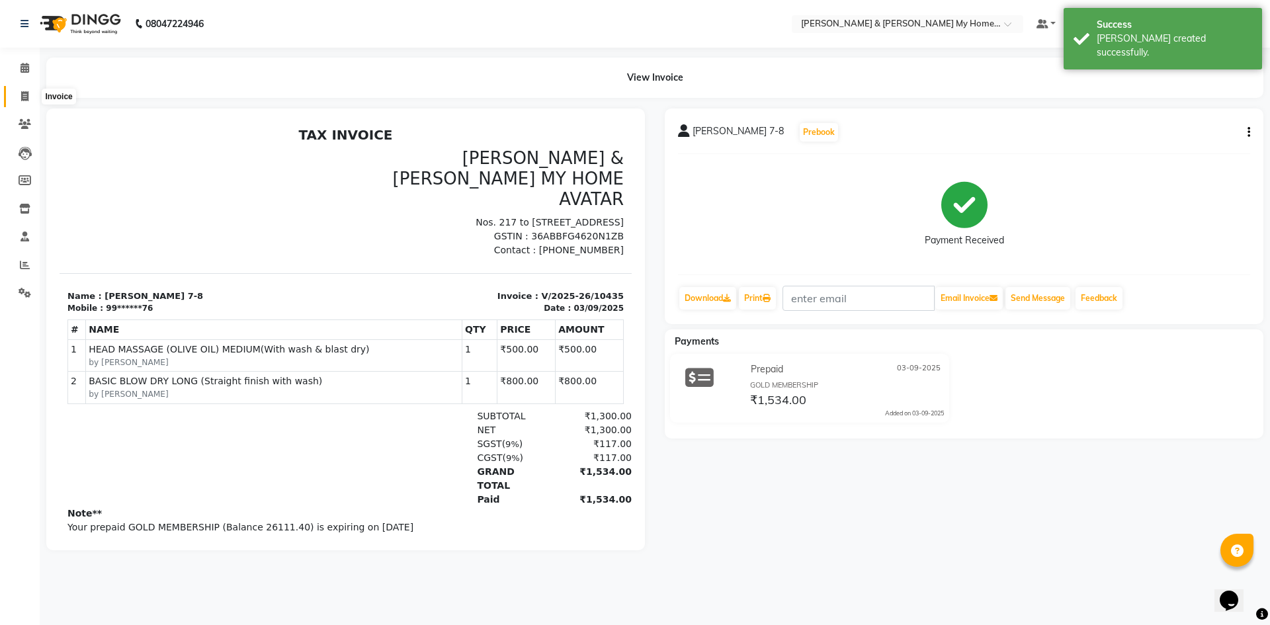
click at [21, 99] on icon at bounding box center [24, 96] width 7 height 10
select select "8193"
select select "service"
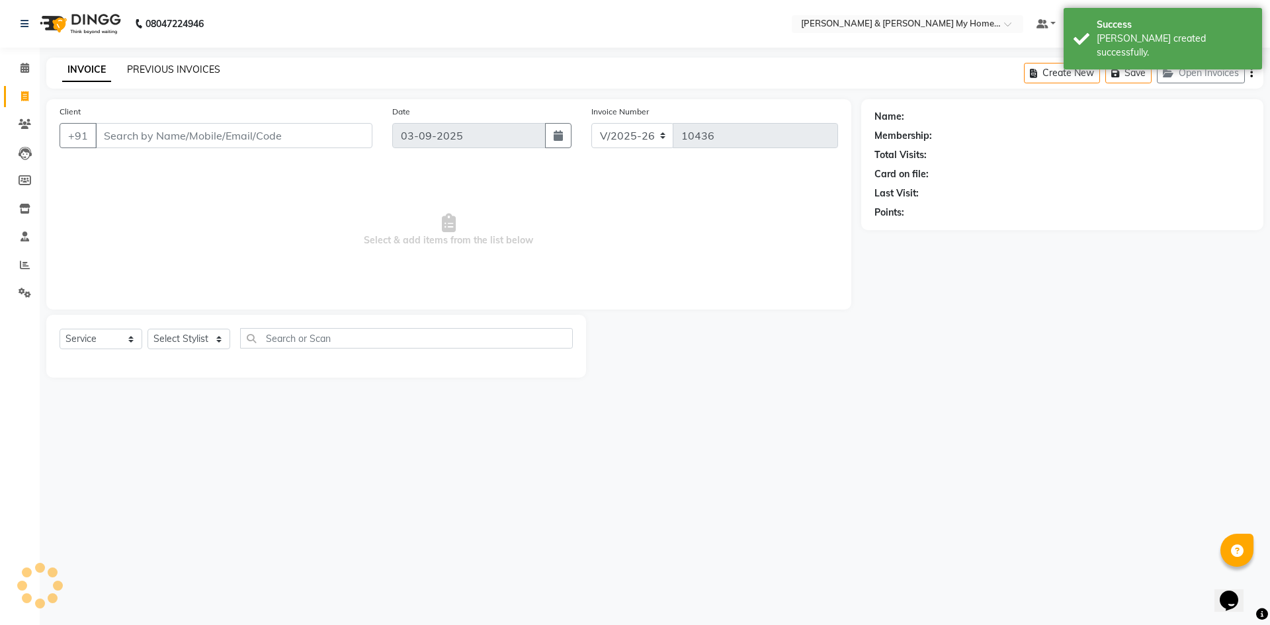
click at [155, 68] on link "PREVIOUS INVOICES" at bounding box center [173, 70] width 93 height 12
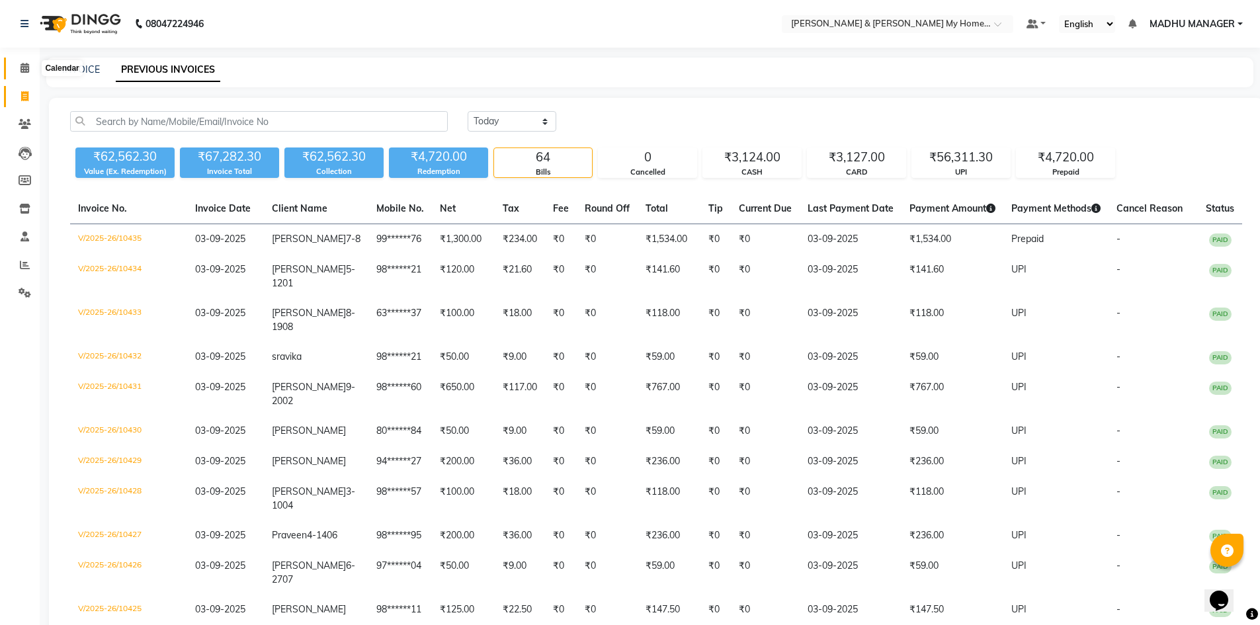
click at [23, 73] on span at bounding box center [24, 68] width 23 height 15
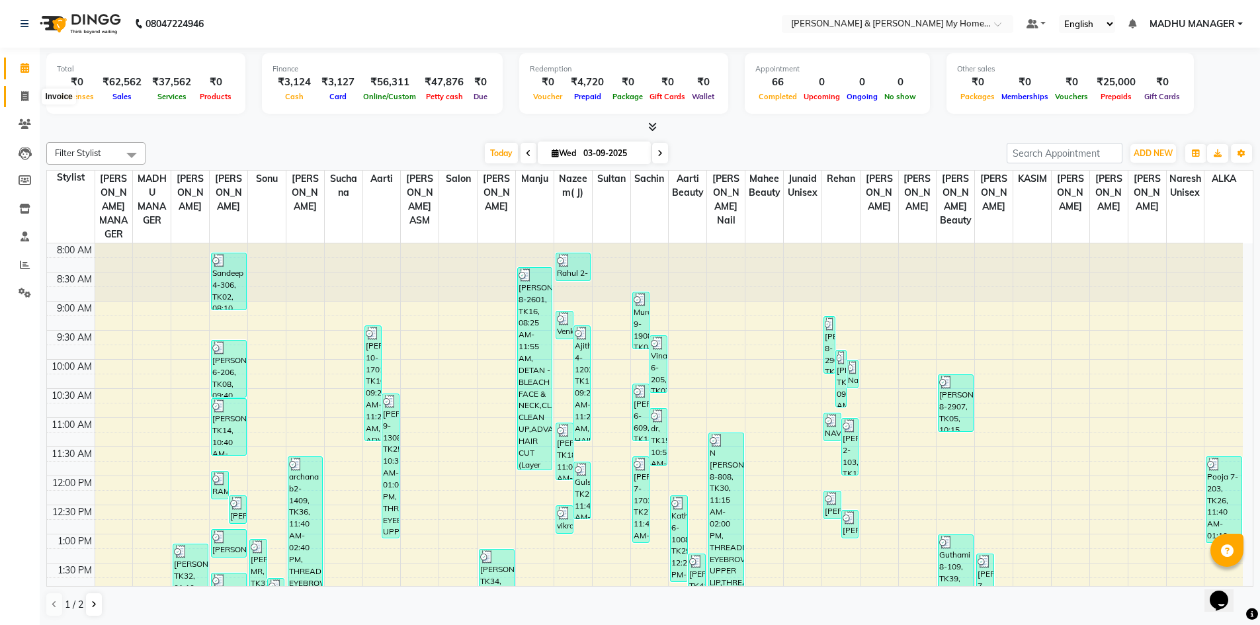
click at [19, 95] on span at bounding box center [24, 96] width 23 height 15
select select "service"
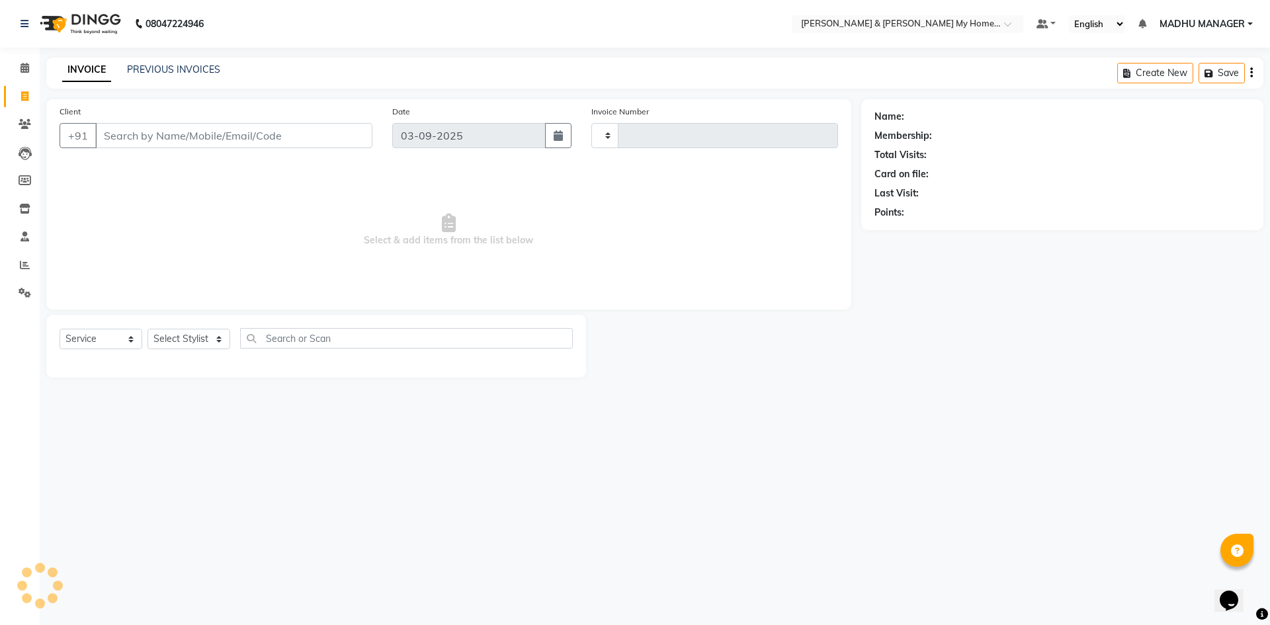
type input "10436"
select select "8193"
click at [179, 333] on select "Select Stylist" at bounding box center [189, 339] width 83 height 21
select select "85917"
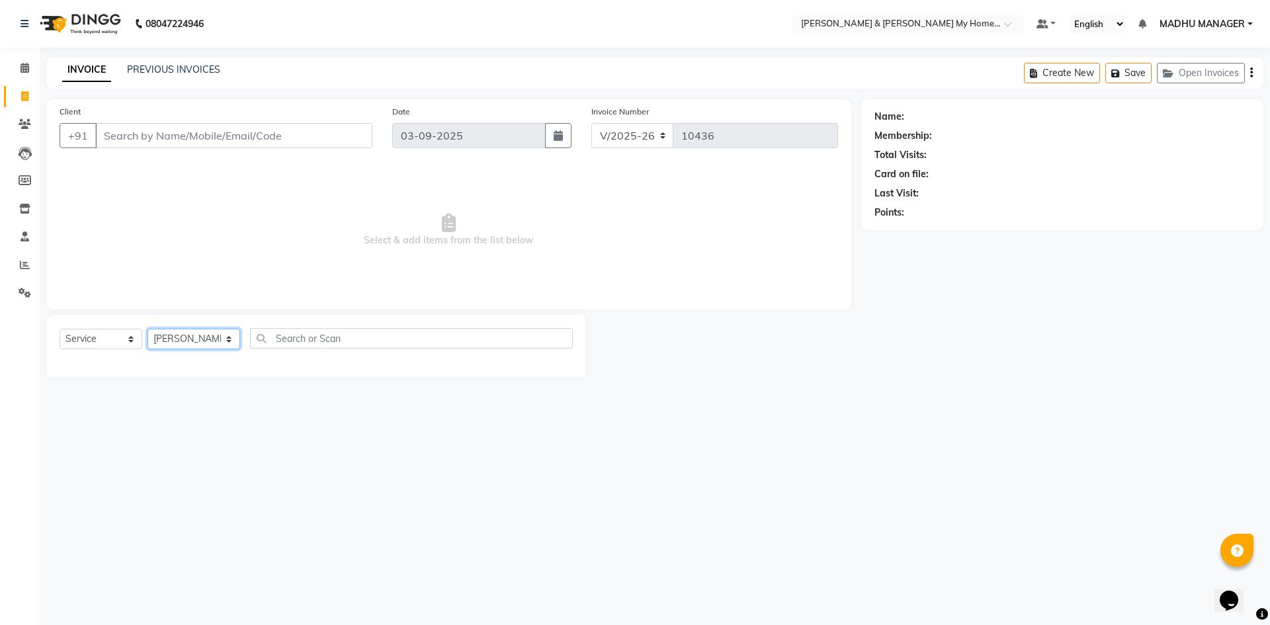
click at [148, 329] on select "Select Stylist Aadil Aarti Aarti Beauty Akanksha Beauty akanksha Nail ALKA Anki…" at bounding box center [194, 339] width 93 height 21
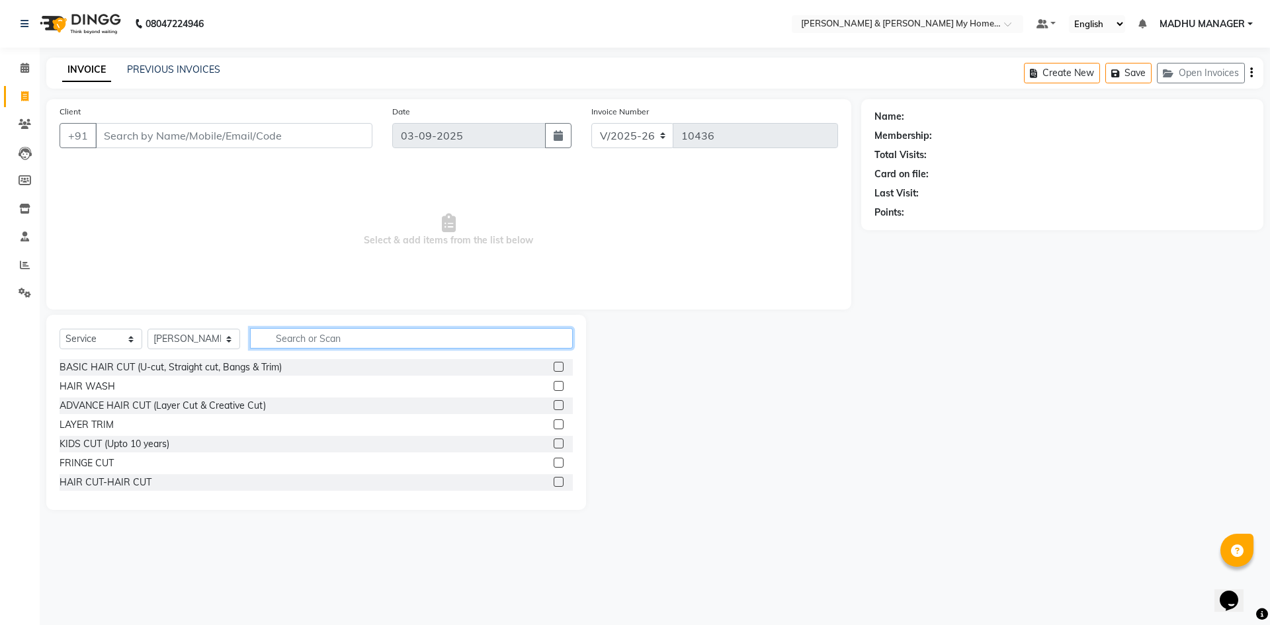
click at [333, 343] on input "text" at bounding box center [411, 338] width 323 height 21
type input "thre"
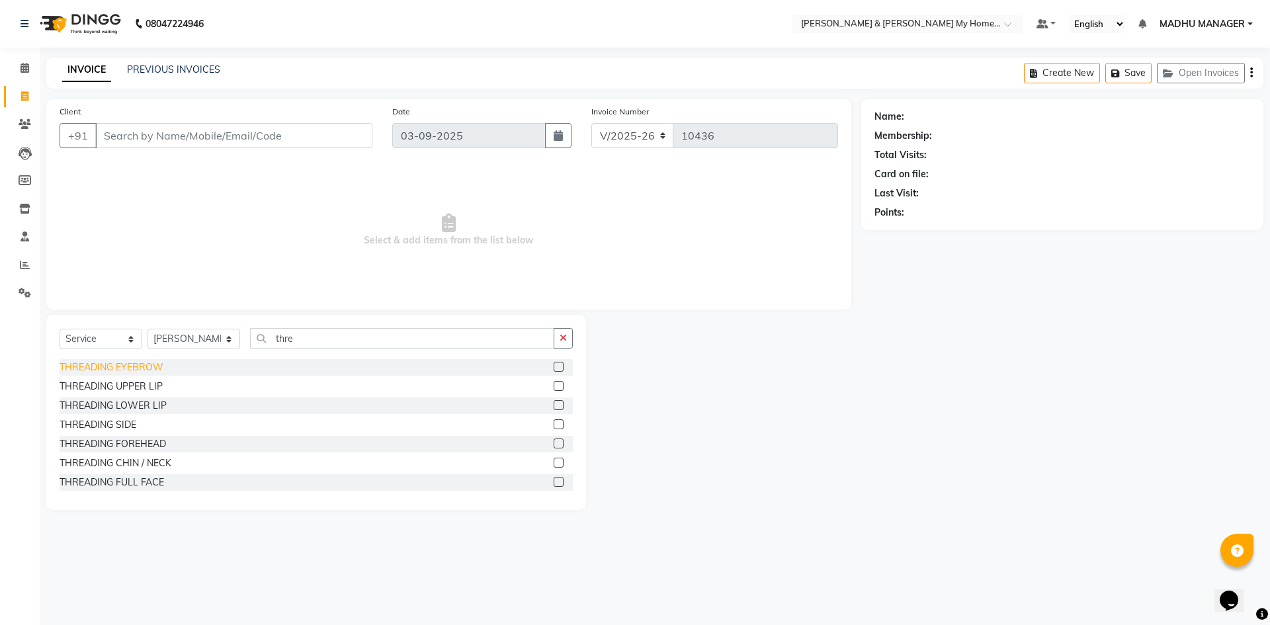
click at [136, 369] on div "THREADING EYEBROW" at bounding box center [112, 368] width 104 height 14
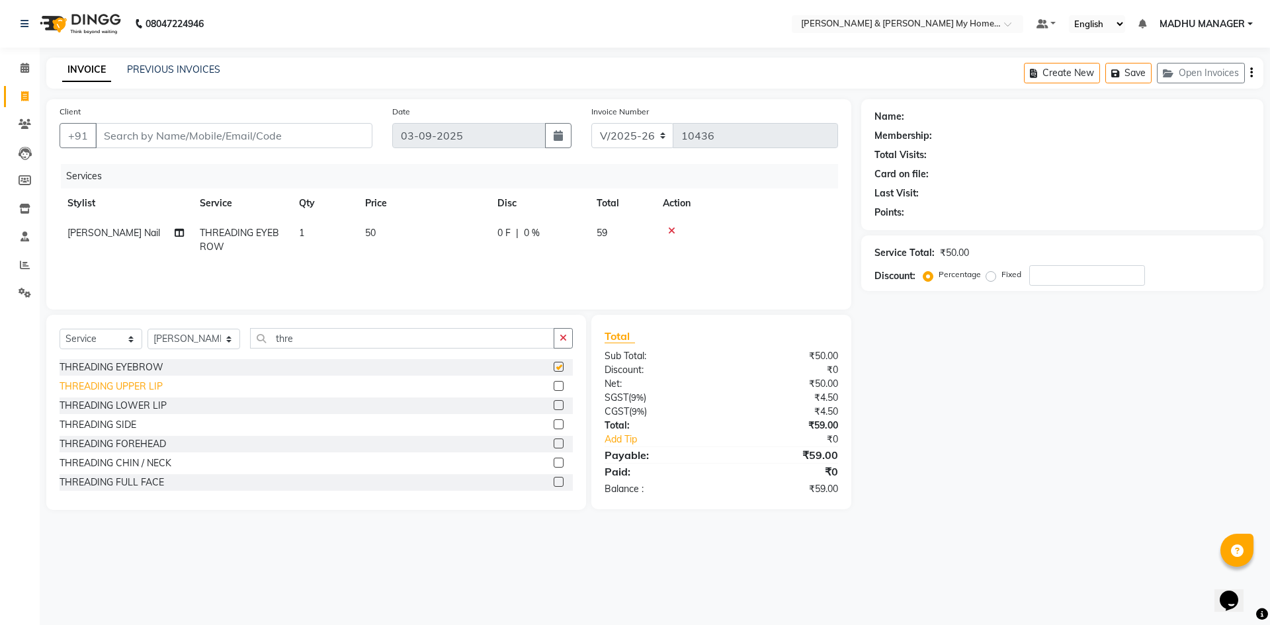
checkbox input "false"
click at [156, 390] on div "THREADING UPPER LIP" at bounding box center [111, 387] width 103 height 14
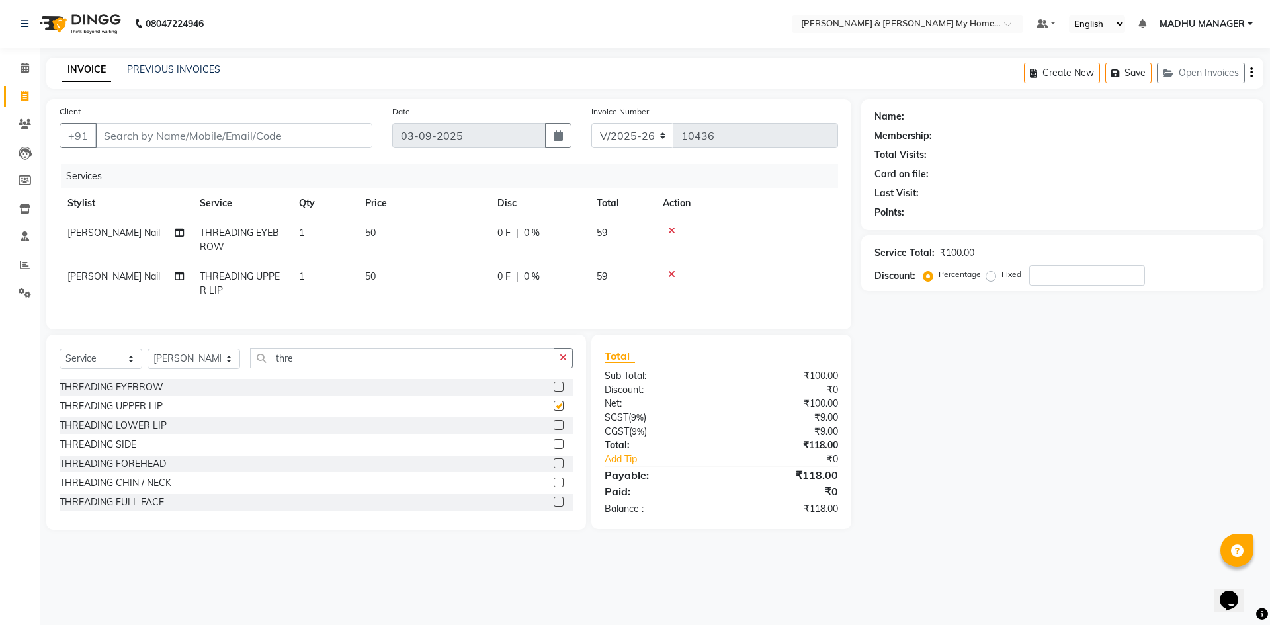
checkbox input "false"
click at [277, 130] on input "Client" at bounding box center [233, 135] width 277 height 25
type input "7"
type input "0"
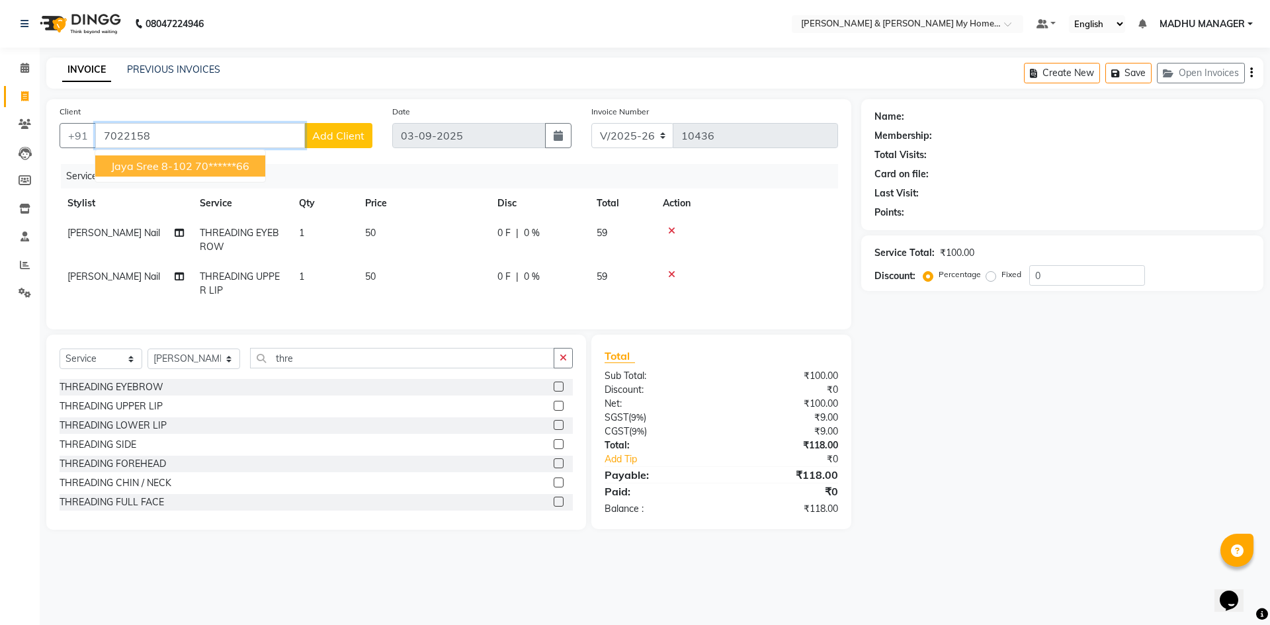
click at [180, 157] on button "jaya sree 8-102 70******66" at bounding box center [180, 165] width 170 height 21
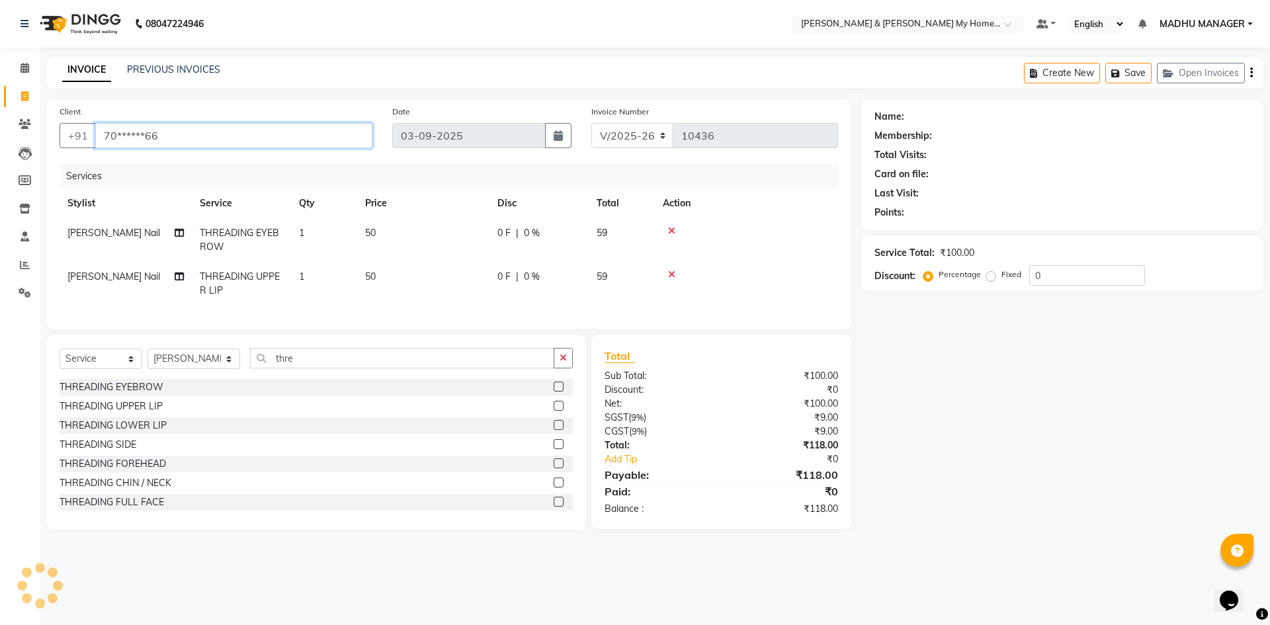
type input "70******66"
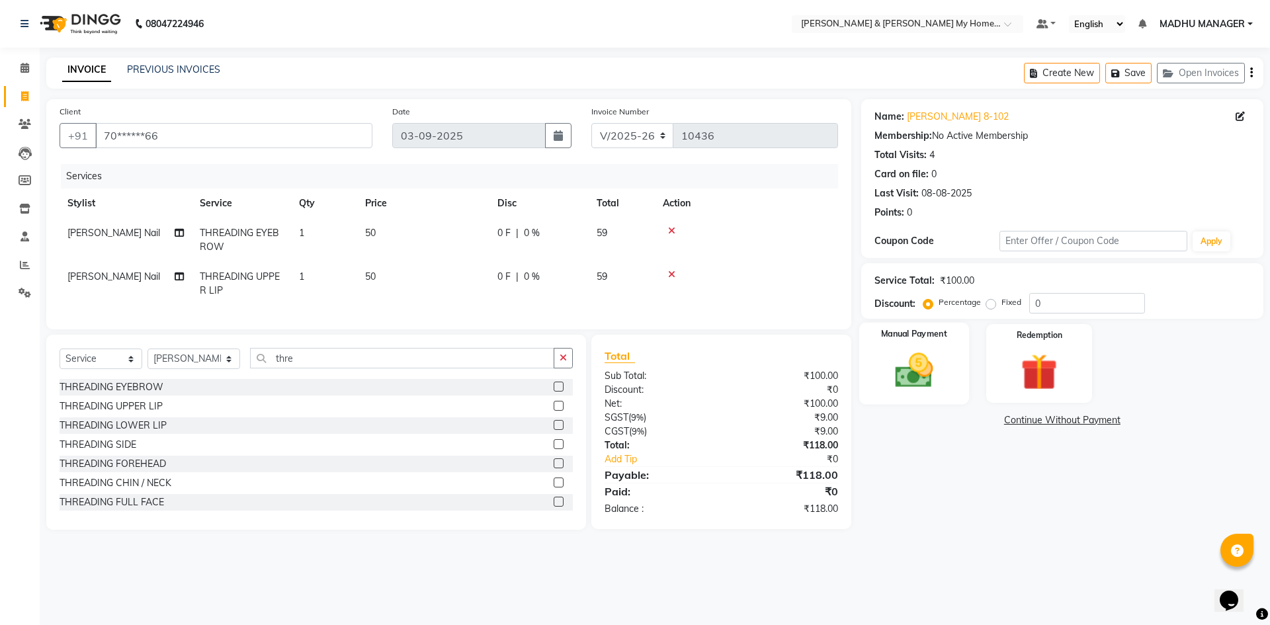
click at [908, 379] on img at bounding box center [914, 371] width 62 height 44
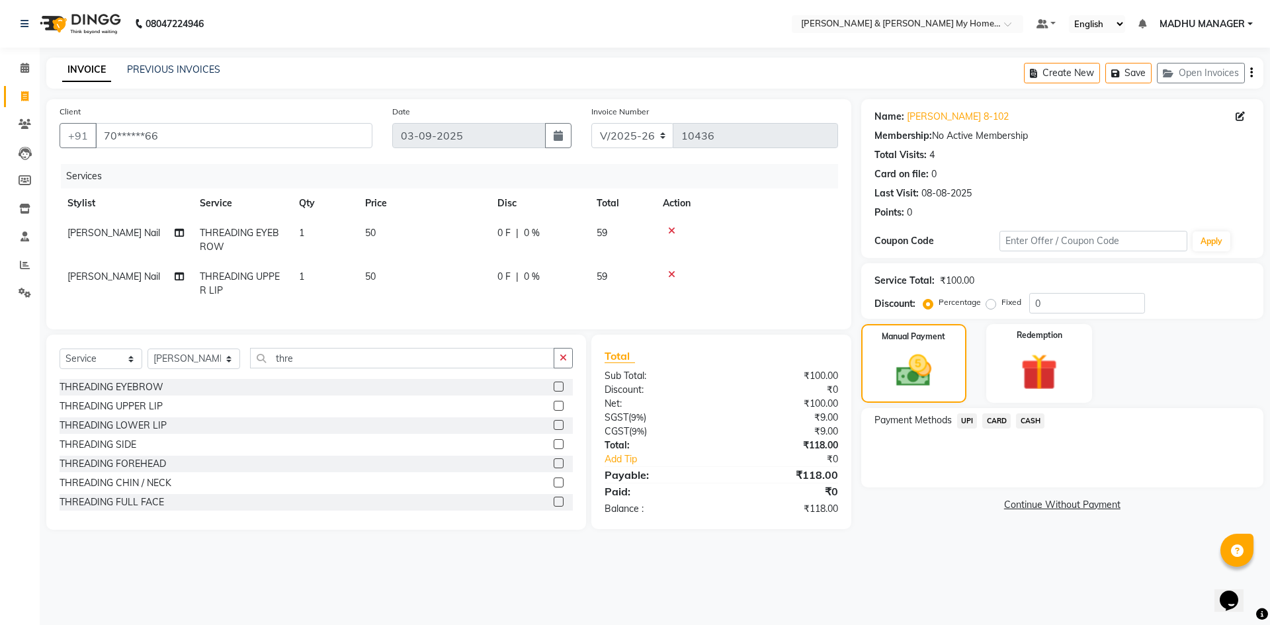
click at [967, 425] on span "UPI" at bounding box center [967, 420] width 21 height 15
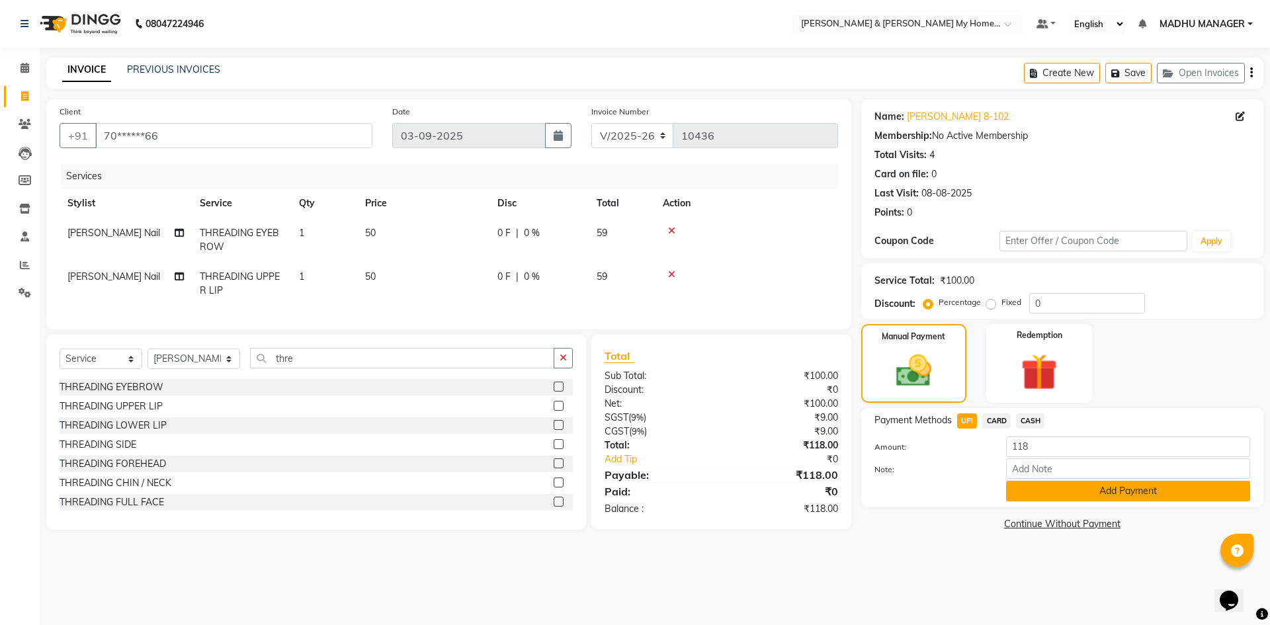
click at [1067, 495] on button "Add Payment" at bounding box center [1128, 491] width 244 height 21
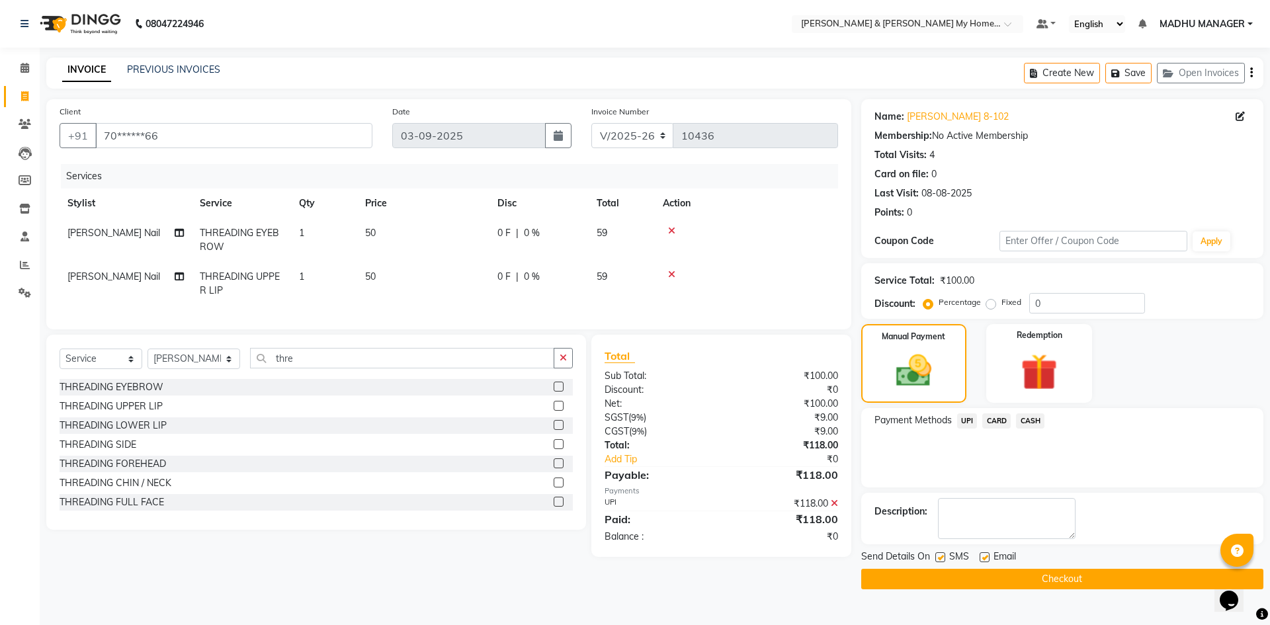
click at [1043, 581] on button "Checkout" at bounding box center [1062, 579] width 402 height 21
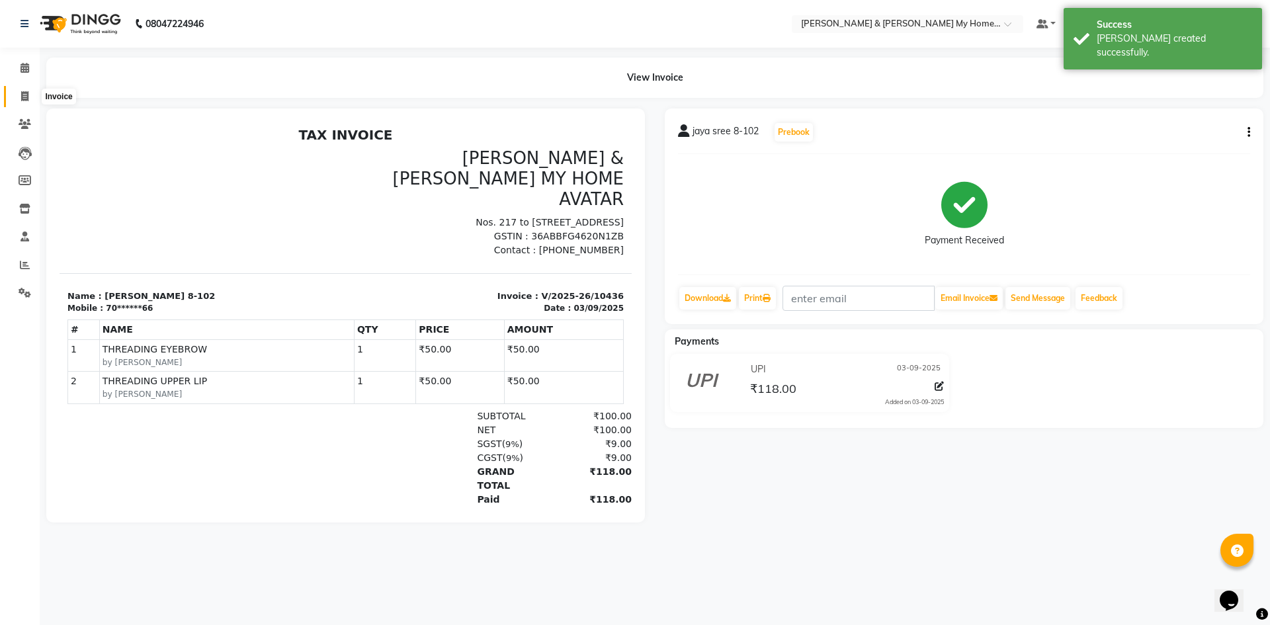
click at [15, 95] on span at bounding box center [24, 96] width 23 height 15
select select "service"
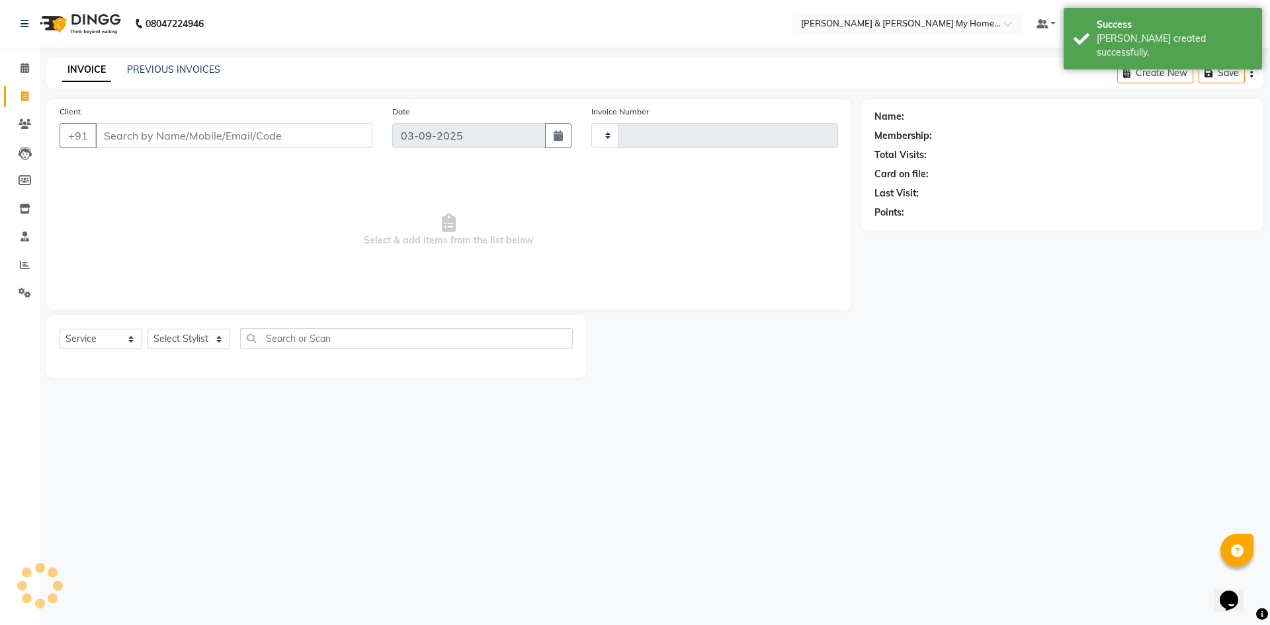
type input "10437"
select select "8193"
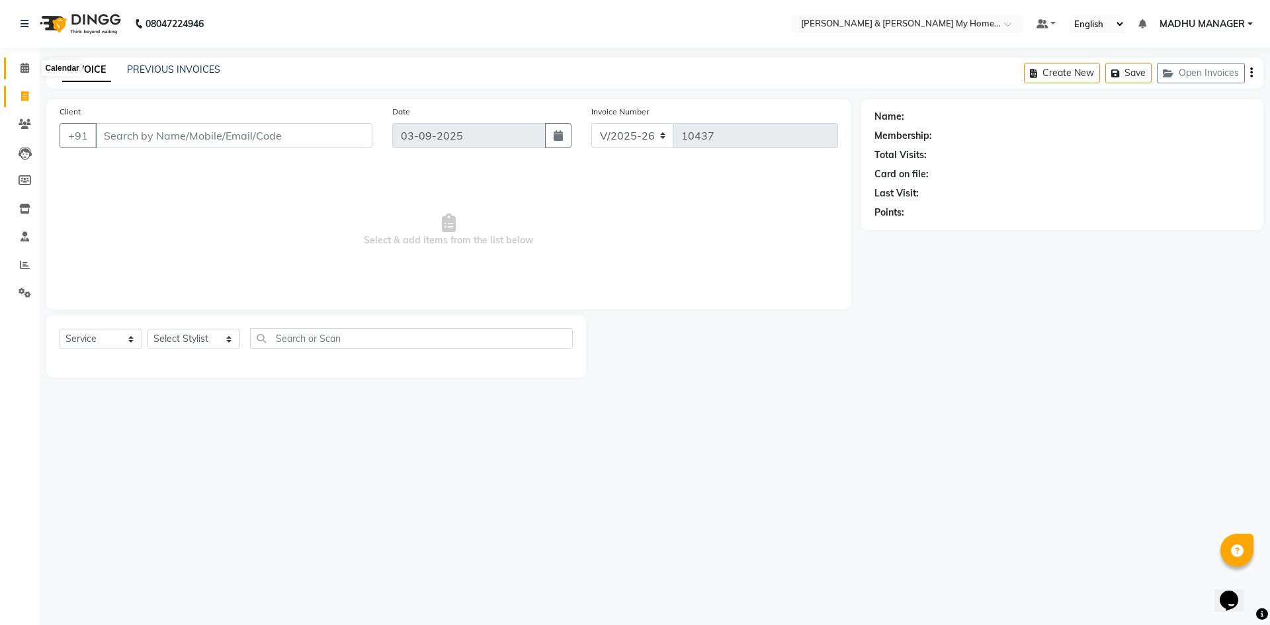
click at [21, 69] on icon at bounding box center [25, 68] width 9 height 10
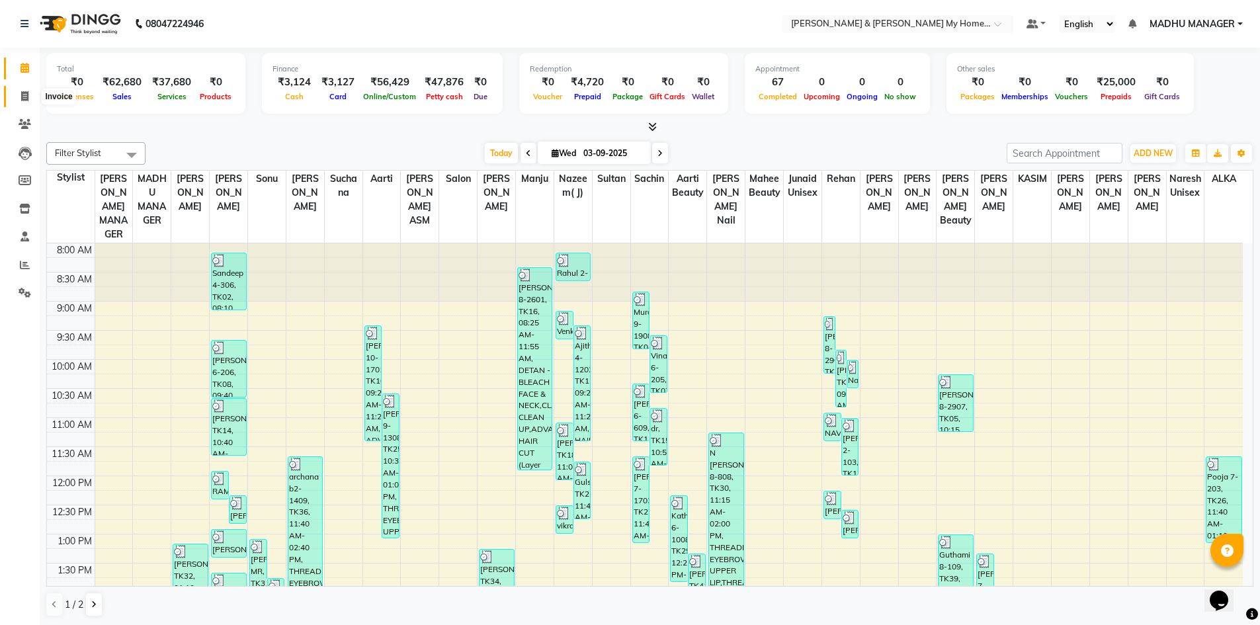
click at [25, 95] on icon at bounding box center [24, 96] width 7 height 10
select select "service"
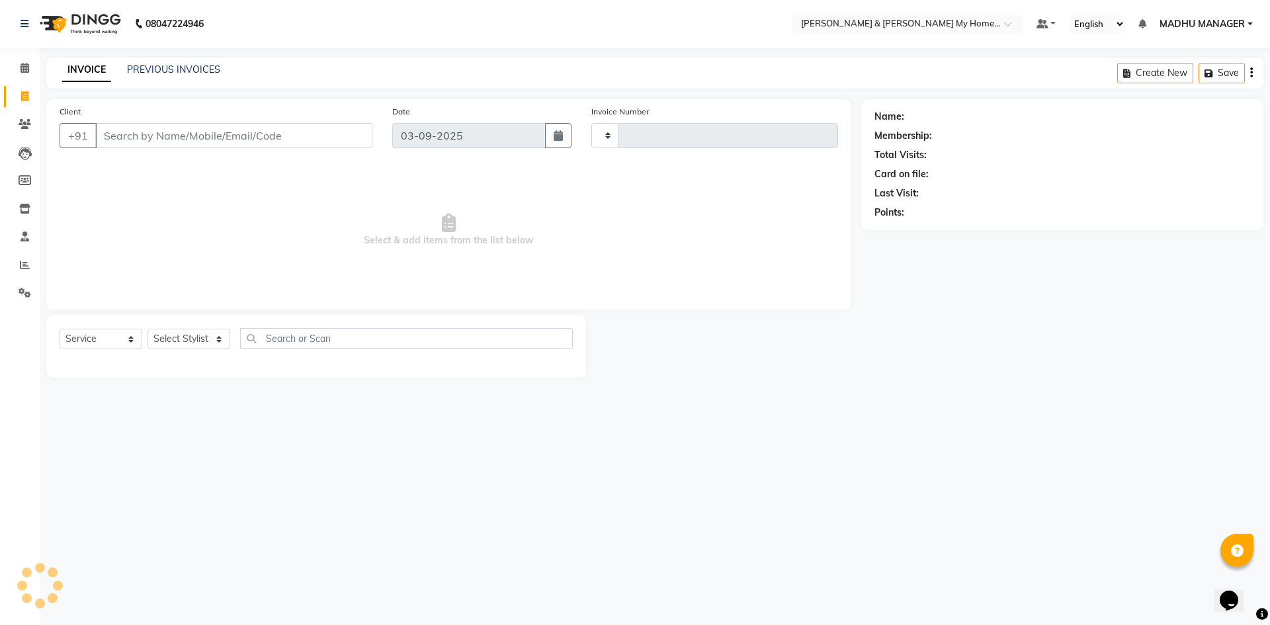
type input "10437"
select select "8193"
click at [196, 335] on select "Select Stylist Aadil Aarti Aarti Beauty Akanksha Beauty akanksha Nail ALKA Anki…" at bounding box center [194, 339] width 93 height 21
select select "84140"
click at [148, 329] on select "Select Stylist Aadil Aarti Aarti Beauty Akanksha Beauty akanksha Nail ALKA Anki…" at bounding box center [194, 339] width 93 height 21
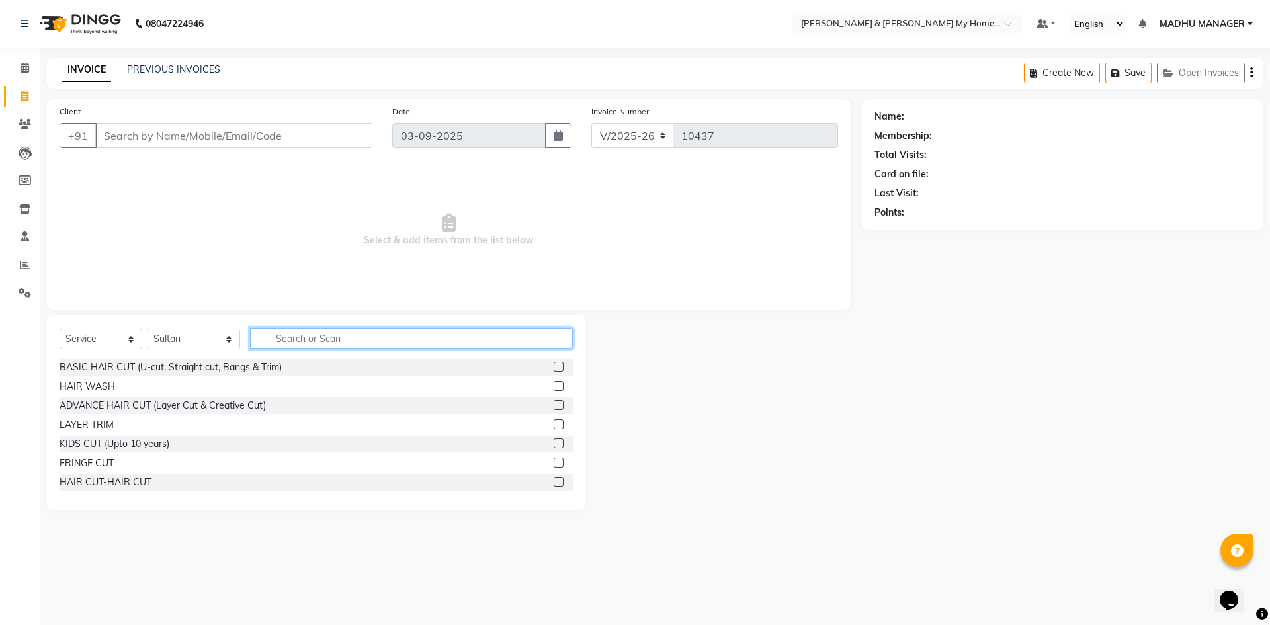
click at [302, 334] on input "text" at bounding box center [411, 338] width 323 height 21
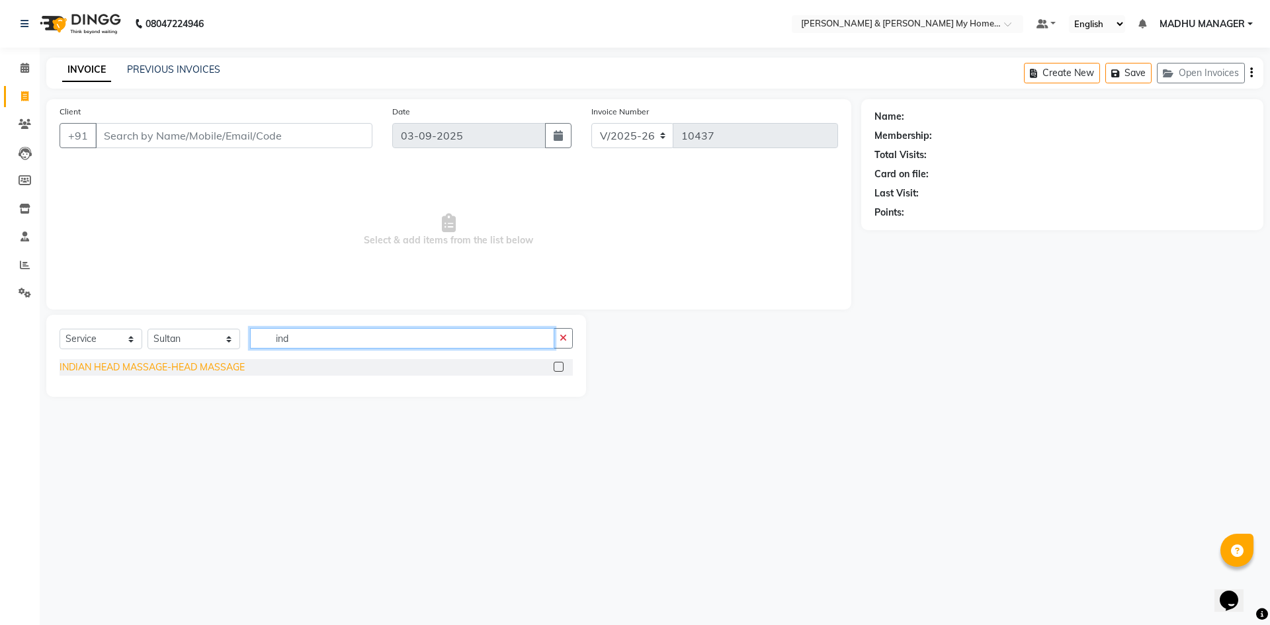
type input "ind"
click at [192, 368] on div "INDIAN HEAD MASSAGE-HEAD MASSAGE" at bounding box center [152, 368] width 185 height 14
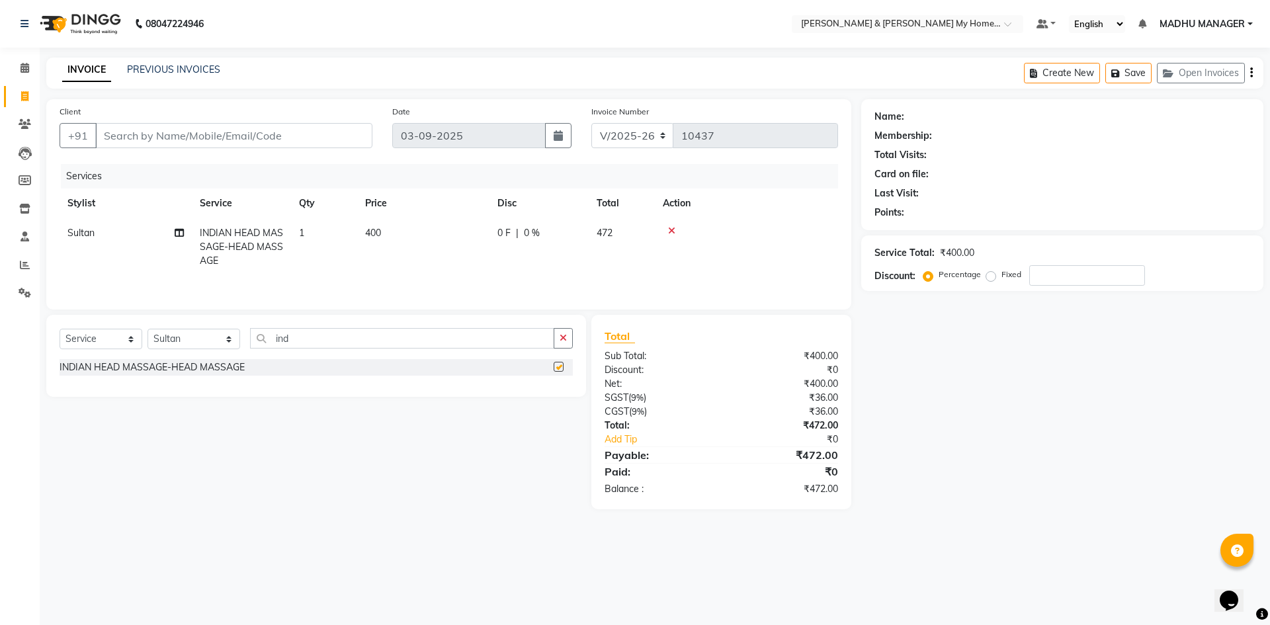
checkbox input "false"
click at [308, 144] on input "Client" at bounding box center [233, 135] width 277 height 25
type input "7"
type input "0"
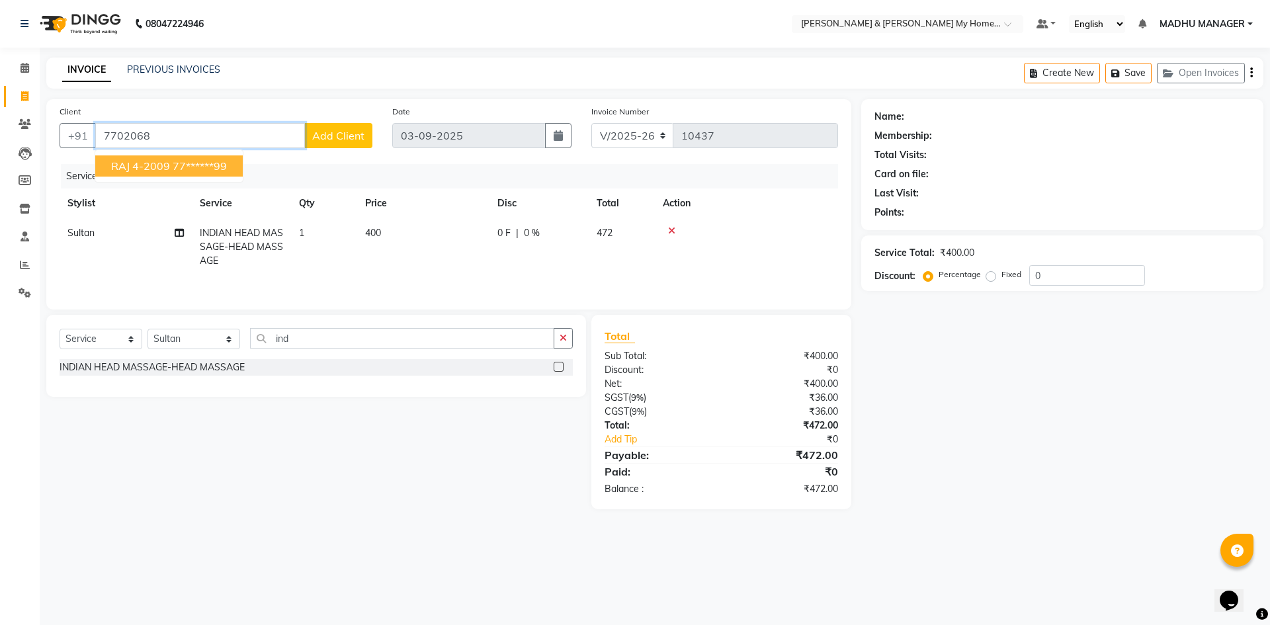
click at [218, 175] on button "RAJ 4-2009 77******99" at bounding box center [169, 165] width 148 height 21
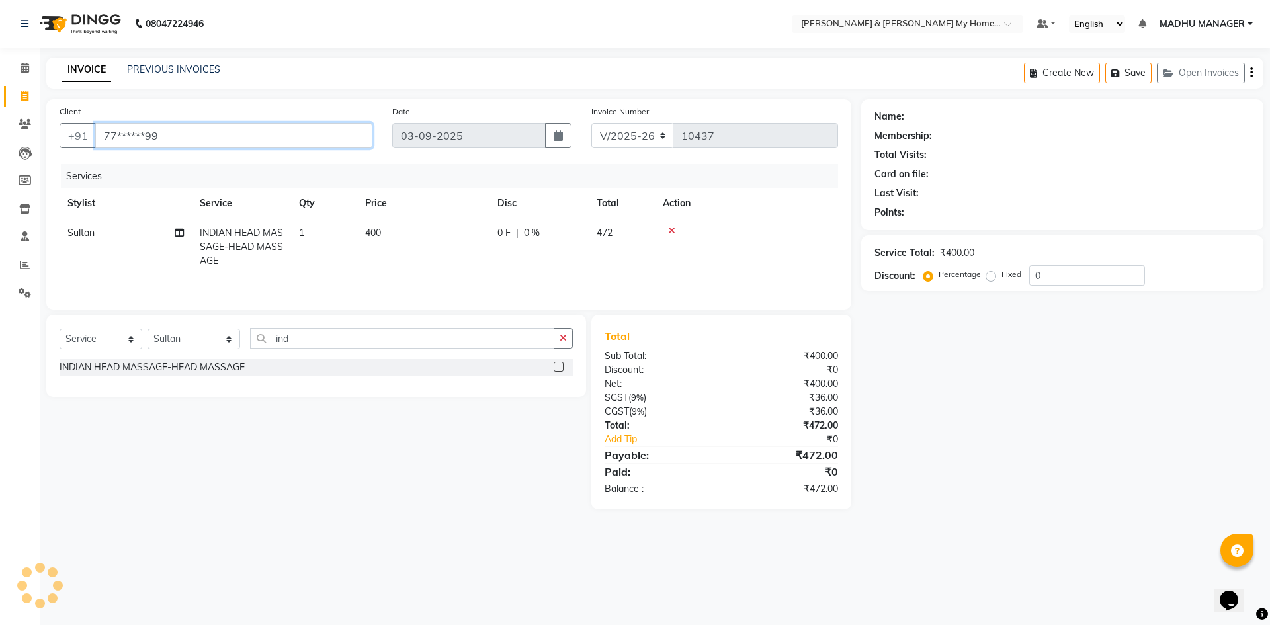
type input "77******99"
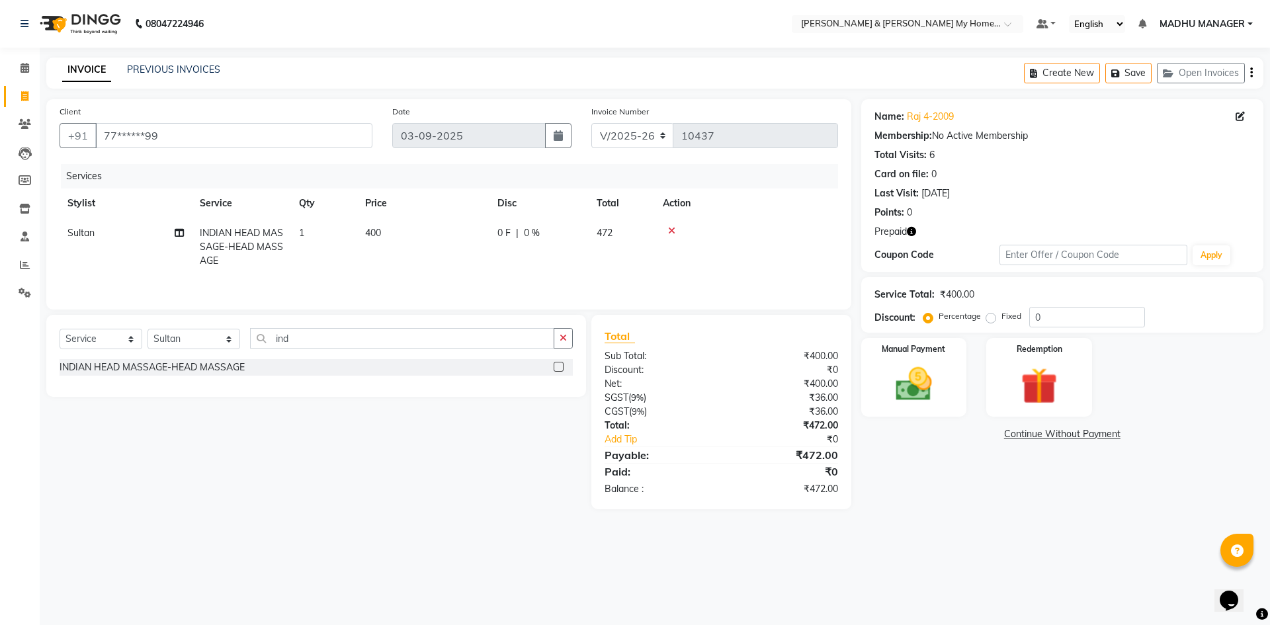
click at [905, 235] on span "Prepaid" at bounding box center [891, 232] width 32 height 14
click at [905, 230] on span "Prepaid" at bounding box center [891, 232] width 32 height 14
click at [884, 234] on span "Prepaid" at bounding box center [891, 232] width 32 height 14
click at [913, 229] on icon "button" at bounding box center [911, 231] width 9 height 9
click at [935, 112] on link "Raj 4-2009" at bounding box center [930, 117] width 47 height 14
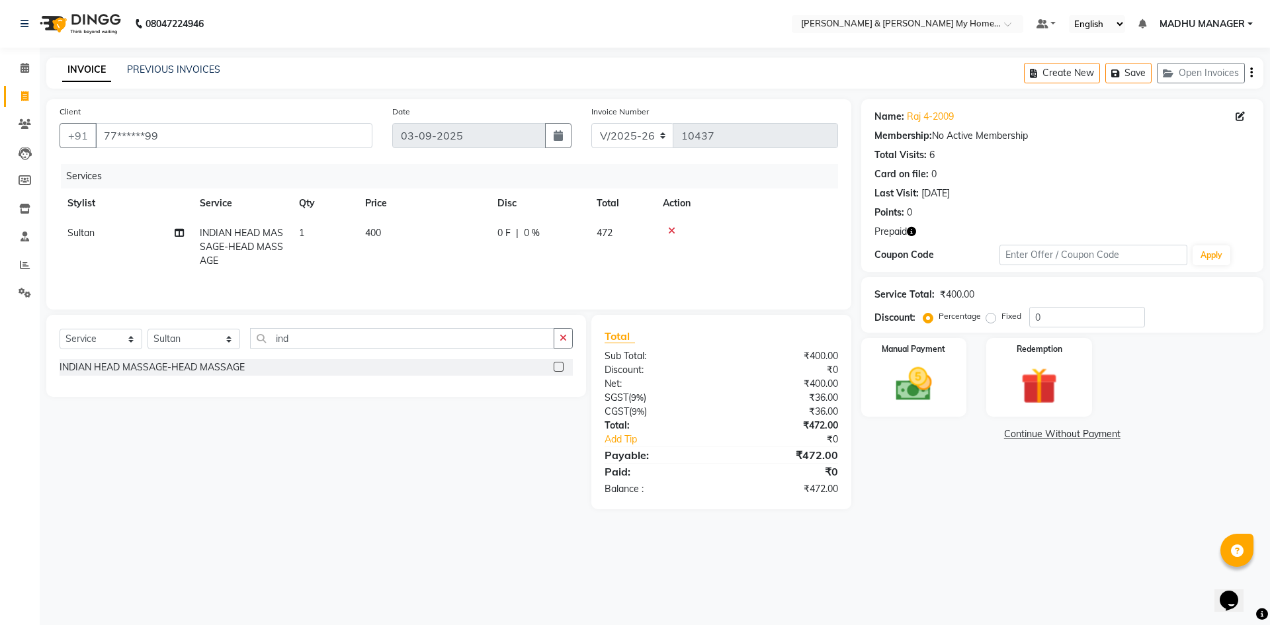
click at [912, 234] on icon "button" at bounding box center [911, 231] width 9 height 9
click at [941, 386] on img at bounding box center [914, 385] width 62 height 44
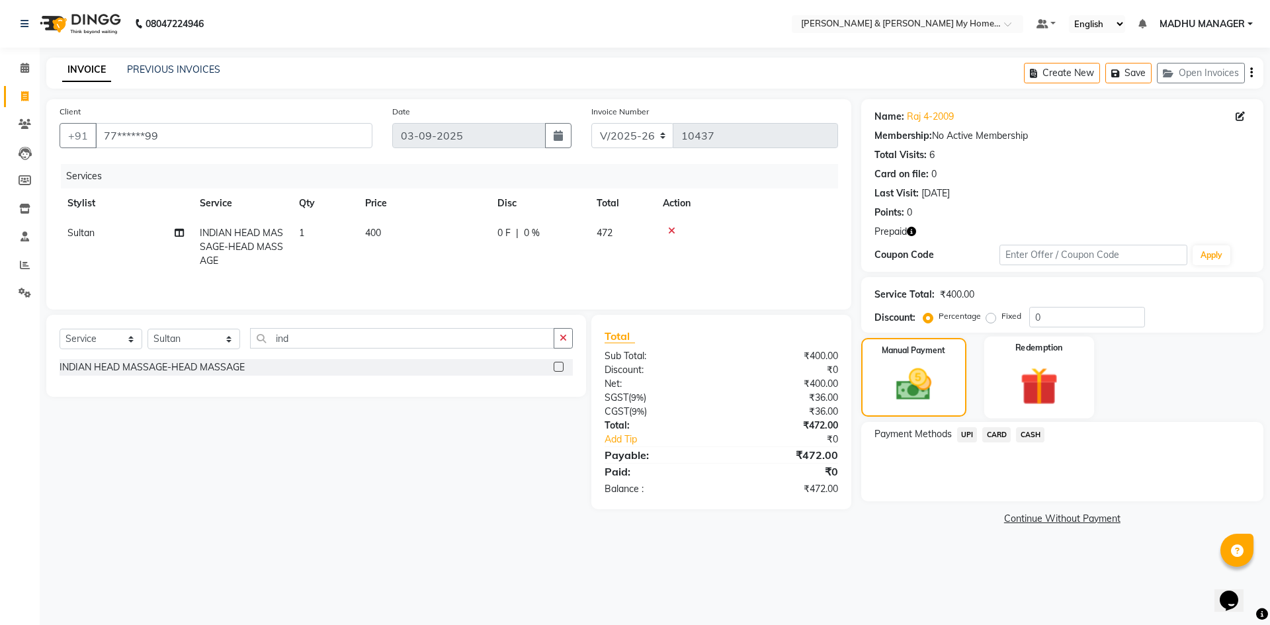
click at [1051, 394] on img at bounding box center [1039, 386] width 62 height 47
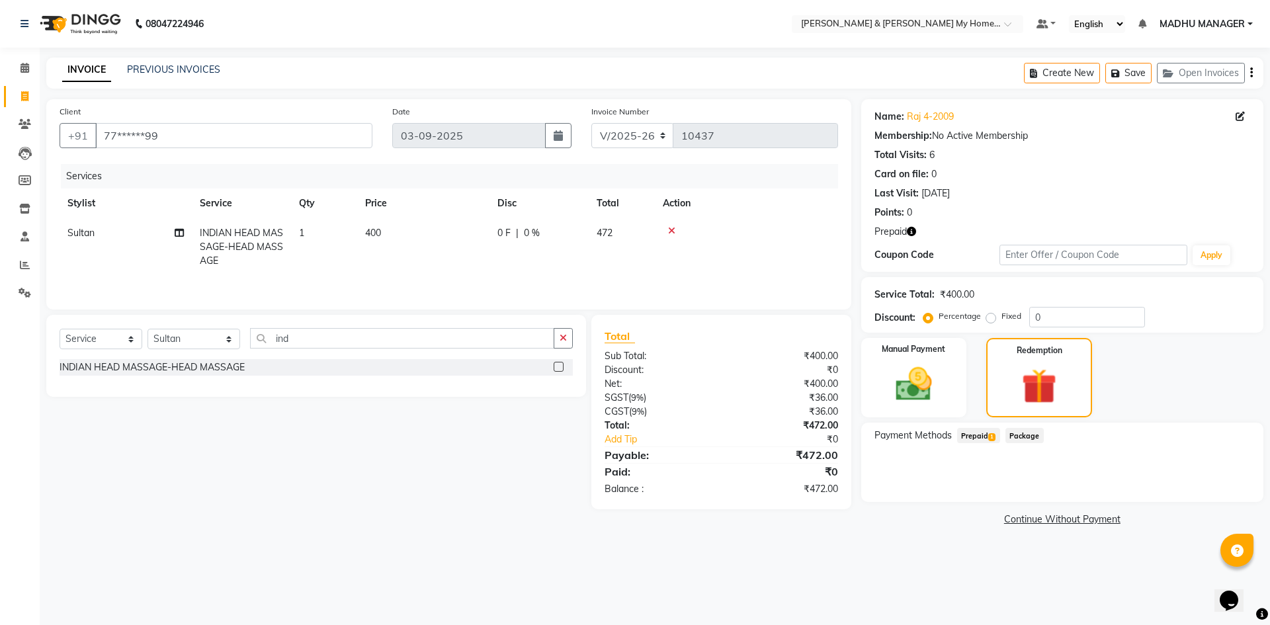
click at [967, 434] on span "Prepaid 1" at bounding box center [978, 435] width 43 height 15
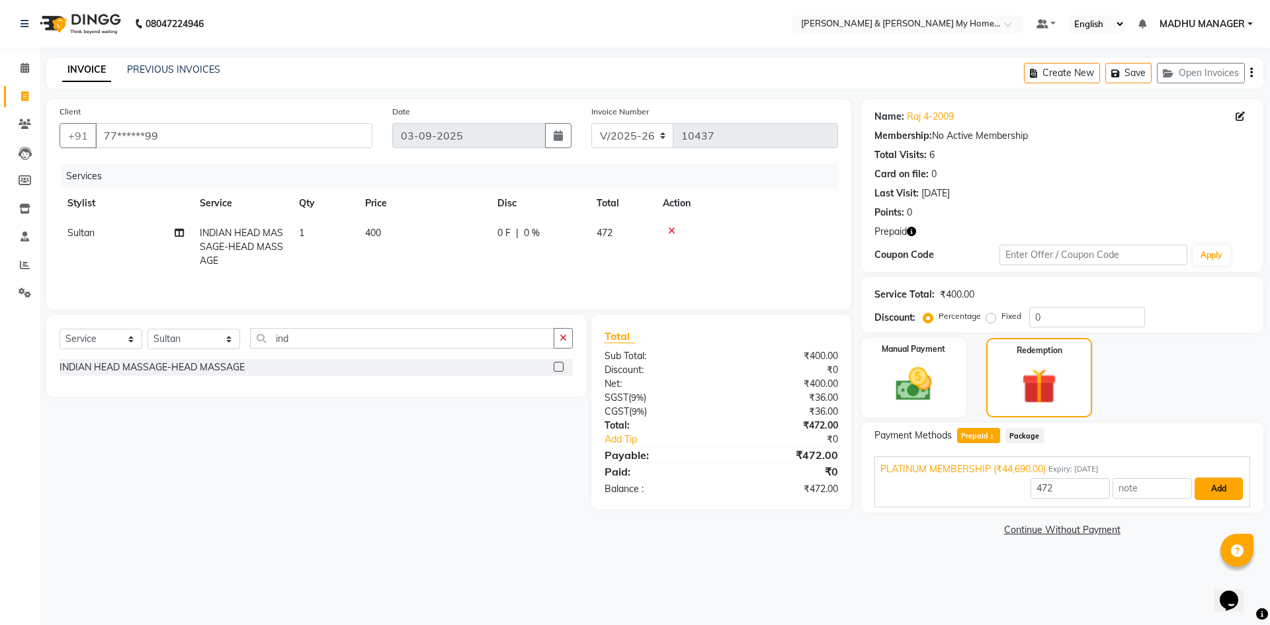
click at [1225, 496] on button "Add" at bounding box center [1219, 489] width 48 height 22
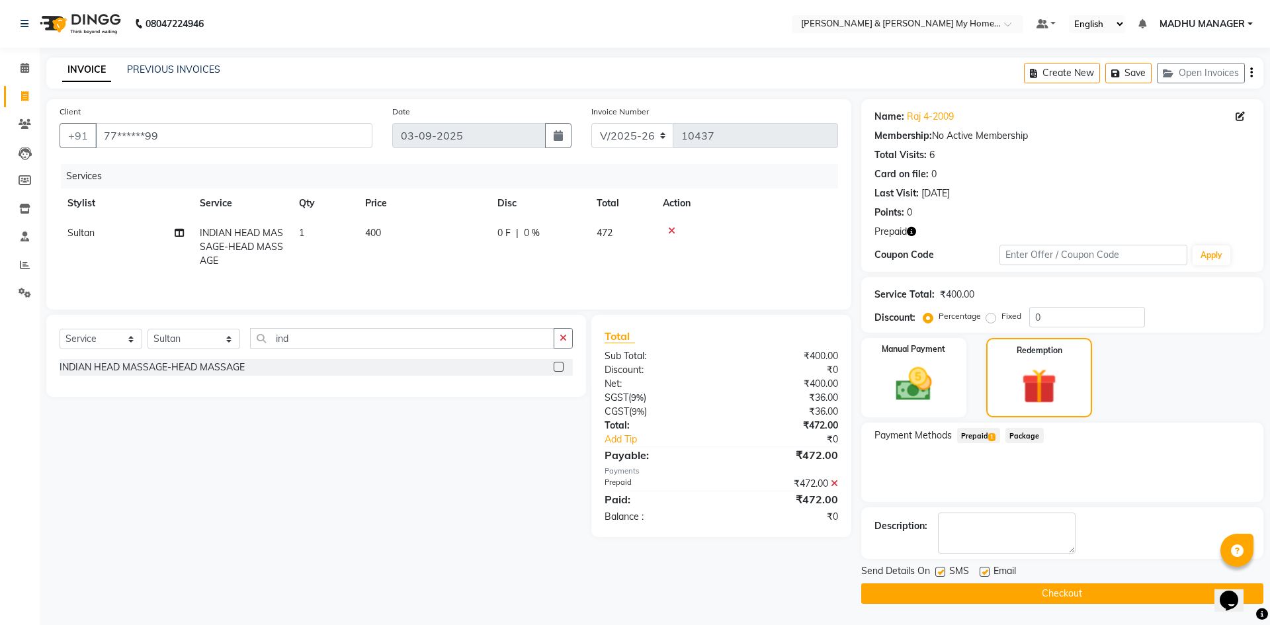
click at [1045, 593] on button "Checkout" at bounding box center [1062, 593] width 402 height 21
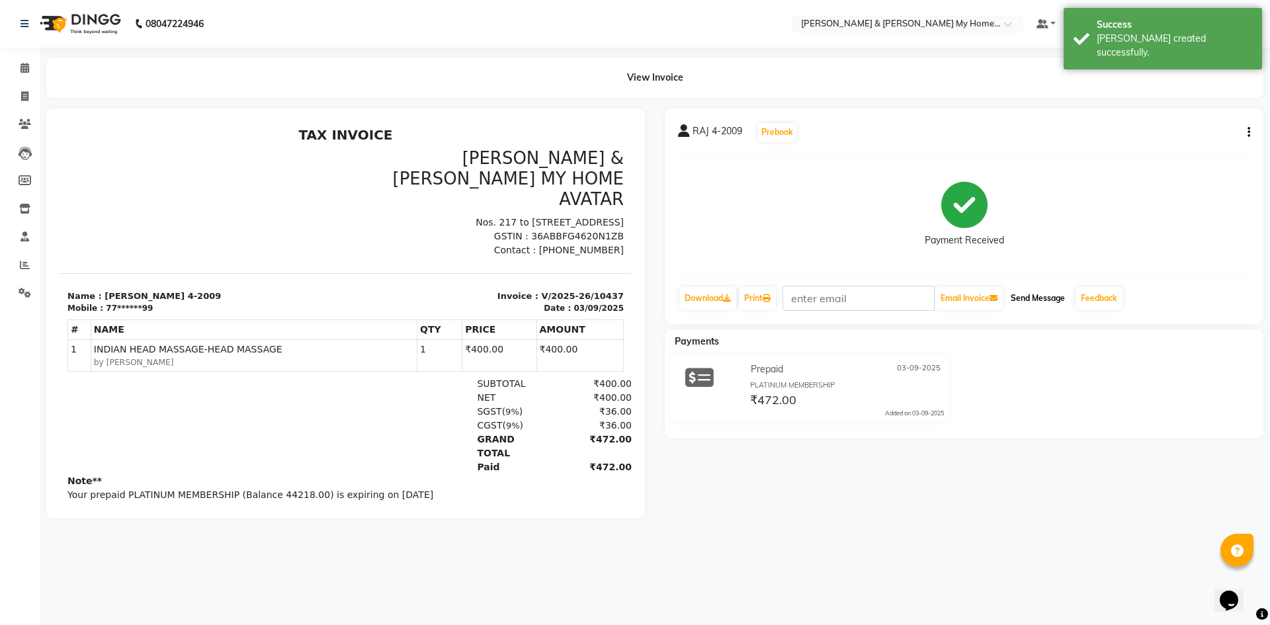
click at [1036, 302] on button "Send Message" at bounding box center [1037, 298] width 65 height 22
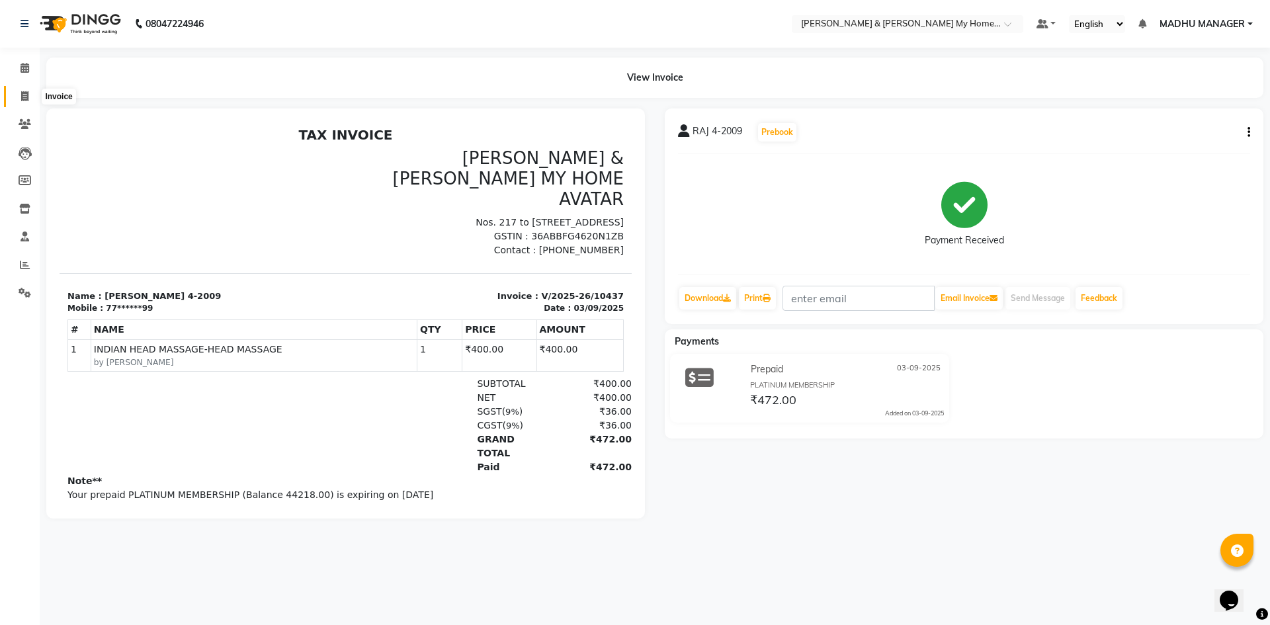
click at [23, 91] on icon at bounding box center [24, 96] width 7 height 10
select select "service"
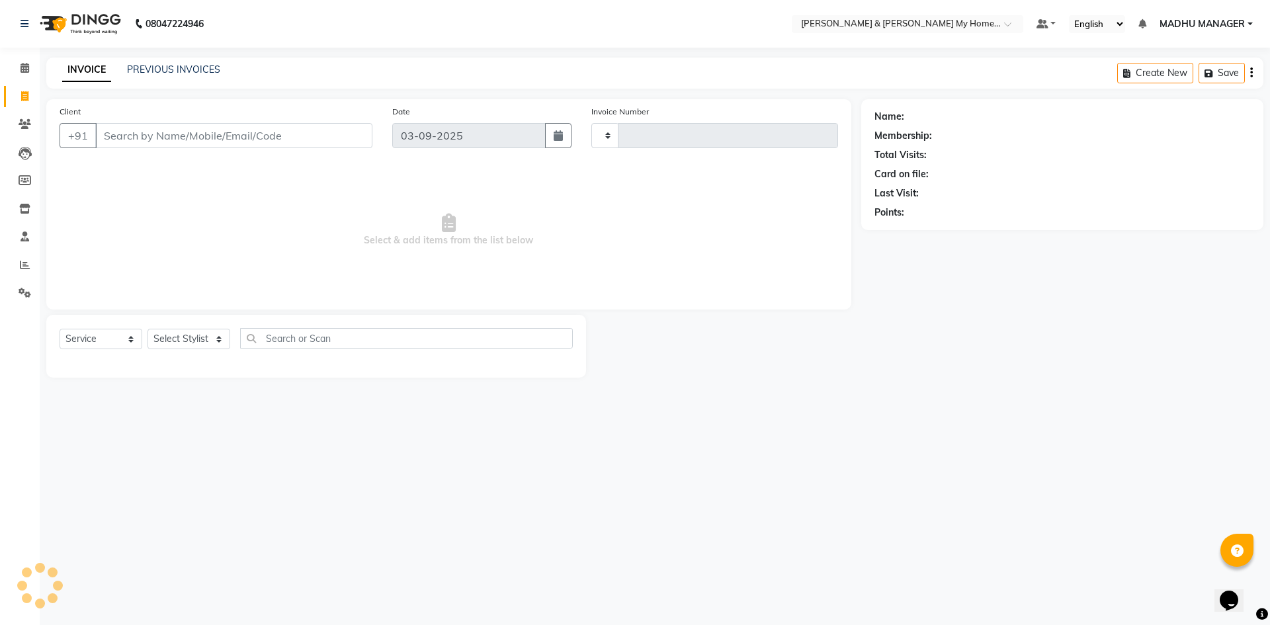
type input "10438"
select select "8193"
click at [238, 137] on input "Client" at bounding box center [233, 135] width 277 height 25
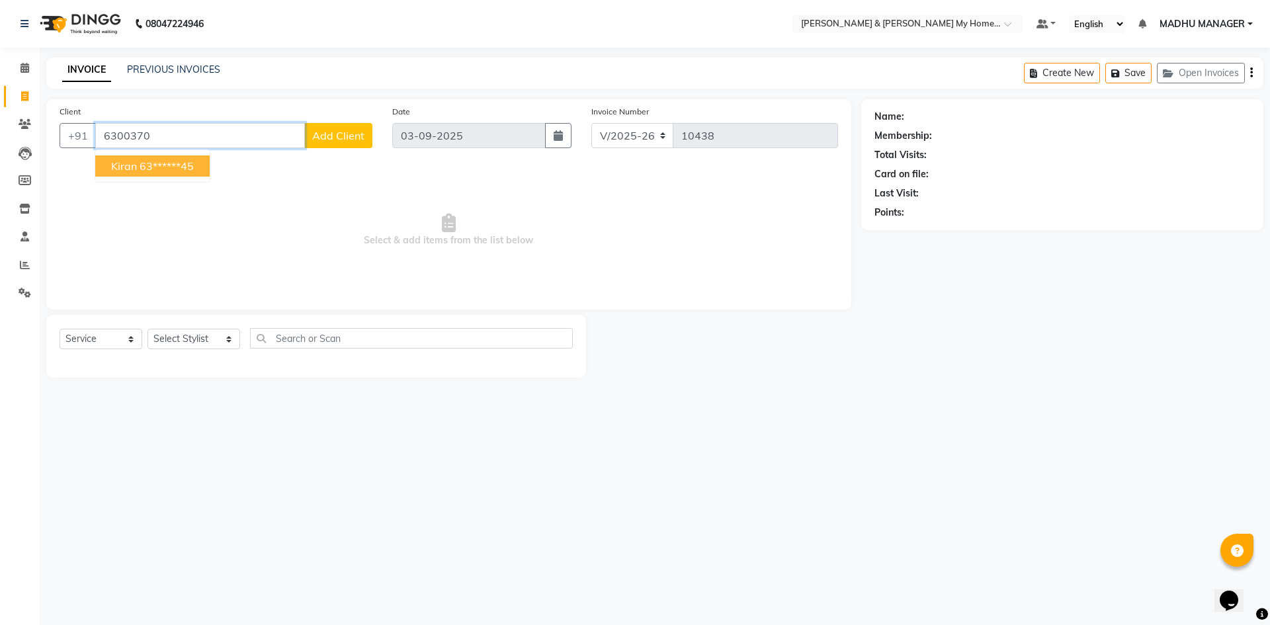
click at [203, 167] on button "kiran 63******45" at bounding box center [152, 165] width 114 height 21
type input "63******45"
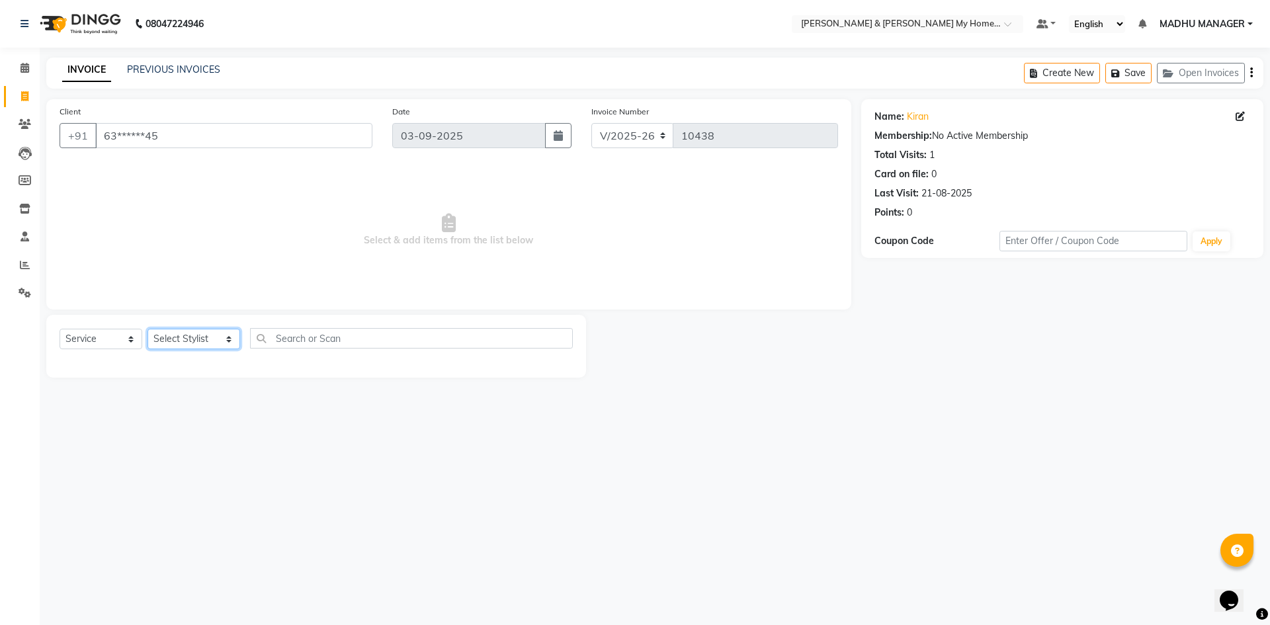
click at [192, 345] on select "Select Stylist Aadil Aarti Aarti Beauty Akanksha Beauty akanksha Nail ALKA Anki…" at bounding box center [194, 339] width 93 height 21
select select "77258"
click at [148, 329] on select "Select Stylist Aadil Aarti Aarti Beauty Akanksha Beauty akanksha Nail ALKA Anki…" at bounding box center [194, 339] width 93 height 21
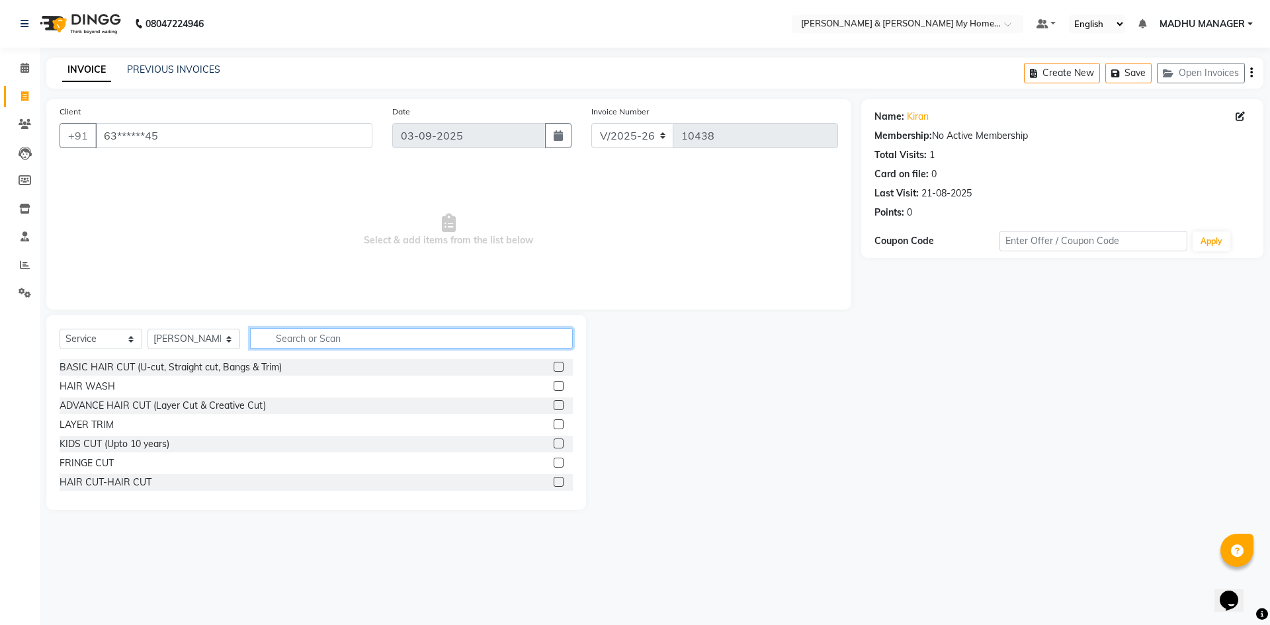
click at [321, 334] on input "text" at bounding box center [411, 338] width 323 height 21
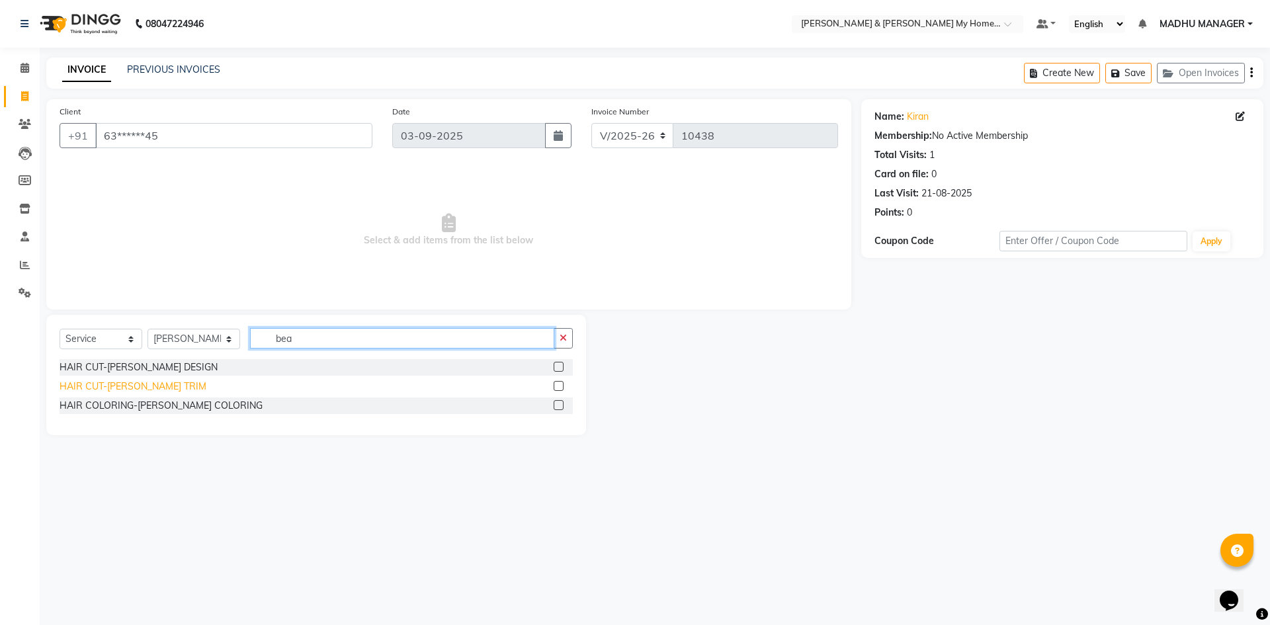
type input "bea"
click at [159, 387] on div "HAIR CUT-BEARD TRIM" at bounding box center [133, 387] width 147 height 14
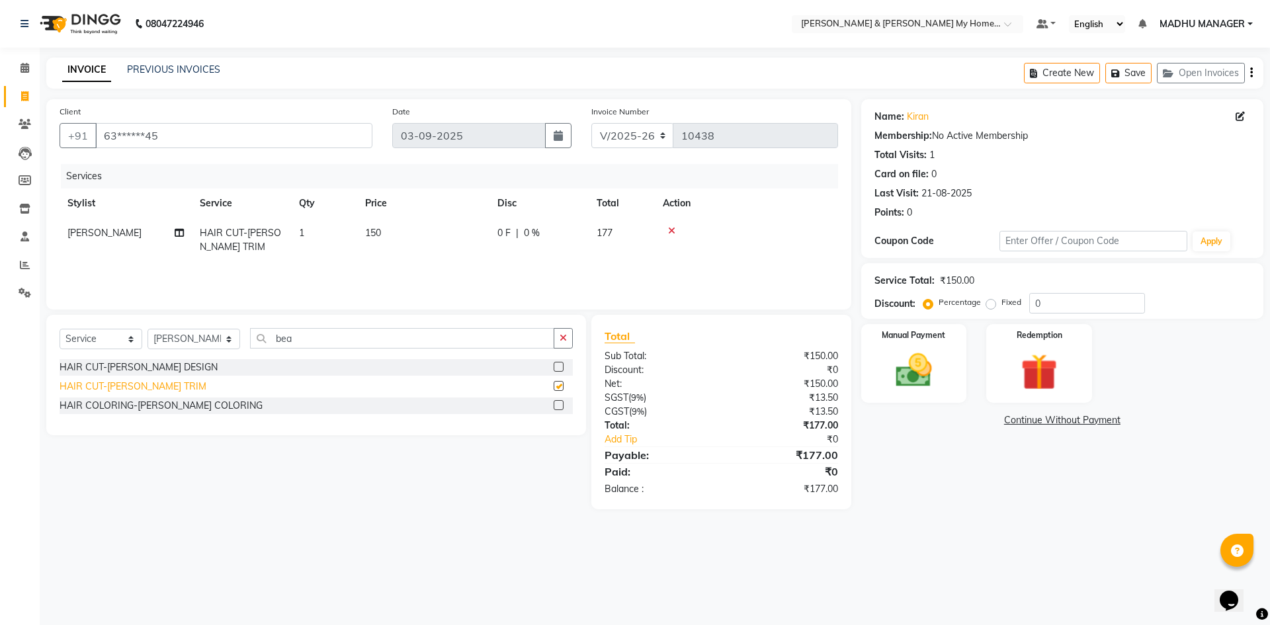
checkbox input "false"
click at [920, 376] on img at bounding box center [914, 371] width 62 height 44
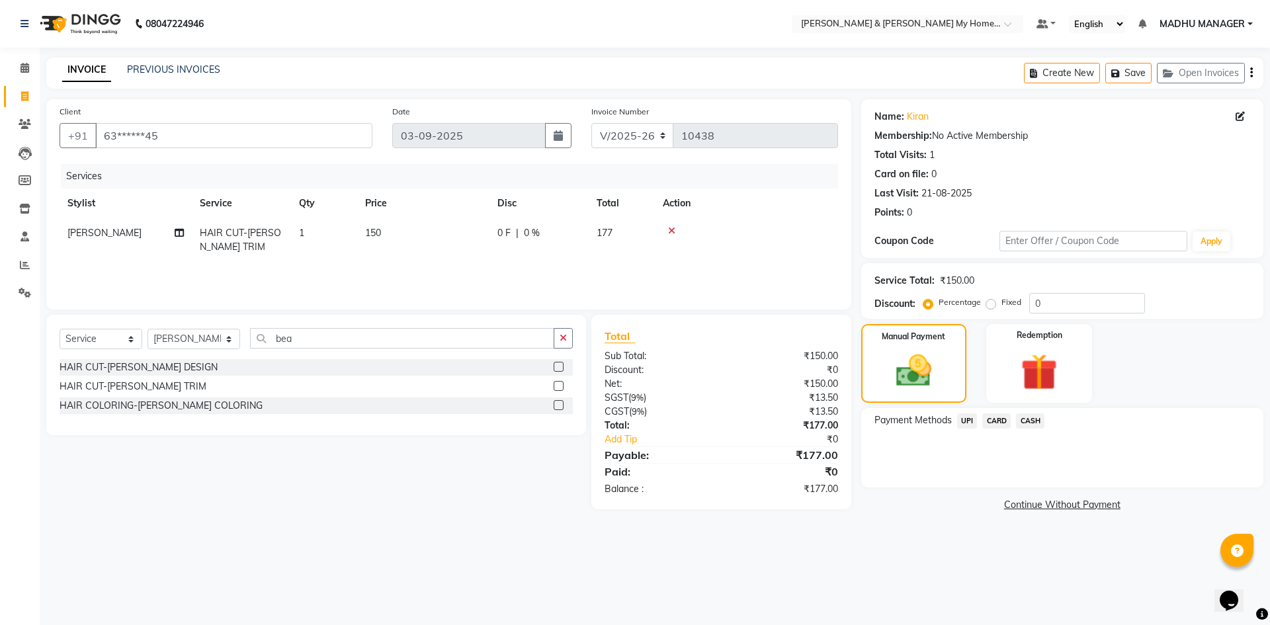
click at [1006, 422] on span "CARD" at bounding box center [996, 420] width 28 height 15
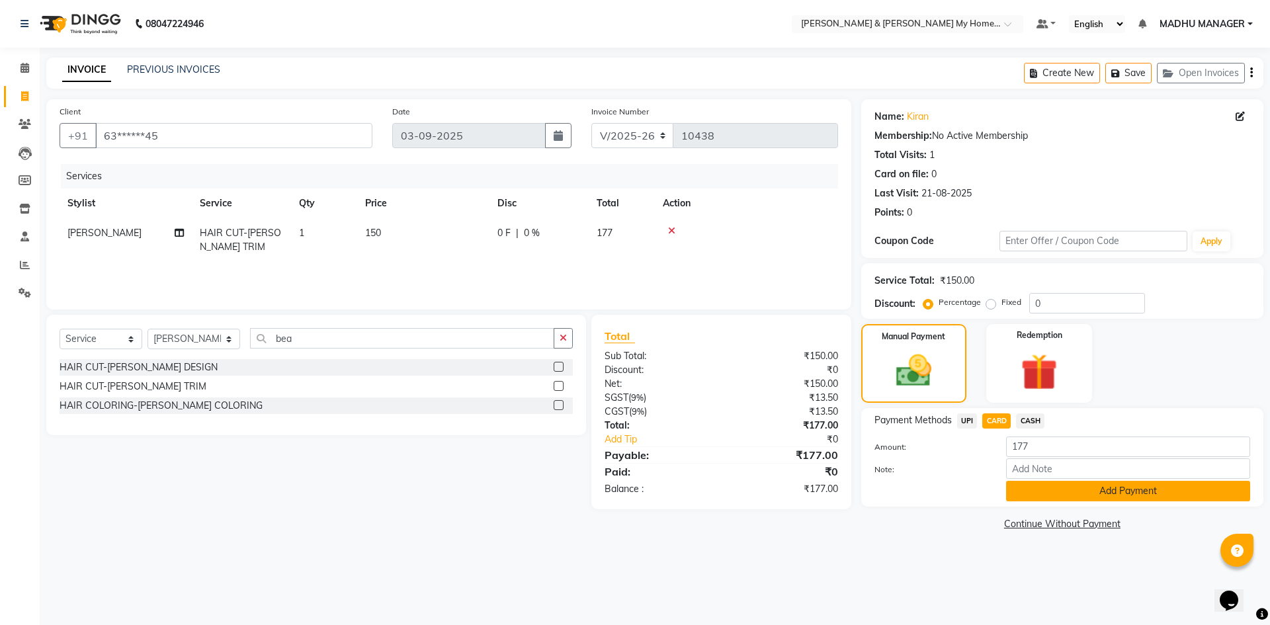
click at [1095, 490] on button "Add Payment" at bounding box center [1128, 491] width 244 height 21
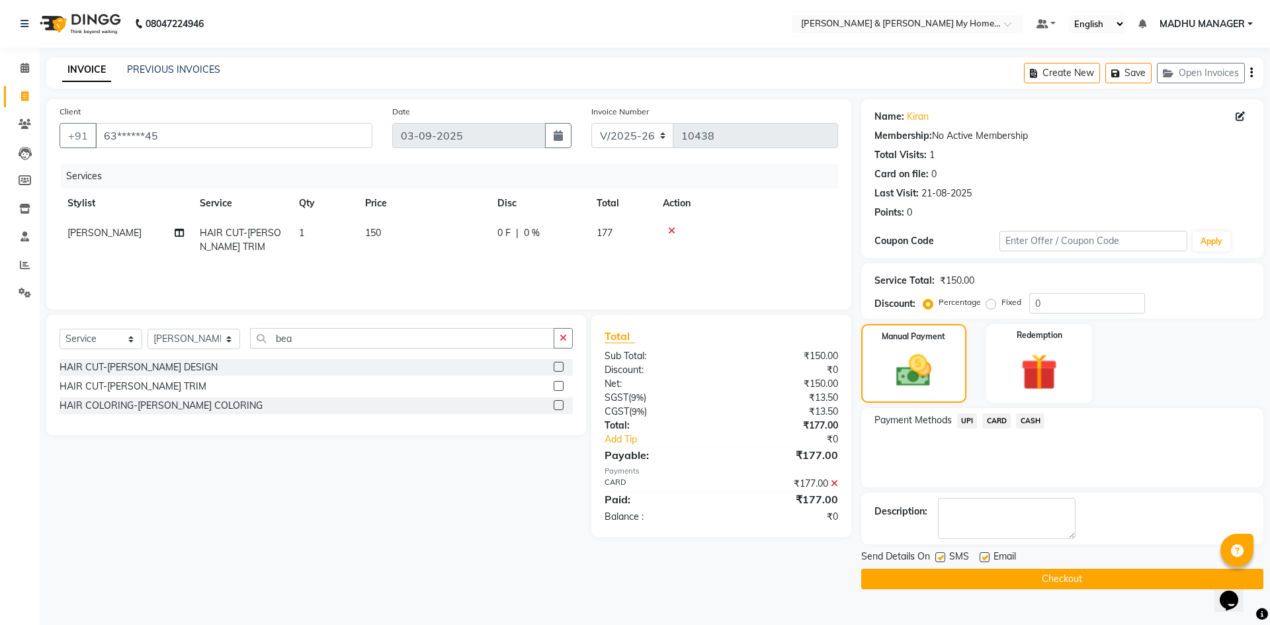
click at [1083, 585] on button "Checkout" at bounding box center [1062, 579] width 402 height 21
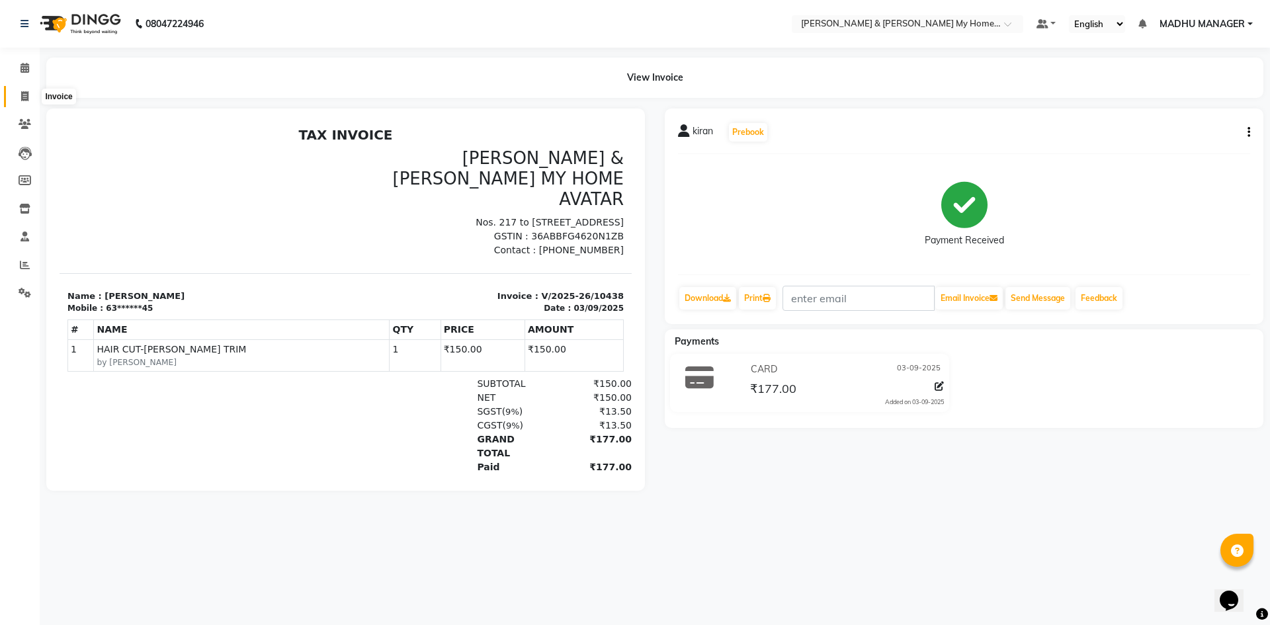
click at [22, 99] on icon at bounding box center [24, 96] width 7 height 10
select select "8193"
select select "service"
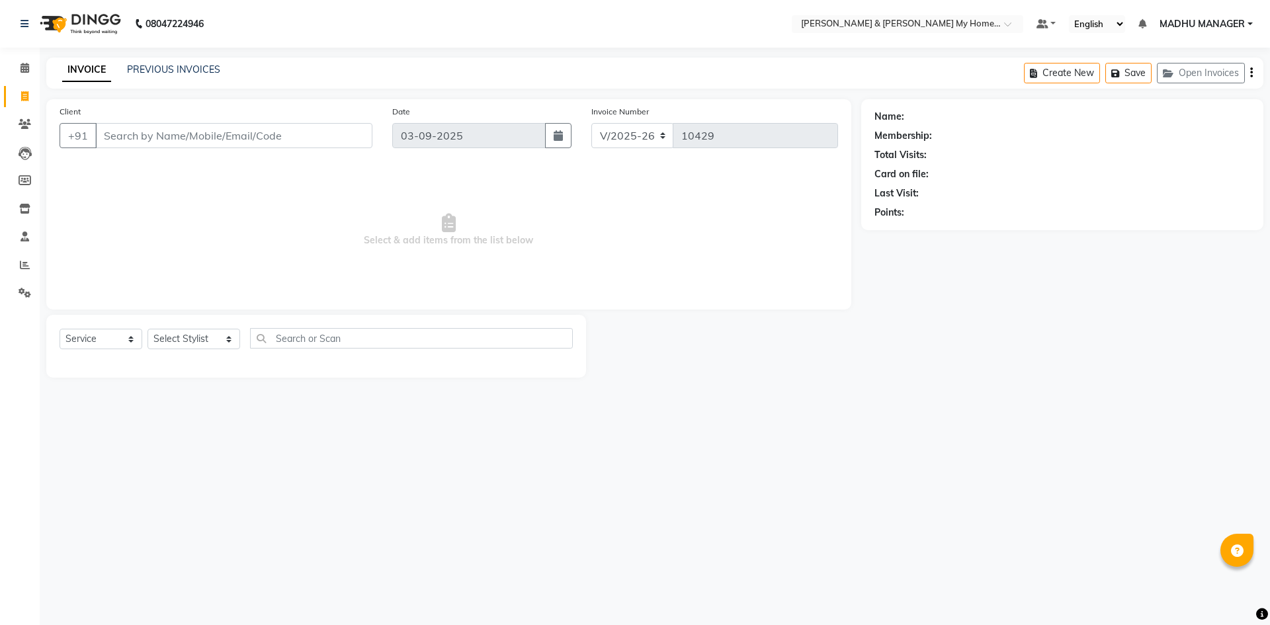
select select "8193"
select select "service"
click at [24, 62] on span at bounding box center [24, 68] width 23 height 15
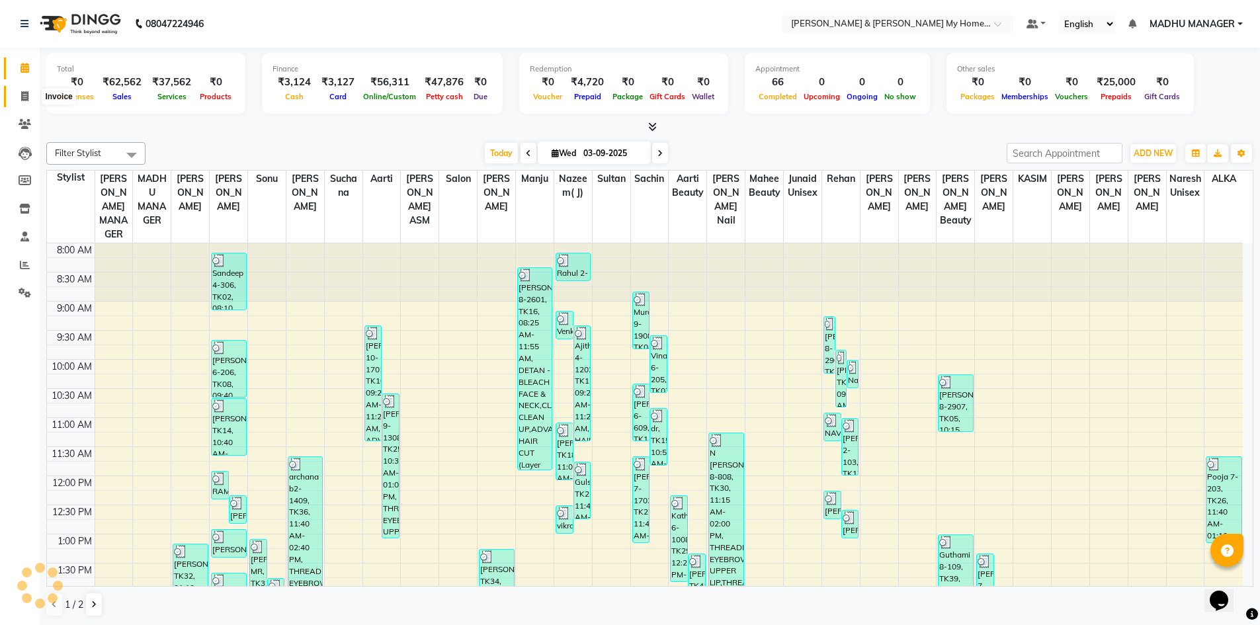
click at [22, 101] on icon at bounding box center [24, 96] width 7 height 10
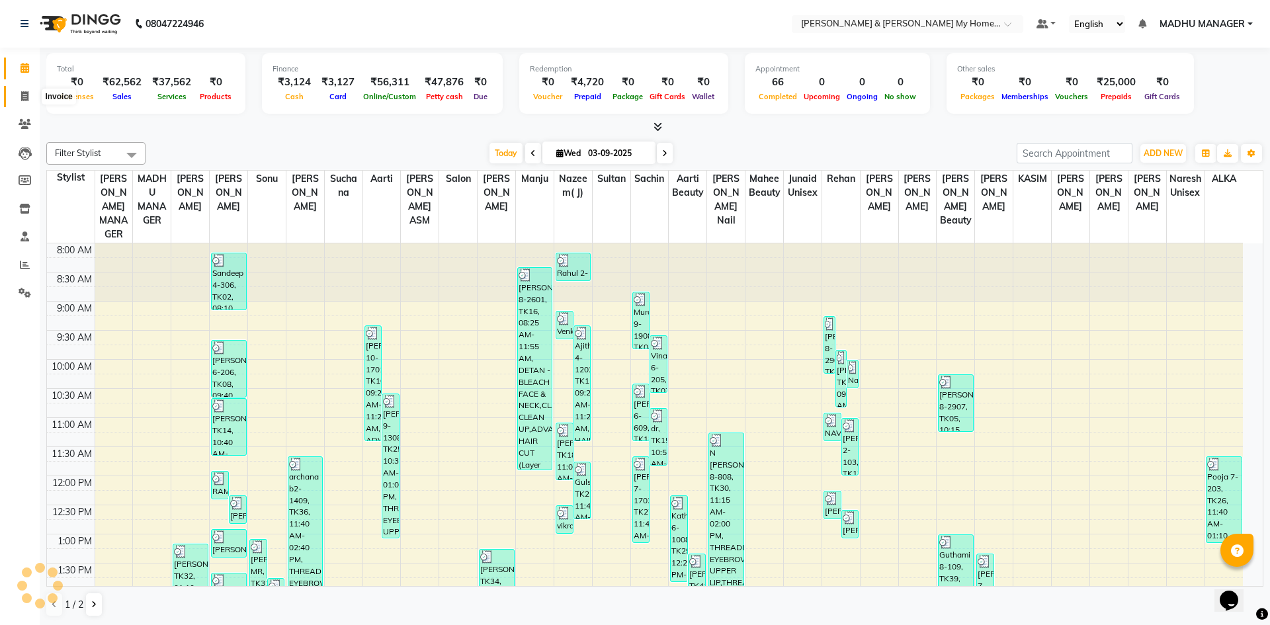
select select "service"
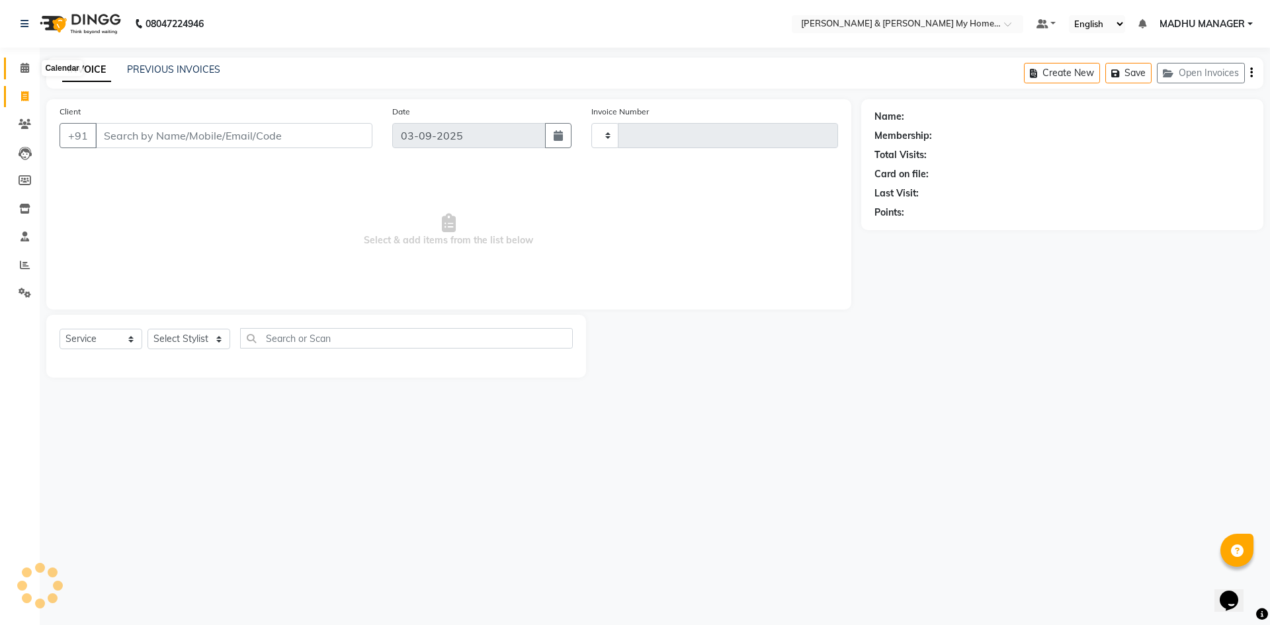
click at [22, 71] on icon at bounding box center [25, 68] width 9 height 10
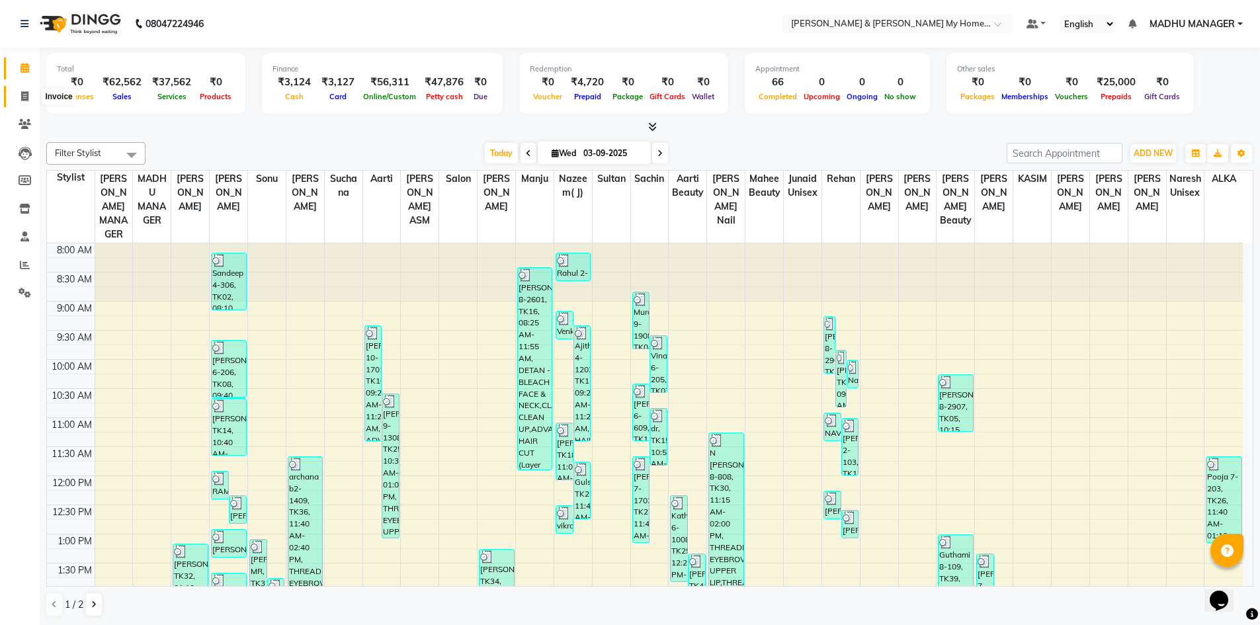
click at [22, 95] on icon at bounding box center [24, 96] width 7 height 10
select select "8193"
select select "service"
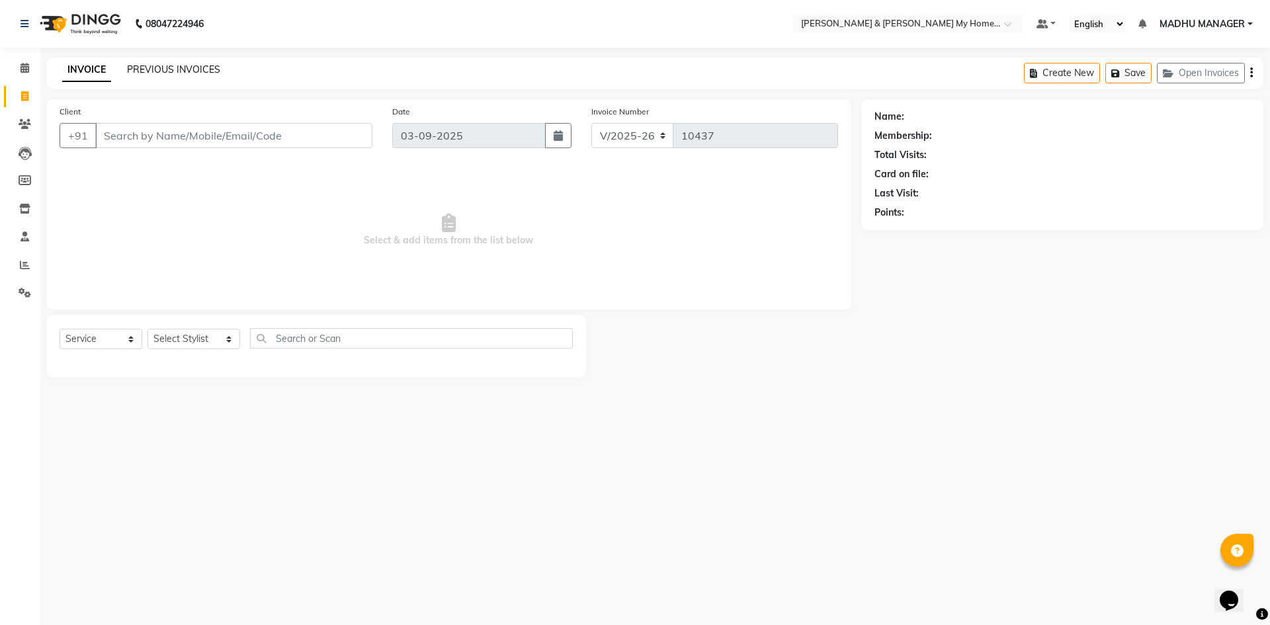
click at [175, 69] on link "PREVIOUS INVOICES" at bounding box center [173, 70] width 93 height 12
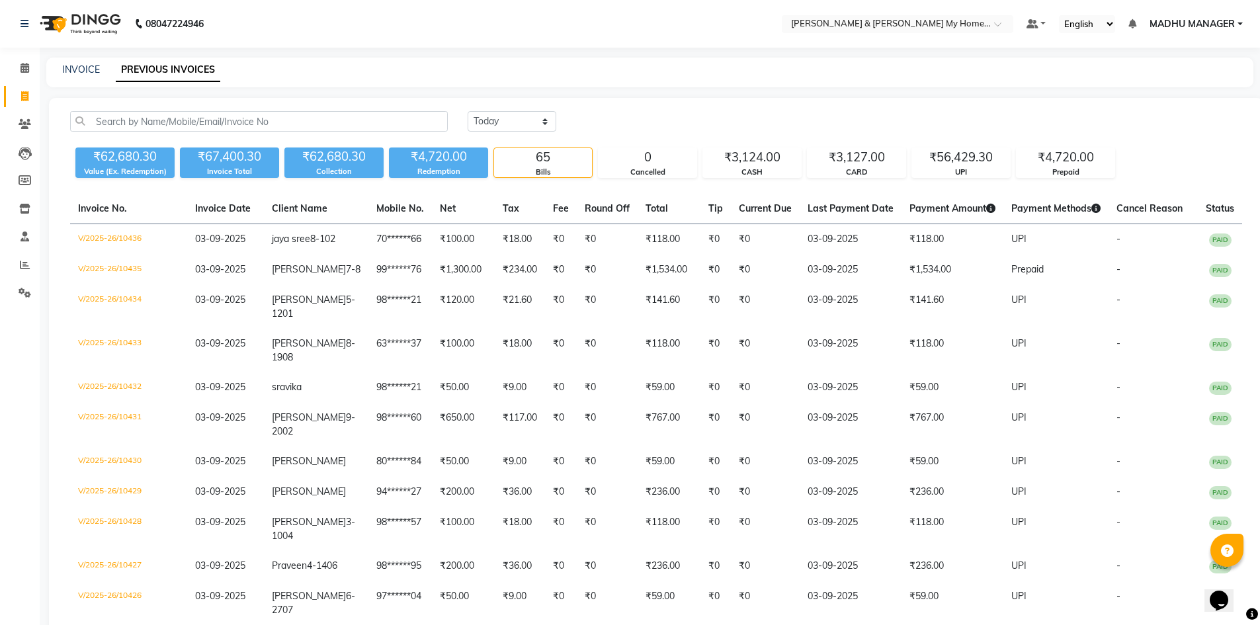
click at [69, 62] on div "INVOICE PREVIOUS INVOICES" at bounding box center [649, 73] width 1207 height 30
click at [81, 65] on link "INVOICE" at bounding box center [81, 70] width 38 height 12
select select "service"
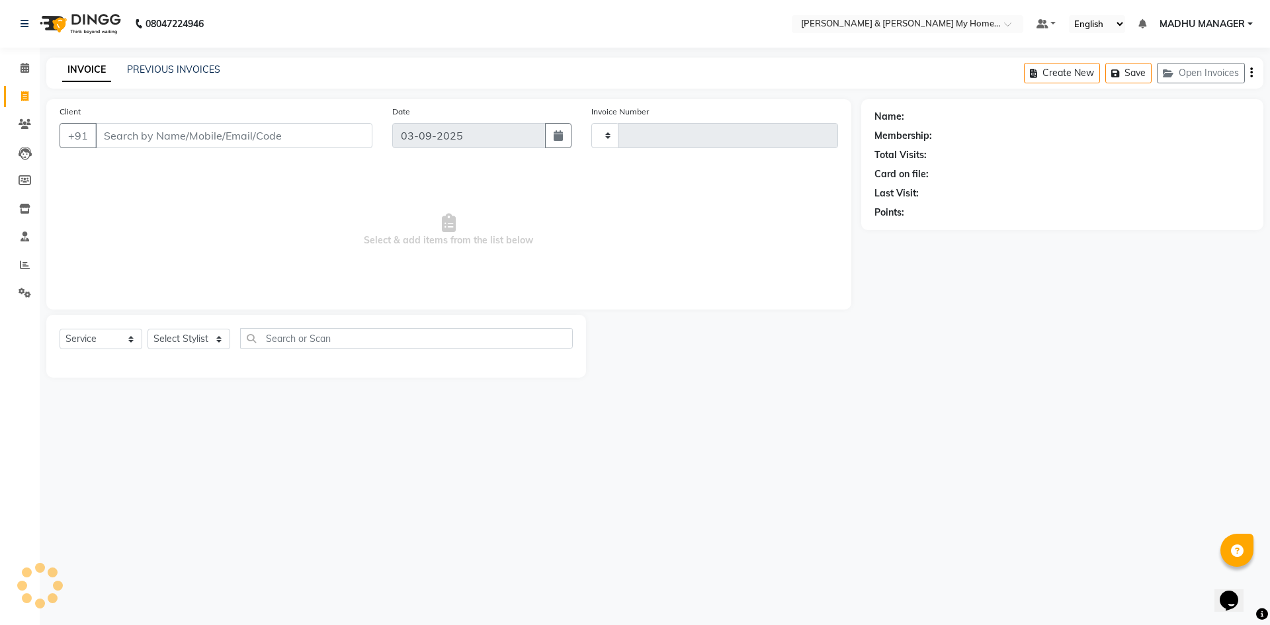
type input "10437"
select select "8193"
click at [197, 139] on input "Client" at bounding box center [233, 135] width 277 height 25
click at [166, 146] on input "Client" at bounding box center [233, 135] width 277 height 25
click at [170, 337] on select "Select Stylist [PERSON_NAME] Aarti [PERSON_NAME] Beauty [PERSON_NAME] Nail [PER…" at bounding box center [194, 339] width 93 height 21
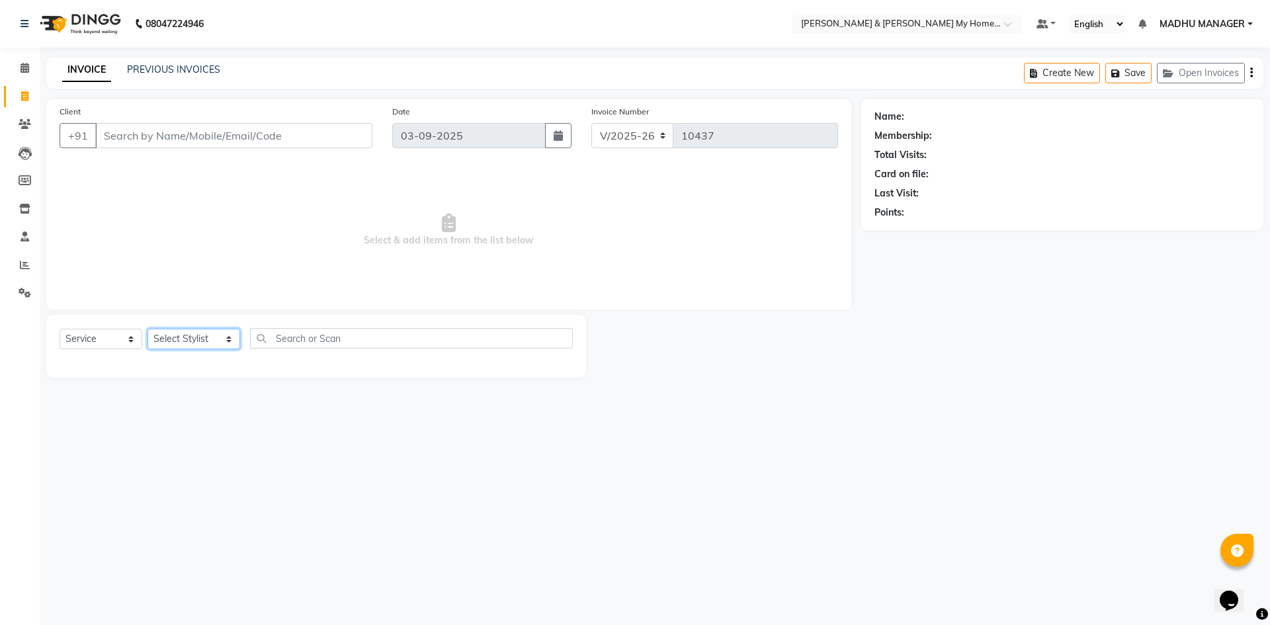
select select "85917"
click at [148, 329] on select "Select Stylist [PERSON_NAME] Aarti [PERSON_NAME] Beauty [PERSON_NAME] Nail [PER…" at bounding box center [194, 339] width 93 height 21
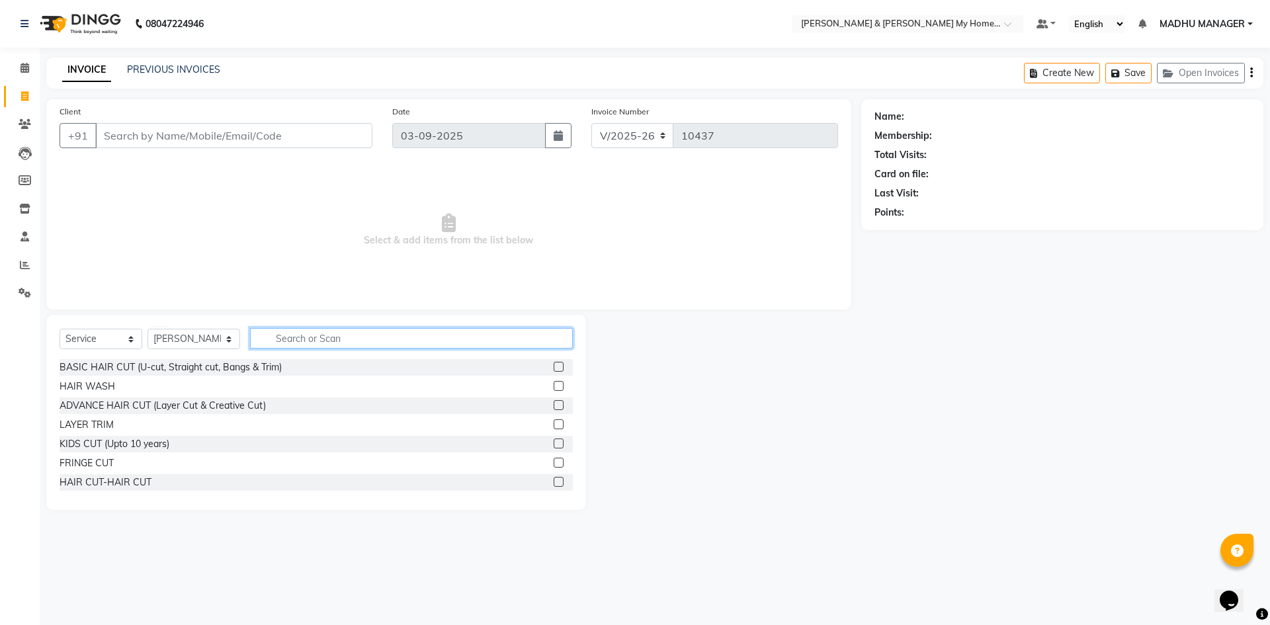
click at [304, 343] on input "text" at bounding box center [411, 338] width 323 height 21
type input "thre"
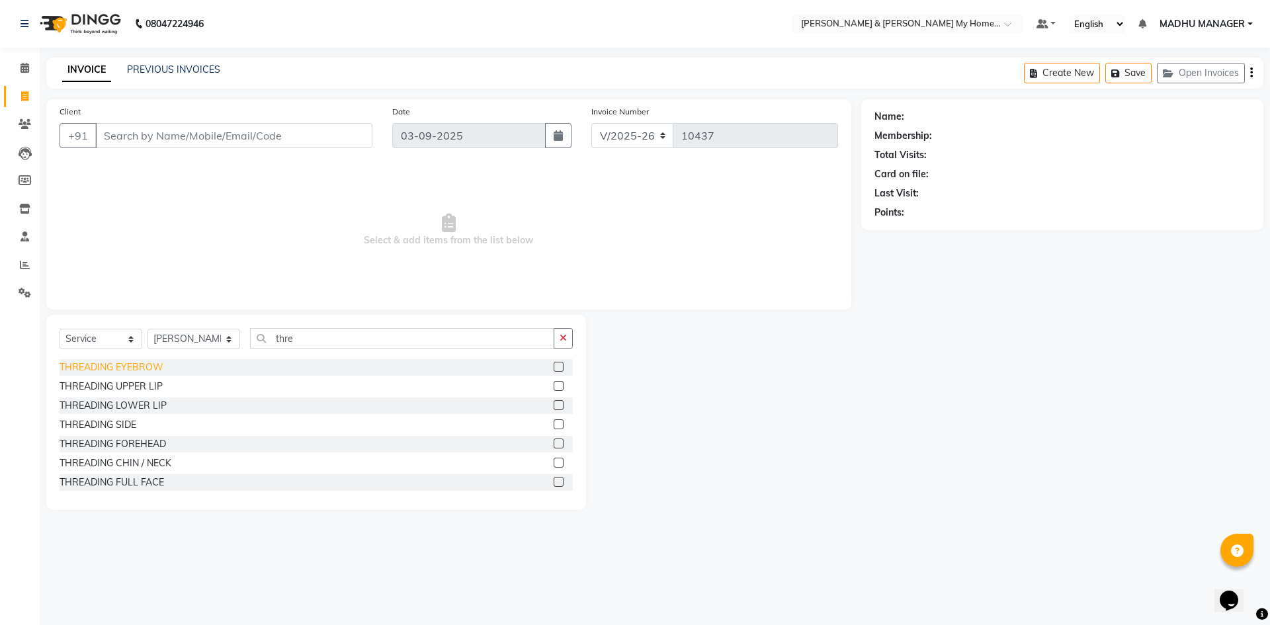
click at [127, 371] on div "THREADING EYEBROW" at bounding box center [112, 368] width 104 height 14
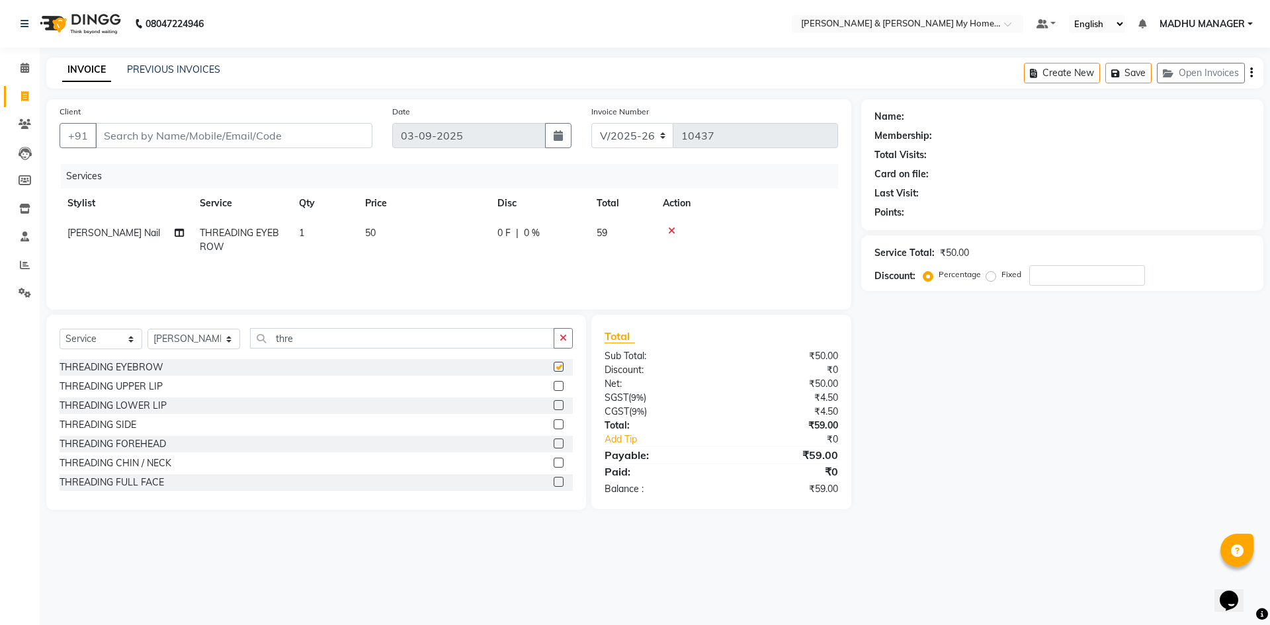
checkbox input "false"
click at [320, 340] on input "thre" at bounding box center [402, 338] width 304 height 21
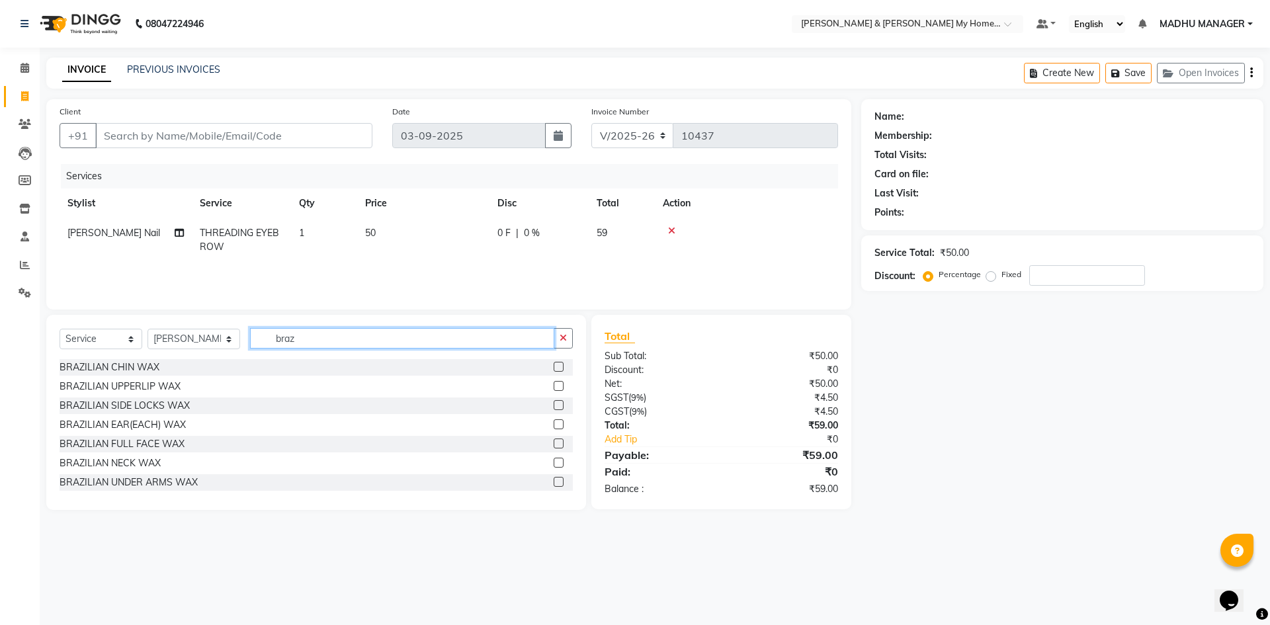
scroll to position [21, 0]
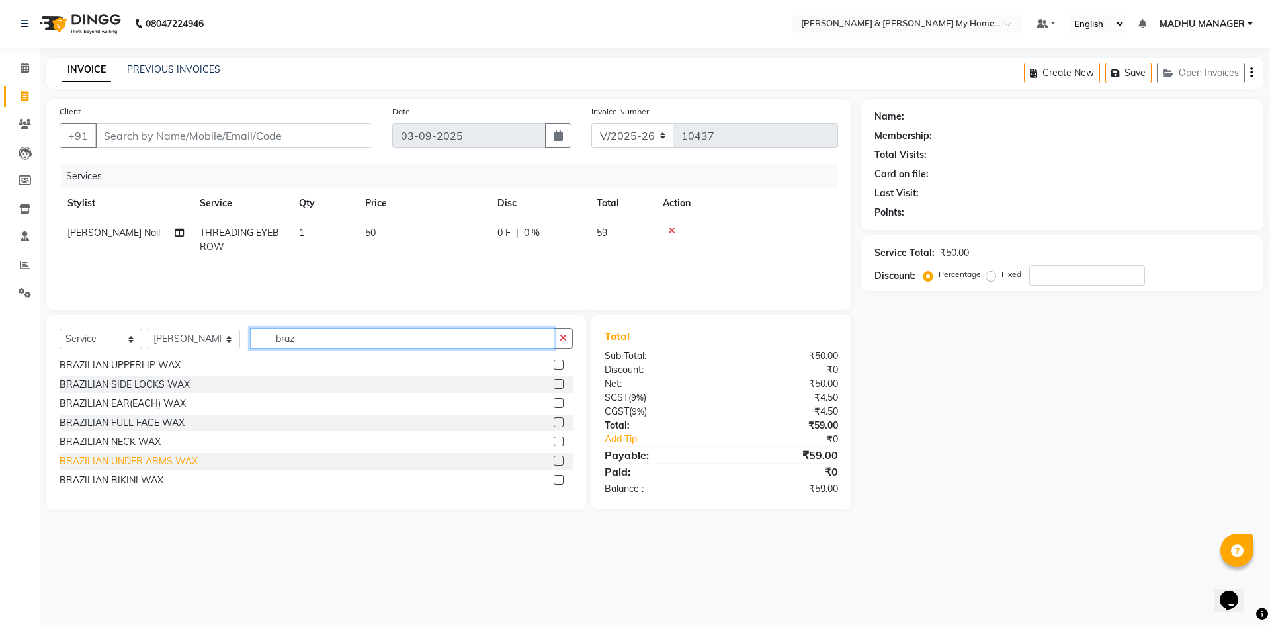
type input "braz"
click at [170, 460] on div "BRAZILIAN UNDER ARMS WAX" at bounding box center [129, 461] width 138 height 14
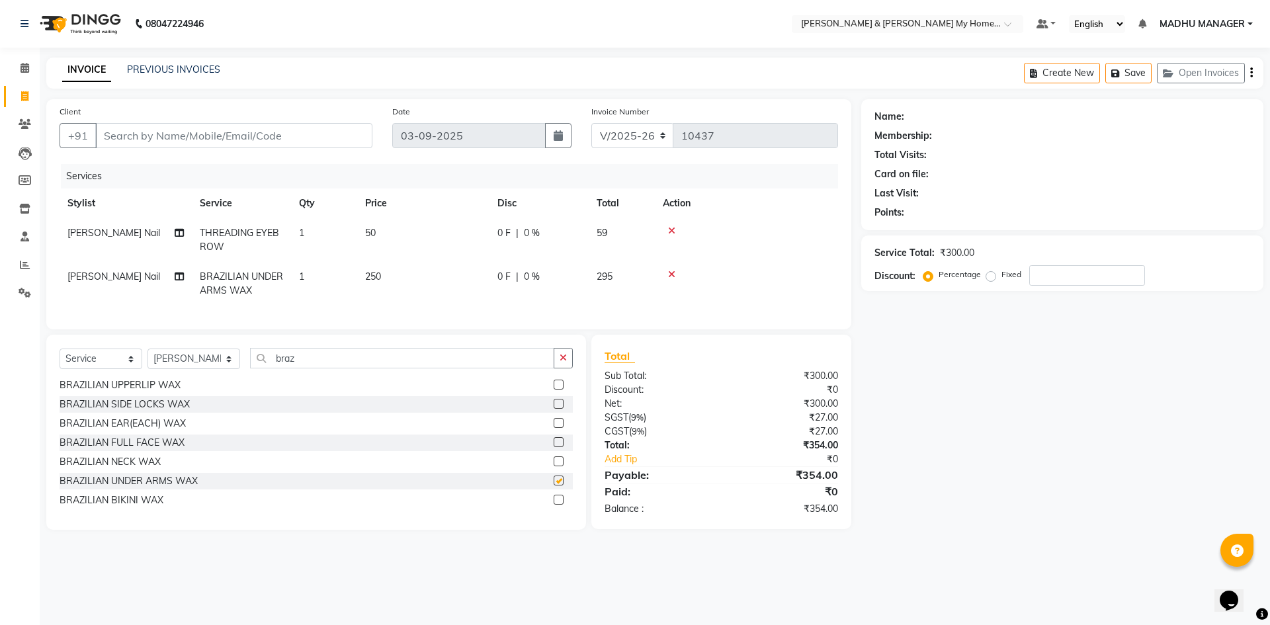
checkbox input "false"
click at [241, 128] on input "Client" at bounding box center [233, 135] width 277 height 25
click at [199, 130] on input "Client" at bounding box center [233, 135] width 277 height 25
type input "9"
type input "0"
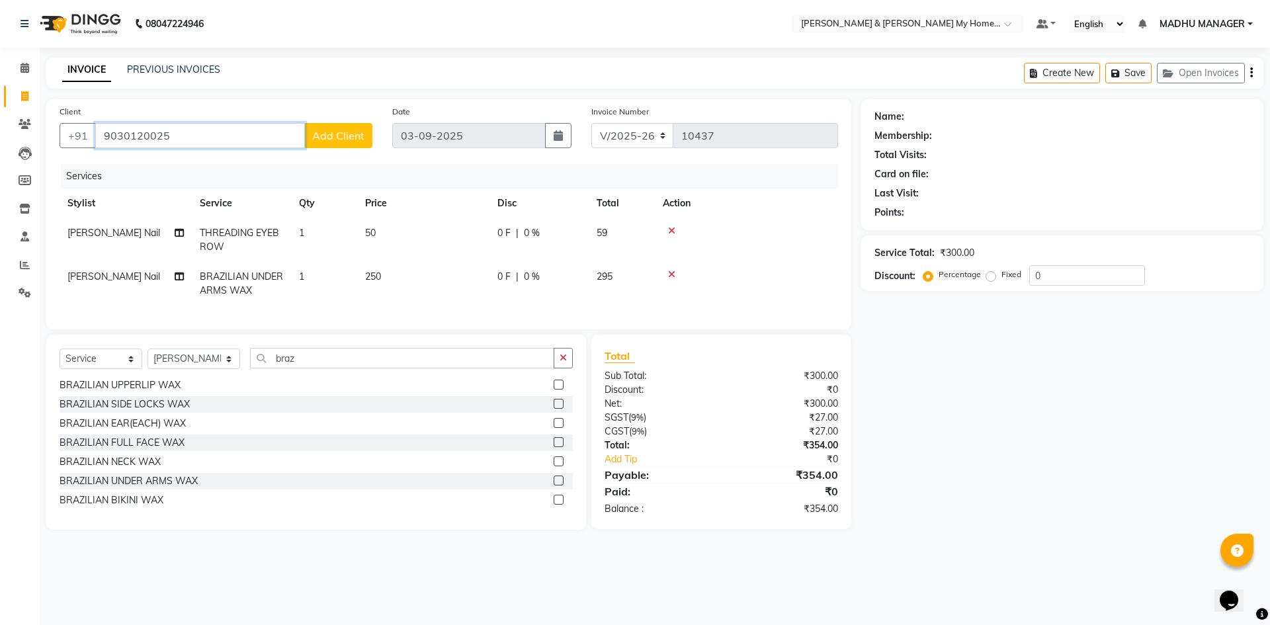
click at [237, 130] on input "9030120025" at bounding box center [200, 135] width 210 height 25
click at [239, 166] on ngb-highlight "90******24" at bounding box center [266, 165] width 54 height 13
type input "90******24"
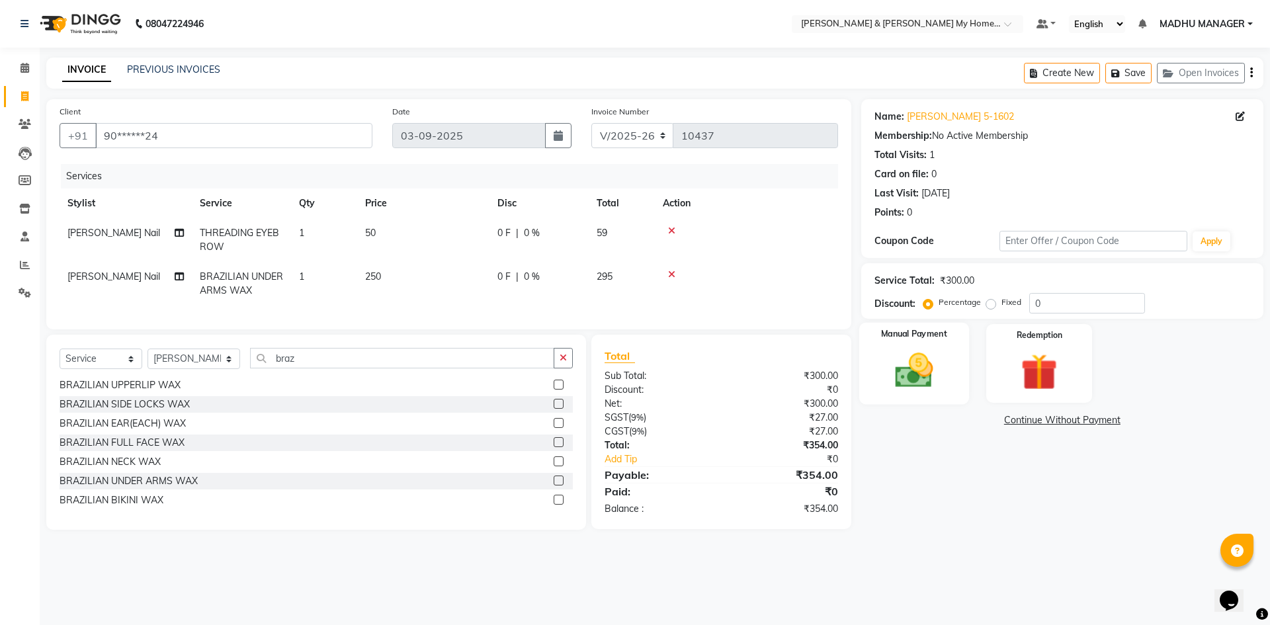
click at [919, 368] on img at bounding box center [914, 371] width 62 height 44
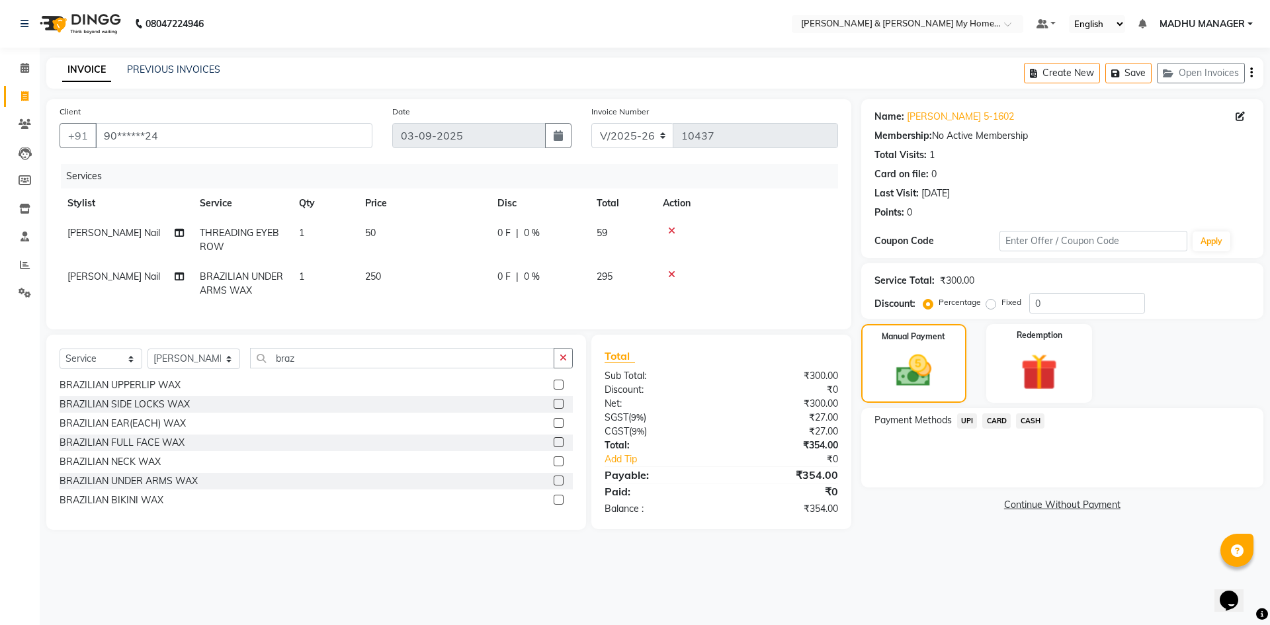
click at [1005, 419] on span "CARD" at bounding box center [996, 420] width 28 height 15
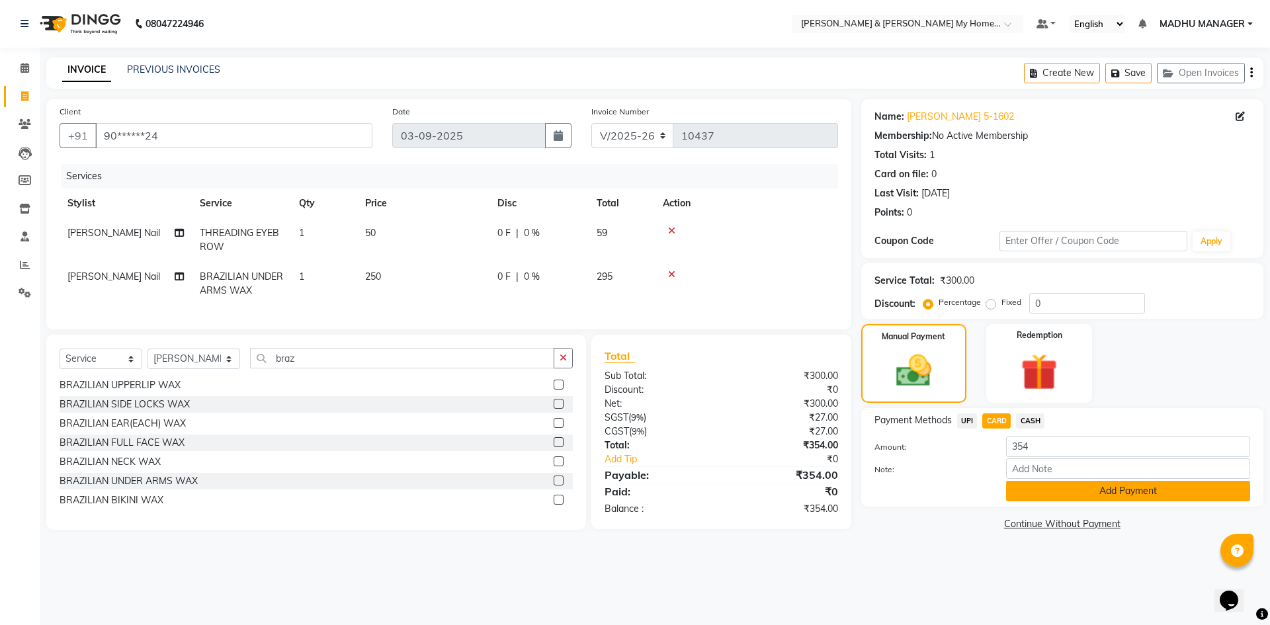
click at [1062, 496] on button "Add Payment" at bounding box center [1128, 491] width 244 height 21
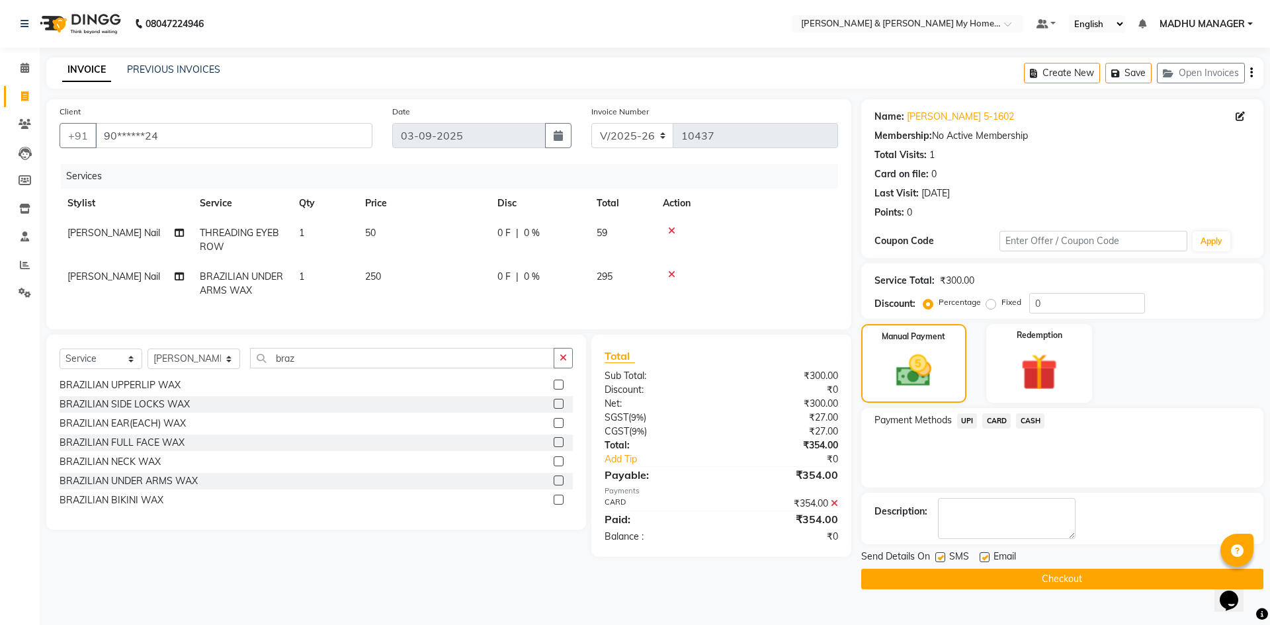
click at [1056, 574] on button "Checkout" at bounding box center [1062, 579] width 402 height 21
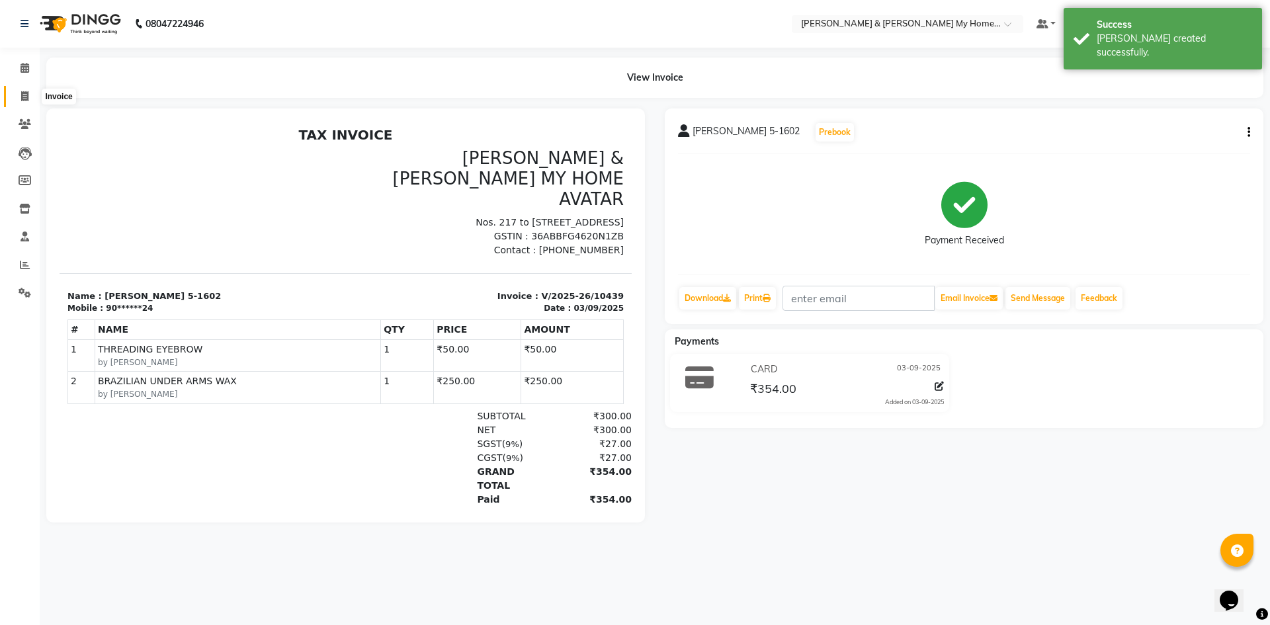
click at [19, 99] on span at bounding box center [24, 96] width 23 height 15
select select "service"
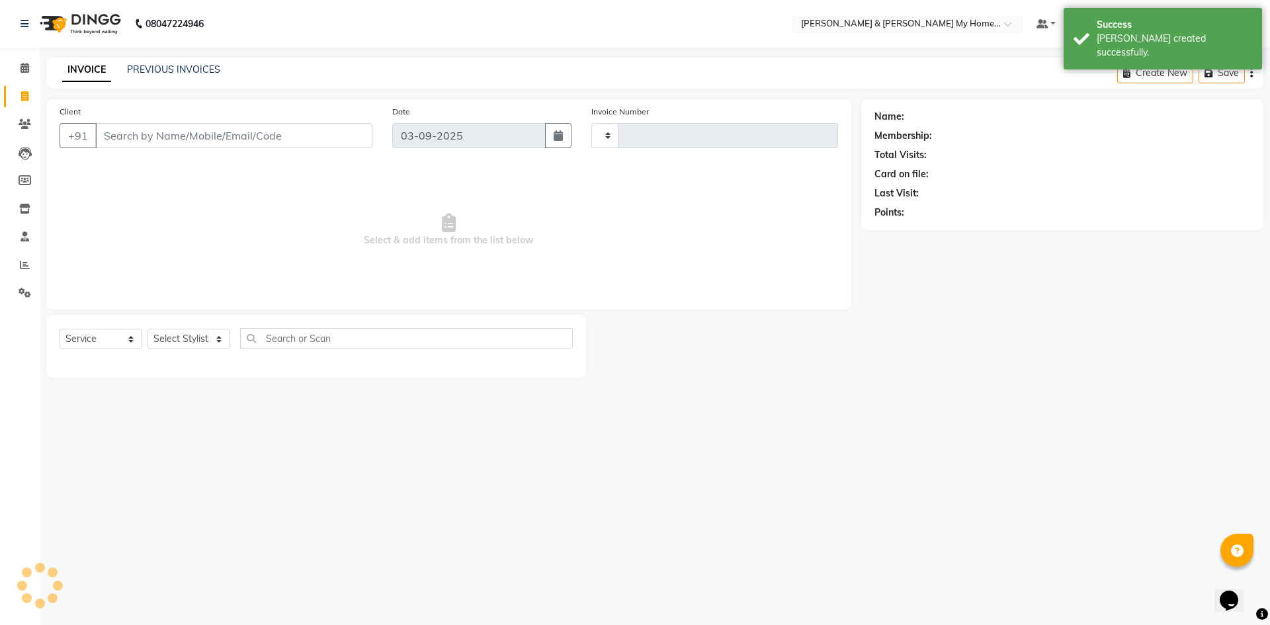
type input "10440"
select select "8193"
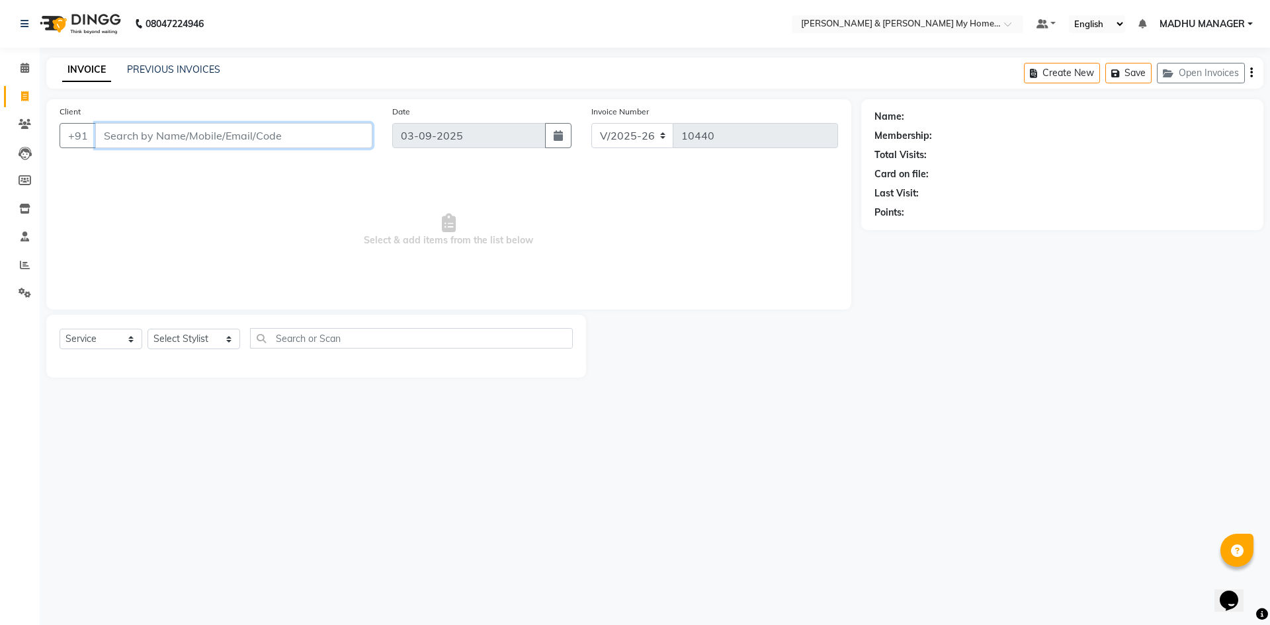
click at [222, 135] on input "Client" at bounding box center [233, 135] width 277 height 25
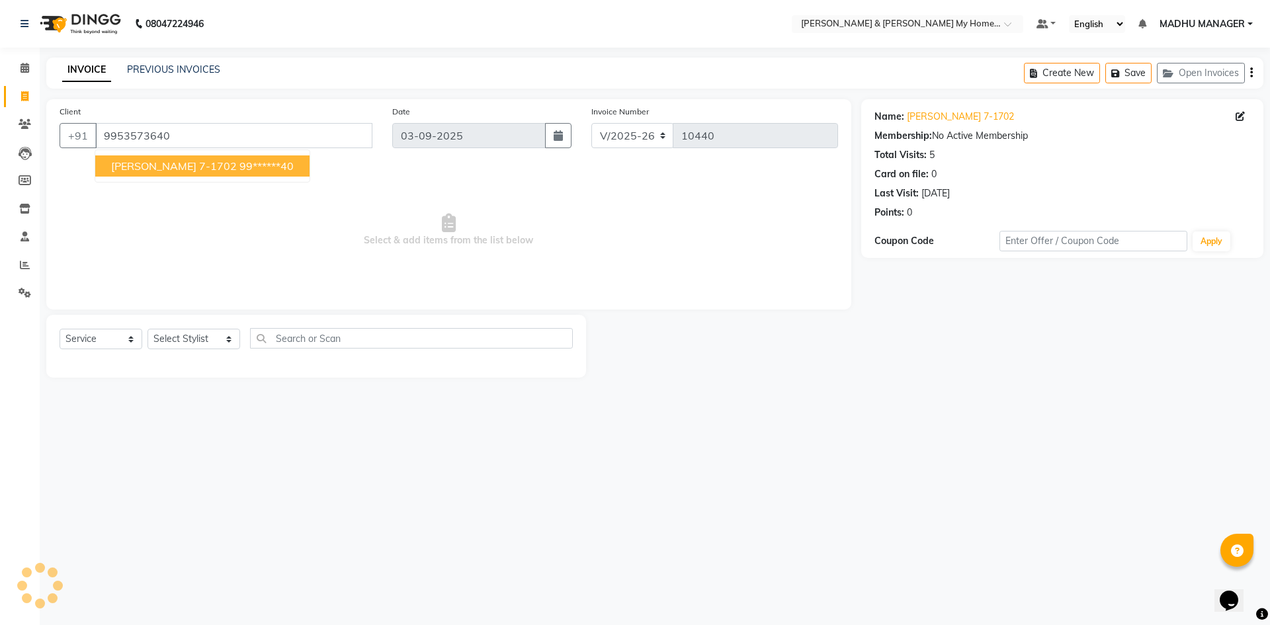
click at [181, 169] on span "[PERSON_NAME] 7-1702" at bounding box center [174, 165] width 126 height 13
type input "99******40"
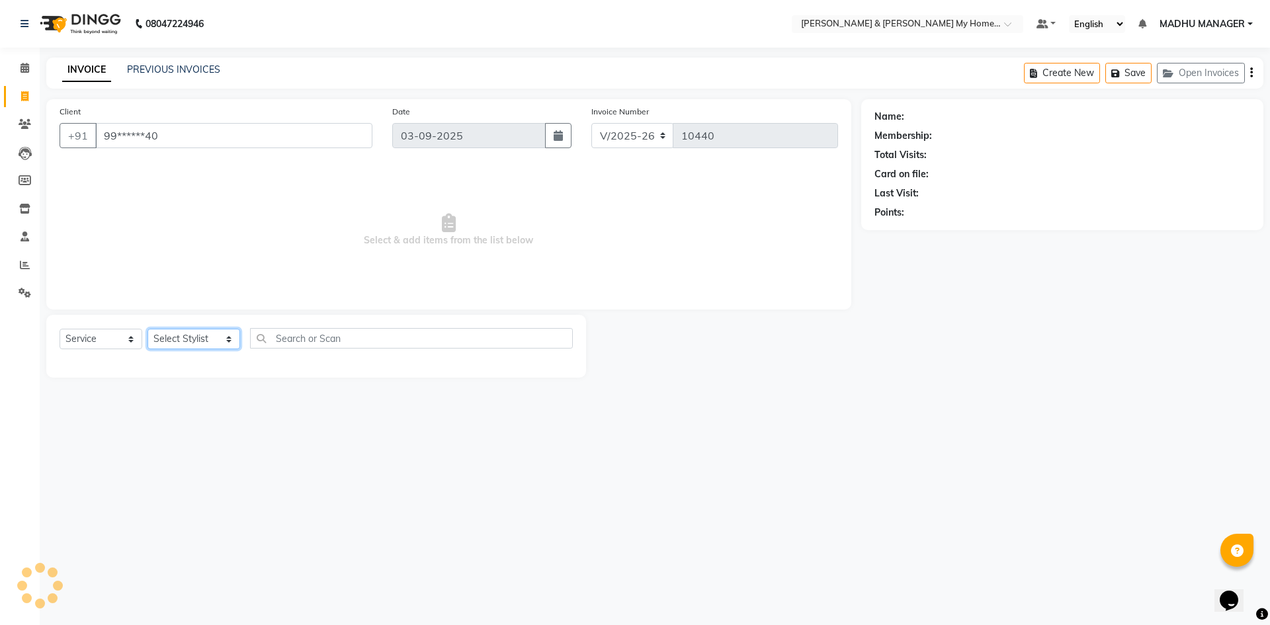
click at [180, 339] on select "Select Stylist [PERSON_NAME] Aarti [PERSON_NAME] Beauty [PERSON_NAME] Nail [PER…" at bounding box center [194, 339] width 93 height 21
select select "77263"
click at [148, 329] on select "Select Stylist [PERSON_NAME] Aarti [PERSON_NAME] Beauty [PERSON_NAME] Nail [PER…" at bounding box center [194, 339] width 93 height 21
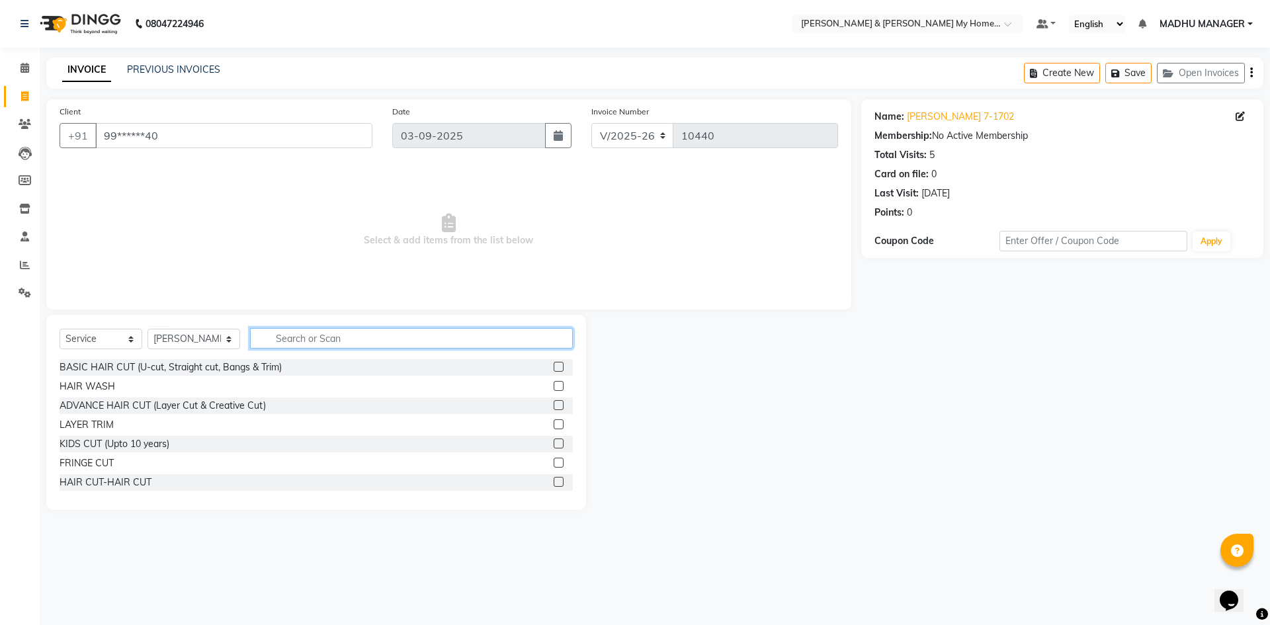
click at [330, 341] on input "text" at bounding box center [411, 338] width 323 height 21
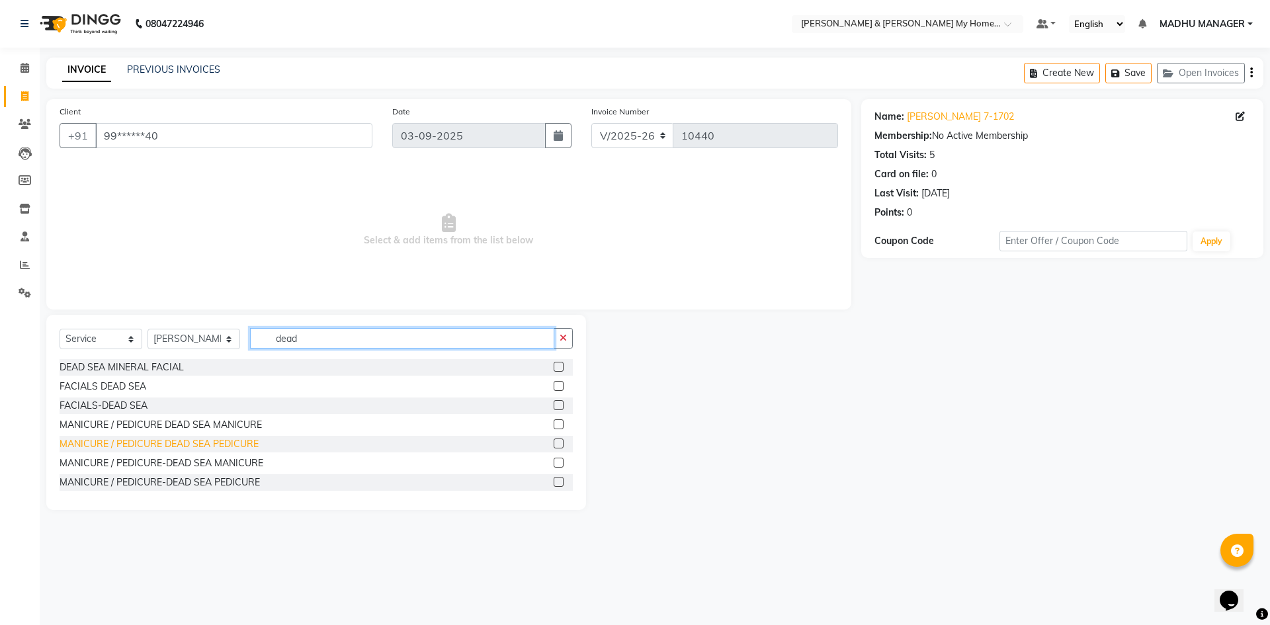
type input "dead"
click at [246, 442] on div "MANICURE / PEDICURE DEAD SEA PEDICURE" at bounding box center [159, 444] width 199 height 14
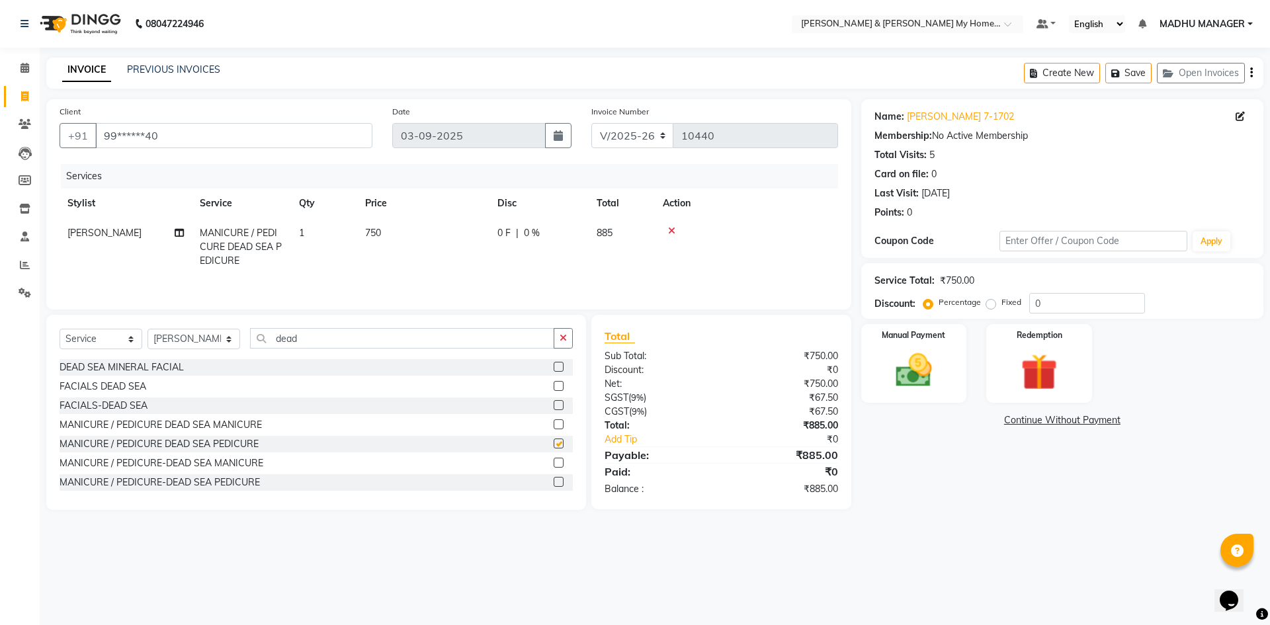
checkbox input "false"
click at [372, 230] on span "750" at bounding box center [373, 233] width 16 height 12
select select "77263"
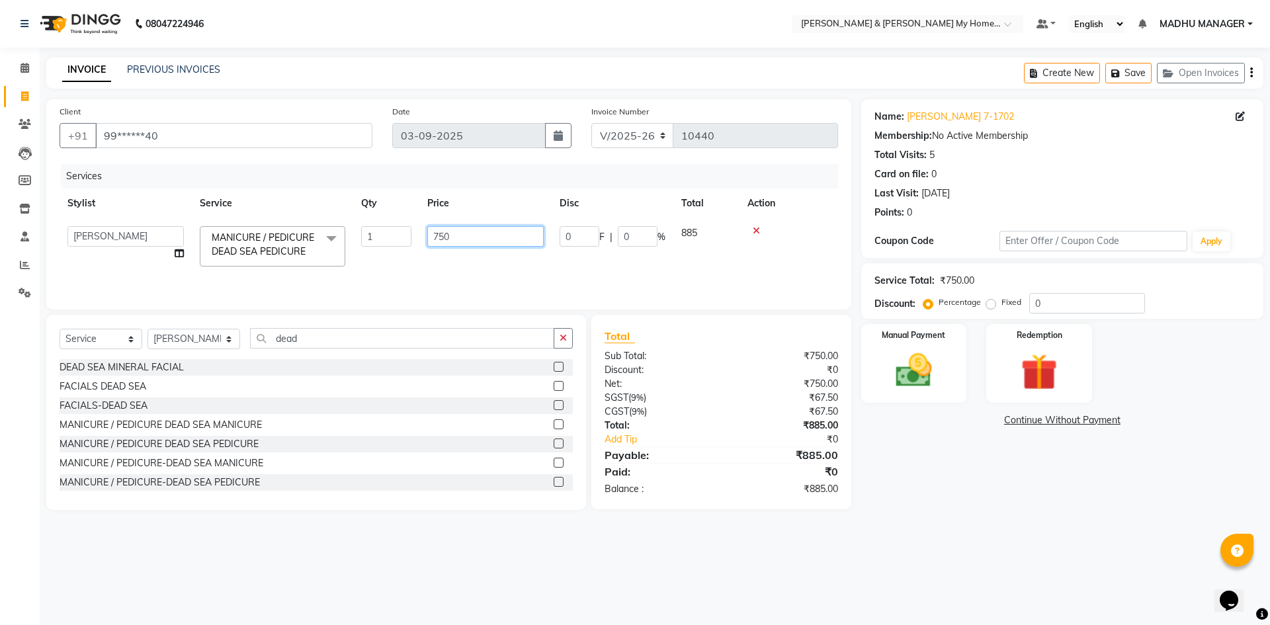
click at [442, 235] on input "750" at bounding box center [485, 236] width 116 height 21
type input "850"
click at [453, 269] on td "850" at bounding box center [485, 246] width 132 height 56
select select "77263"
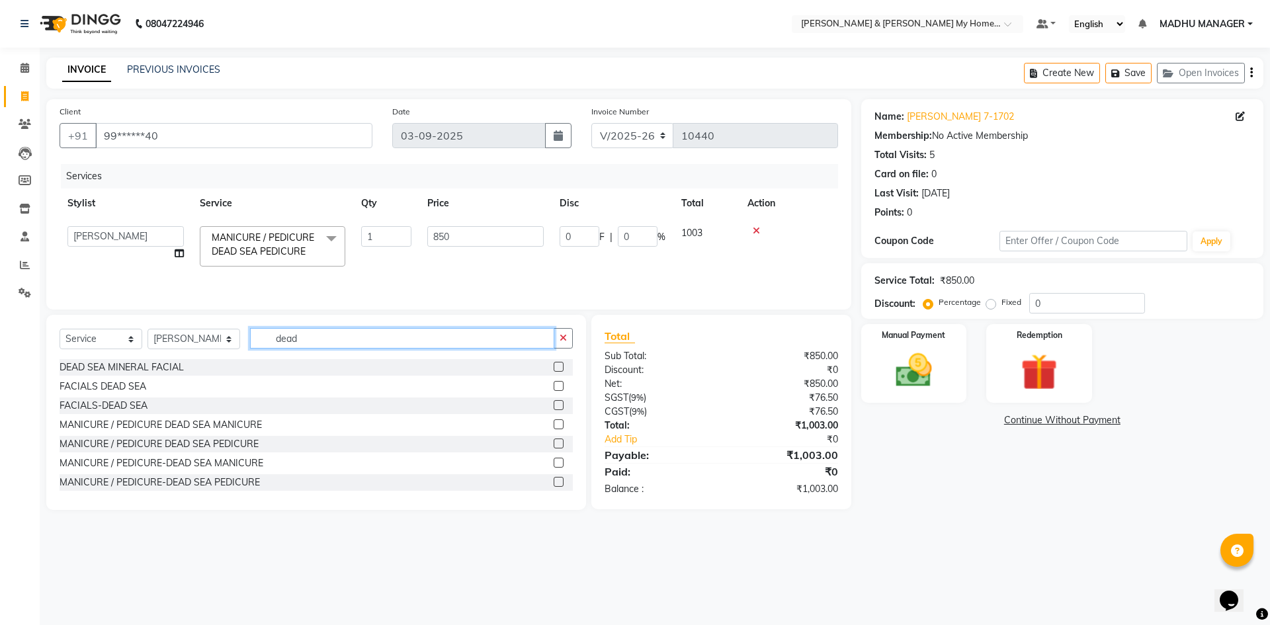
click at [339, 337] on input "dead" at bounding box center [402, 338] width 304 height 21
type input "thr"
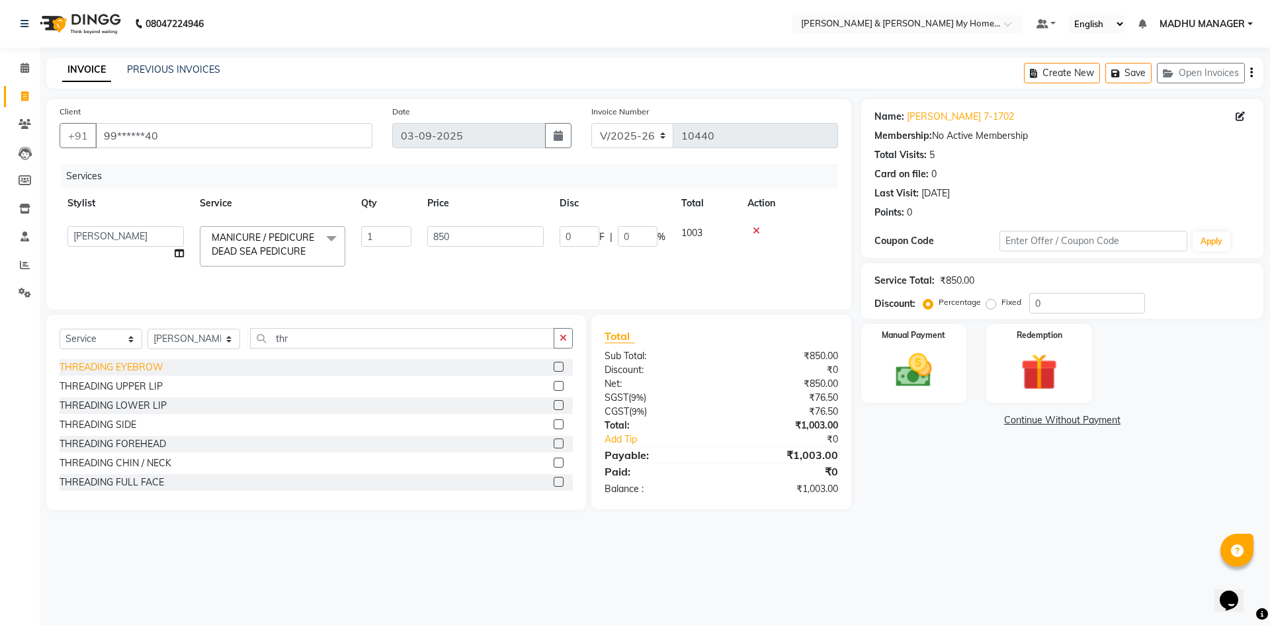
click at [126, 367] on div "THREADING EYEBROW" at bounding box center [112, 368] width 104 height 14
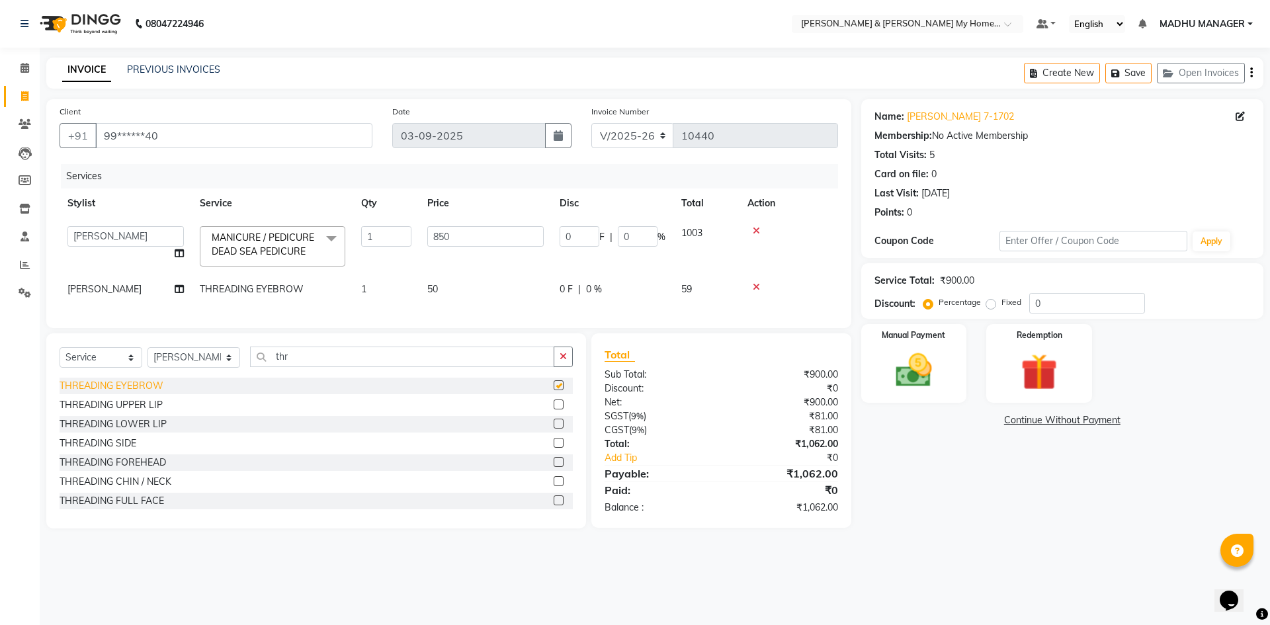
checkbox input "false"
click at [139, 412] on div "THREADING UPPER LIP" at bounding box center [111, 405] width 103 height 14
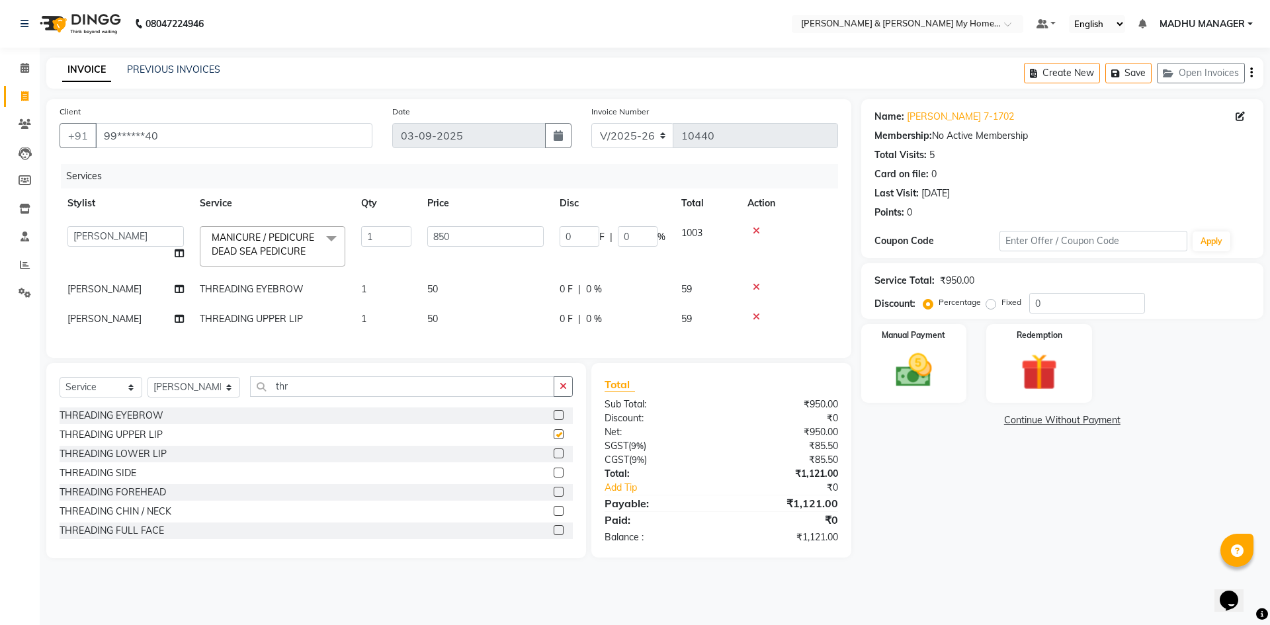
checkbox input "false"
click at [758, 290] on icon at bounding box center [756, 286] width 7 height 9
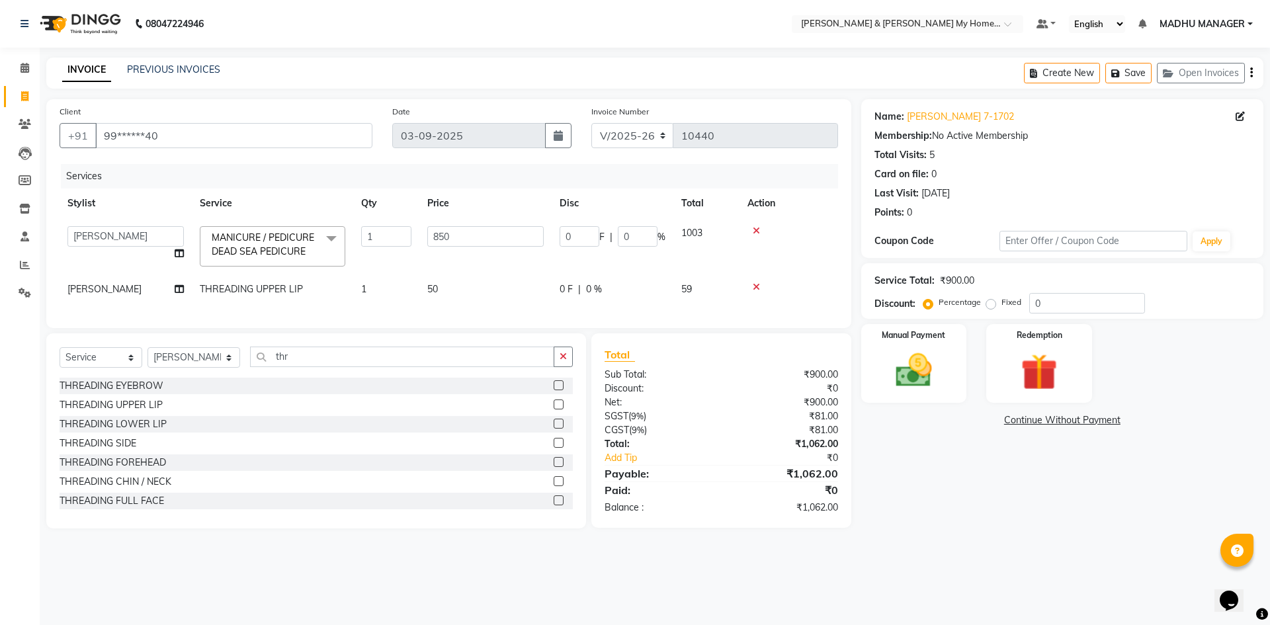
click at [755, 286] on icon at bounding box center [756, 286] width 7 height 9
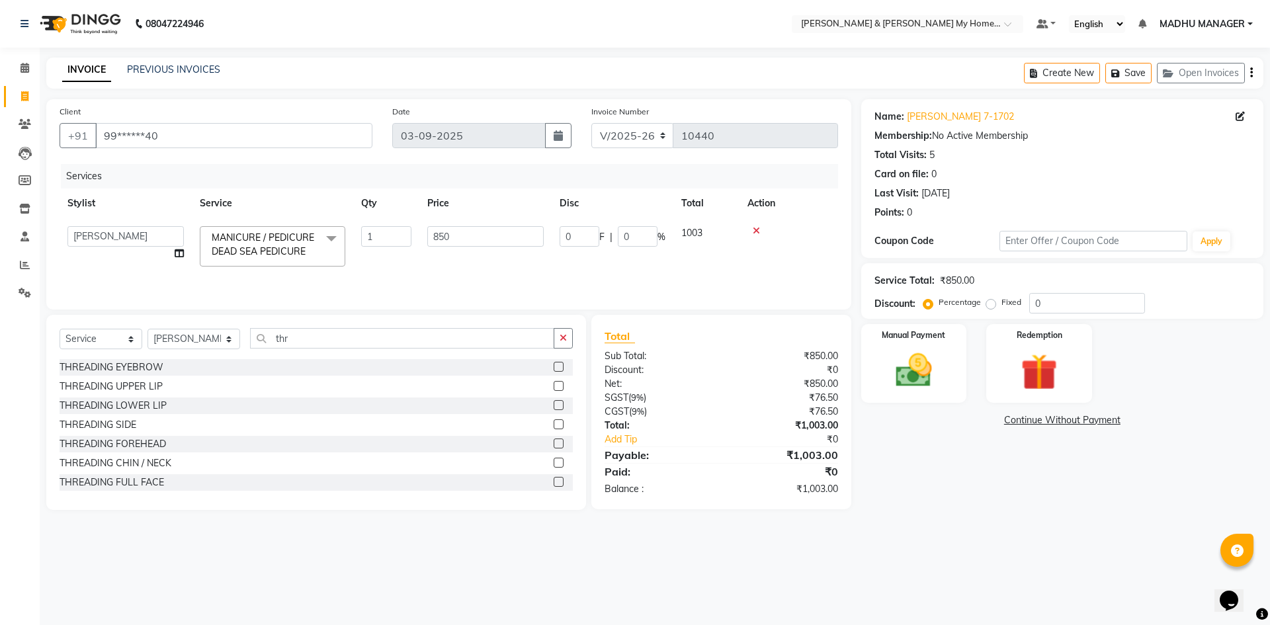
click at [1002, 305] on label "Fixed" at bounding box center [1012, 302] width 20 height 12
click at [989, 305] on input "Fixed" at bounding box center [993, 302] width 9 height 9
radio input "true"
click at [1056, 309] on input "0" at bounding box center [1087, 303] width 116 height 21
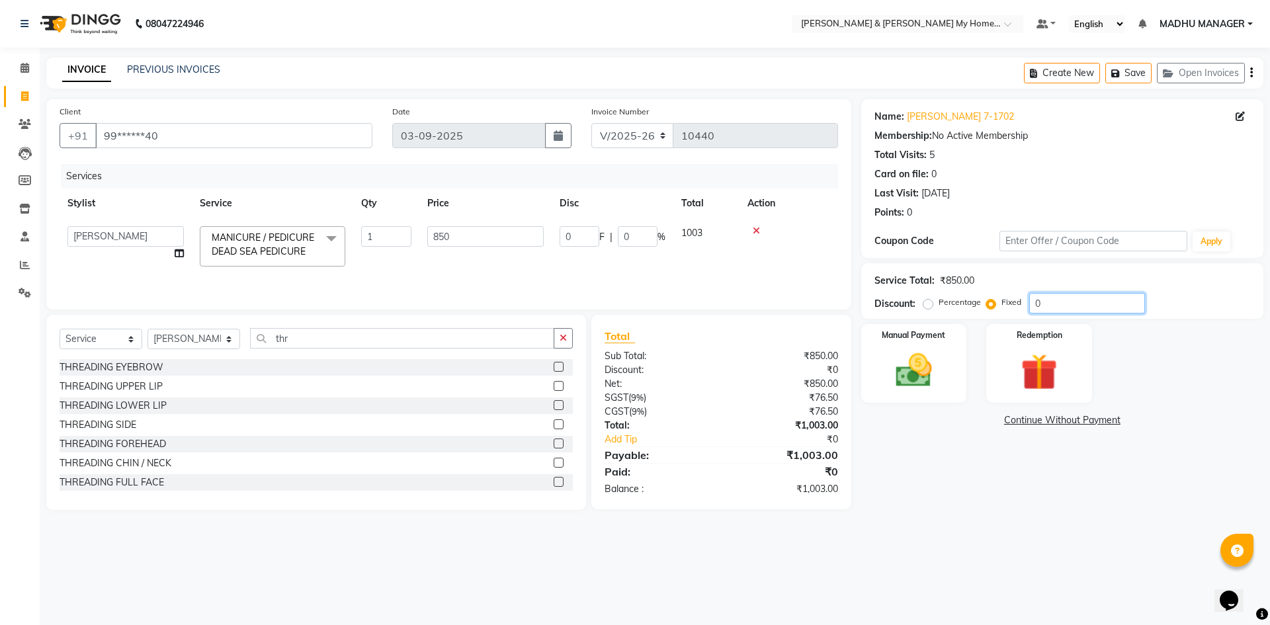
click at [1056, 309] on input "0" at bounding box center [1087, 303] width 116 height 21
type input "3"
type input "0.35"
type input "3"
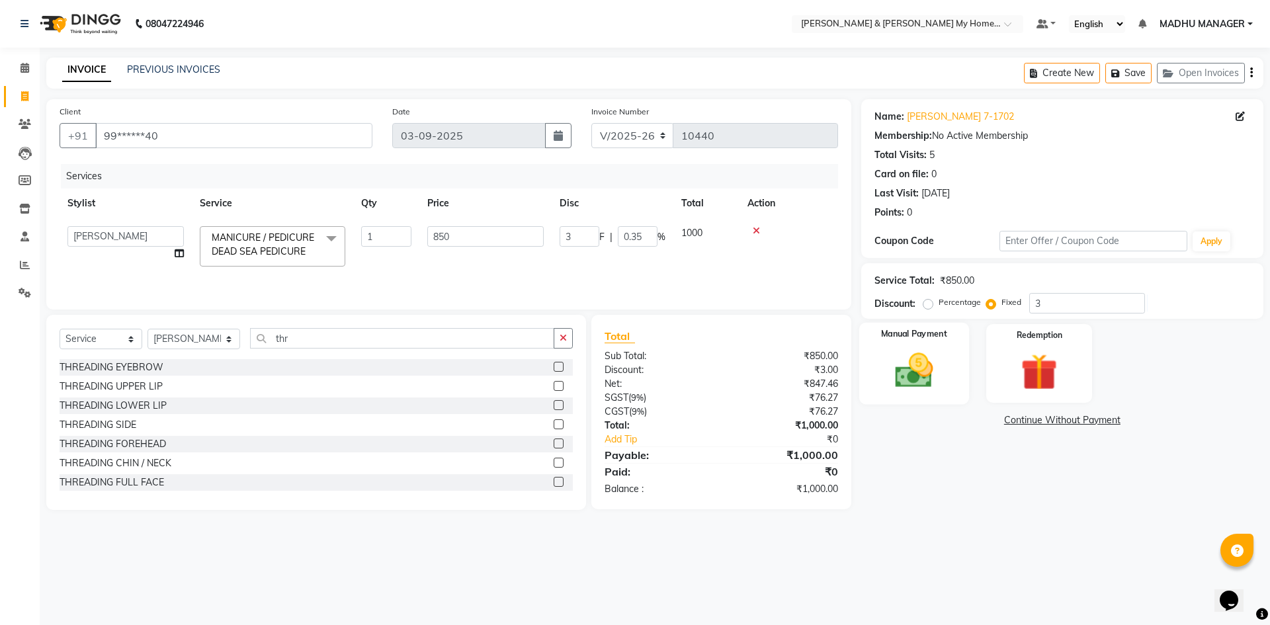
drag, startPoint x: 916, startPoint y: 370, endPoint x: 944, endPoint y: 405, distance: 45.1
click at [916, 370] on img at bounding box center [914, 371] width 62 height 44
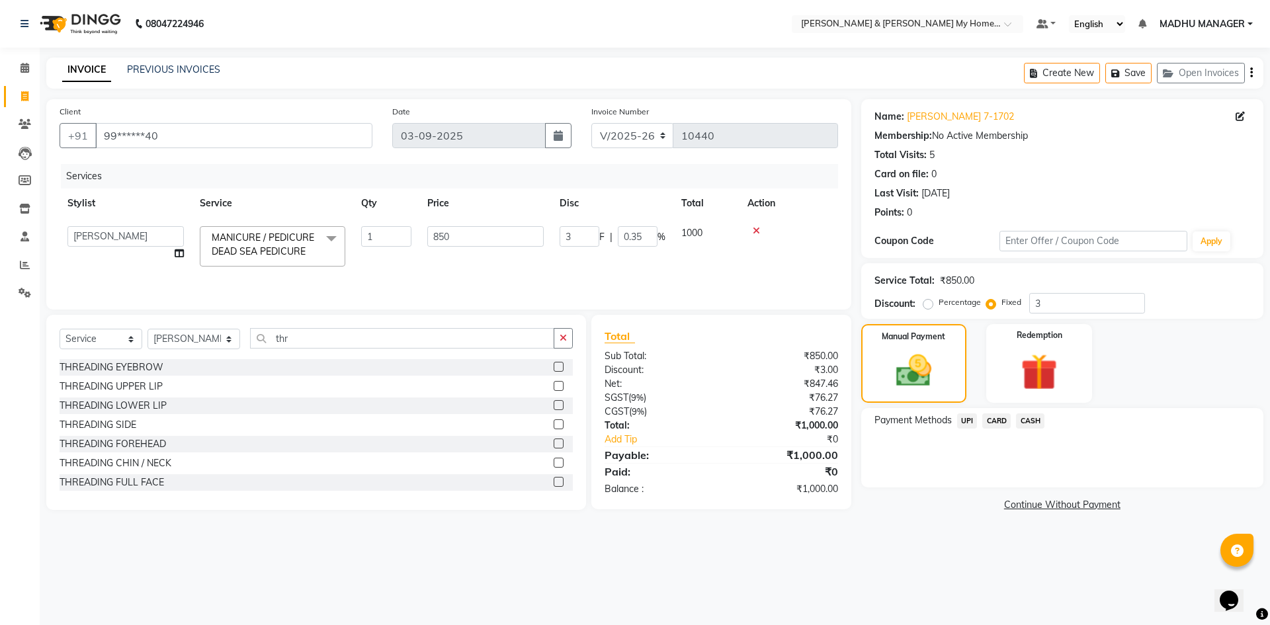
click at [966, 415] on span "UPI" at bounding box center [967, 420] width 21 height 15
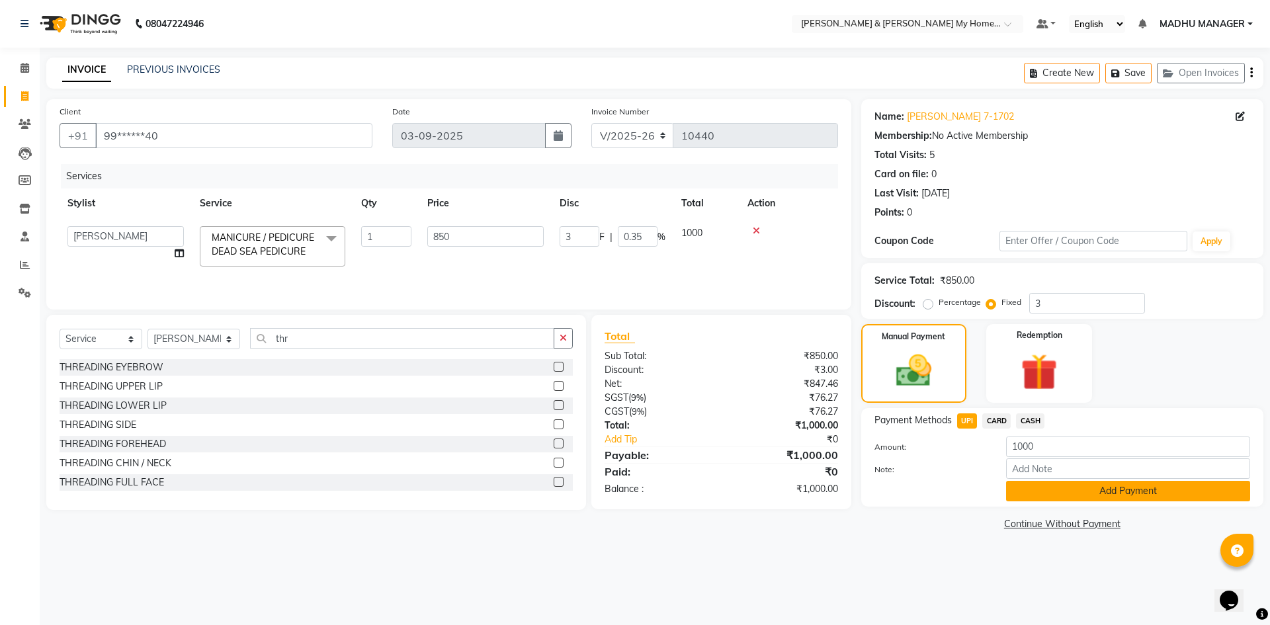
click at [1095, 495] on button "Add Payment" at bounding box center [1128, 491] width 244 height 21
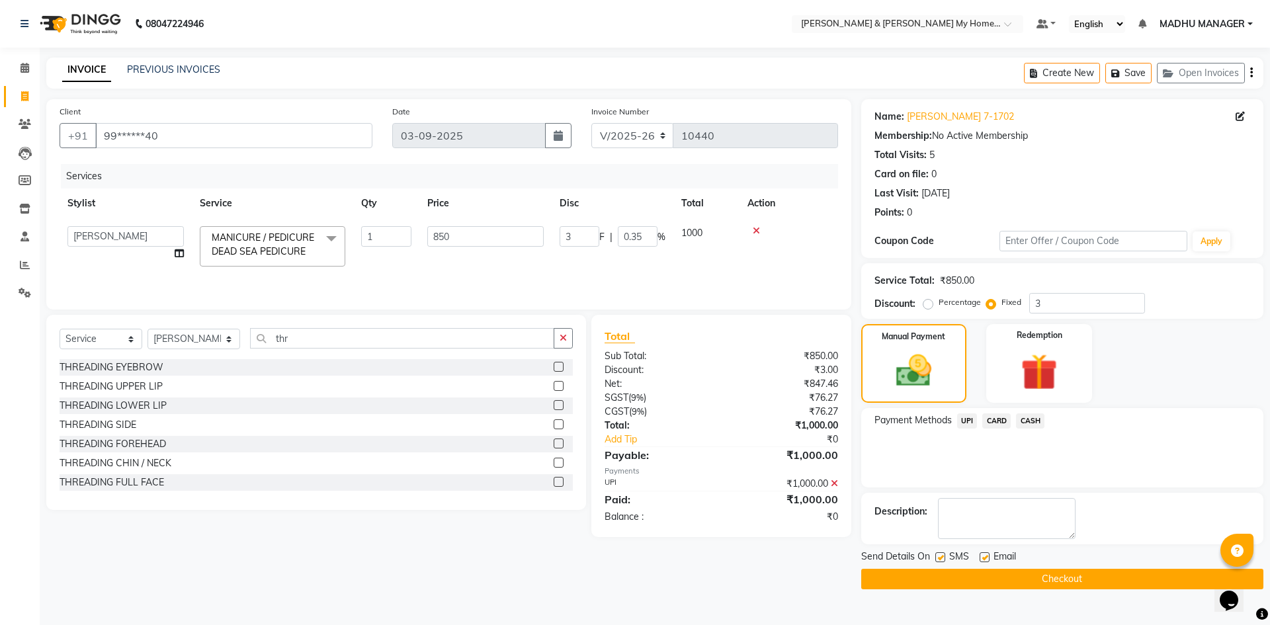
click at [1042, 576] on button "Checkout" at bounding box center [1062, 579] width 402 height 21
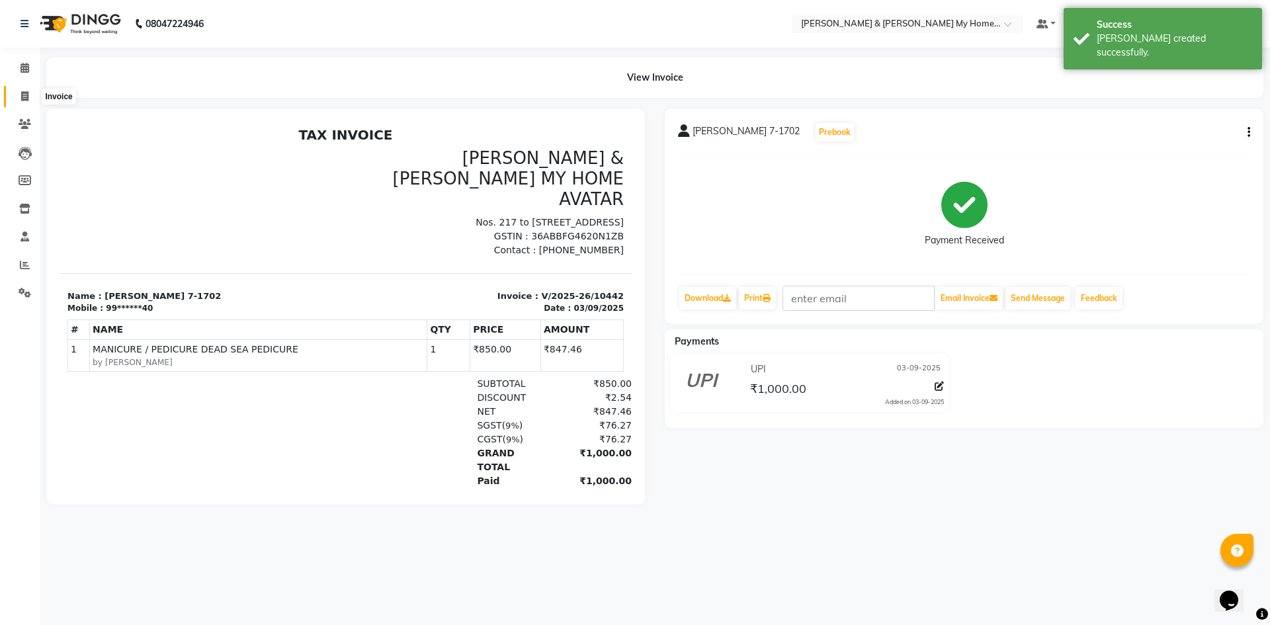
click at [22, 96] on icon at bounding box center [24, 96] width 7 height 10
select select "service"
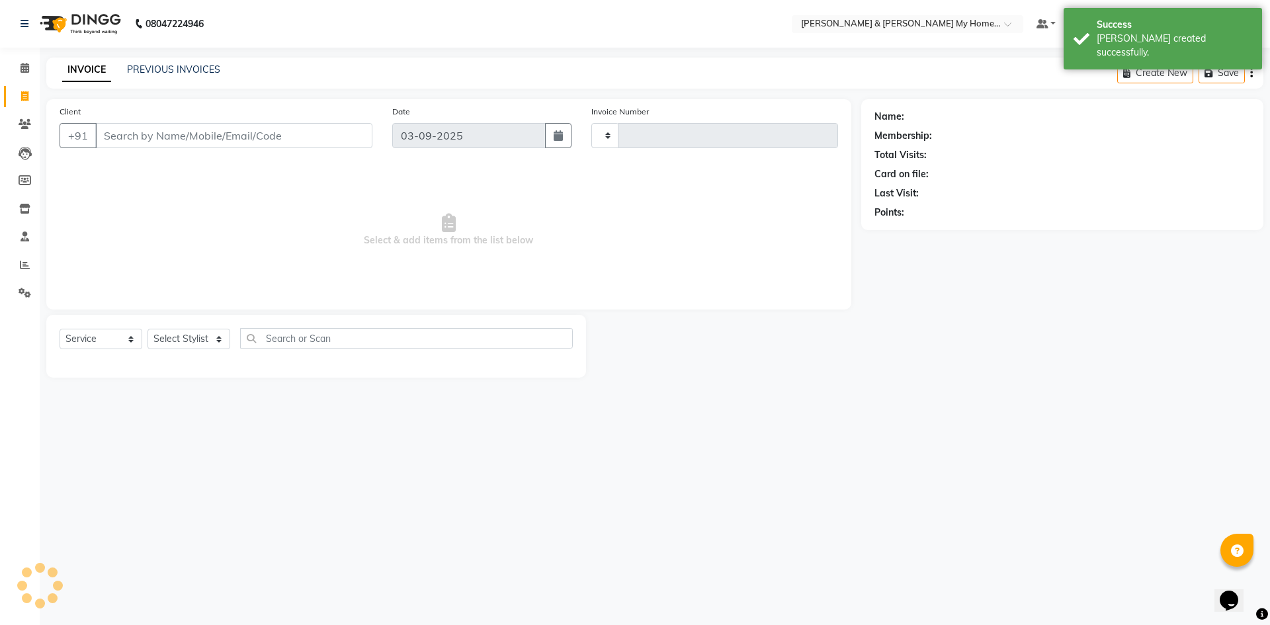
type input "10443"
select select "8193"
click at [183, 339] on select "Select Stylist" at bounding box center [189, 339] width 83 height 21
select select "85861"
click at [148, 329] on select "Select Stylist [PERSON_NAME] Aarti [PERSON_NAME] Beauty [PERSON_NAME] Nail [PER…" at bounding box center [194, 339] width 93 height 21
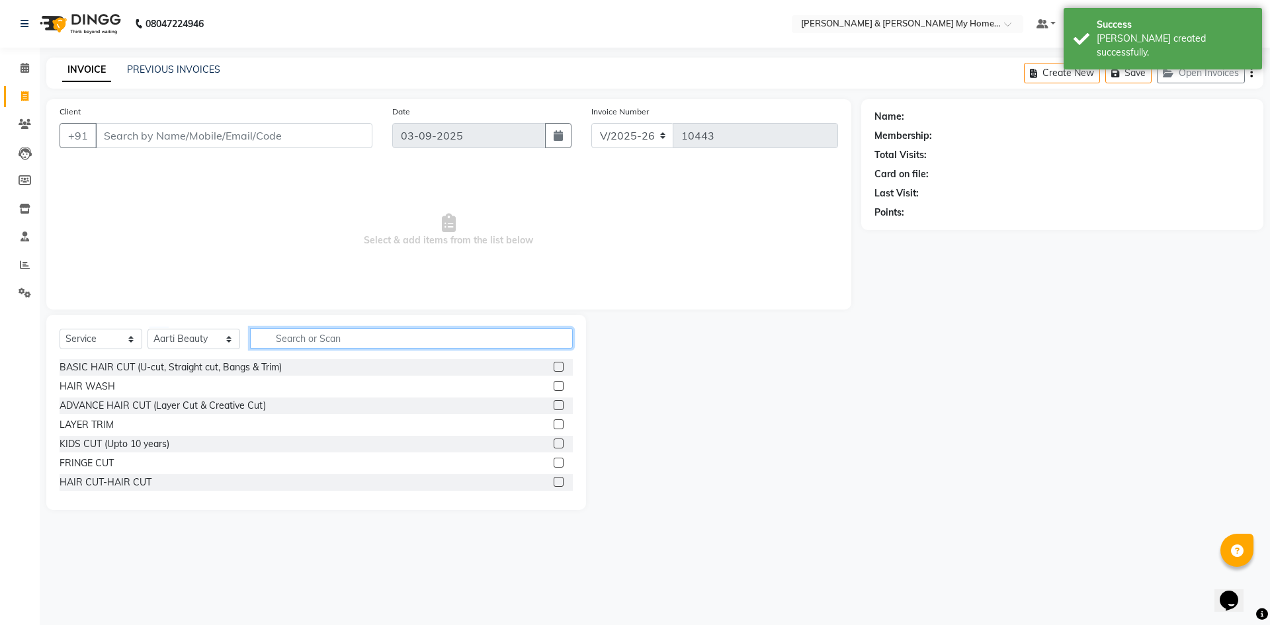
click at [319, 329] on input "text" at bounding box center [411, 338] width 323 height 21
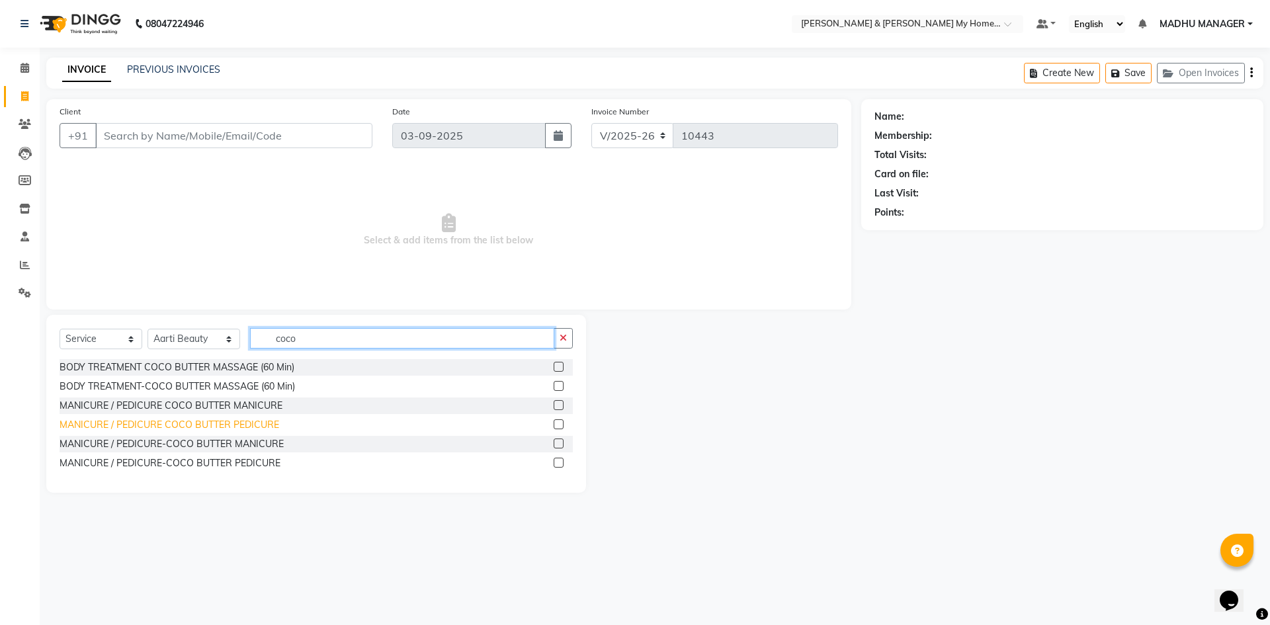
type input "coco"
click at [247, 425] on div "MANICURE / PEDICURE COCO BUTTER PEDICURE" at bounding box center [170, 425] width 220 height 14
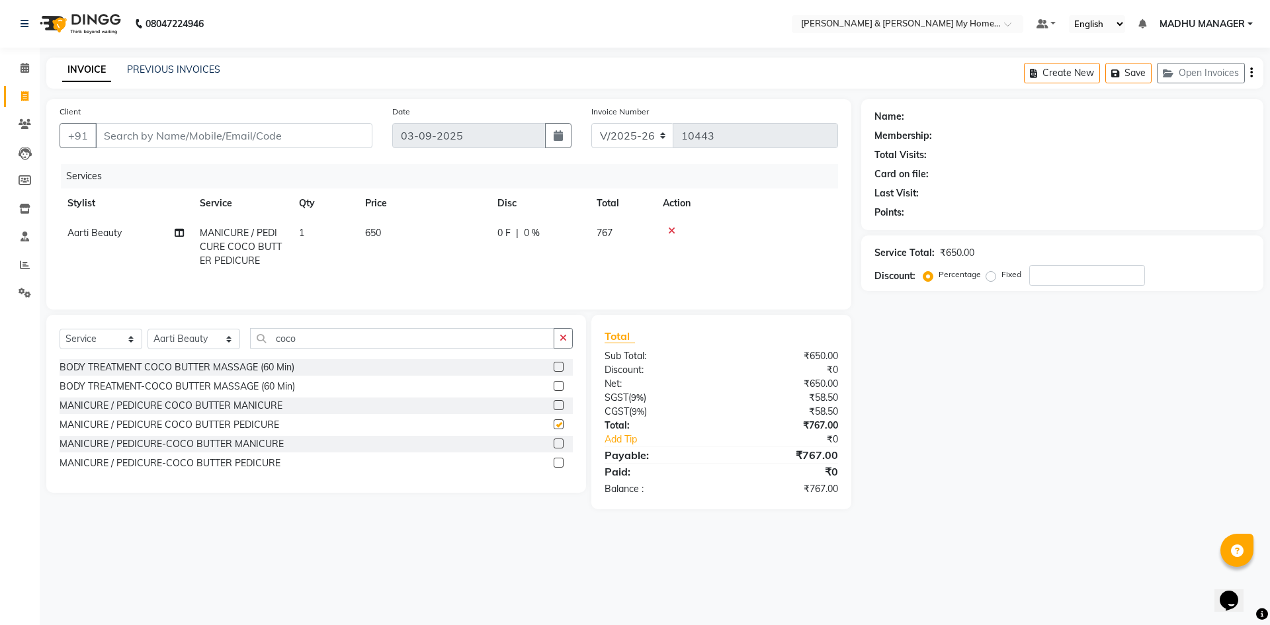
checkbox input "false"
click at [373, 230] on span "650" at bounding box center [373, 233] width 16 height 12
select select "85861"
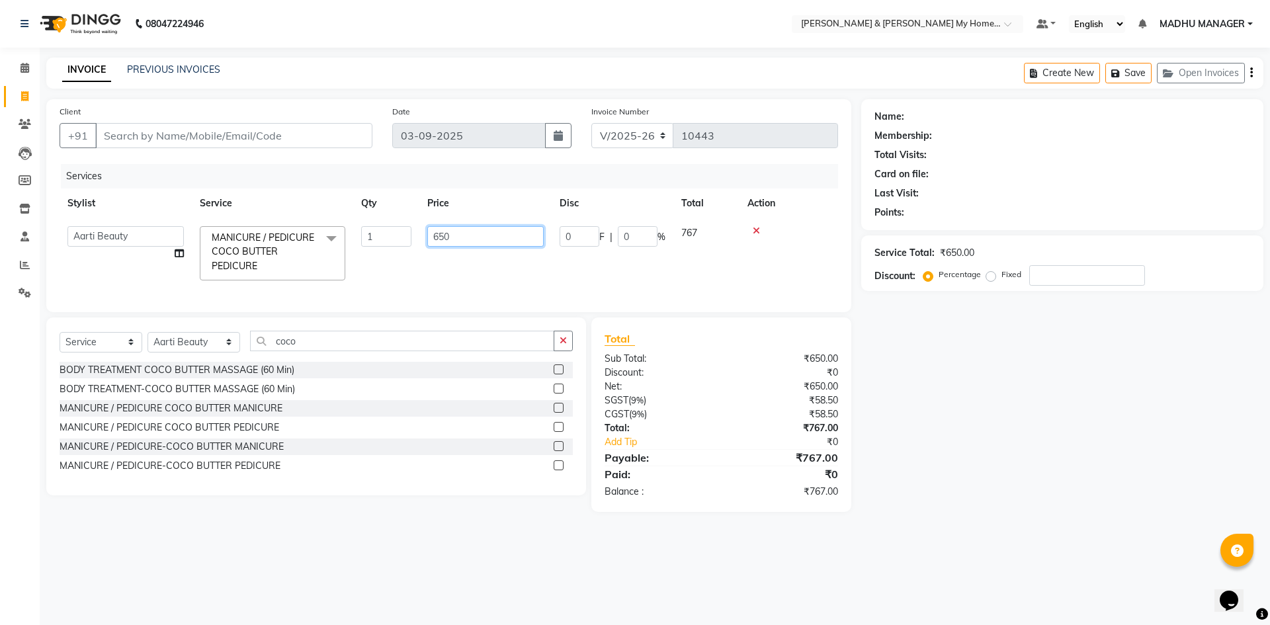
click at [441, 240] on input "650" at bounding box center [485, 236] width 116 height 21
type input "750"
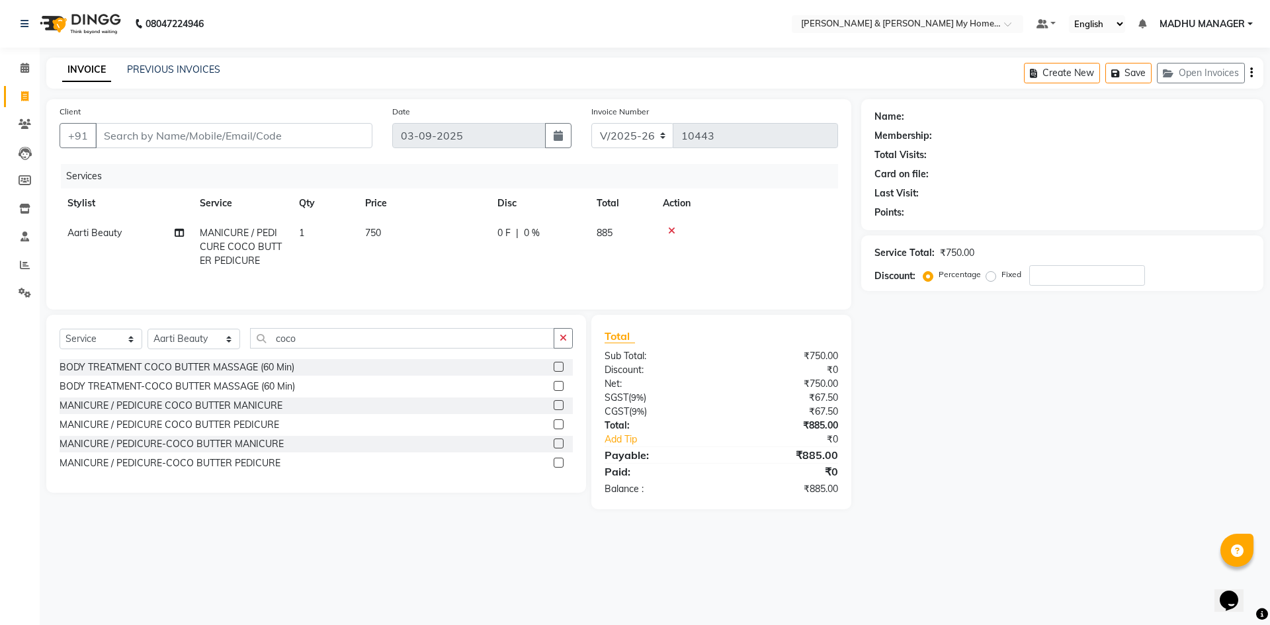
click at [417, 280] on div "Services Stylist Service Qty Price Disc Total Action Aarti Beauty MANICURE / PE…" at bounding box center [449, 230] width 779 height 132
click at [288, 339] on input "coco" at bounding box center [402, 338] width 304 height 21
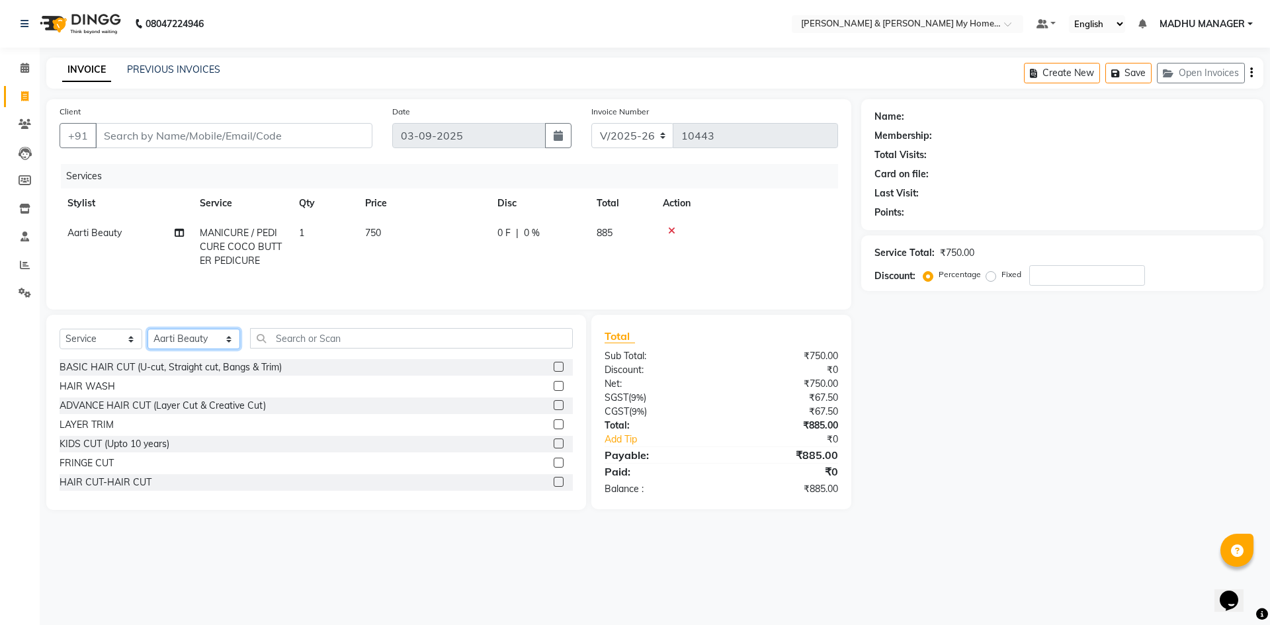
click at [174, 339] on select "Select Stylist [PERSON_NAME] Aarti [PERSON_NAME] Beauty [PERSON_NAME] Nail [PER…" at bounding box center [194, 339] width 93 height 21
select select "89818"
click at [148, 329] on select "Select Stylist [PERSON_NAME] Aarti [PERSON_NAME] Beauty [PERSON_NAME] Nail [PER…" at bounding box center [194, 339] width 93 height 21
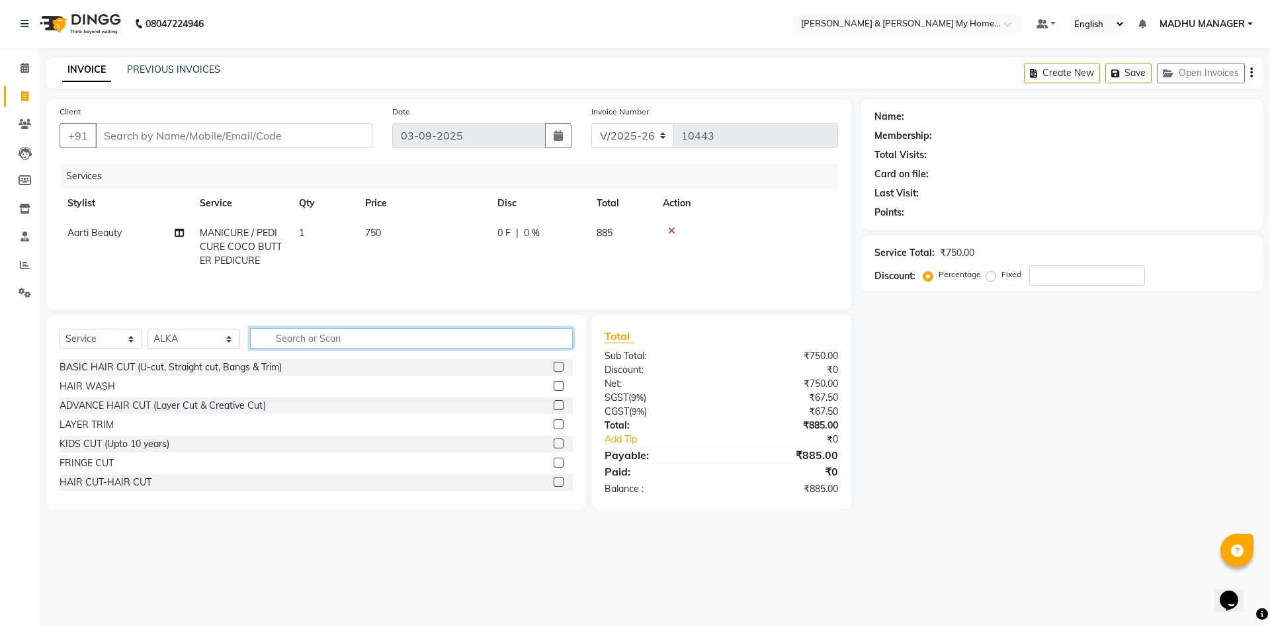
click at [305, 341] on input "text" at bounding box center [411, 338] width 323 height 21
type input "thre"
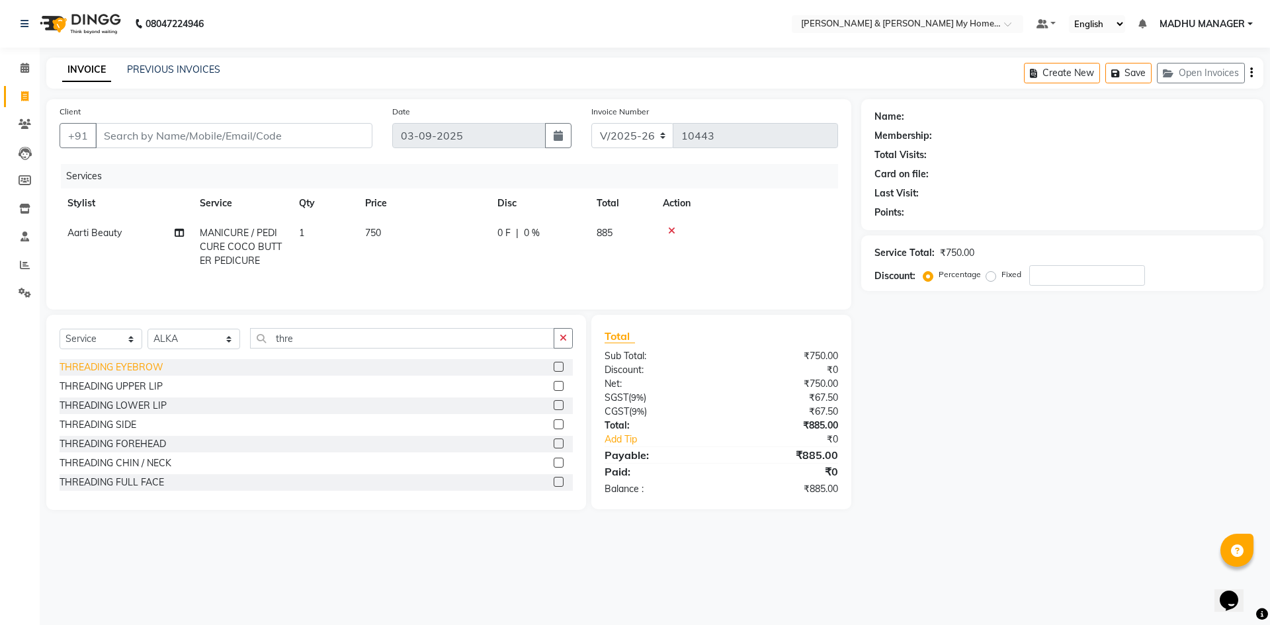
click at [144, 368] on div "THREADING EYEBROW" at bounding box center [112, 368] width 104 height 14
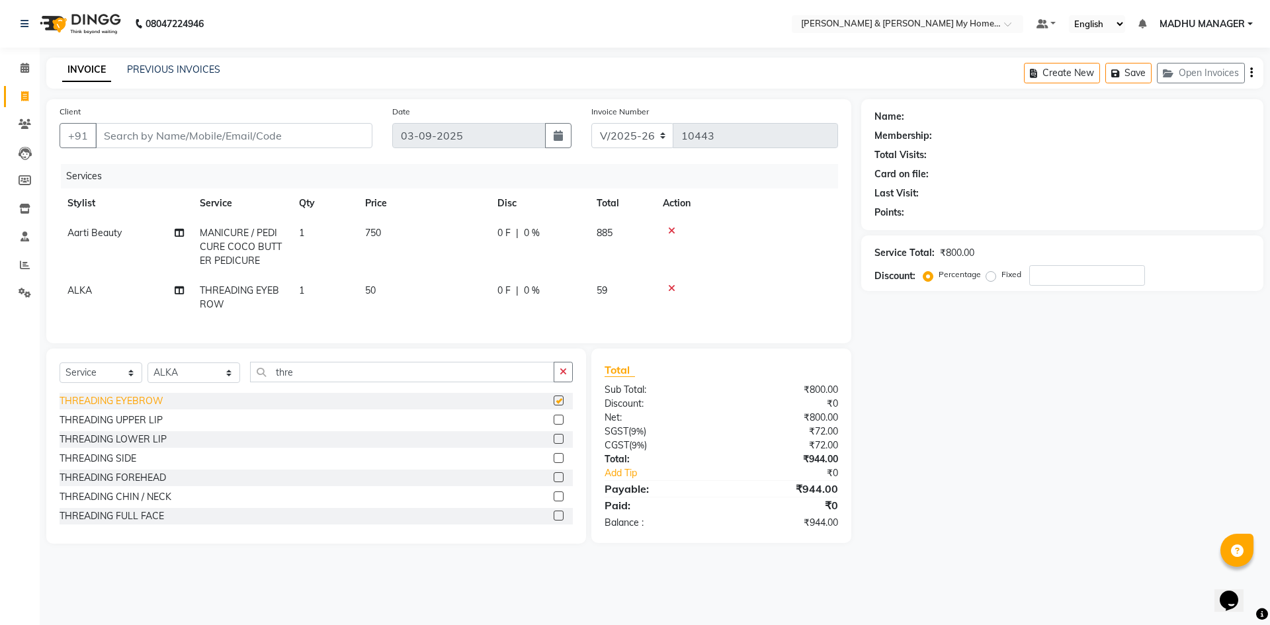
checkbox input "false"
click at [150, 427] on div "THREADING UPPER LIP" at bounding box center [111, 420] width 103 height 14
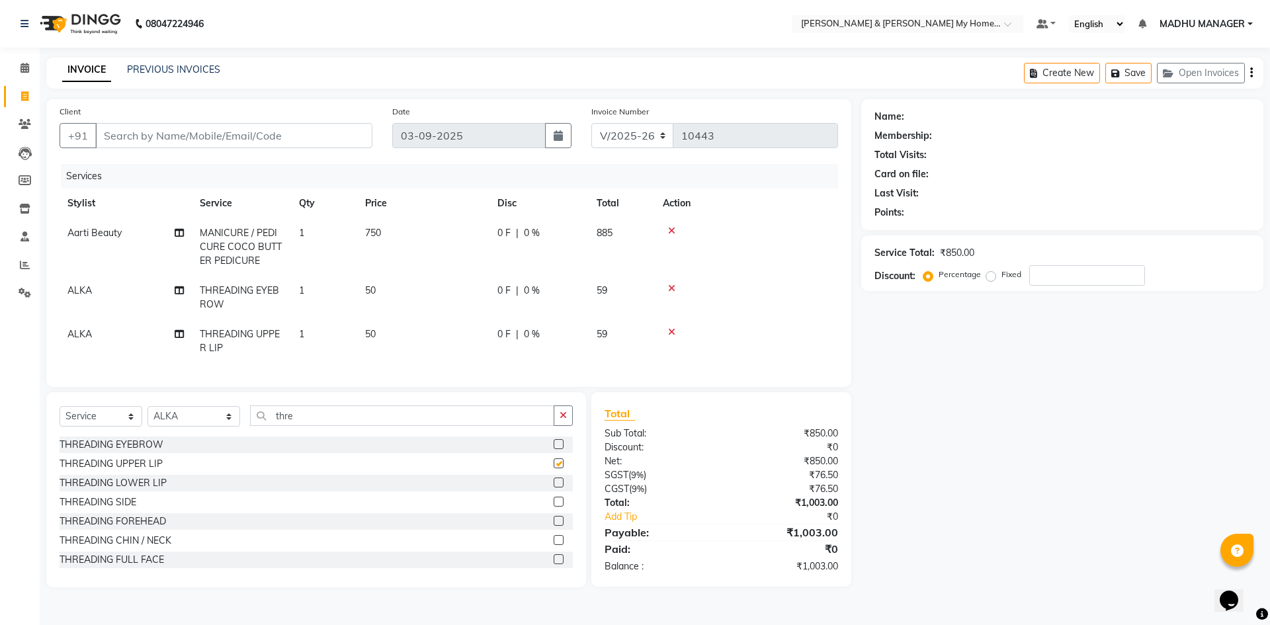
checkbox input "false"
drag, startPoint x: 151, startPoint y: 531, endPoint x: 170, endPoint y: 533, distance: 18.6
click at [152, 529] on div "THREADING FOREHEAD" at bounding box center [113, 522] width 107 height 14
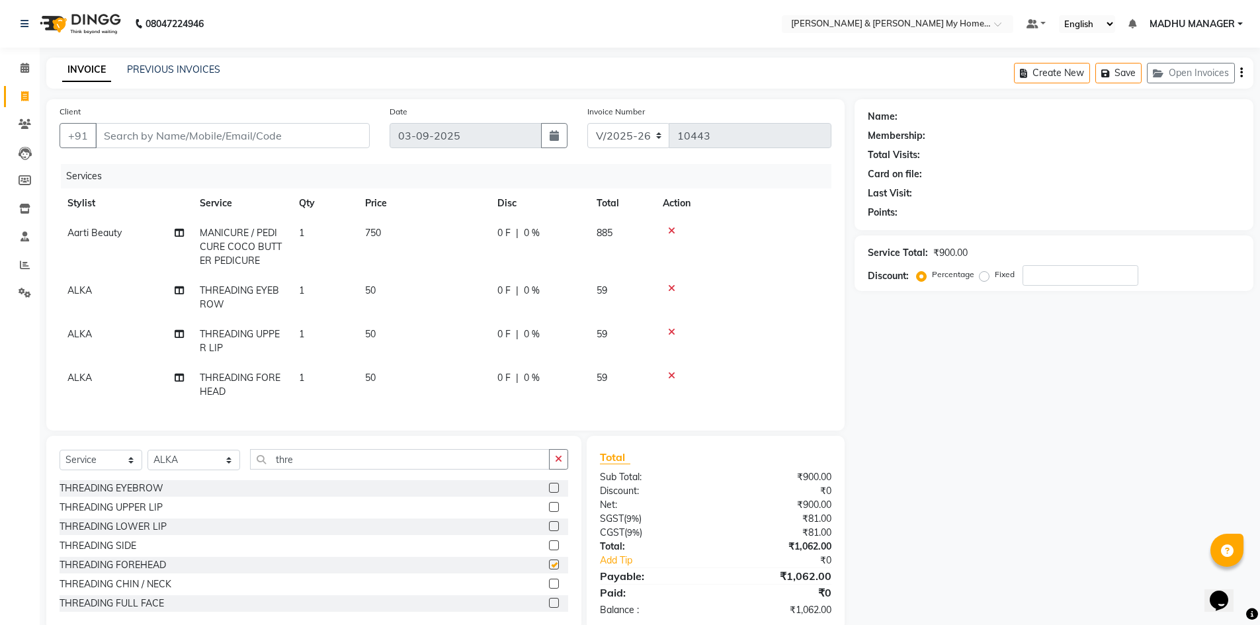
checkbox input "false"
click at [188, 470] on select "Select Stylist [PERSON_NAME] Aarti [PERSON_NAME] Beauty [PERSON_NAME] Nail [PER…" at bounding box center [194, 460] width 93 height 21
select select "83966"
click at [148, 460] on select "Select Stylist [PERSON_NAME] Aarti [PERSON_NAME] Beauty [PERSON_NAME] Nail [PER…" at bounding box center [194, 460] width 93 height 21
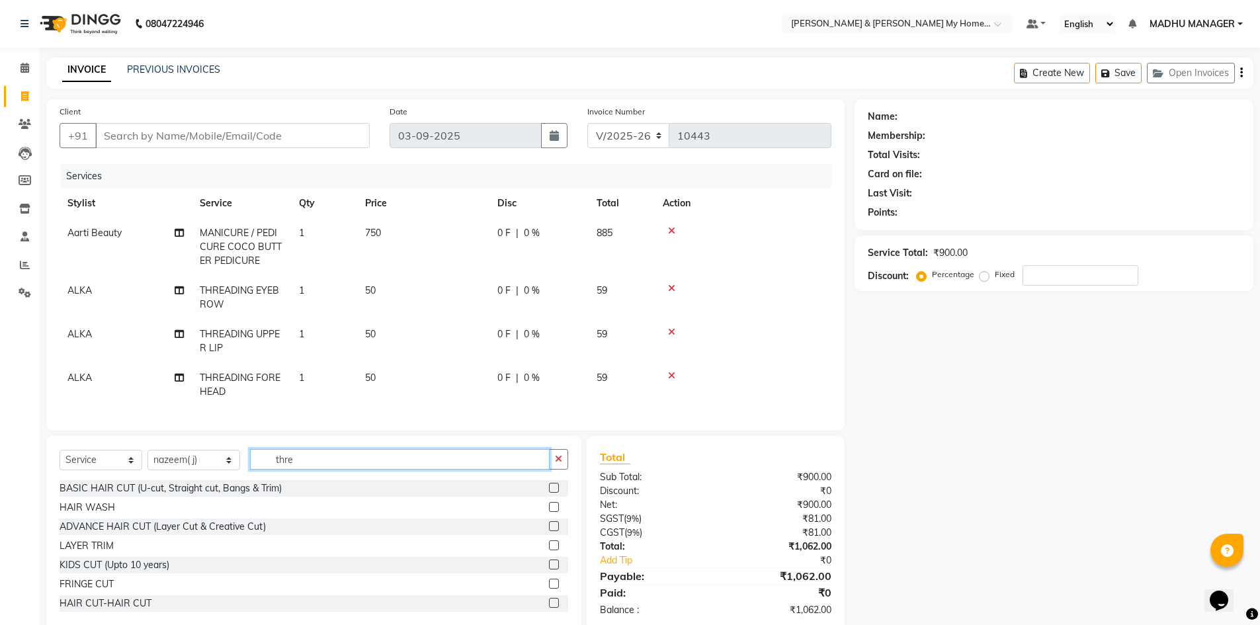
click at [310, 470] on input "thre" at bounding box center [400, 459] width 300 height 21
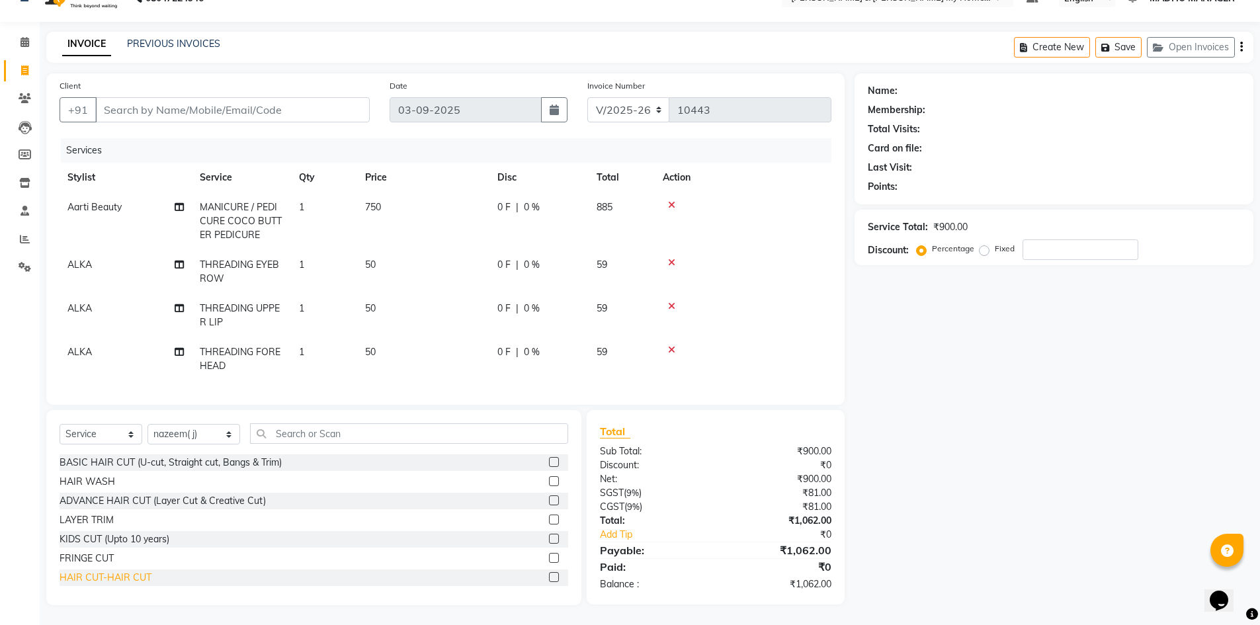
click at [124, 583] on div "HAIR CUT-HAIR CUT" at bounding box center [106, 578] width 92 height 14
checkbox input "false"
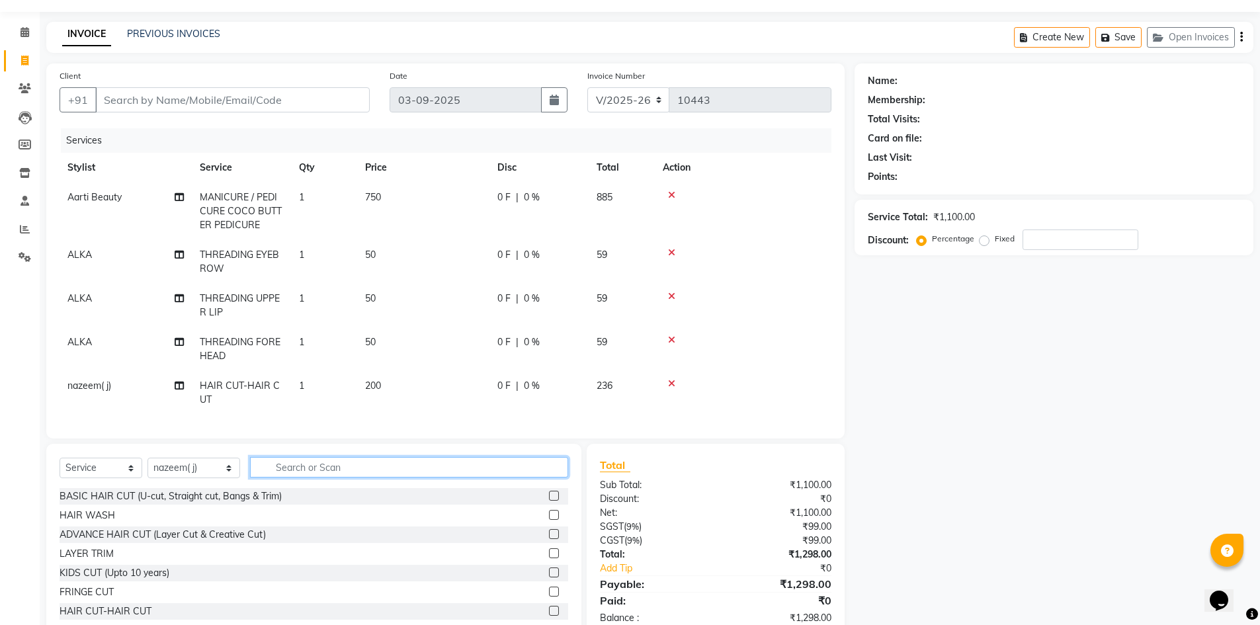
click at [318, 478] on input "text" at bounding box center [409, 467] width 319 height 21
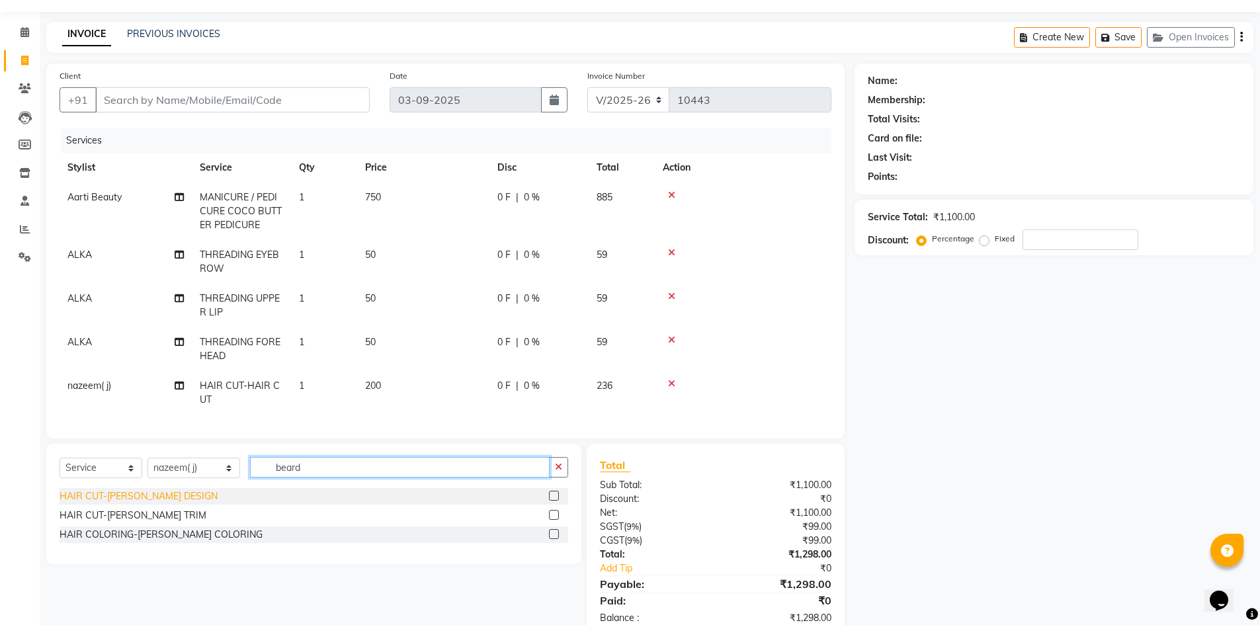
type input "beard"
click at [156, 503] on div "HAIR CUT-[PERSON_NAME] DESIGN" at bounding box center [139, 497] width 158 height 14
checkbox input "false"
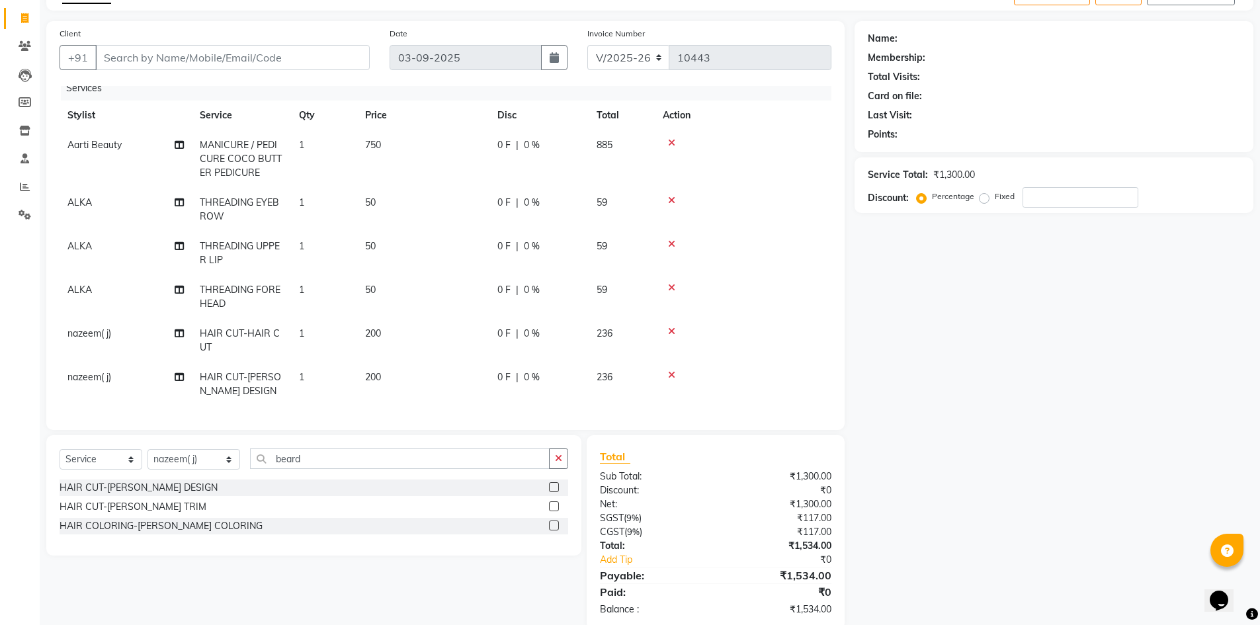
scroll to position [103, 0]
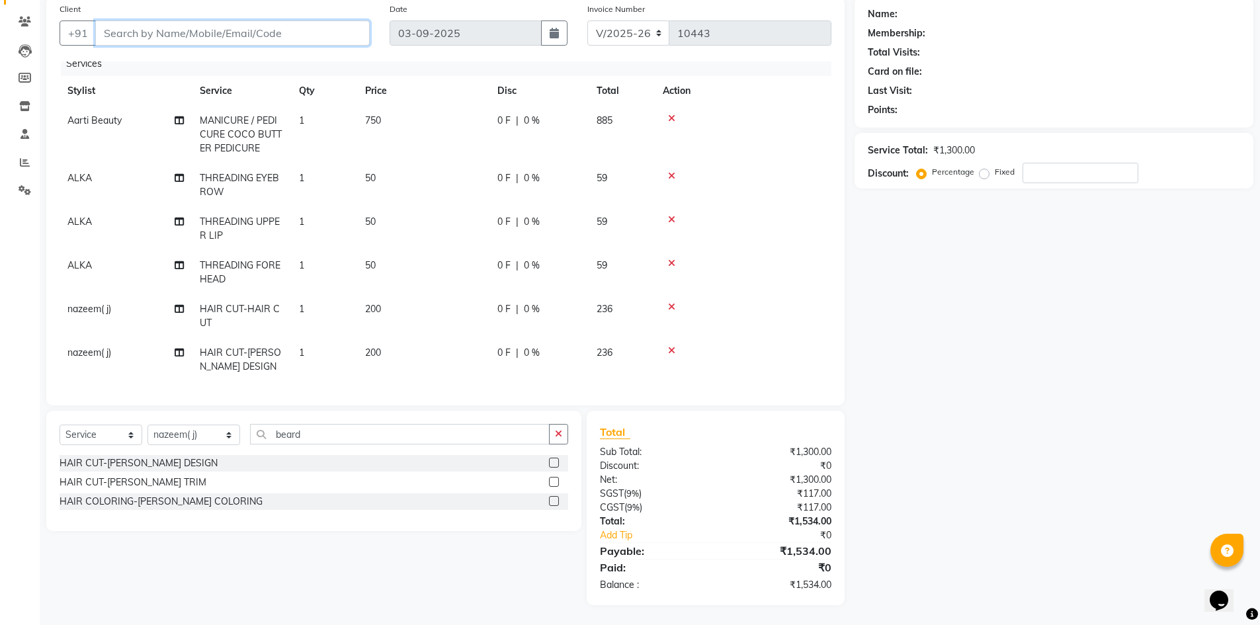
click at [248, 23] on input "Client" at bounding box center [232, 33] width 275 height 25
type input "9"
type input "0"
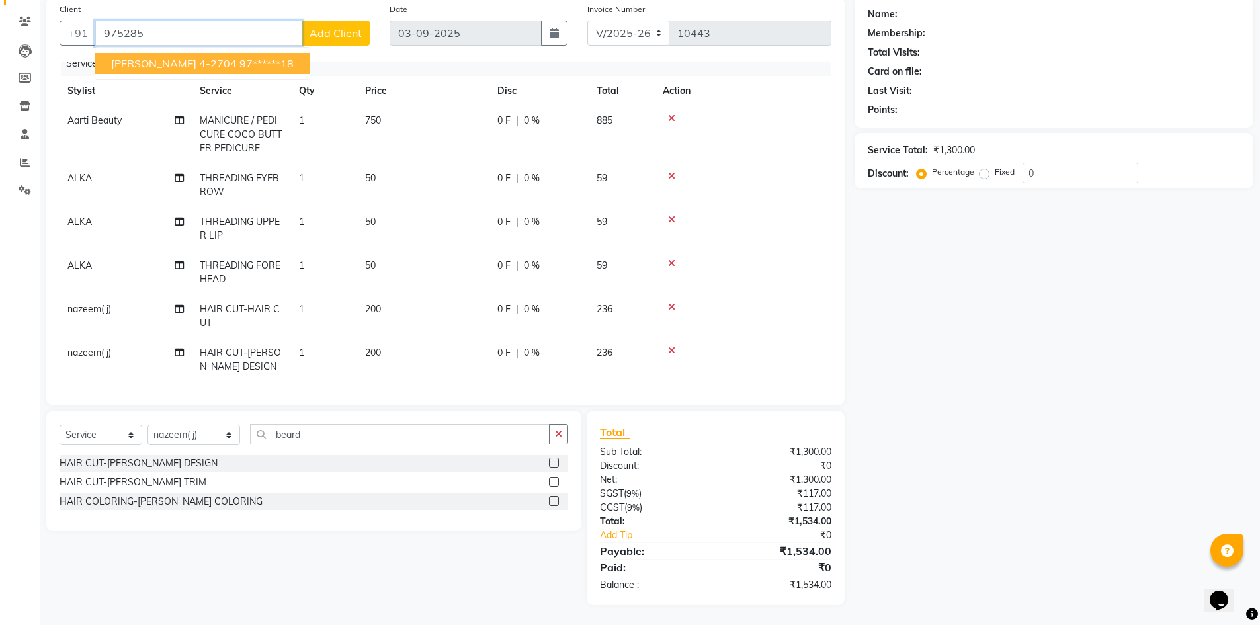
click at [239, 58] on ngb-highlight "97******18" at bounding box center [266, 63] width 54 height 13
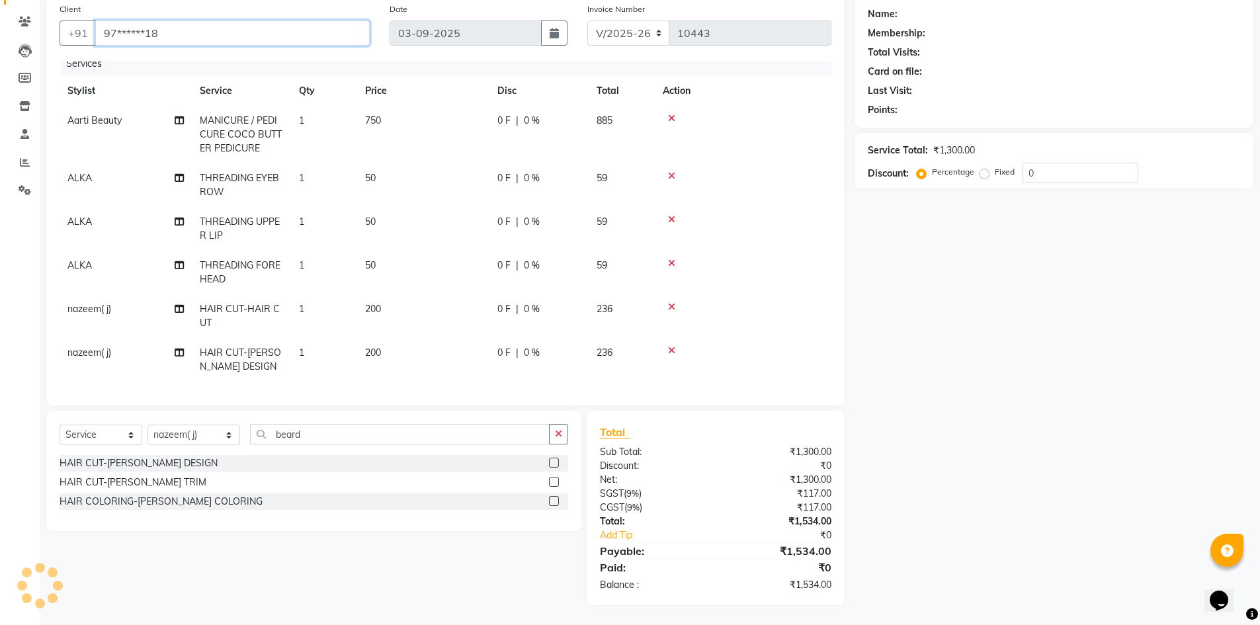
type input "97******18"
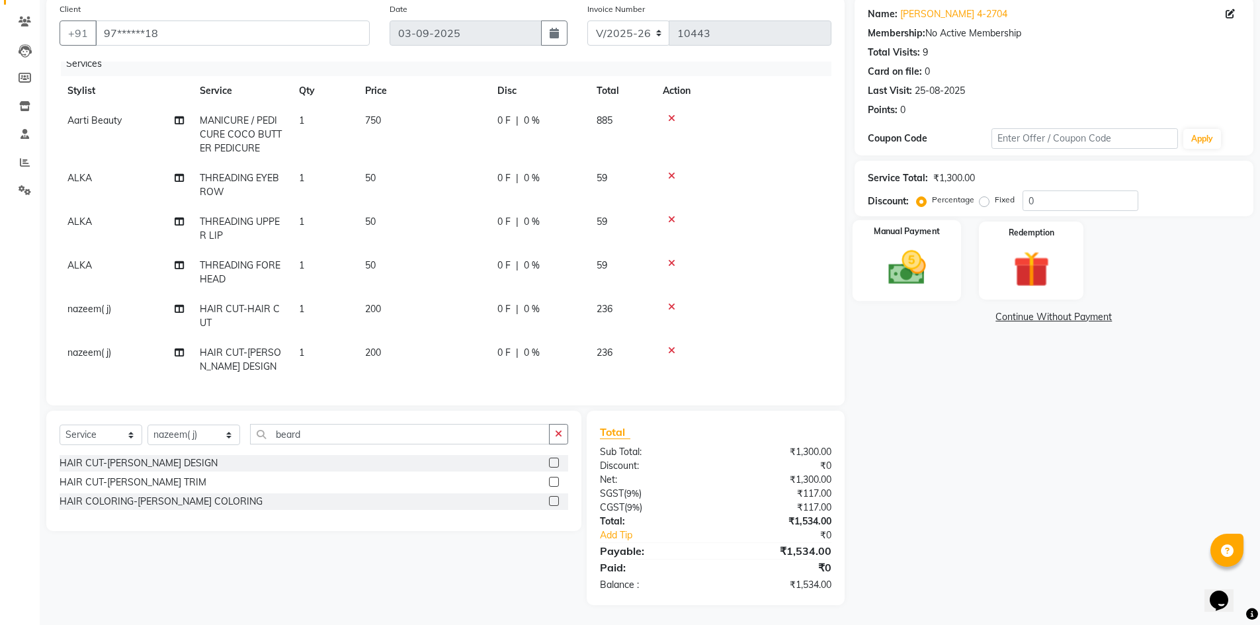
click at [910, 249] on img at bounding box center [907, 267] width 61 height 43
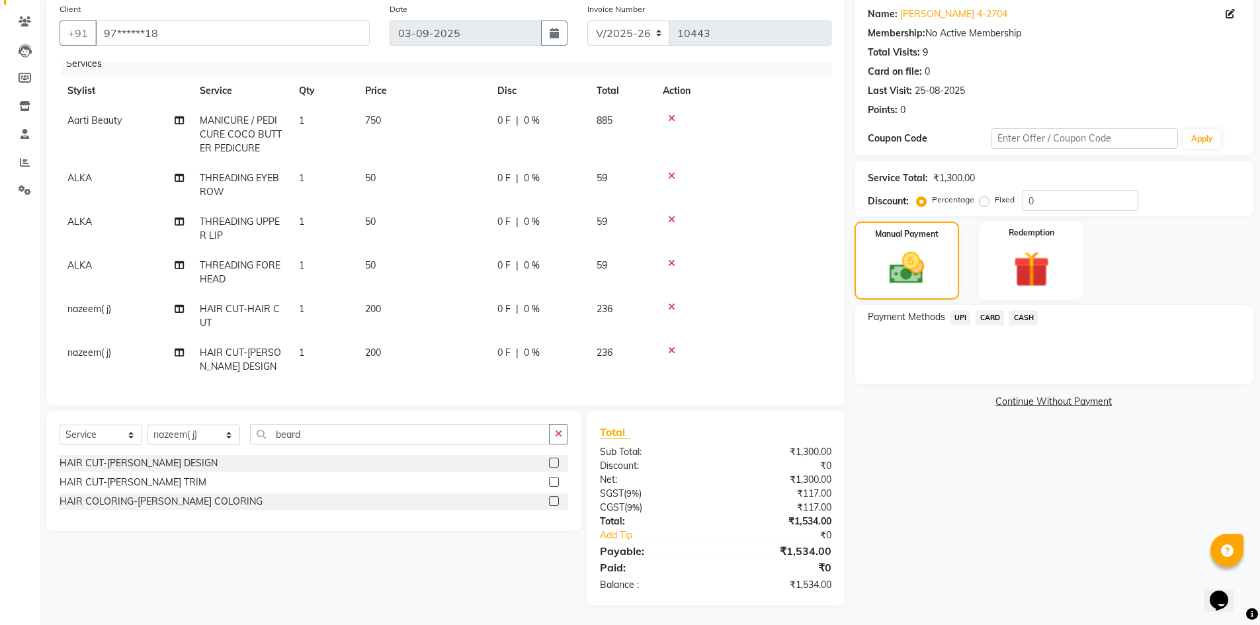
click at [984, 320] on span "CARD" at bounding box center [990, 317] width 28 height 15
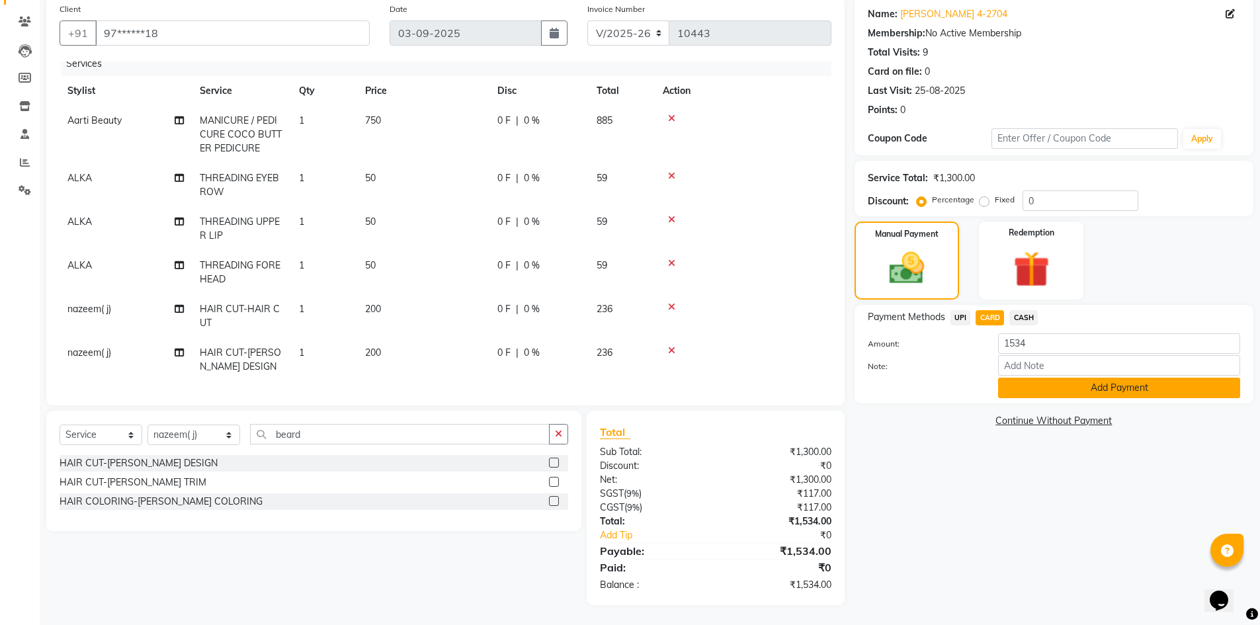
click at [1018, 384] on button "Add Payment" at bounding box center [1119, 388] width 242 height 21
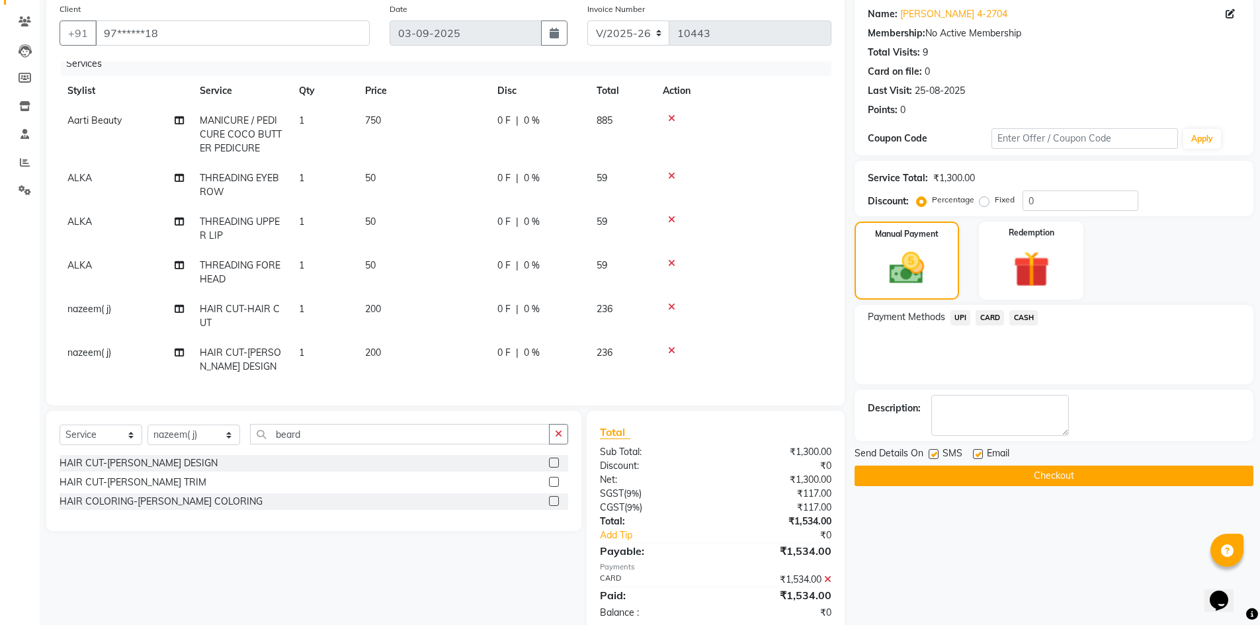
click at [1035, 472] on button "Checkout" at bounding box center [1054, 476] width 399 height 21
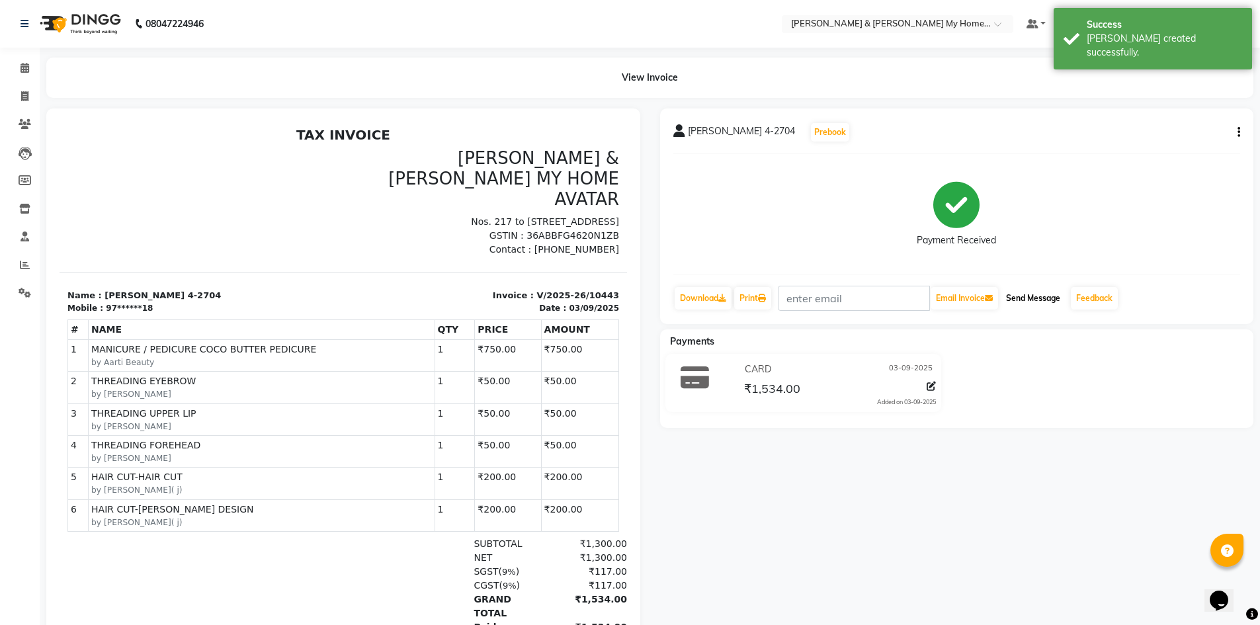
click at [1066, 298] on button "Send Message" at bounding box center [1033, 298] width 65 height 22
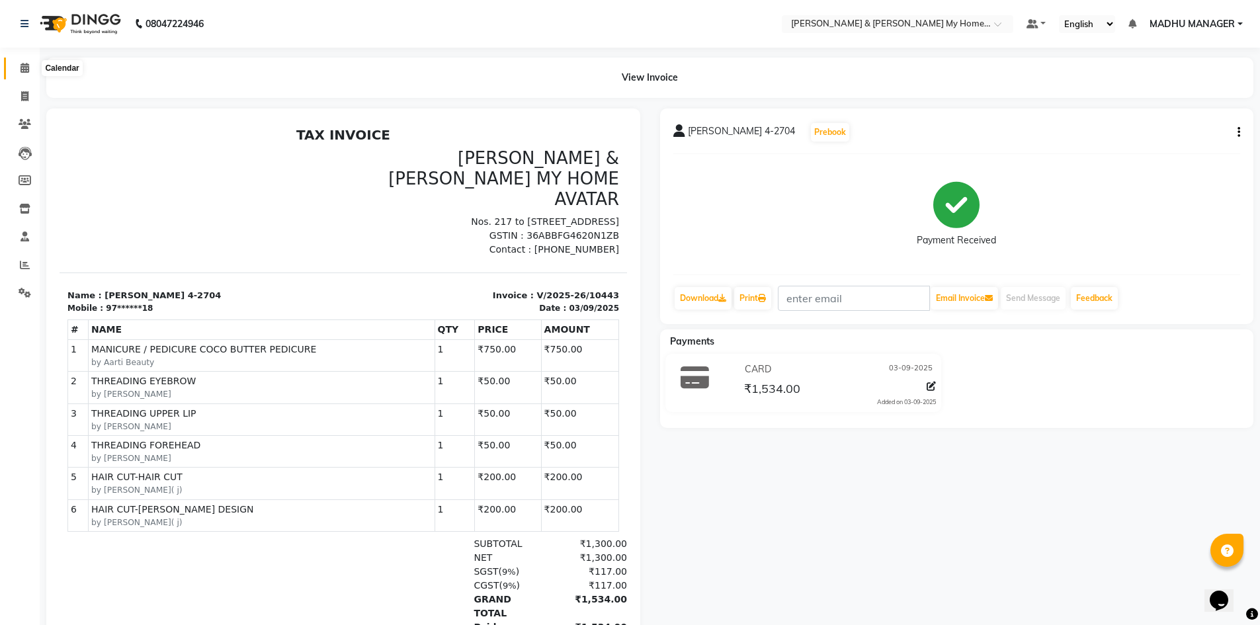
click at [30, 69] on span at bounding box center [24, 68] width 23 height 15
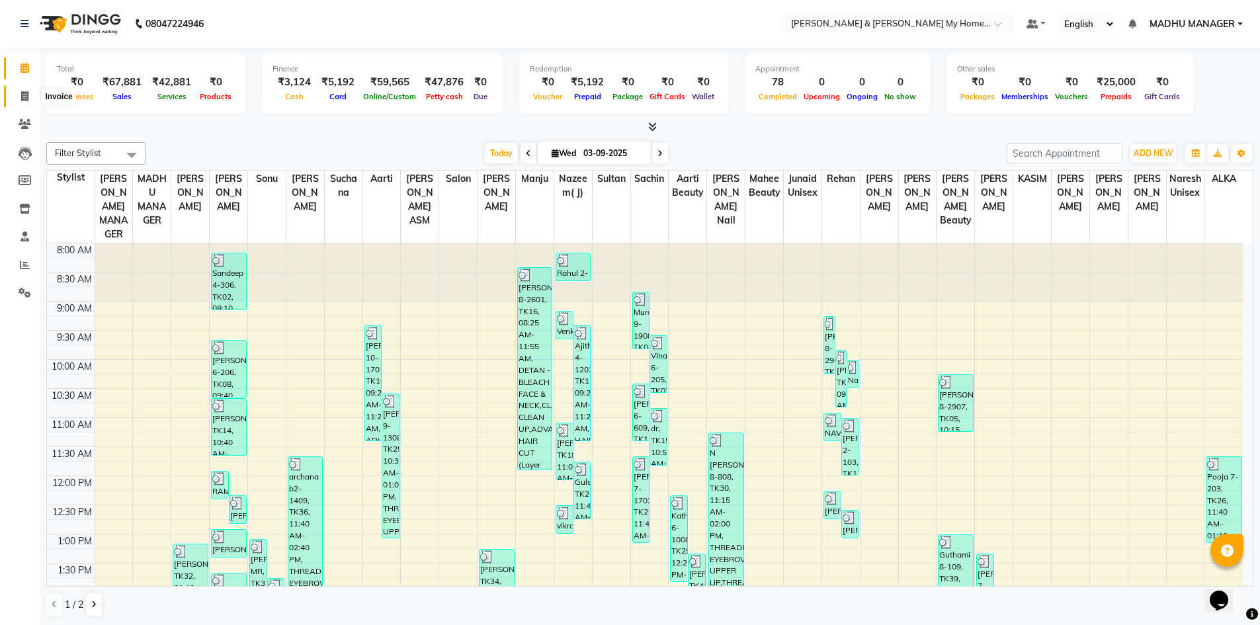
click at [24, 99] on icon at bounding box center [24, 96] width 7 height 10
select select "service"
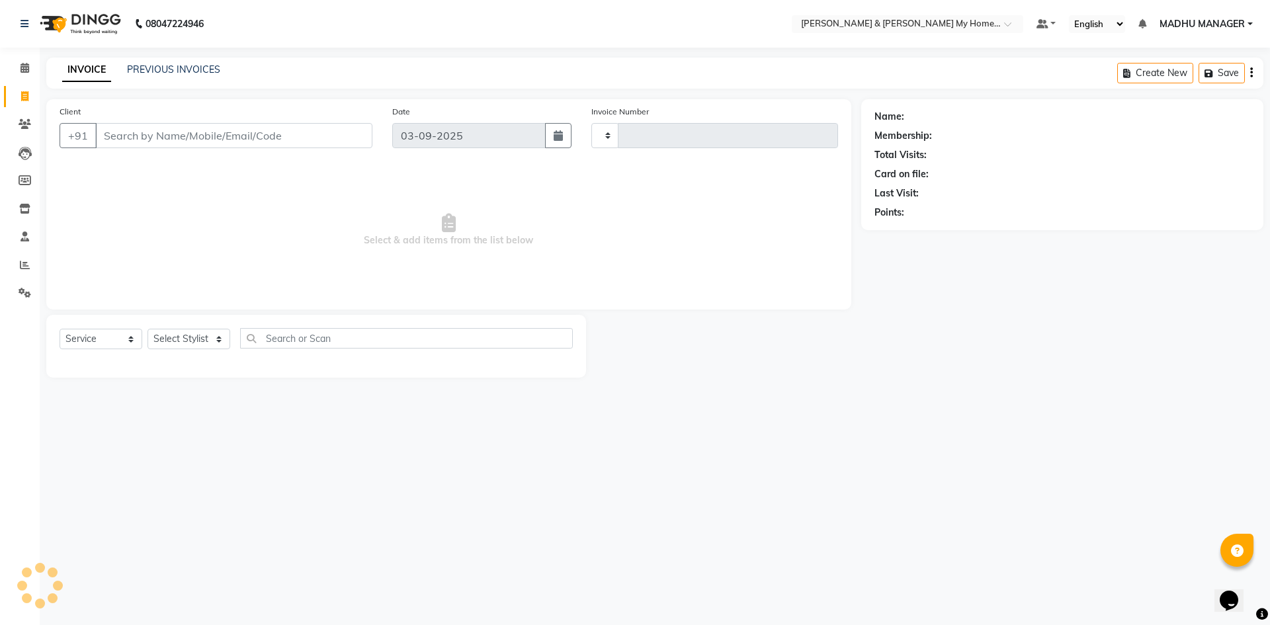
type input "10444"
select select "8193"
click at [26, 68] on icon at bounding box center [25, 68] width 9 height 10
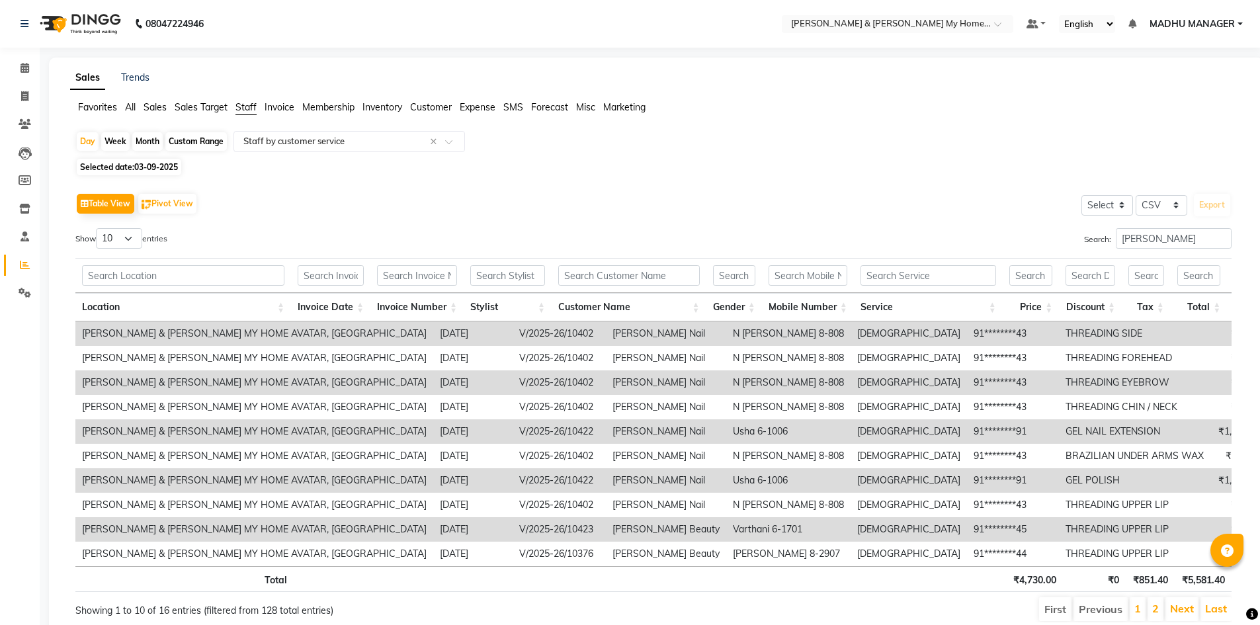
select select "csv"
click at [27, 58] on link "Calendar" at bounding box center [20, 69] width 32 height 22
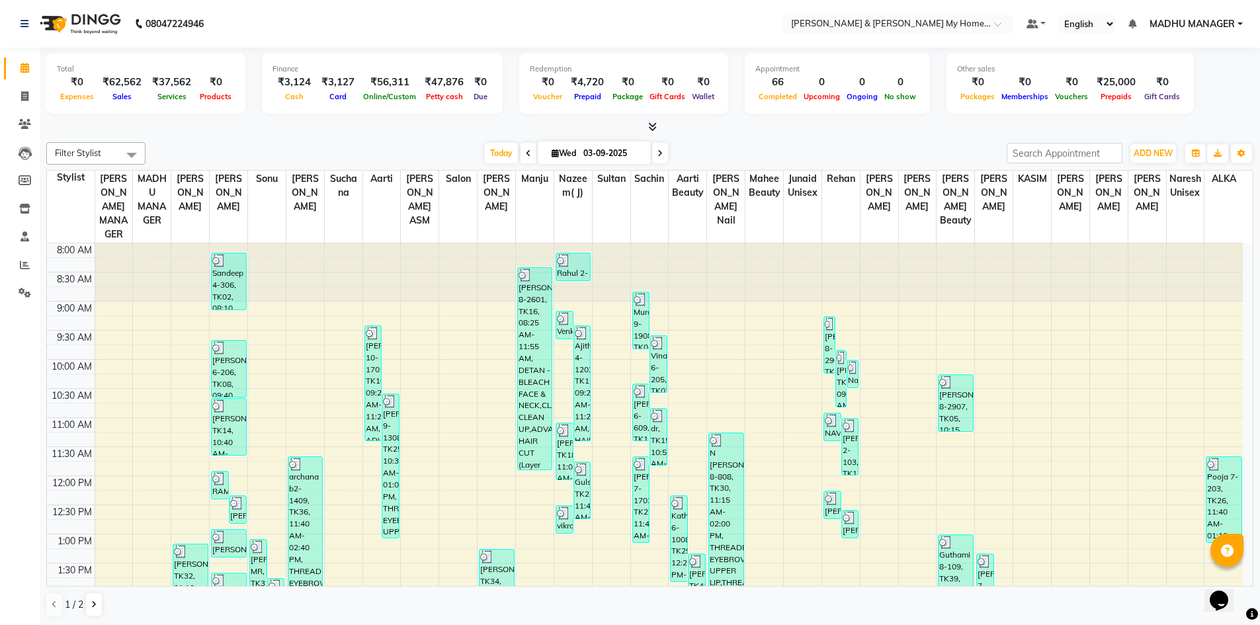
click at [657, 128] on icon at bounding box center [652, 127] width 9 height 10
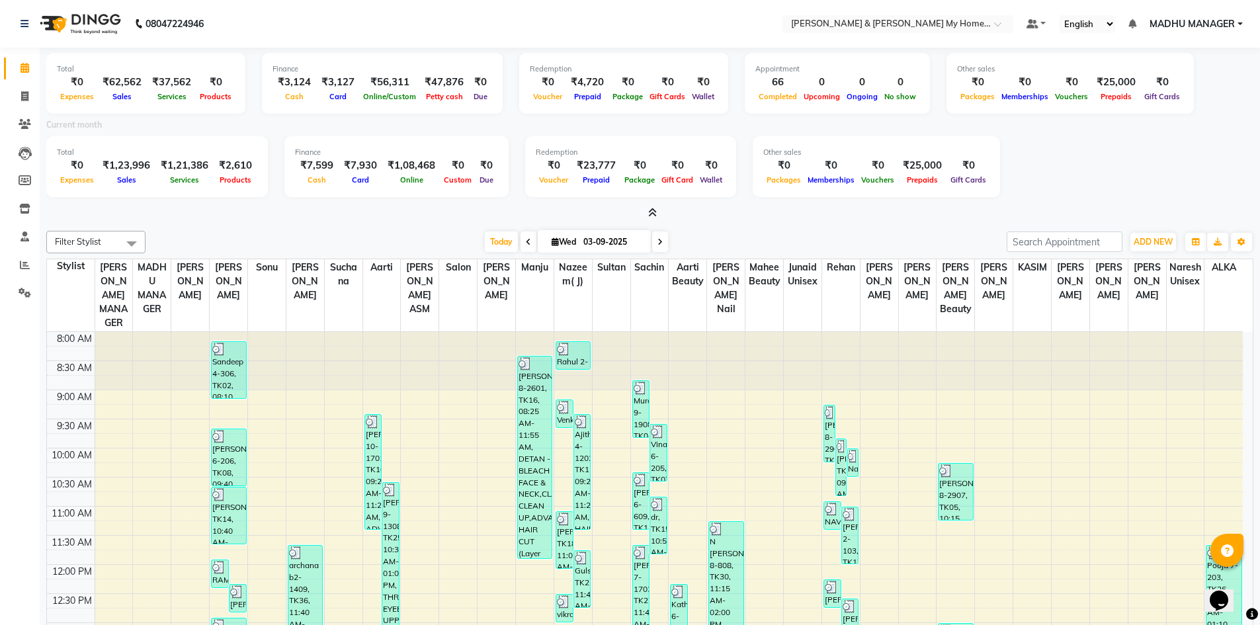
click at [653, 212] on icon at bounding box center [652, 213] width 9 height 10
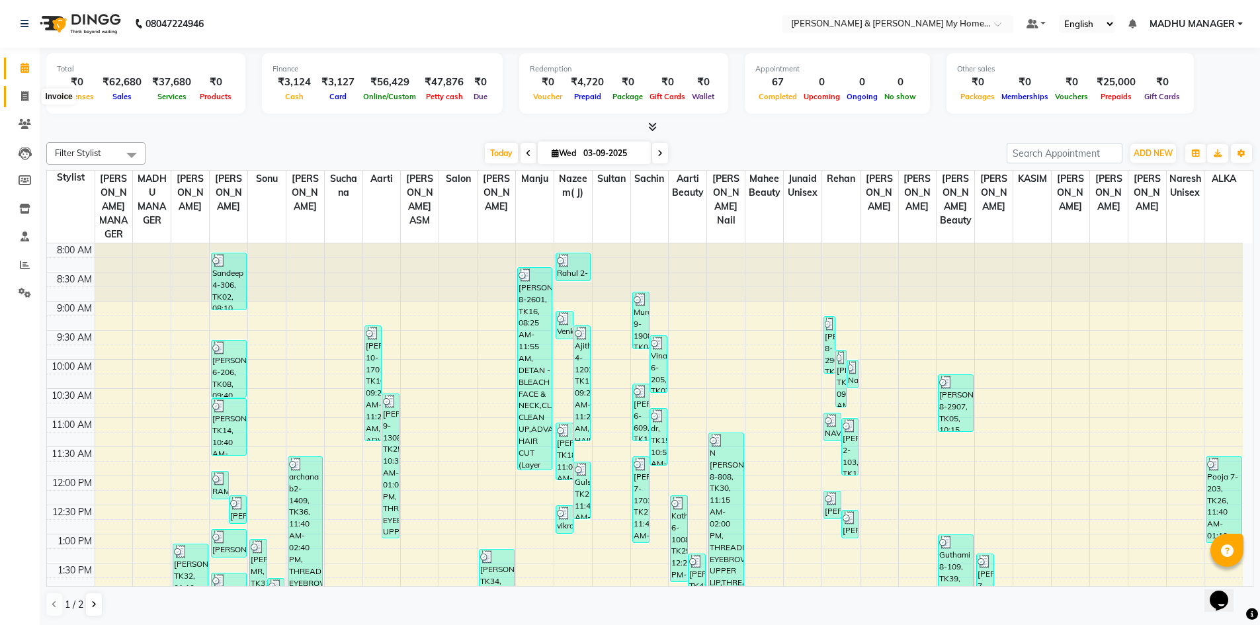
click at [17, 98] on span at bounding box center [24, 96] width 23 height 15
select select "service"
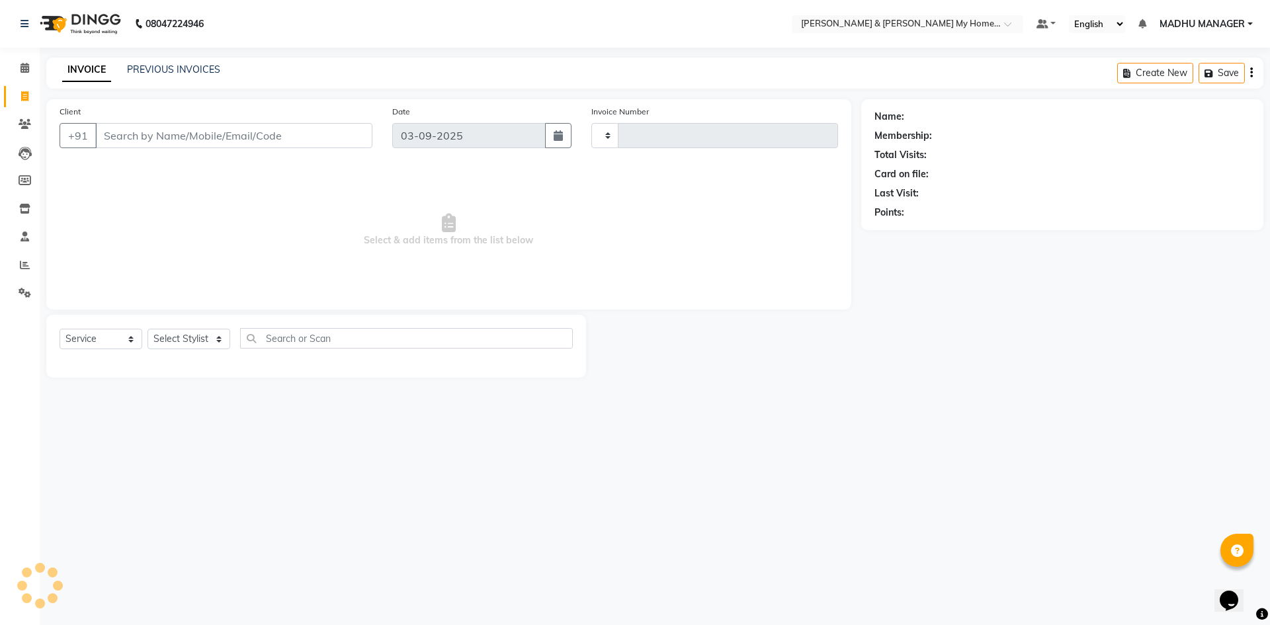
type input "10437"
select select "8193"
click at [26, 64] on icon at bounding box center [25, 68] width 9 height 10
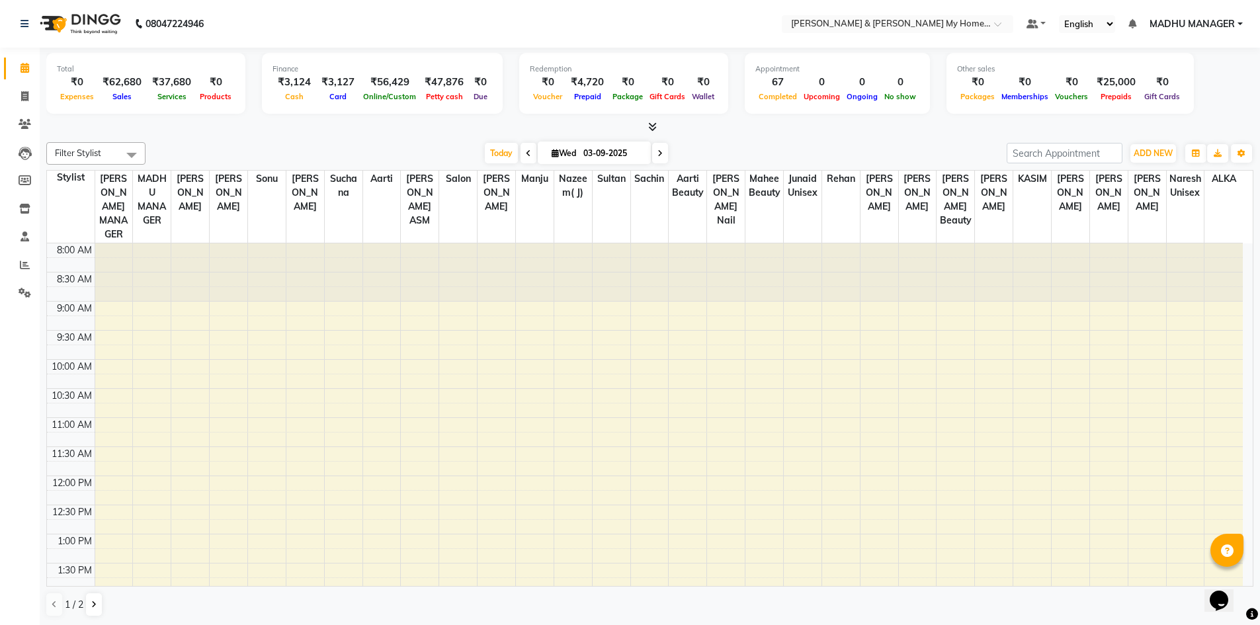
scroll to position [374, 0]
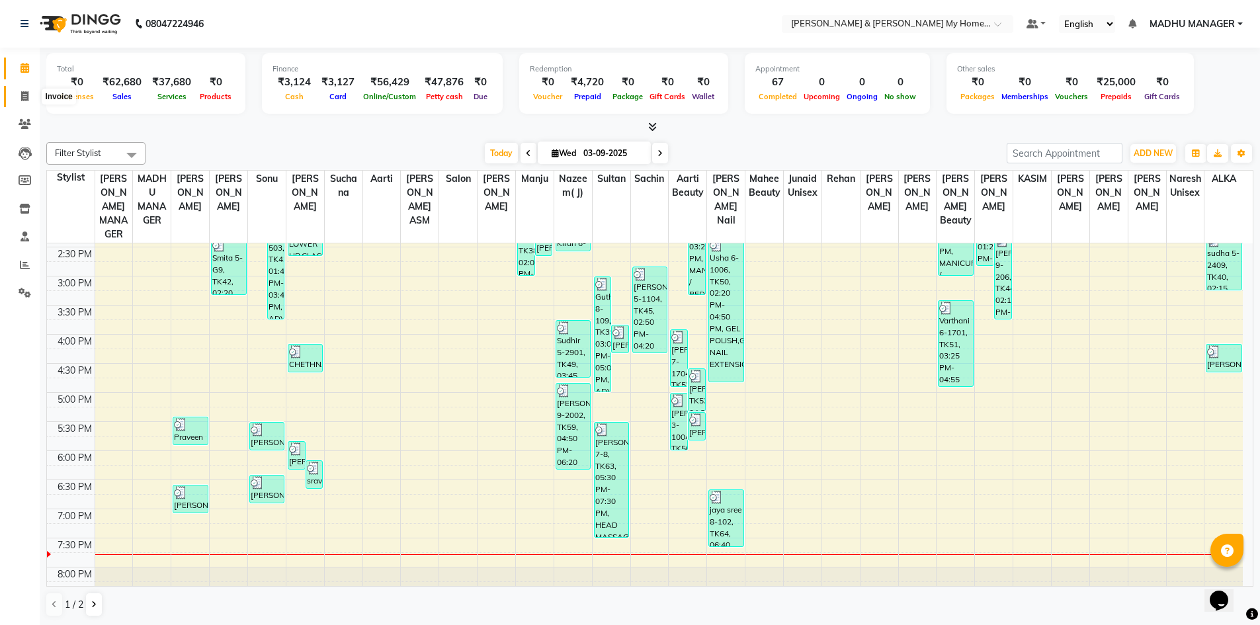
click at [28, 97] on icon at bounding box center [24, 96] width 7 height 10
select select "service"
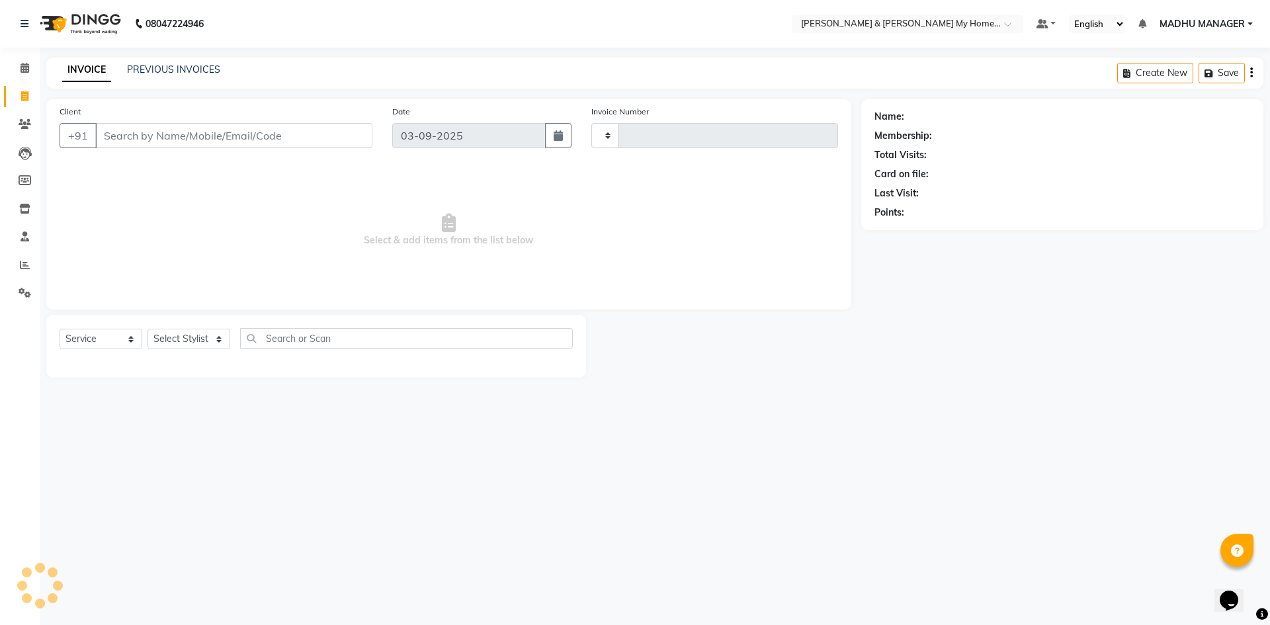
type input "10437"
select select "8193"
click at [176, 134] on input "Client" at bounding box center [233, 135] width 277 height 25
click at [192, 339] on select "Select Stylist [PERSON_NAME] Aarti [PERSON_NAME] Beauty [PERSON_NAME] Nail [PER…" at bounding box center [194, 339] width 93 height 21
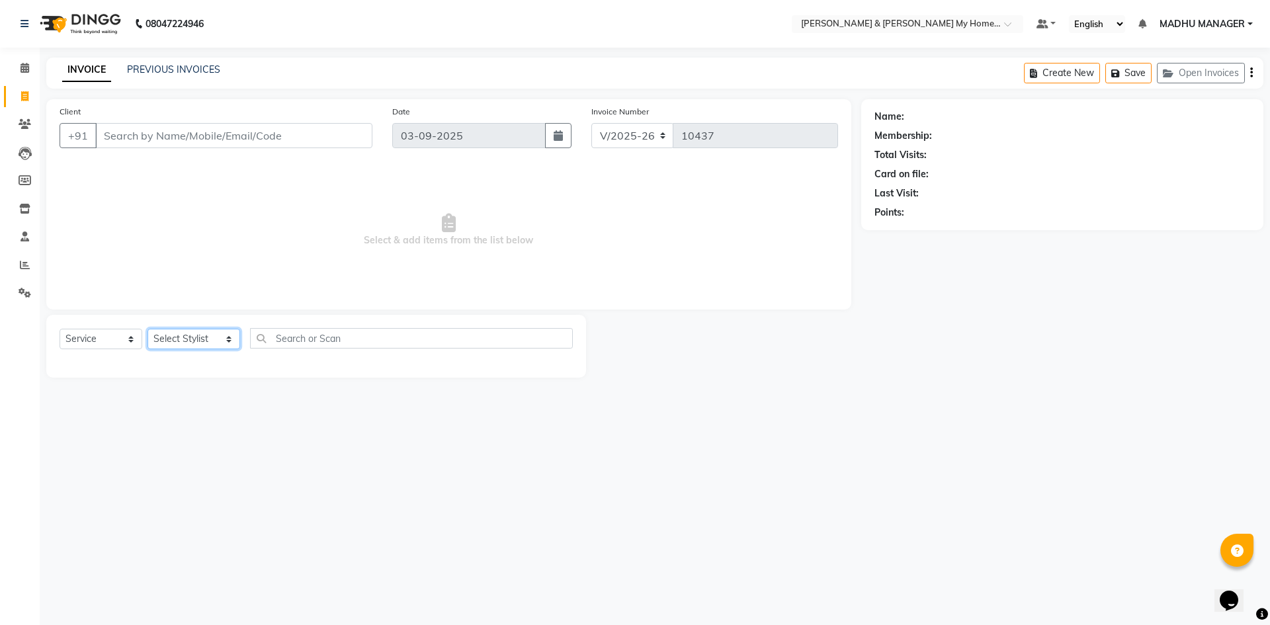
select select "85861"
click at [148, 329] on select "Select Stylist [PERSON_NAME] Aarti [PERSON_NAME] Beauty [PERSON_NAME] Nail [PER…" at bounding box center [194, 339] width 93 height 21
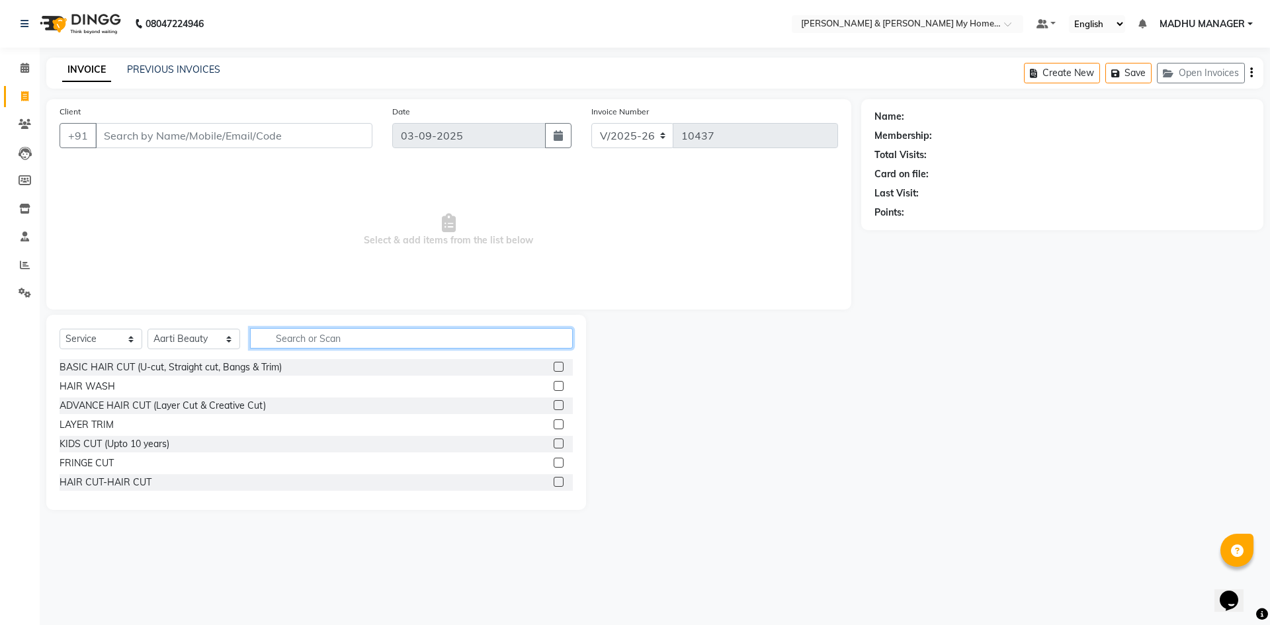
click at [287, 333] on input "text" at bounding box center [411, 338] width 323 height 21
click at [286, 329] on input "text" at bounding box center [411, 338] width 323 height 21
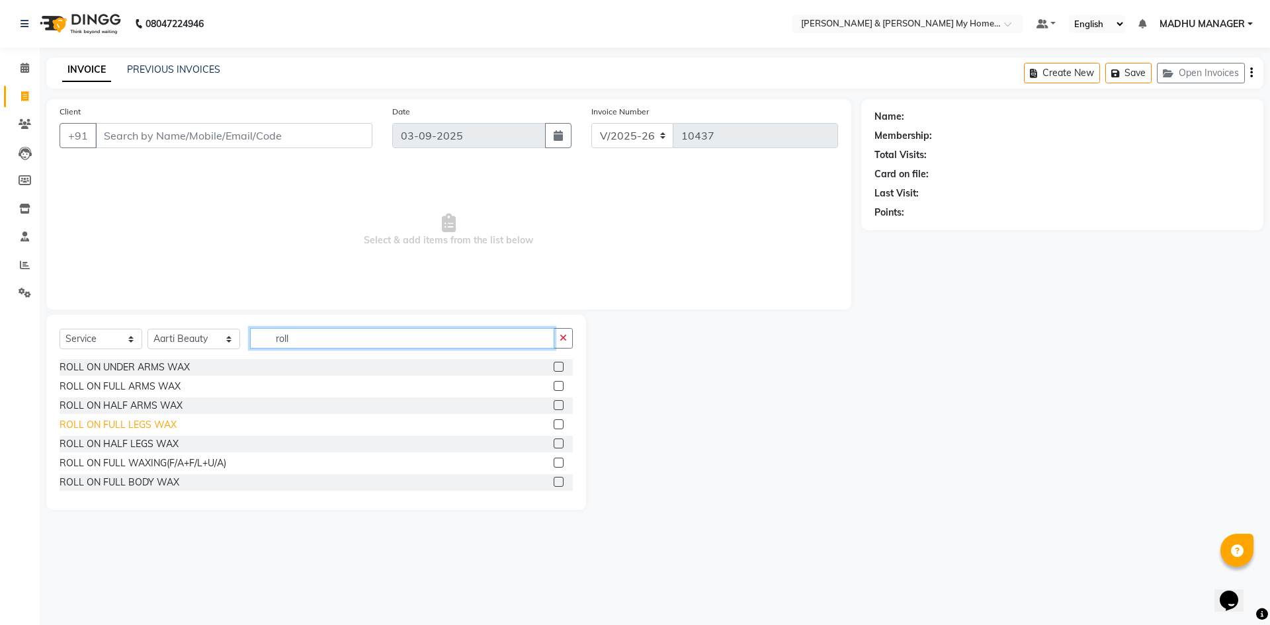
type input "roll"
click at [130, 421] on div "ROLL ON FULL LEGS WAX" at bounding box center [118, 425] width 117 height 14
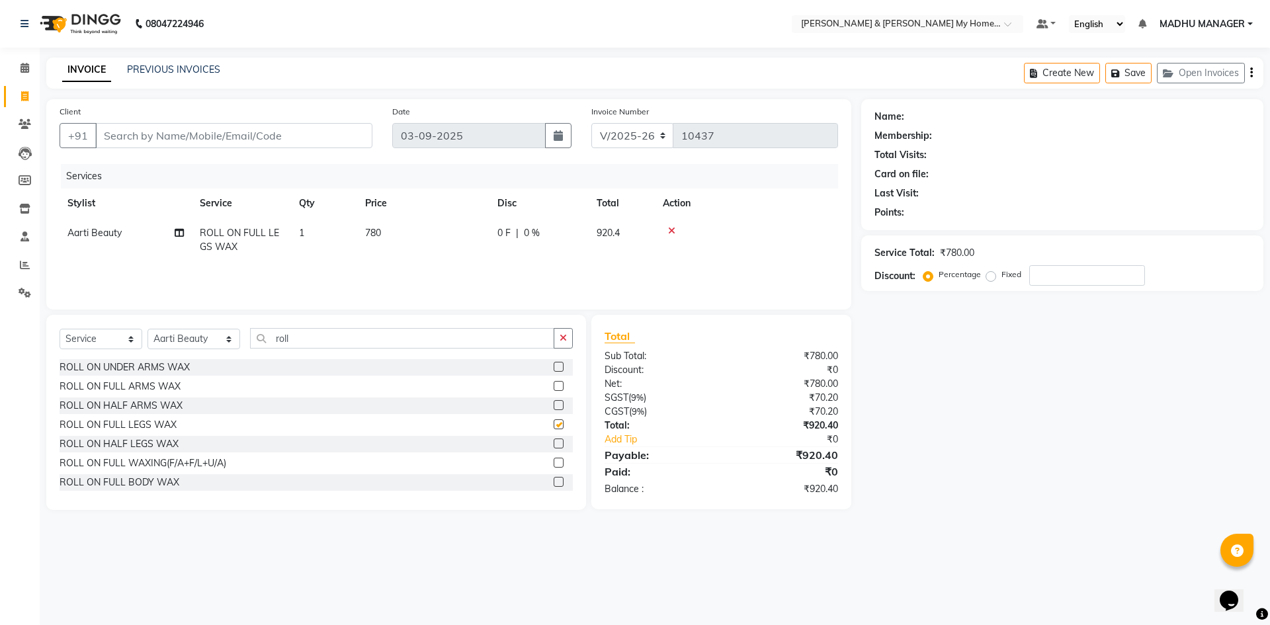
checkbox input "false"
click at [300, 341] on input "roll" at bounding box center [402, 338] width 304 height 21
type input "r"
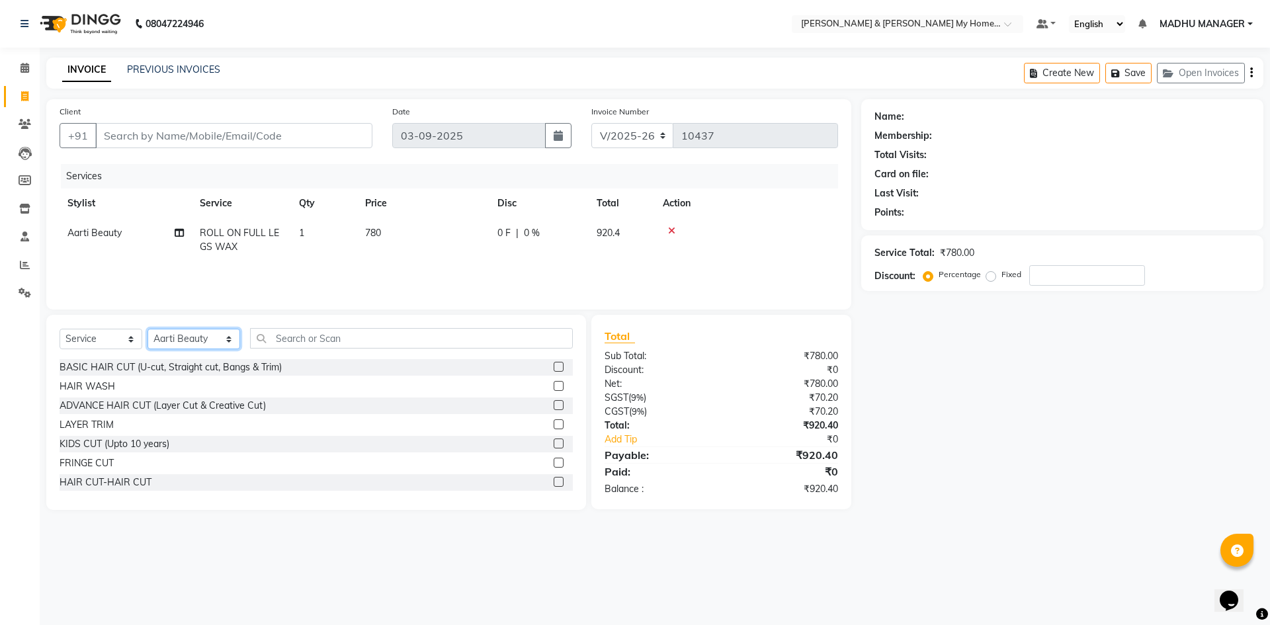
click at [191, 332] on select "Select Stylist [PERSON_NAME] Aarti [PERSON_NAME] Beauty [PERSON_NAME] Nail [PER…" at bounding box center [194, 339] width 93 height 21
select select "89818"
click at [148, 329] on select "Select Stylist [PERSON_NAME] Aarti [PERSON_NAME] Beauty [PERSON_NAME] Nail [PER…" at bounding box center [194, 339] width 93 height 21
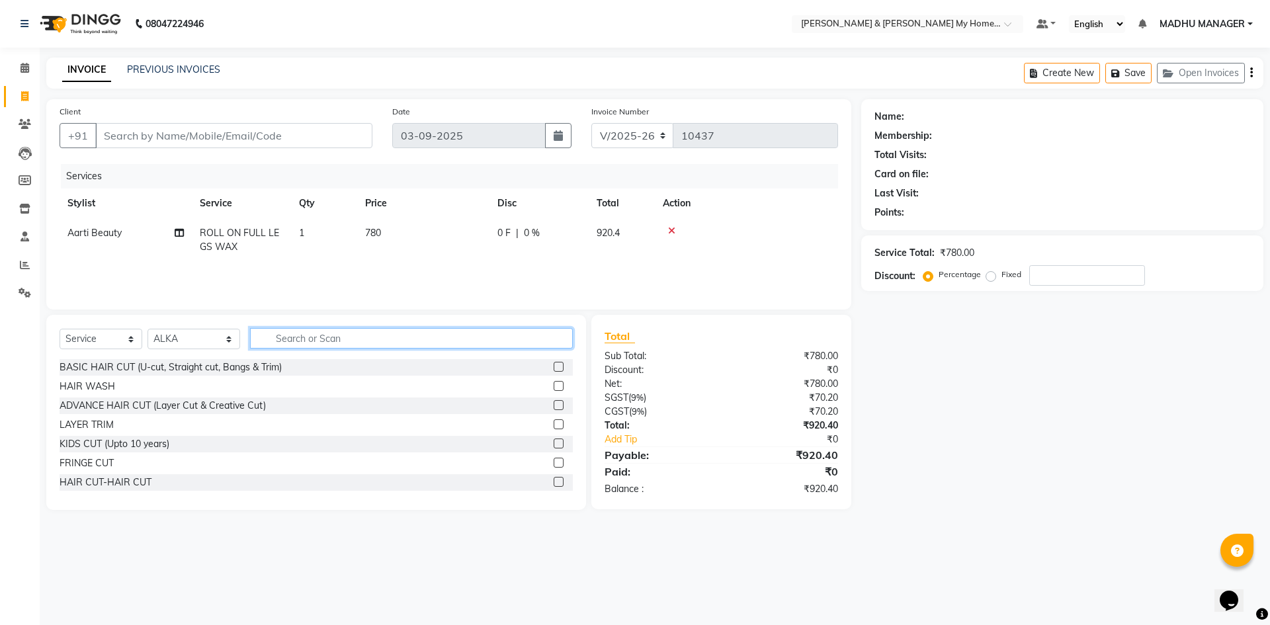
click at [287, 335] on input "text" at bounding box center [411, 338] width 323 height 21
click at [261, 339] on input "text" at bounding box center [411, 338] width 323 height 21
click at [302, 337] on input "text" at bounding box center [411, 338] width 323 height 21
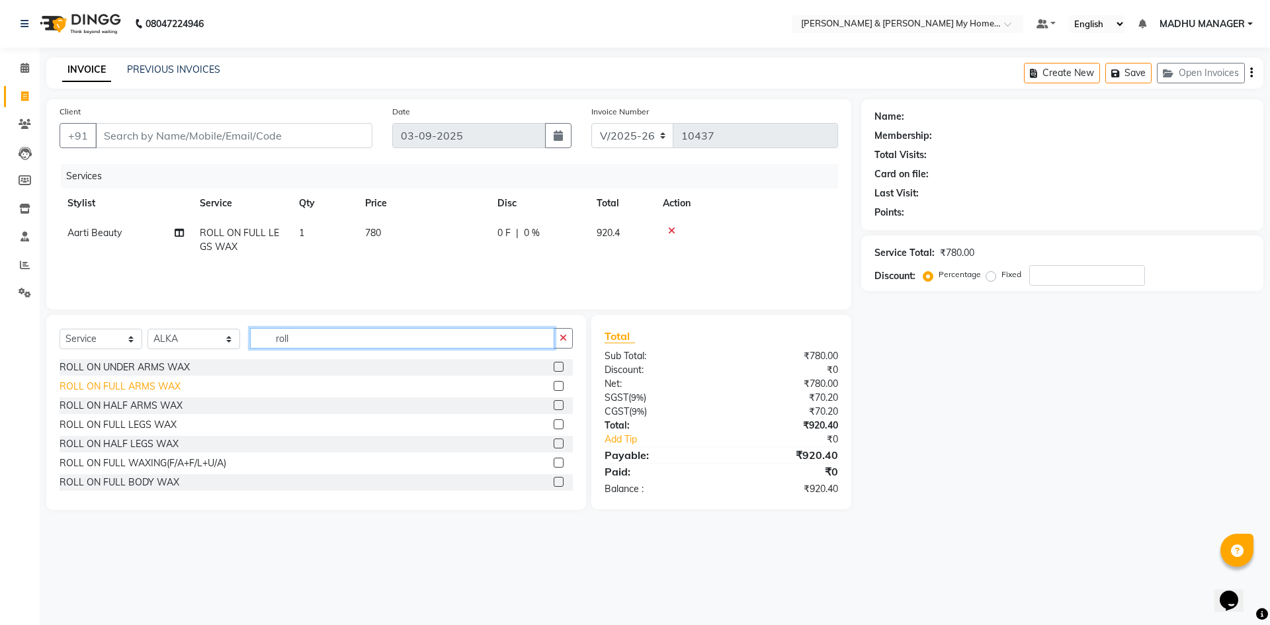
type input "roll"
click at [161, 388] on div "ROLL ON FULL ARMS WAX" at bounding box center [120, 387] width 121 height 14
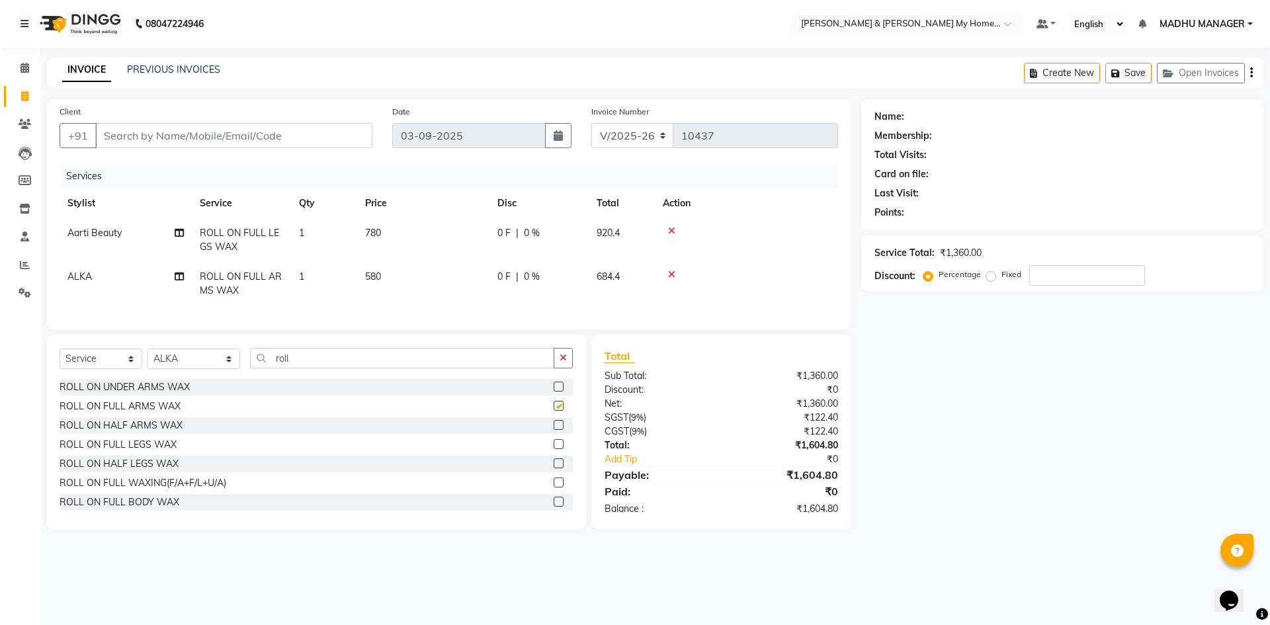
checkbox input "false"
click at [310, 368] on input "roll" at bounding box center [402, 358] width 304 height 21
click at [310, 367] on input "roll" at bounding box center [402, 358] width 304 height 21
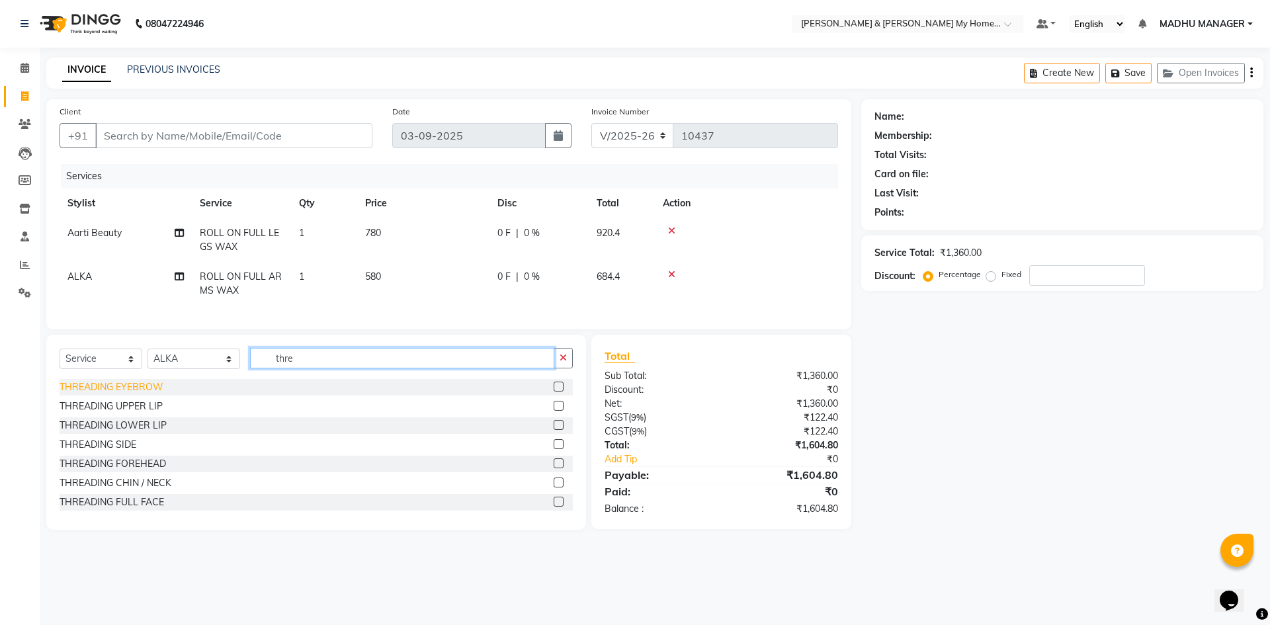
type input "thre"
click at [130, 394] on div "THREADING EYEBROW" at bounding box center [112, 387] width 104 height 14
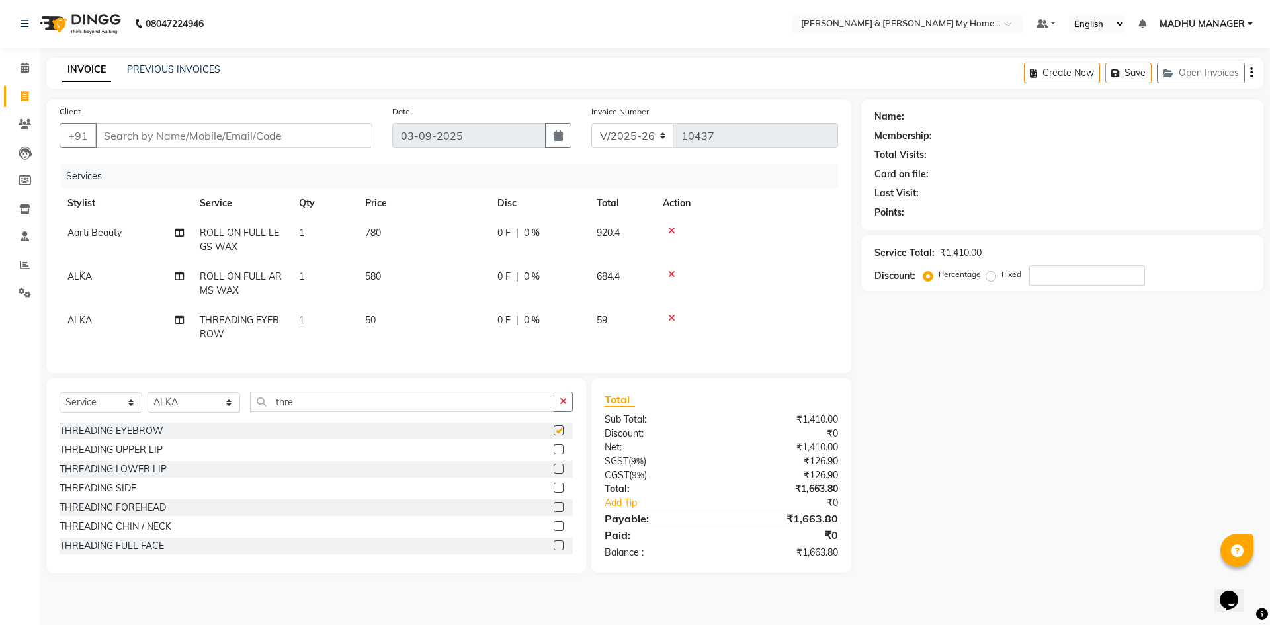
checkbox input "false"
click at [304, 407] on input "thre" at bounding box center [402, 402] width 304 height 21
type input "braz"
click at [183, 553] on div "BRAZILIAN UNDER ARMS WAX" at bounding box center [129, 546] width 138 height 14
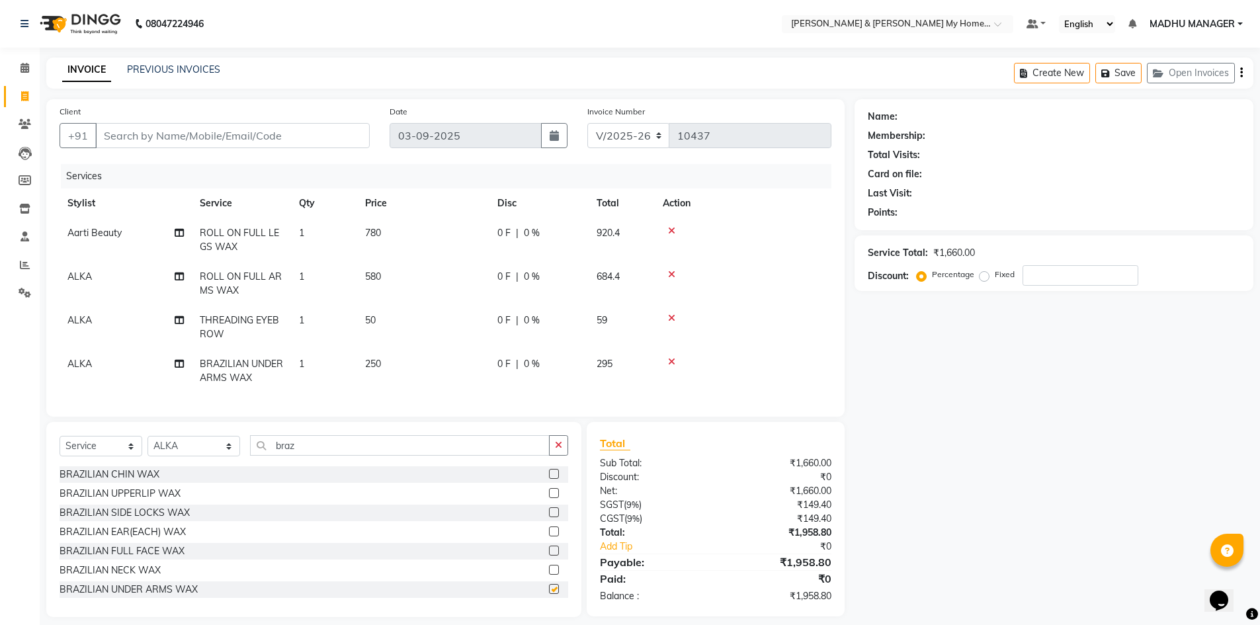
checkbox input "false"
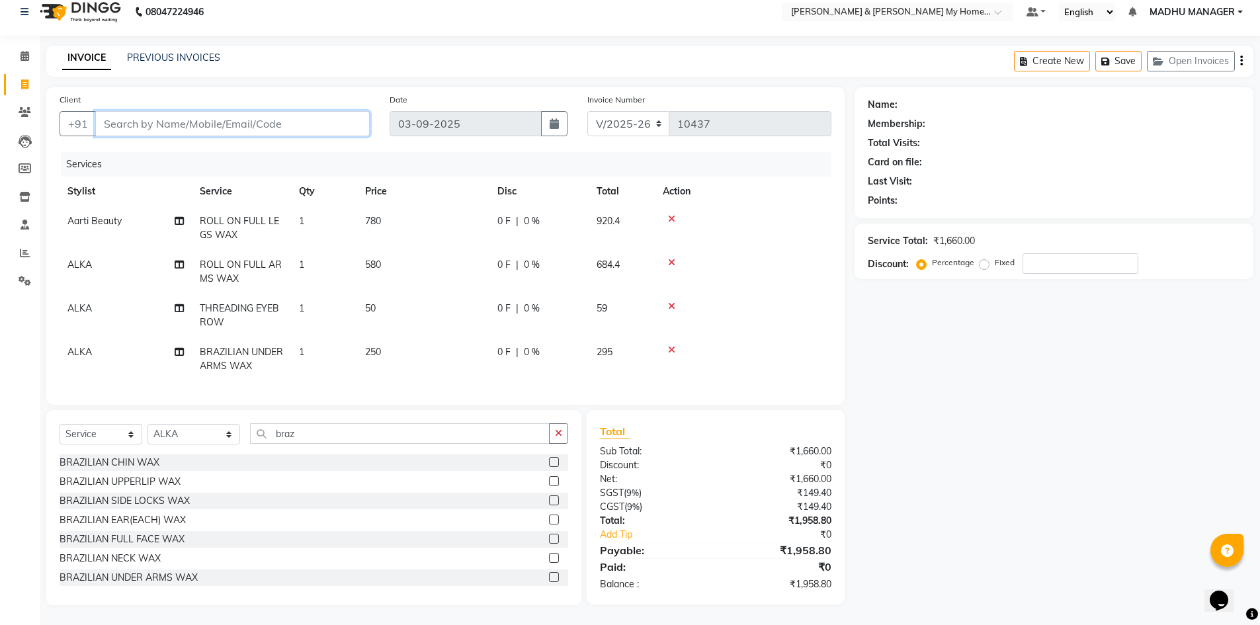
click at [222, 117] on input "Client" at bounding box center [232, 123] width 275 height 25
type input "7"
type input "0"
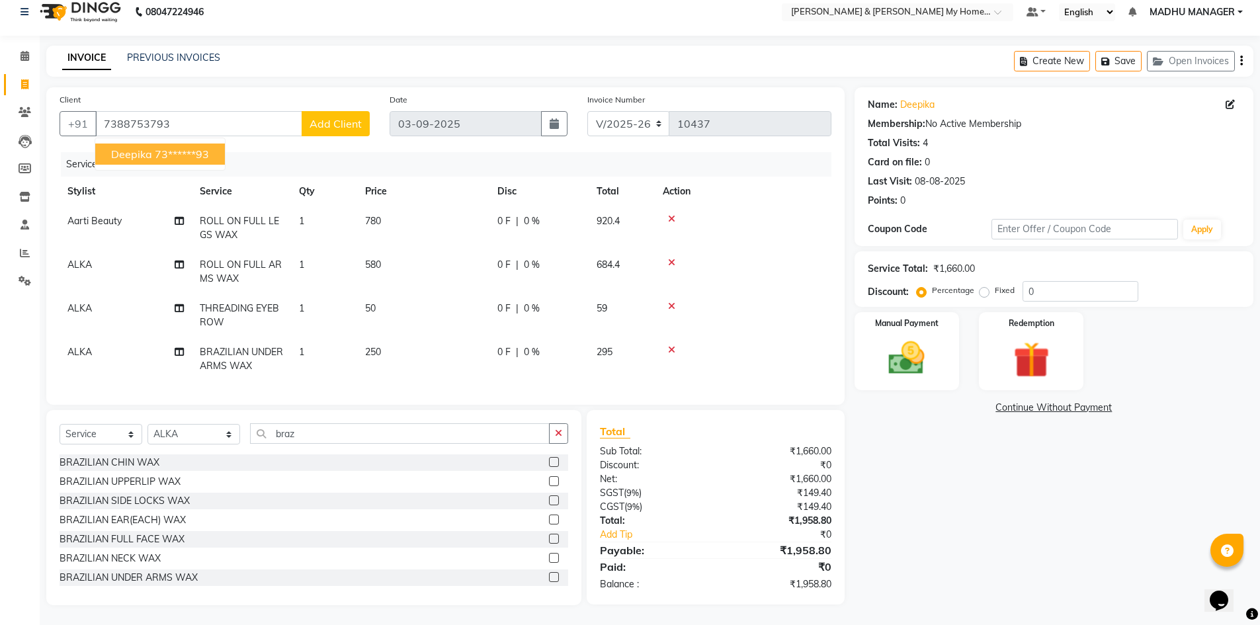
click at [140, 148] on span "deepika" at bounding box center [131, 154] width 41 height 13
type input "73******93"
click at [925, 347] on img at bounding box center [907, 358] width 61 height 43
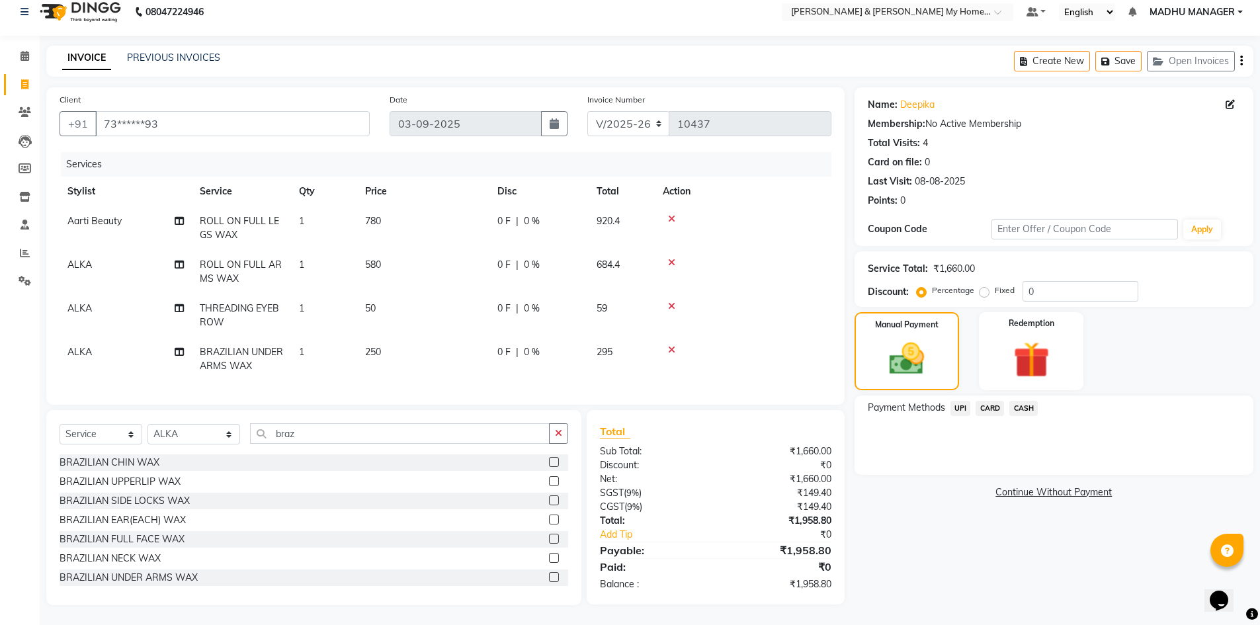
click at [957, 401] on span "UPI" at bounding box center [961, 408] width 21 height 15
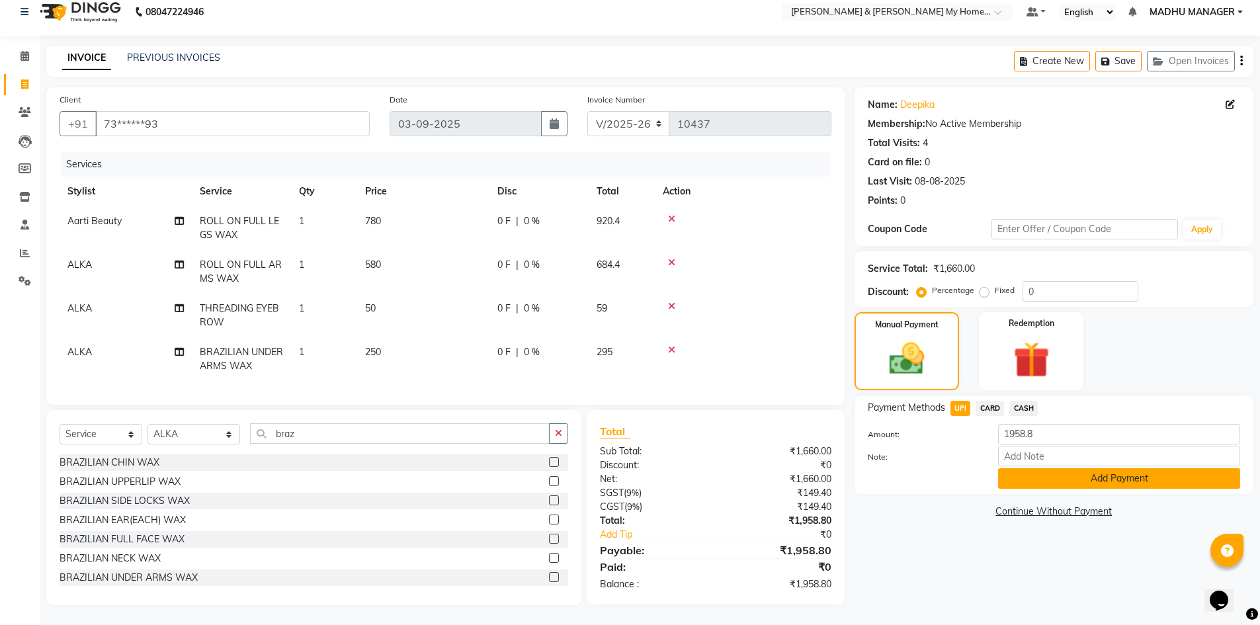
click at [1016, 475] on button "Add Payment" at bounding box center [1119, 478] width 242 height 21
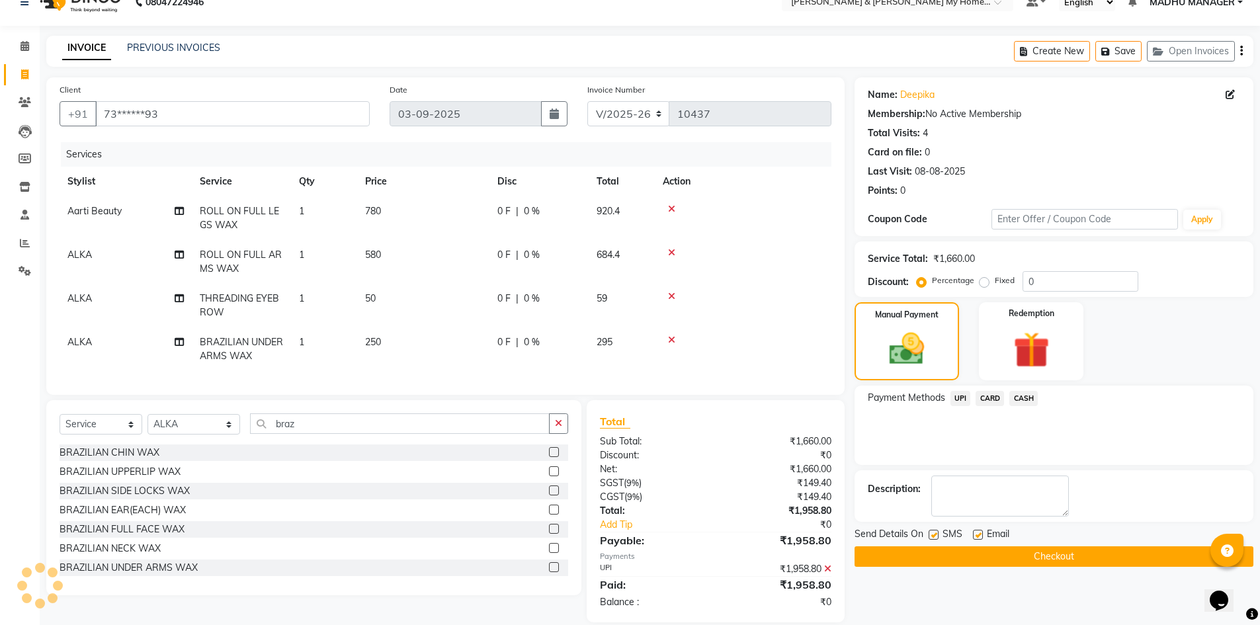
click at [1015, 547] on button "Checkout" at bounding box center [1054, 556] width 399 height 21
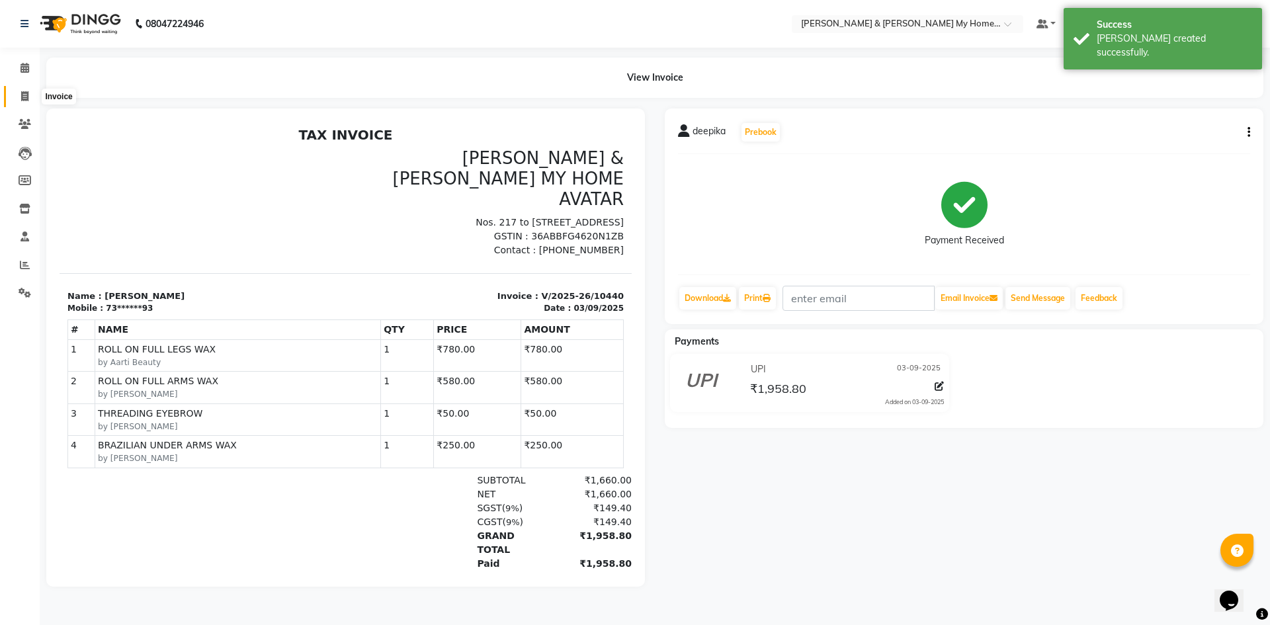
click at [27, 103] on span at bounding box center [24, 96] width 23 height 15
select select "service"
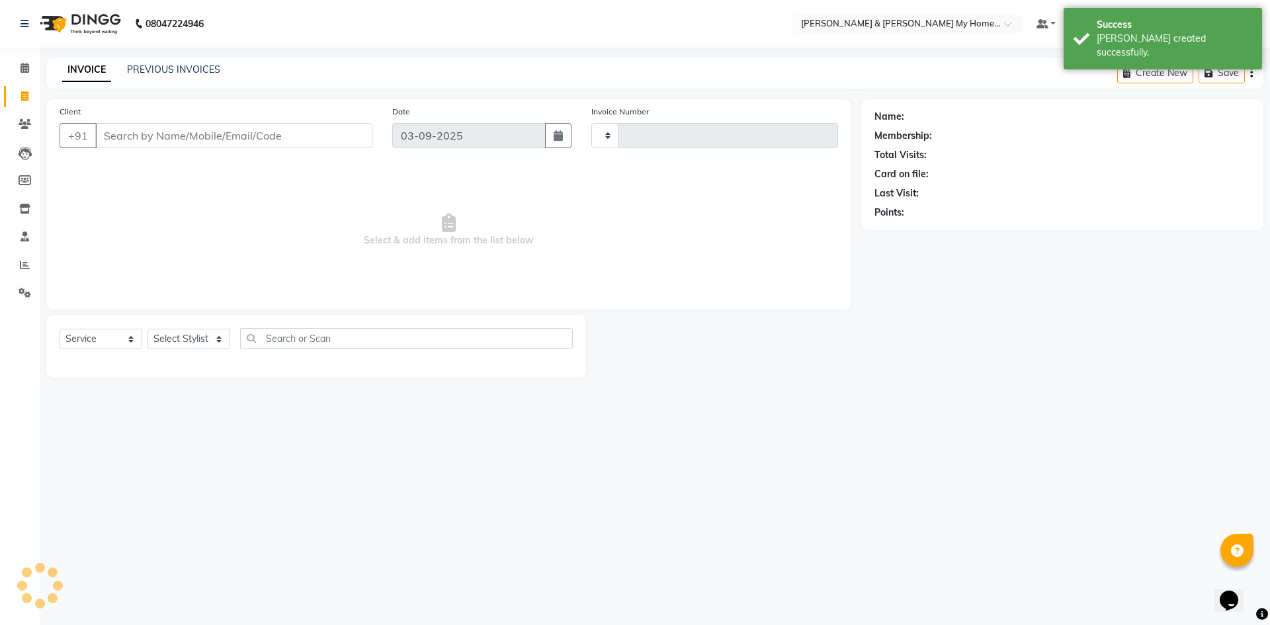
type input "10441"
select select "8193"
click at [23, 67] on icon at bounding box center [25, 68] width 9 height 10
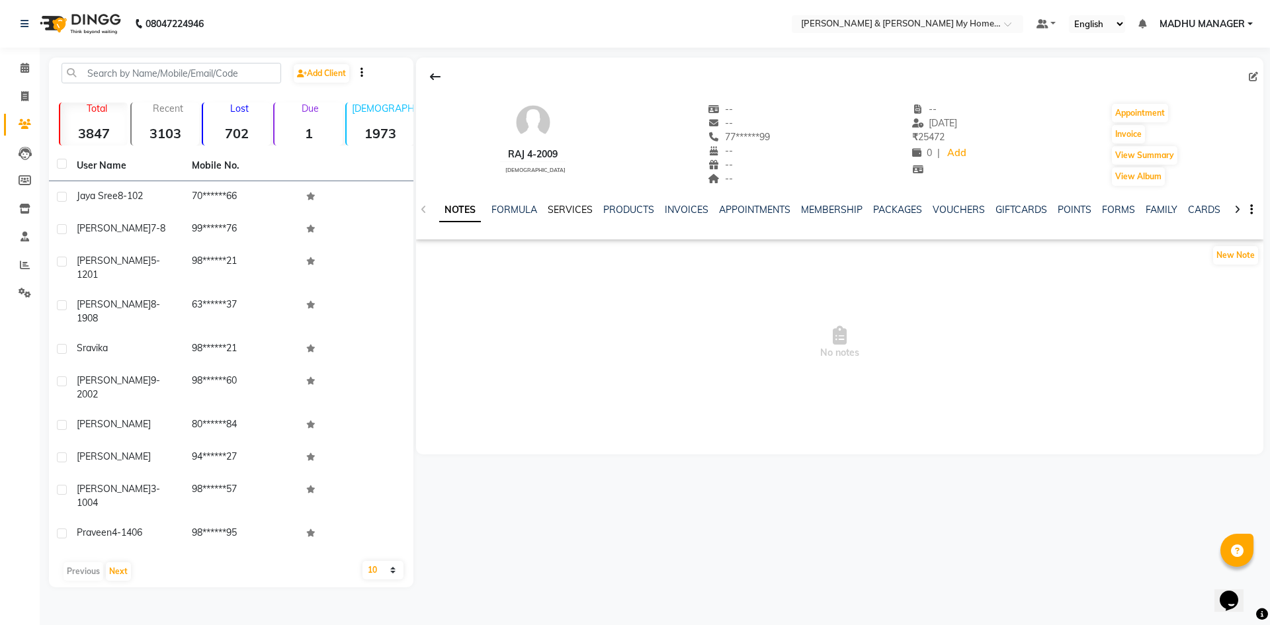
click at [566, 206] on link "SERVICES" at bounding box center [570, 210] width 45 height 12
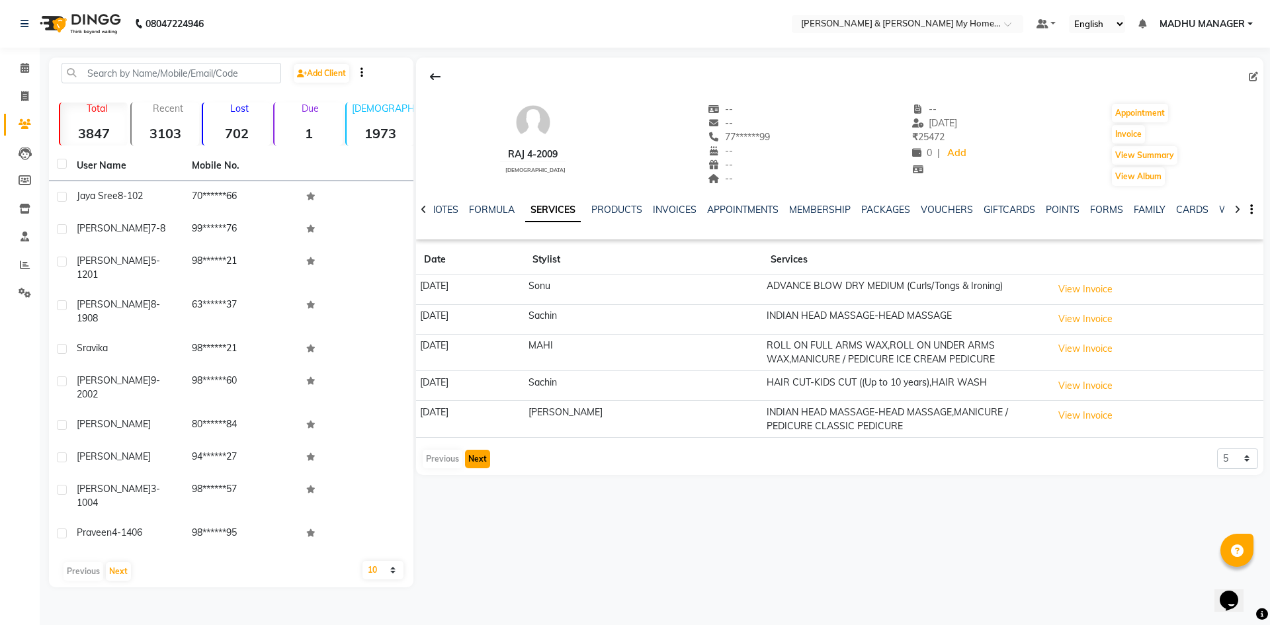
click at [480, 462] on button "Next" at bounding box center [477, 459] width 25 height 19
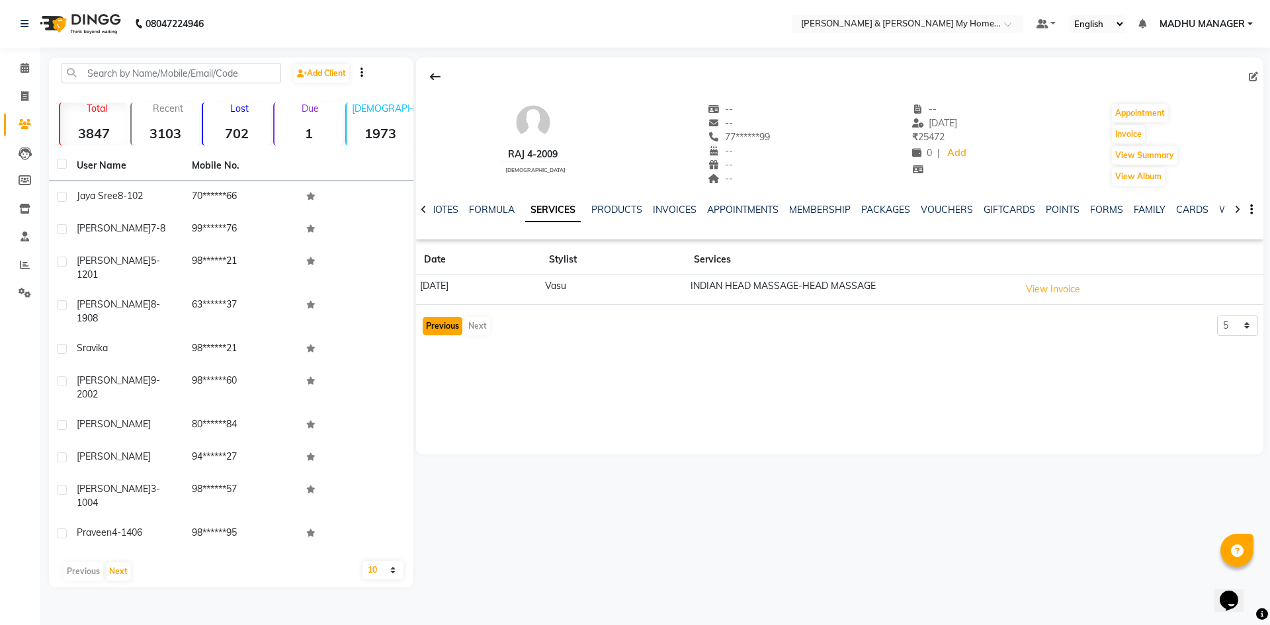
click at [434, 327] on button "Previous" at bounding box center [443, 326] width 40 height 19
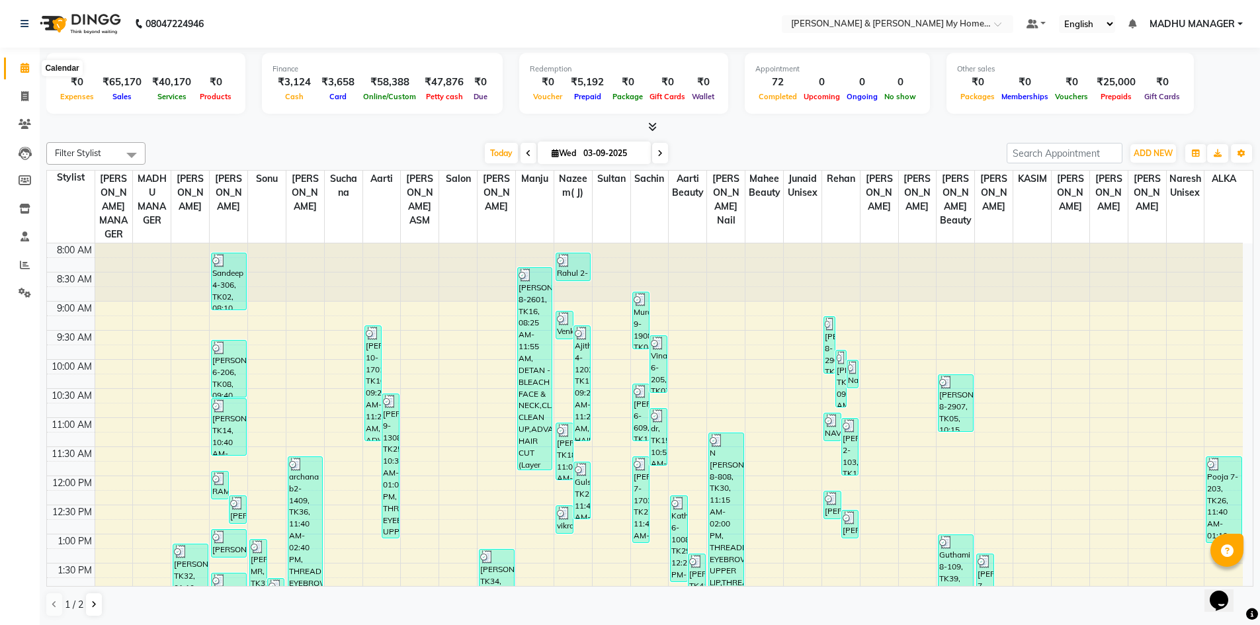
click at [24, 61] on span at bounding box center [24, 68] width 23 height 15
click at [24, 100] on icon at bounding box center [24, 96] width 7 height 10
select select "service"
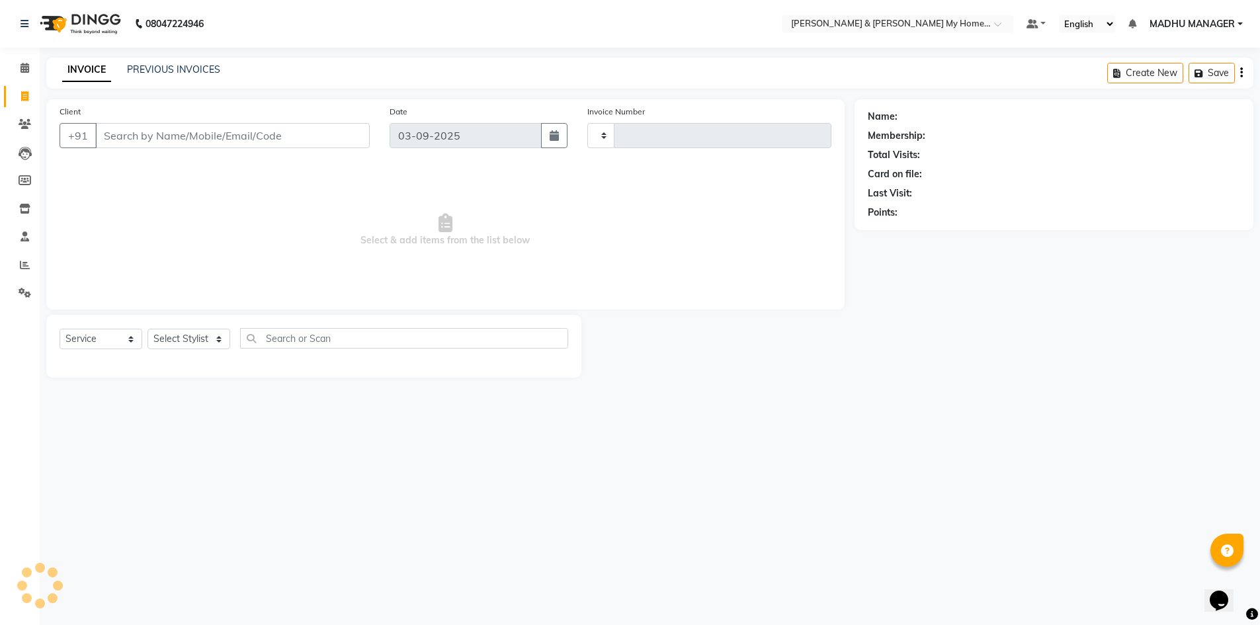
type input "10441"
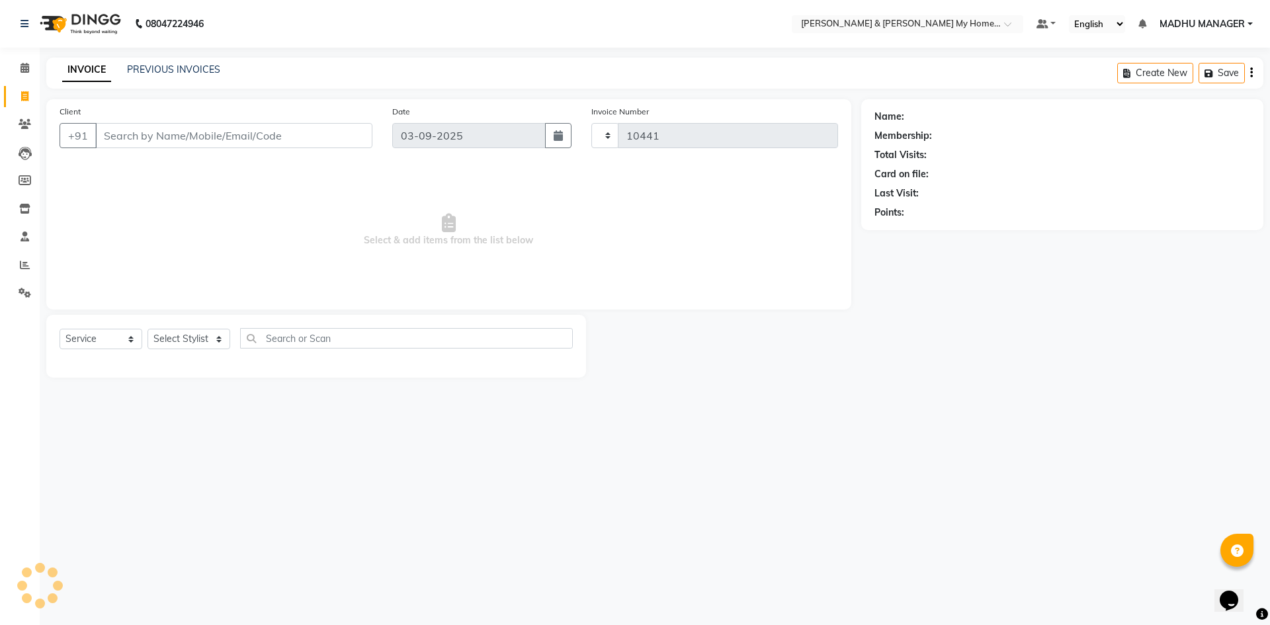
select select "8193"
click at [224, 138] on input "Client" at bounding box center [233, 135] width 277 height 25
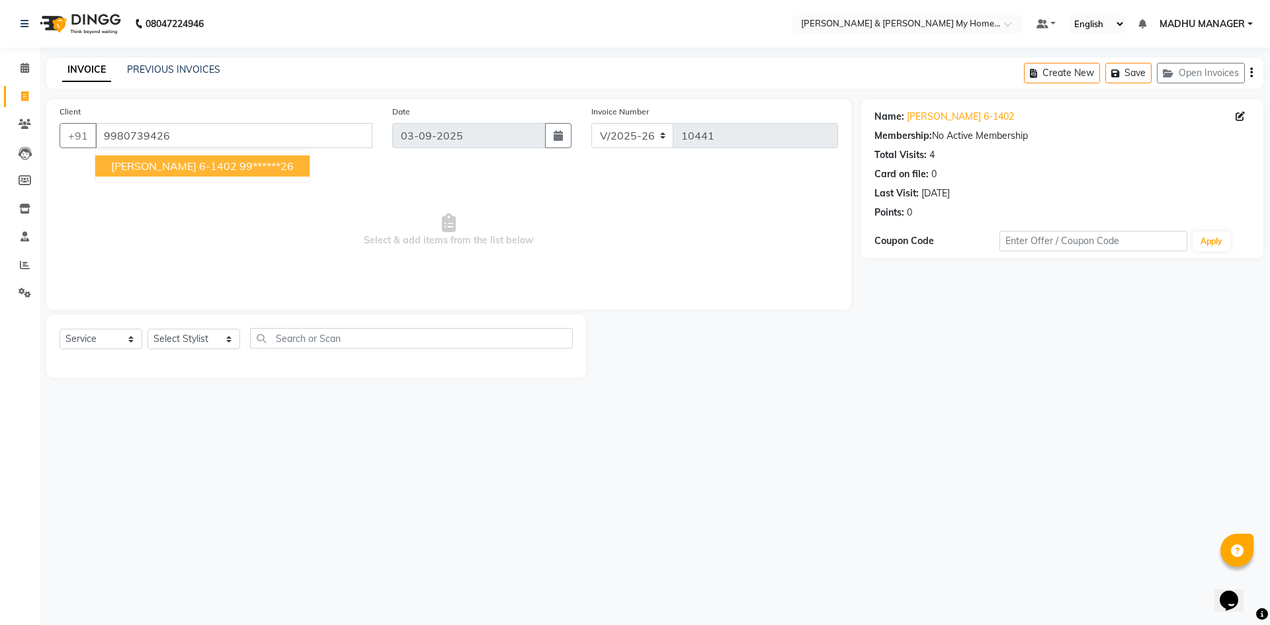
click at [172, 160] on span "[PERSON_NAME] 6-1402" at bounding box center [174, 165] width 126 height 13
type input "99******26"
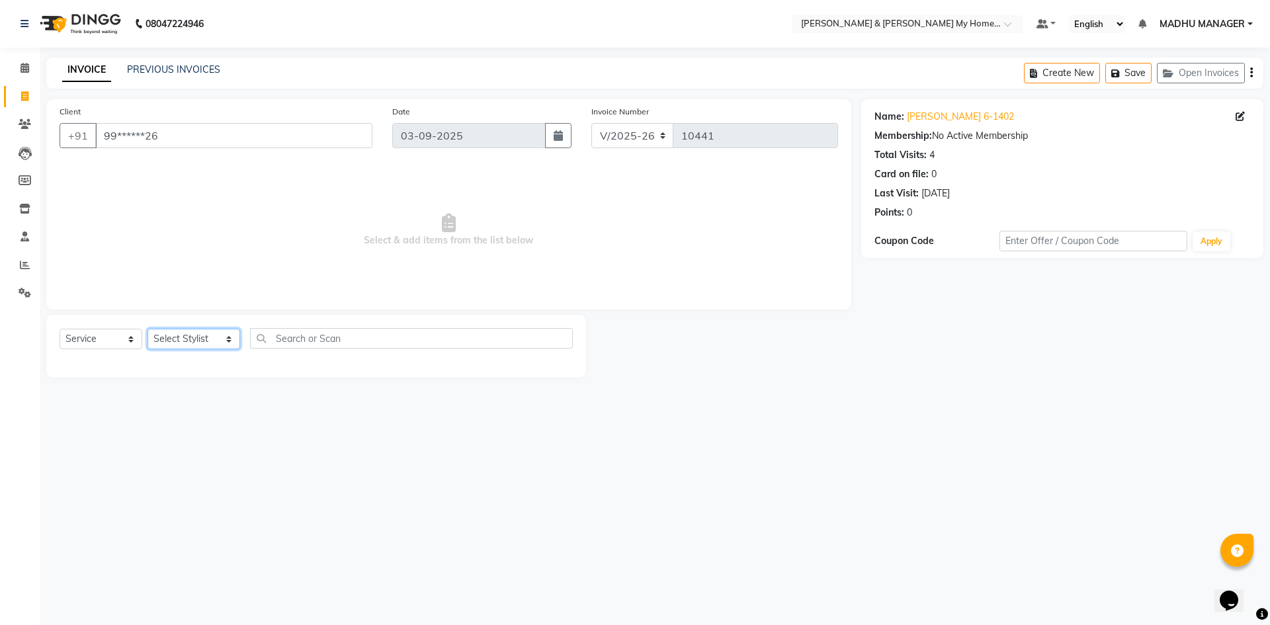
click at [173, 347] on select "Select Stylist [PERSON_NAME] Aarti [PERSON_NAME] Beauty [PERSON_NAME] Nail [PER…" at bounding box center [194, 339] width 93 height 21
select select "77263"
click at [148, 329] on select "Select Stylist [PERSON_NAME] Aarti [PERSON_NAME] Beauty [PERSON_NAME] Nail [PER…" at bounding box center [194, 339] width 93 height 21
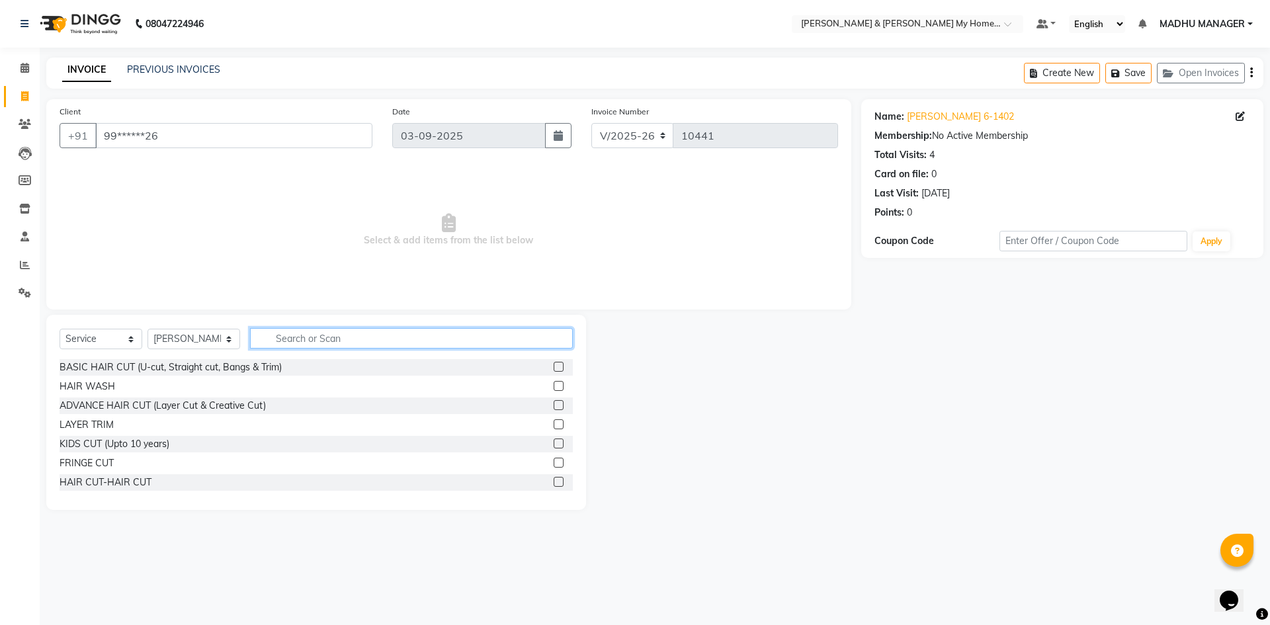
click at [292, 337] on input "text" at bounding box center [411, 338] width 323 height 21
type input "thr"
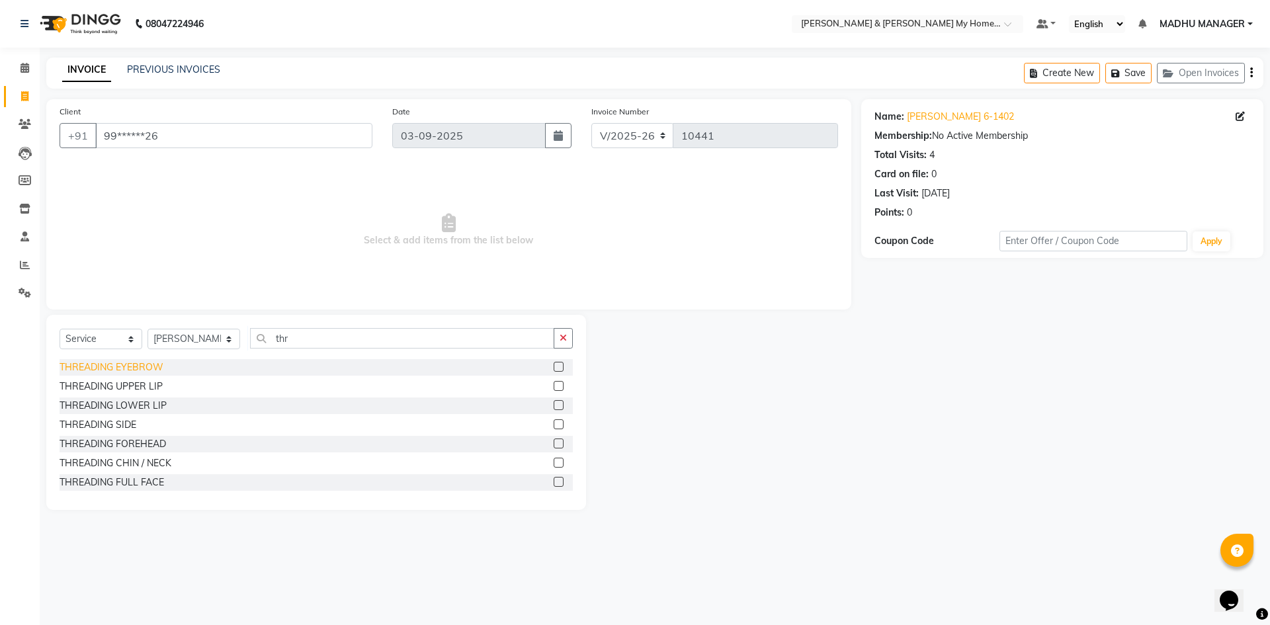
click at [151, 366] on div "THREADING EYEBROW" at bounding box center [112, 368] width 104 height 14
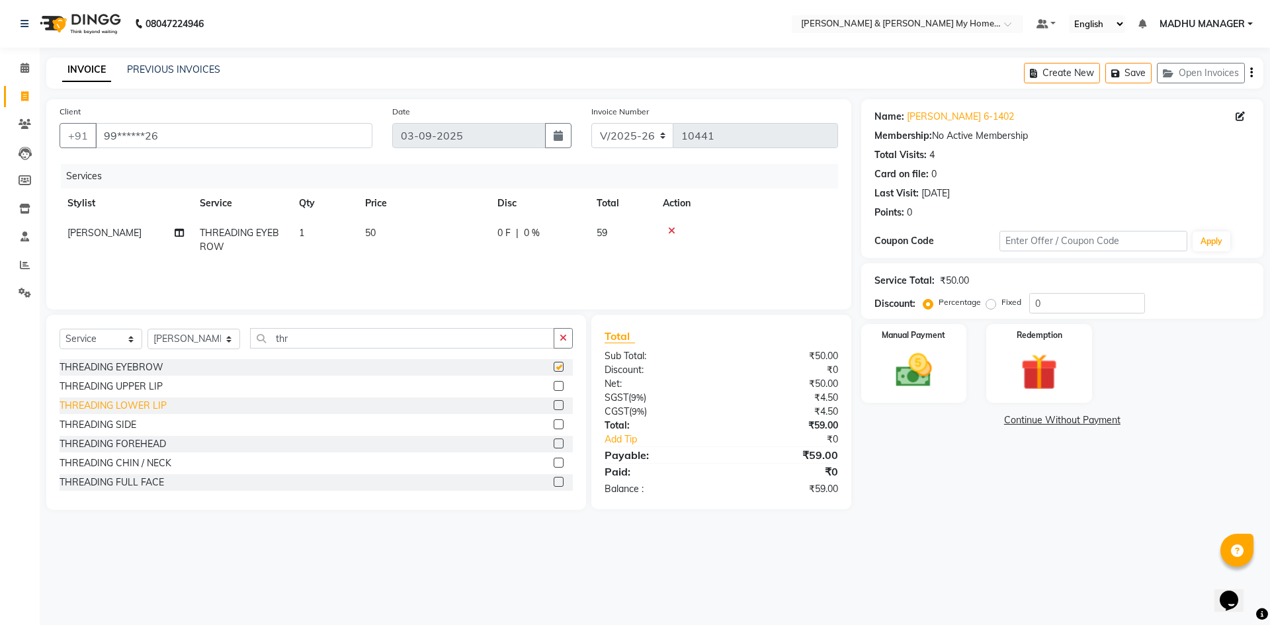
checkbox input "false"
click at [153, 390] on div "THREADING UPPER LIP" at bounding box center [111, 387] width 103 height 14
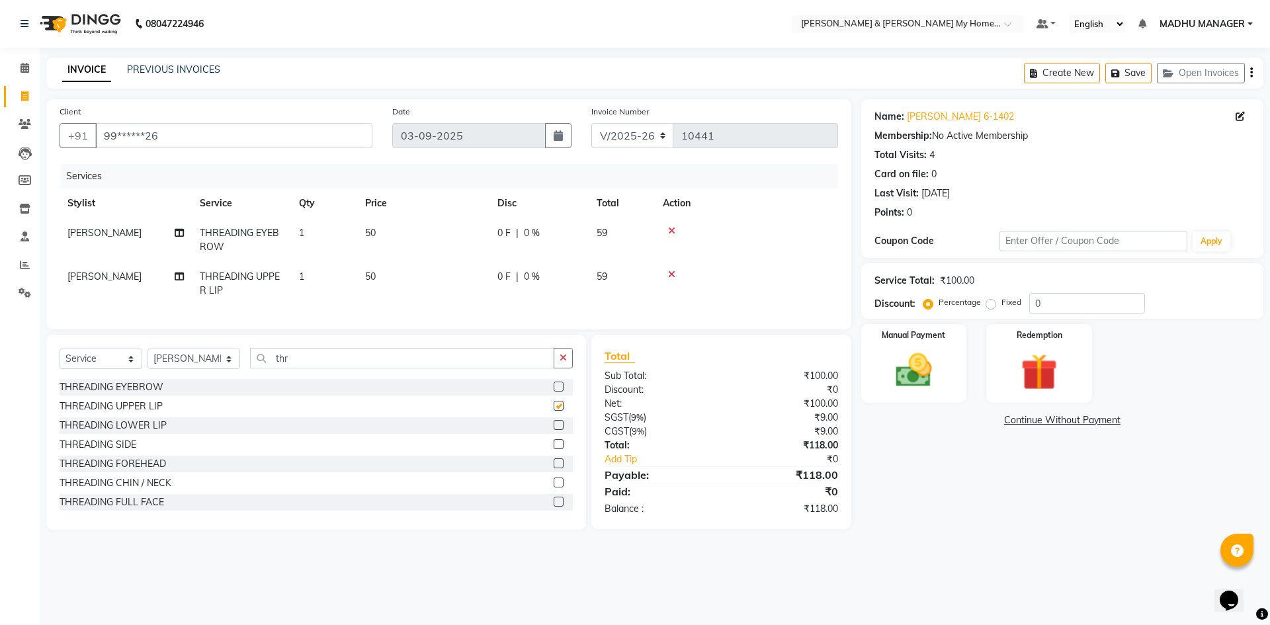
checkbox input "false"
click at [179, 369] on select "Select Stylist [PERSON_NAME] Aarti [PERSON_NAME] Beauty [PERSON_NAME] Nail [PER…" at bounding box center [194, 359] width 93 height 21
select select "85917"
click at [148, 359] on select "Select Stylist [PERSON_NAME] Aarti [PERSON_NAME] Beauty [PERSON_NAME] Nail [PER…" at bounding box center [194, 359] width 93 height 21
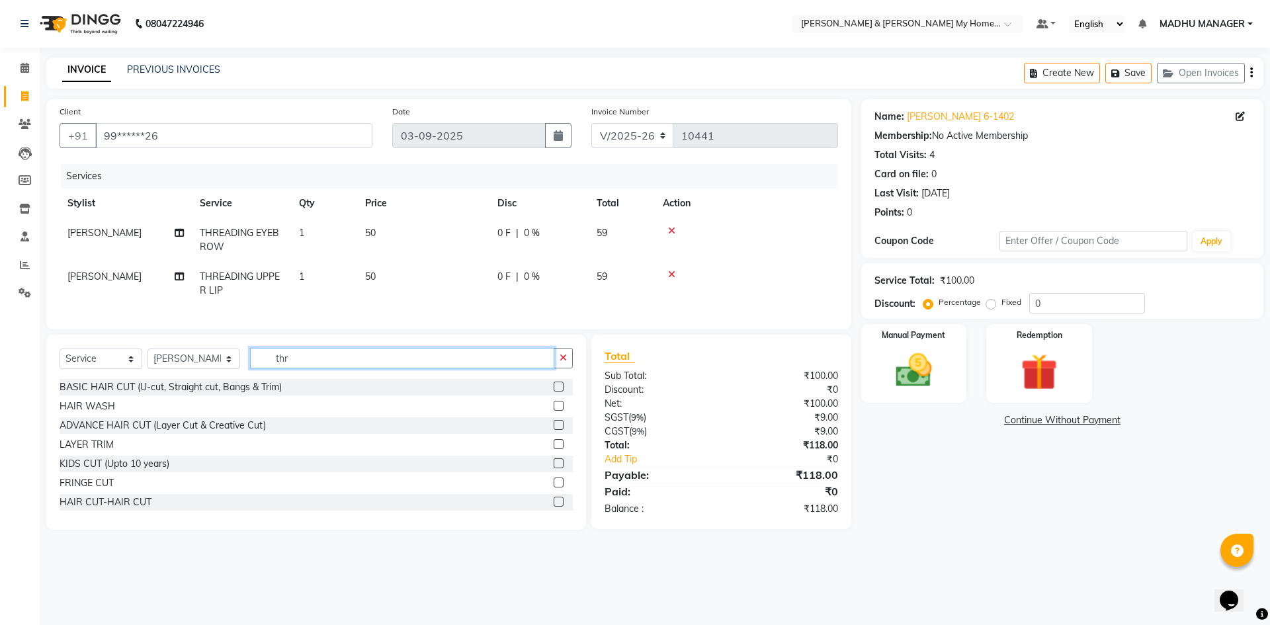
click at [297, 368] on input "thr" at bounding box center [402, 358] width 304 height 21
type input "thr"
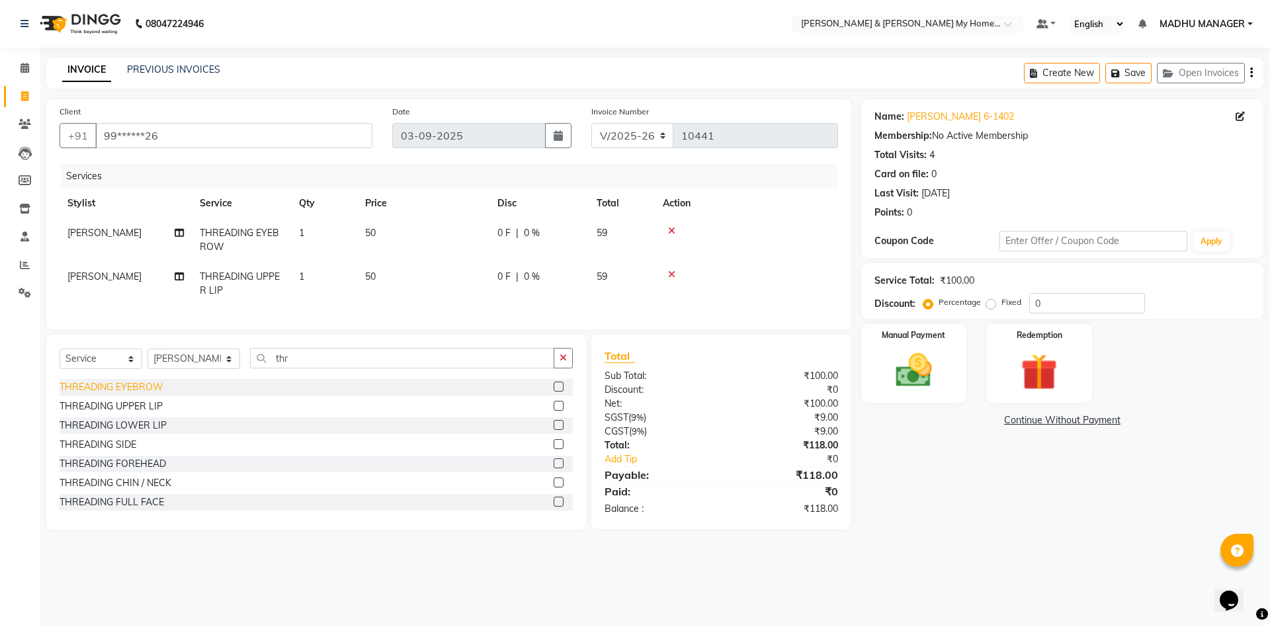
click at [136, 394] on div "THREADING EYEBROW" at bounding box center [112, 387] width 104 height 14
checkbox input "false"
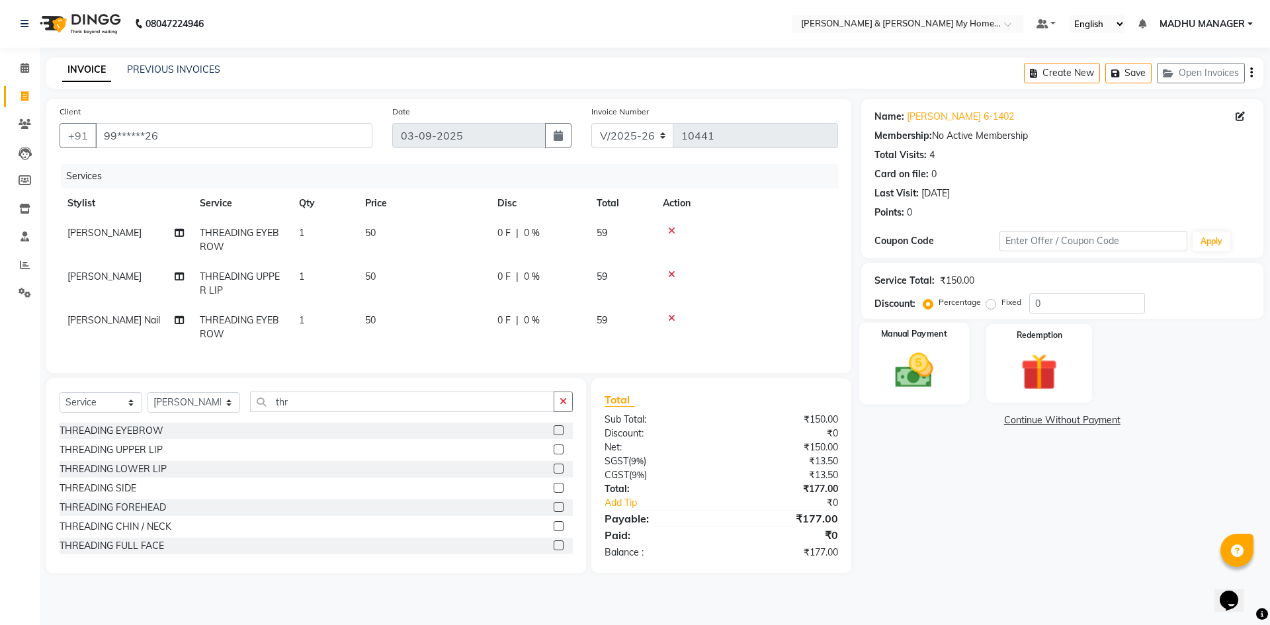
click at [923, 380] on img at bounding box center [914, 371] width 62 height 44
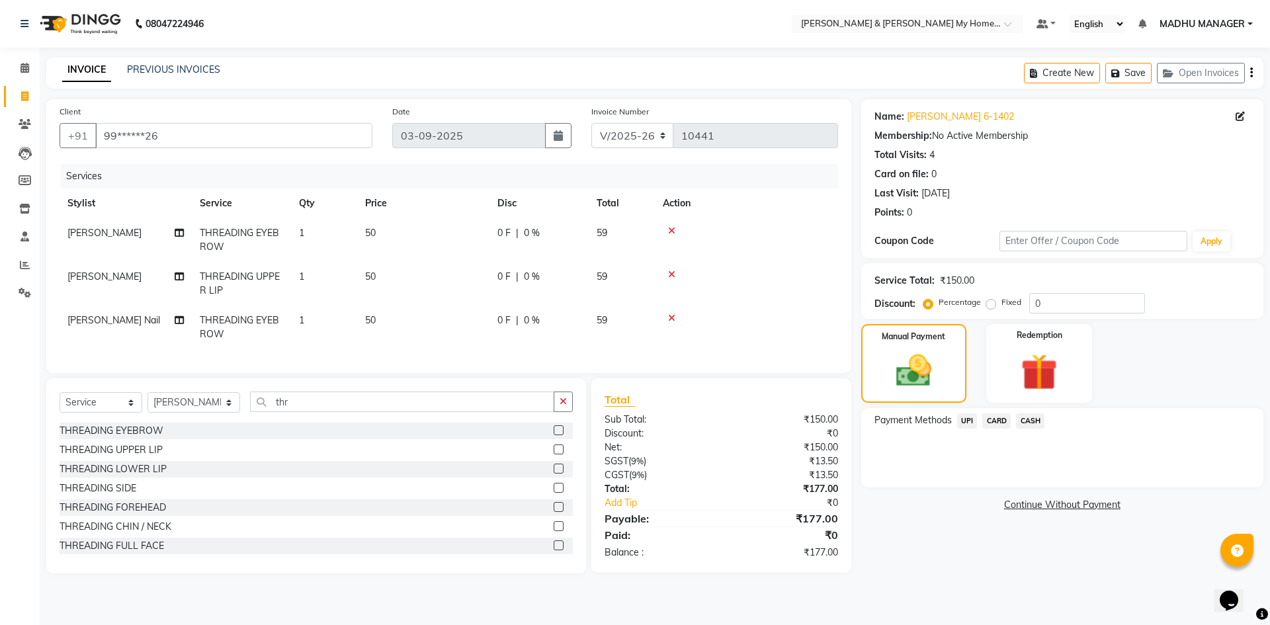
click at [966, 421] on span "UPI" at bounding box center [967, 420] width 21 height 15
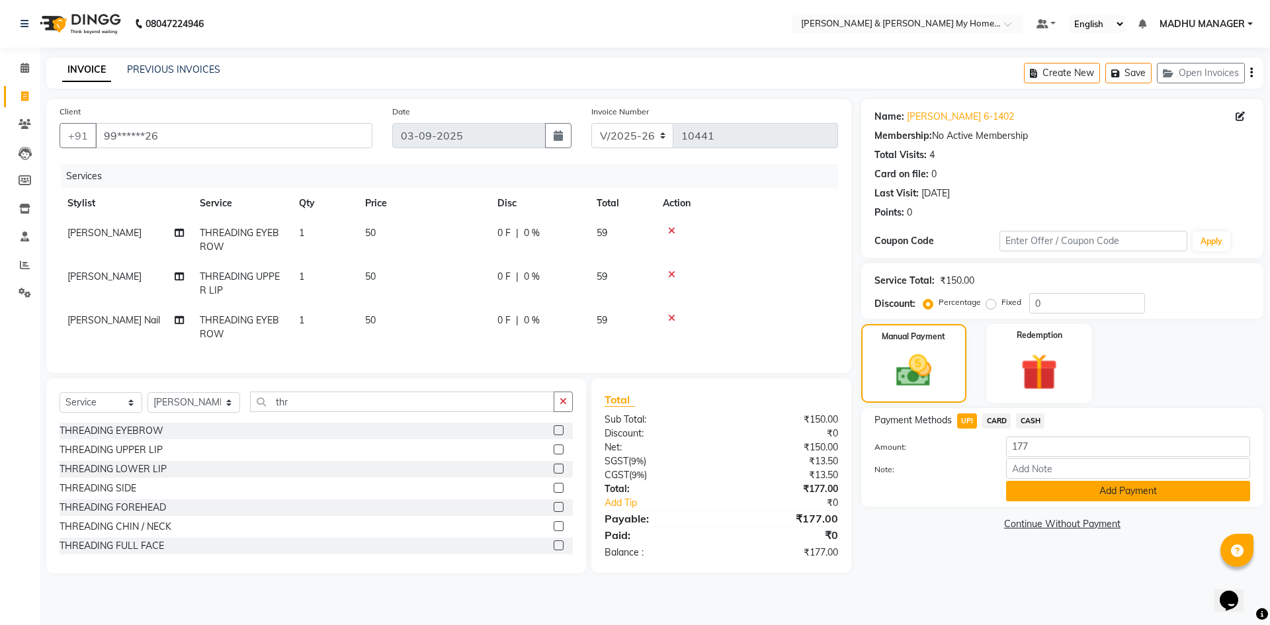
click at [1042, 484] on button "Add Payment" at bounding box center [1128, 491] width 244 height 21
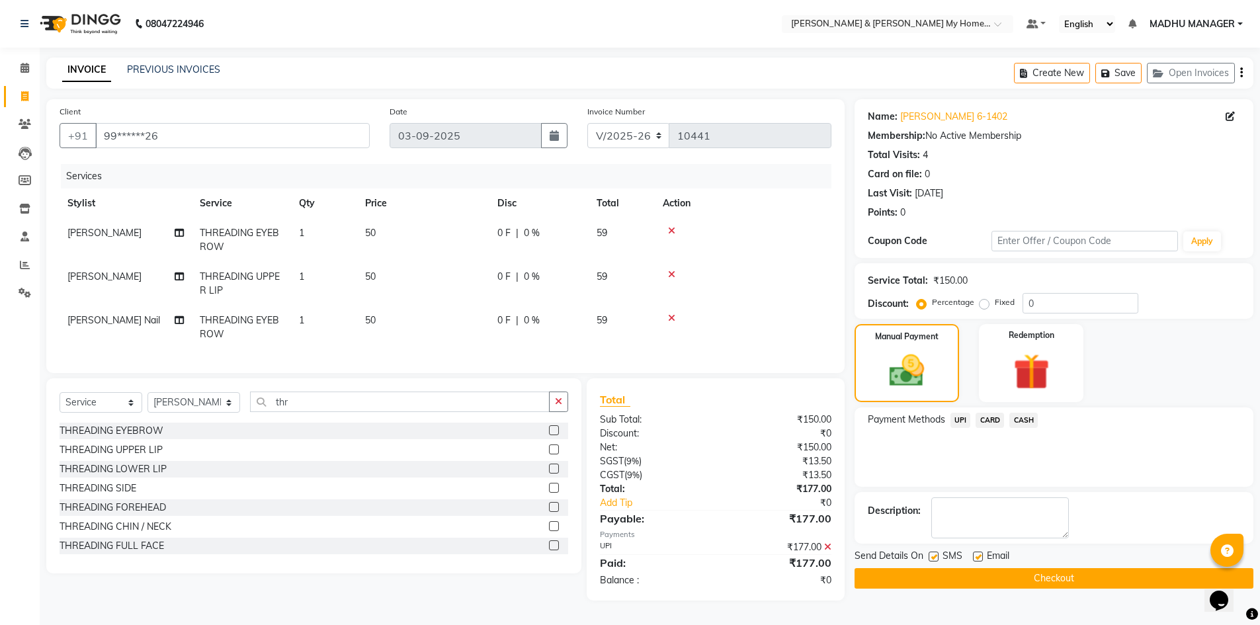
click at [1050, 566] on div "Send Details On SMS Email Checkout" at bounding box center [1054, 569] width 399 height 40
click at [1040, 572] on button "Checkout" at bounding box center [1054, 578] width 399 height 21
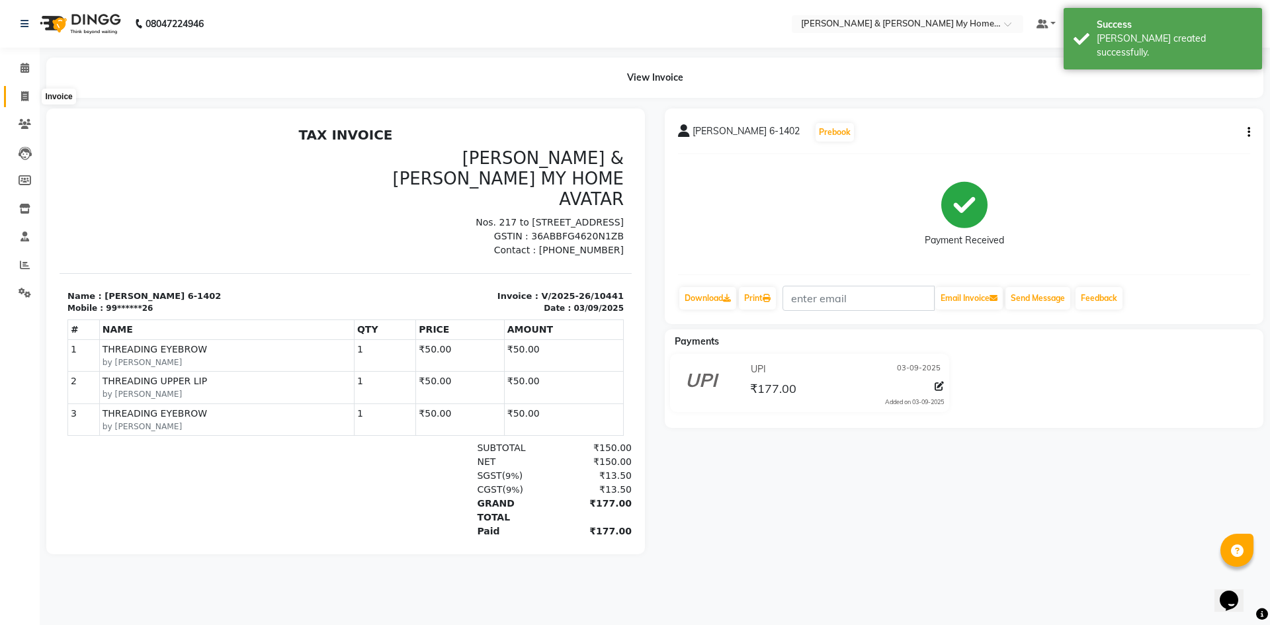
click at [24, 96] on icon at bounding box center [24, 96] width 7 height 10
select select "service"
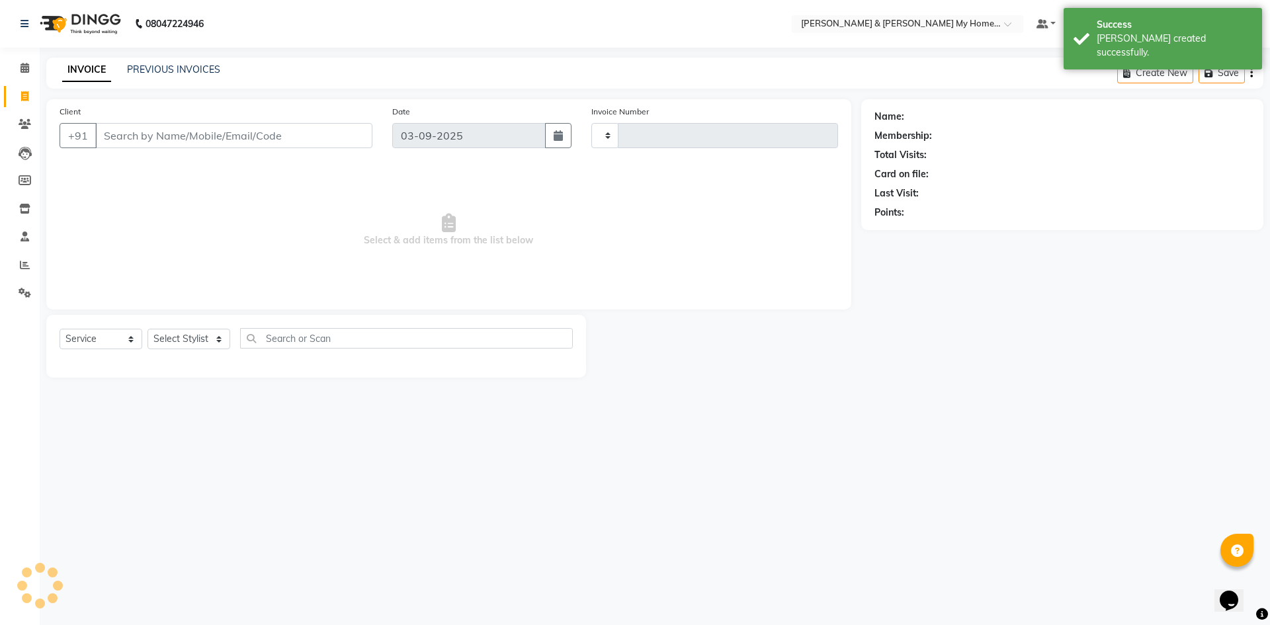
type input "10442"
select select "8193"
click at [27, 67] on icon at bounding box center [25, 68] width 9 height 10
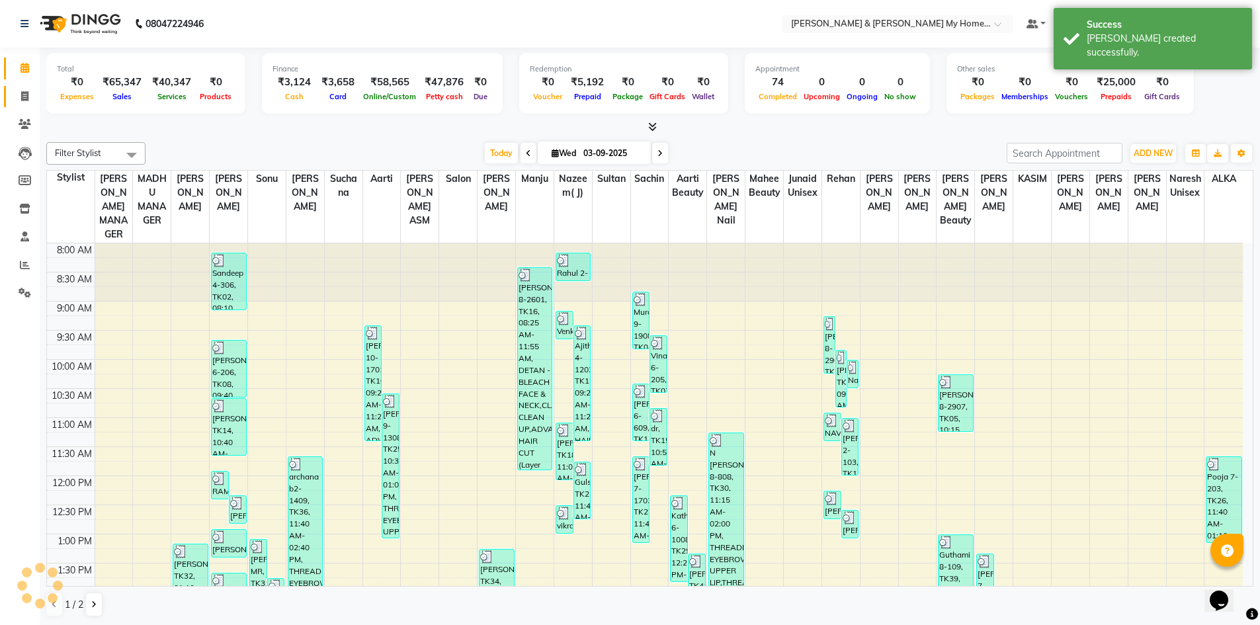
scroll to position [400, 0]
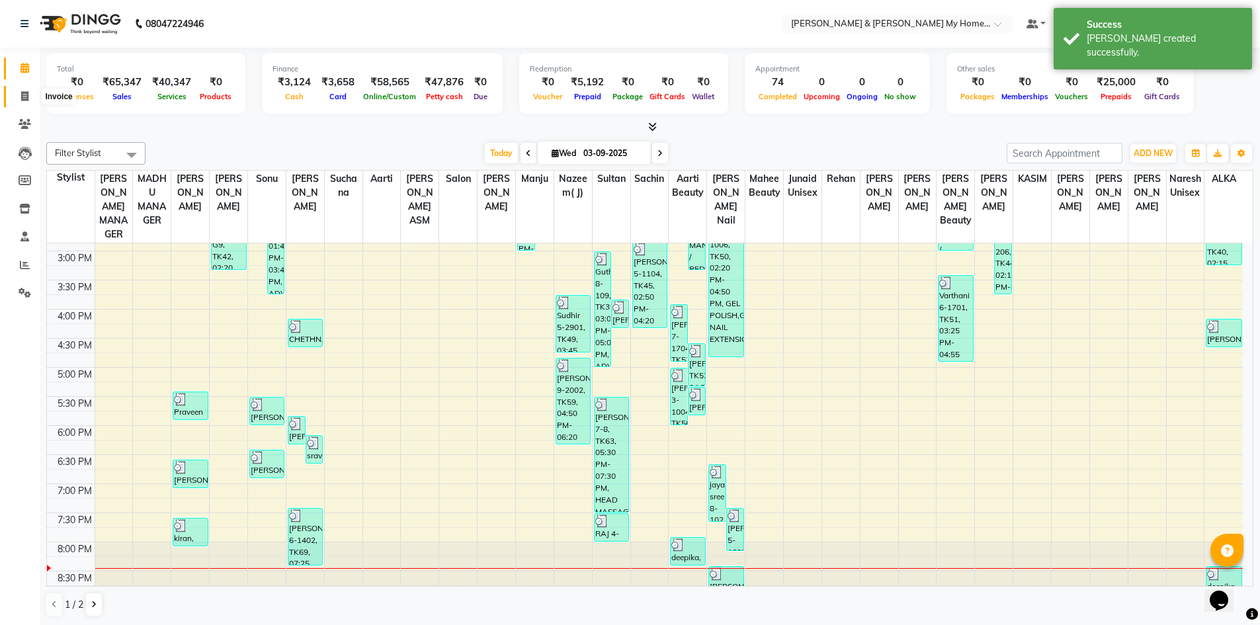
click at [22, 98] on icon at bounding box center [24, 96] width 7 height 10
select select "service"
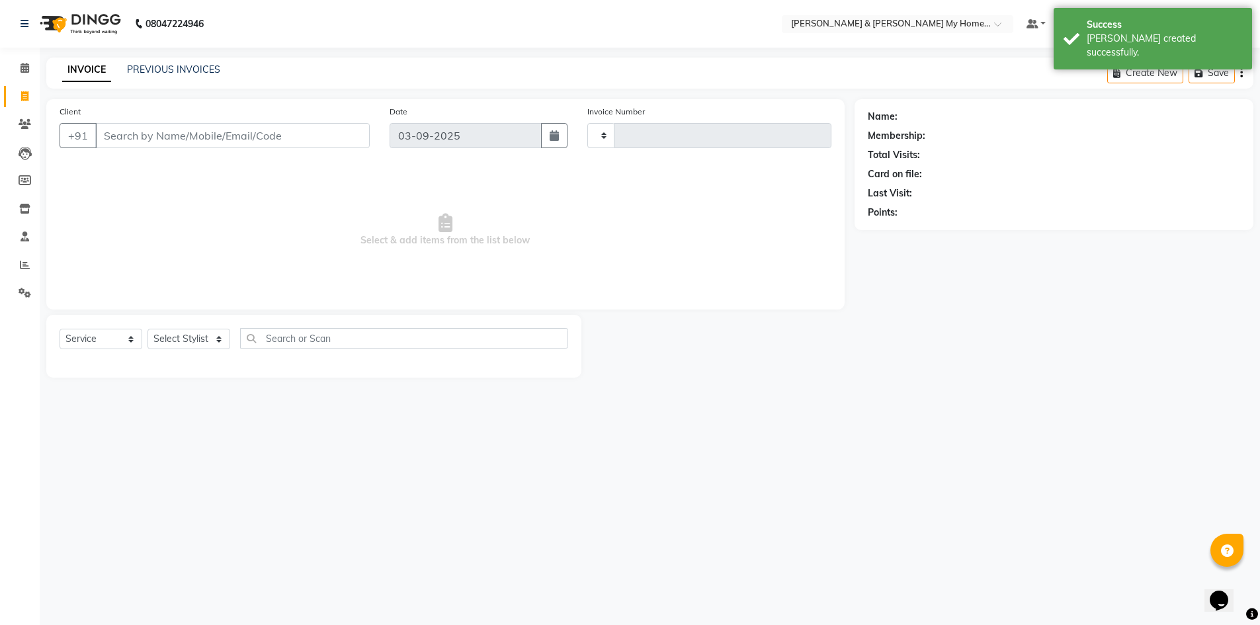
type input "10442"
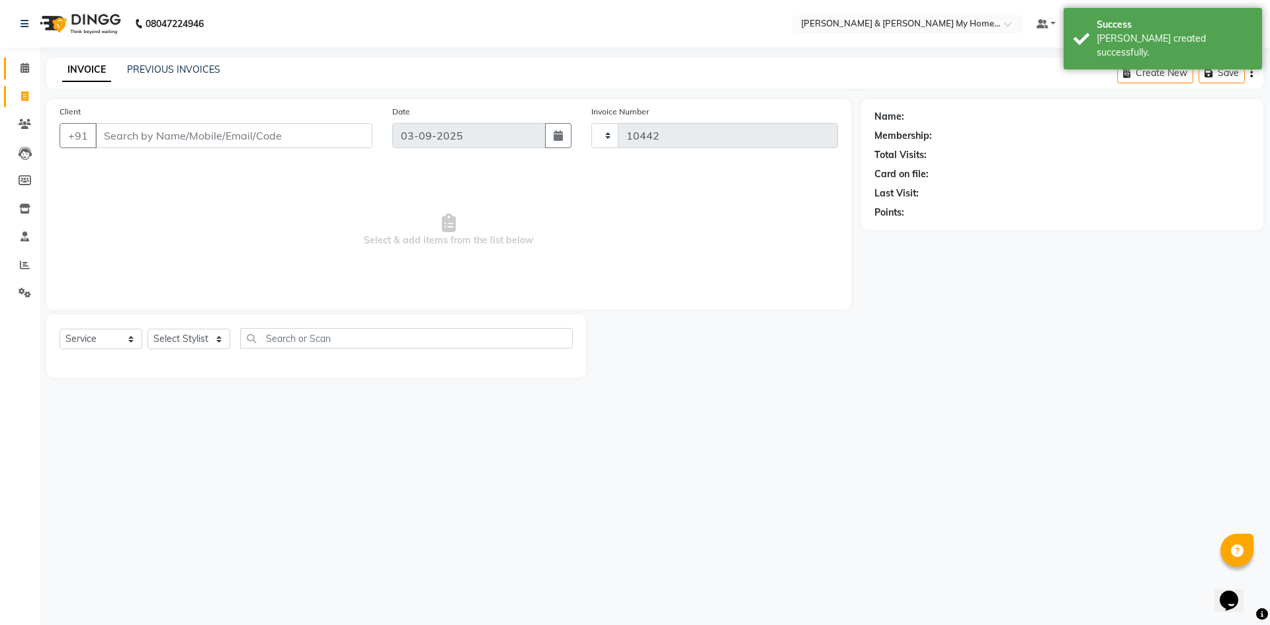
select select "8193"
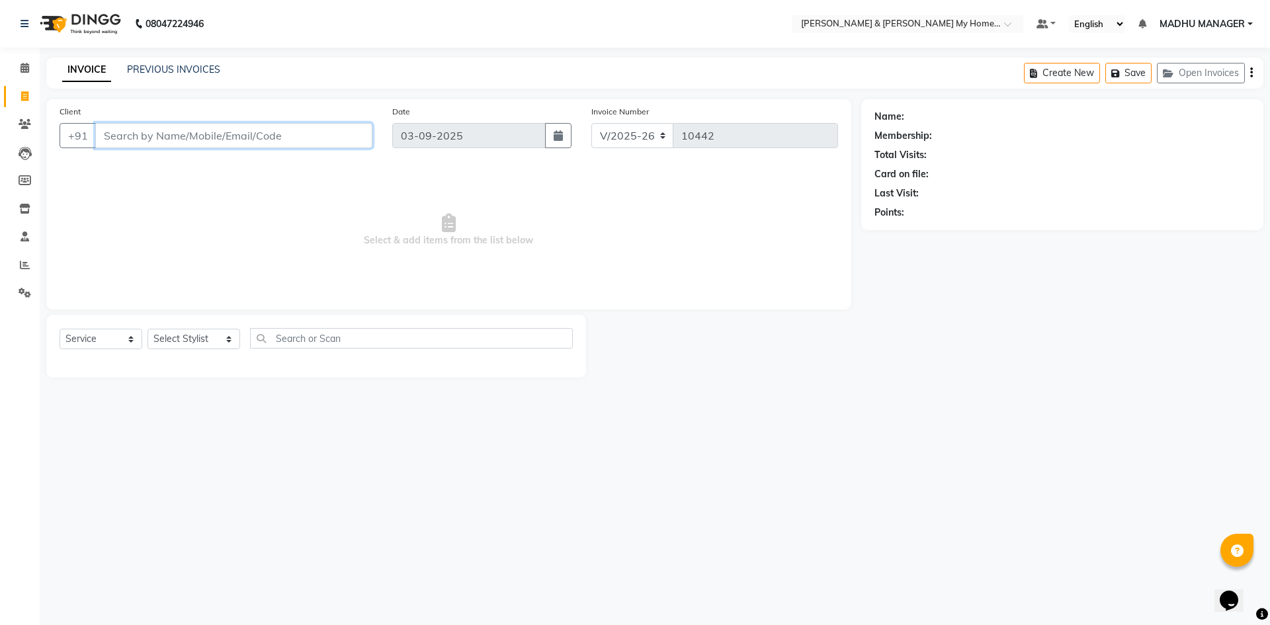
click at [192, 131] on input "Client" at bounding box center [233, 135] width 277 height 25
click at [259, 139] on input "Client" at bounding box center [233, 135] width 277 height 25
click at [26, 73] on span at bounding box center [24, 68] width 23 height 15
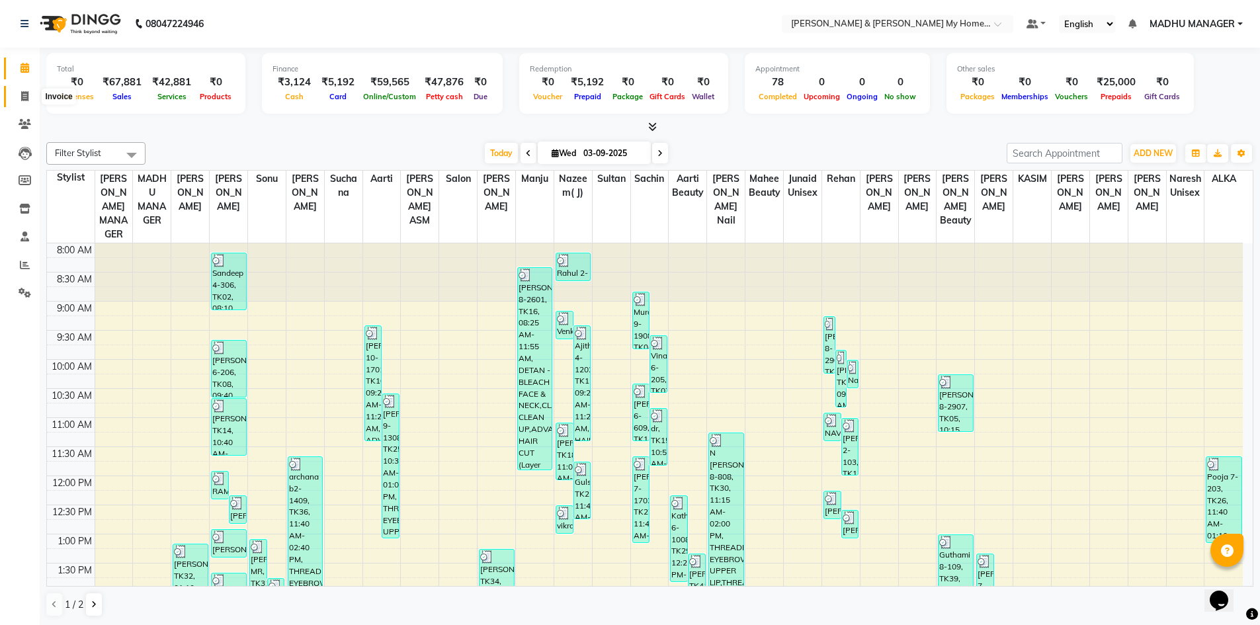
drag, startPoint x: 24, startPoint y: 93, endPoint x: 42, endPoint y: 95, distance: 17.3
click at [24, 93] on icon at bounding box center [24, 96] width 7 height 10
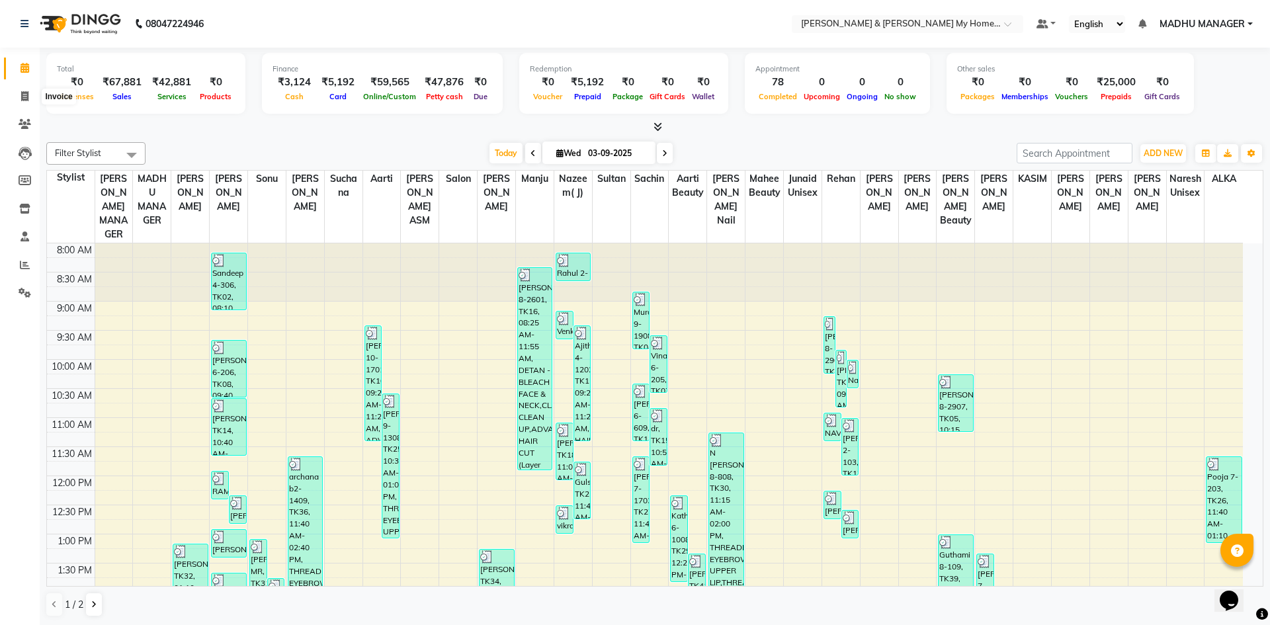
select select "8193"
select select "service"
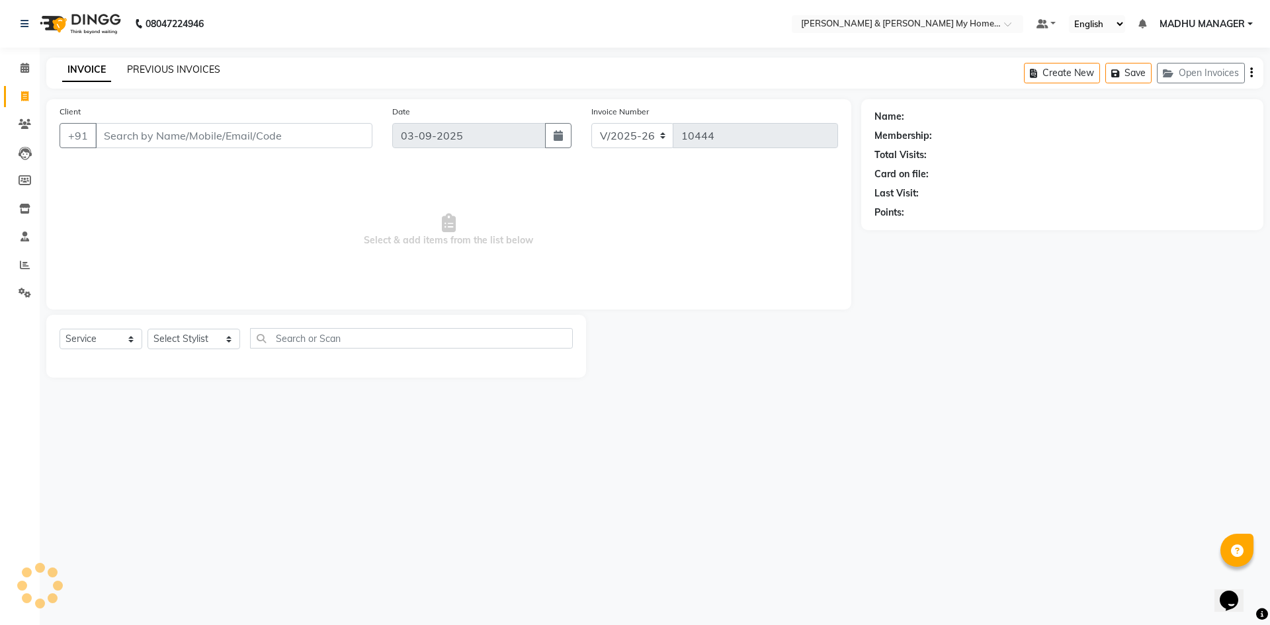
click at [142, 65] on link "PREVIOUS INVOICES" at bounding box center [173, 70] width 93 height 12
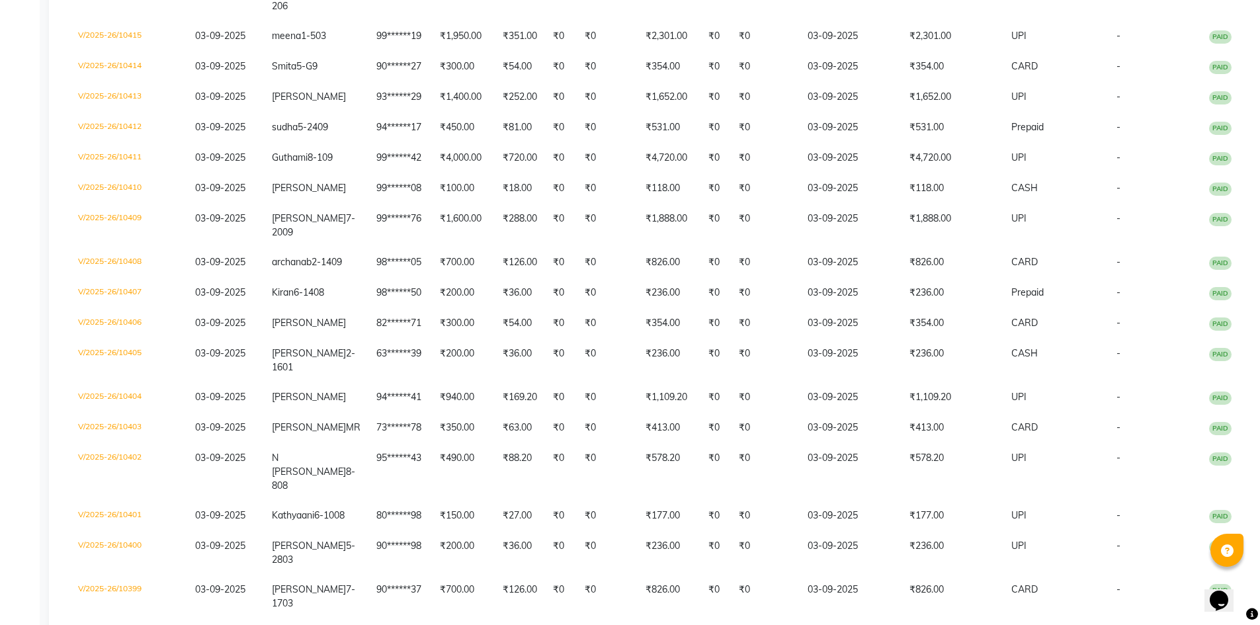
scroll to position [1191, 0]
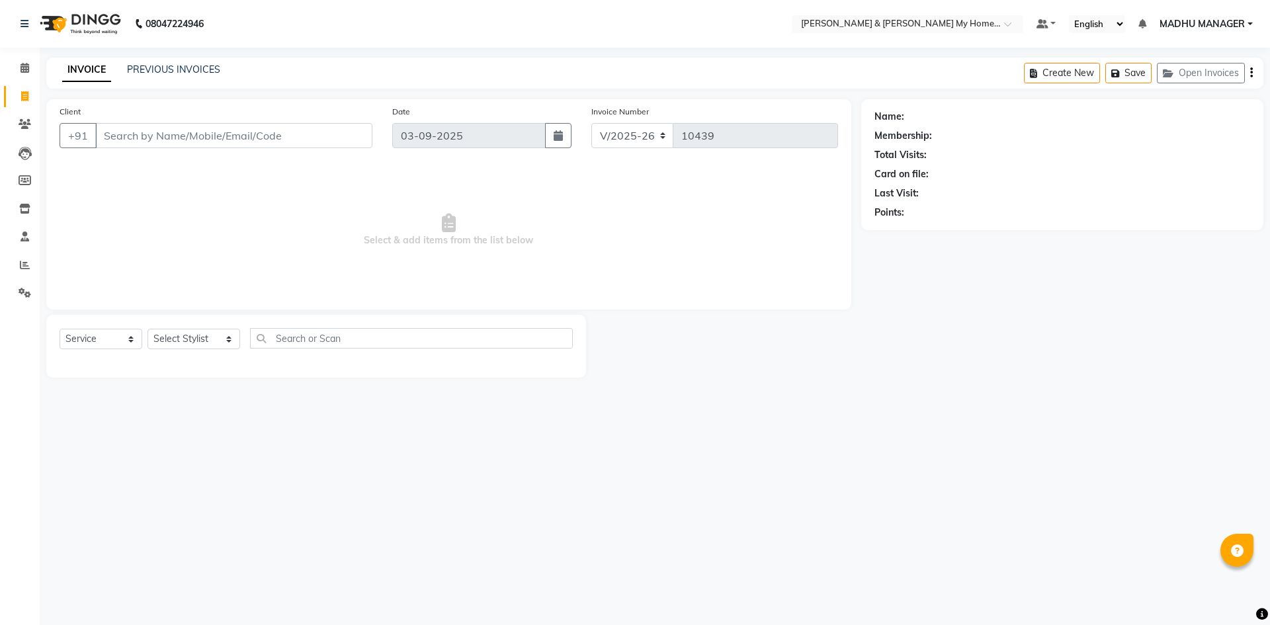
select select "8193"
select select "service"
click at [163, 137] on input "Client" at bounding box center [233, 135] width 277 height 25
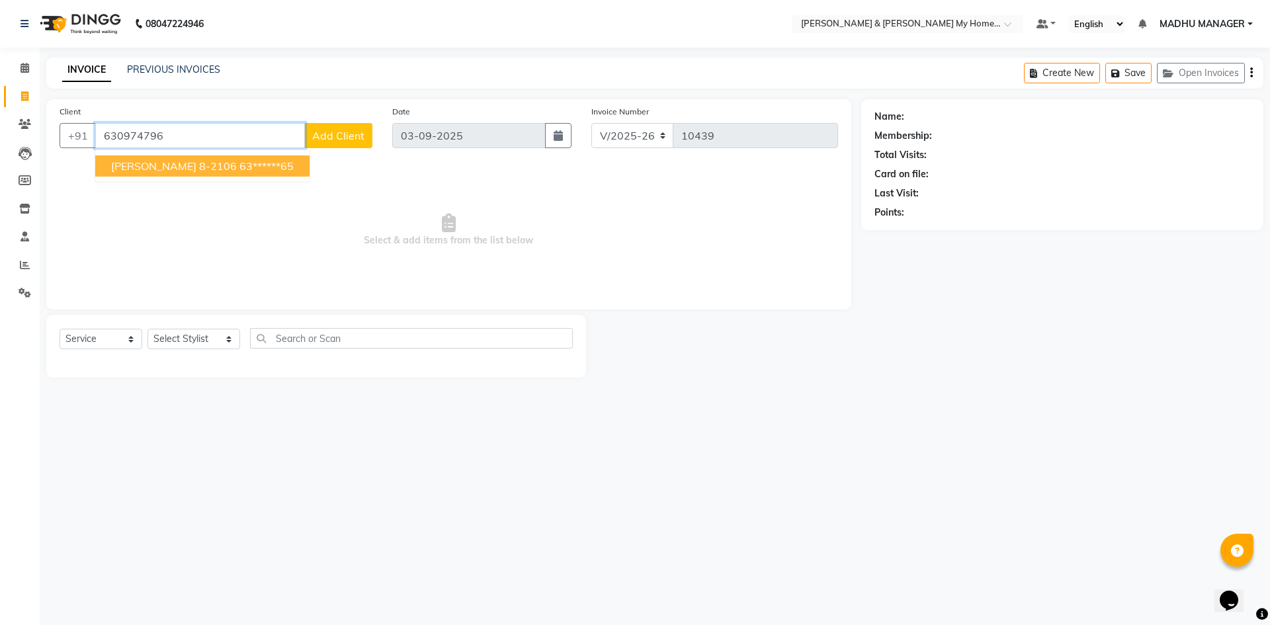
click at [239, 170] on ngb-highlight "63******65" at bounding box center [266, 165] width 54 height 13
type input "63******65"
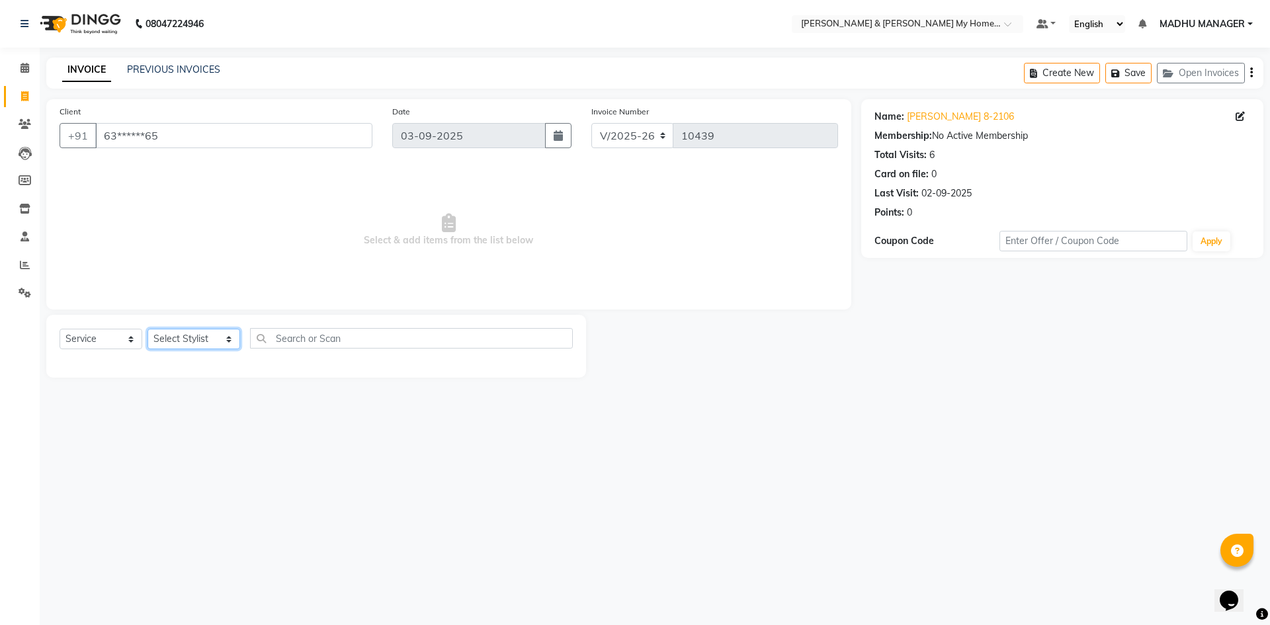
click at [202, 336] on select "Select Stylist [PERSON_NAME] Aarti [PERSON_NAME] Beauty [PERSON_NAME] Nail [PER…" at bounding box center [194, 339] width 93 height 21
select select "88435"
click at [148, 329] on select "Select Stylist [PERSON_NAME] Aarti [PERSON_NAME] Beauty [PERSON_NAME] Nail [PER…" at bounding box center [194, 339] width 93 height 21
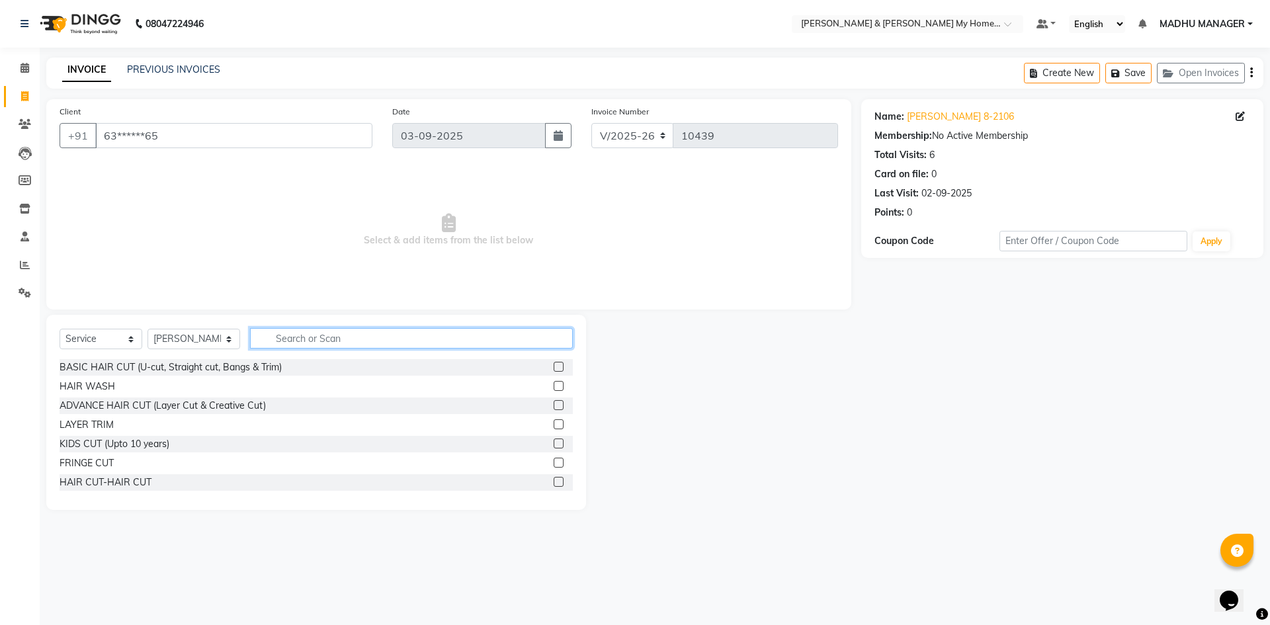
click at [300, 347] on input "text" at bounding box center [411, 338] width 323 height 21
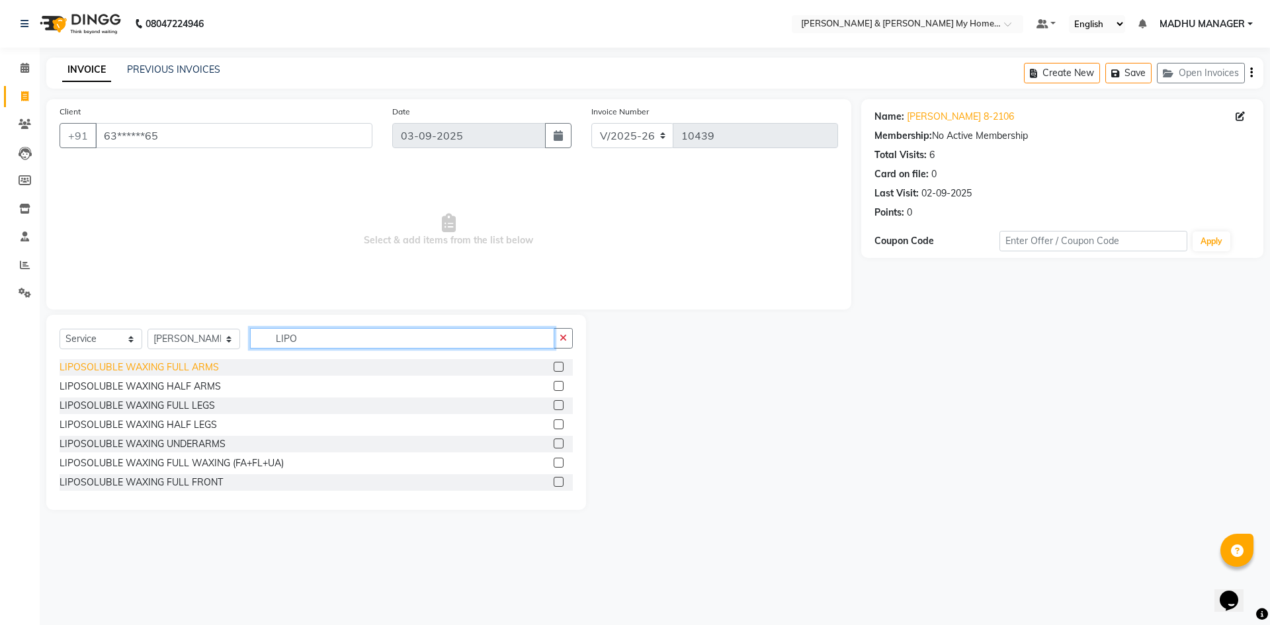
type input "LIPO"
click at [175, 367] on div "LIPOSOLUBLE WAXING FULL ARMS" at bounding box center [139, 368] width 159 height 14
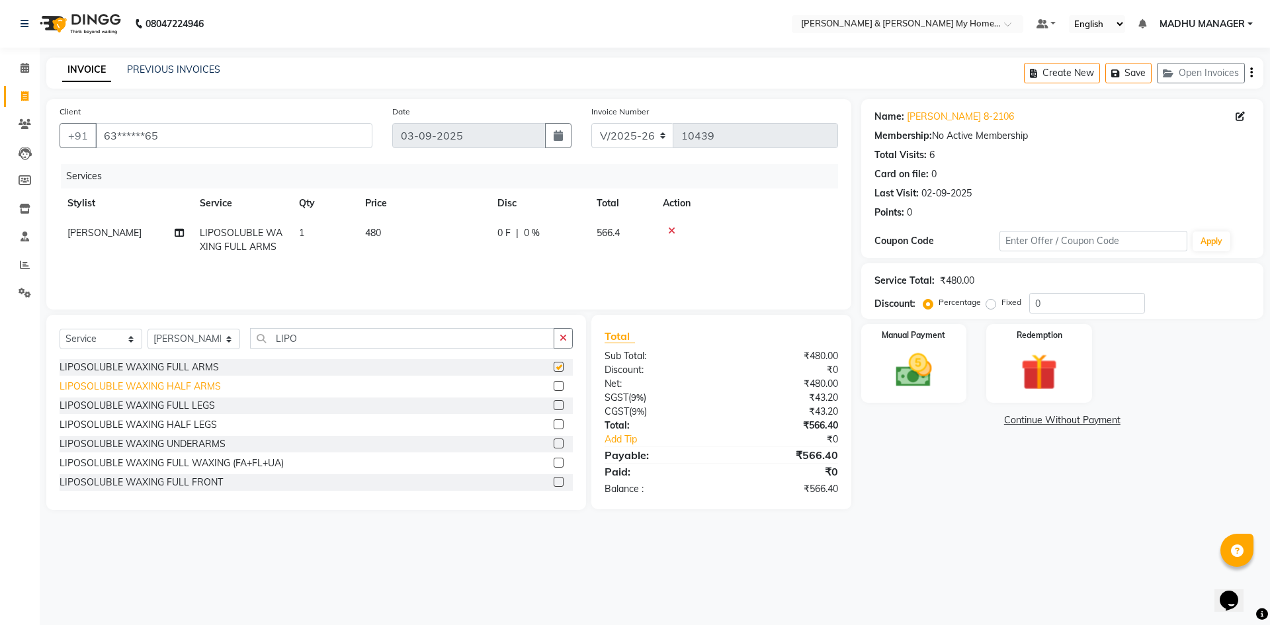
checkbox input "false"
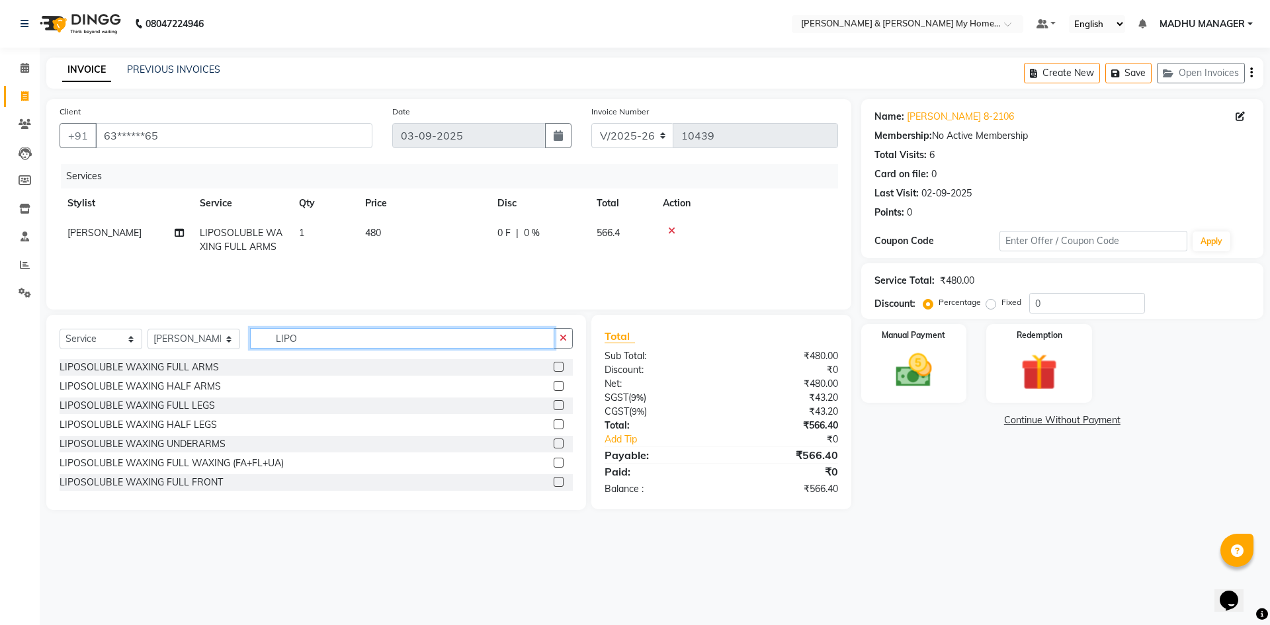
click at [298, 345] on input "LIPO" at bounding box center [402, 338] width 304 height 21
type input "L"
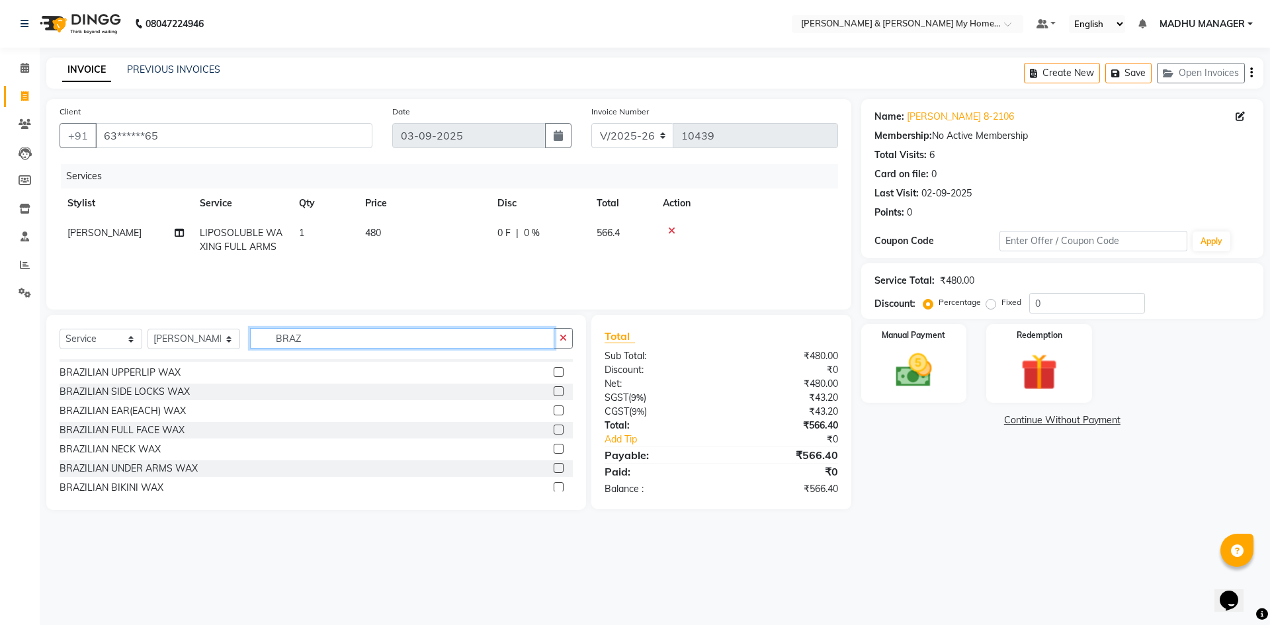
scroll to position [21, 0]
type input "BRAZ"
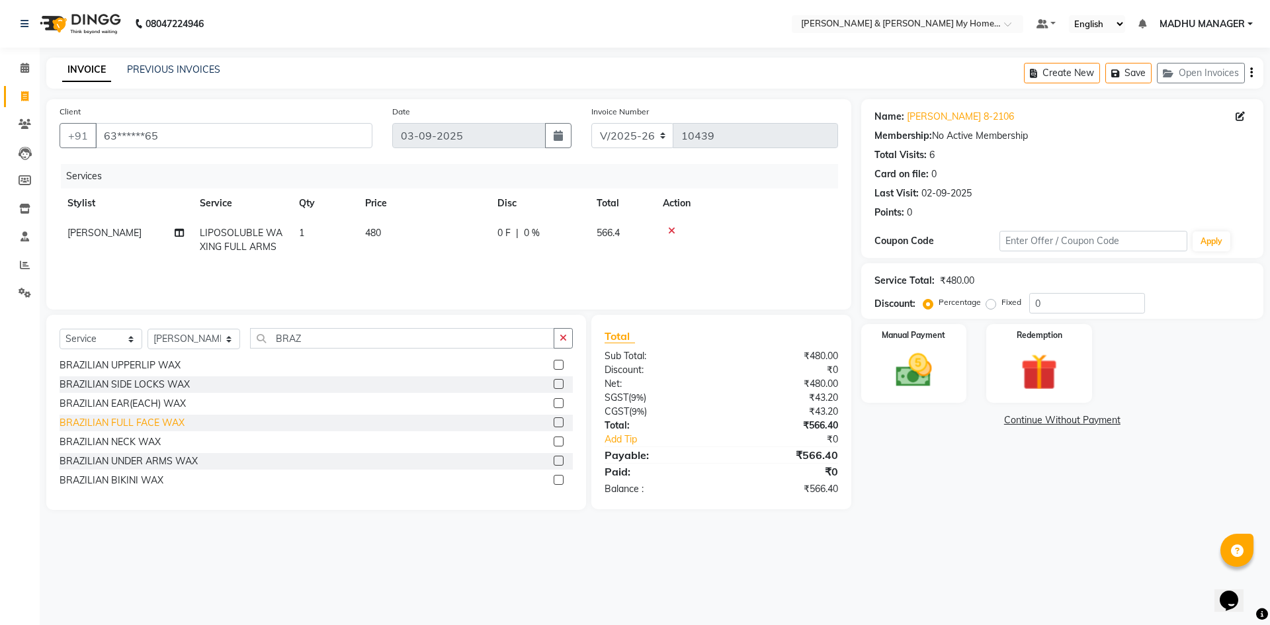
click at [151, 425] on div "BRAZILIAN FULL FACE WAX" at bounding box center [122, 423] width 125 height 14
checkbox input "false"
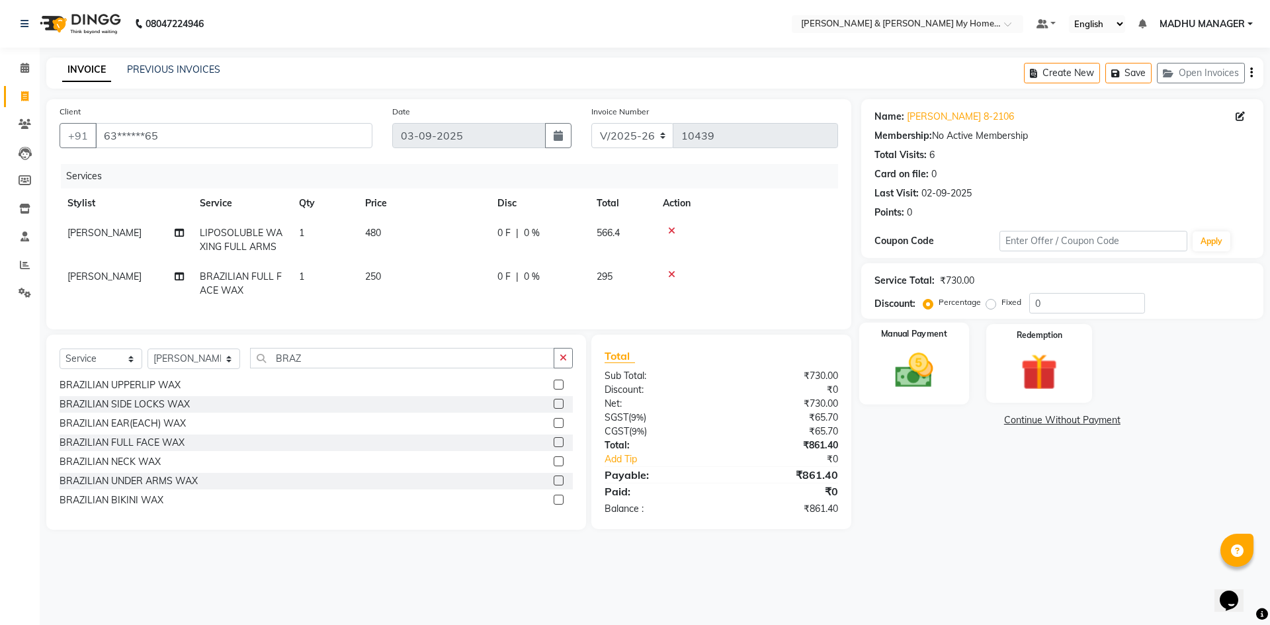
click at [937, 359] on img at bounding box center [914, 371] width 62 height 44
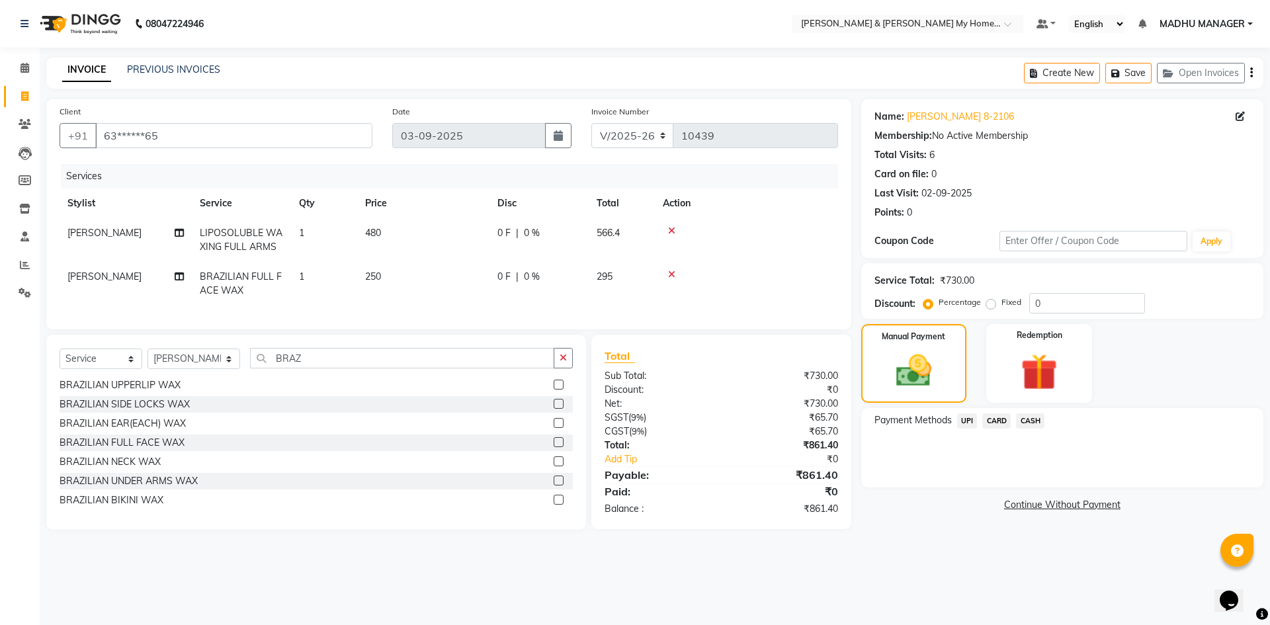
click at [961, 425] on span "UPI" at bounding box center [967, 420] width 21 height 15
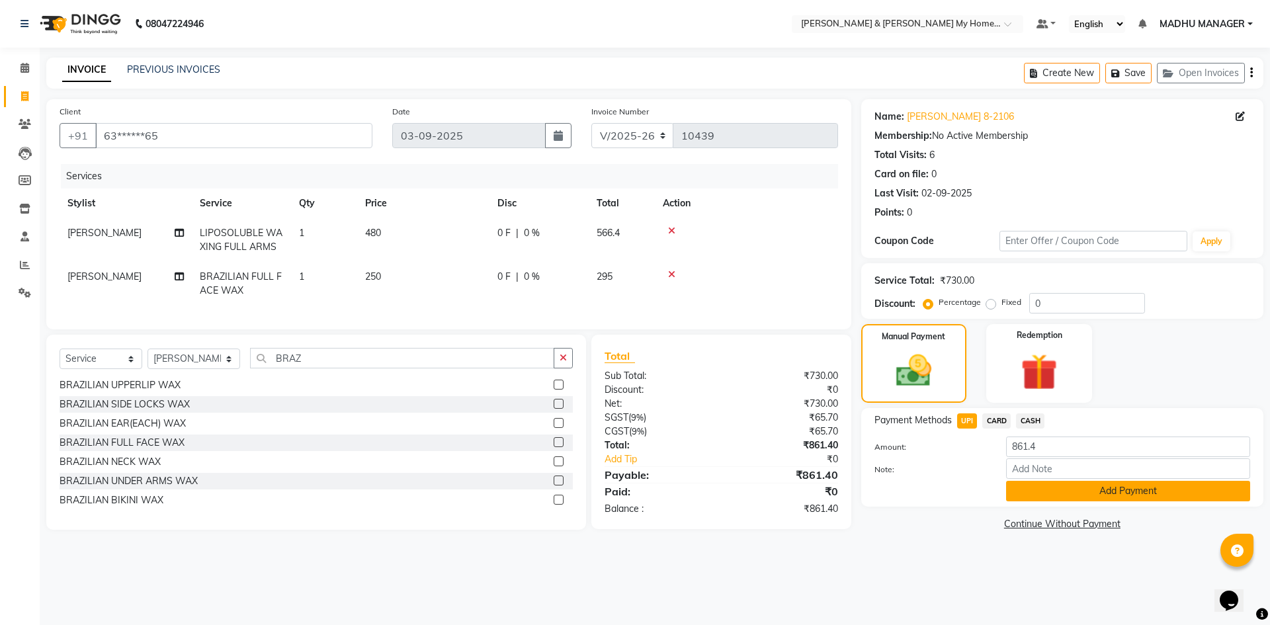
click at [1043, 493] on button "Add Payment" at bounding box center [1128, 491] width 244 height 21
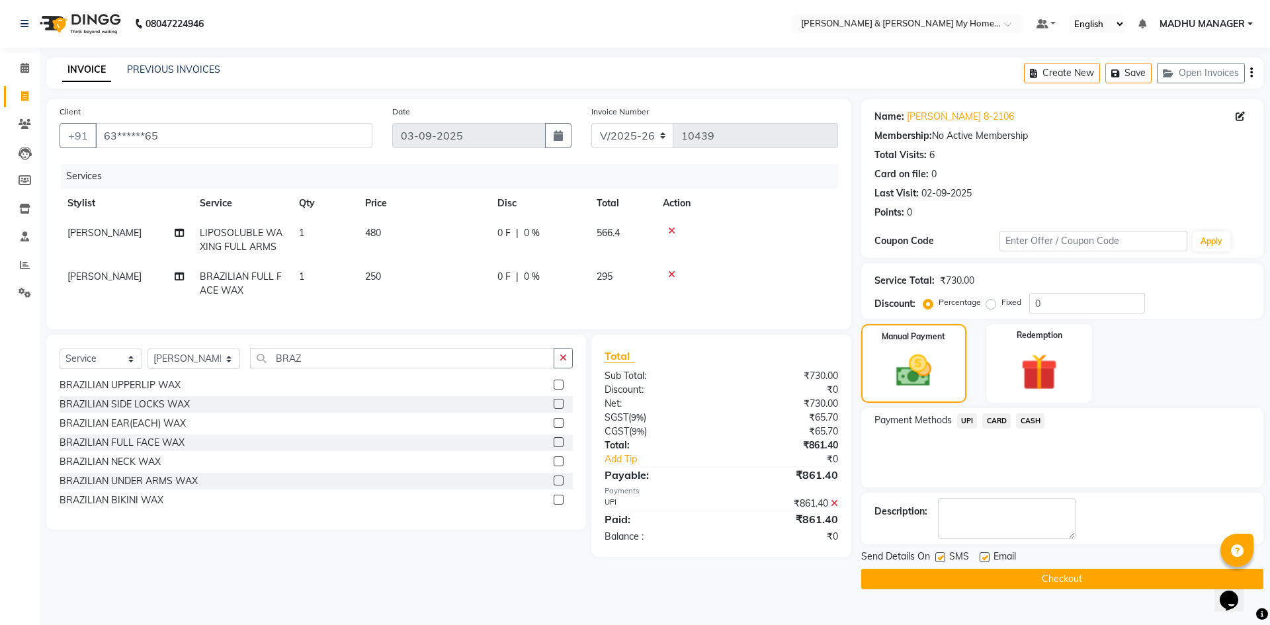
click at [1030, 577] on button "Checkout" at bounding box center [1062, 579] width 402 height 21
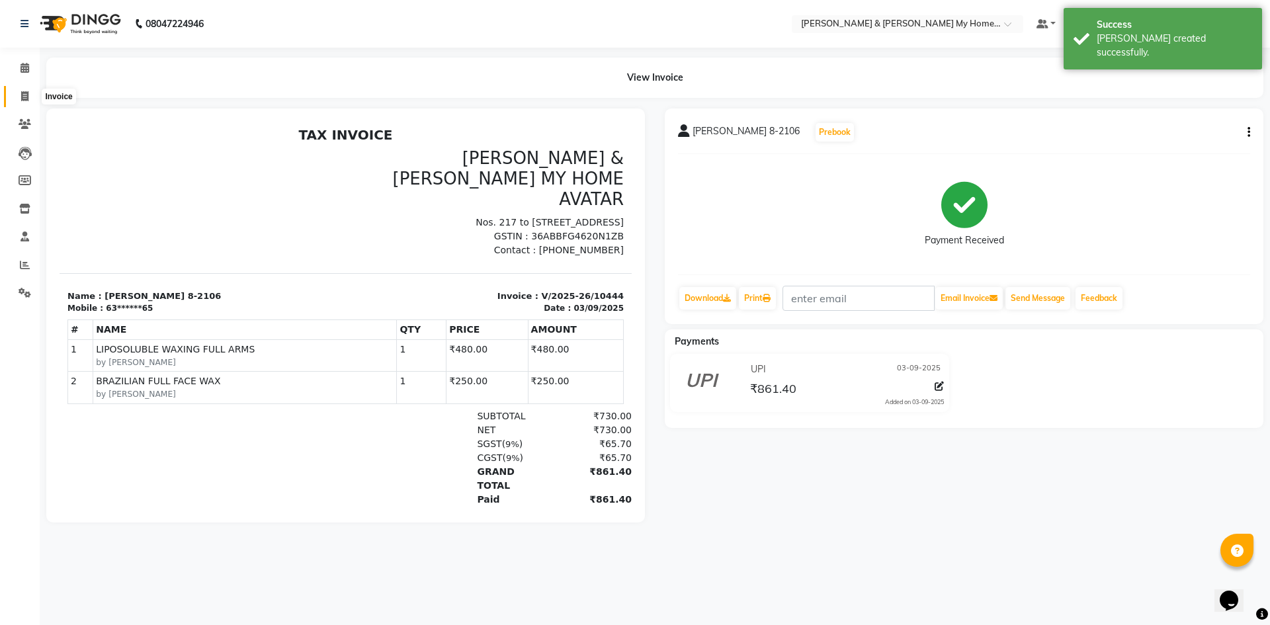
click at [24, 97] on icon at bounding box center [24, 96] width 7 height 10
select select "8193"
select select "service"
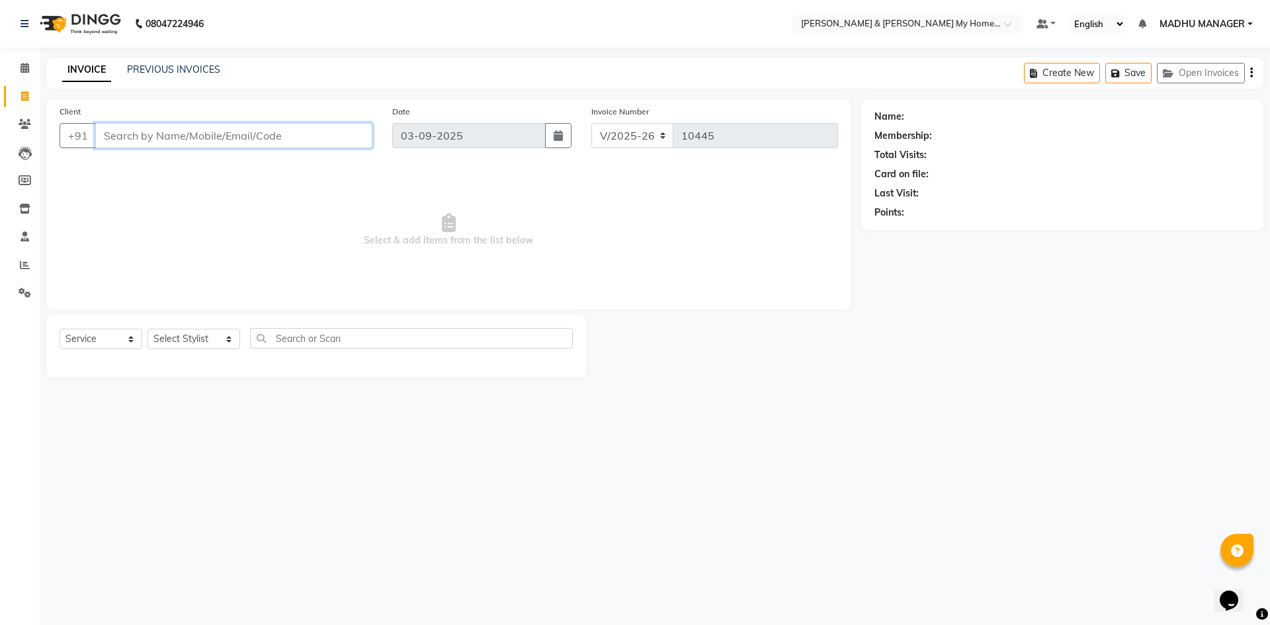
click at [261, 138] on input "Client" at bounding box center [233, 135] width 277 height 25
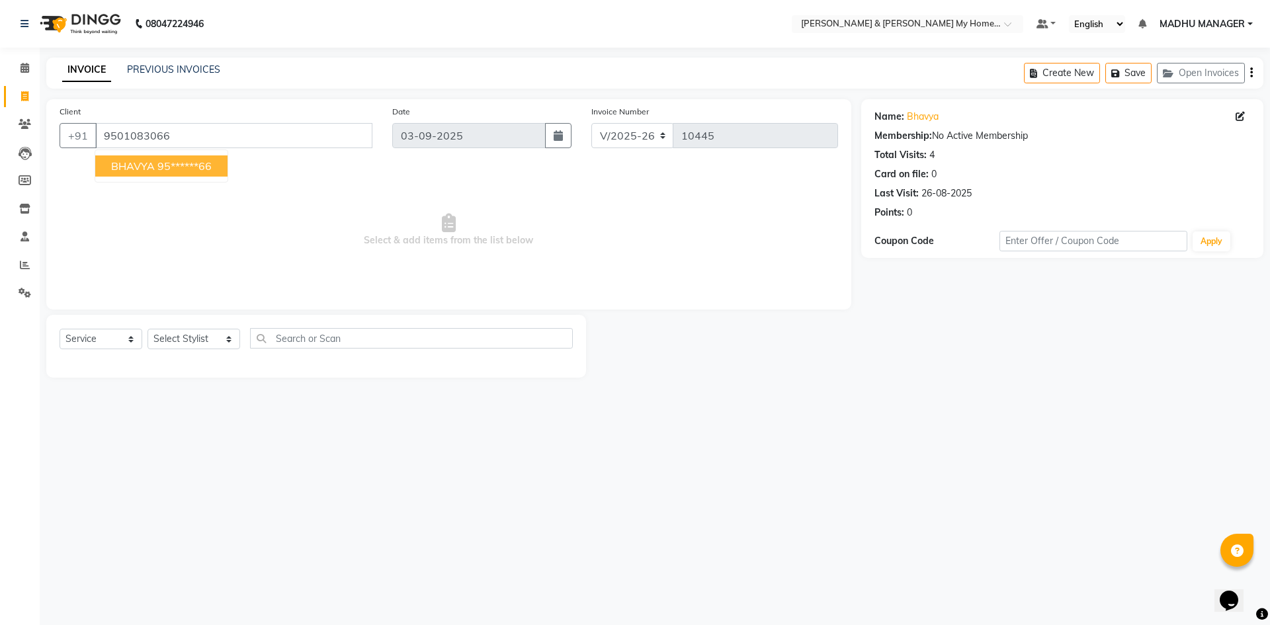
click at [190, 163] on ngb-highlight "95******66" at bounding box center [184, 165] width 54 height 13
type input "95******66"
click at [170, 347] on select "Select Stylist [PERSON_NAME] Aarti [PERSON_NAME] Beauty [PERSON_NAME] Nail [PER…" at bounding box center [194, 339] width 93 height 21
select select "84140"
click at [148, 329] on select "Select Stylist [PERSON_NAME] Aarti [PERSON_NAME] Beauty [PERSON_NAME] Nail [PER…" at bounding box center [194, 339] width 93 height 21
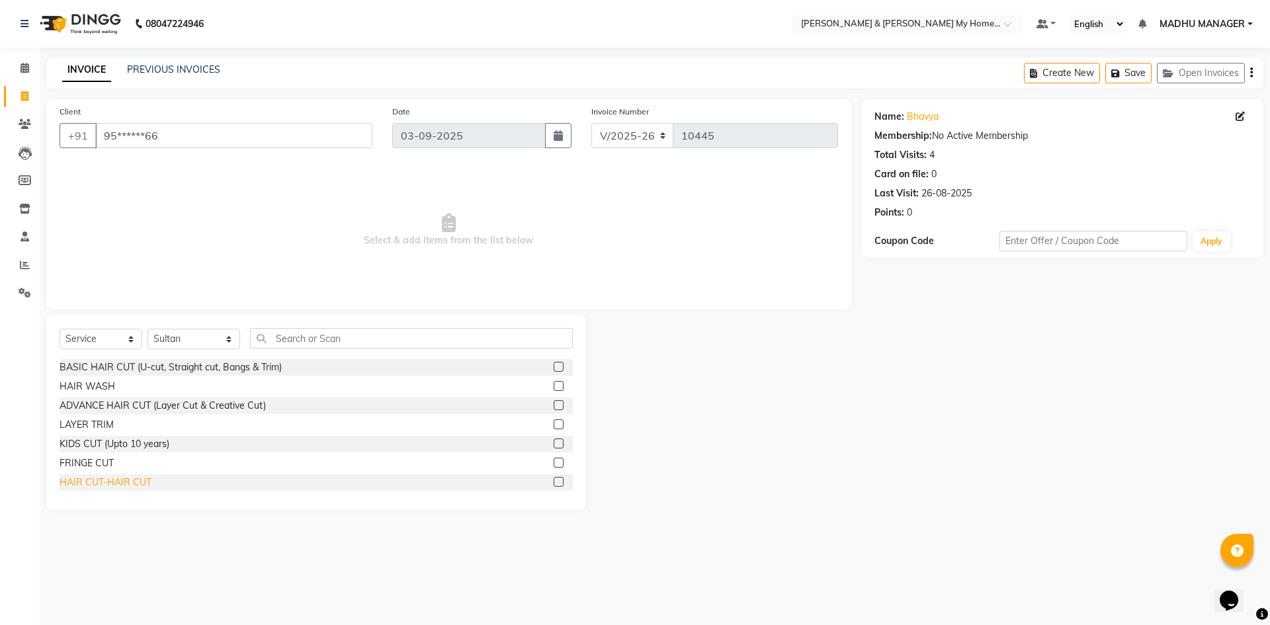
click at [119, 485] on div "HAIR CUT-HAIR CUT" at bounding box center [106, 483] width 92 height 14
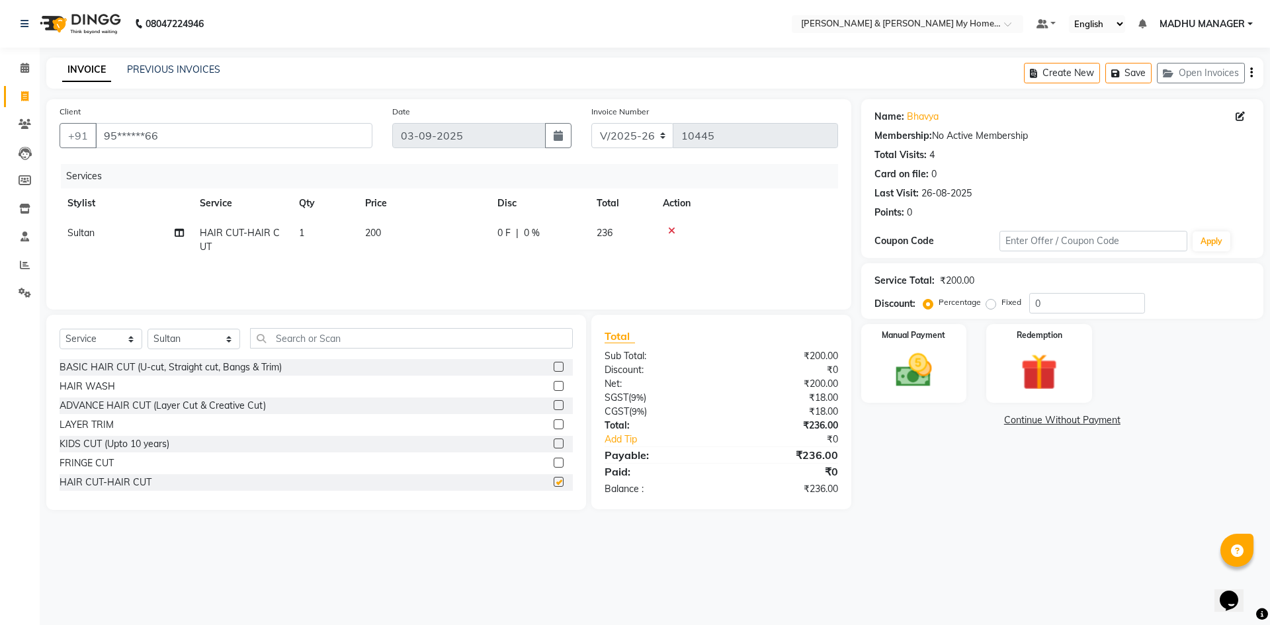
checkbox input "false"
click at [359, 337] on input "text" at bounding box center [411, 338] width 323 height 21
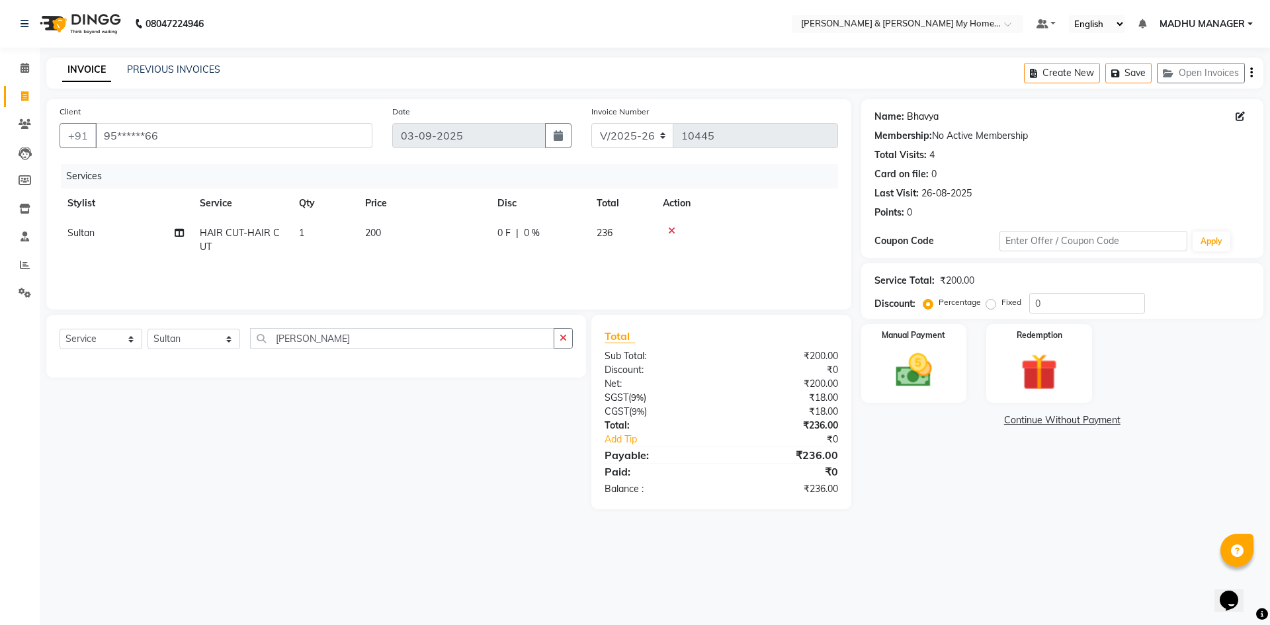
click at [931, 115] on link "Bhavya" at bounding box center [923, 117] width 32 height 14
click at [323, 339] on input "[PERSON_NAME]" at bounding box center [402, 338] width 304 height 21
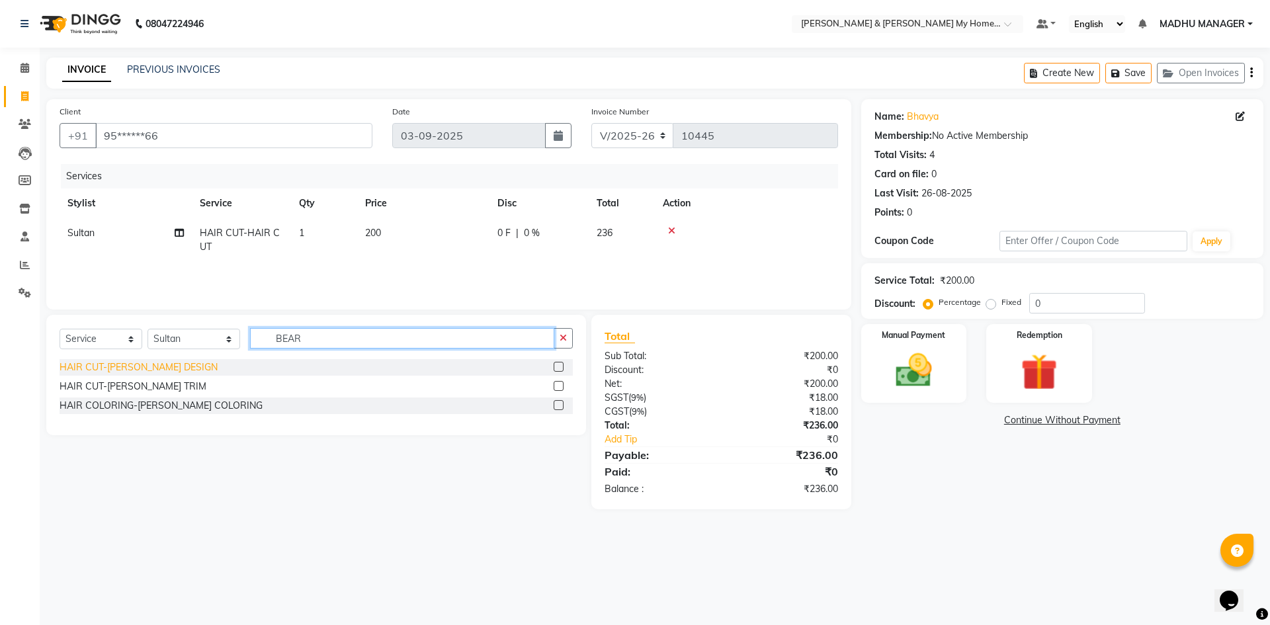
type input "BEAR"
click at [153, 369] on div "HAIR CUT-[PERSON_NAME] DESIGN" at bounding box center [139, 368] width 158 height 14
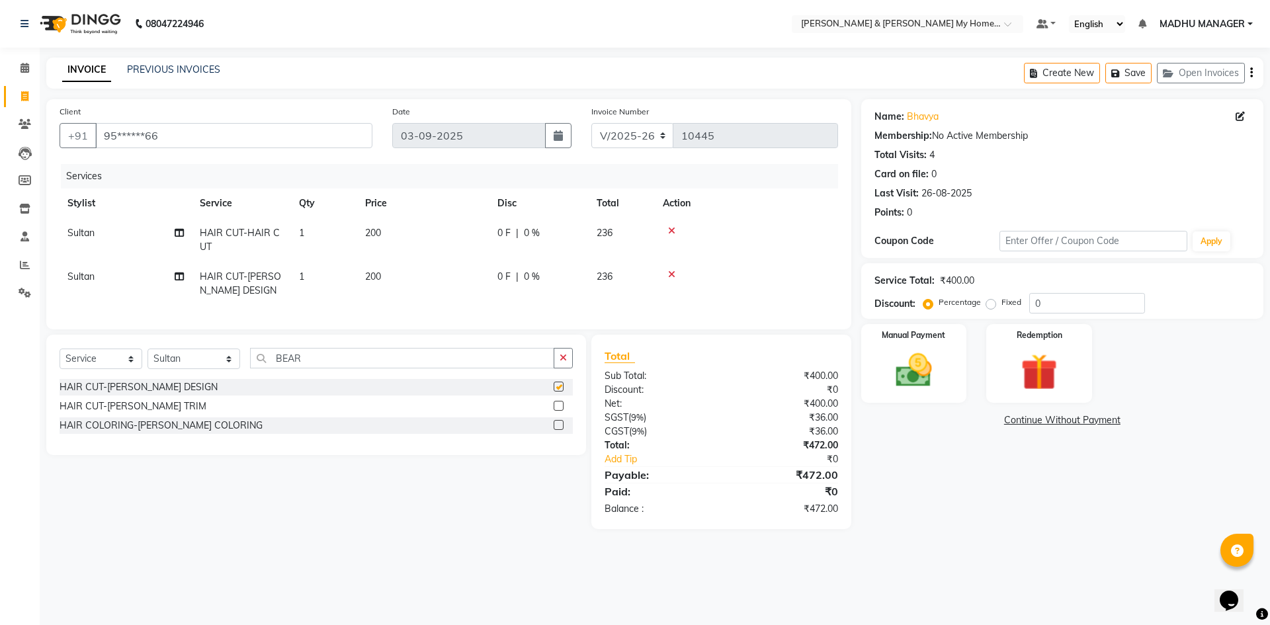
checkbox input "false"
click at [888, 324] on div "Manual Payment" at bounding box center [914, 363] width 110 height 81
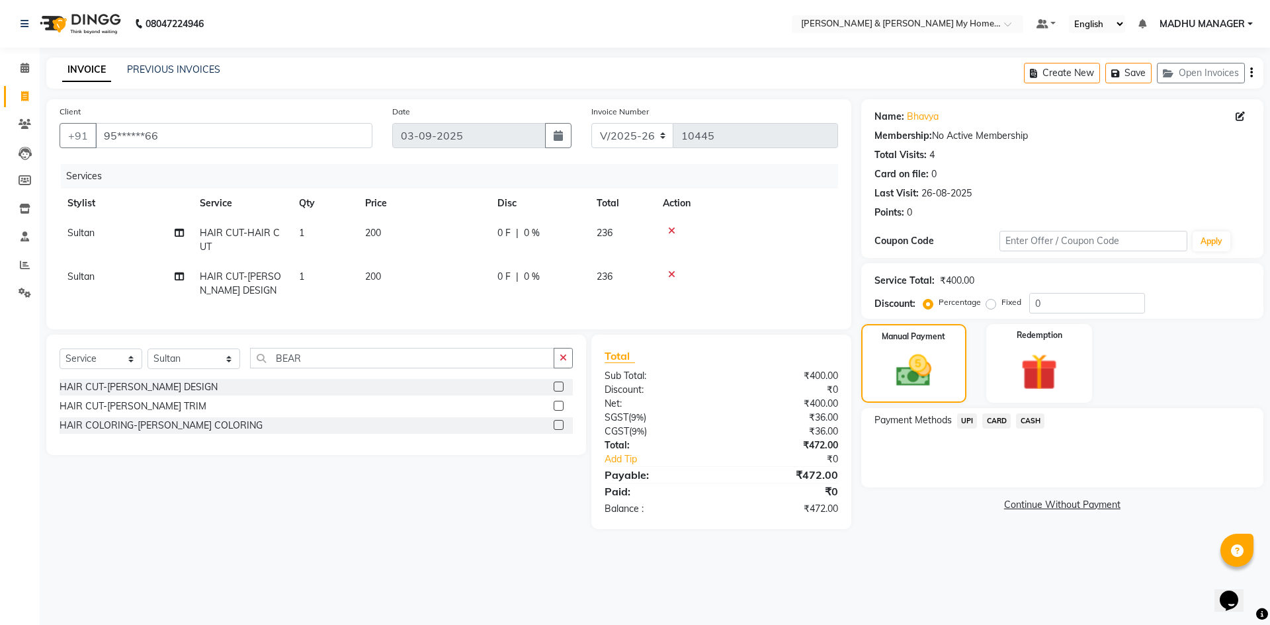
click at [966, 421] on span "UPI" at bounding box center [967, 420] width 21 height 15
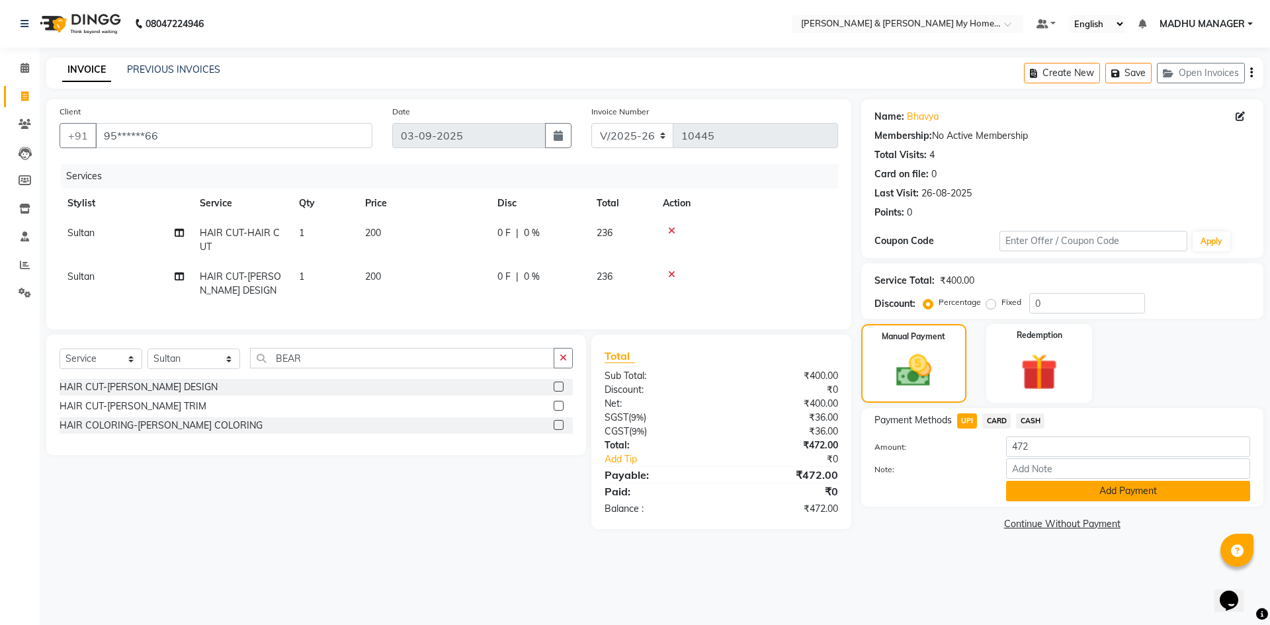
click at [1105, 501] on button "Add Payment" at bounding box center [1128, 491] width 244 height 21
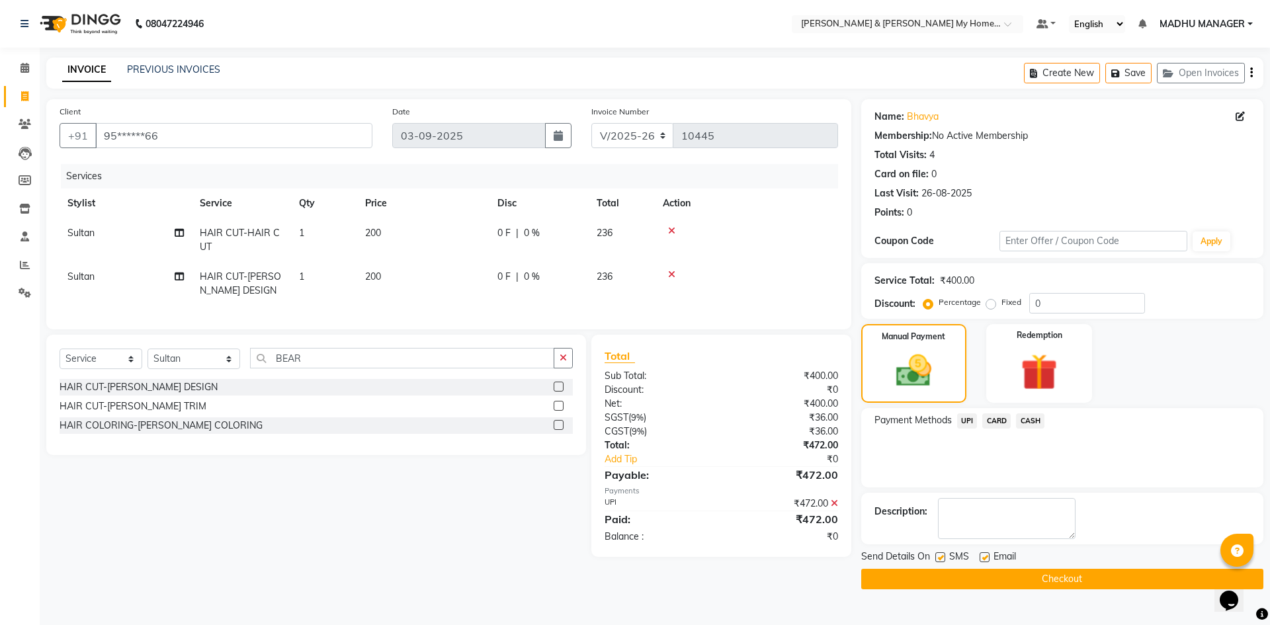
click at [1084, 586] on button "Checkout" at bounding box center [1062, 579] width 402 height 21
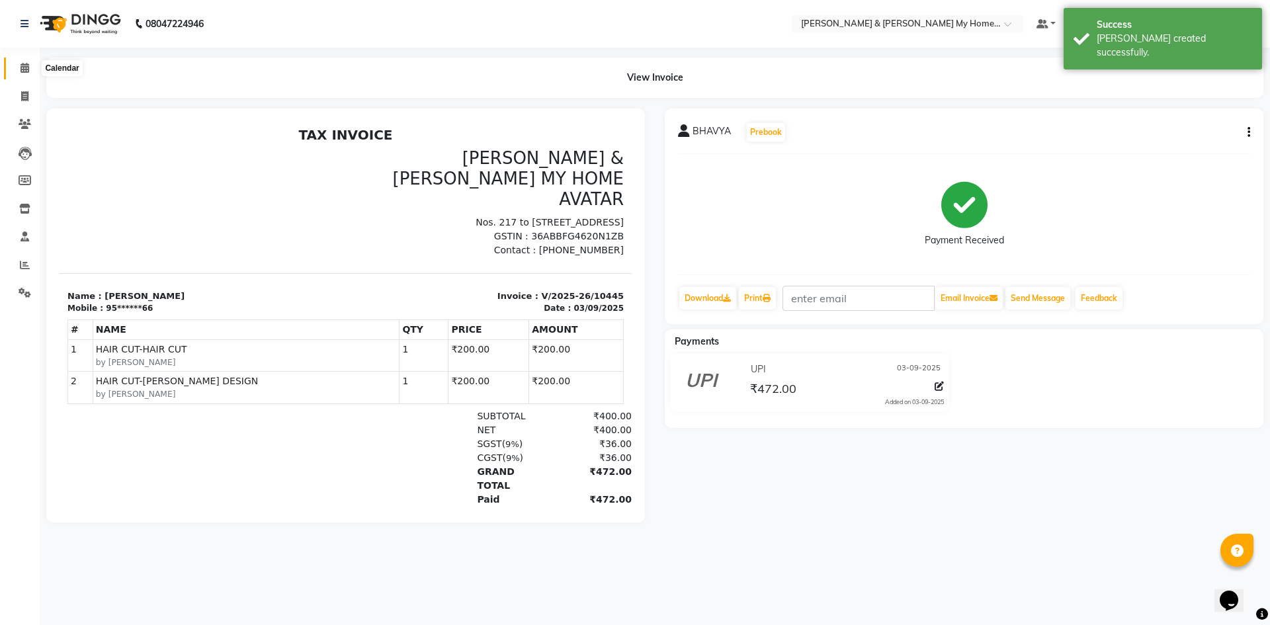
click at [24, 66] on icon at bounding box center [25, 68] width 9 height 10
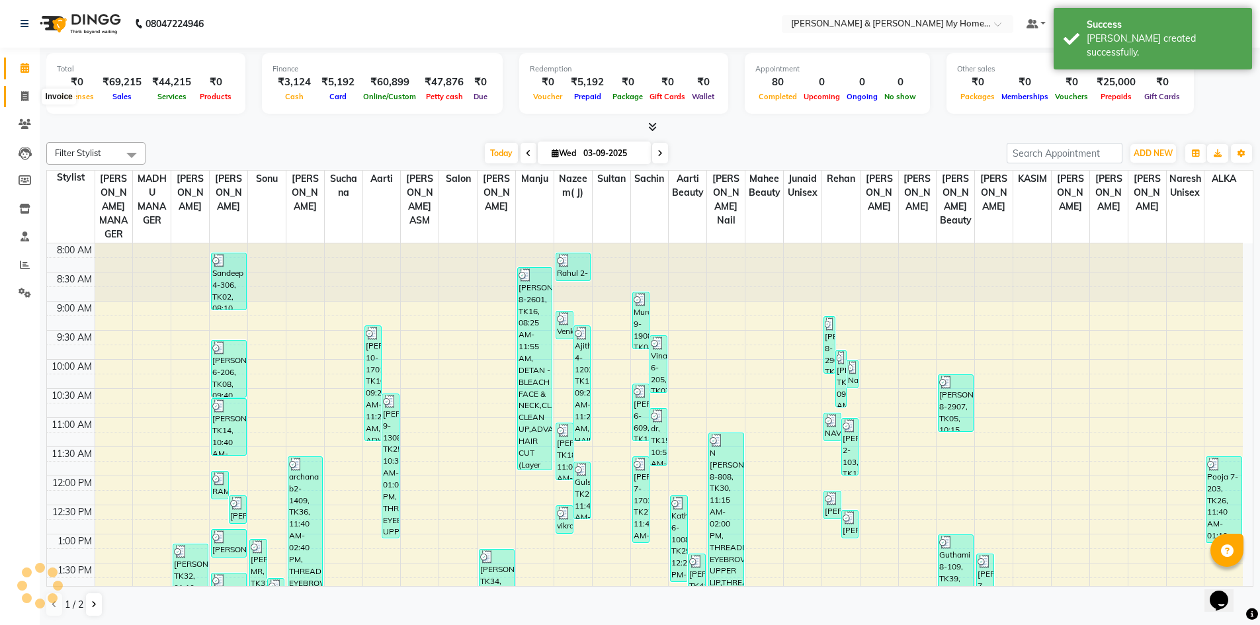
click at [27, 99] on icon at bounding box center [24, 96] width 7 height 10
select select "service"
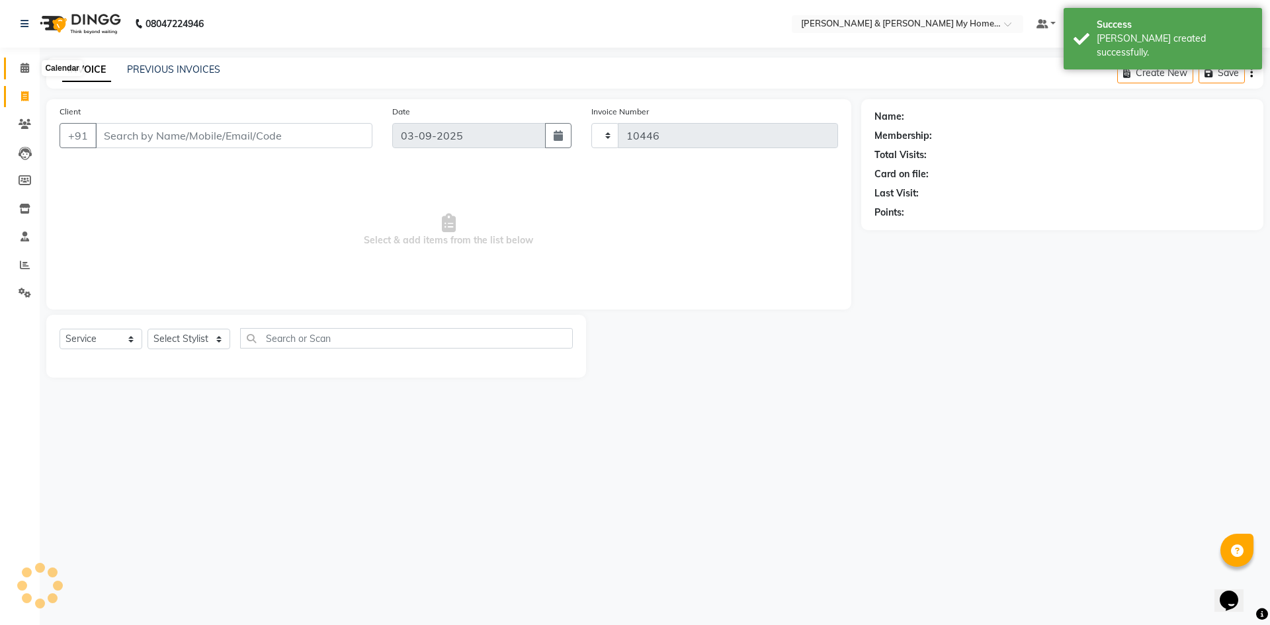
click at [33, 64] on span at bounding box center [24, 68] width 23 height 15
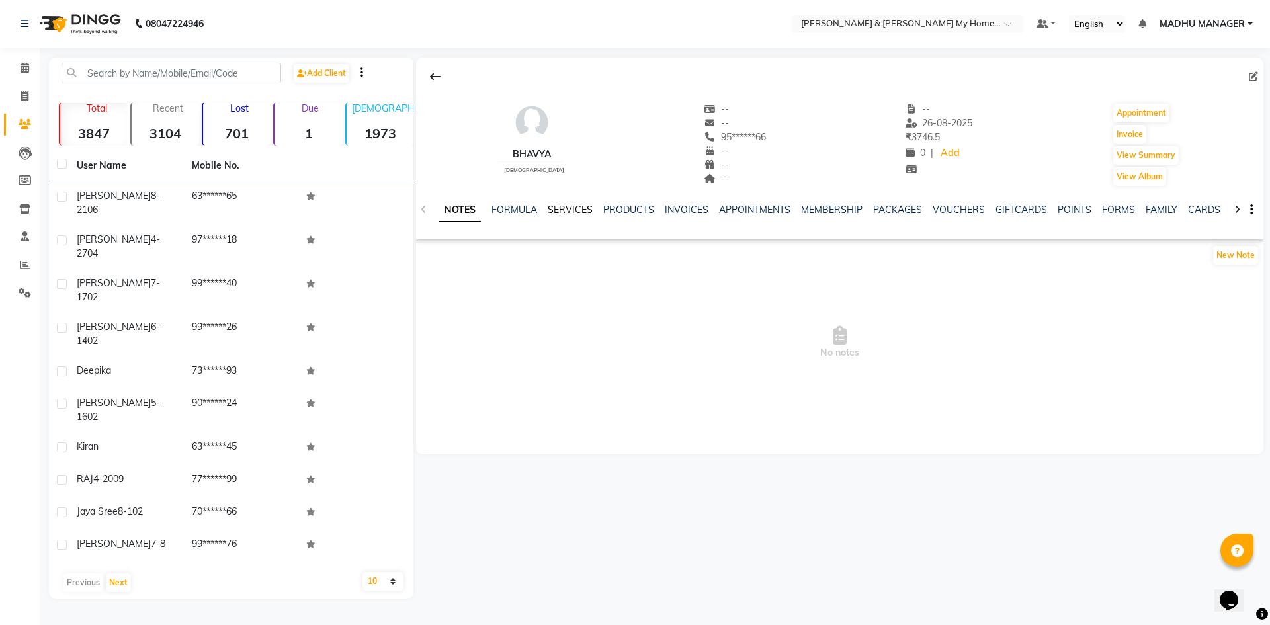
drag, startPoint x: 574, startPoint y: 204, endPoint x: 576, endPoint y: 211, distance: 6.7
click at [574, 205] on link "SERVICES" at bounding box center [570, 210] width 45 height 12
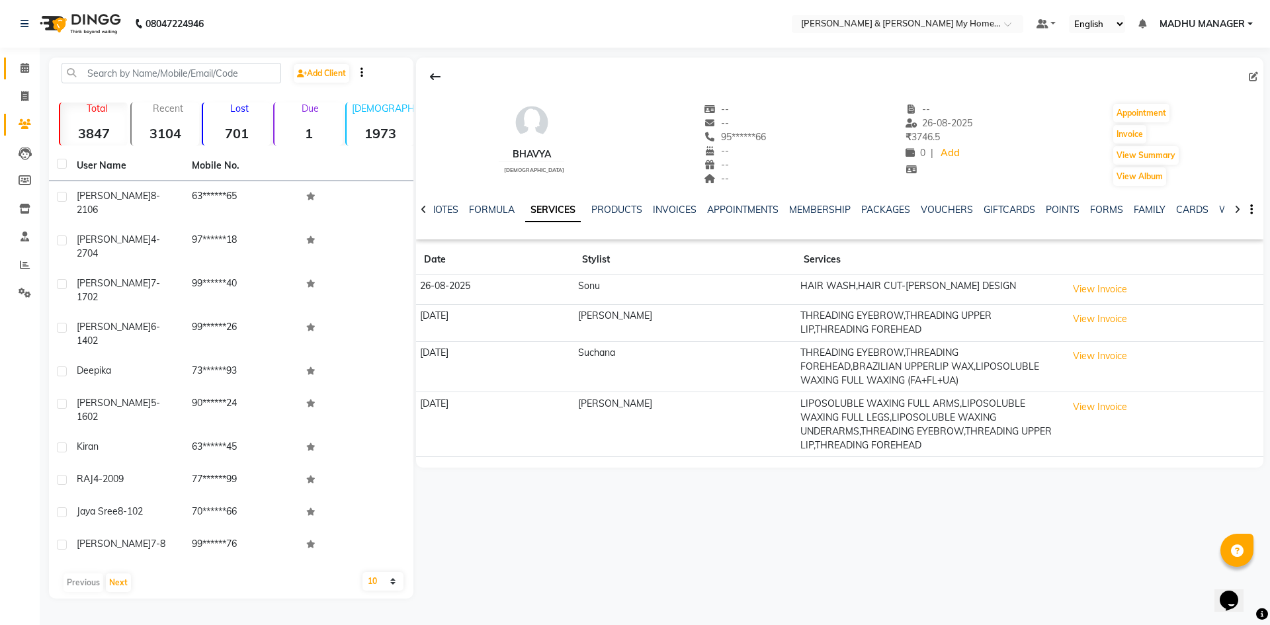
click at [19, 77] on link "Calendar" at bounding box center [20, 69] width 32 height 22
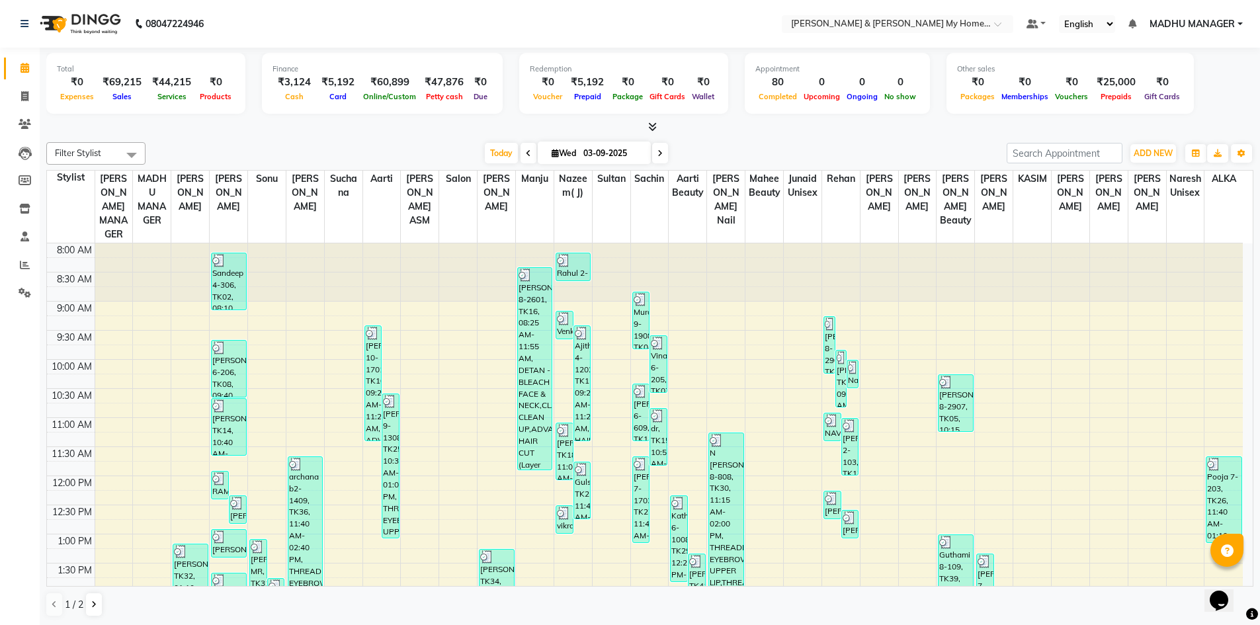
click at [649, 128] on icon at bounding box center [652, 127] width 9 height 10
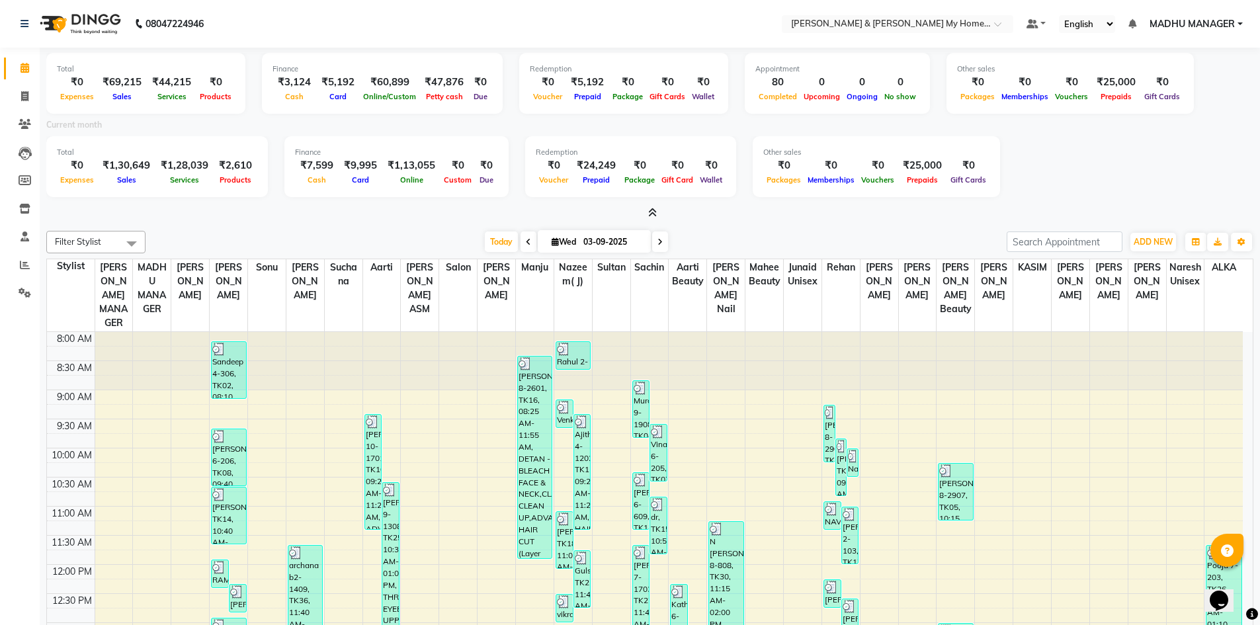
click at [657, 210] on icon at bounding box center [652, 213] width 9 height 10
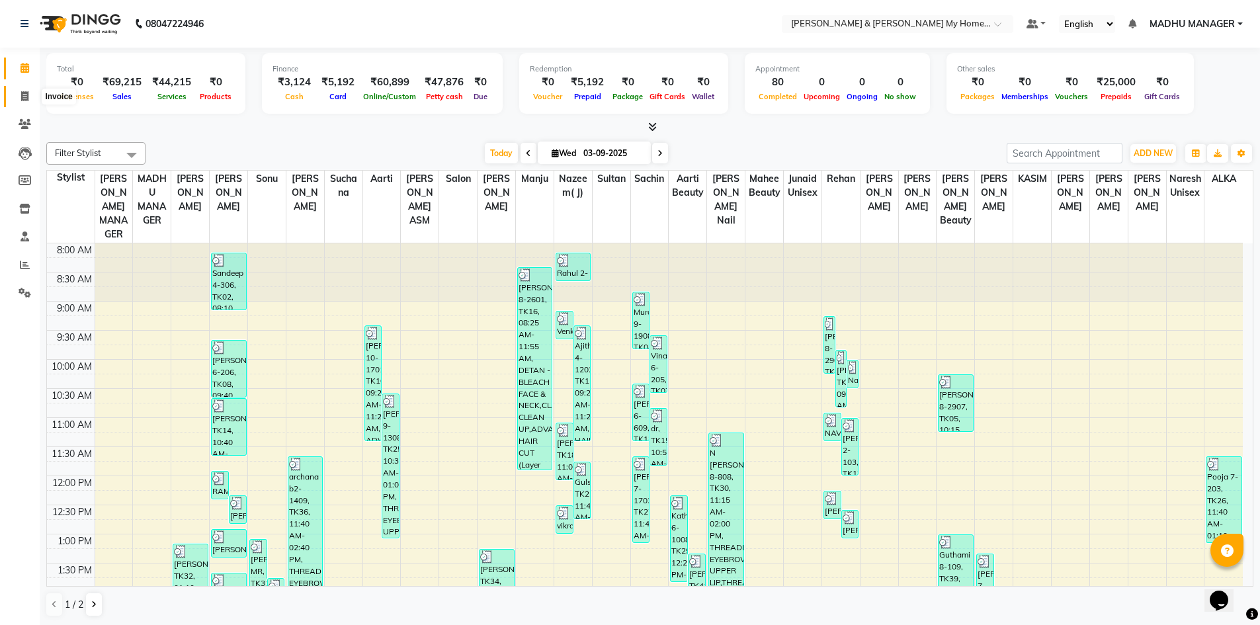
click at [24, 92] on icon at bounding box center [24, 96] width 7 height 10
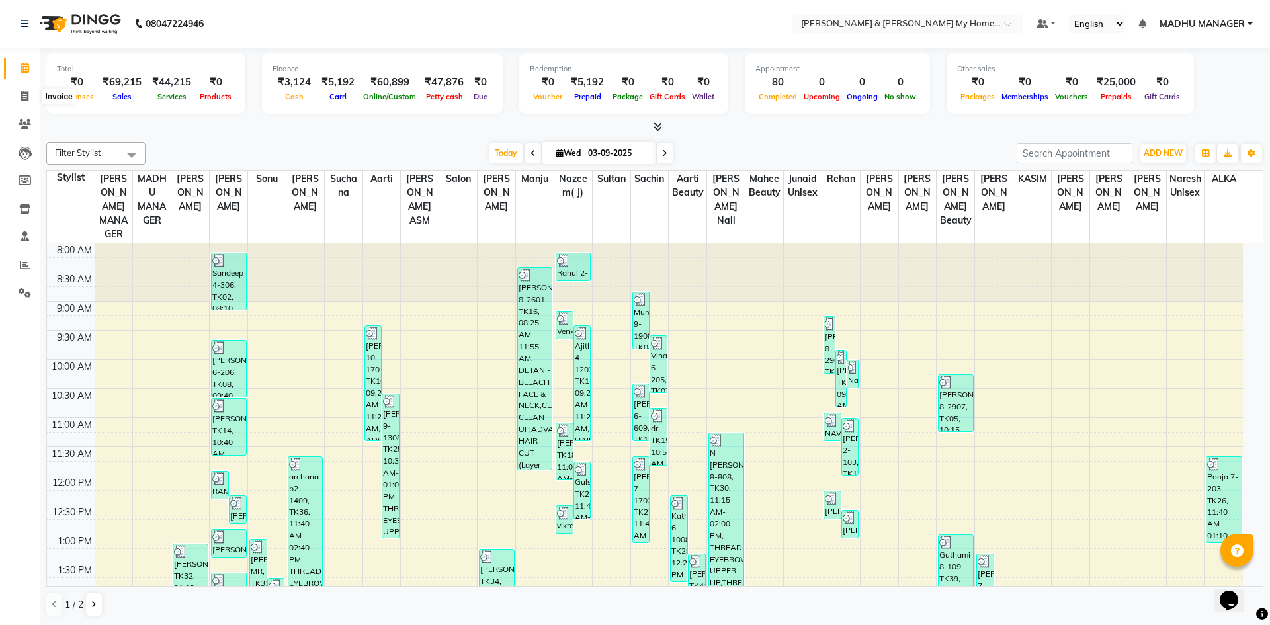
select select "8193"
select select "service"
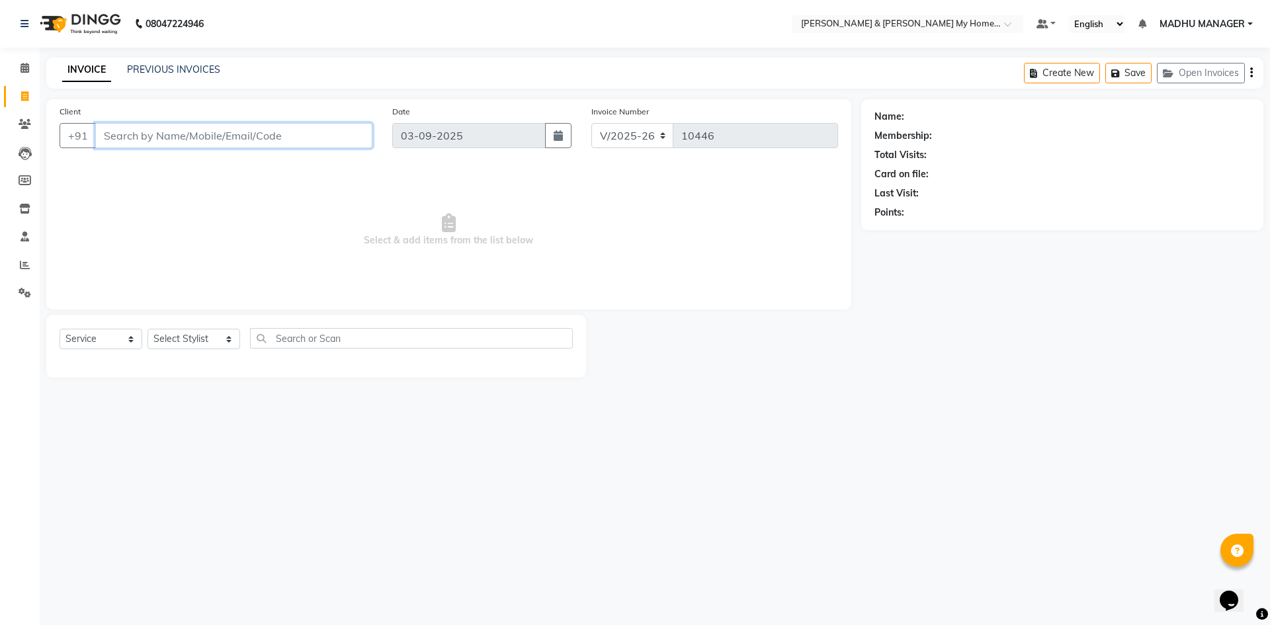
click at [167, 140] on input "Client" at bounding box center [233, 135] width 277 height 25
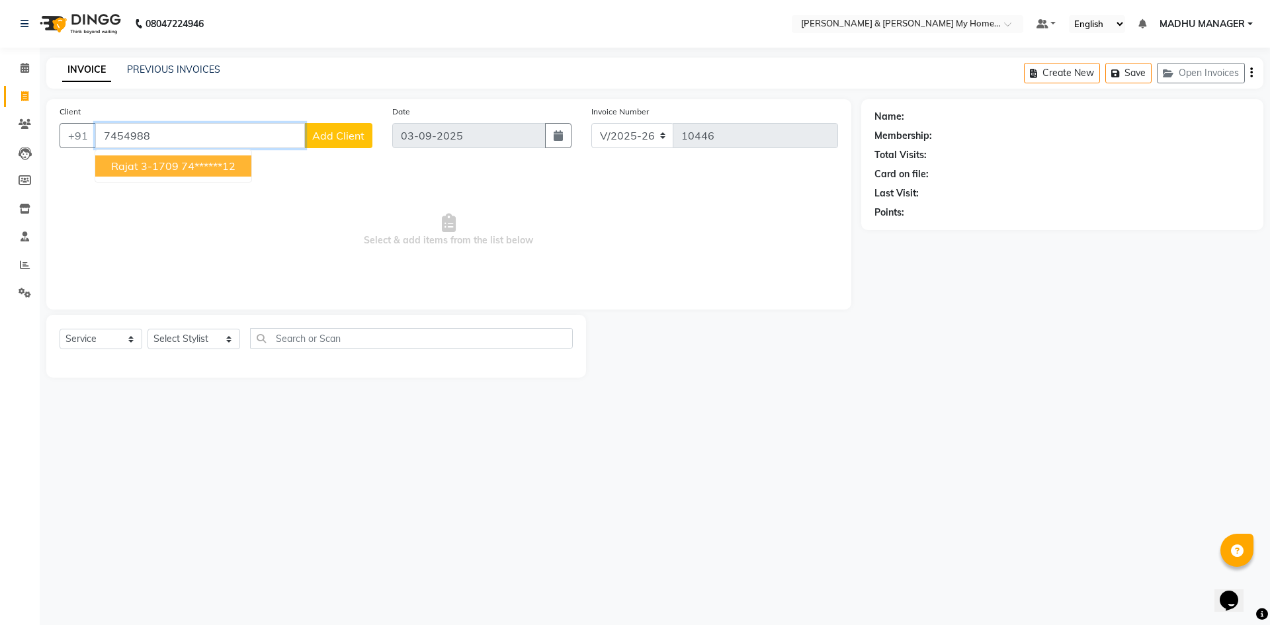
click at [161, 165] on span "Rajat 3-1709" at bounding box center [144, 165] width 67 height 13
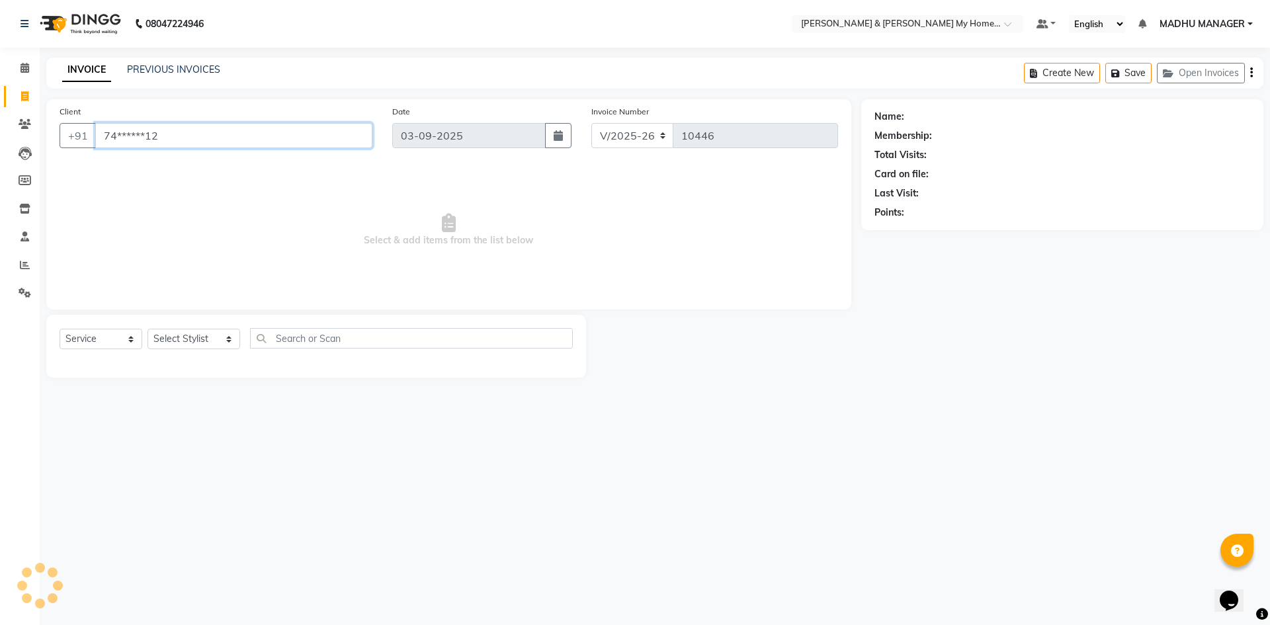
type input "74******12"
click at [173, 341] on select "Select Stylist [PERSON_NAME] Aarti [PERSON_NAME] Beauty [PERSON_NAME] Nail [PER…" at bounding box center [194, 339] width 93 height 21
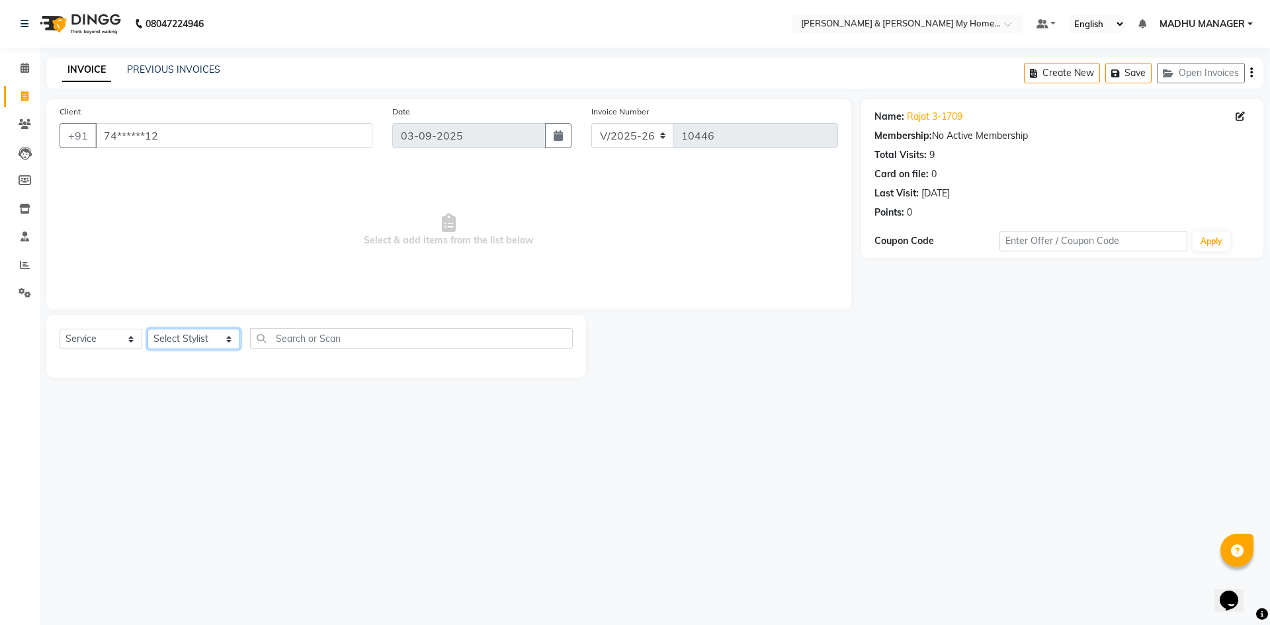
select select "83966"
click at [148, 329] on select "Select Stylist [PERSON_NAME] Aarti [PERSON_NAME] Beauty [PERSON_NAME] Nail [PER…" at bounding box center [194, 339] width 93 height 21
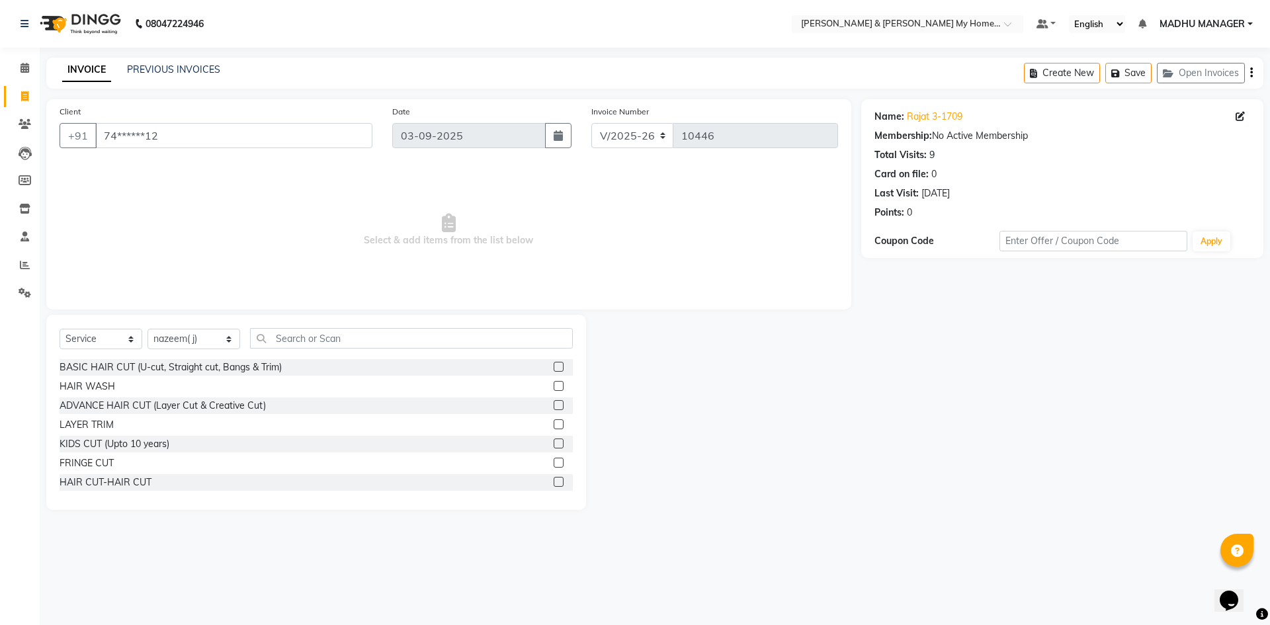
drag, startPoint x: 93, startPoint y: 481, endPoint x: 154, endPoint y: 464, distance: 63.2
click at [93, 481] on div "HAIR CUT-HAIR CUT" at bounding box center [106, 483] width 92 height 14
checkbox input "false"
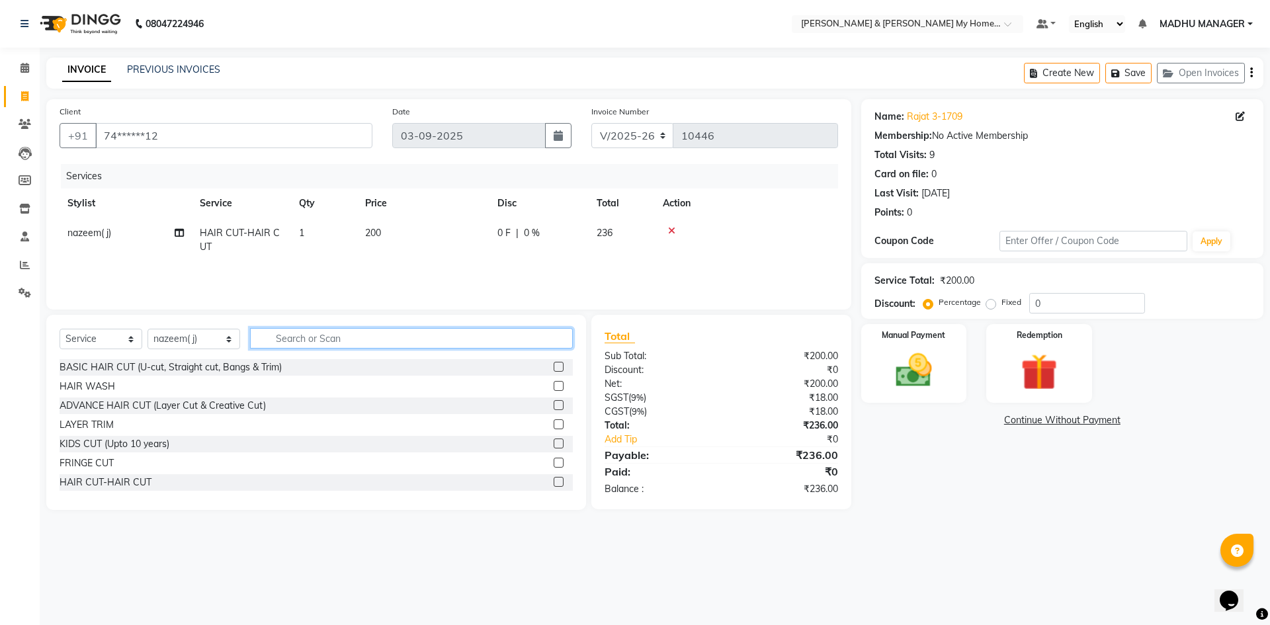
click at [342, 344] on input "text" at bounding box center [411, 338] width 323 height 21
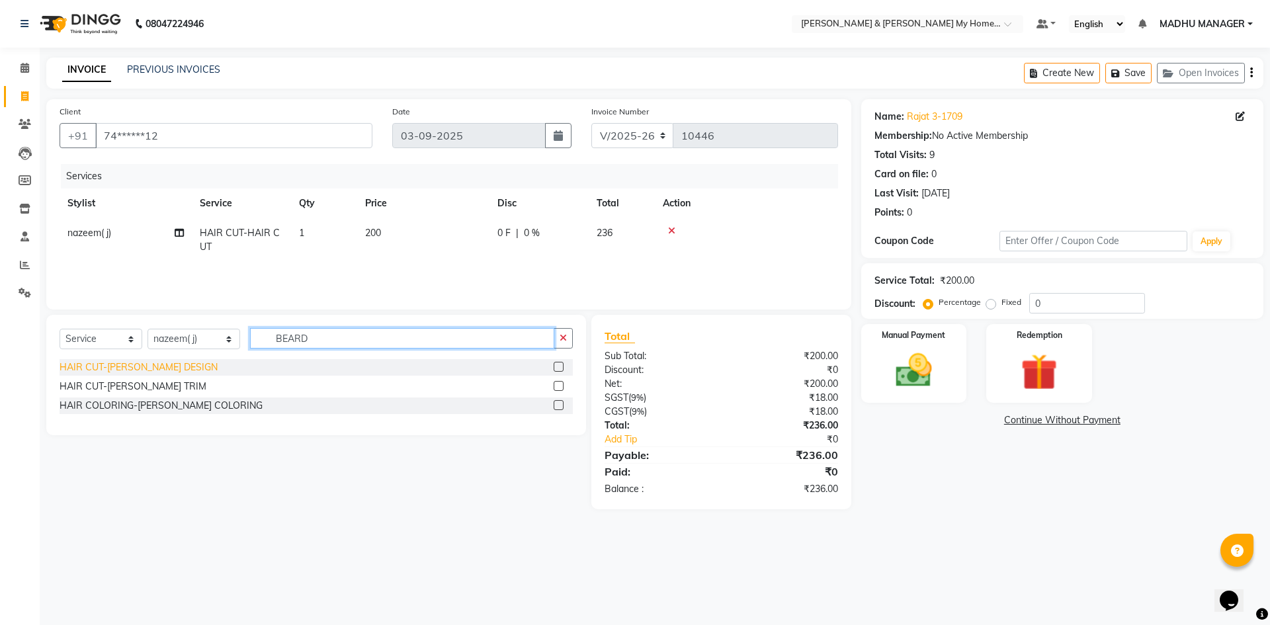
type input "BEARD"
click at [145, 363] on div "HAIR CUT-[PERSON_NAME] DESIGN" at bounding box center [139, 368] width 158 height 14
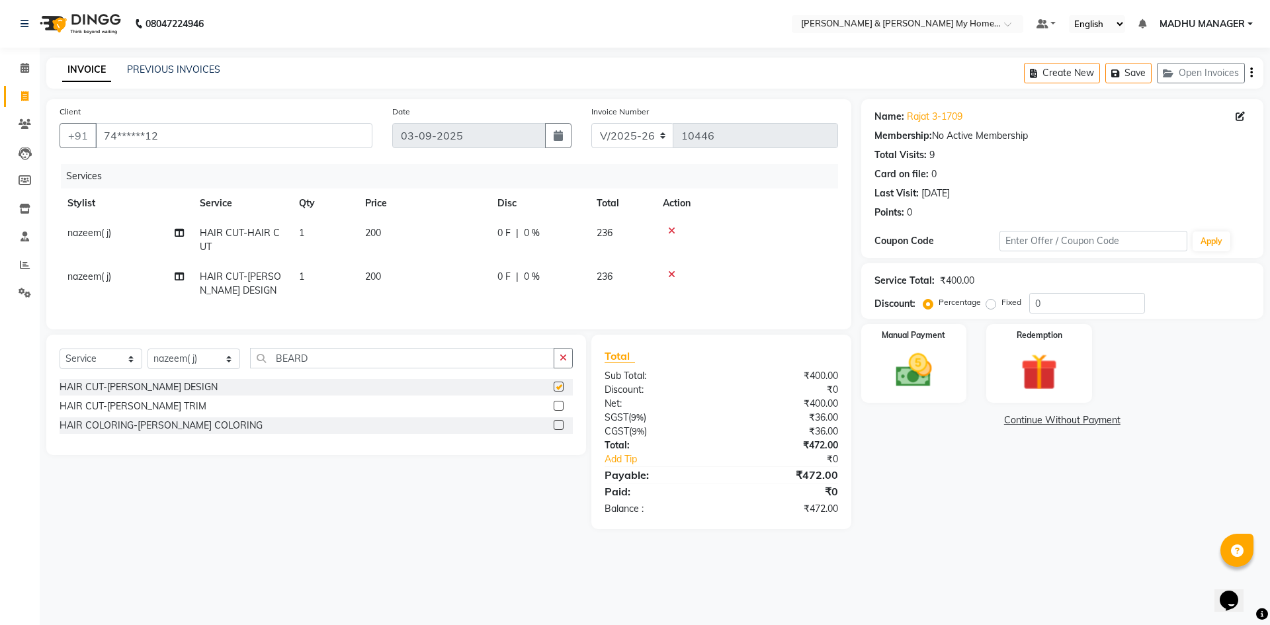
checkbox input "false"
click at [929, 363] on img at bounding box center [914, 371] width 62 height 44
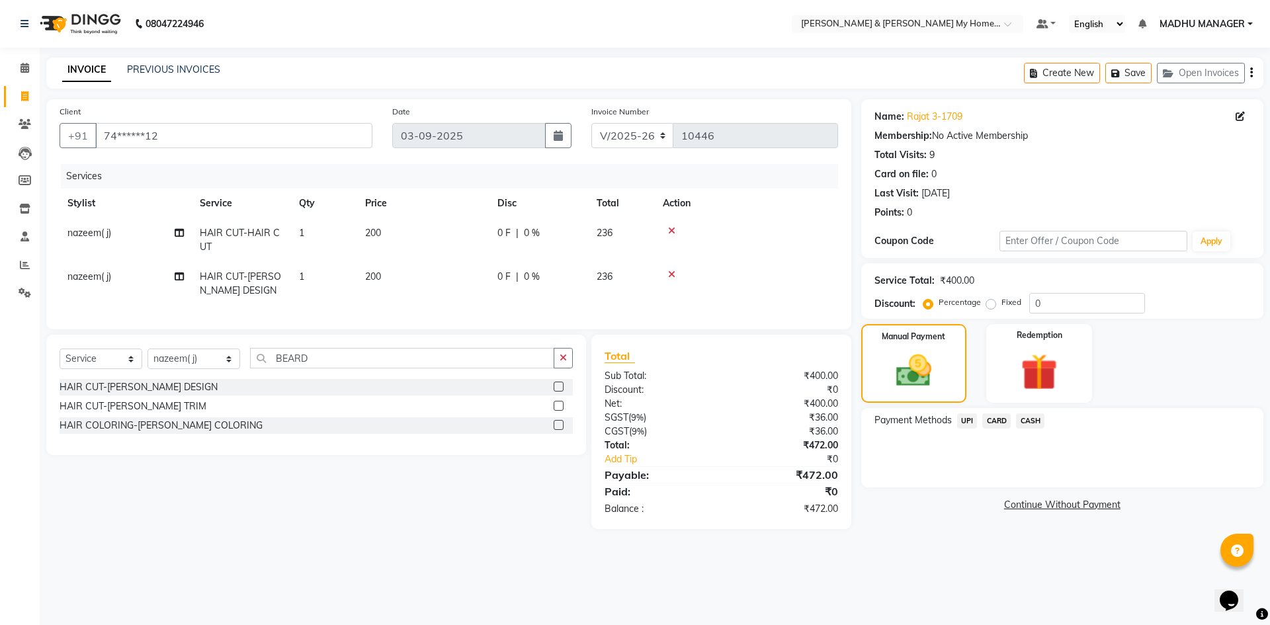
click at [998, 417] on span "CARD" at bounding box center [996, 420] width 28 height 15
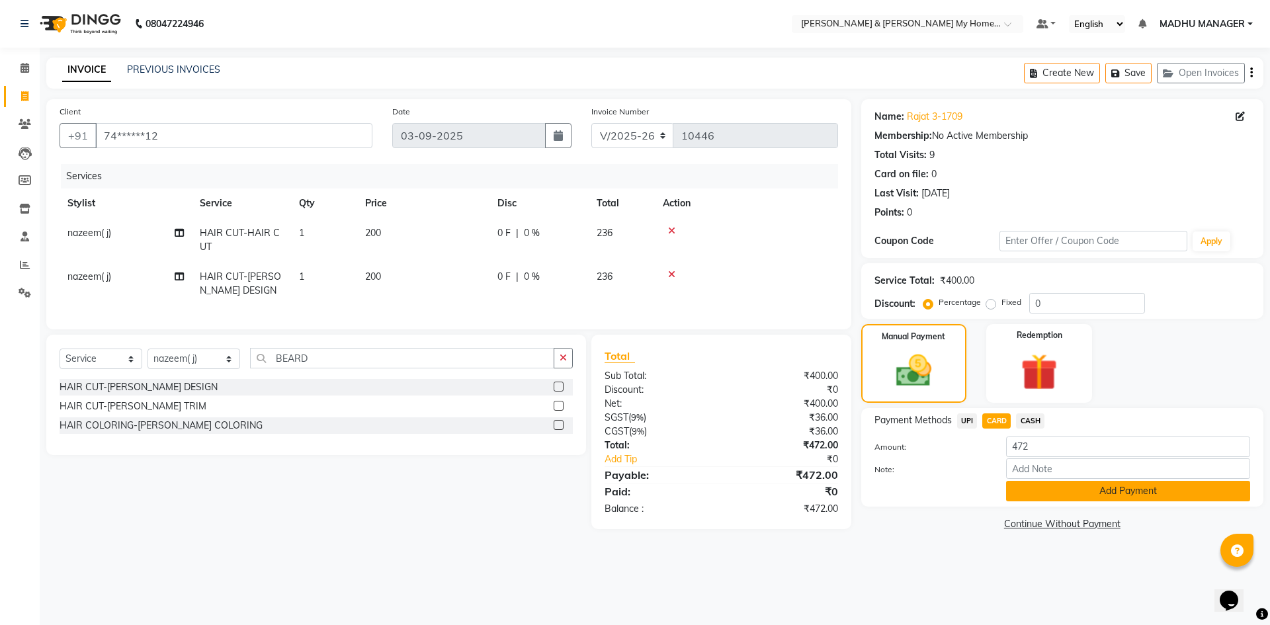
click at [1039, 493] on button "Add Payment" at bounding box center [1128, 491] width 244 height 21
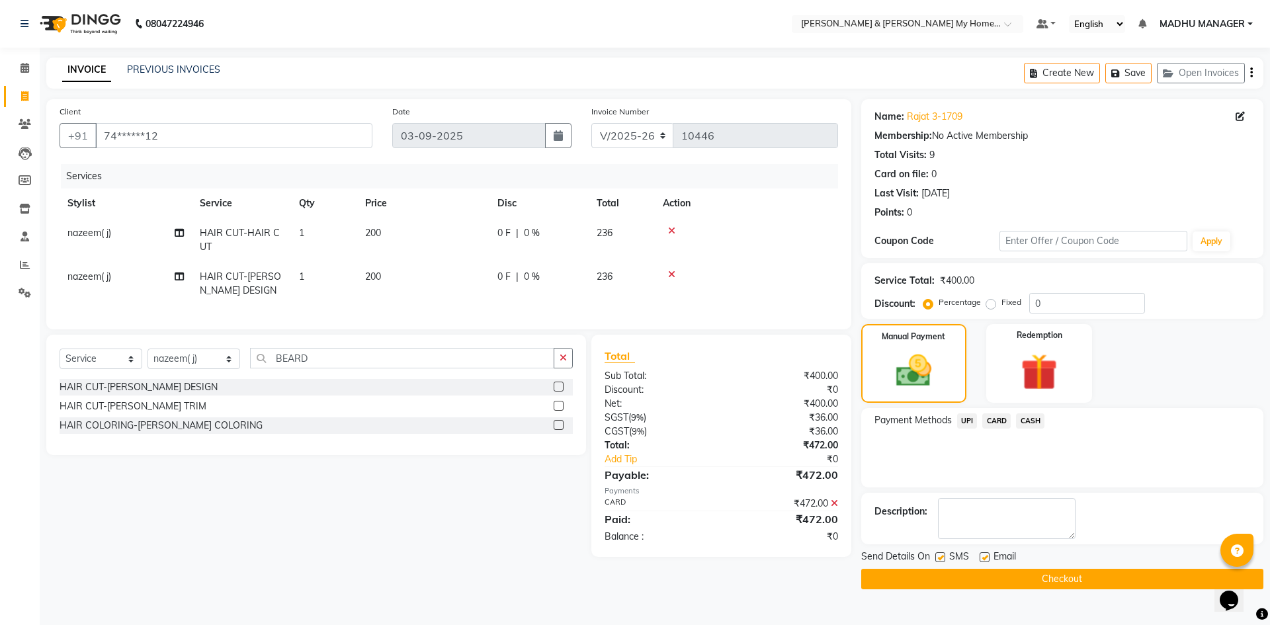
click at [1030, 577] on button "Checkout" at bounding box center [1062, 579] width 402 height 21
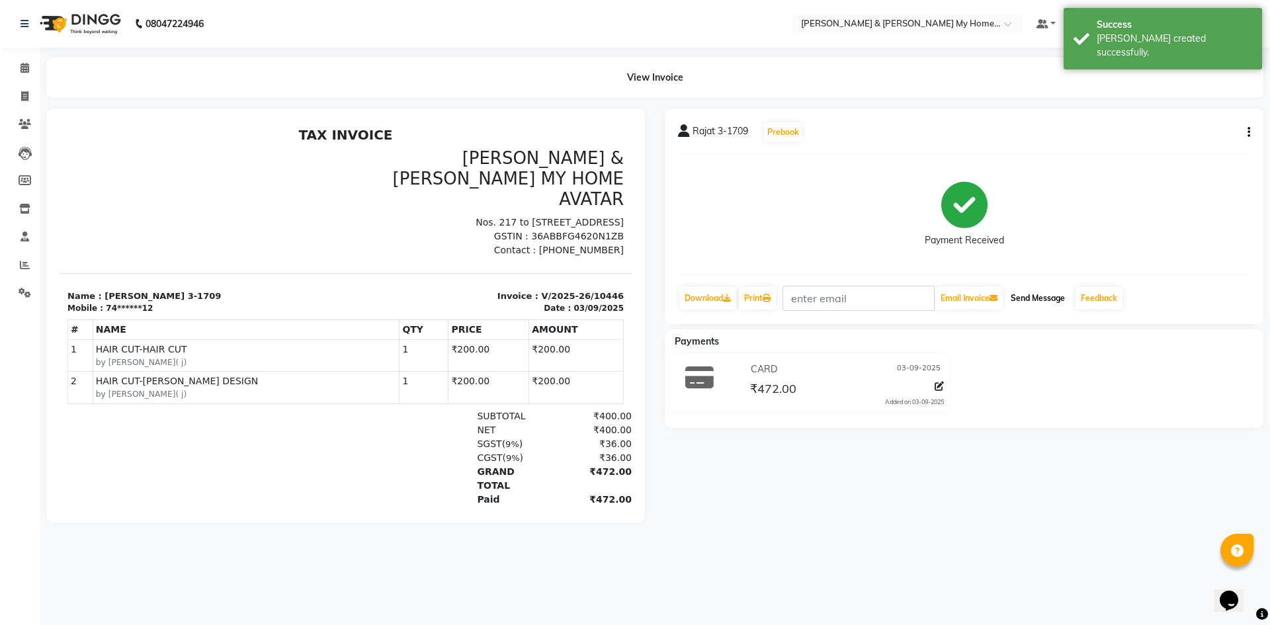
click at [1034, 302] on button "Send Message" at bounding box center [1037, 298] width 65 height 22
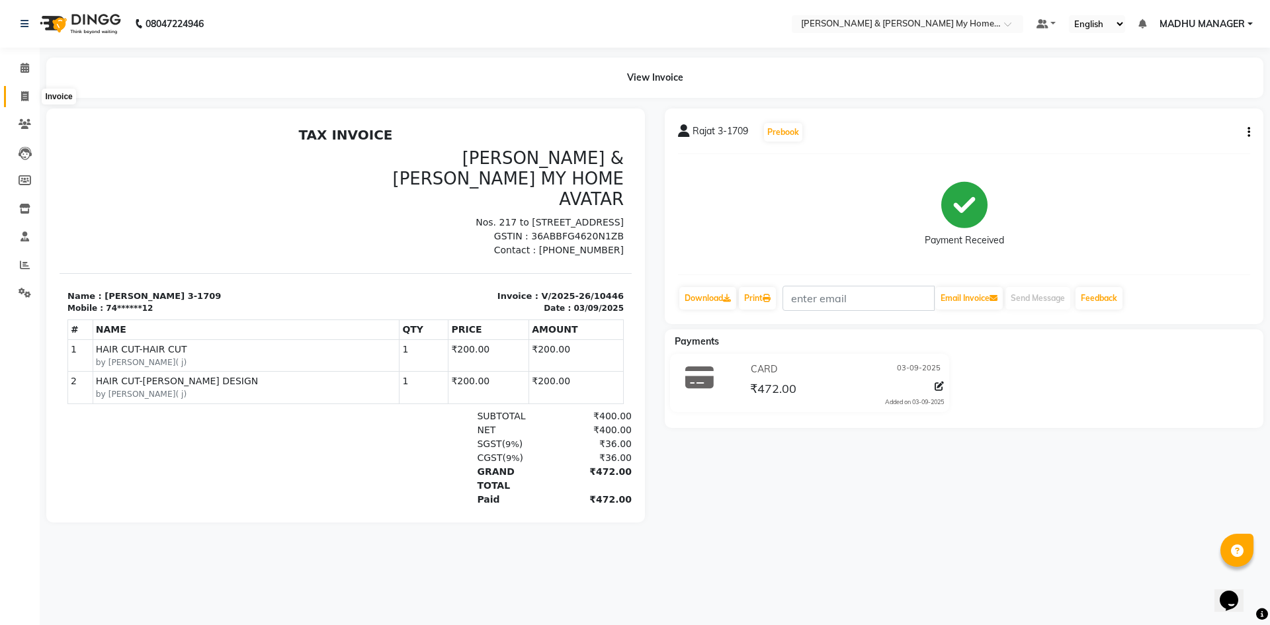
click at [26, 99] on icon at bounding box center [24, 96] width 7 height 10
select select "8193"
select select "service"
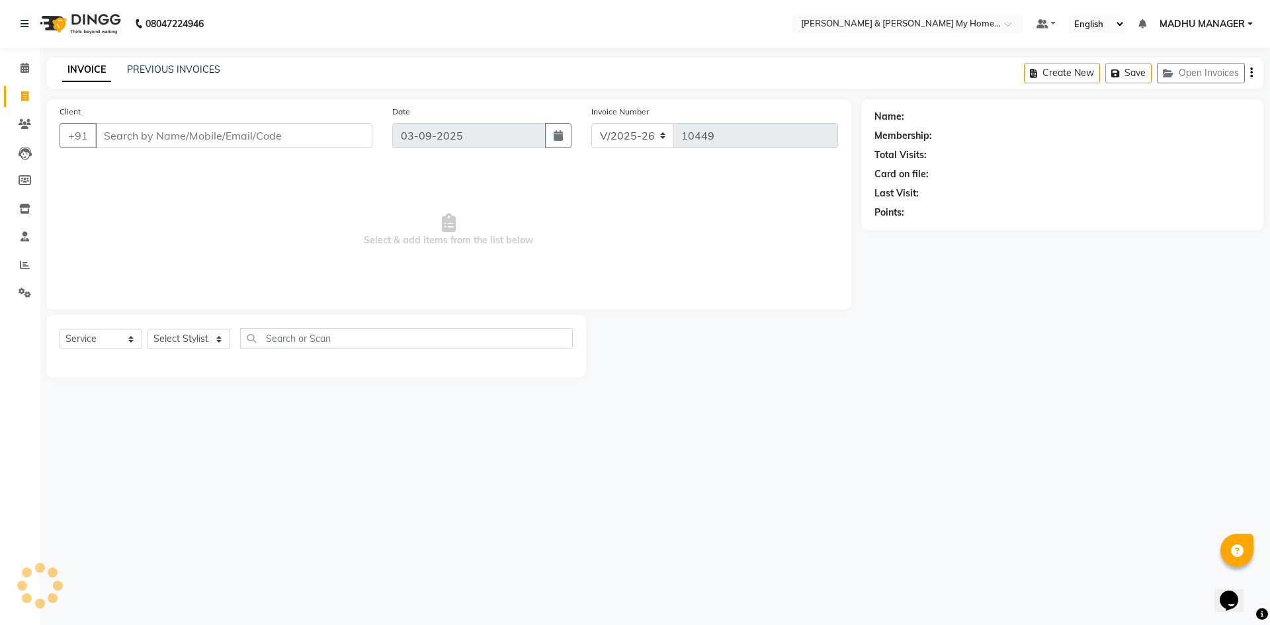
click at [209, 134] on input "Client" at bounding box center [233, 135] width 277 height 25
click at [165, 339] on select "Select Stylist [PERSON_NAME] Aarti [PERSON_NAME] Beauty [PERSON_NAME] Nail [PER…" at bounding box center [194, 339] width 93 height 21
click at [100, 188] on span "Select & add items from the list below" at bounding box center [449, 230] width 779 height 132
click at [180, 341] on select "Select Stylist [PERSON_NAME] Aarti [PERSON_NAME] Beauty [PERSON_NAME] Nail [PER…" at bounding box center [194, 339] width 93 height 21
select select "85861"
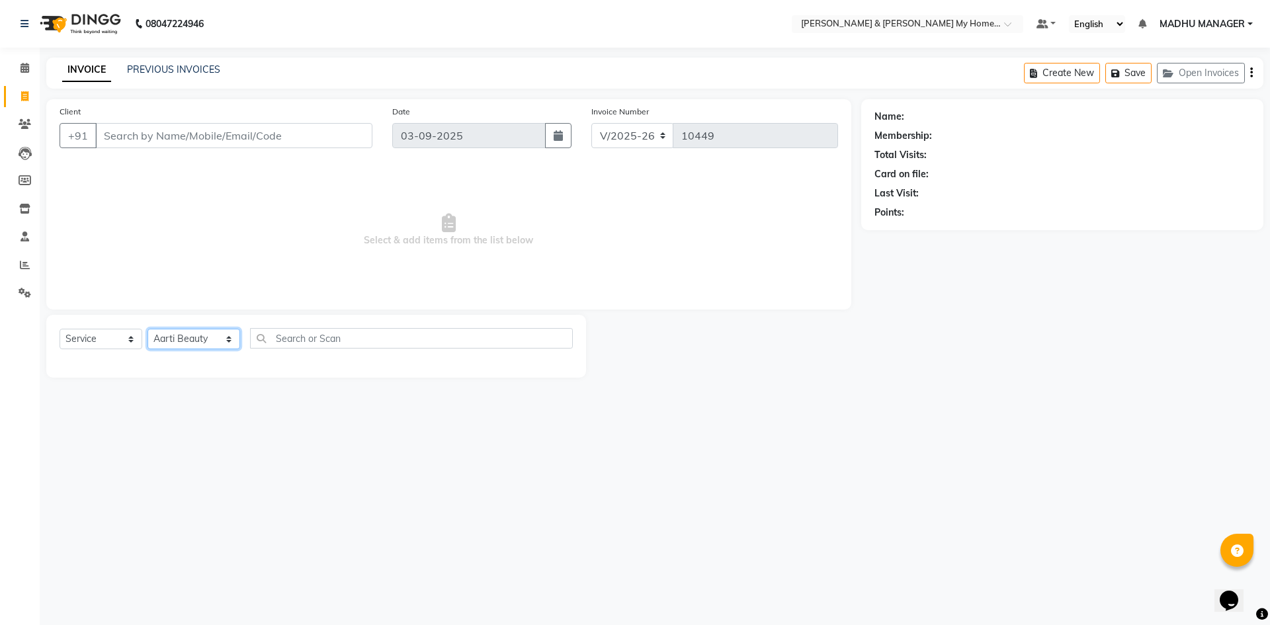
click at [148, 329] on select "Select Stylist [PERSON_NAME] Aarti [PERSON_NAME] Beauty [PERSON_NAME] Nail [PER…" at bounding box center [194, 339] width 93 height 21
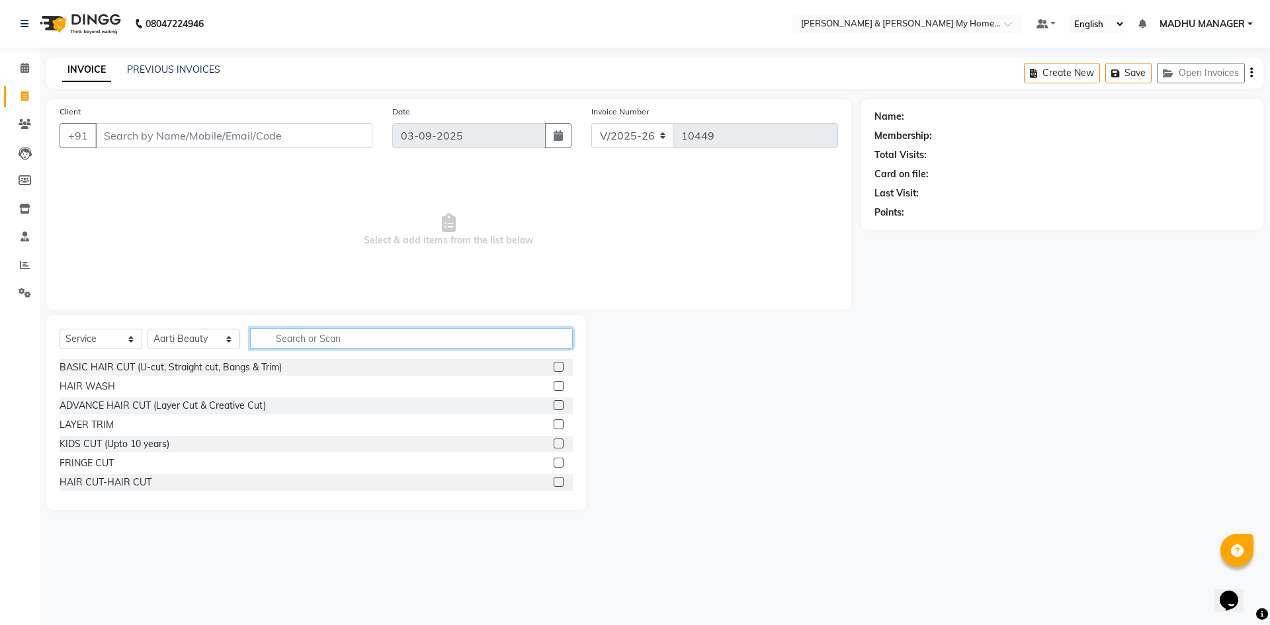
click at [291, 339] on input "text" at bounding box center [411, 338] width 323 height 21
type input "THRE"
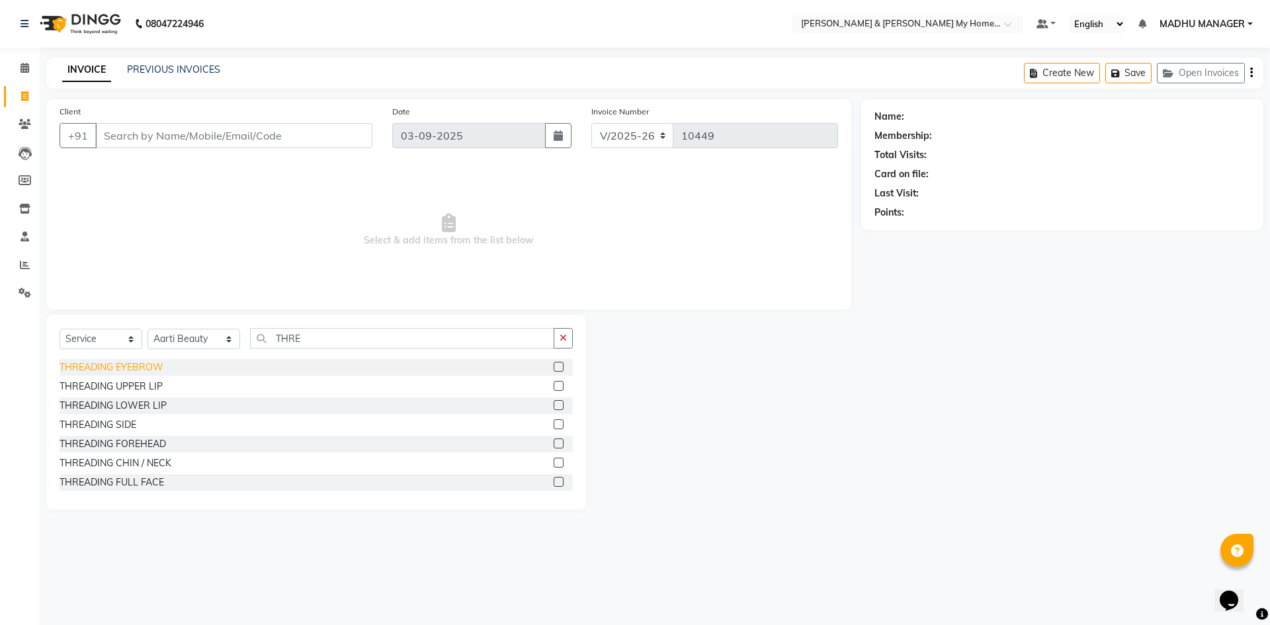
click at [138, 370] on div "THREADING EYEBROW" at bounding box center [112, 368] width 104 height 14
checkbox input "false"
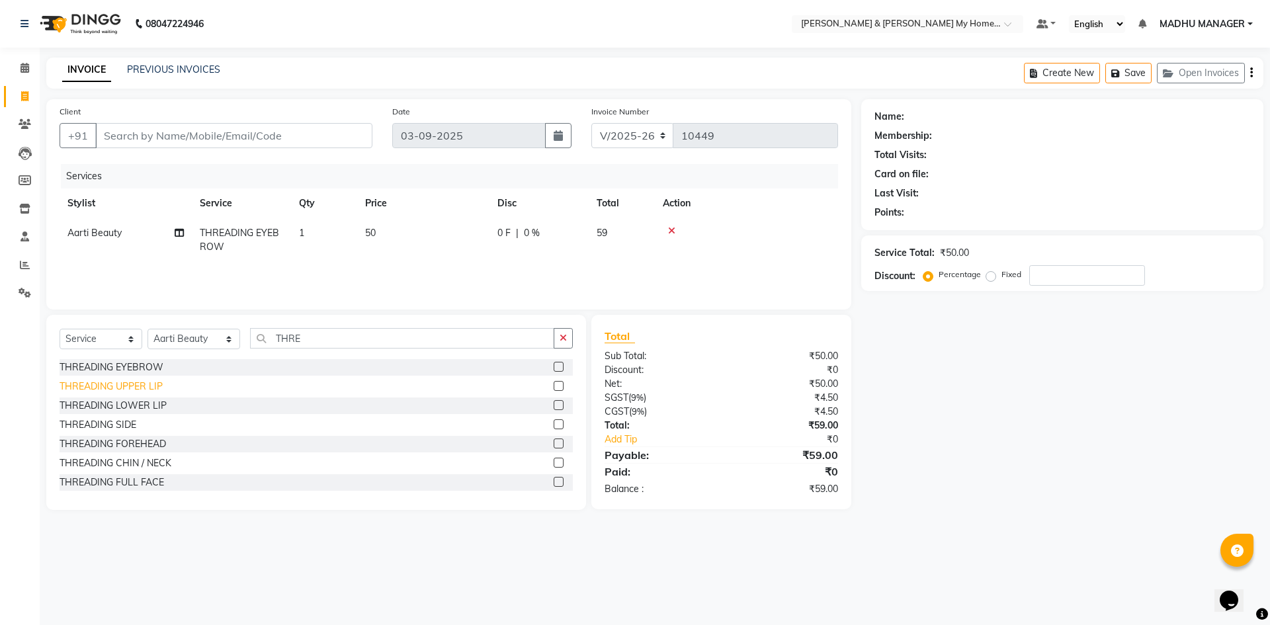
click at [141, 390] on div "THREADING UPPER LIP" at bounding box center [111, 387] width 103 height 14
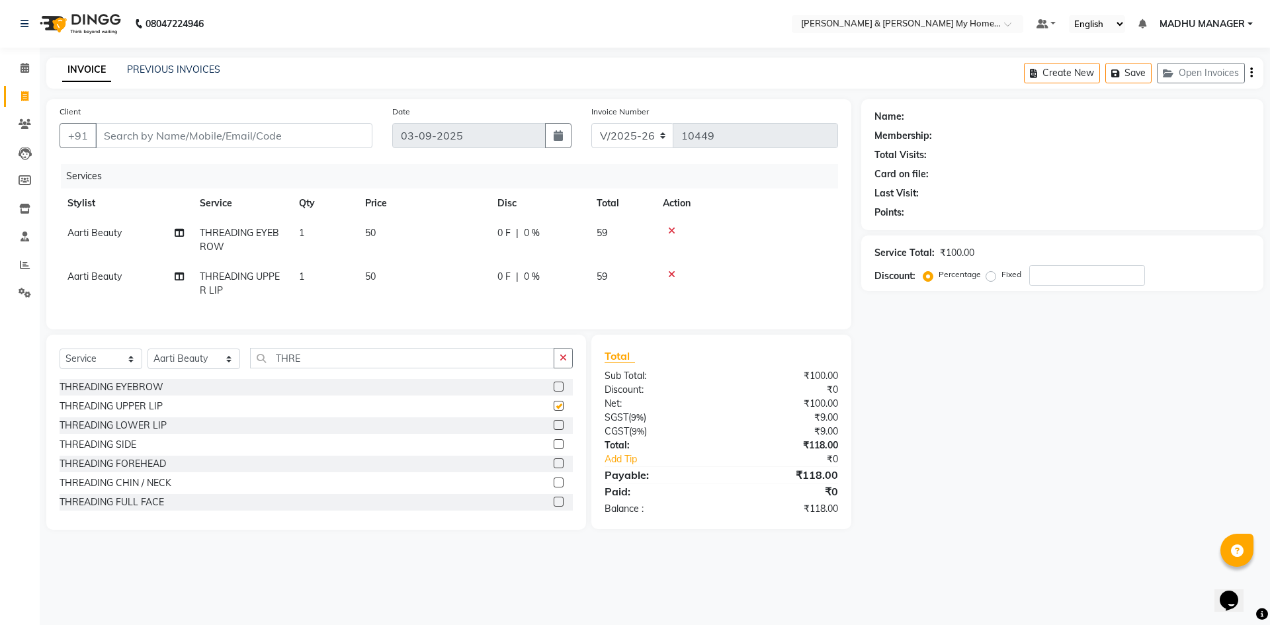
checkbox input "false"
click at [292, 368] on input "THRE" at bounding box center [402, 358] width 304 height 21
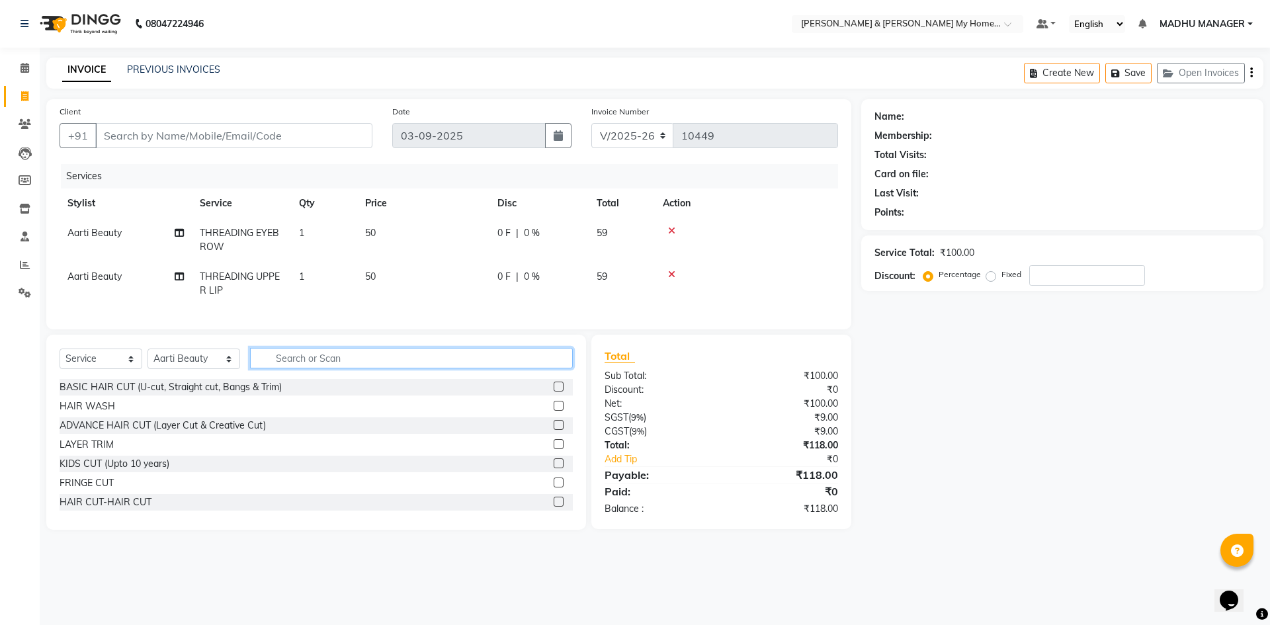
click at [290, 364] on input "text" at bounding box center [411, 358] width 323 height 21
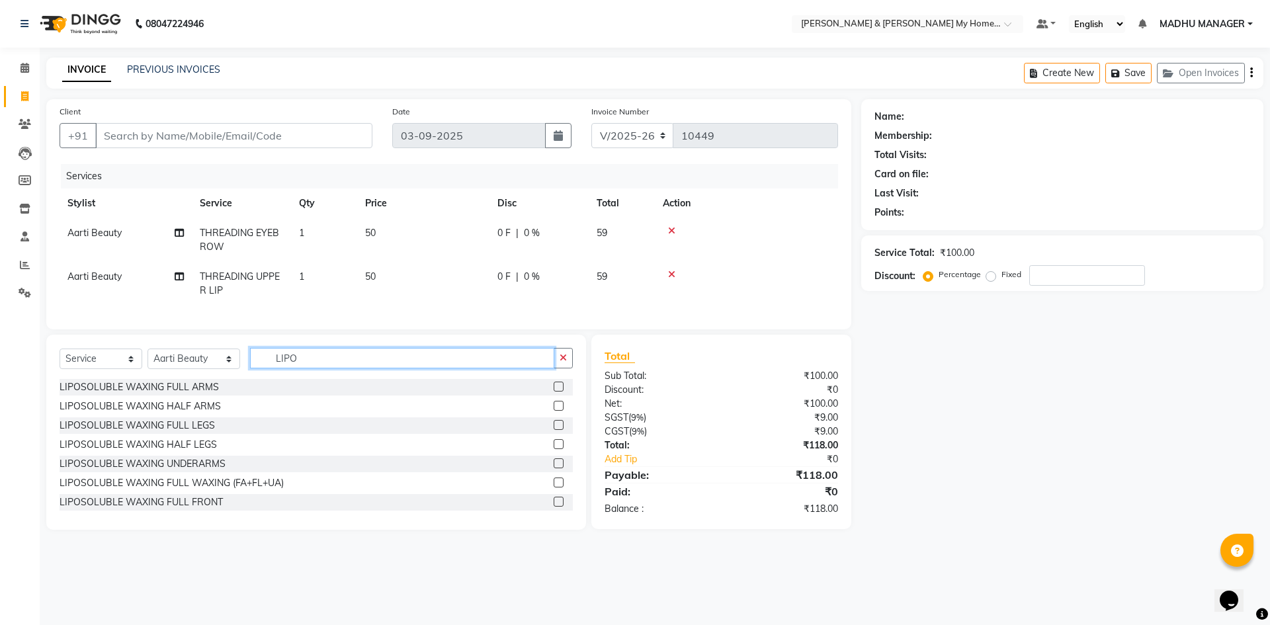
type input "LIPO"
click at [158, 390] on div "LIPOSOLUBLE WAXING FULL ARMS" at bounding box center [316, 387] width 513 height 17
click at [210, 394] on div "LIPOSOLUBLE WAXING FULL ARMS" at bounding box center [139, 387] width 159 height 14
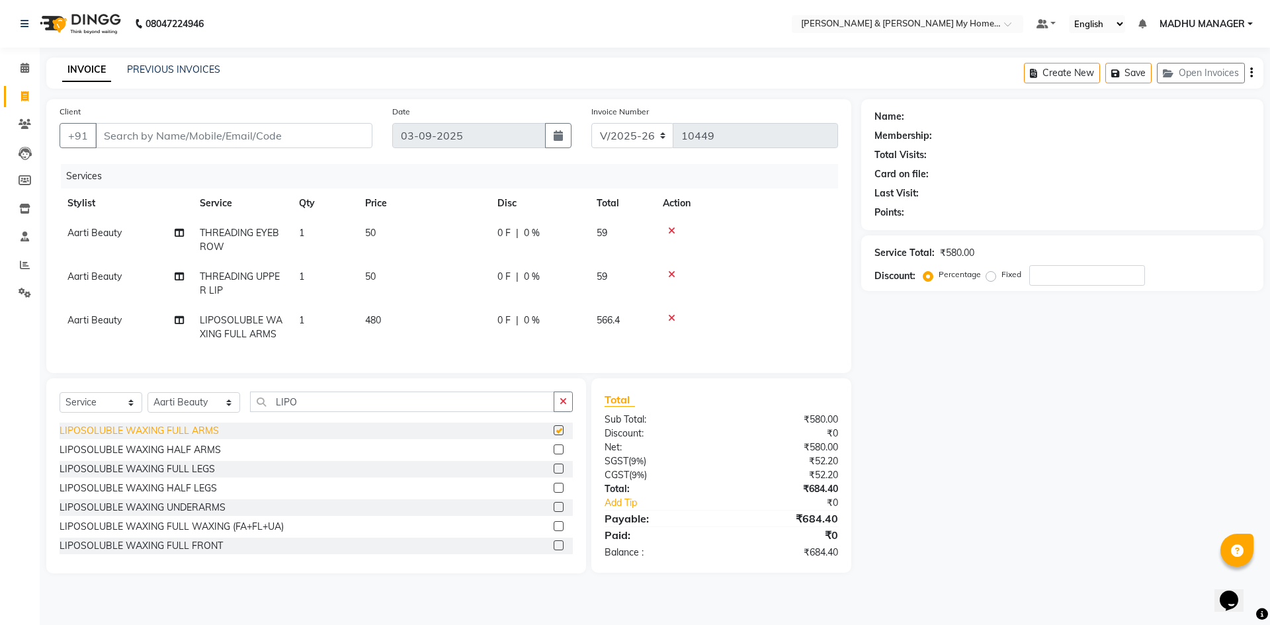
checkbox input "false"
click at [201, 476] on div "LIPOSOLUBLE WAXING FULL LEGS" at bounding box center [137, 469] width 155 height 14
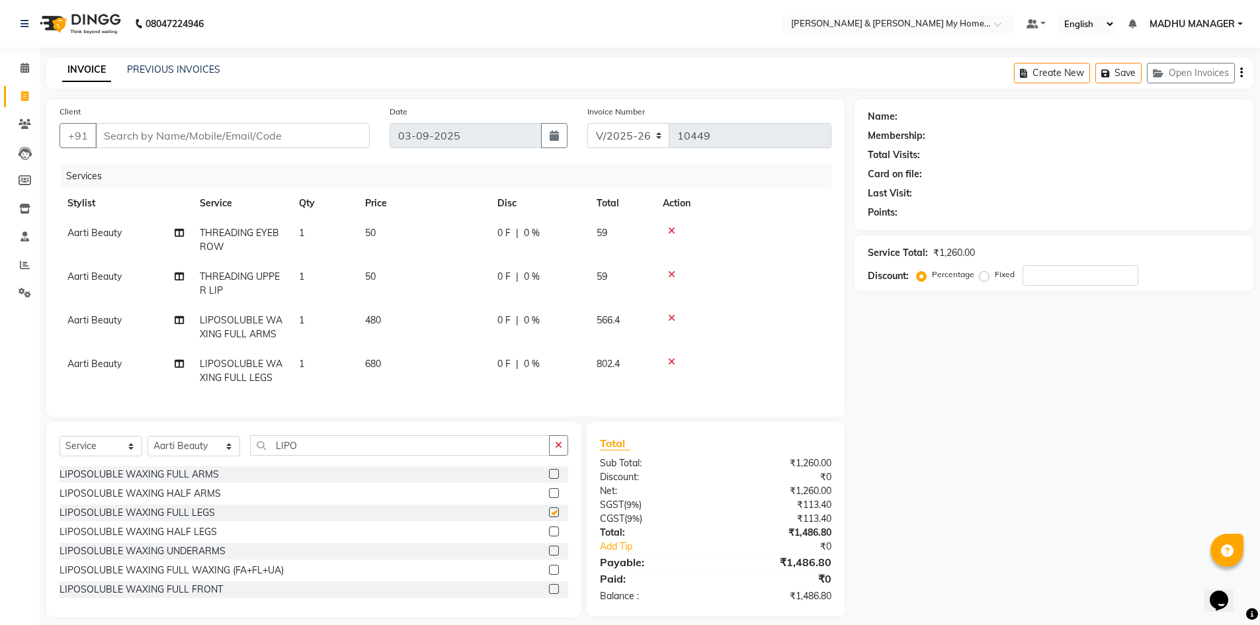
checkbox input "false"
click at [204, 558] on div "LIPOSOLUBLE WAXING UNDERARMS" at bounding box center [143, 551] width 166 height 14
checkbox input "false"
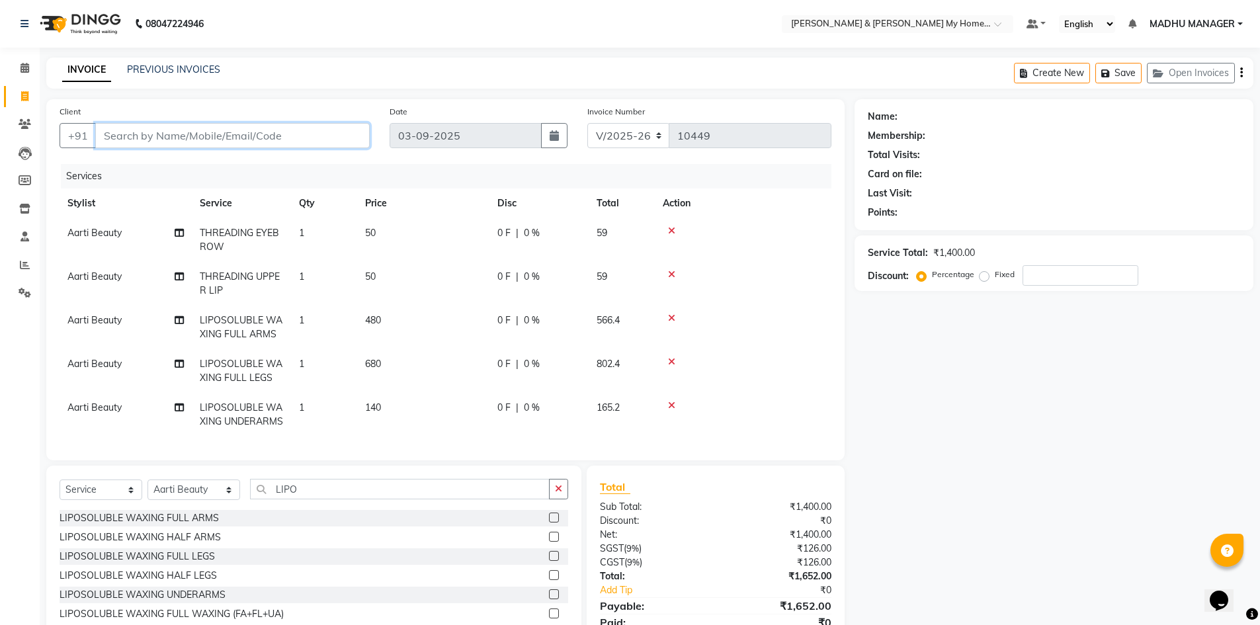
click at [251, 128] on input "Client" at bounding box center [232, 135] width 275 height 25
type input "8"
type input "0"
click at [139, 157] on button "loveneeth 83******08" at bounding box center [165, 165] width 140 height 21
type input "83******08"
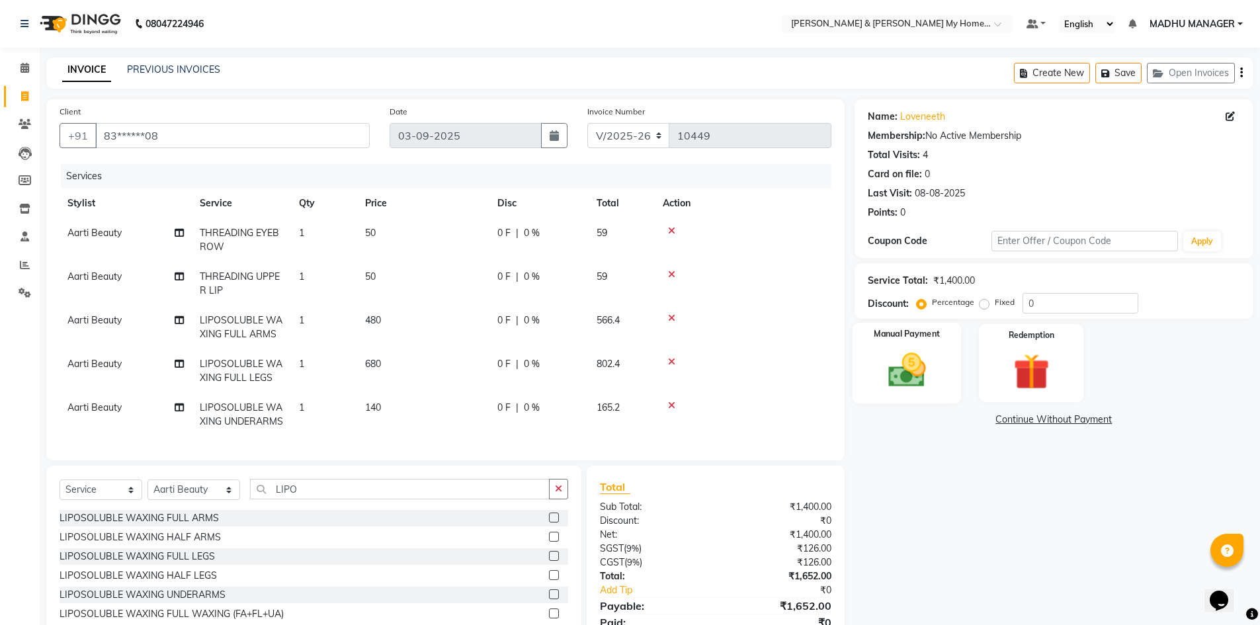
click at [920, 366] on img at bounding box center [907, 370] width 61 height 43
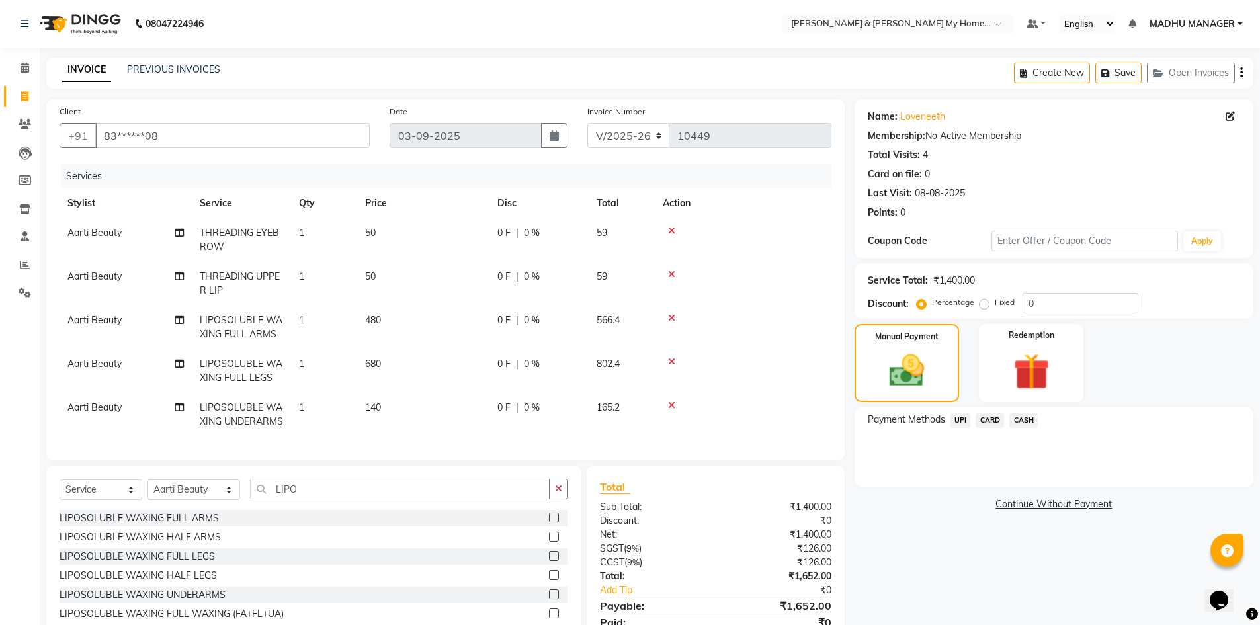
click at [967, 421] on span "UPI" at bounding box center [961, 420] width 21 height 15
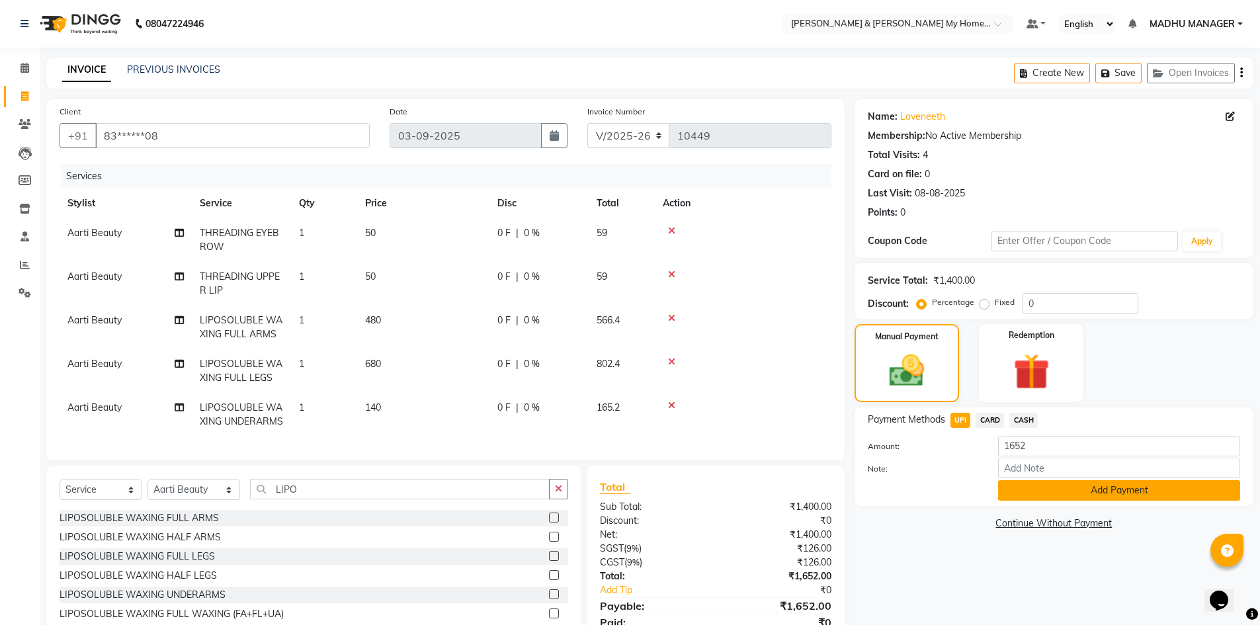
click at [1047, 495] on button "Add Payment" at bounding box center [1119, 490] width 242 height 21
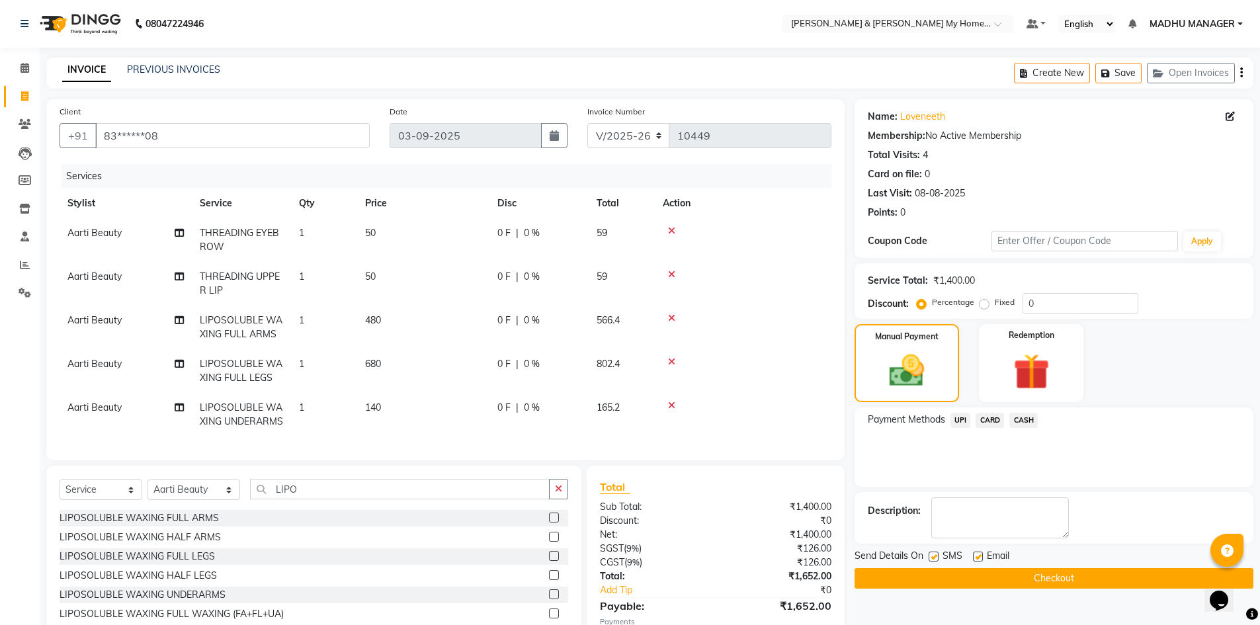
click at [1023, 580] on button "Checkout" at bounding box center [1054, 578] width 399 height 21
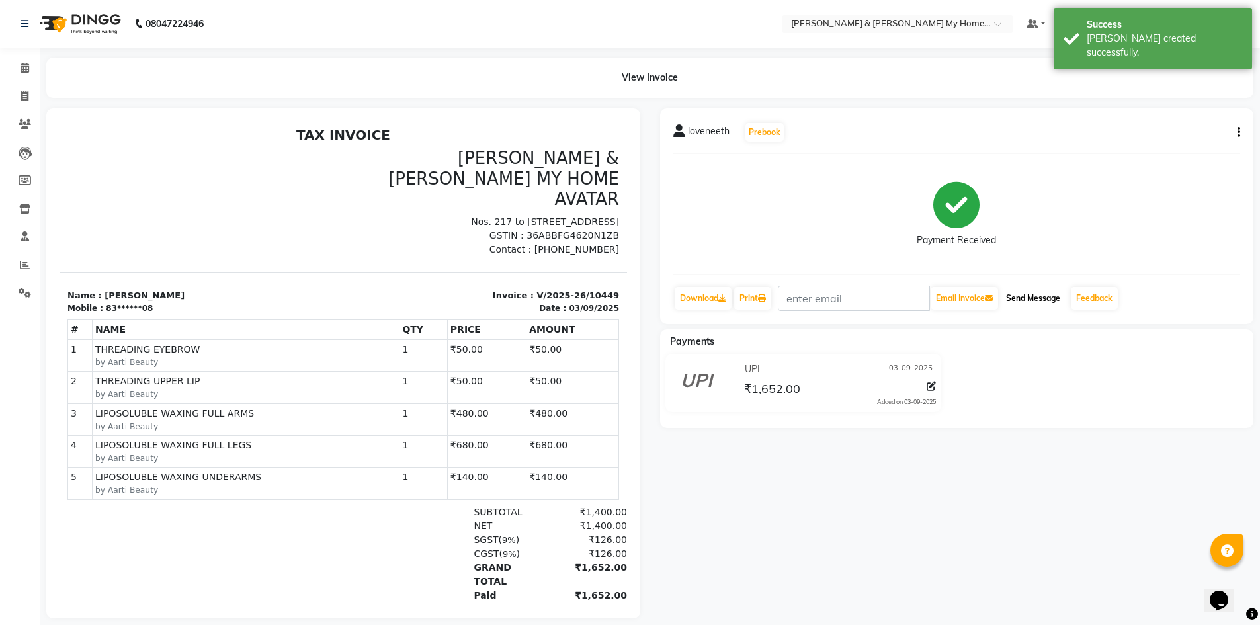
click at [1025, 298] on button "Send Message" at bounding box center [1033, 298] width 65 height 22
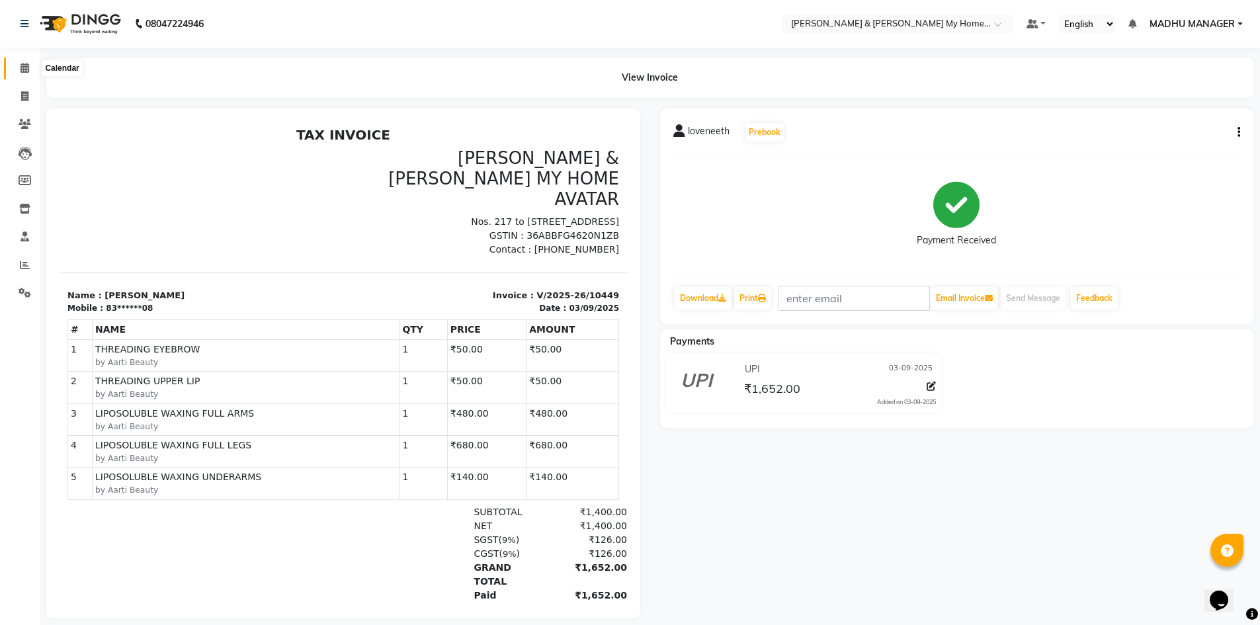
drag, startPoint x: 24, startPoint y: 70, endPoint x: 28, endPoint y: 78, distance: 9.2
click at [24, 70] on icon at bounding box center [25, 68] width 9 height 10
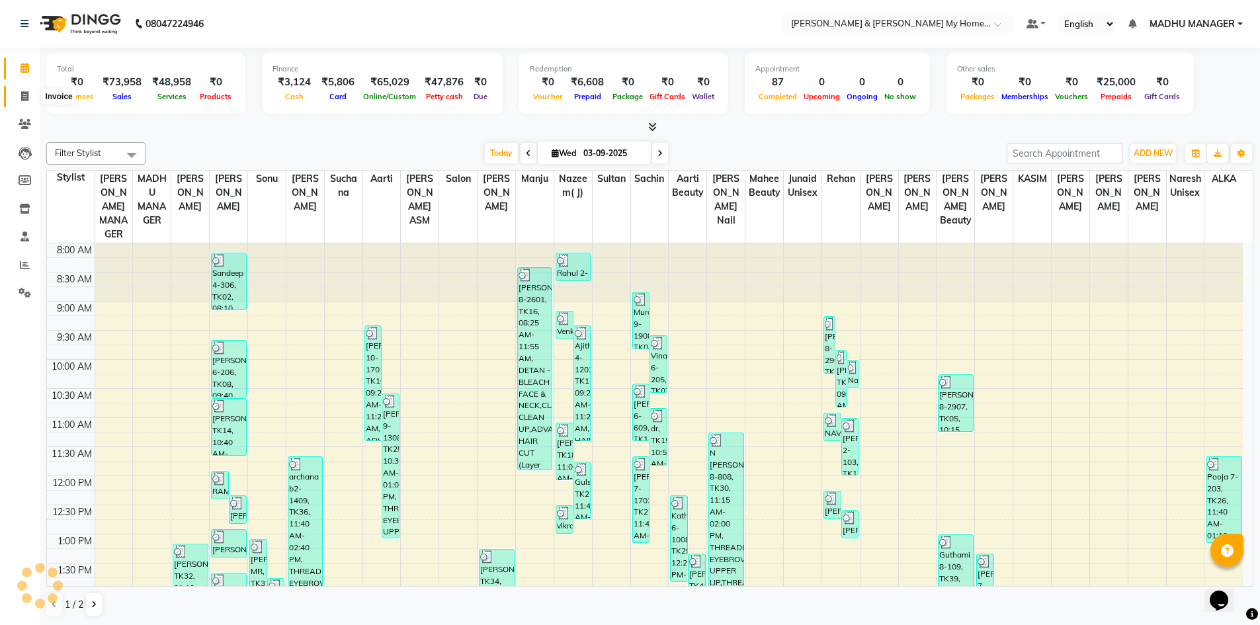
click at [26, 100] on icon at bounding box center [24, 96] width 7 height 10
select select "8193"
select select "service"
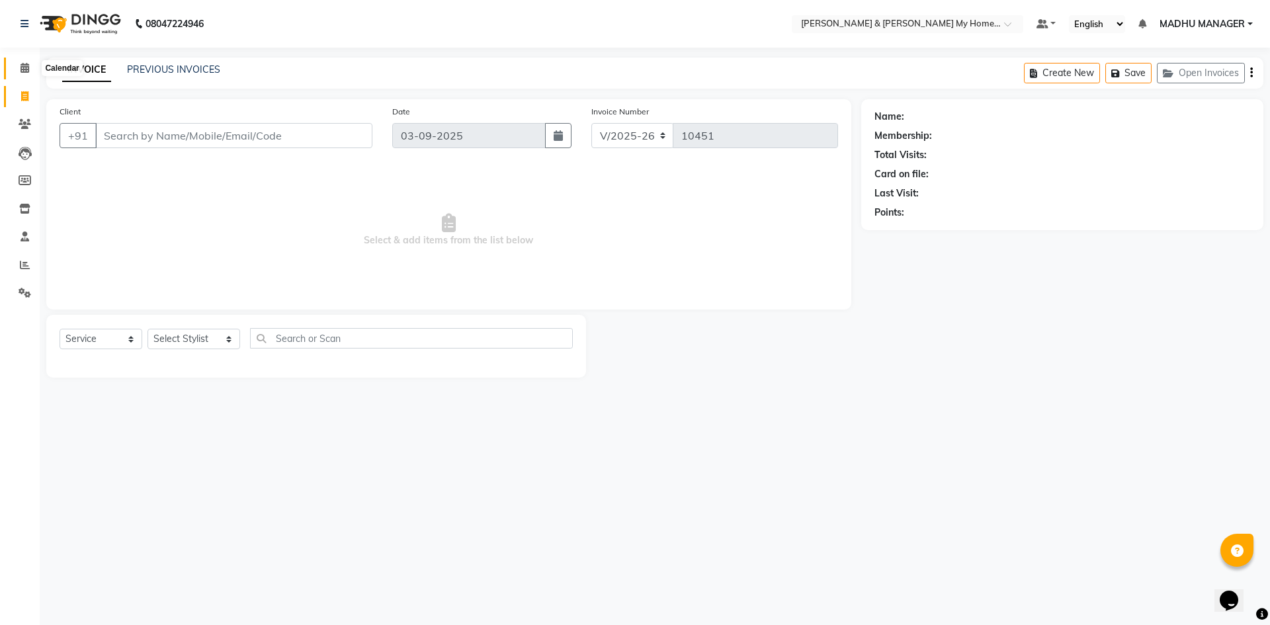
click at [20, 73] on span at bounding box center [24, 68] width 23 height 15
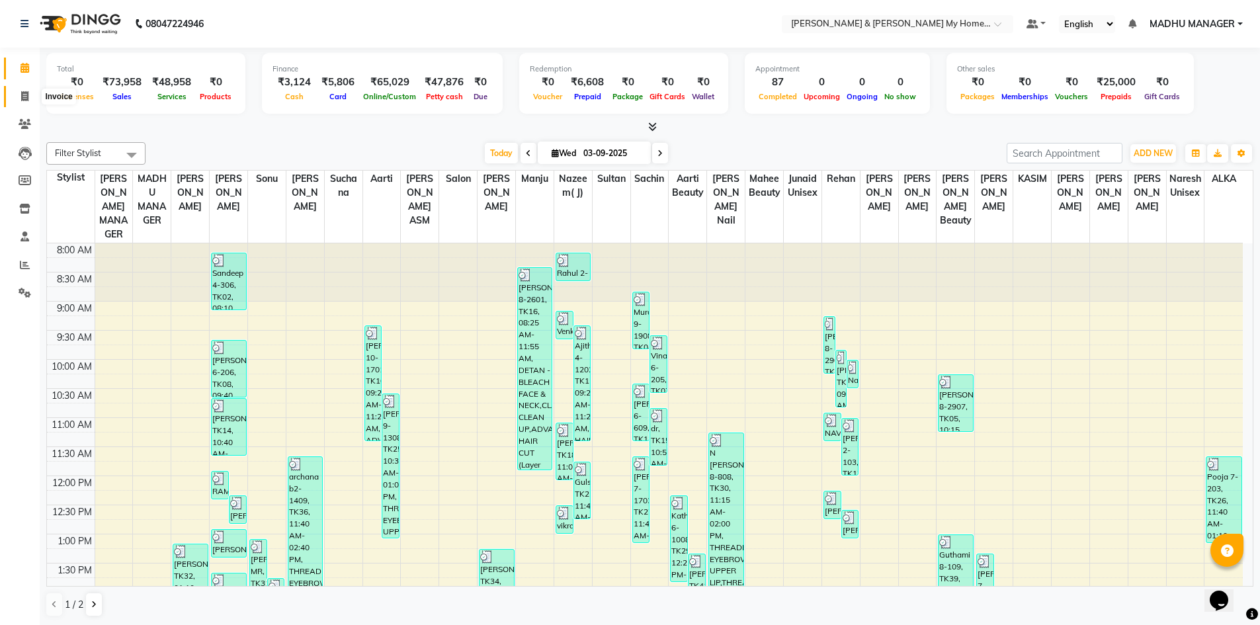
click at [29, 95] on span at bounding box center [24, 96] width 23 height 15
select select "8193"
select select "service"
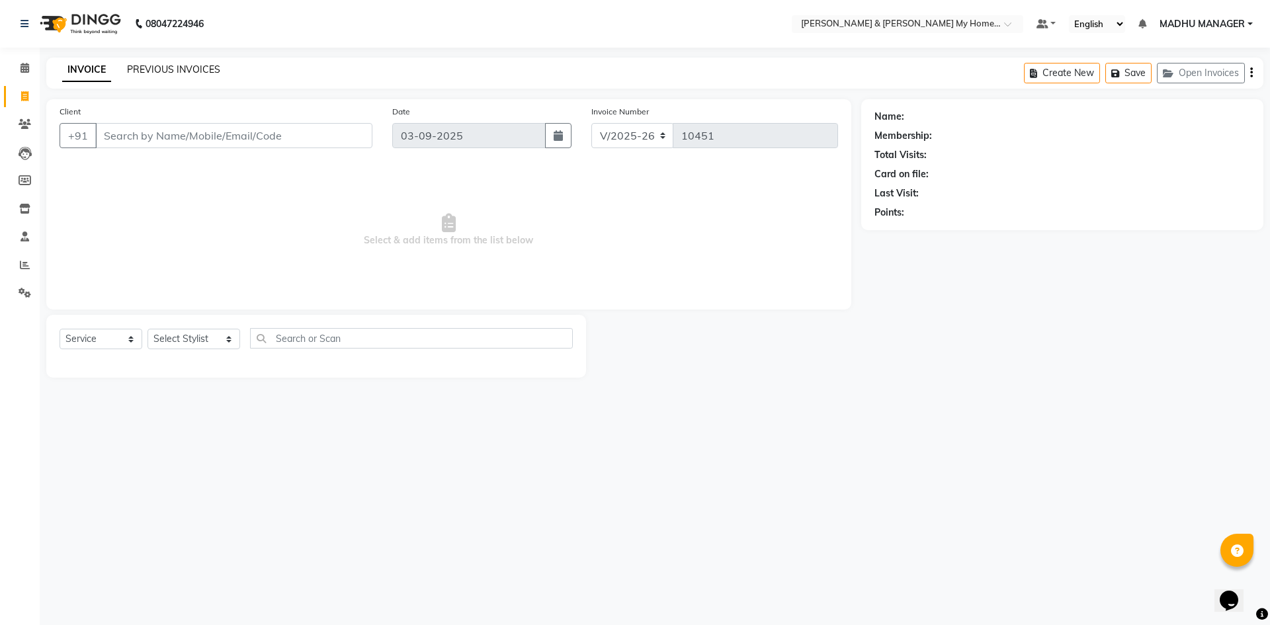
click at [197, 73] on link "PREVIOUS INVOICES" at bounding box center [173, 70] width 93 height 12
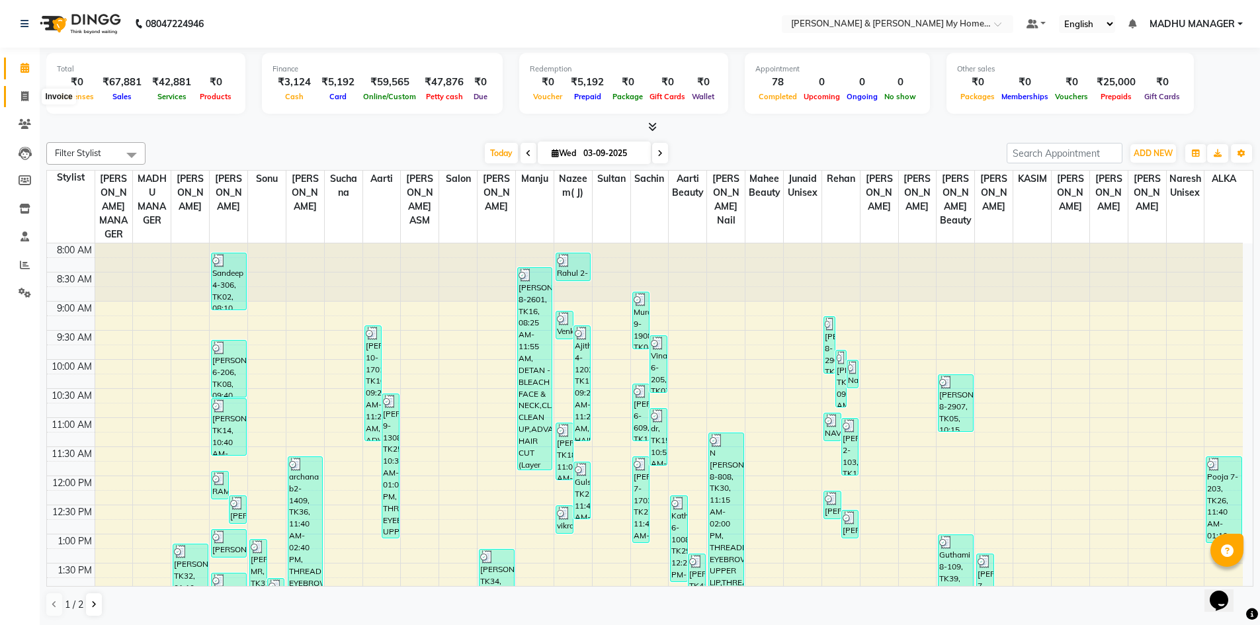
click at [26, 101] on span at bounding box center [24, 96] width 23 height 15
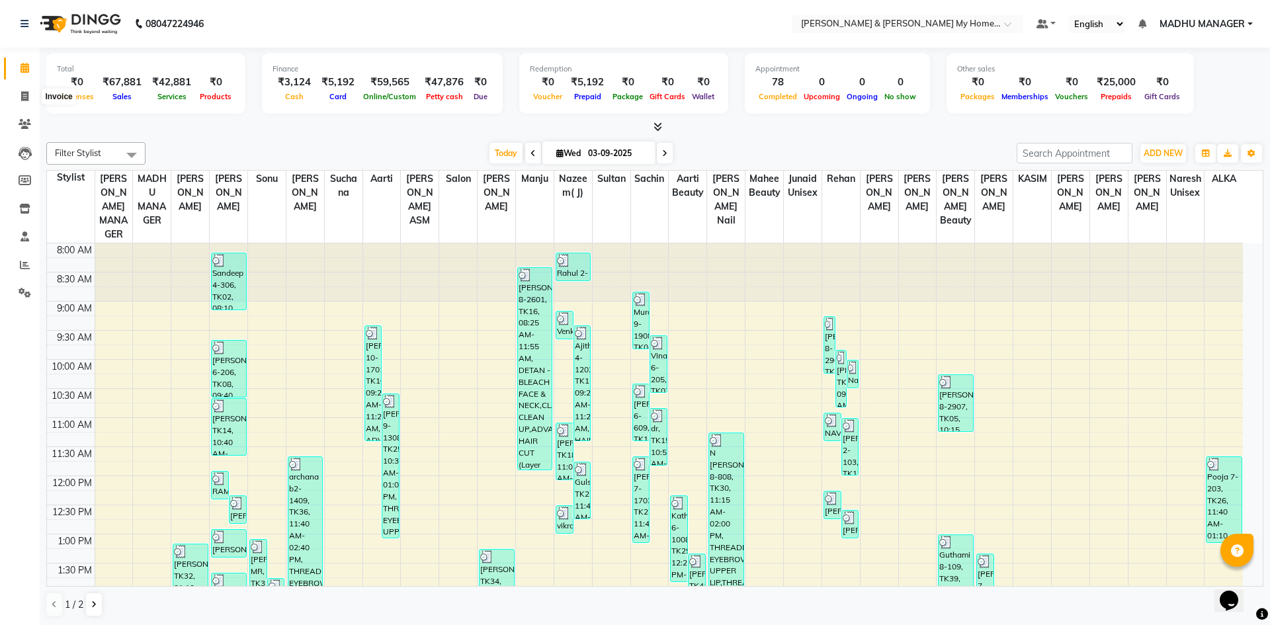
select select "8193"
select select "service"
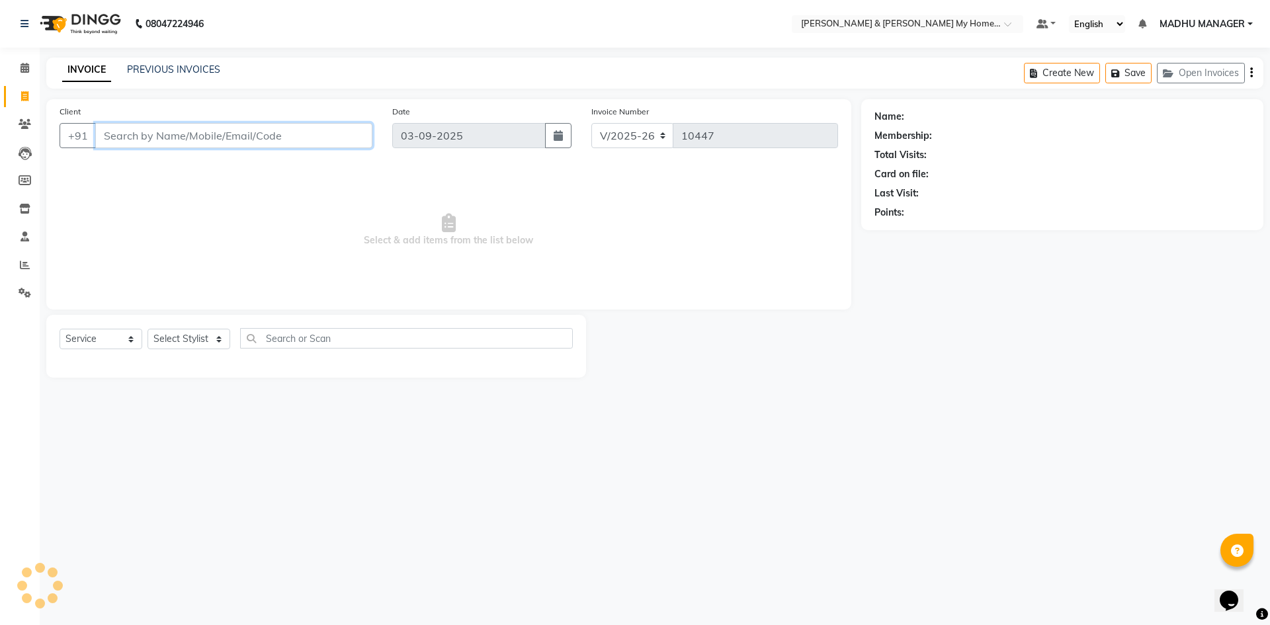
drag, startPoint x: 248, startPoint y: 134, endPoint x: 251, endPoint y: 127, distance: 7.4
click at [248, 134] on input "Client" at bounding box center [233, 135] width 277 height 25
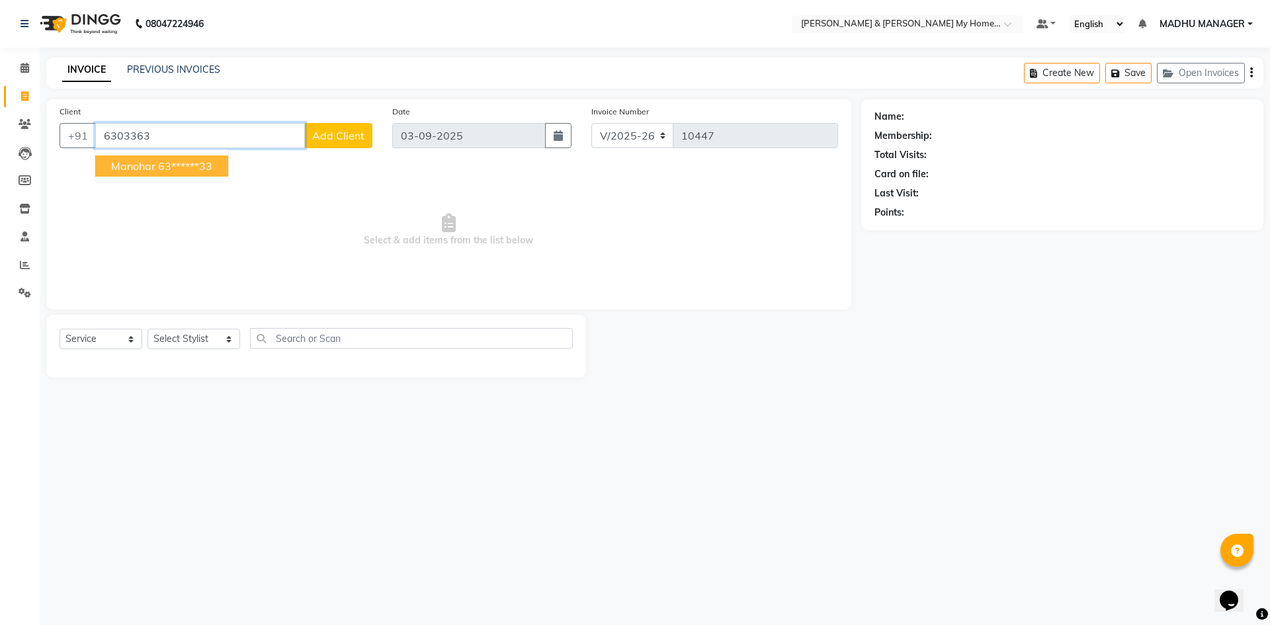
click at [150, 167] on span "manohar" at bounding box center [133, 165] width 44 height 13
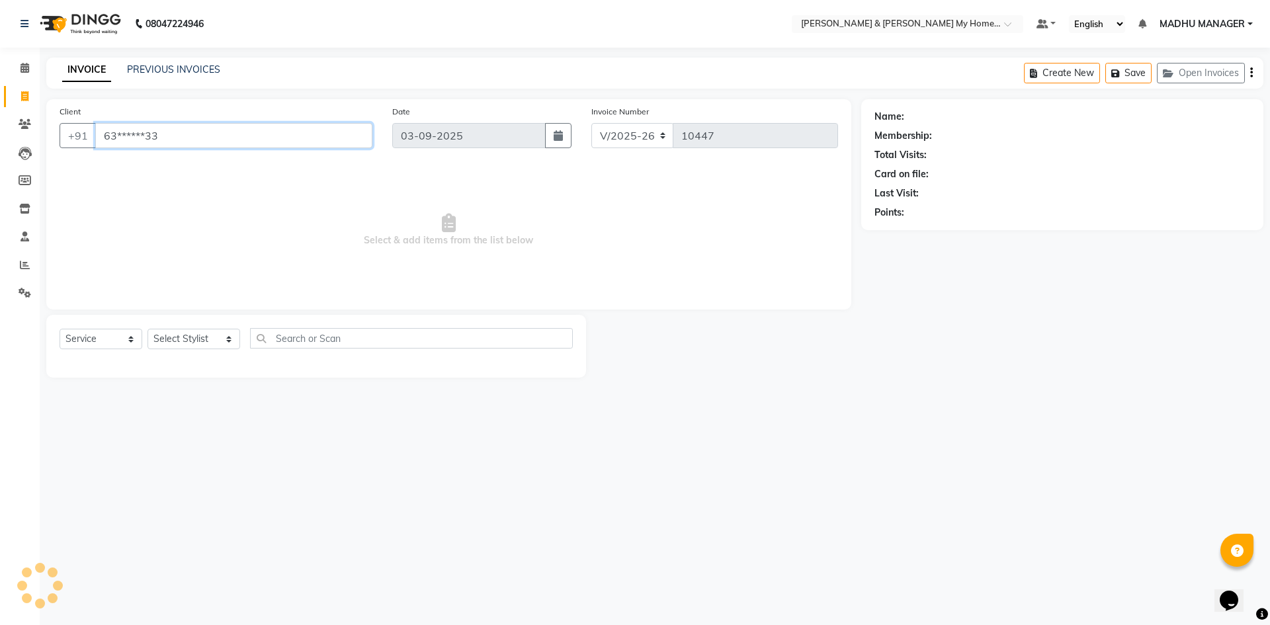
type input "63******33"
click at [171, 335] on select "Select Stylist [PERSON_NAME] Aarti [PERSON_NAME] Beauty [PERSON_NAME] Nail [PER…" at bounding box center [194, 339] width 93 height 21
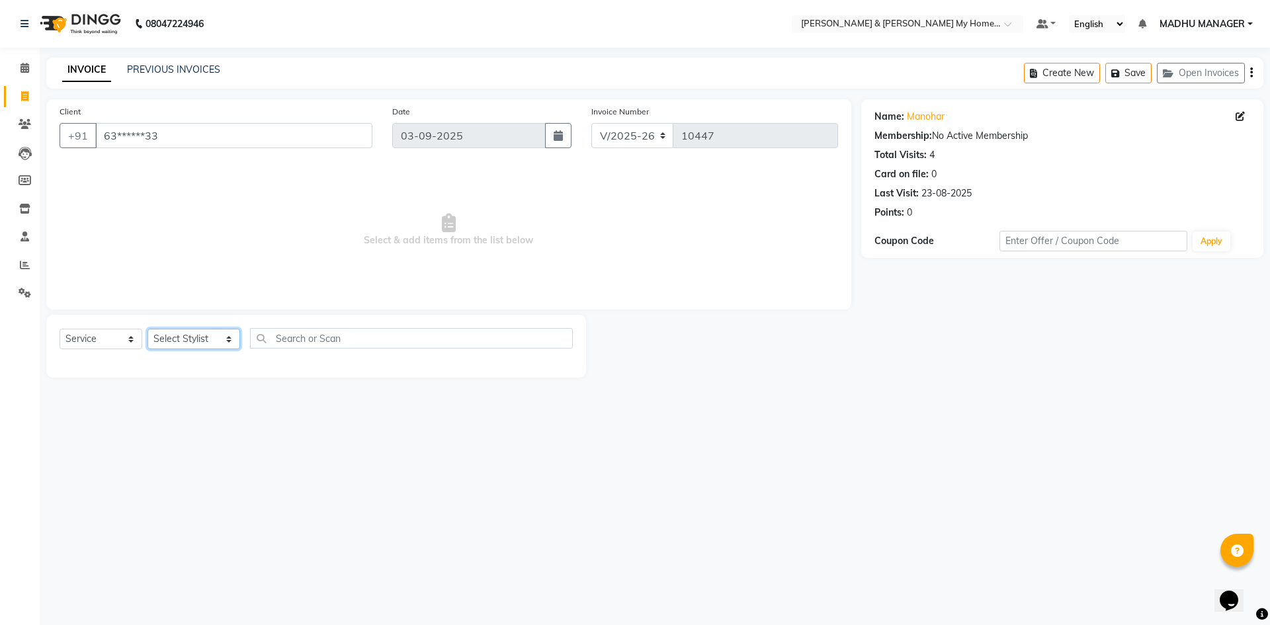
select select "77830"
click at [148, 329] on select "Select Stylist [PERSON_NAME] Aarti [PERSON_NAME] Beauty [PERSON_NAME] Nail [PER…" at bounding box center [194, 339] width 93 height 21
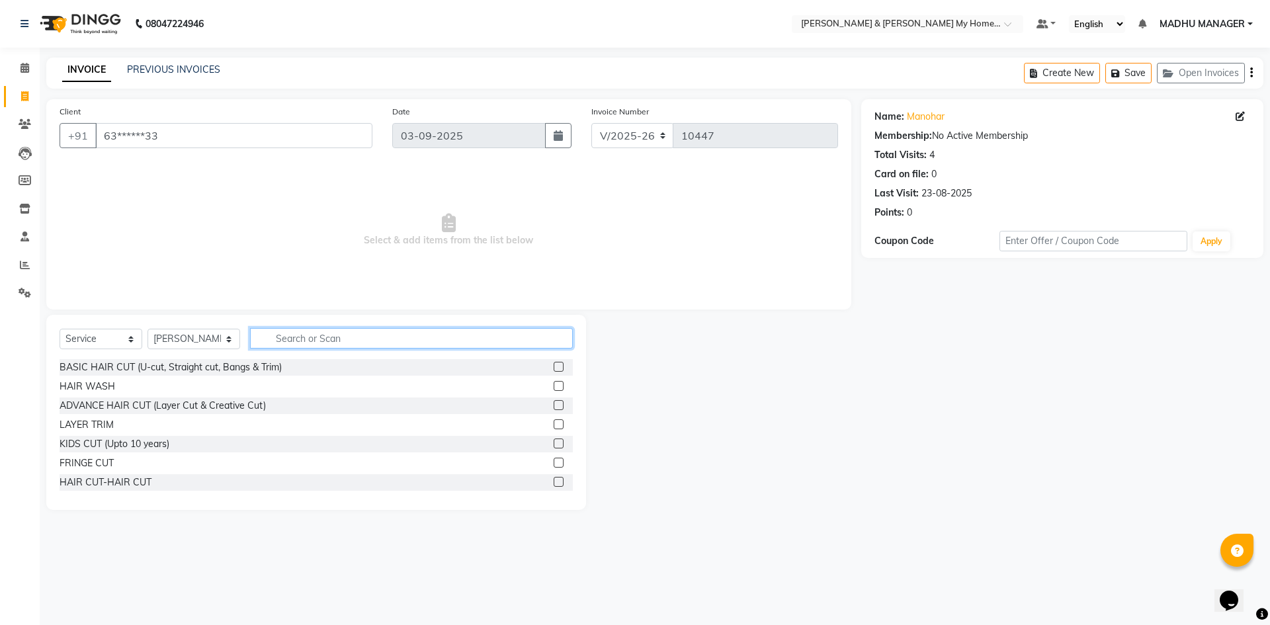
click at [290, 340] on input "text" at bounding box center [411, 338] width 323 height 21
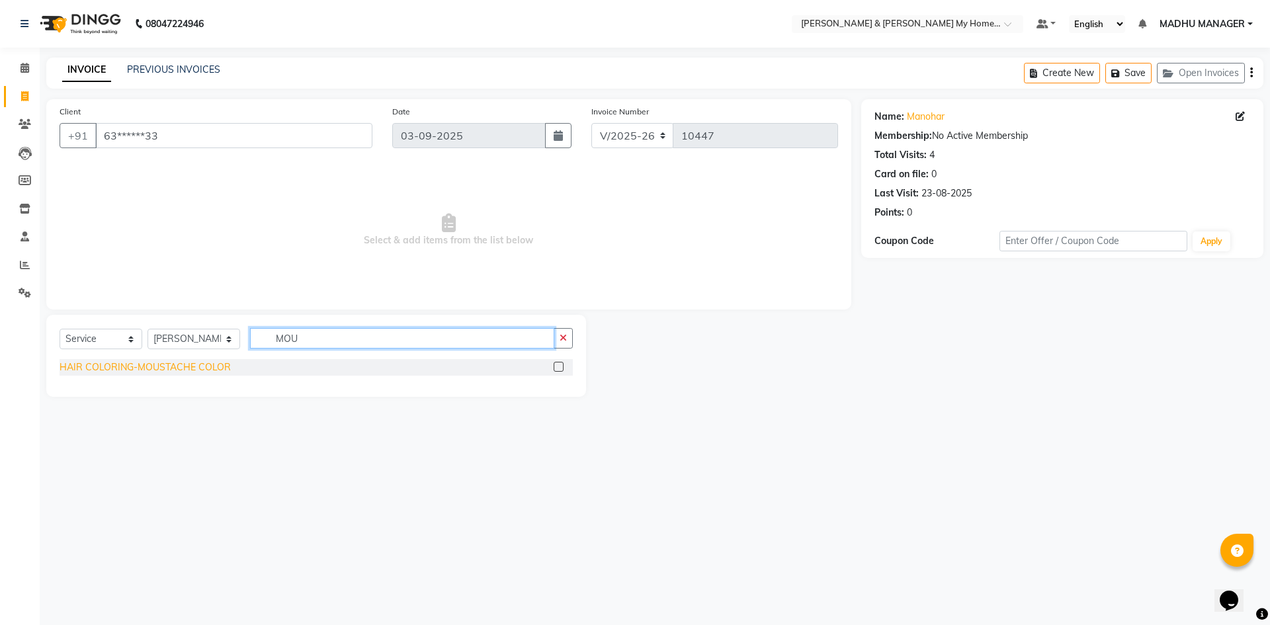
type input "MOU"
click at [194, 366] on div "HAIR COLORING-MOUSTACHE COLOR" at bounding box center [145, 368] width 171 height 14
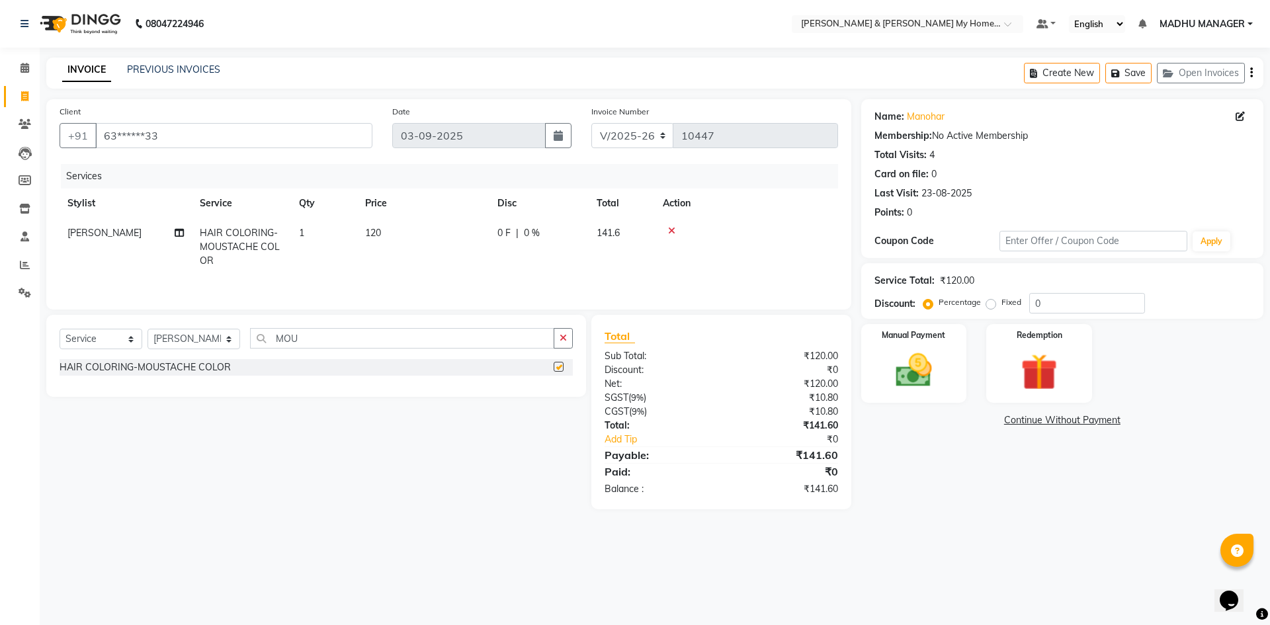
checkbox input "false"
click at [924, 372] on img at bounding box center [914, 371] width 62 height 44
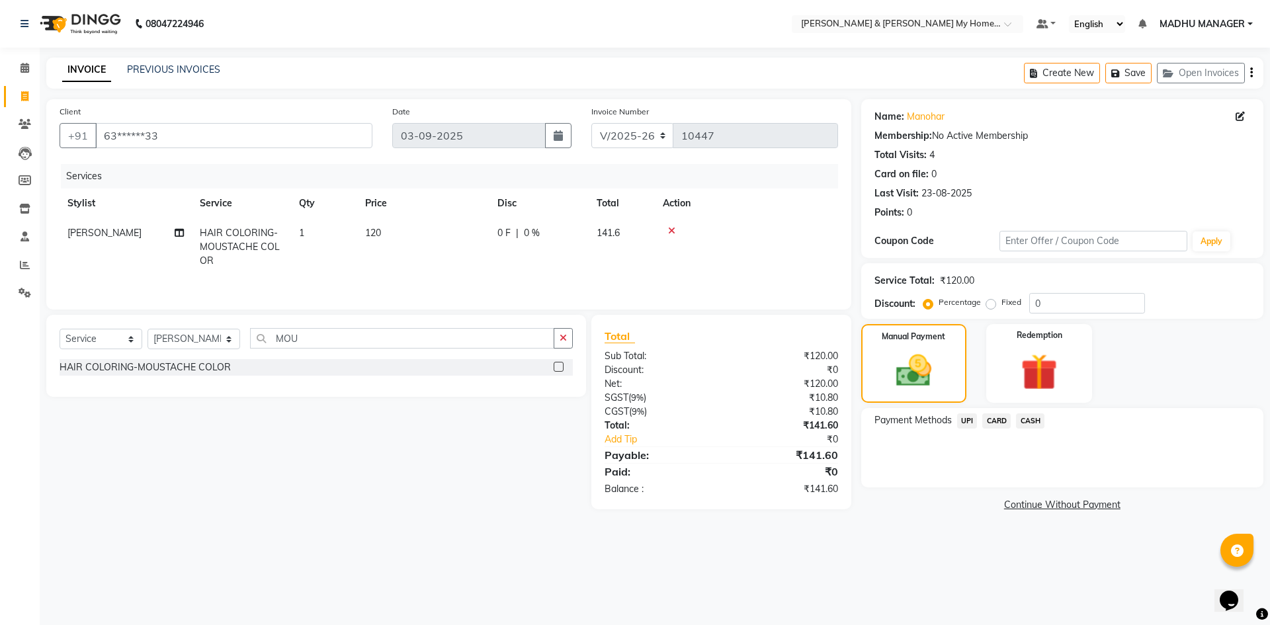
click at [1004, 421] on span "CARD" at bounding box center [996, 420] width 28 height 15
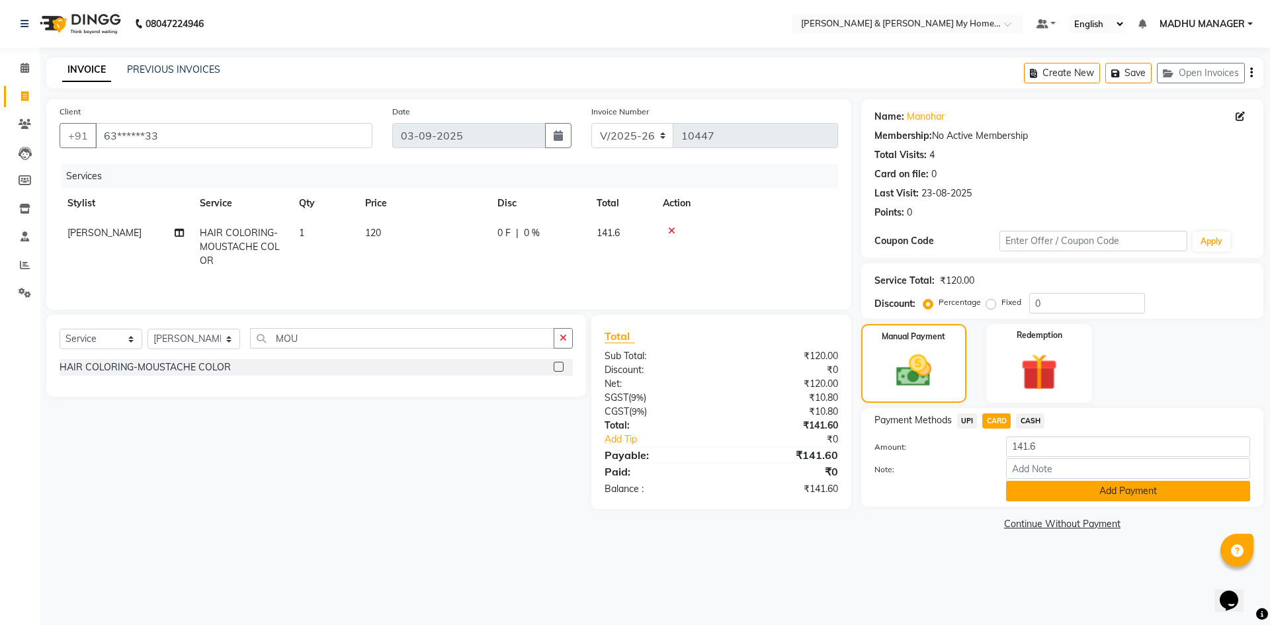
click at [1040, 487] on button "Add Payment" at bounding box center [1128, 491] width 244 height 21
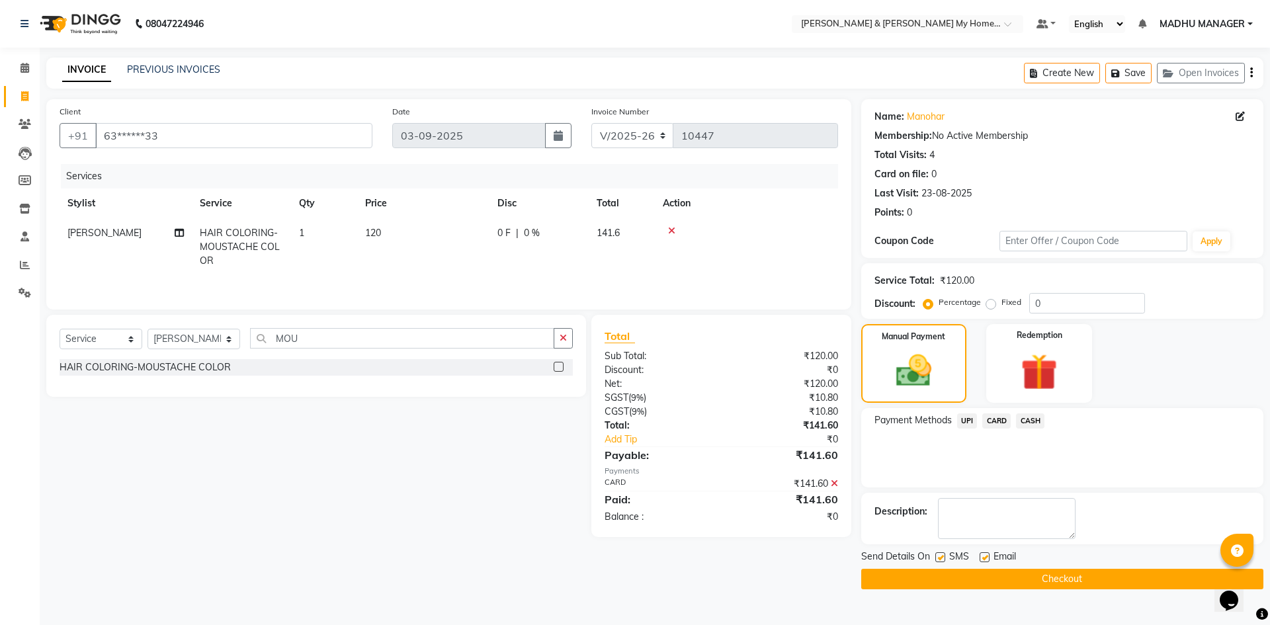
click at [1059, 578] on button "Checkout" at bounding box center [1062, 579] width 402 height 21
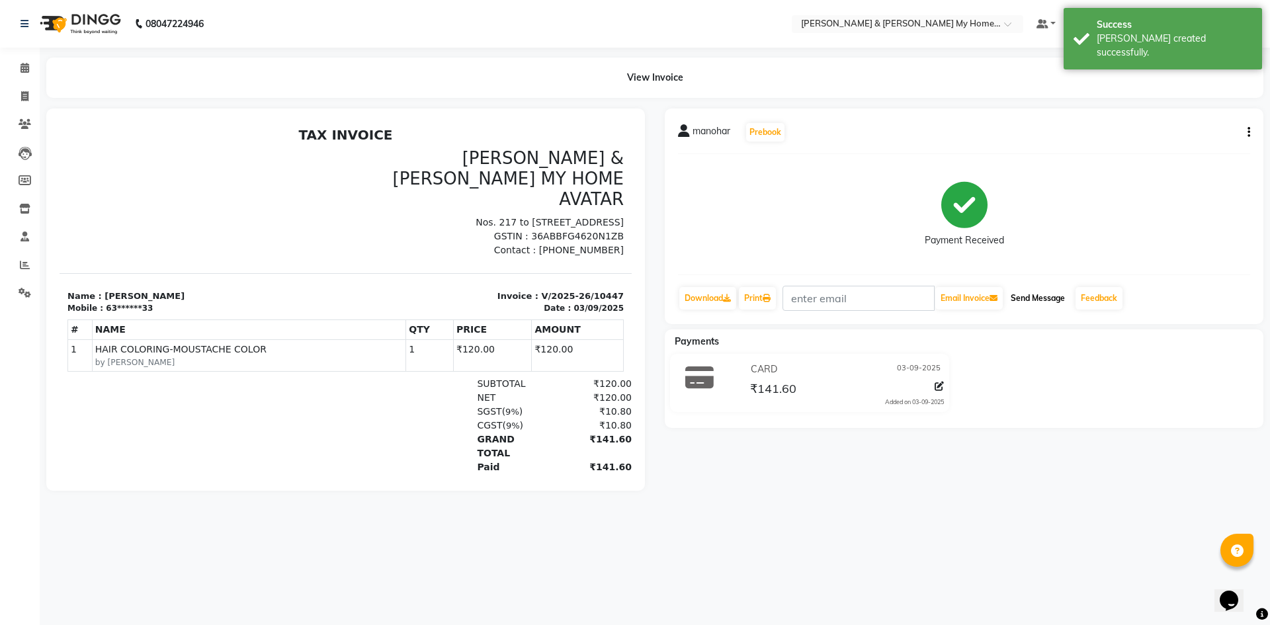
click at [1048, 292] on button "Send Message" at bounding box center [1037, 298] width 65 height 22
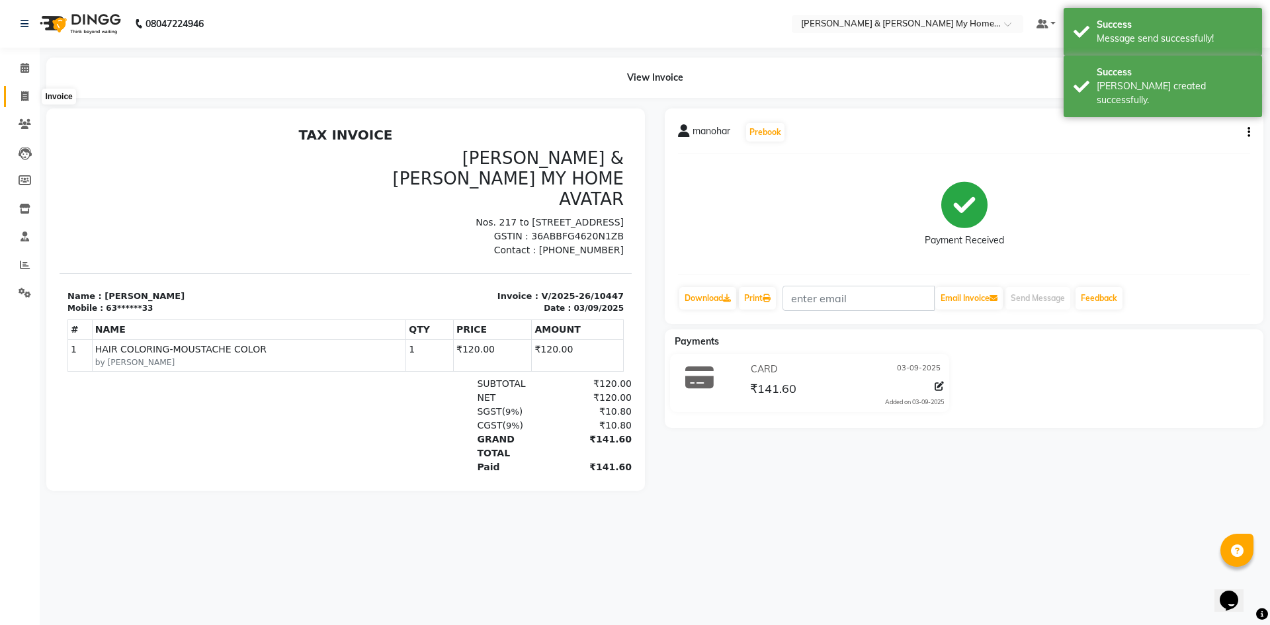
click at [21, 101] on icon at bounding box center [24, 96] width 7 height 10
select select "8193"
select select "service"
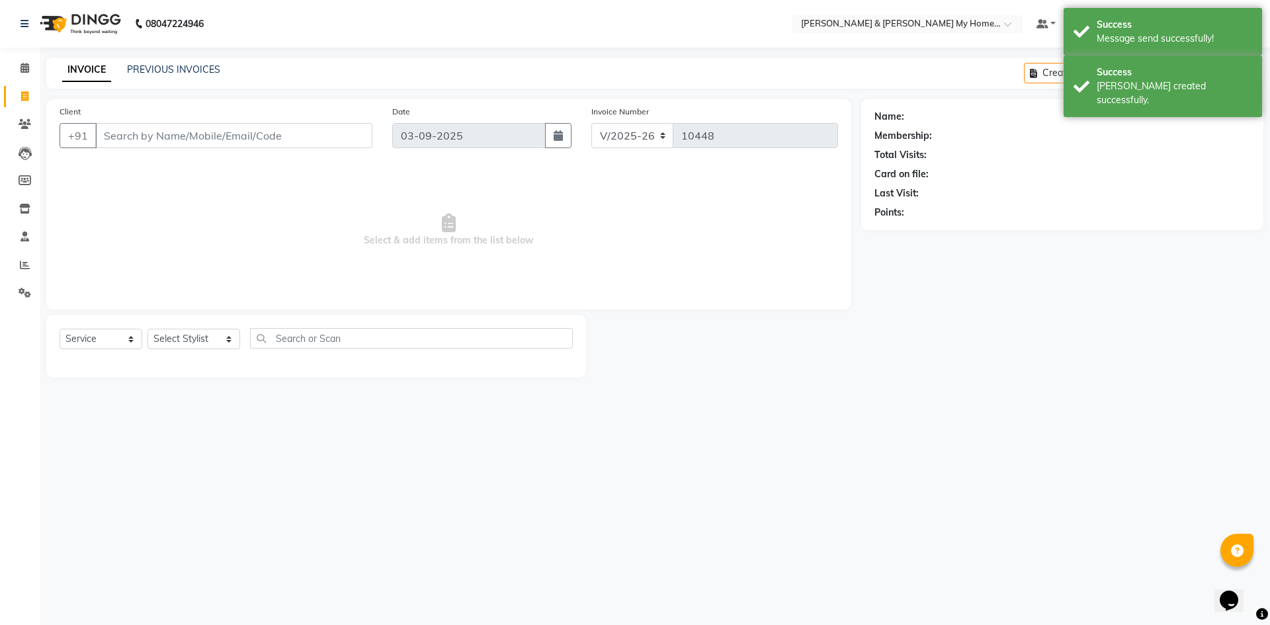
click at [146, 129] on input "Client" at bounding box center [233, 135] width 277 height 25
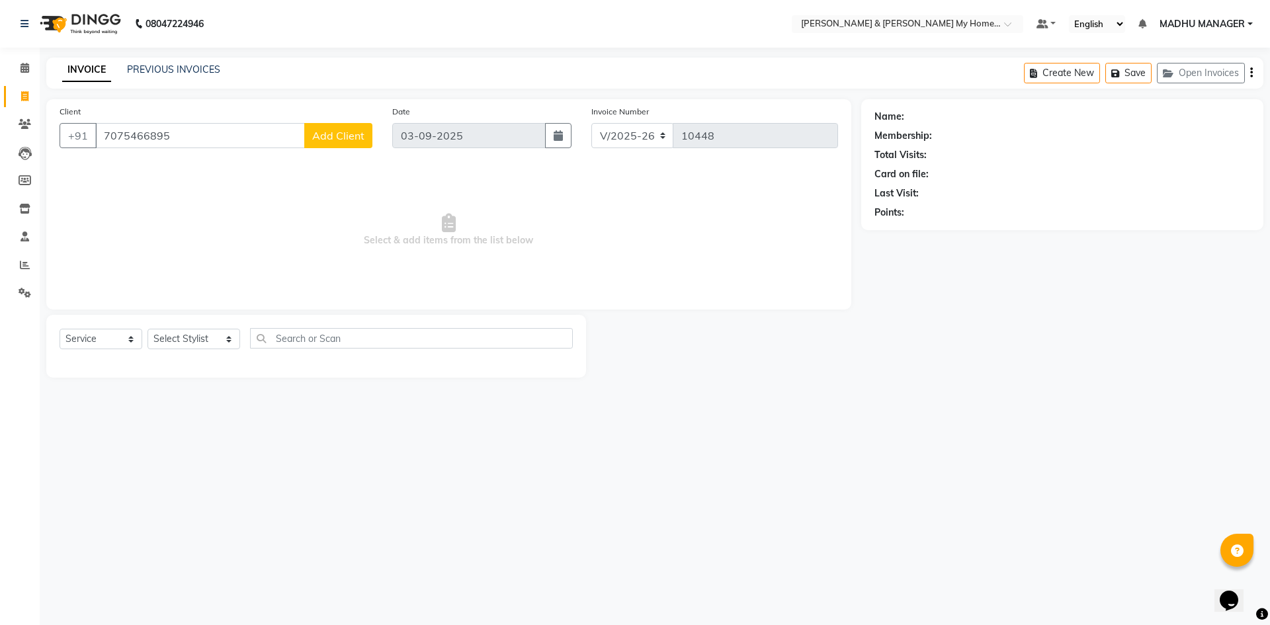
click at [214, 138] on input "7075466895" at bounding box center [200, 135] width 210 height 25
click at [208, 161] on ngb-highlight "70******94" at bounding box center [205, 165] width 54 height 13
type input "70******94"
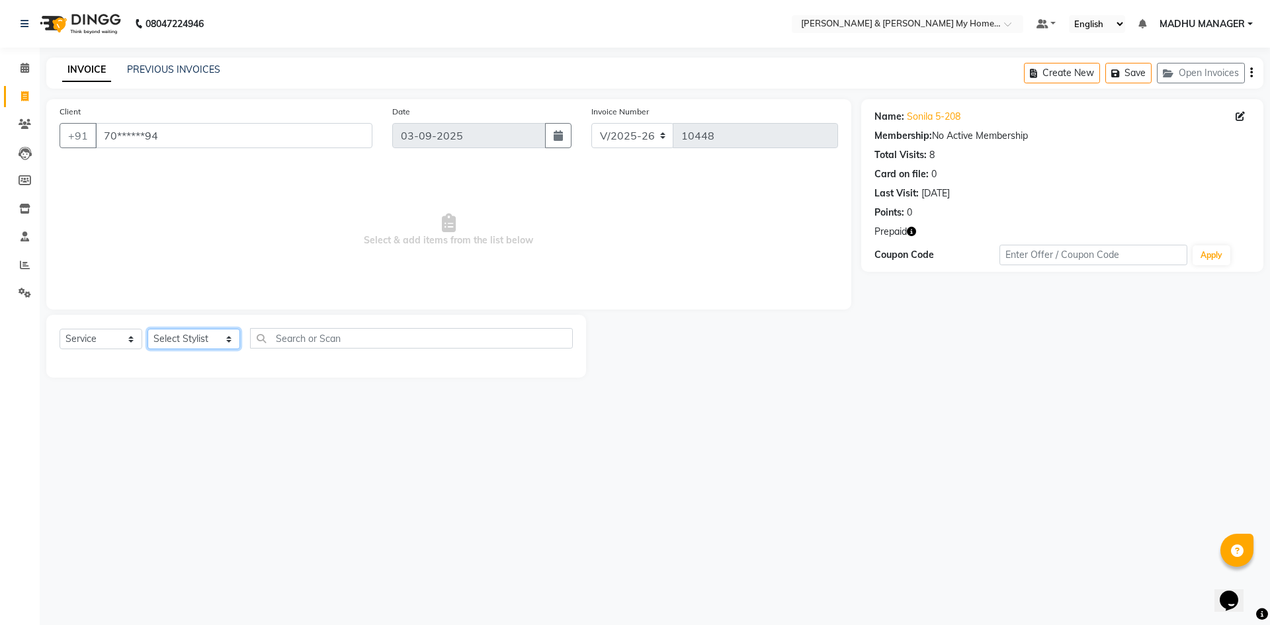
click at [183, 343] on select "Select Stylist [PERSON_NAME] Aarti [PERSON_NAME] Beauty [PERSON_NAME] Nail [PER…" at bounding box center [194, 339] width 93 height 21
select select "77261"
click at [148, 329] on select "Select Stylist [PERSON_NAME] Aarti [PERSON_NAME] Beauty [PERSON_NAME] Nail [PER…" at bounding box center [194, 339] width 93 height 21
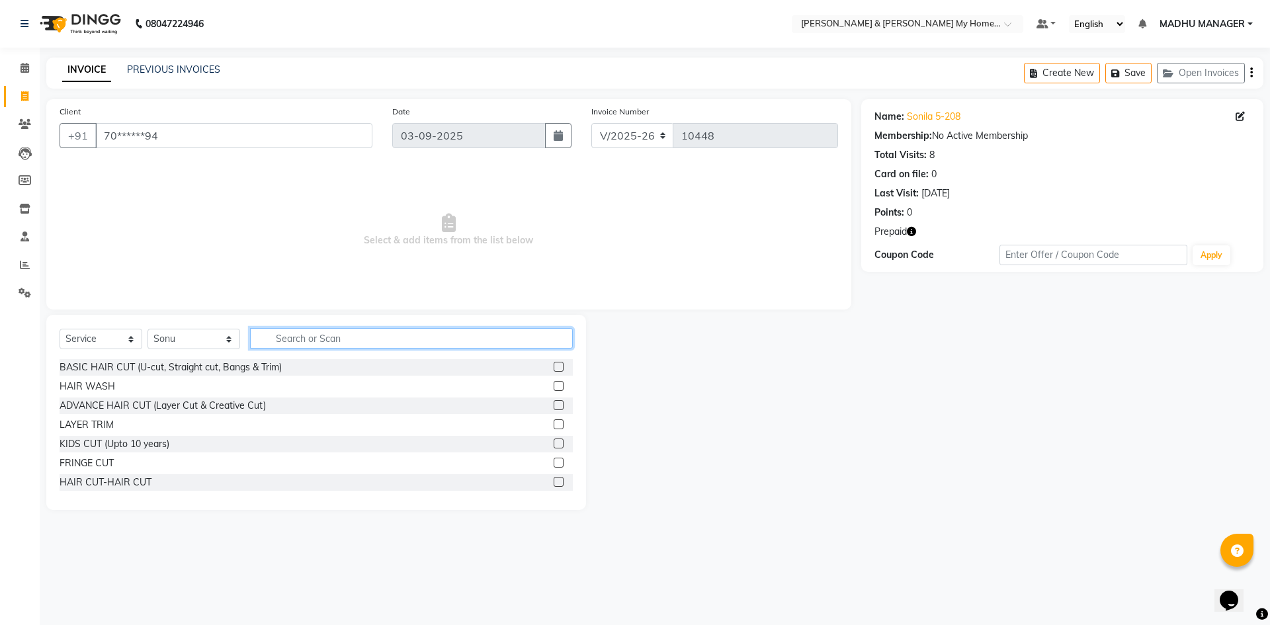
click at [304, 337] on input "text" at bounding box center [411, 338] width 323 height 21
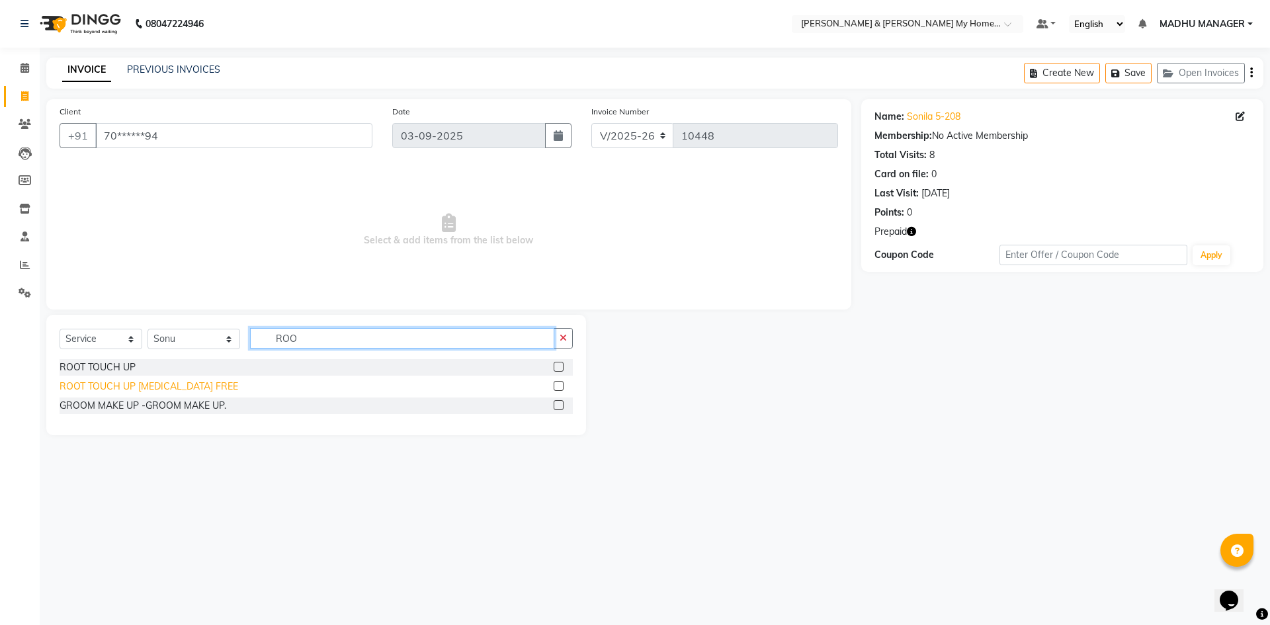
type input "ROO"
click at [182, 386] on div "ROOT TOUCH UP [MEDICAL_DATA] FREE" at bounding box center [149, 387] width 179 height 14
checkbox input "false"
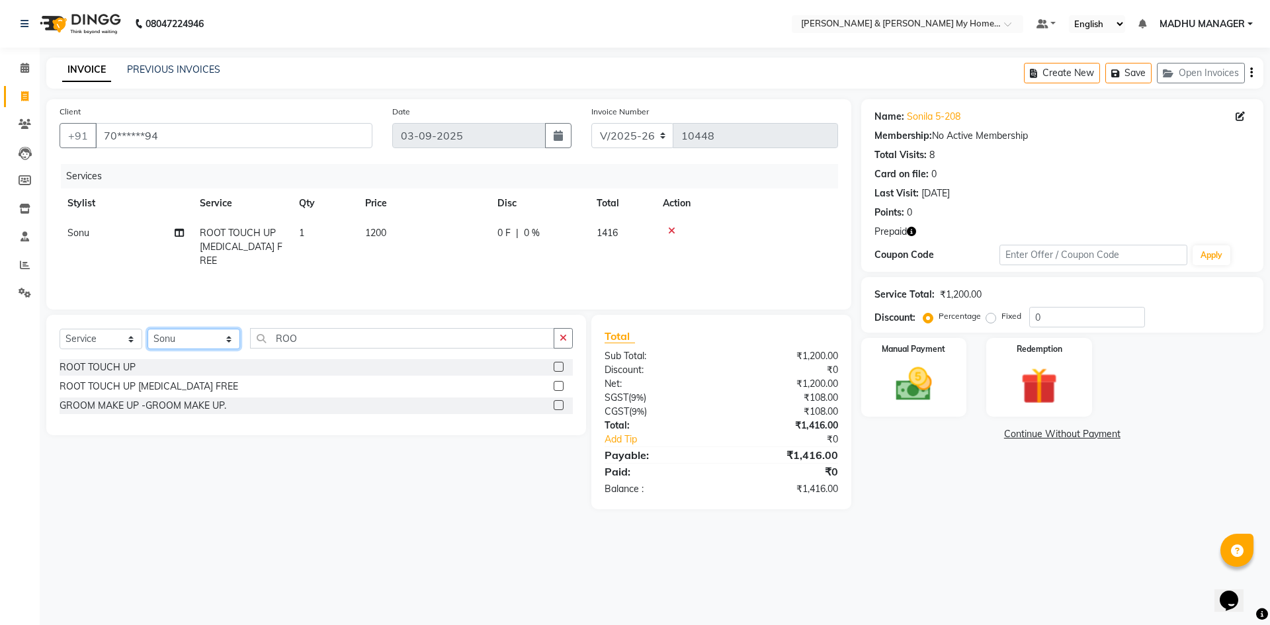
click at [210, 344] on select "Select Stylist [PERSON_NAME] Aarti [PERSON_NAME] Beauty [PERSON_NAME] Nail [PER…" at bounding box center [194, 339] width 93 height 21
select select "85917"
click at [148, 329] on select "Select Stylist [PERSON_NAME] Aarti [PERSON_NAME] Beauty [PERSON_NAME] Nail [PER…" at bounding box center [194, 339] width 93 height 21
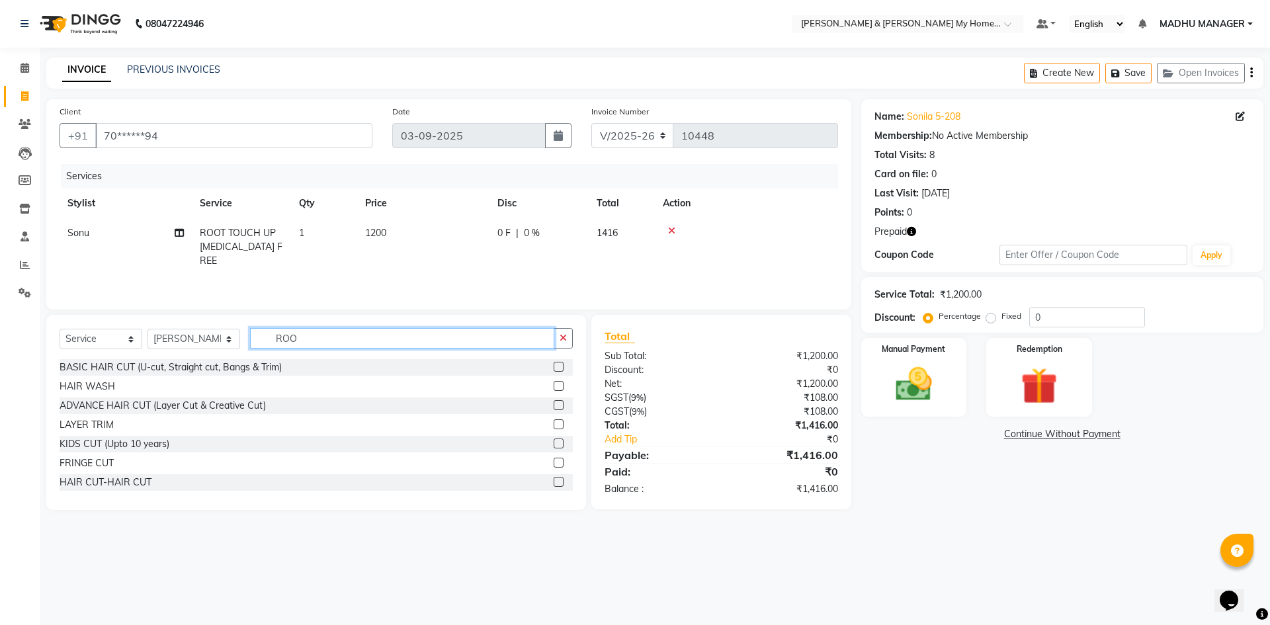
click at [318, 342] on input "ROO" at bounding box center [402, 338] width 304 height 21
type input "GEL"
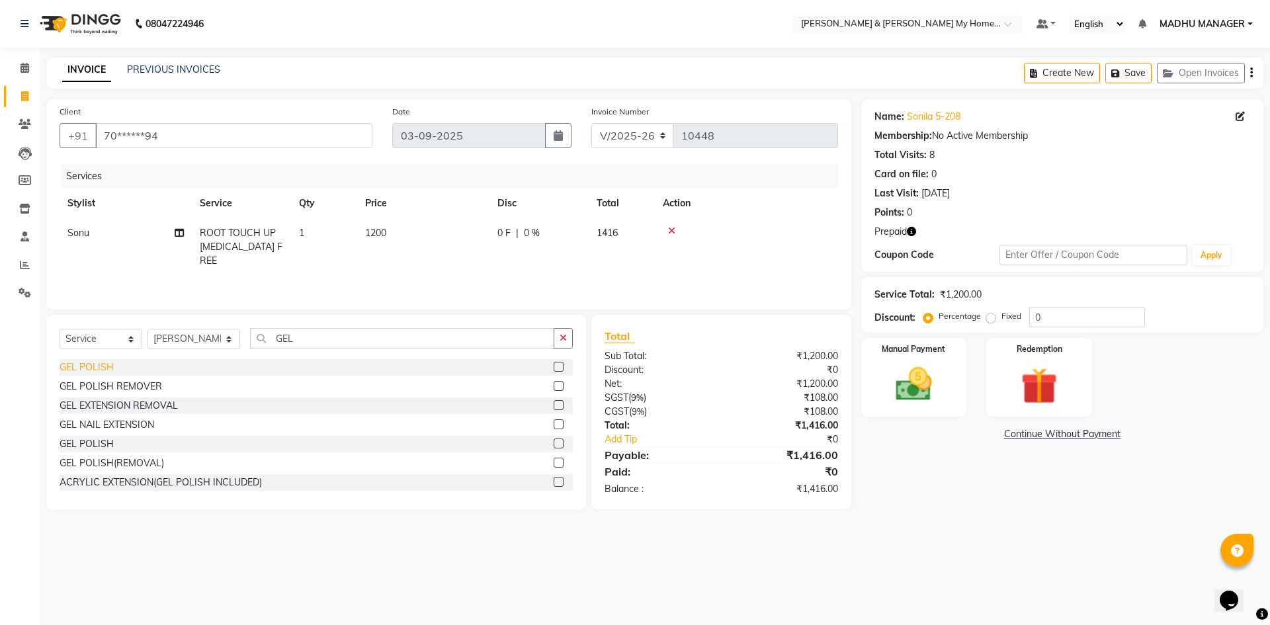
click at [87, 365] on div "GEL POLISH" at bounding box center [87, 368] width 54 height 14
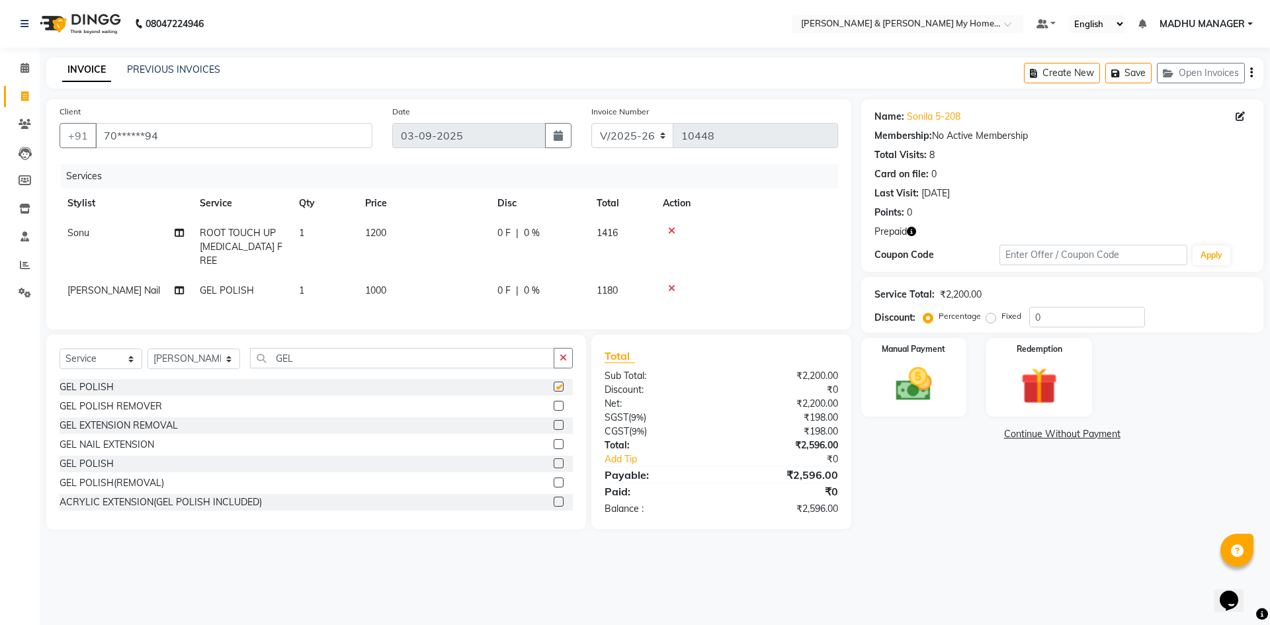
checkbox input "false"
click at [378, 284] on span "1000" at bounding box center [375, 290] width 21 height 12
select select "85917"
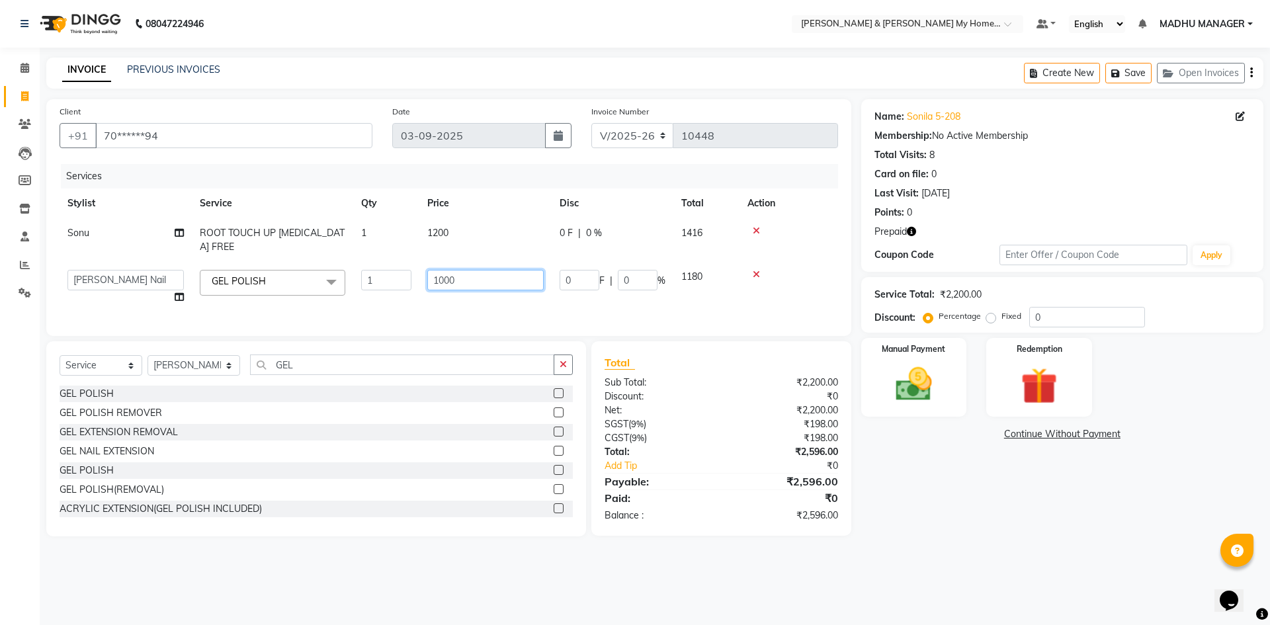
click at [441, 279] on input "1000" at bounding box center [485, 280] width 116 height 21
type input "800"
click at [494, 307] on div "Services Stylist Service Qty Price Disc Total Action [PERSON_NAME] TOUCH UP [ME…" at bounding box center [449, 243] width 779 height 159
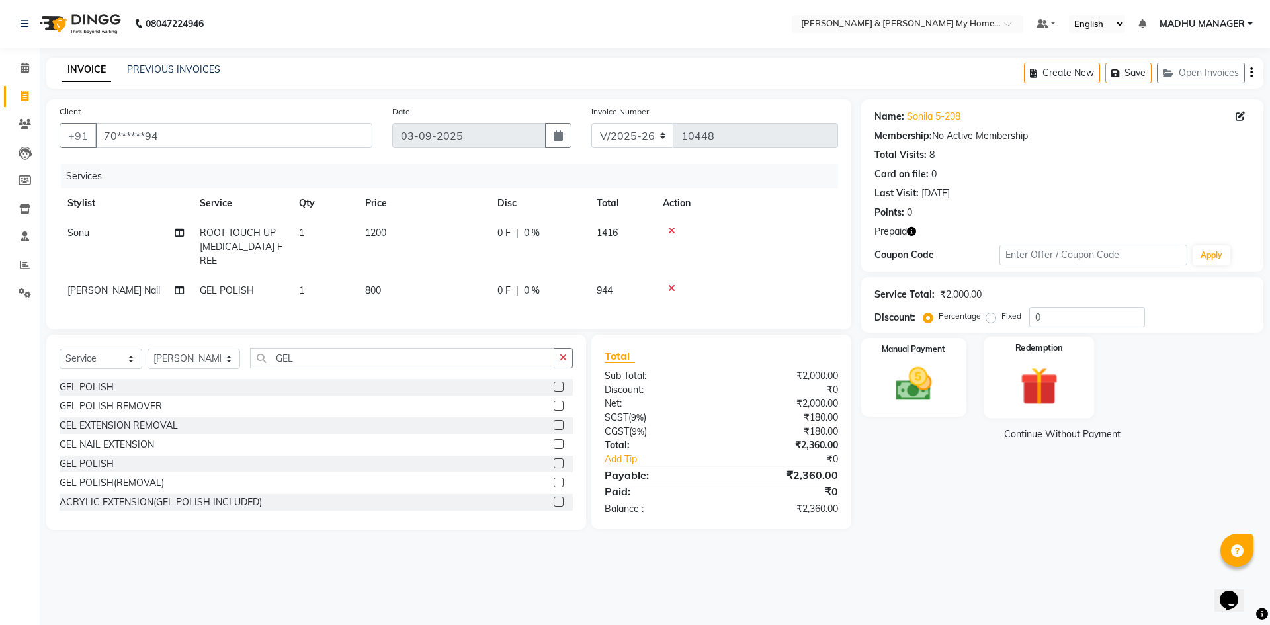
click at [1043, 396] on img at bounding box center [1039, 386] width 62 height 47
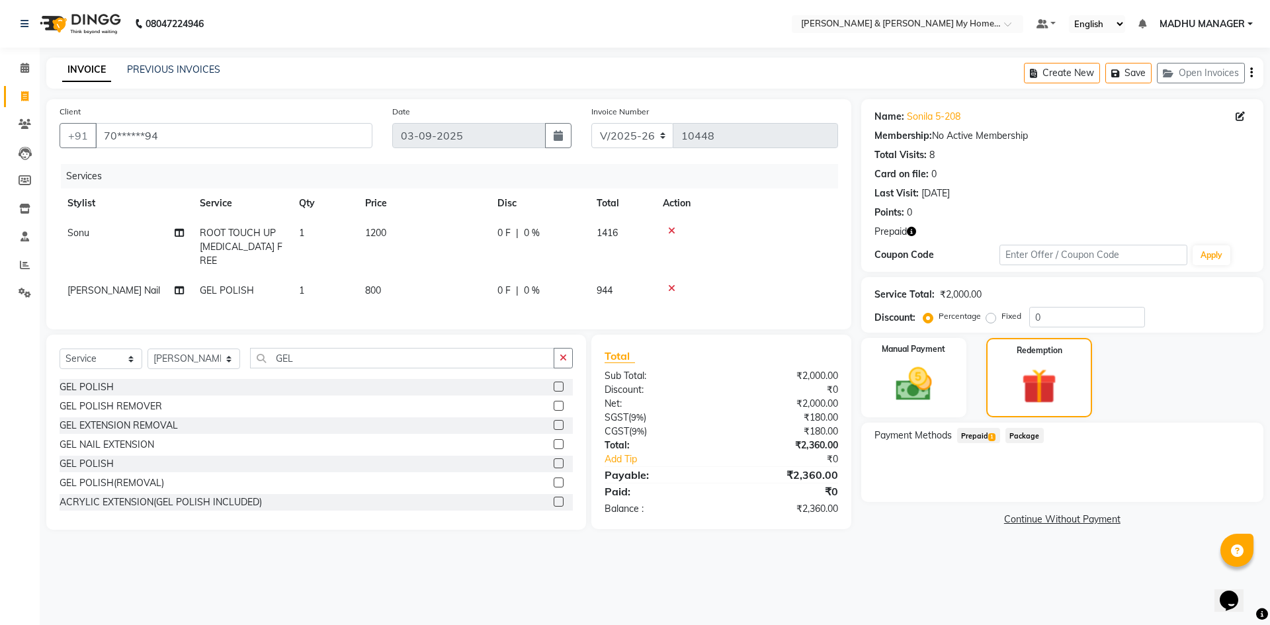
click at [989, 439] on span "1" at bounding box center [991, 437] width 7 height 8
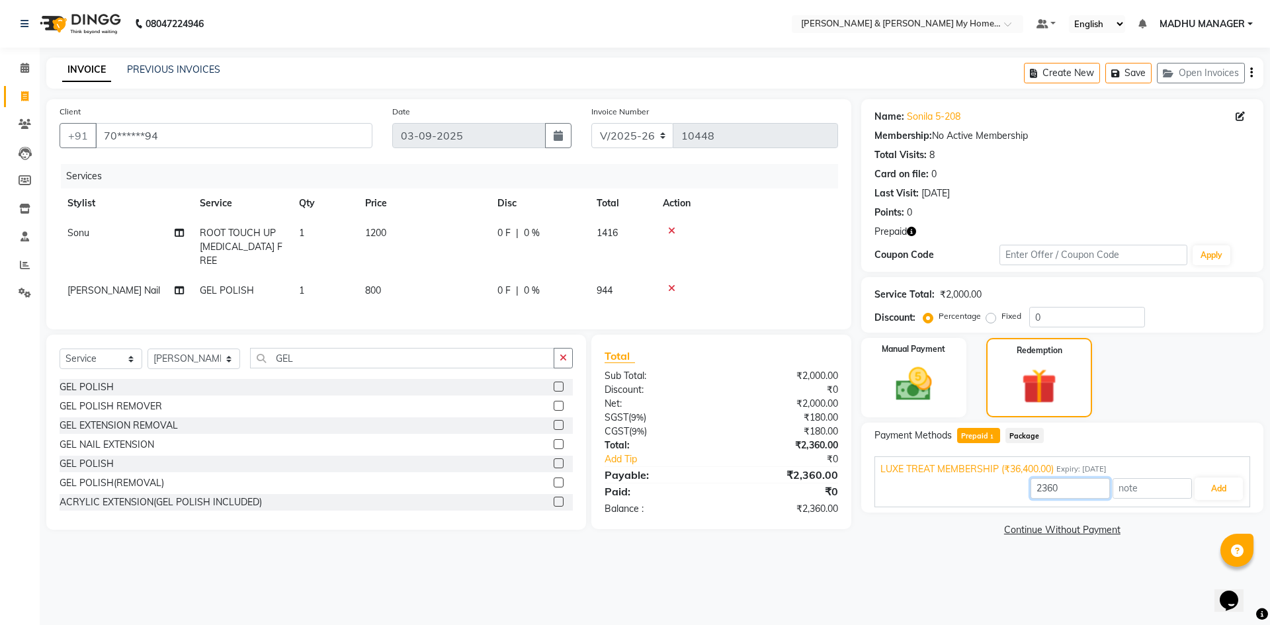
click at [1049, 487] on input "2360" at bounding box center [1070, 488] width 79 height 21
click at [1066, 488] on input "2360" at bounding box center [1070, 488] width 79 height 21
type input "1416"
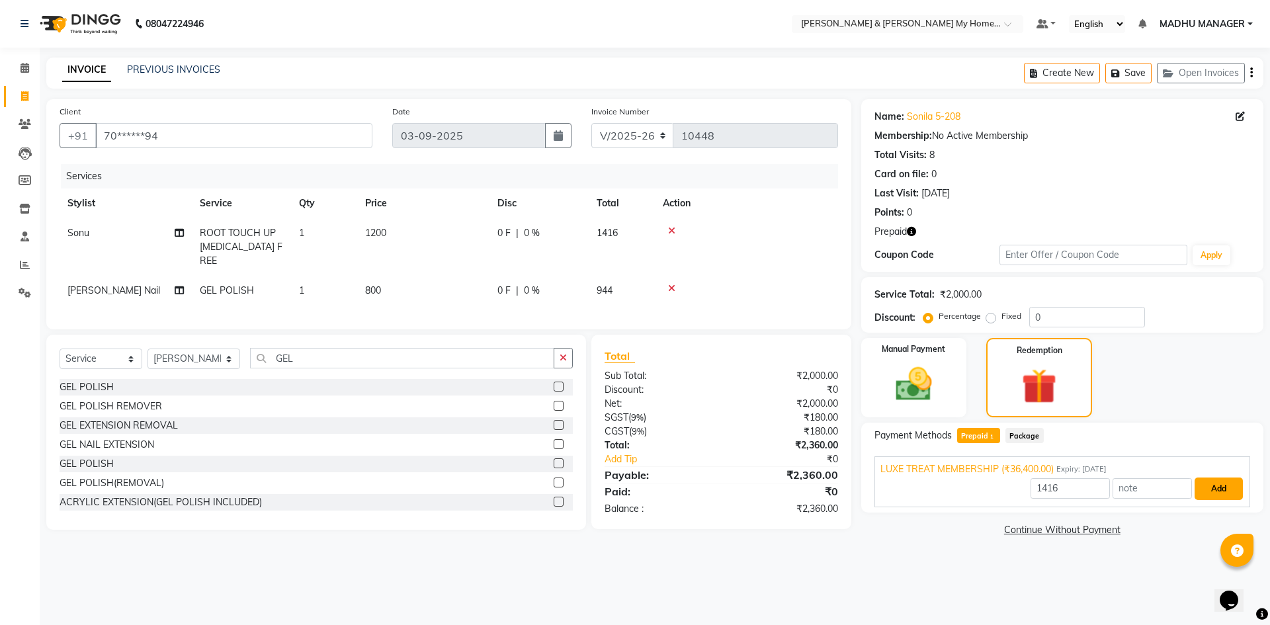
click at [1212, 496] on button "Add" at bounding box center [1219, 489] width 48 height 22
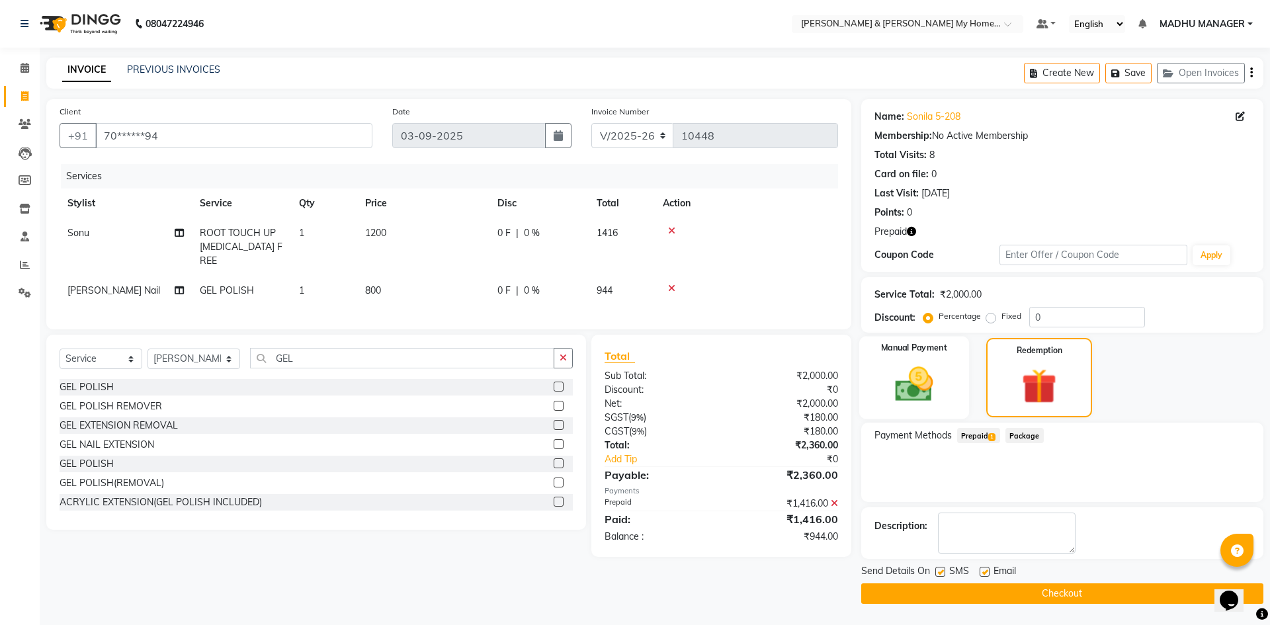
click at [943, 394] on img at bounding box center [914, 385] width 62 height 44
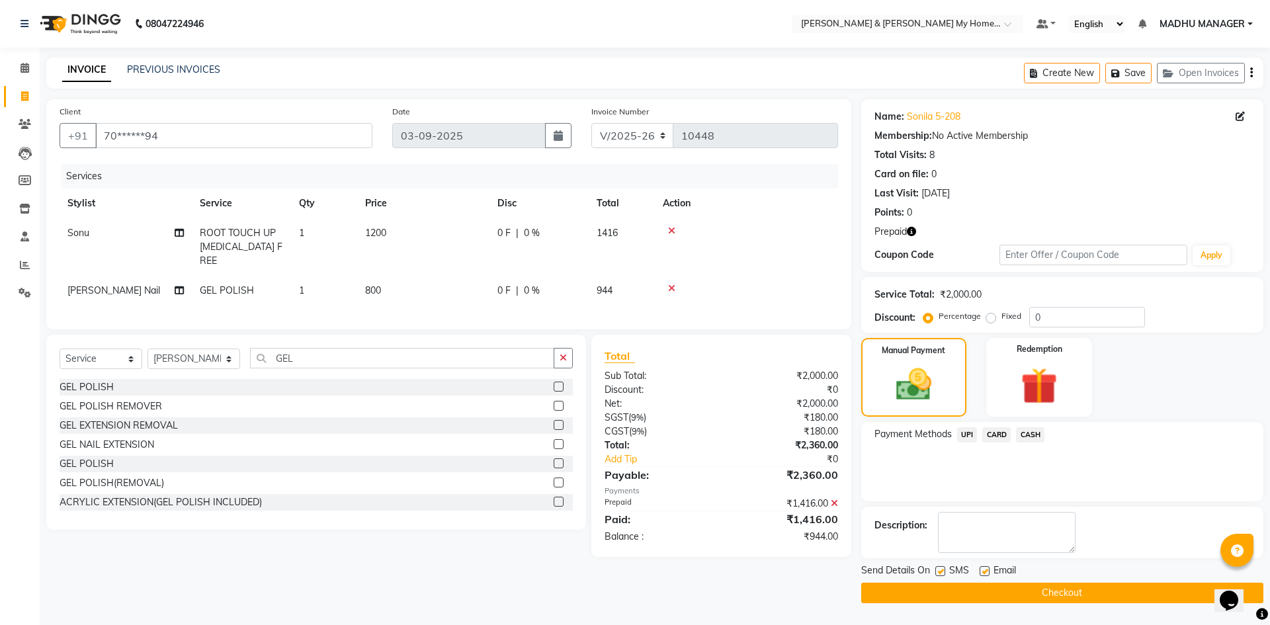
click at [966, 431] on span "UPI" at bounding box center [967, 434] width 21 height 15
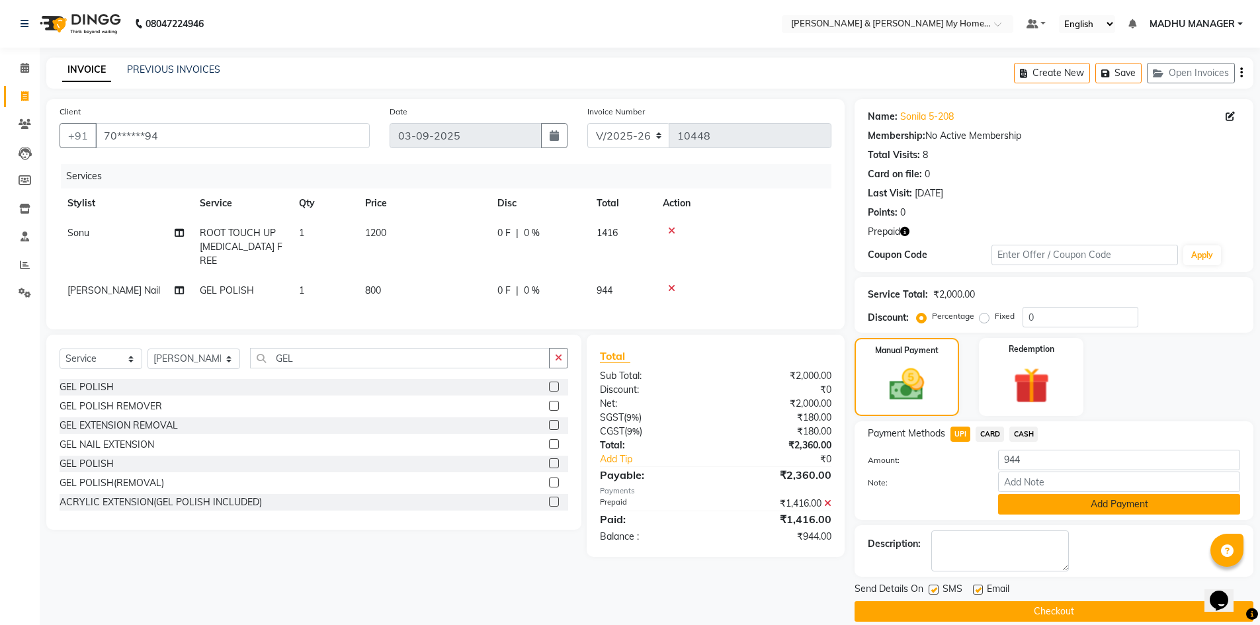
click at [1121, 511] on button "Add Payment" at bounding box center [1119, 504] width 242 height 21
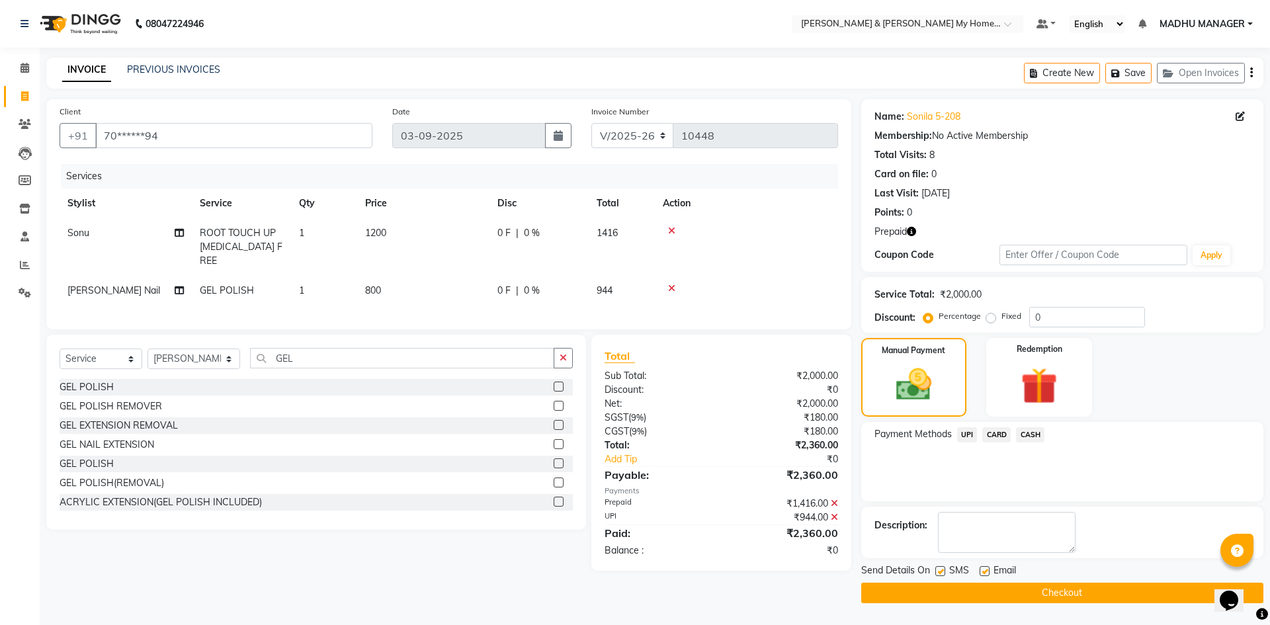
click at [1070, 596] on button "Checkout" at bounding box center [1062, 593] width 402 height 21
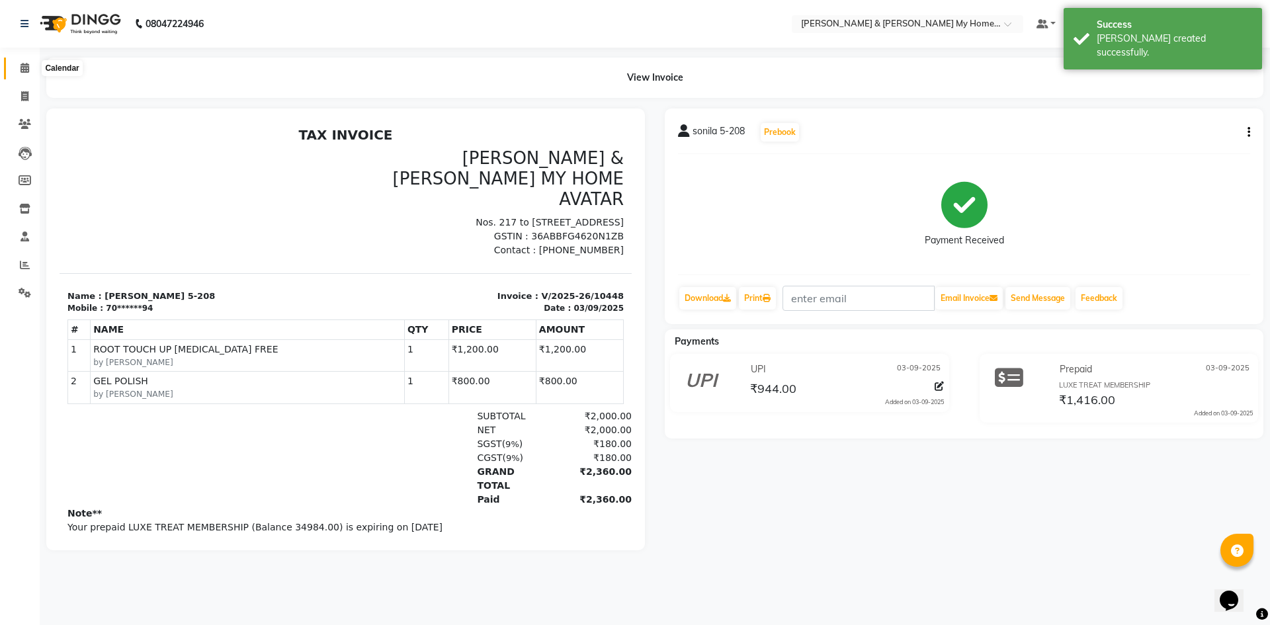
click at [25, 65] on icon at bounding box center [25, 68] width 9 height 10
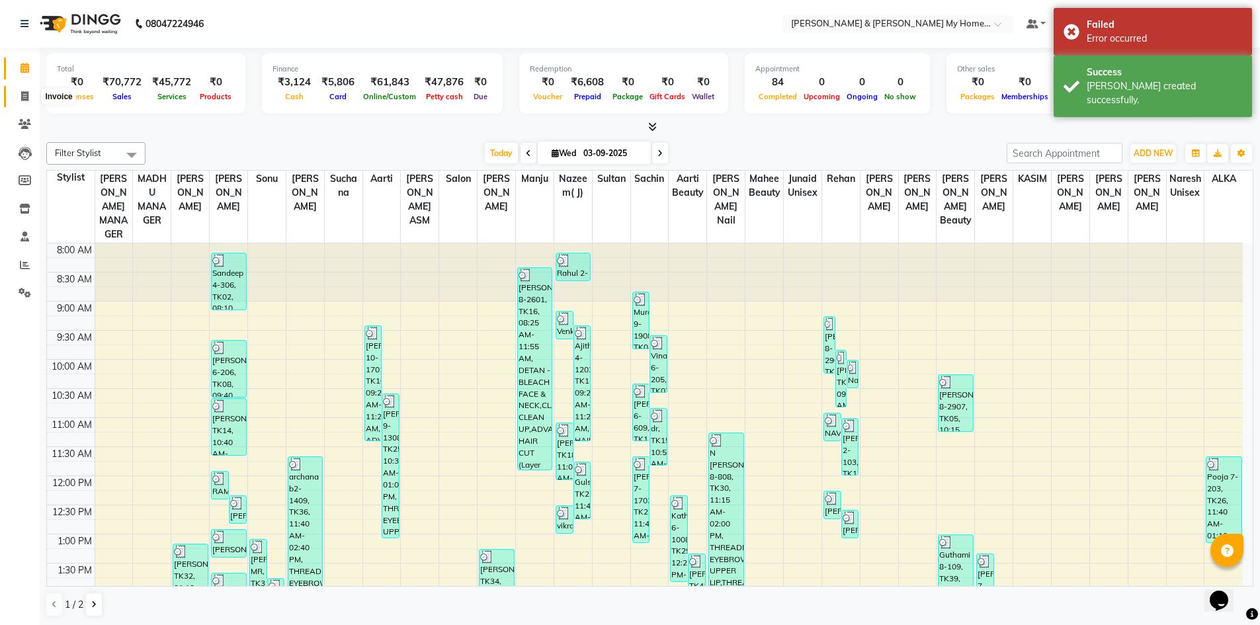
click at [20, 95] on span at bounding box center [24, 96] width 23 height 15
select select "8193"
select select "service"
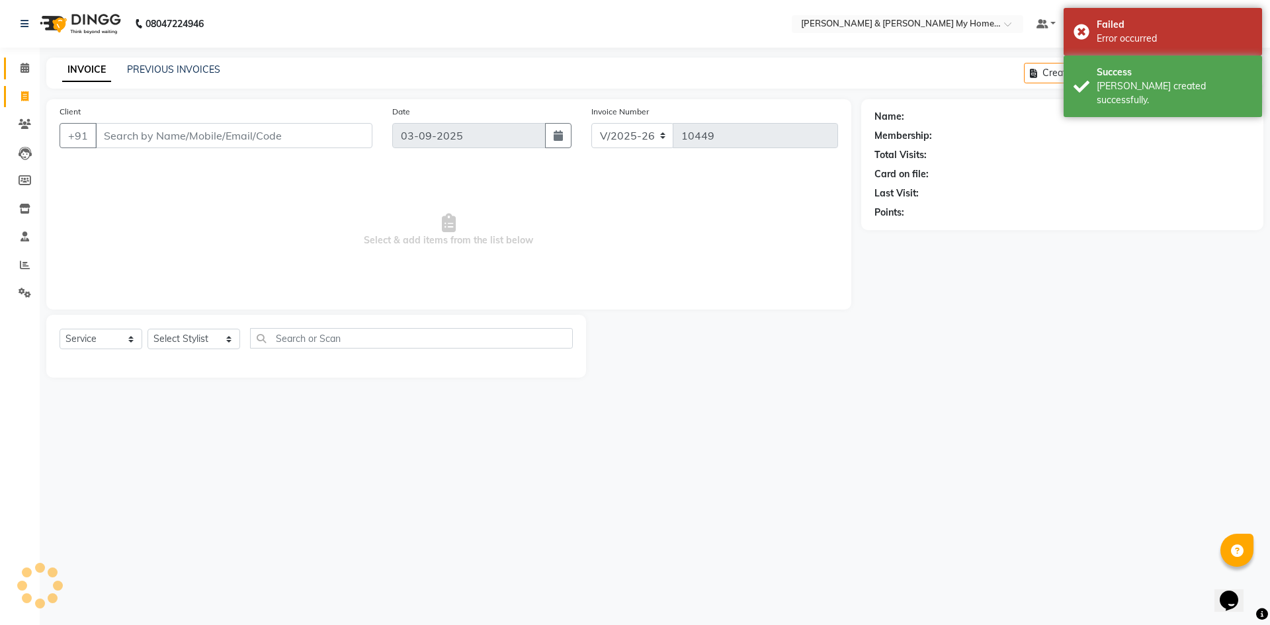
click at [28, 65] on icon at bounding box center [25, 68] width 9 height 10
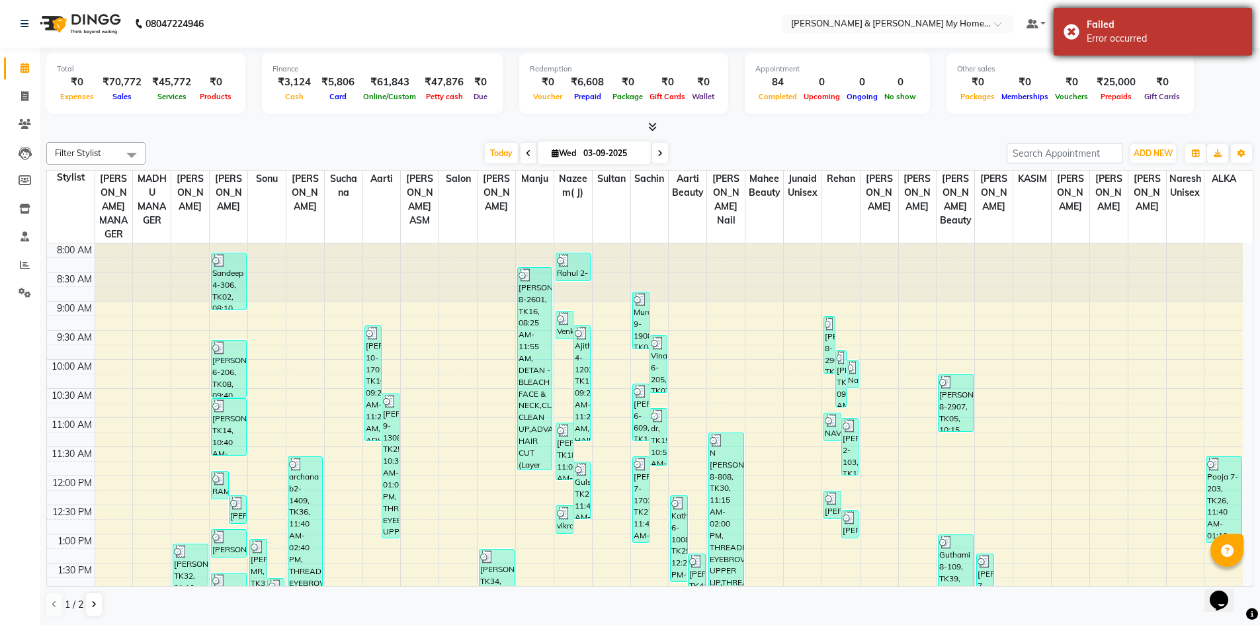
click at [1134, 45] on div "Error occurred" at bounding box center [1164, 39] width 155 height 14
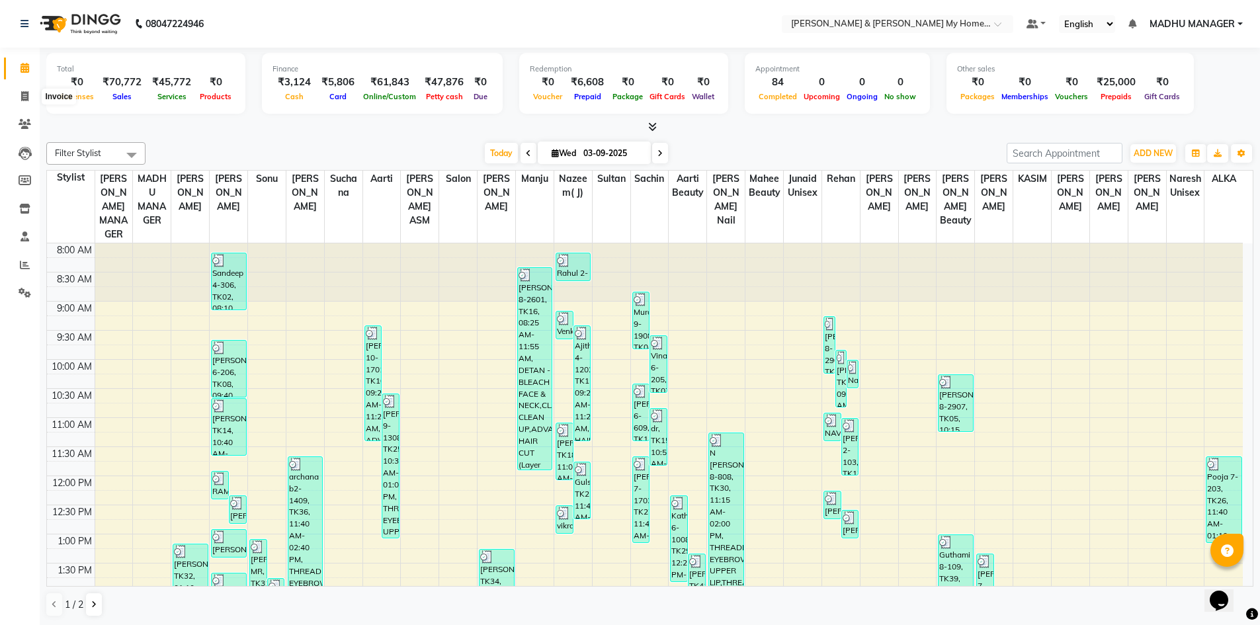
click at [31, 63] on span at bounding box center [24, 68] width 23 height 15
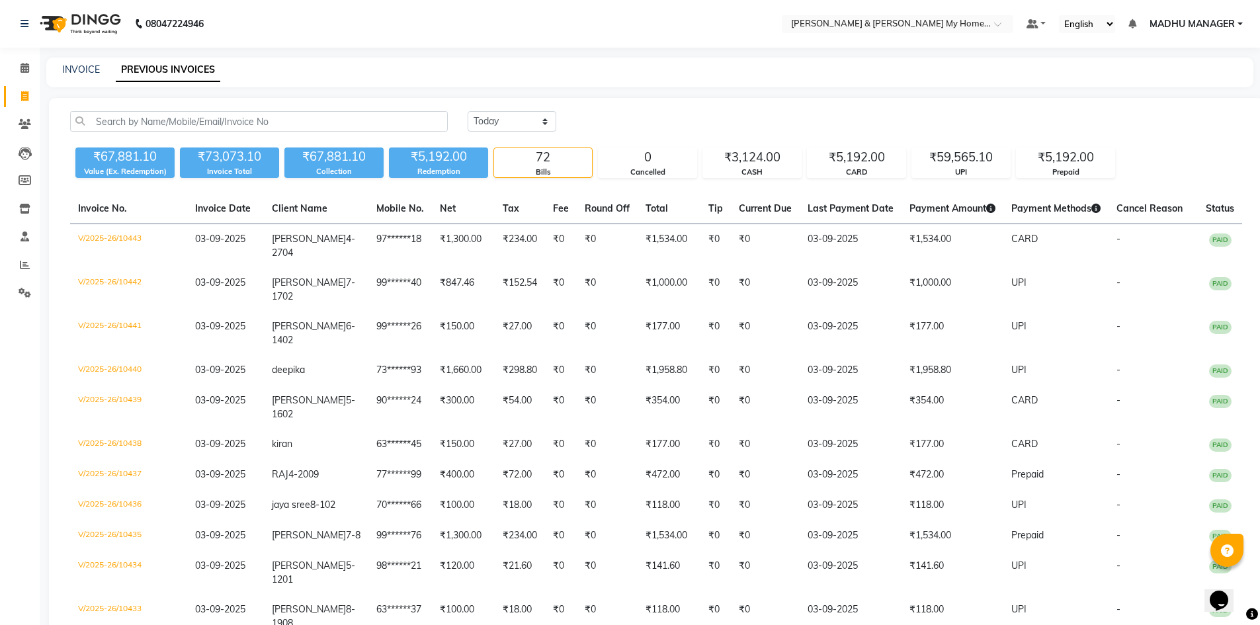
click at [22, 106] on link "Invoice" at bounding box center [20, 97] width 32 height 22
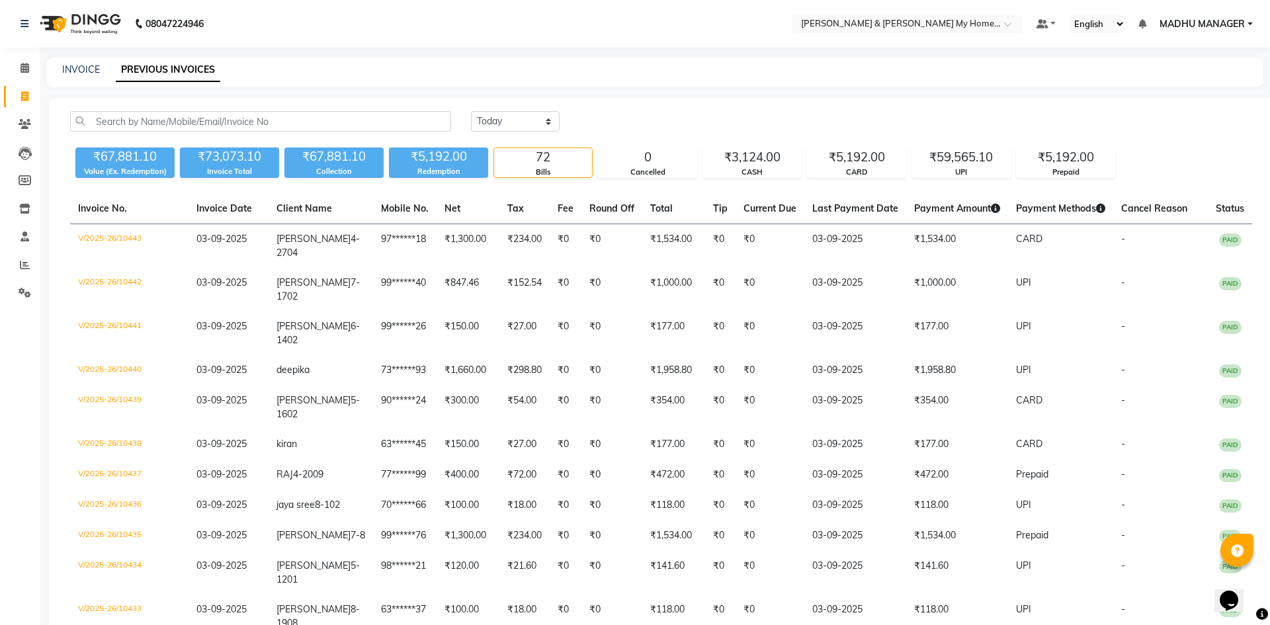
select select "8193"
select select "service"
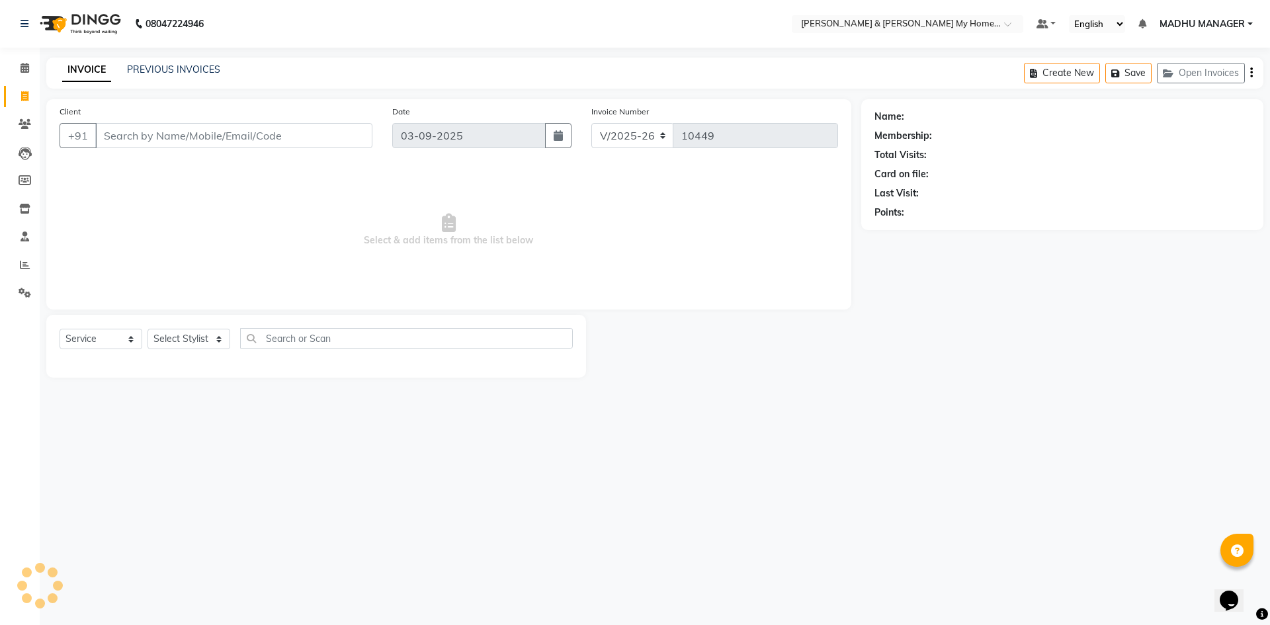
click at [200, 146] on input "Client" at bounding box center [233, 135] width 277 height 25
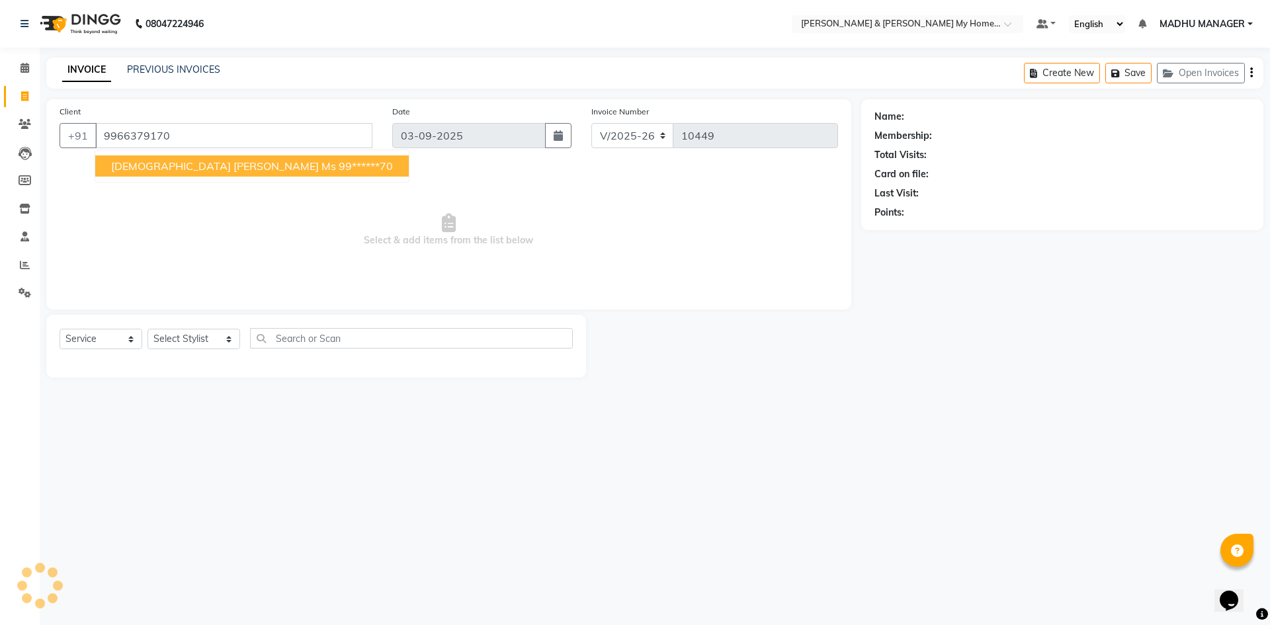
type input "9966379170"
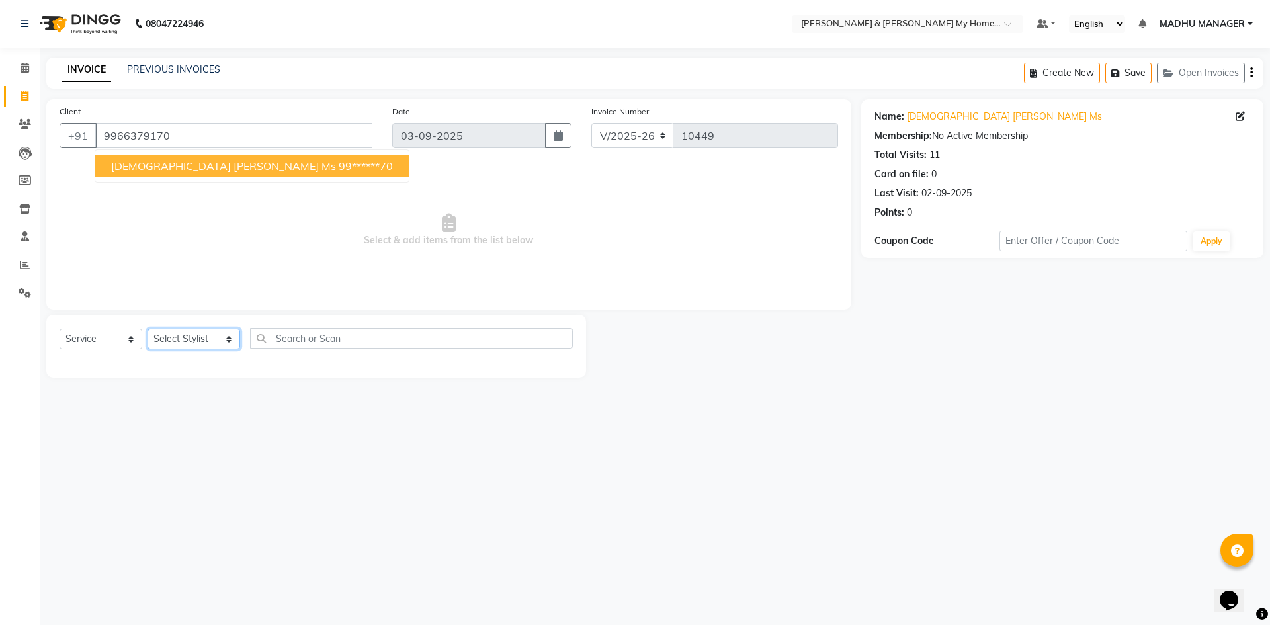
click at [204, 336] on select "Select Stylist Aadil Aarti Aarti Beauty Akanksha Beauty akanksha Nail ALKA Anki…" at bounding box center [194, 339] width 93 height 21
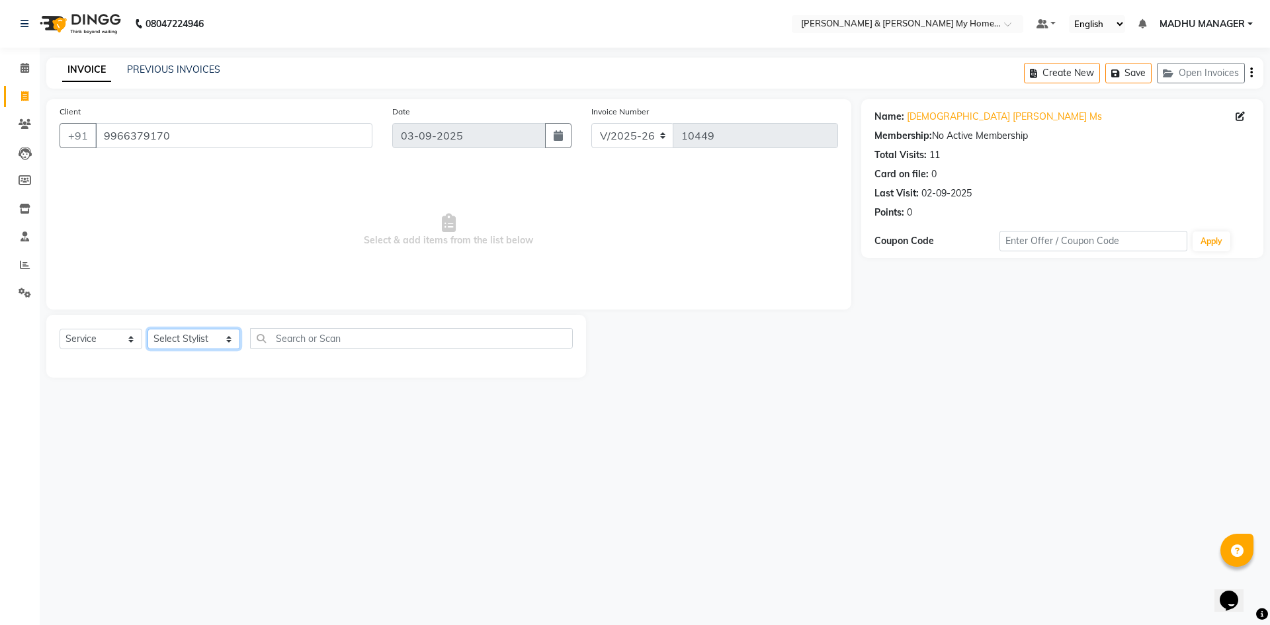
select select "77258"
click at [148, 329] on select "Select Stylist Aadil Aarti Aarti Beauty Akanksha Beauty akanksha Nail ALKA Anki…" at bounding box center [194, 339] width 93 height 21
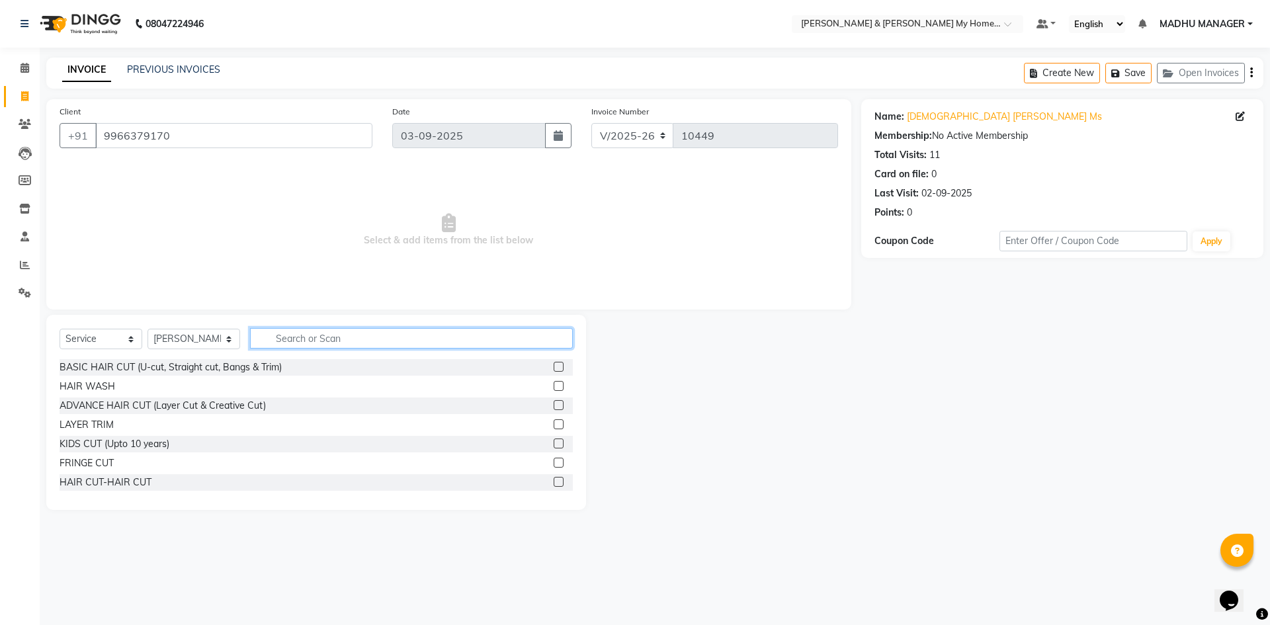
click at [306, 336] on input "text" at bounding box center [411, 338] width 323 height 21
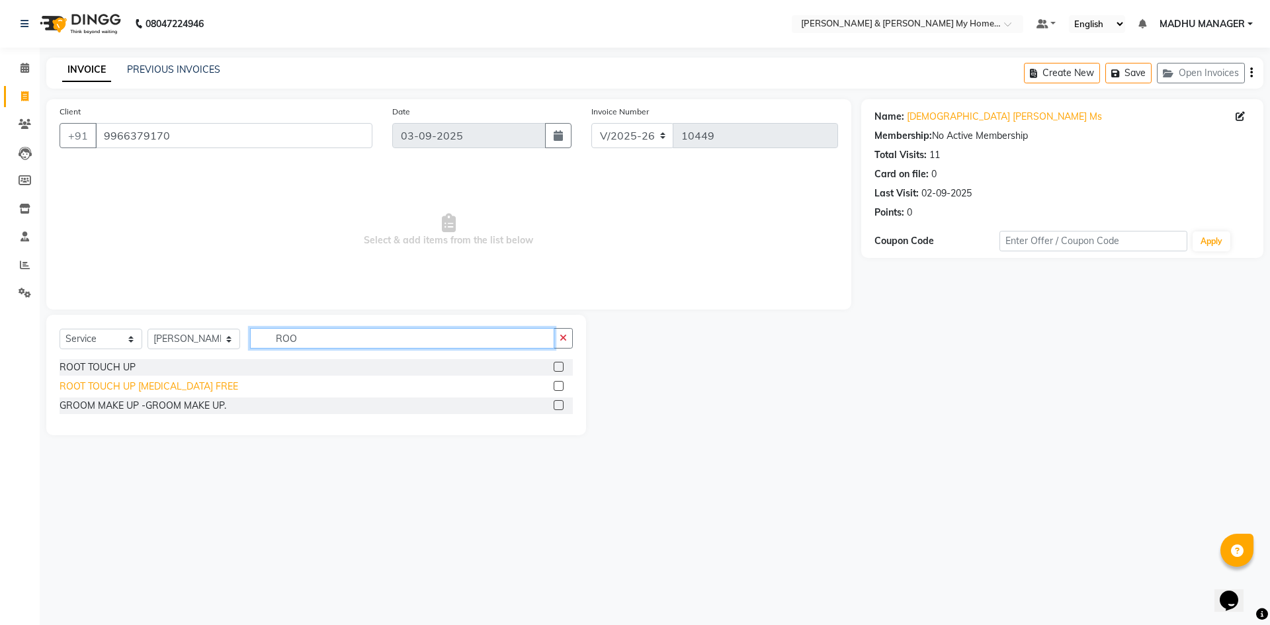
type input "ROO"
click at [163, 384] on div "ROOT TOUCH UP AMMONIA FREE" at bounding box center [149, 387] width 179 height 14
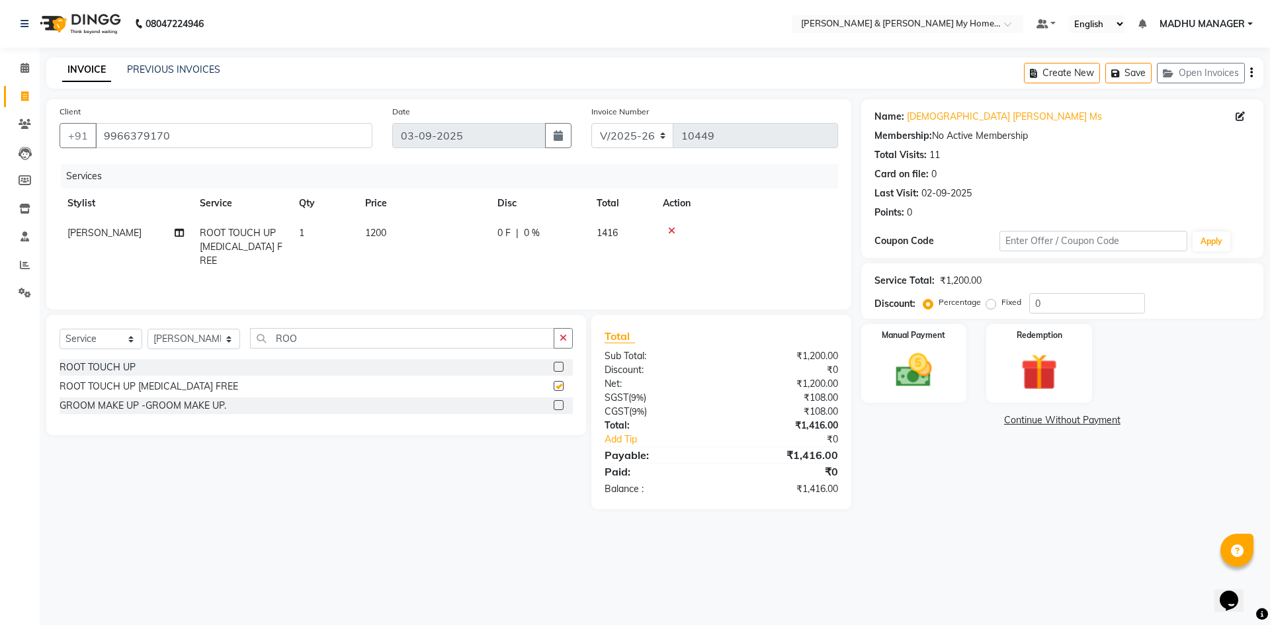
checkbox input "false"
click at [174, 340] on select "Select Stylist Aadil Aarti Aarti Beauty Akanksha Beauty akanksha Nail ALKA Anki…" at bounding box center [194, 339] width 93 height 21
select select "77263"
click at [148, 329] on select "Select Stylist Aadil Aarti Aarti Beauty Akanksha Beauty akanksha Nail ALKA Anki…" at bounding box center [194, 339] width 93 height 21
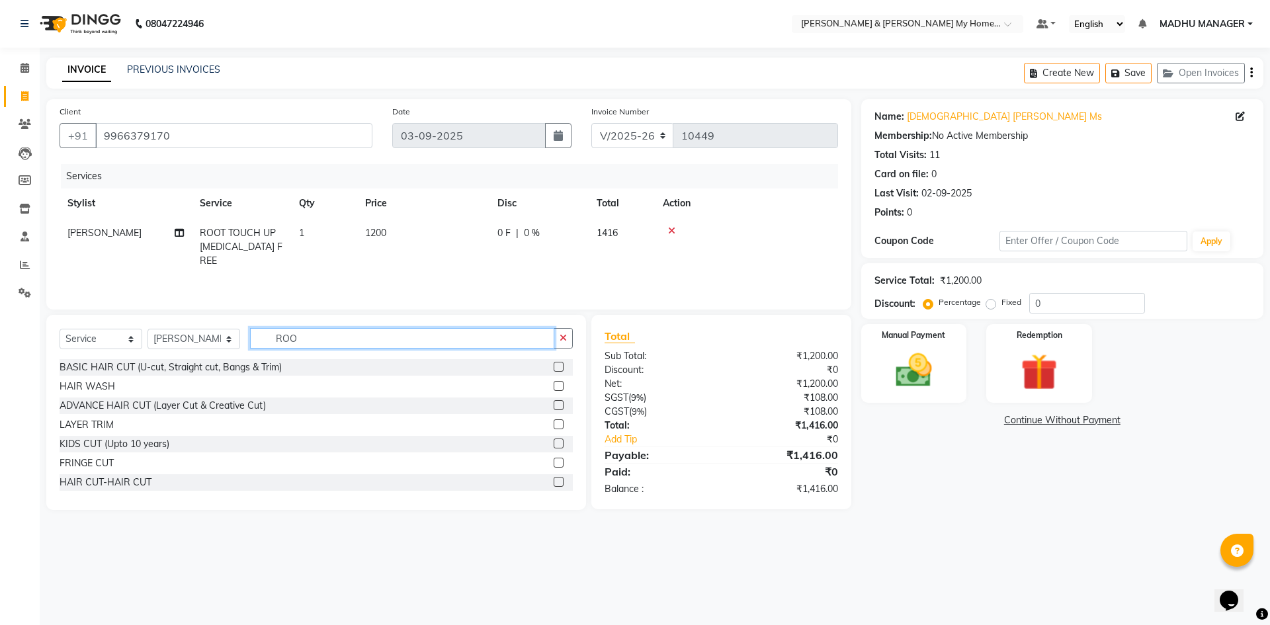
click at [310, 342] on input "ROO" at bounding box center [402, 338] width 304 height 21
type input "THRE"
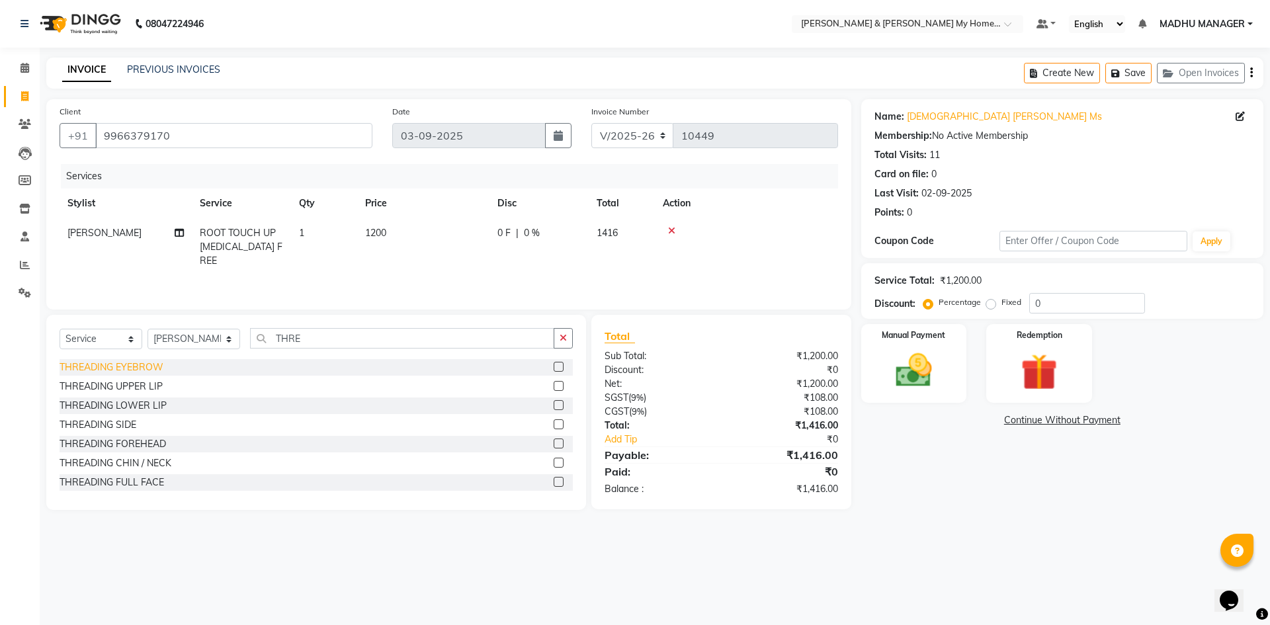
click at [136, 363] on div "THREADING EYEBROW" at bounding box center [112, 368] width 104 height 14
checkbox input "false"
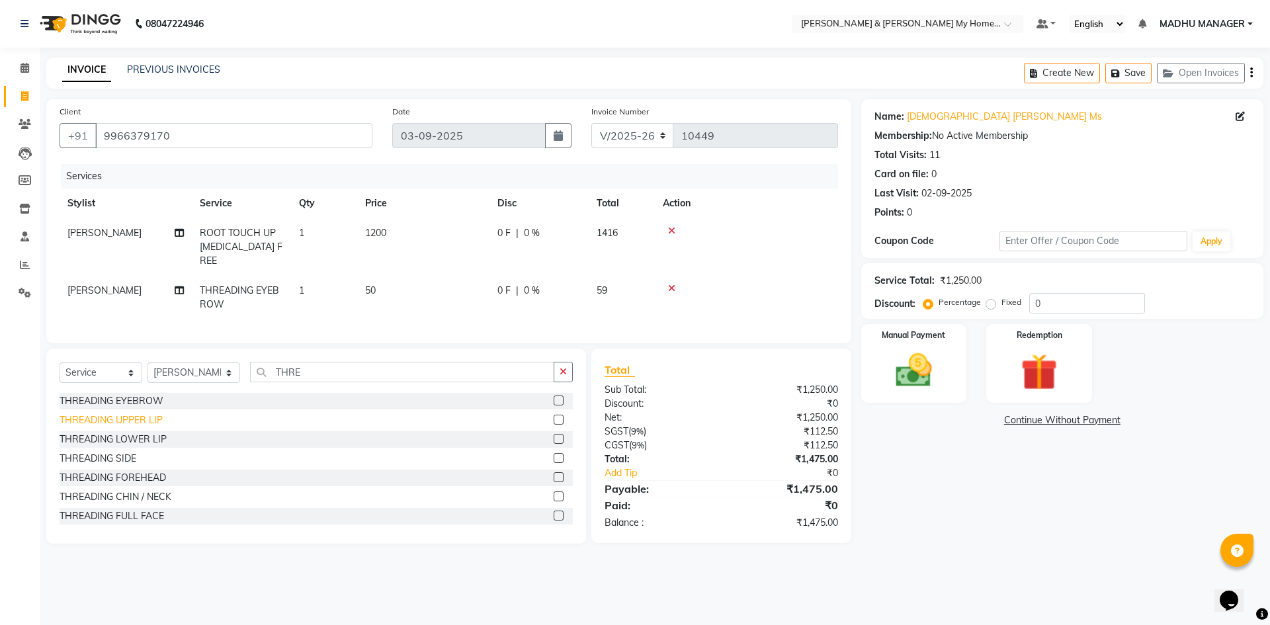
click at [138, 413] on div "THREADING UPPER LIP" at bounding box center [111, 420] width 103 height 14
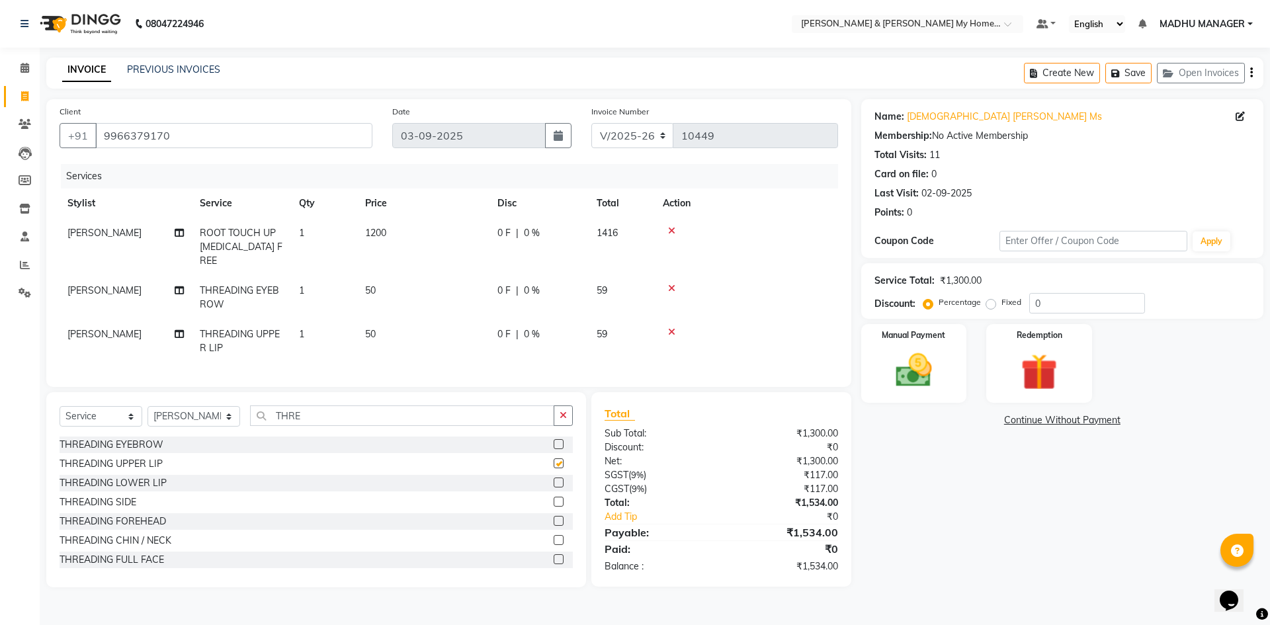
checkbox input "false"
click at [912, 355] on img at bounding box center [914, 371] width 62 height 44
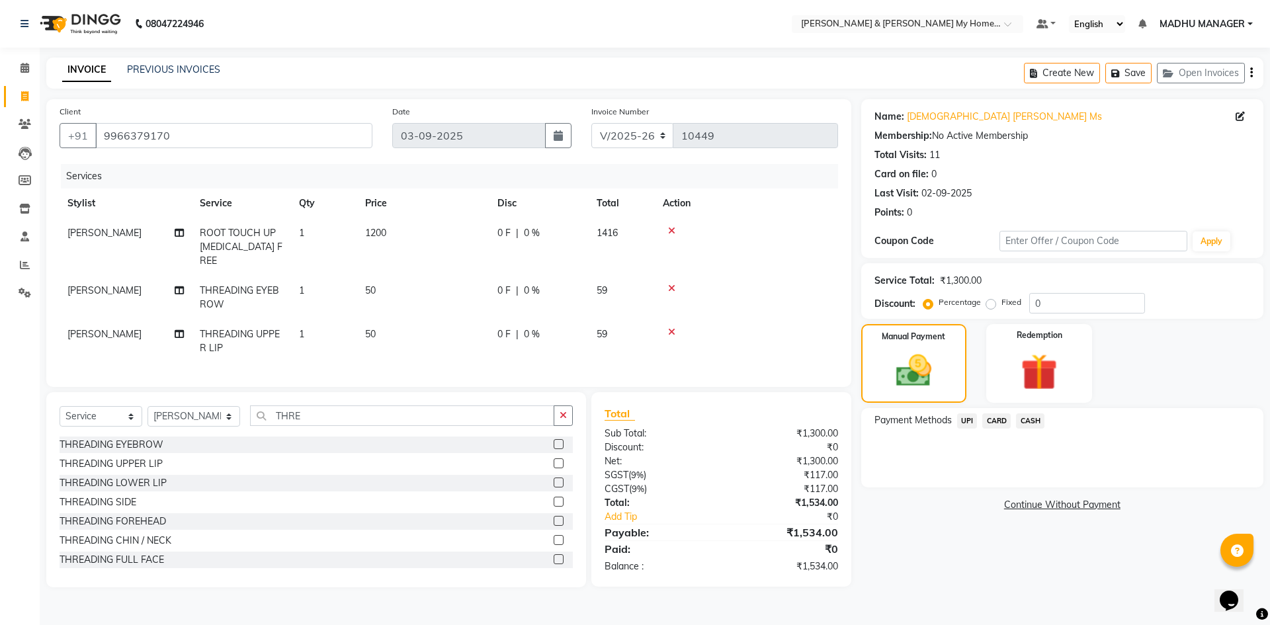
click at [968, 423] on span "UPI" at bounding box center [967, 420] width 21 height 15
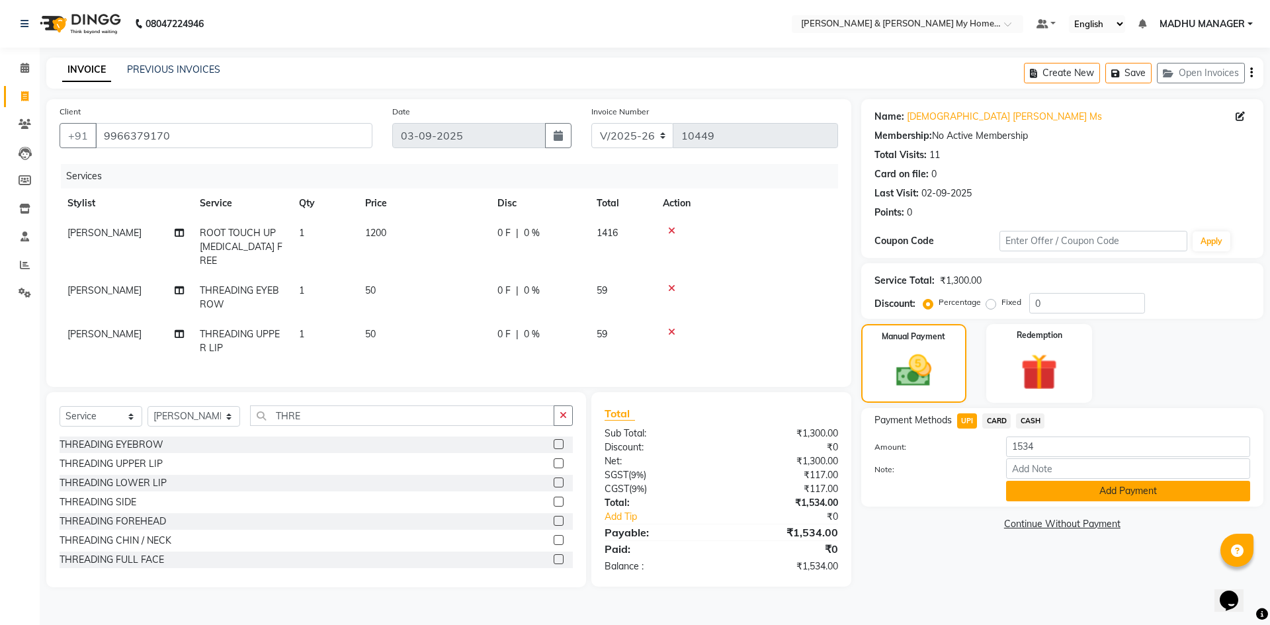
click at [1050, 488] on button "Add Payment" at bounding box center [1128, 491] width 244 height 21
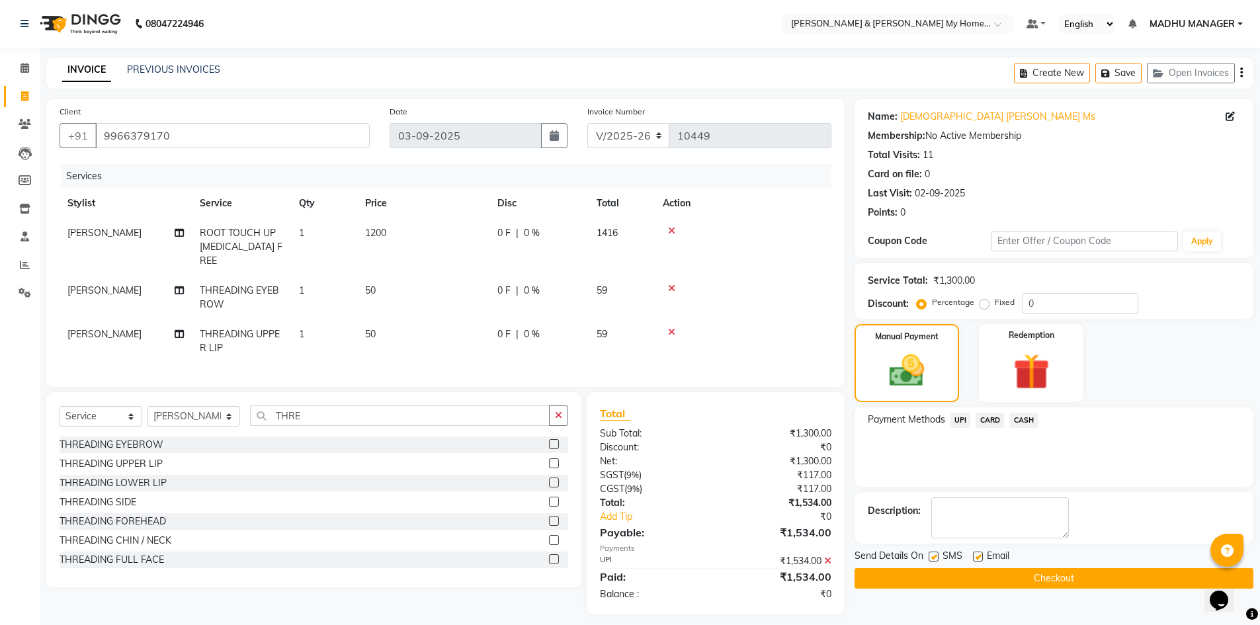
click at [1062, 573] on button "Checkout" at bounding box center [1054, 578] width 399 height 21
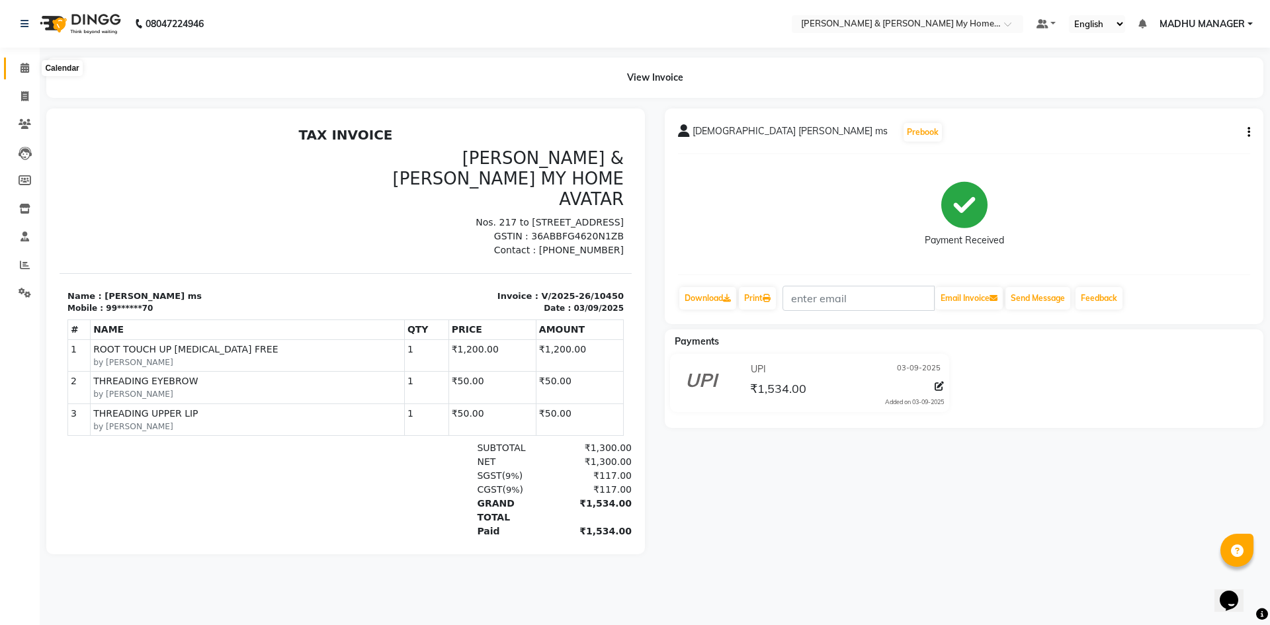
click at [26, 67] on icon at bounding box center [25, 68] width 9 height 10
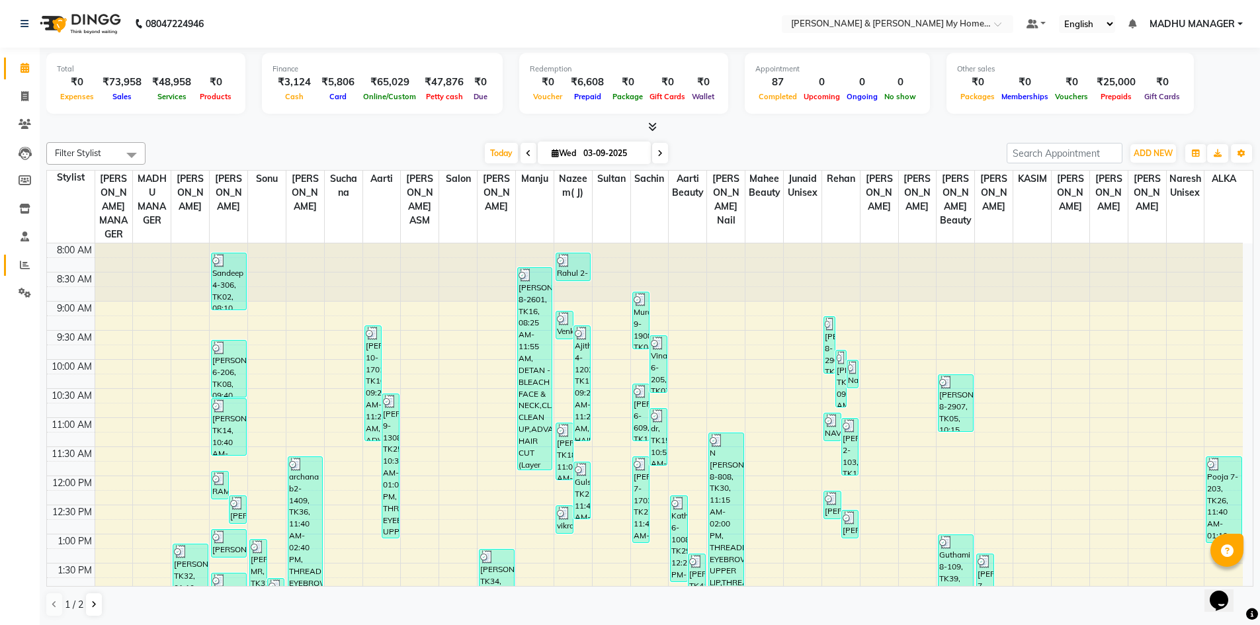
click at [20, 270] on span at bounding box center [24, 265] width 23 height 15
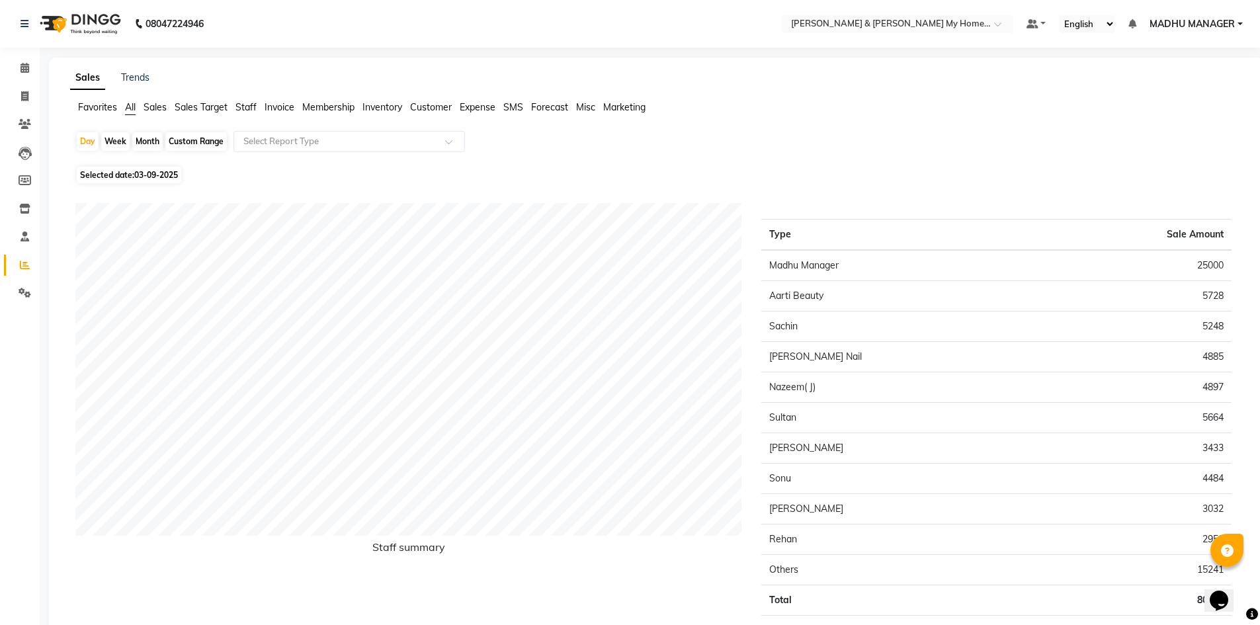
click at [428, 108] on span "Customer" at bounding box center [431, 107] width 42 height 12
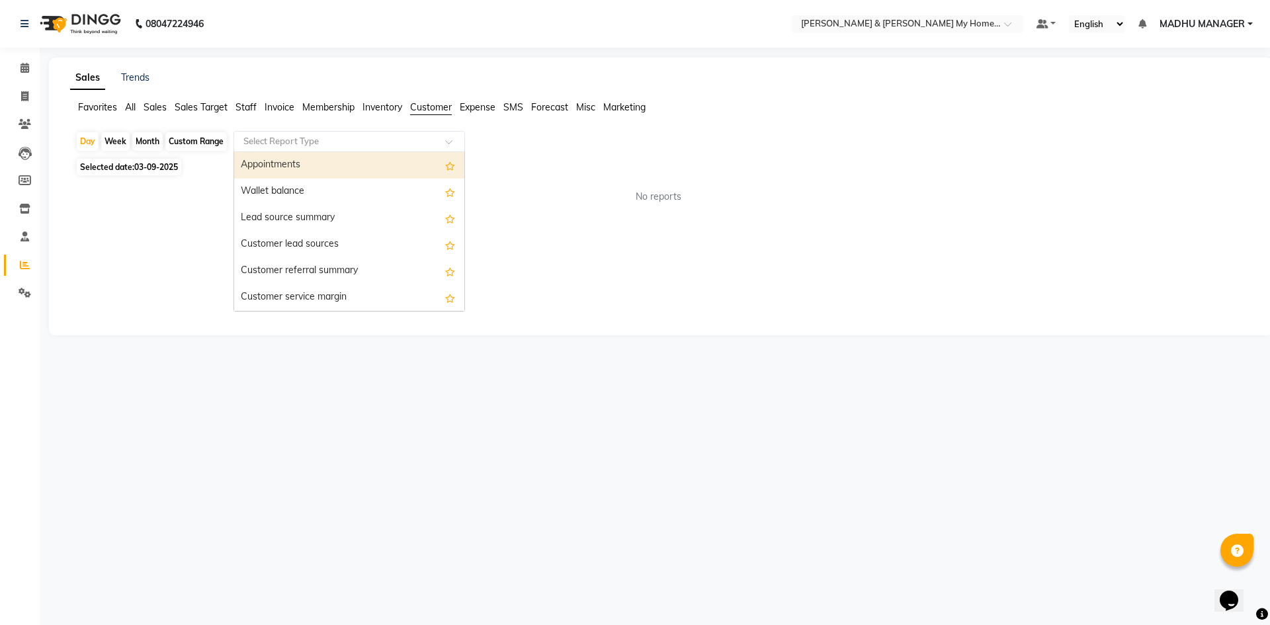
click at [391, 145] on input "text" at bounding box center [336, 141] width 191 height 13
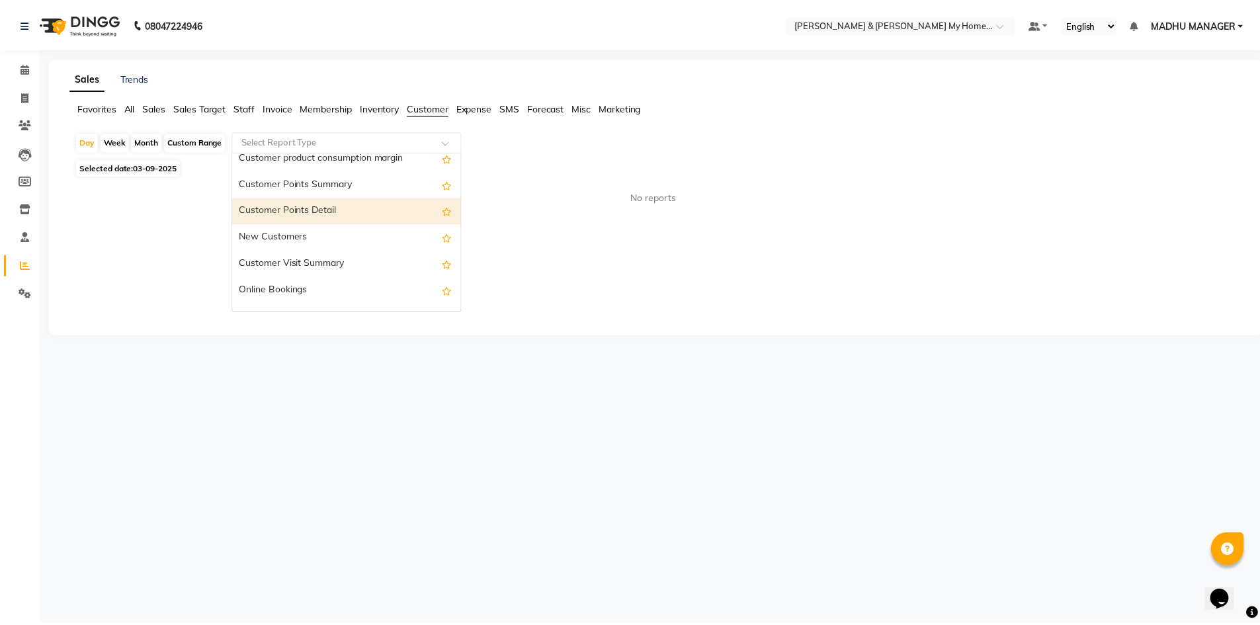
scroll to position [185, 0]
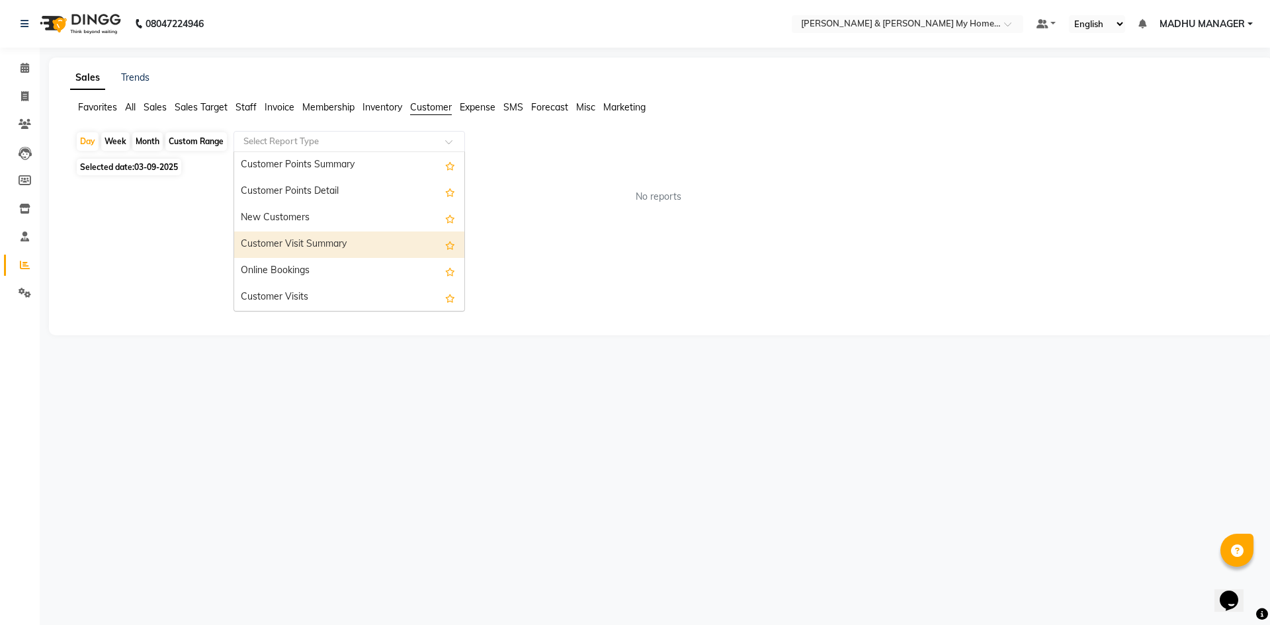
click at [312, 243] on div "Customer Visit Summary" at bounding box center [349, 245] width 230 height 26
select select "csv"
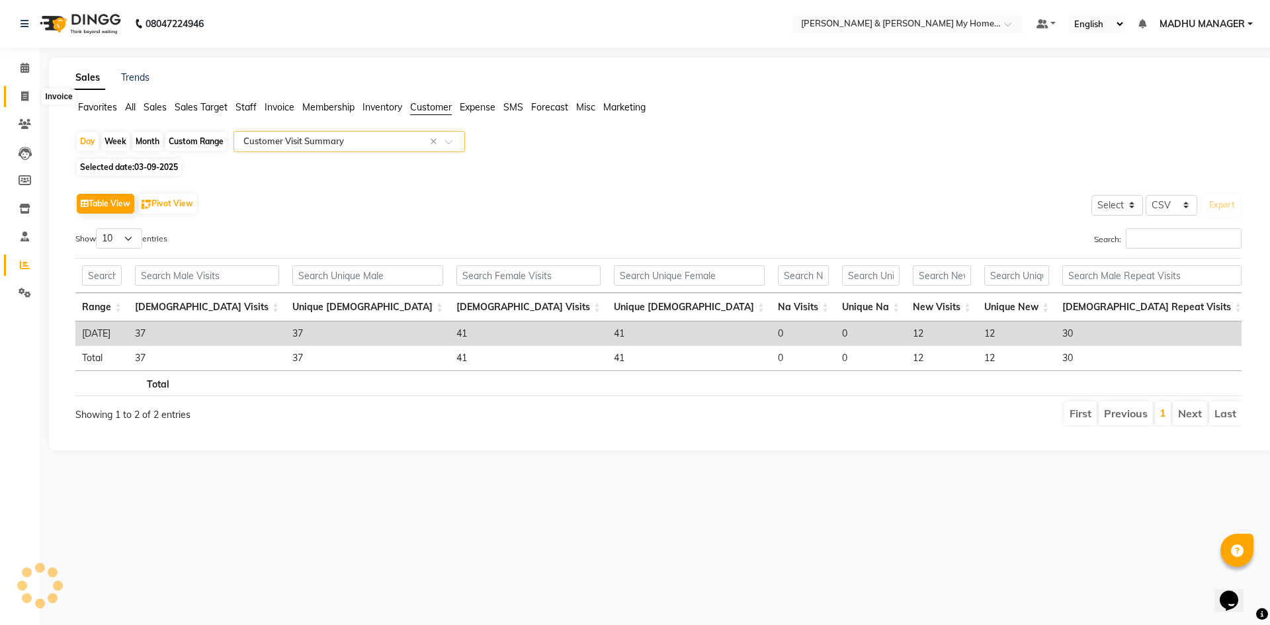
click at [25, 101] on icon at bounding box center [24, 96] width 7 height 10
select select "8193"
select select "service"
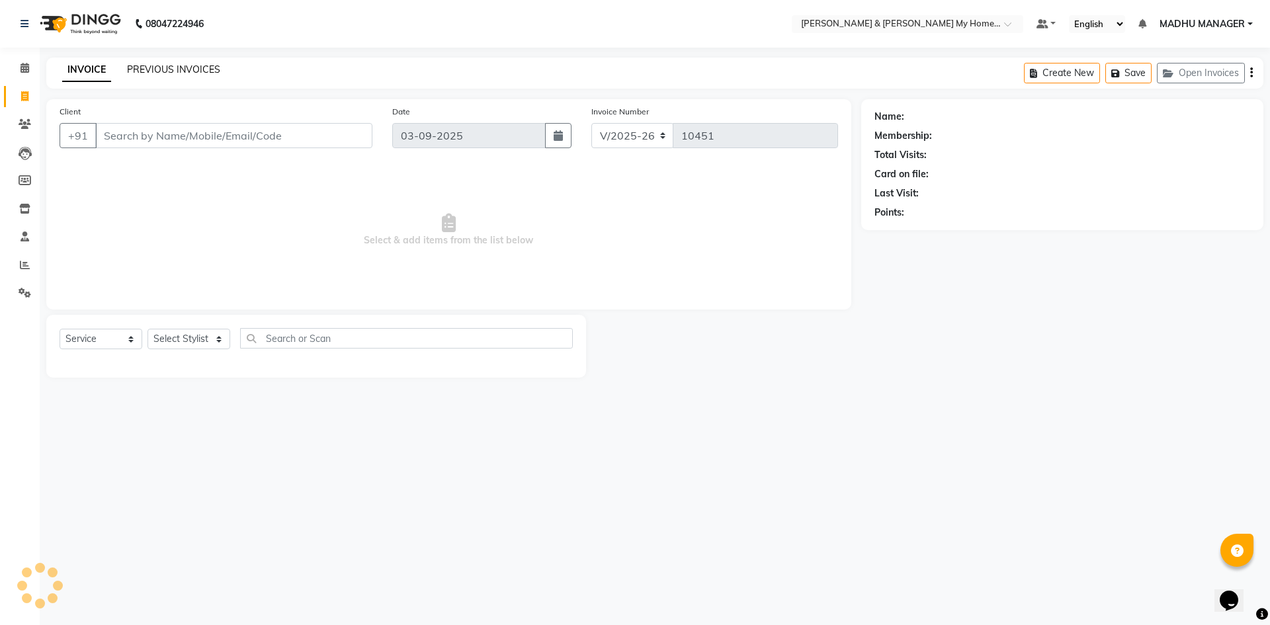
click at [175, 69] on link "PREVIOUS INVOICES" at bounding box center [173, 70] width 93 height 12
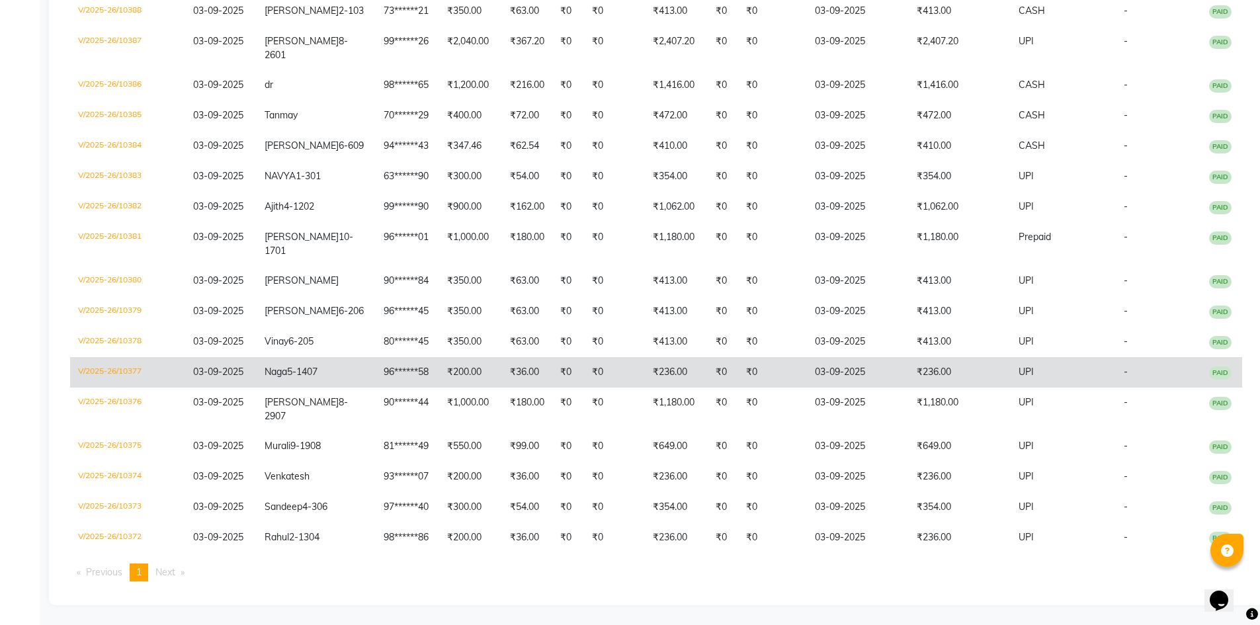
scroll to position [2752, 0]
